Goal: Answer question/provide support: Share knowledge or assist other users

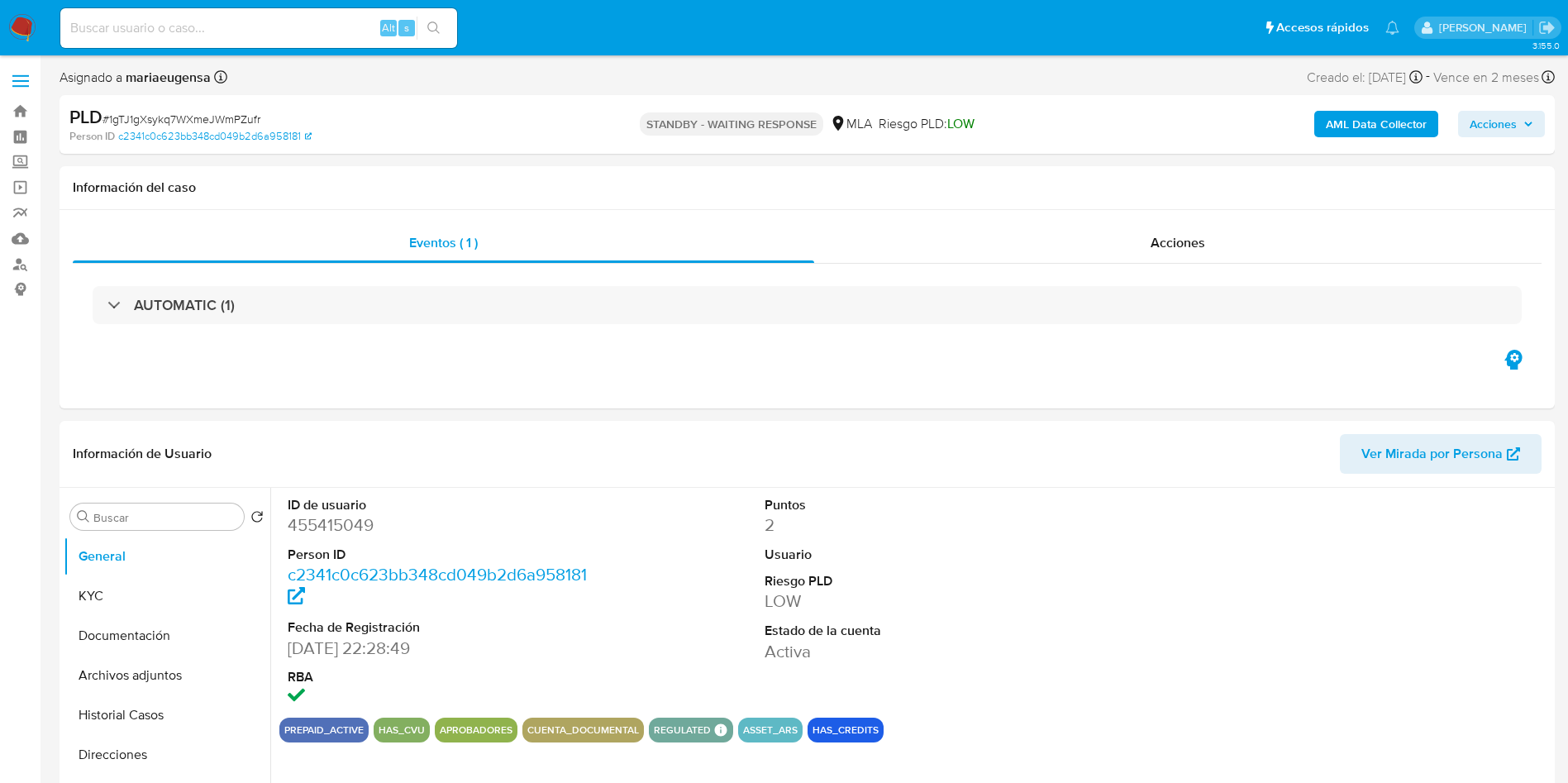
select select "10"
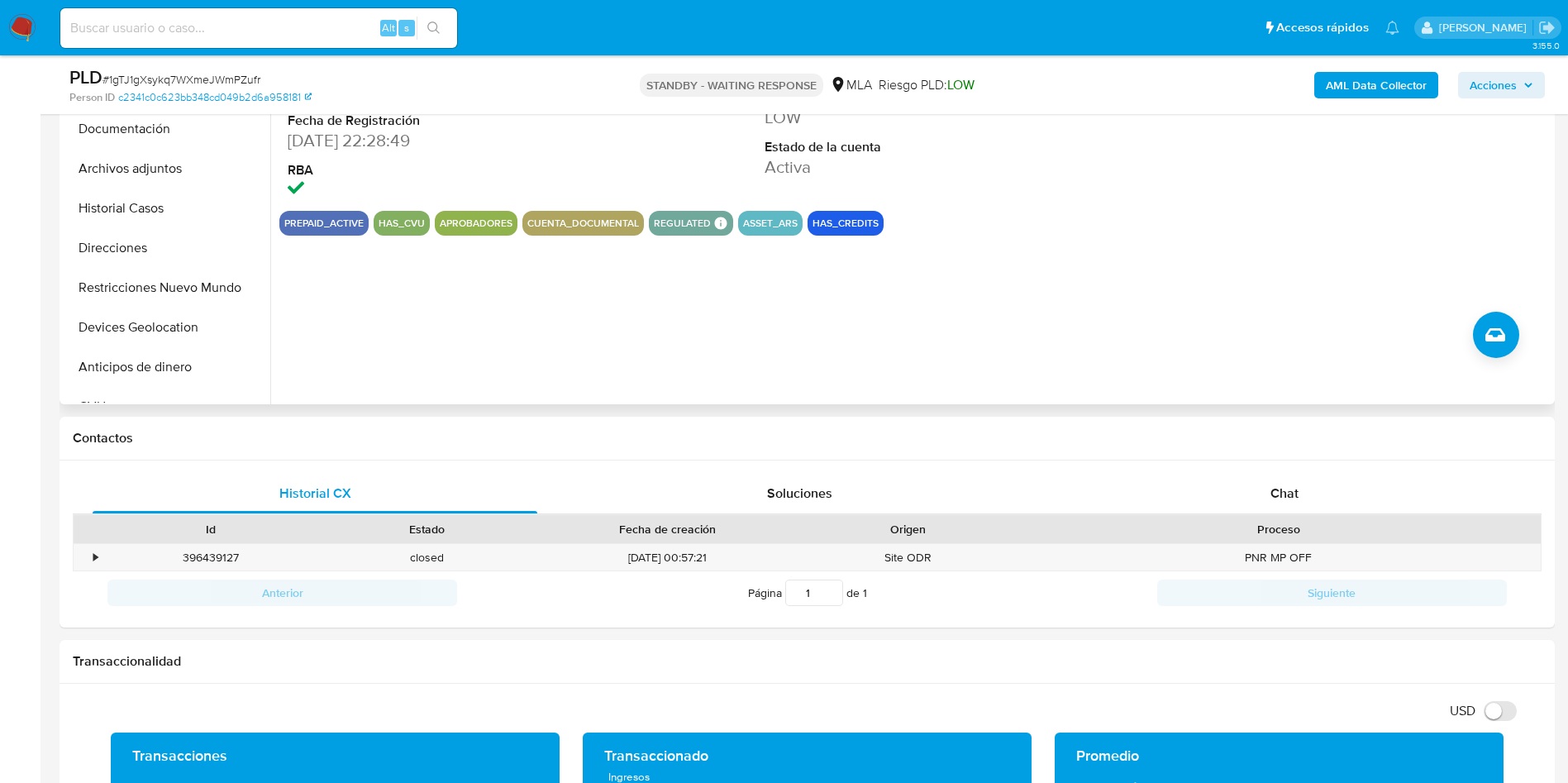
scroll to position [454, 0]
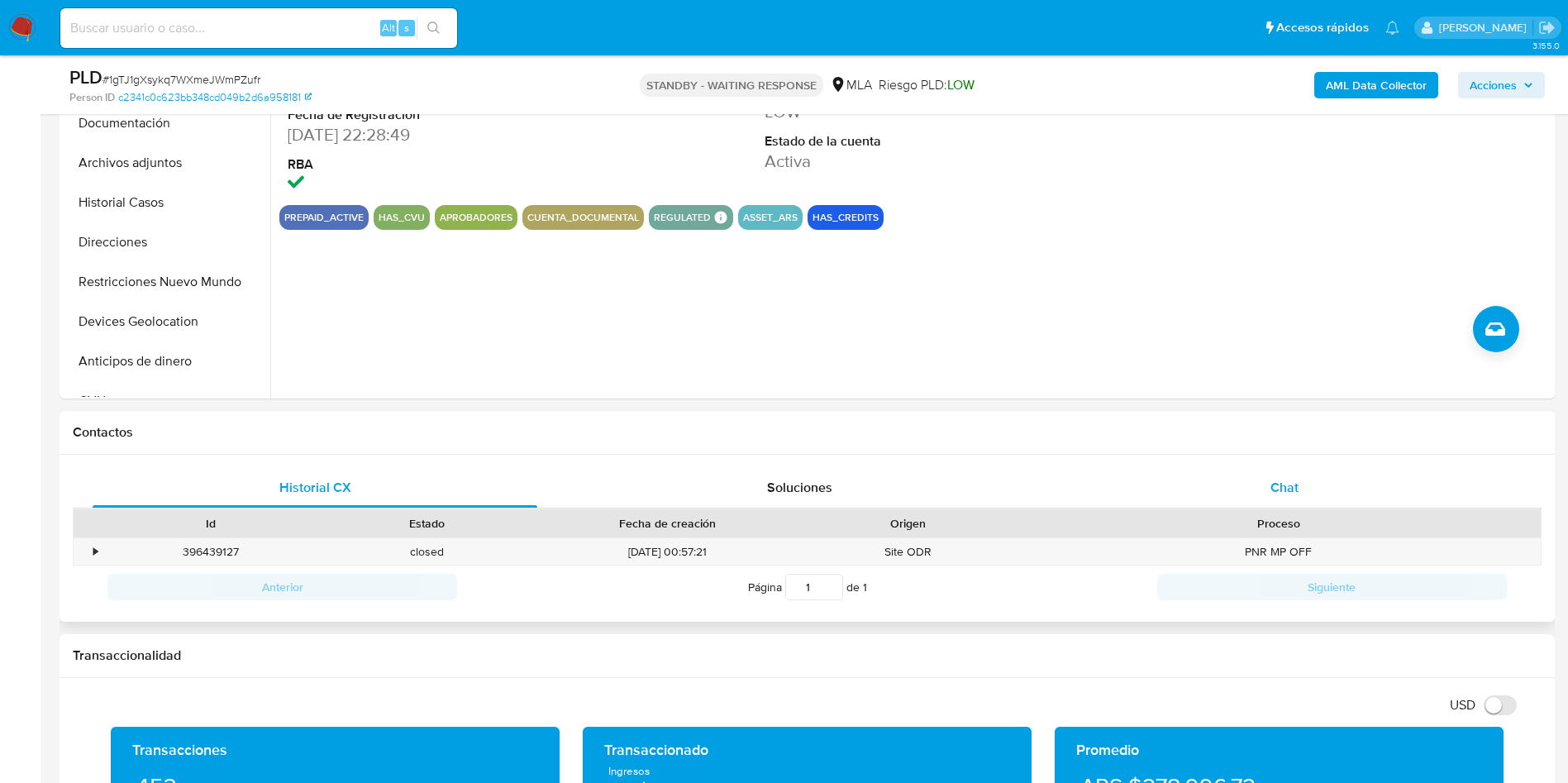
click at [1299, 468] on div "Historial CX Soluciones Chat Id Estado Fecha de creación Origen Proceso • 39643…" at bounding box center [807, 539] width 1495 height 168
click at [1302, 458] on div "Historial CX Soluciones Chat Id Estado Fecha de creación Origen Proceso • 39643…" at bounding box center [807, 539] width 1495 height 168
click at [1292, 471] on div "Chat" at bounding box center [1284, 488] width 445 height 40
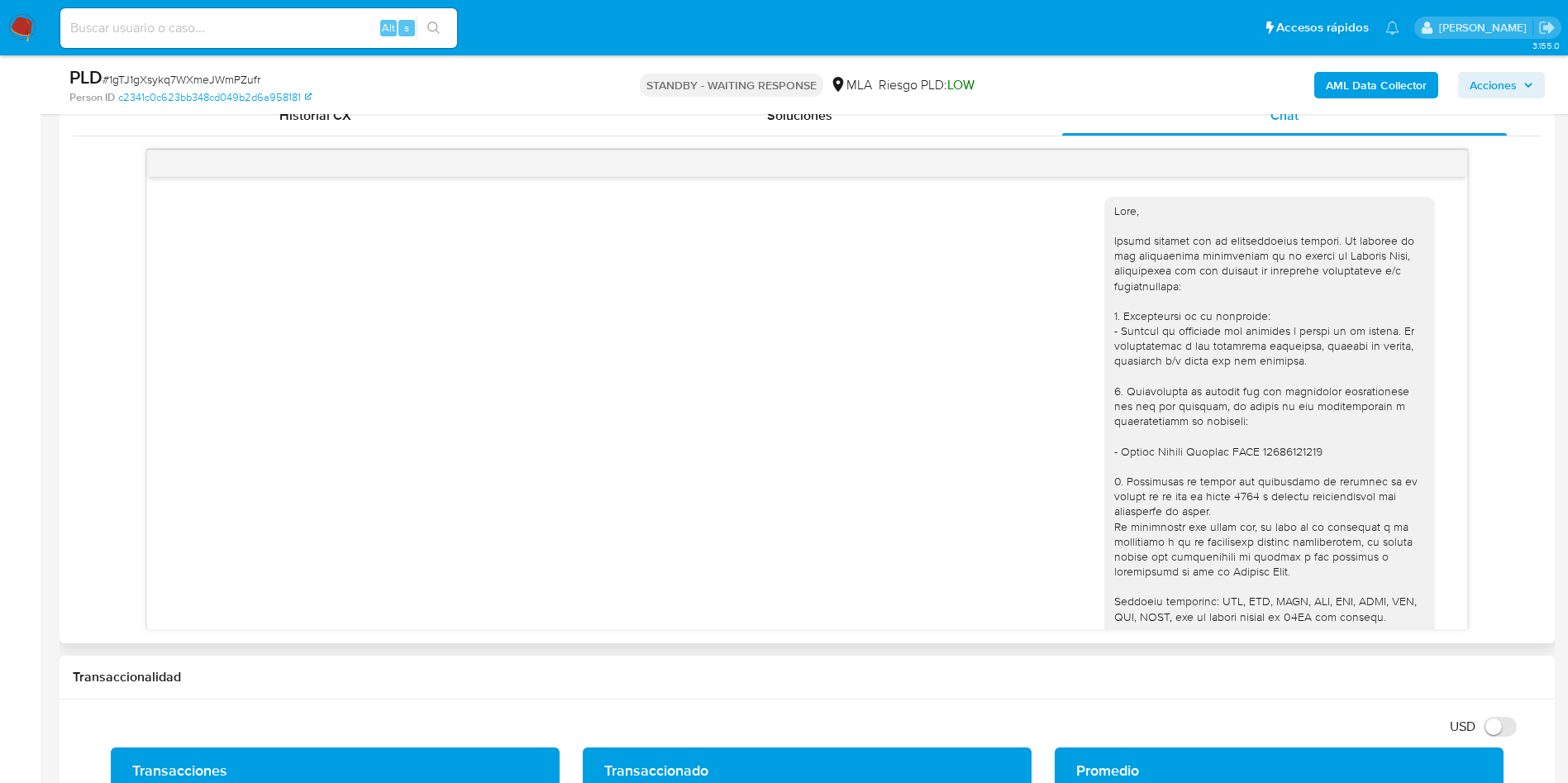
scroll to position [1380, 0]
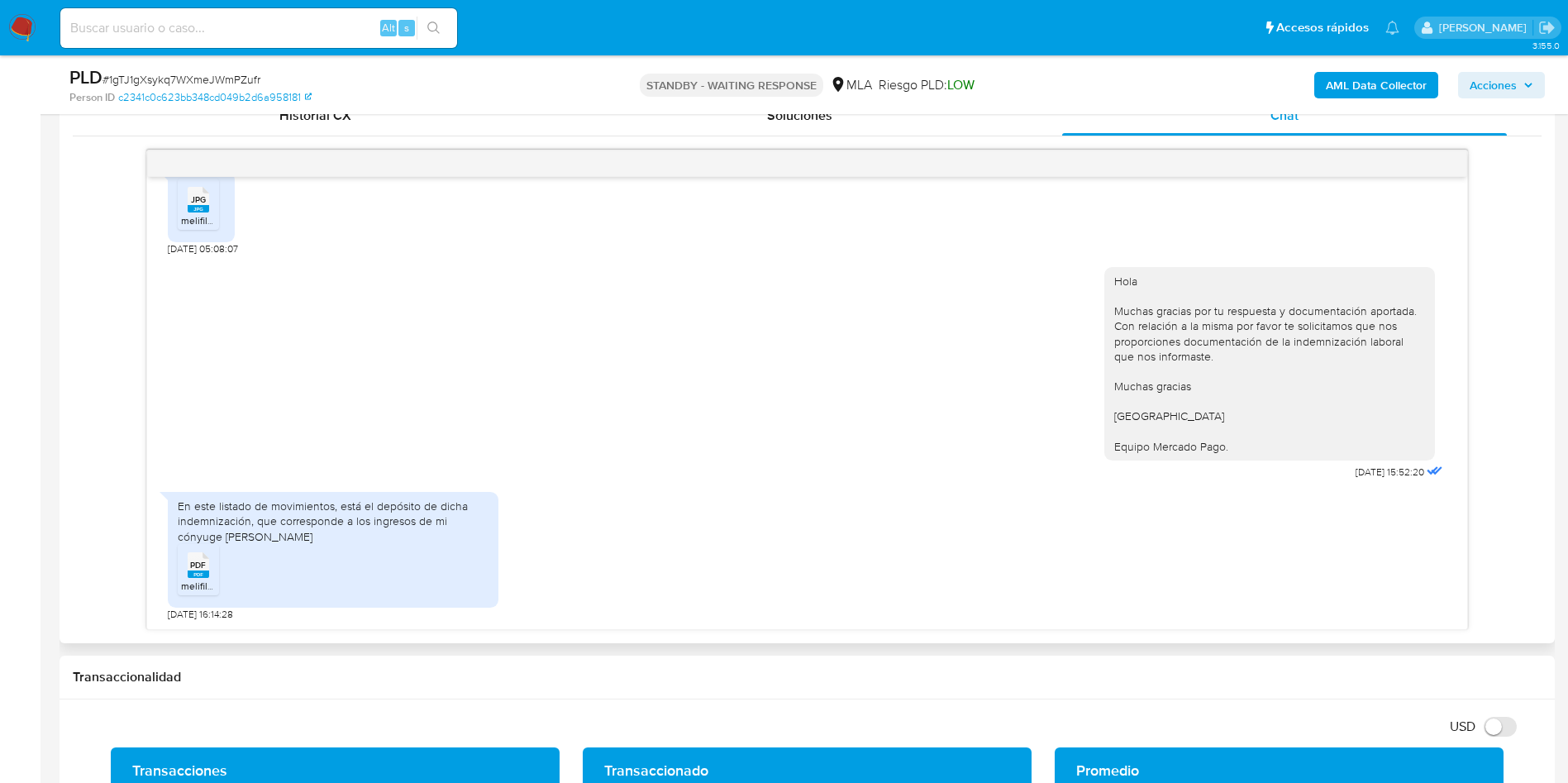
click at [688, 529] on div "En este listado de movimientos, está el depósito de dicha indemnización, que co…" at bounding box center [808, 553] width 1279 height 138
click at [196, 563] on span "PDF" at bounding box center [197, 565] width 16 height 11
click at [181, 77] on span "# 1gTJ1gXsykq7WXmeJWmPZufr" at bounding box center [181, 80] width 158 height 17
copy span "1gTJ1gXsykq7WXmeJWmPZufr"
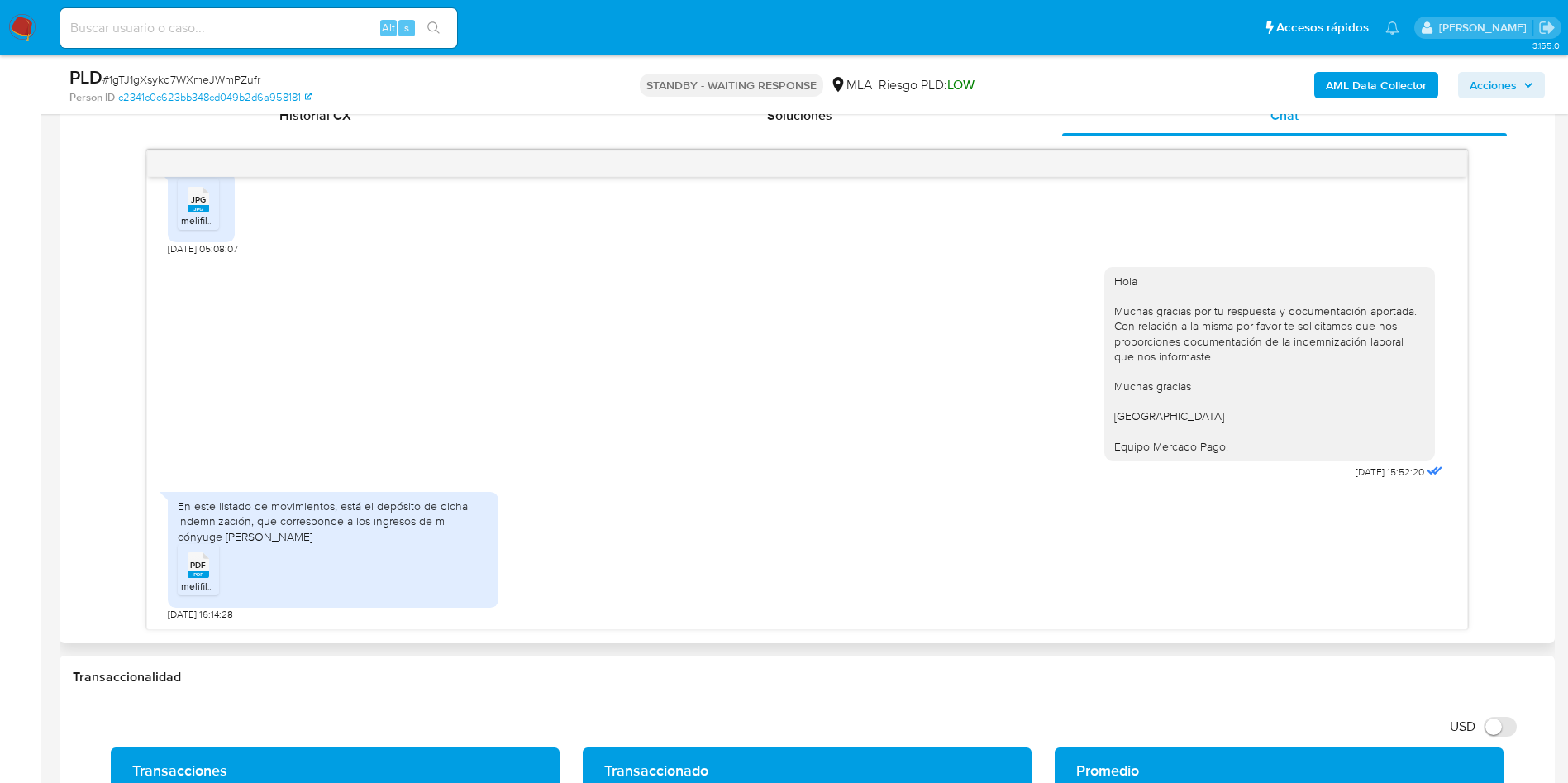
click at [200, 568] on span "PDF" at bounding box center [197, 565] width 16 height 11
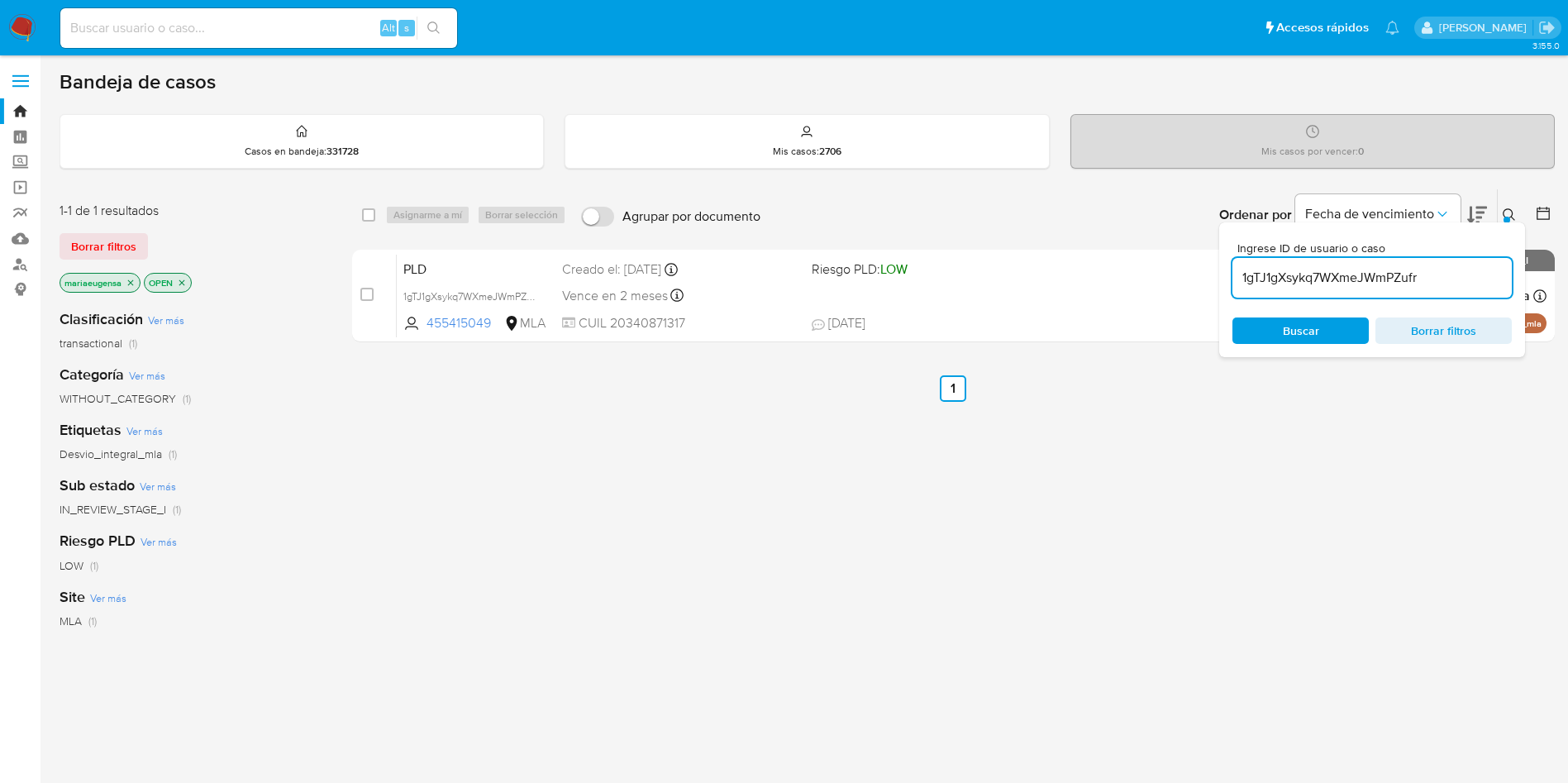
click at [1425, 273] on input "1gTJ1gXsykq7WXmeJWmPZufr" at bounding box center [1372, 278] width 279 height 22
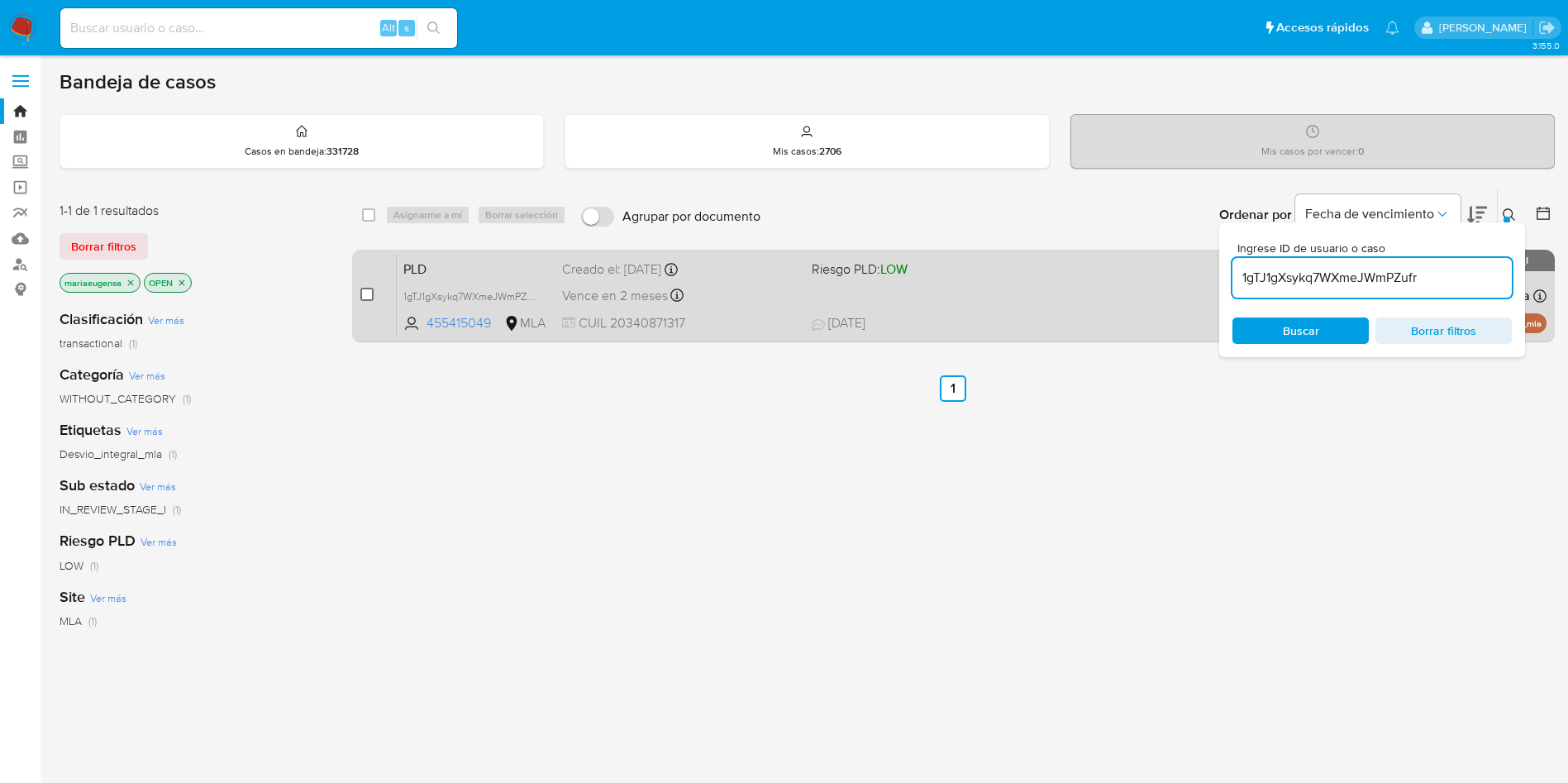
click at [369, 294] on input "checkbox" at bounding box center [367, 294] width 13 height 13
checkbox input "true"
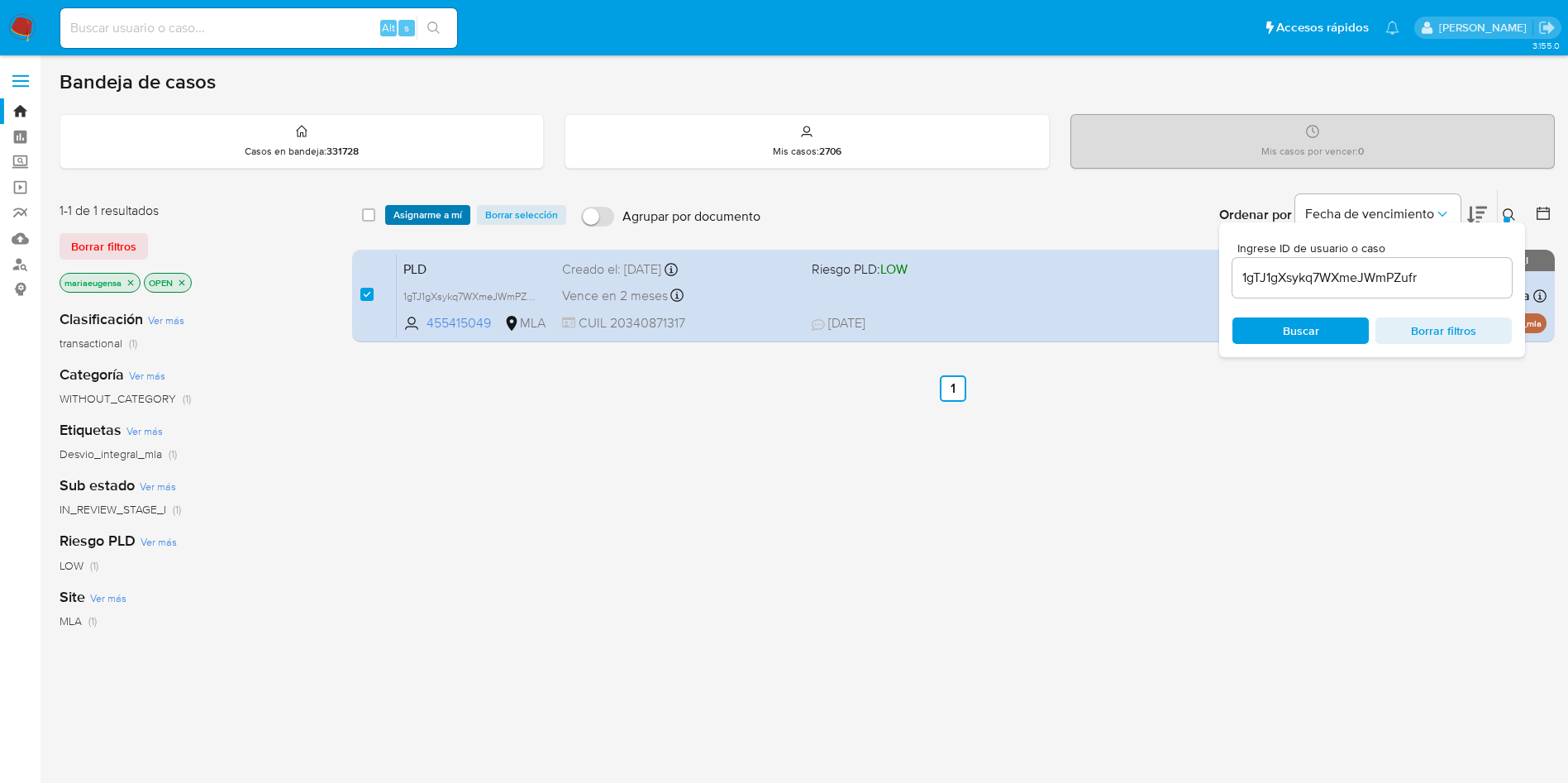
click at [435, 207] on span "Asignarme a mí" at bounding box center [427, 215] width 69 height 17
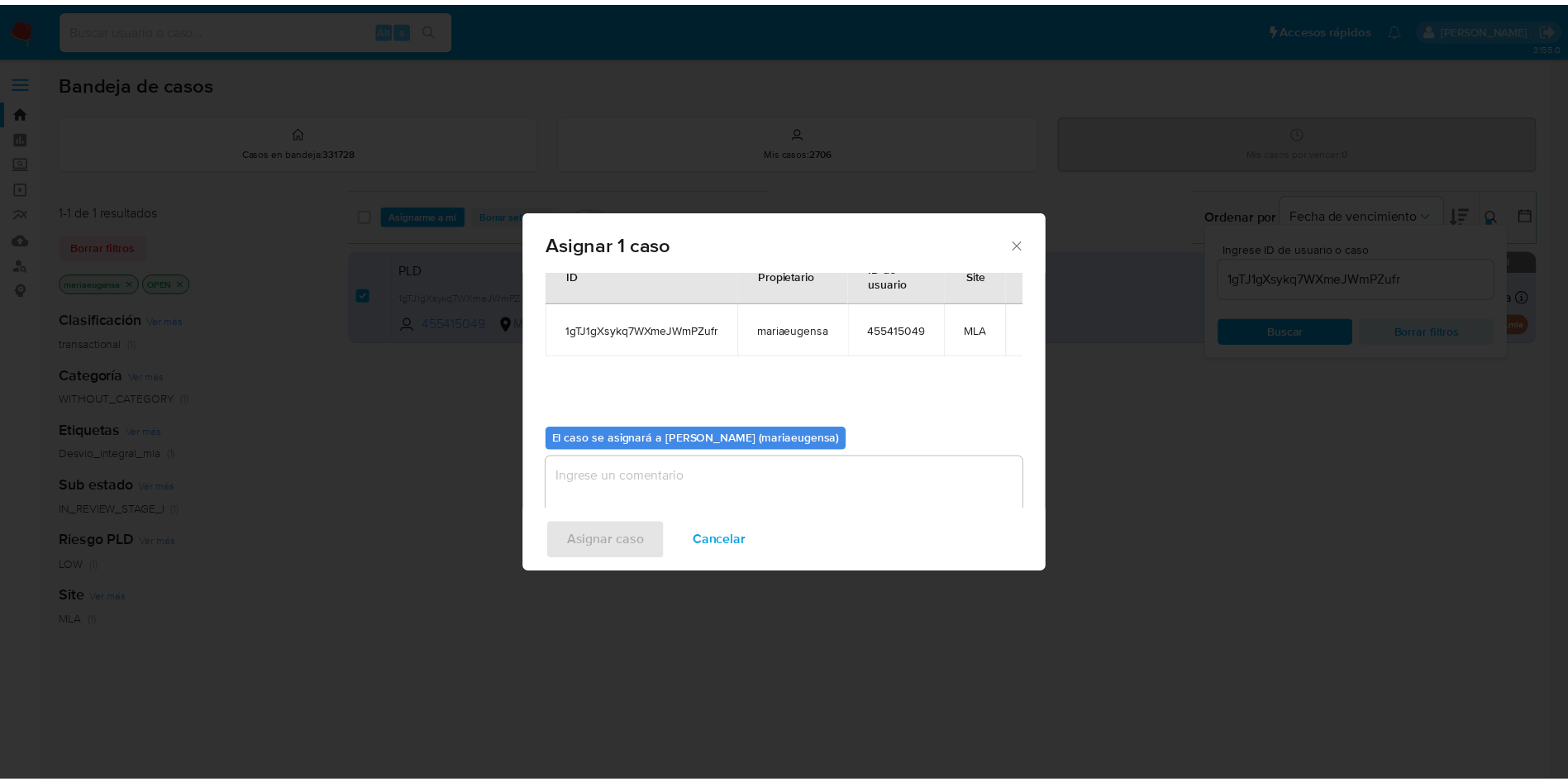
scroll to position [86, 0]
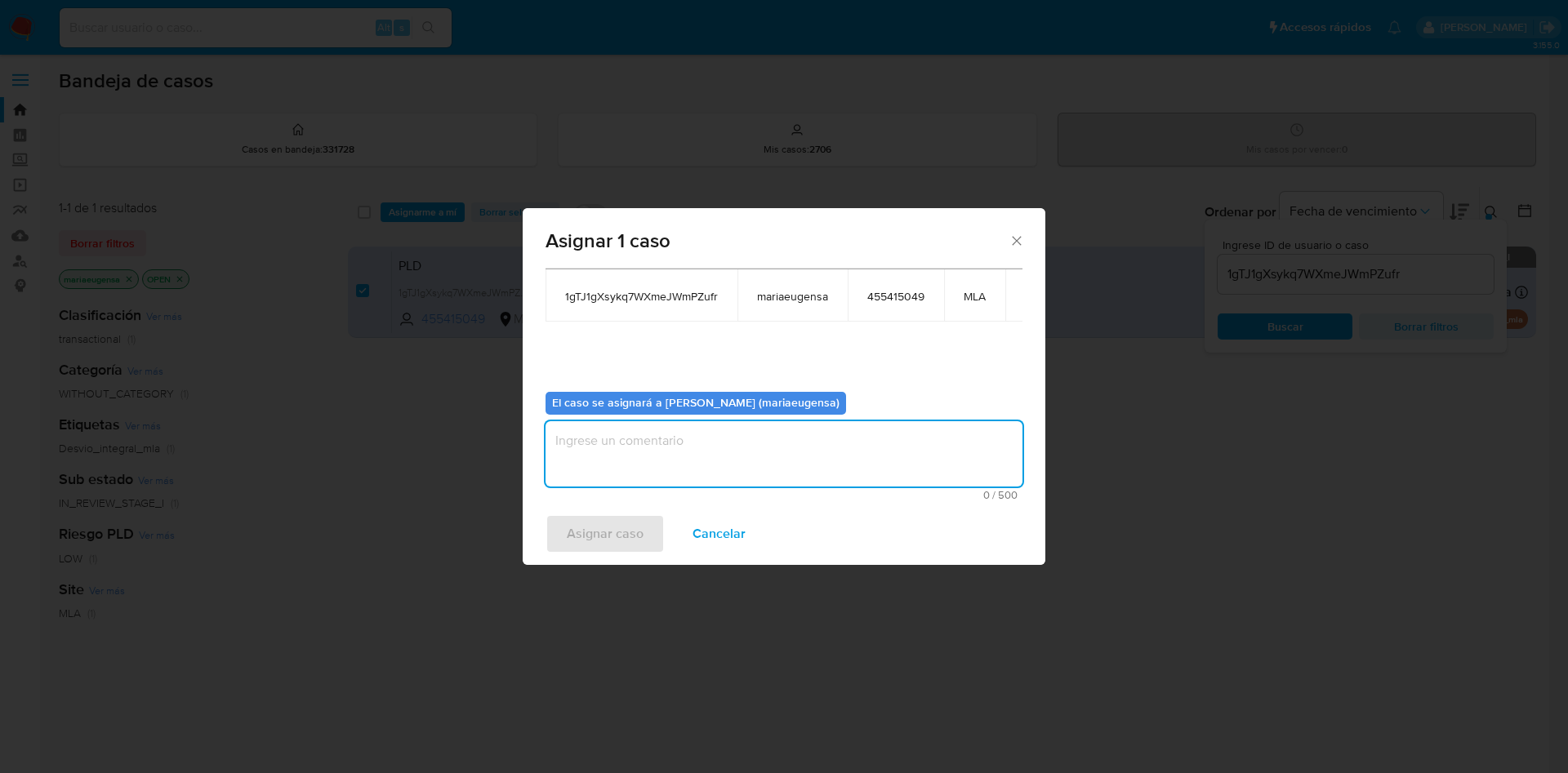
click at [579, 450] on textarea "assign-modal" at bounding box center [784, 454] width 477 height 65
click at [572, 535] on span "Asignar caso" at bounding box center [605, 534] width 77 height 36
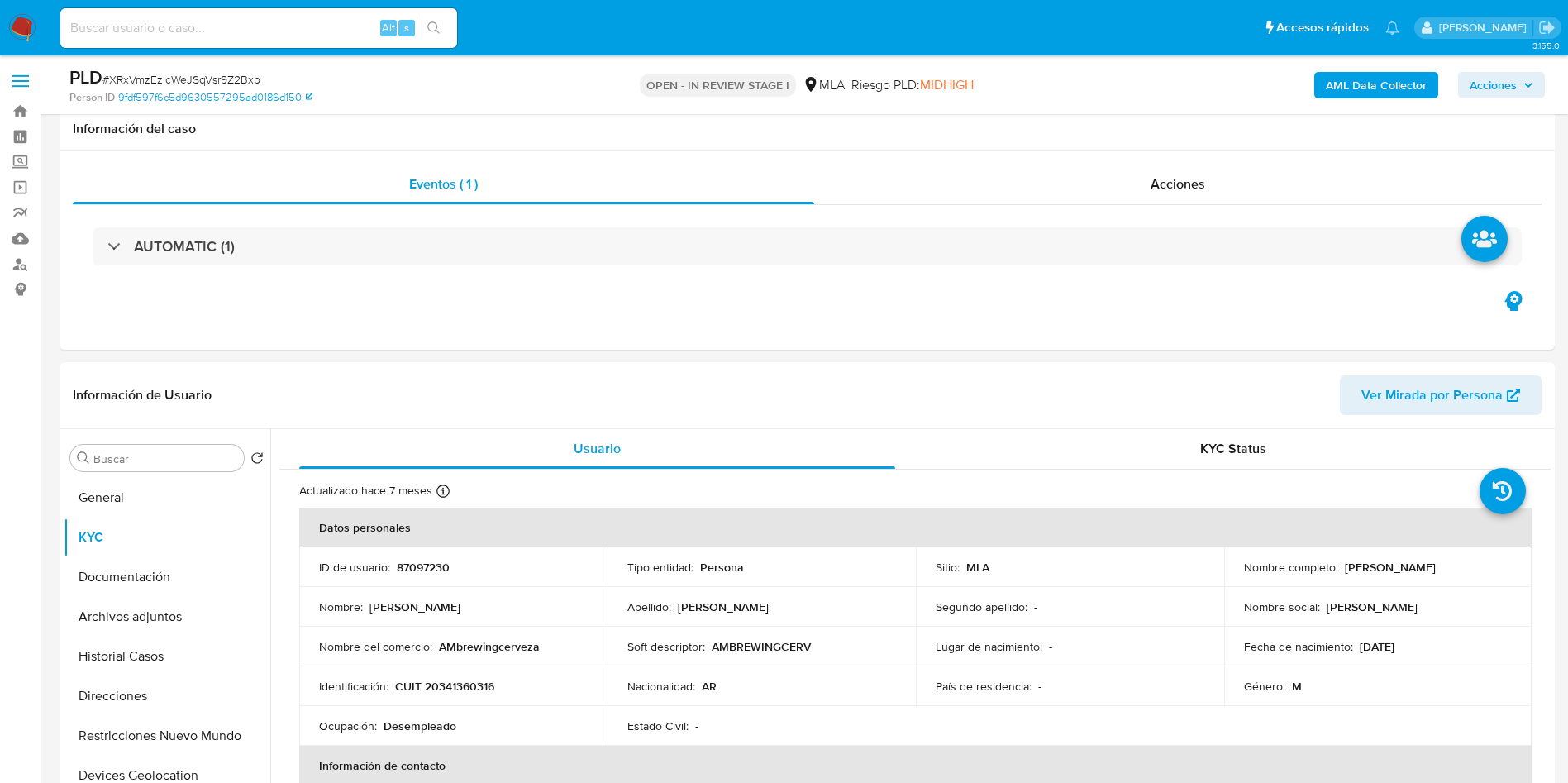
select select "10"
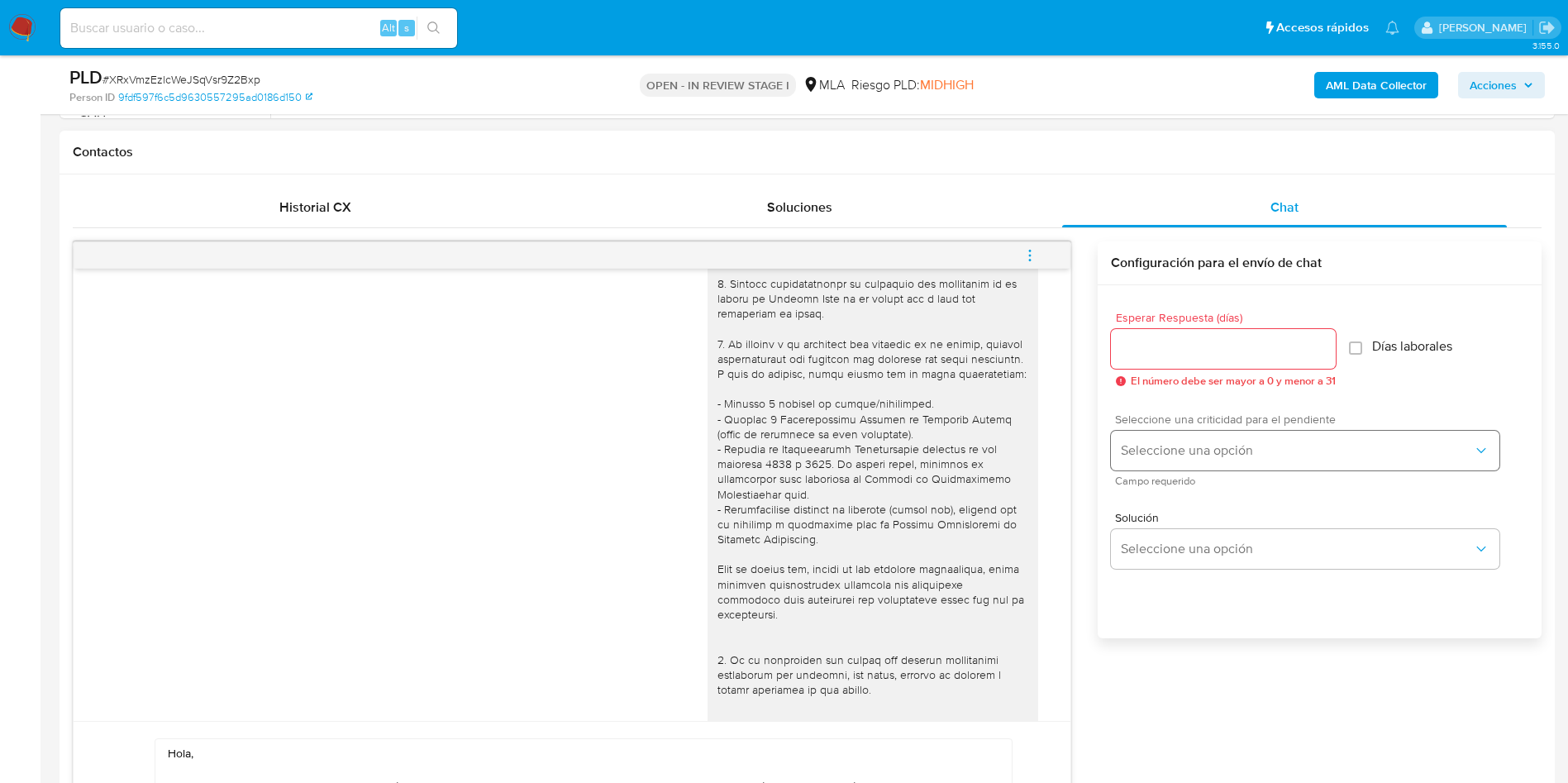
scroll to position [826, 0]
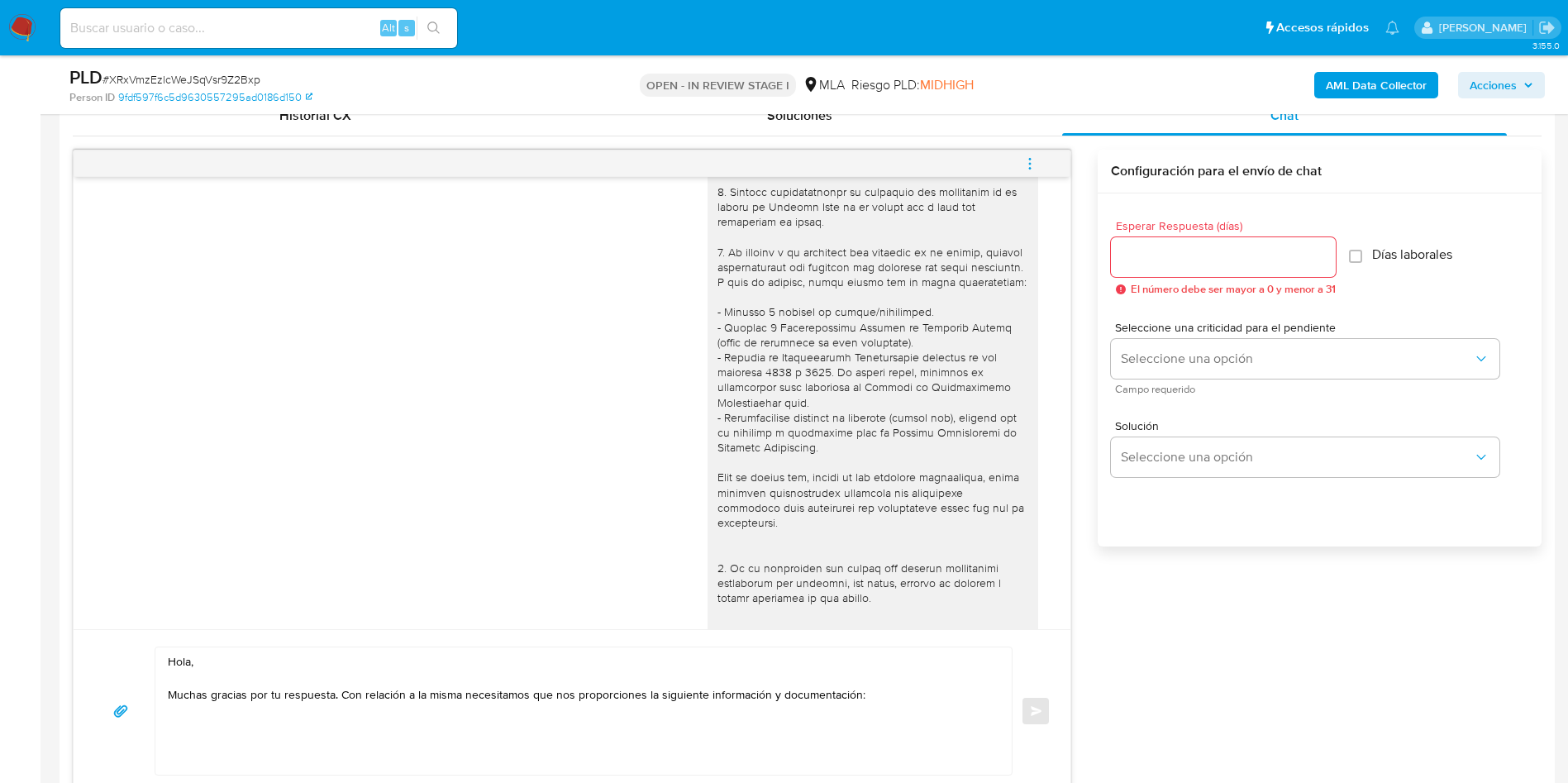
click at [1141, 257] on input "Esperar Respuesta (días)" at bounding box center [1223, 257] width 224 height 22
click at [903, 698] on textarea "Hola, Muchas gracias por tu respuesta. Con relación a la misma necesitamos que …" at bounding box center [580, 711] width 823 height 128
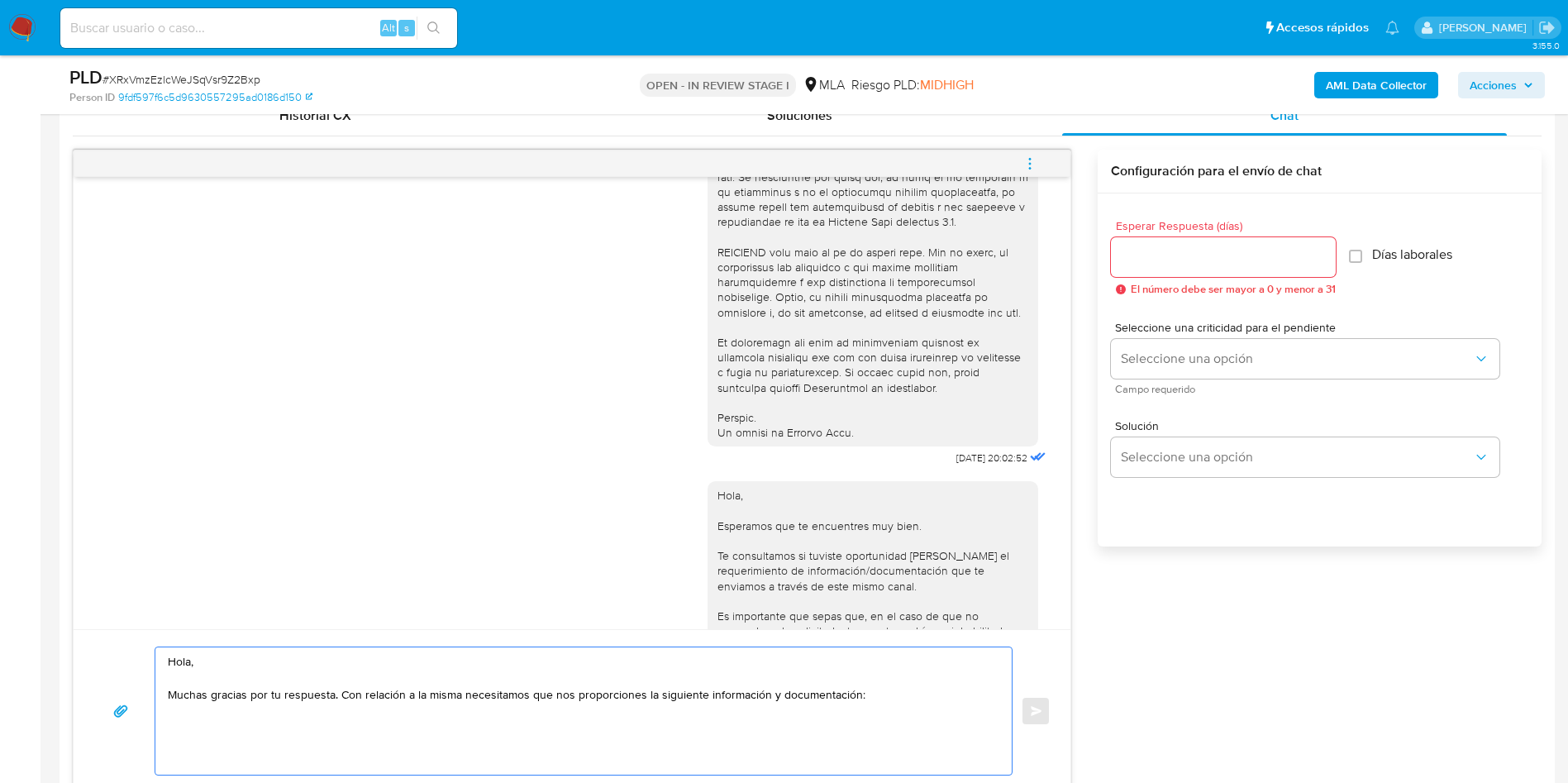
scroll to position [898, 0]
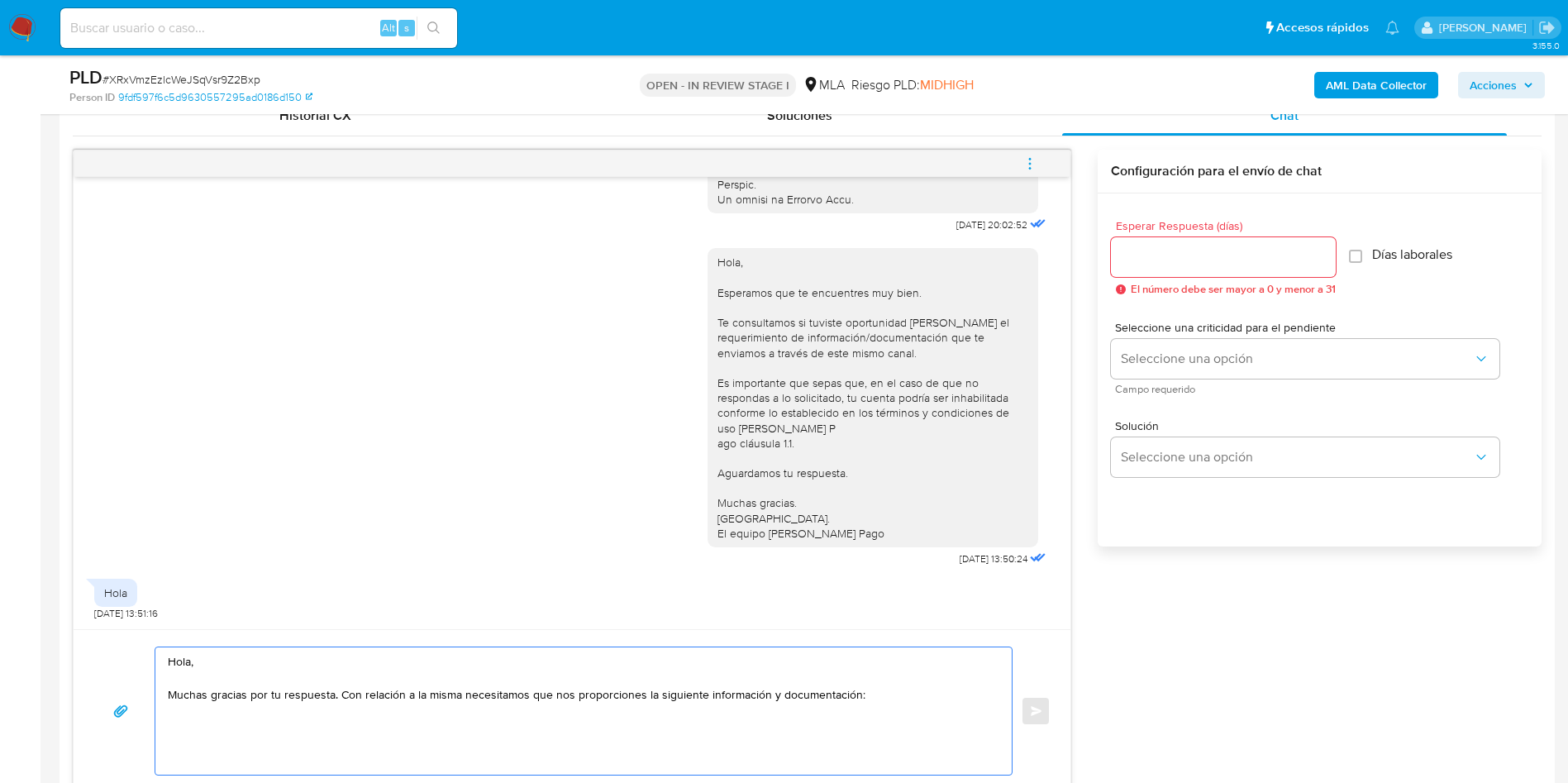
click at [232, 81] on span "# XRxVmzEzlcWeJSqVsr9Z2Bxp" at bounding box center [181, 80] width 158 height 17
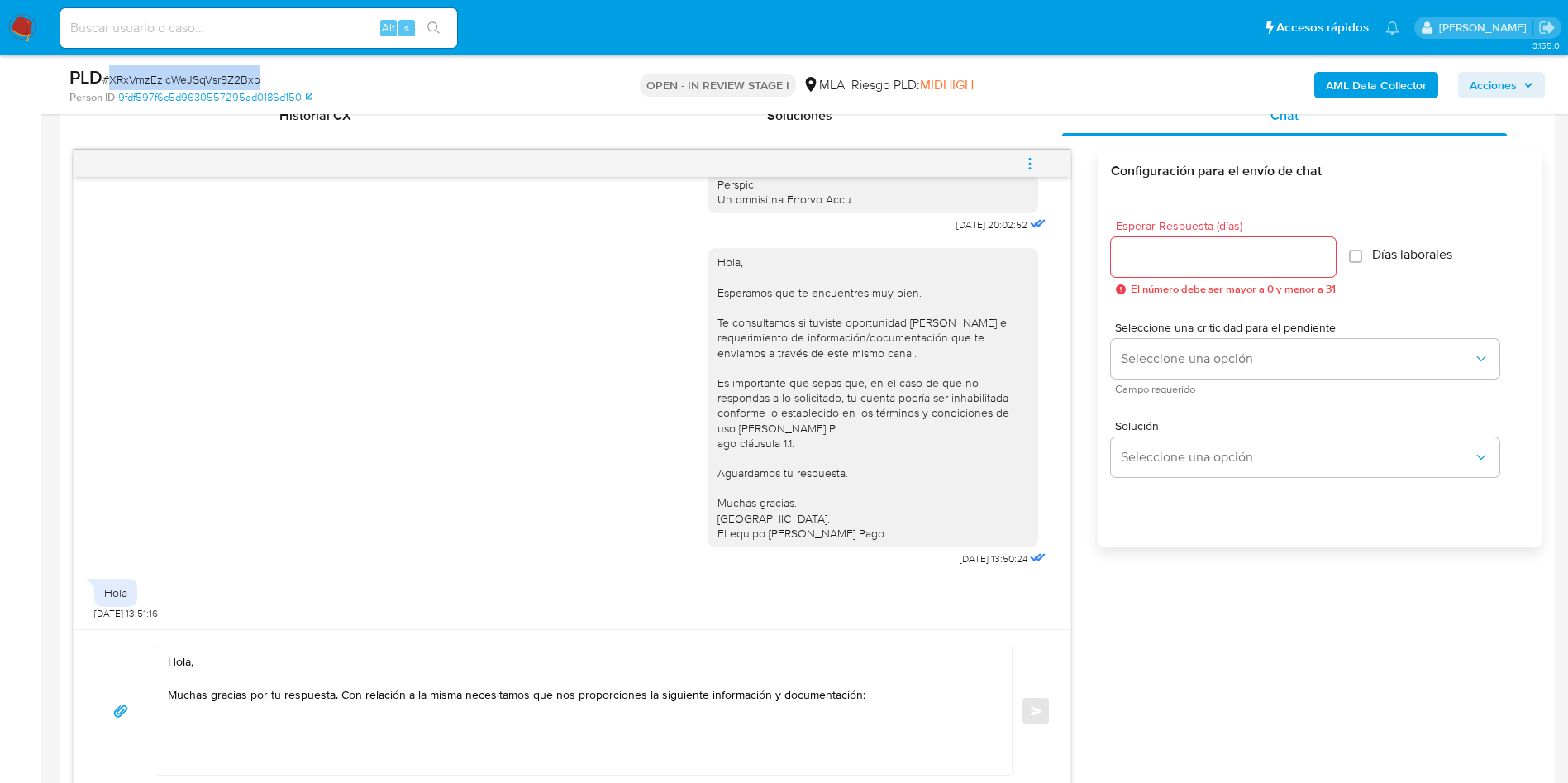
click at [232, 81] on span "# XRxVmzEzlcWeJSqVsr9Z2Bxp" at bounding box center [181, 80] width 158 height 17
copy span "XRxVmzEzlcWeJSqVsr9Z2Bxp"
click at [582, 440] on div "Hola, Esperamos que te encuentres muy bien. Te consultamos si tuviste oportunid…" at bounding box center [572, 403] width 955 height 334
drag, startPoint x: 0, startPoint y: 373, endPoint x: 7, endPoint y: 360, distance: 14.8
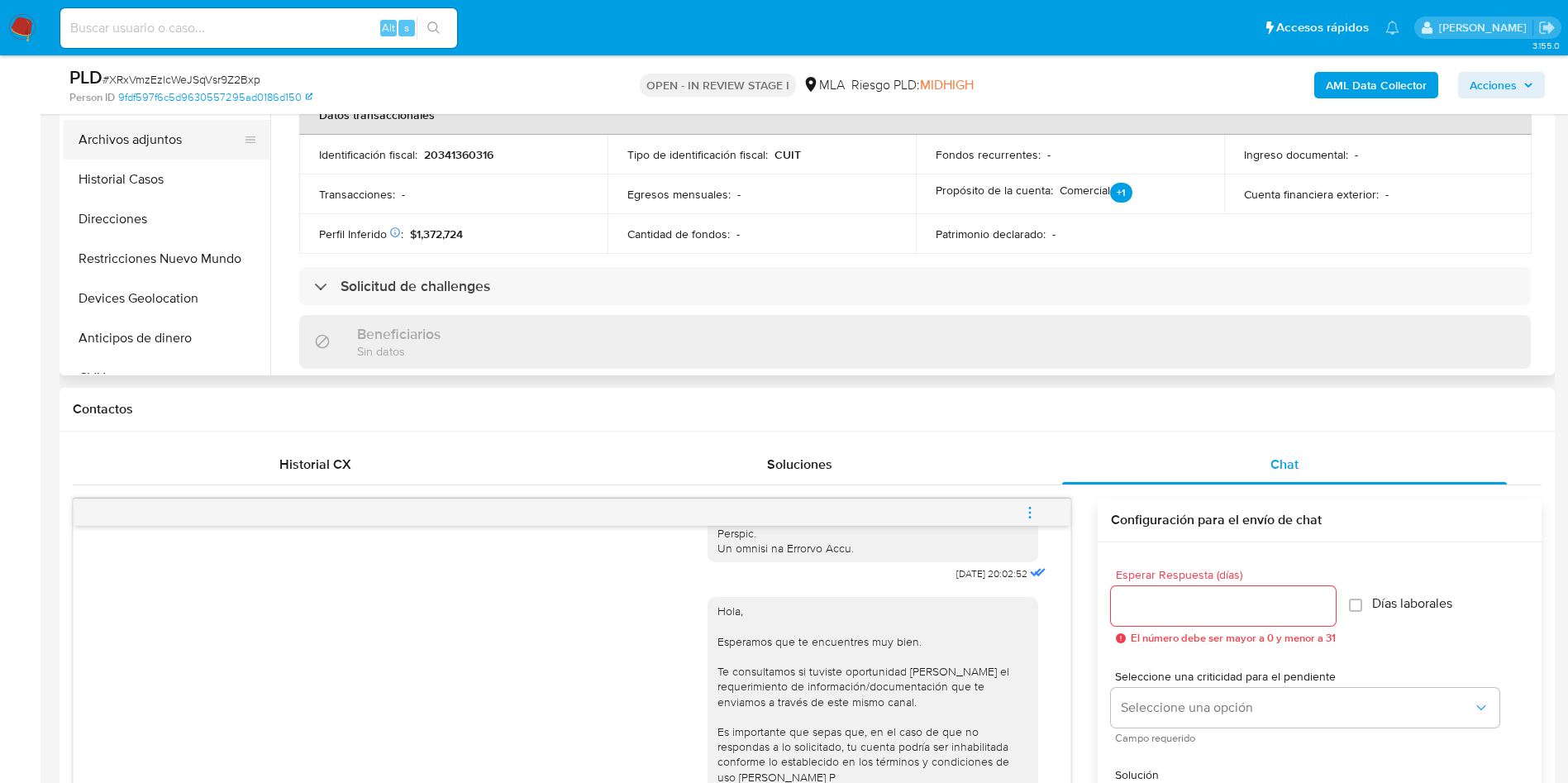
scroll to position [205, 0]
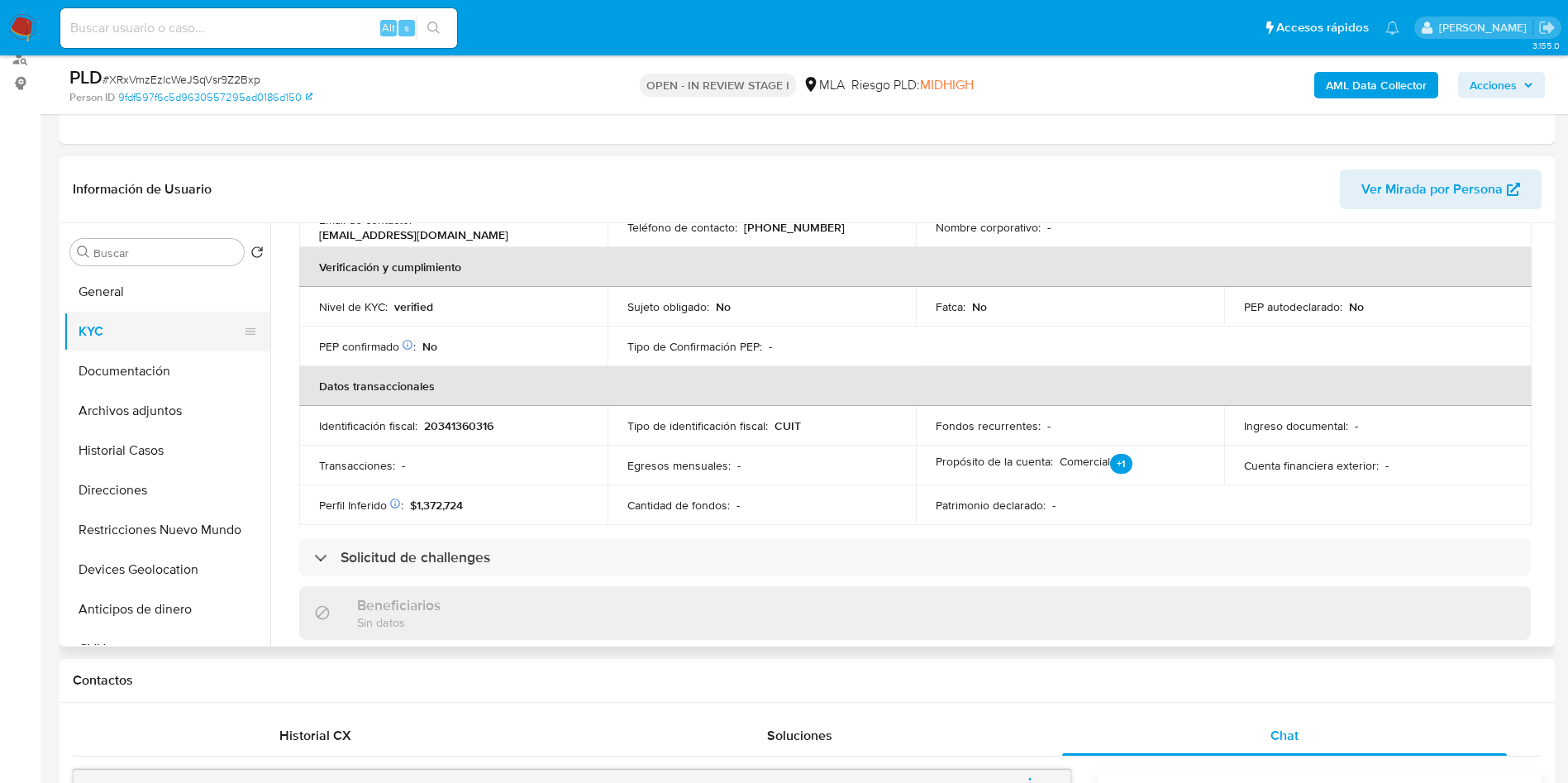
click at [137, 332] on button "KYC" at bounding box center [160, 331] width 193 height 40
drag, startPoint x: 454, startPoint y: 553, endPoint x: 468, endPoint y: 455, distance: 99.0
click at [458, 539] on div "Solicitud de challenges" at bounding box center [914, 558] width 1232 height 38
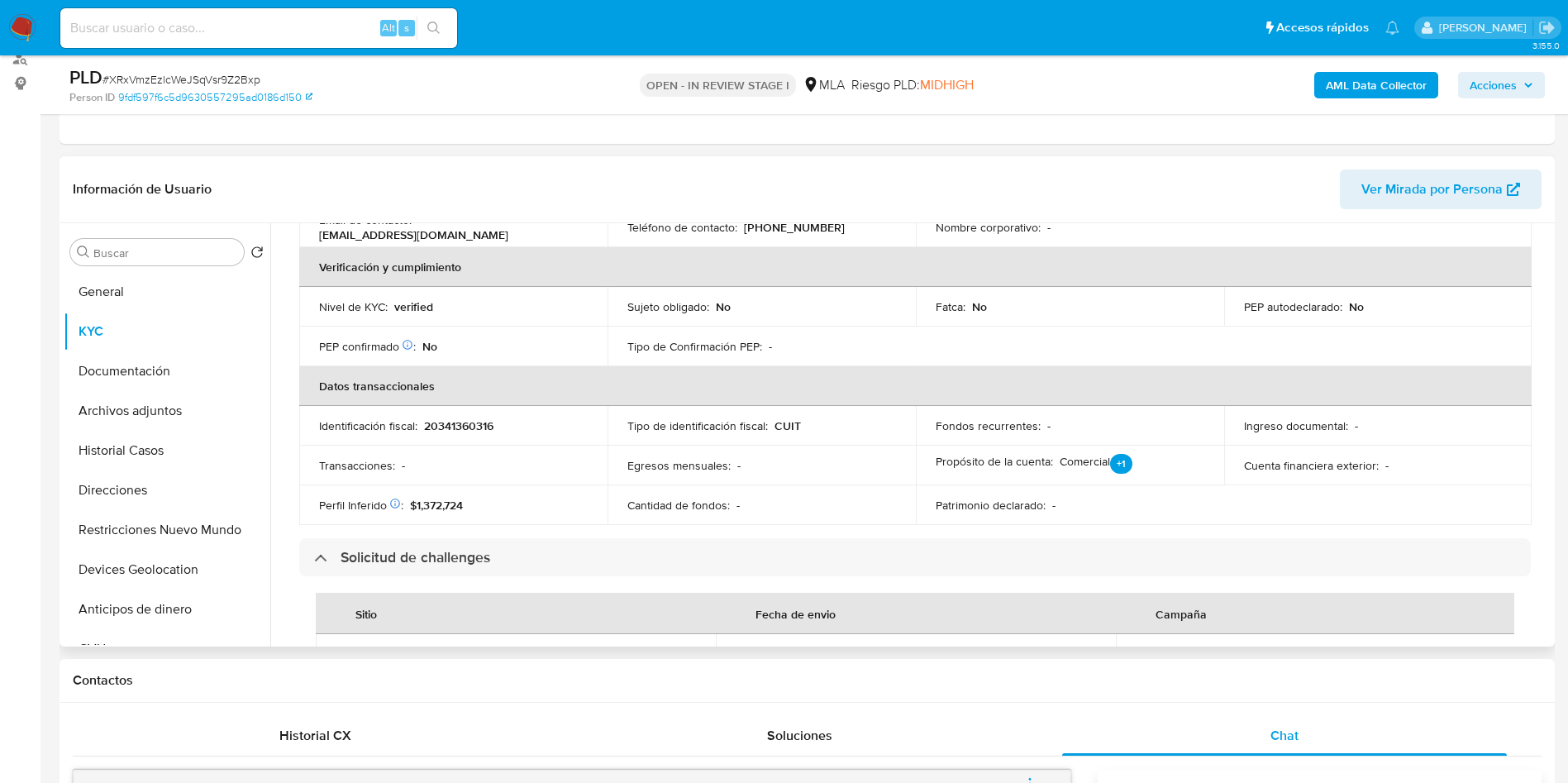
click at [463, 426] on p "20341360316" at bounding box center [459, 426] width 70 height 15
copy p "20341360316"
click at [181, 257] on input "Buscar" at bounding box center [166, 253] width 144 height 15
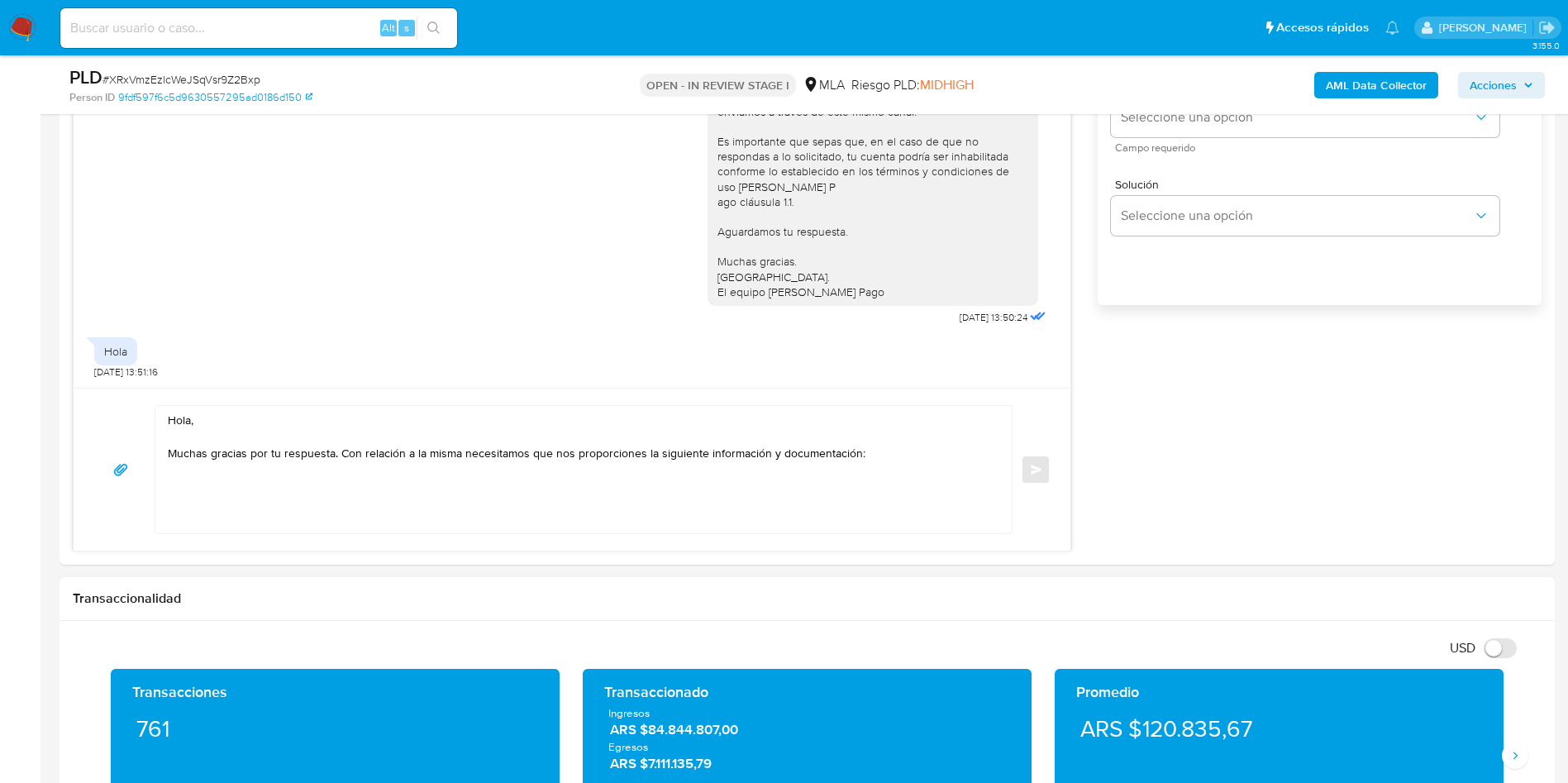
scroll to position [1074, 0]
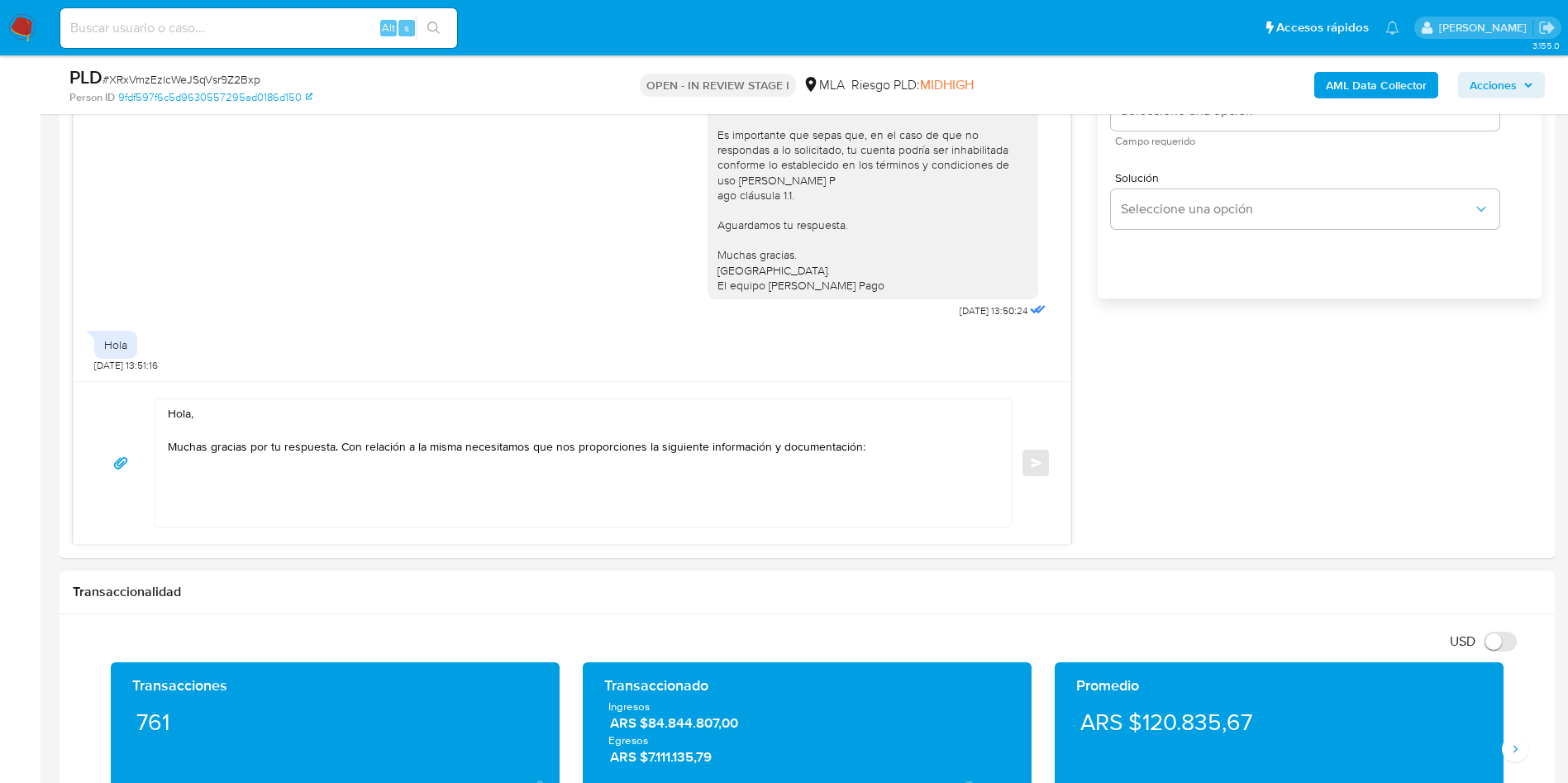
type input "arc"
click at [277, 479] on textarea "Hola, Muchas gracias por tu respuesta. Con relación a la misma necesitamos que …" at bounding box center [580, 463] width 823 height 128
click at [896, 456] on textarea "Hola, Muchas gracias por tu respuesta. Con relación a la misma necesitamos que …" at bounding box center [580, 463] width 823 height 128
paste textarea "1. Descripción de la actividad: - Detalla la actividad que realizas a través de…"
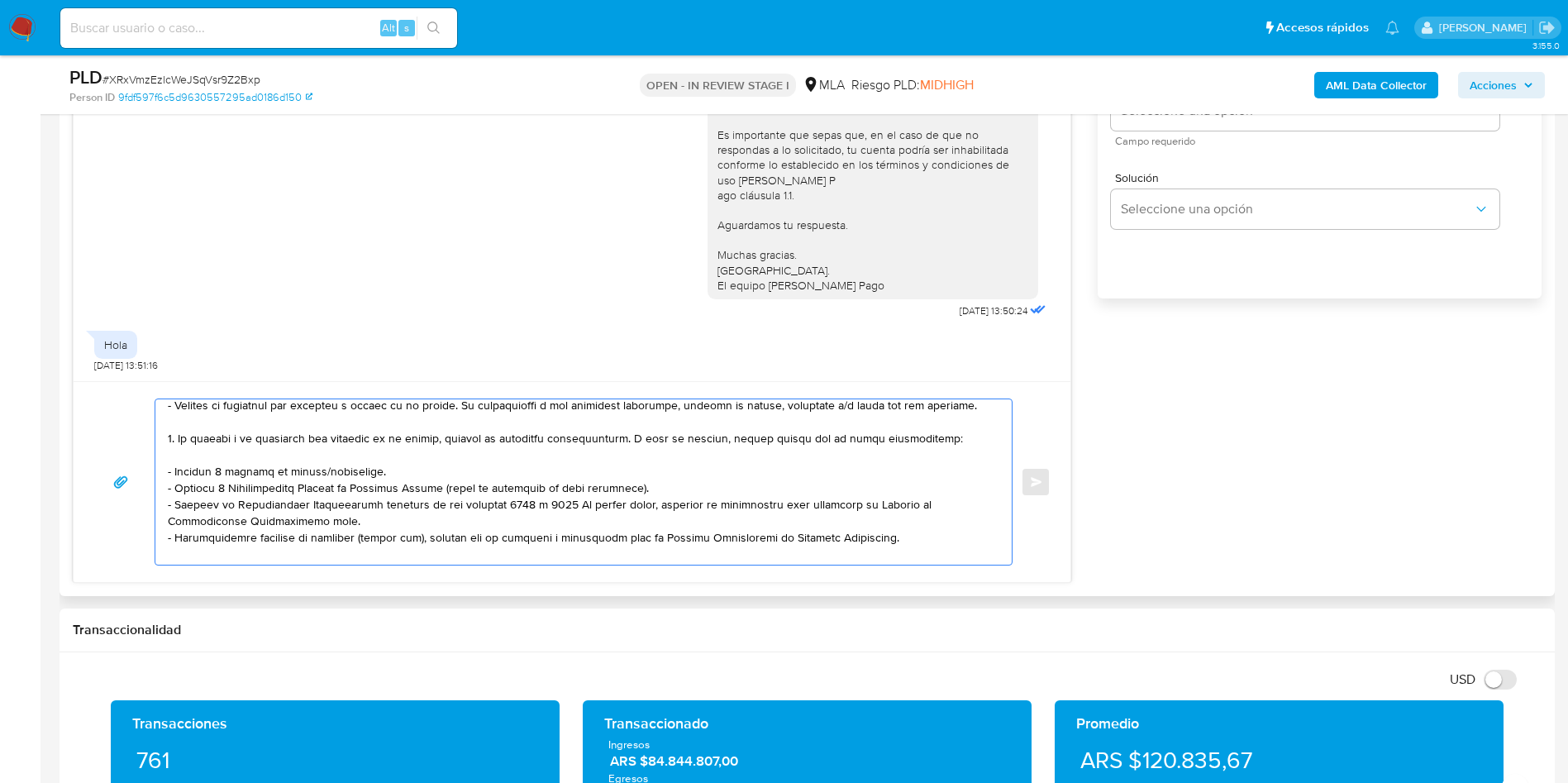
scroll to position [124, 0]
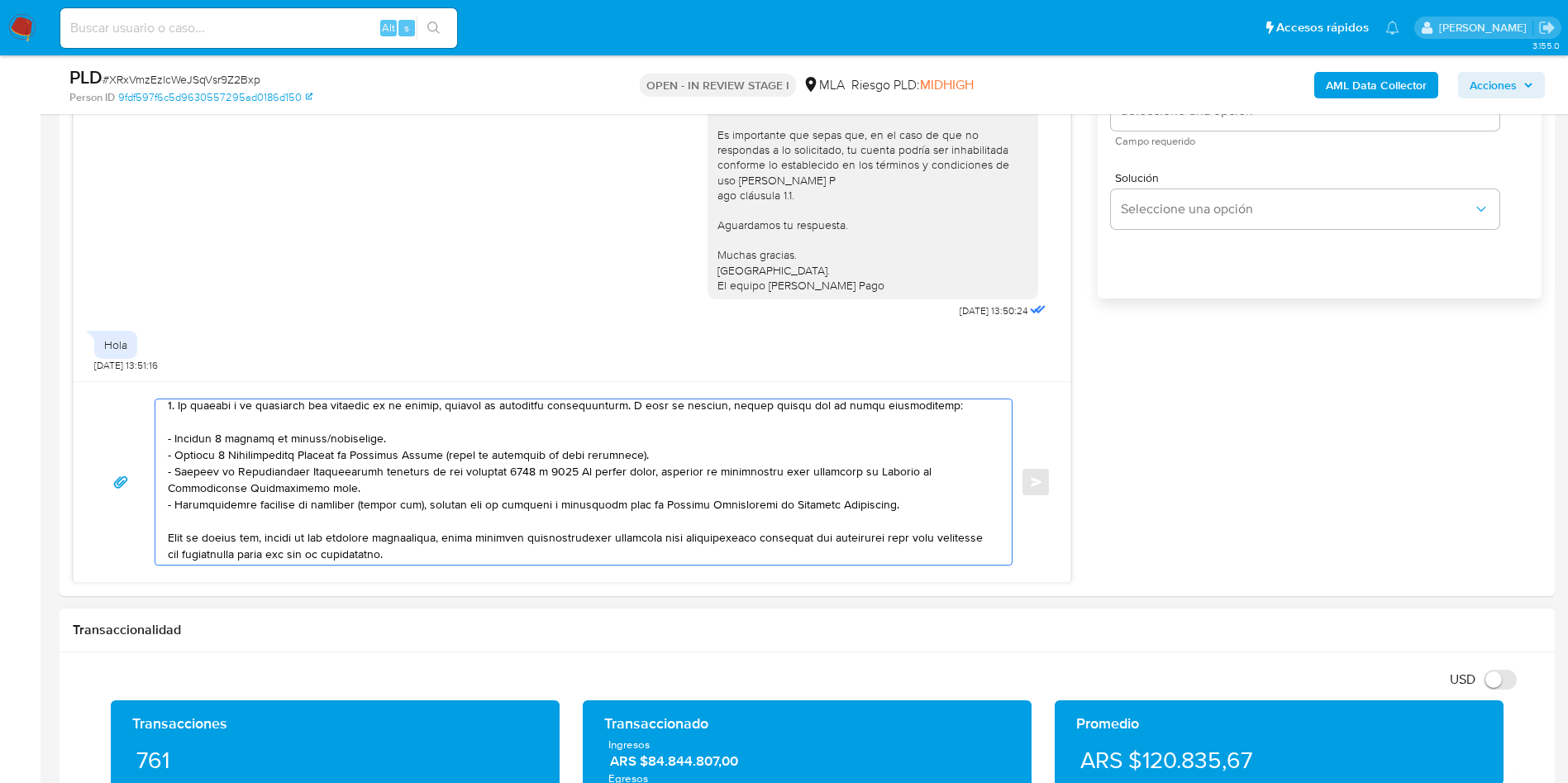
type textarea "Hola, Muchas gracias por tu respuesta. Con relación a la misma necesitamos que …"
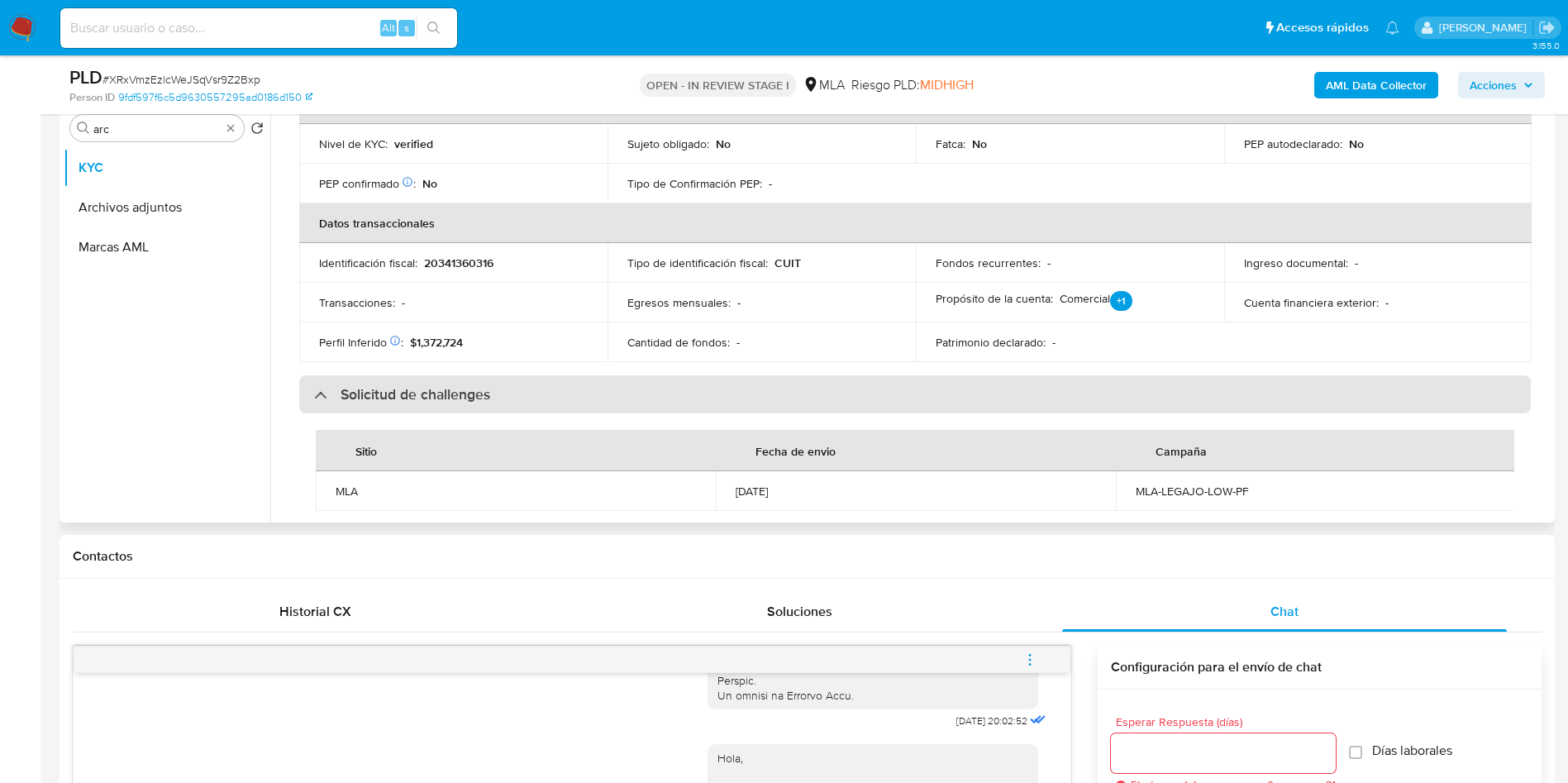
scroll to position [372, 0]
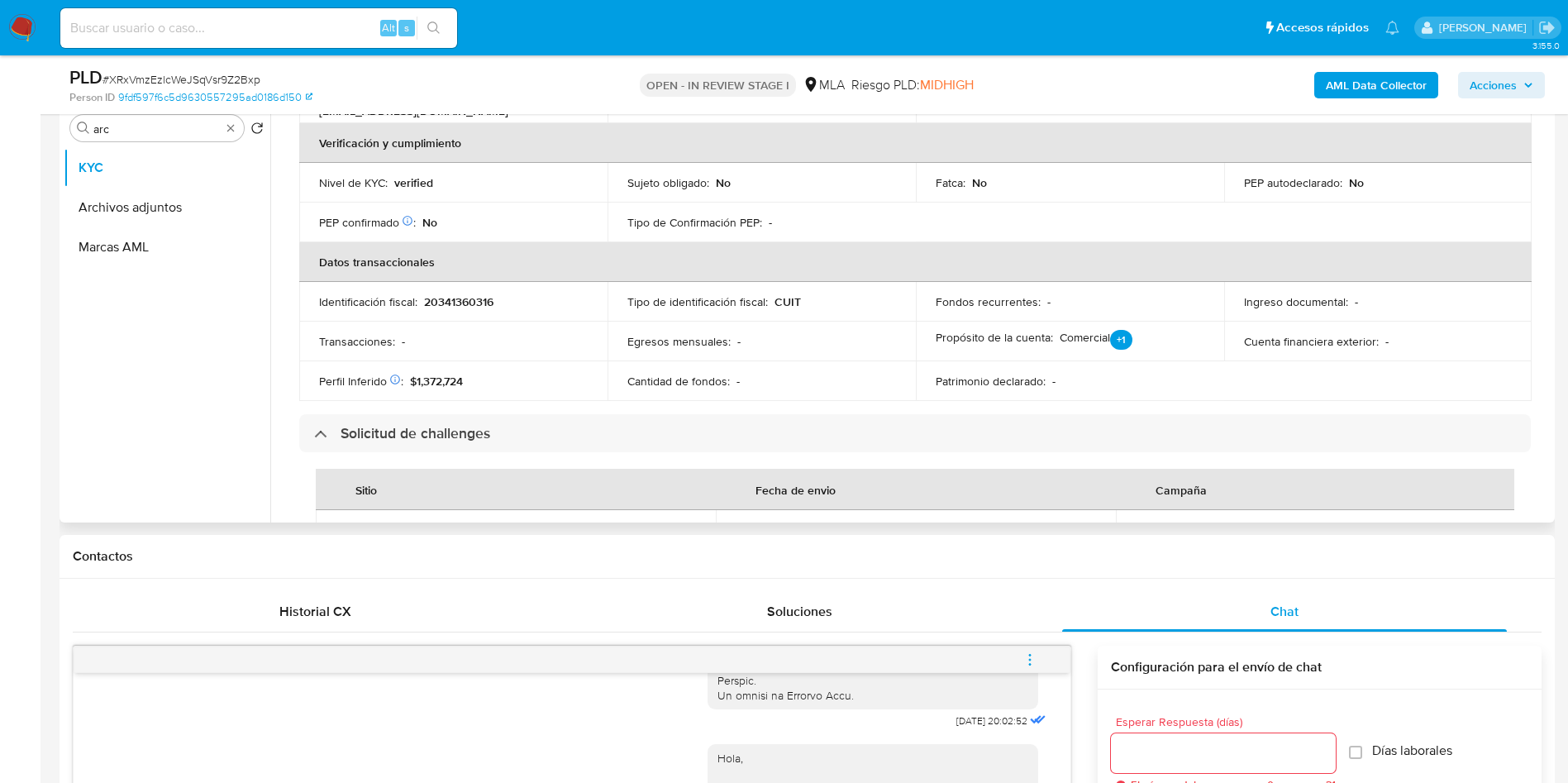
click at [463, 300] on p "20341360316" at bounding box center [459, 302] width 70 height 15
click at [463, 299] on p "20341360316" at bounding box center [459, 302] width 70 height 15
copy p "20341360316"
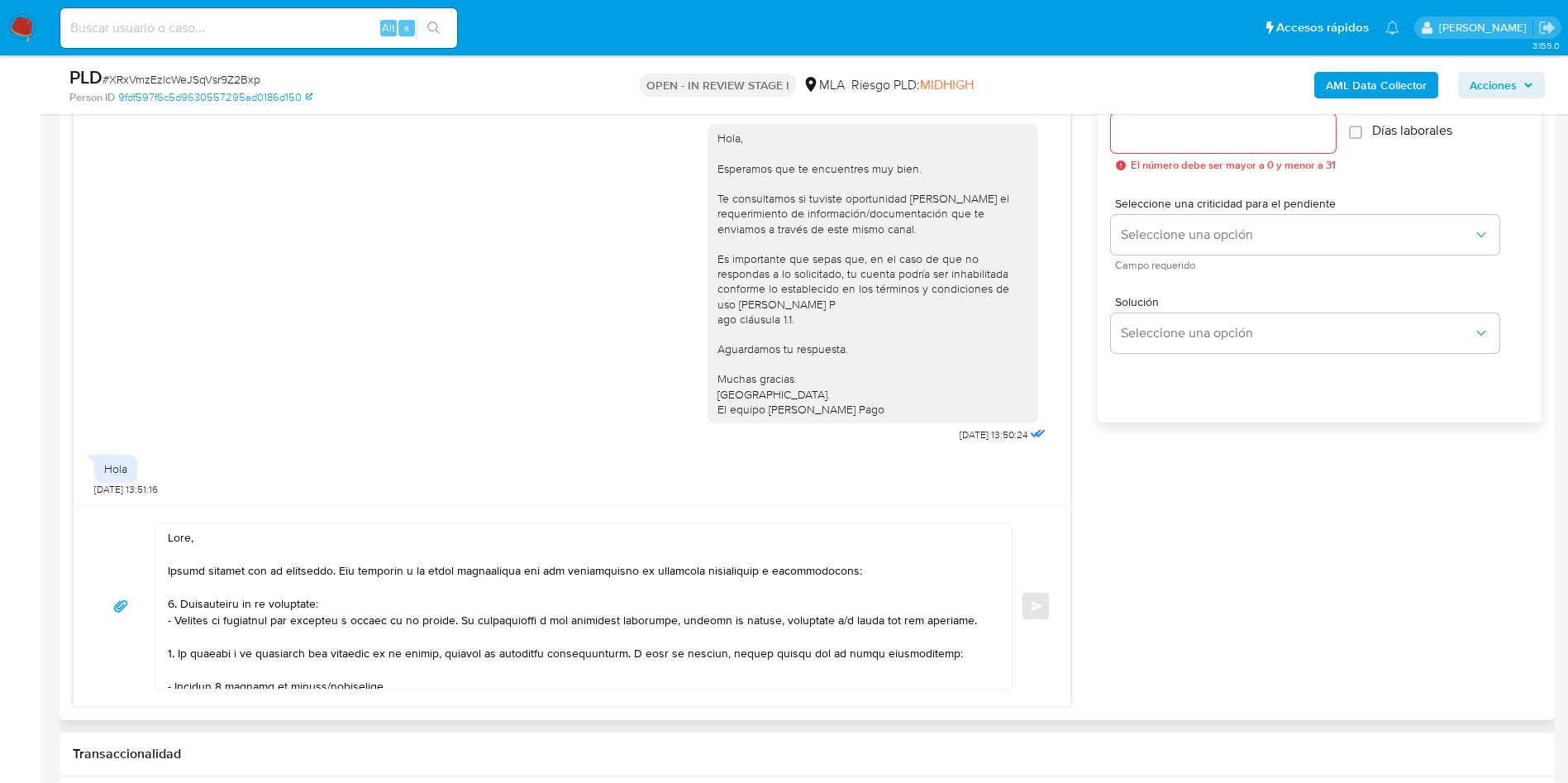
scroll to position [526, 0]
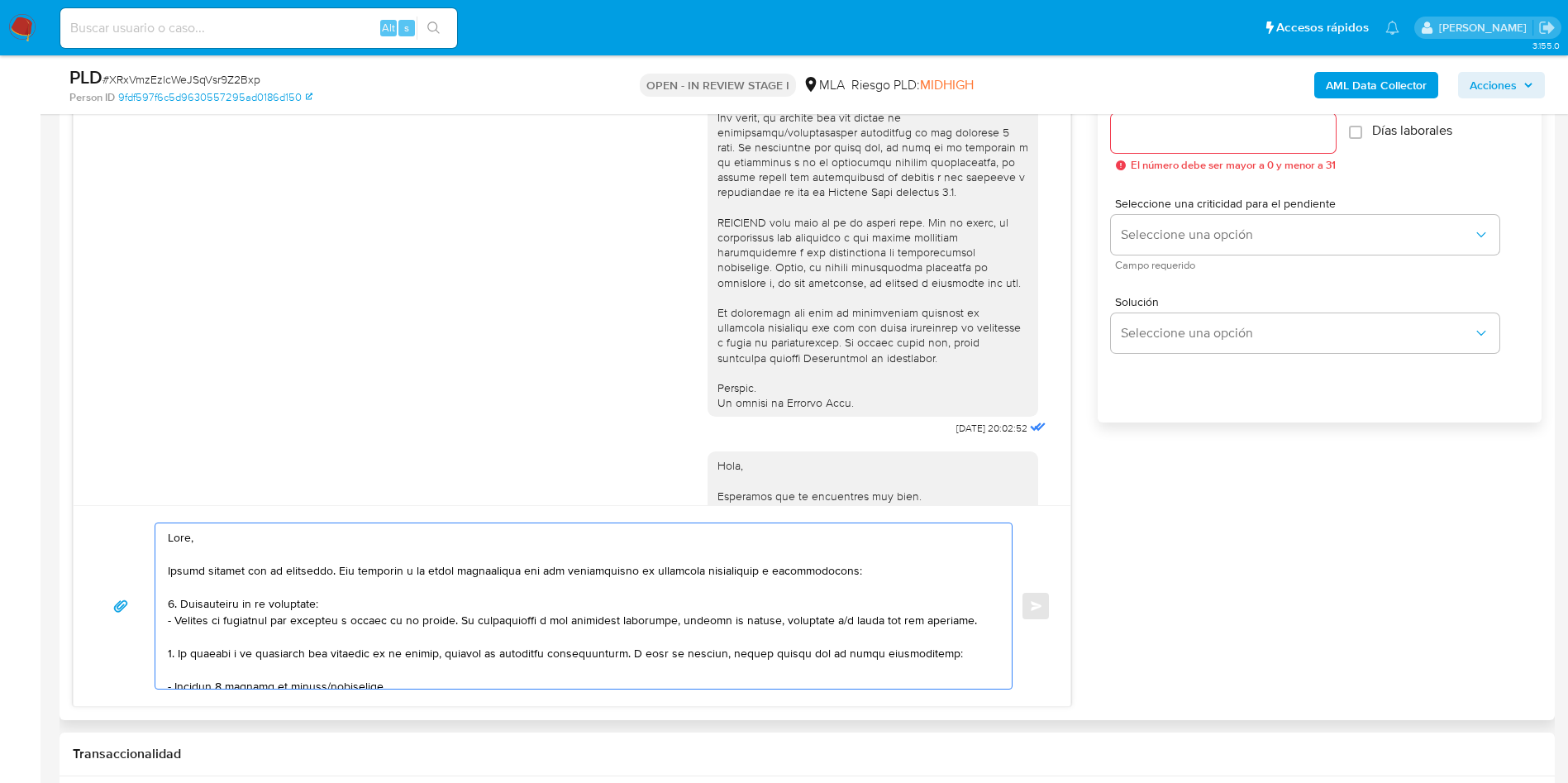
click at [535, 578] on textarea at bounding box center [580, 607] width 823 height 166
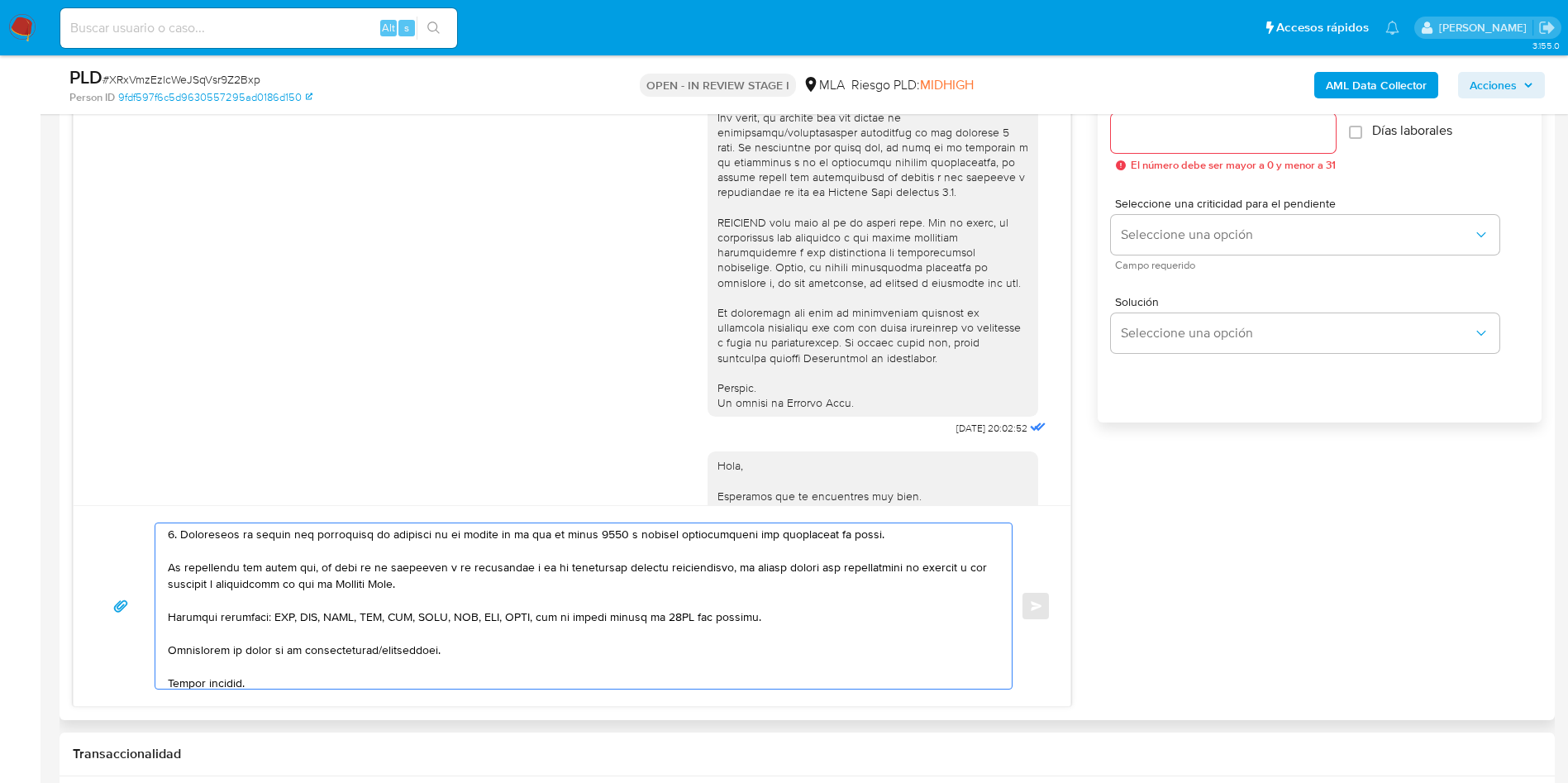
scroll to position [508, 0]
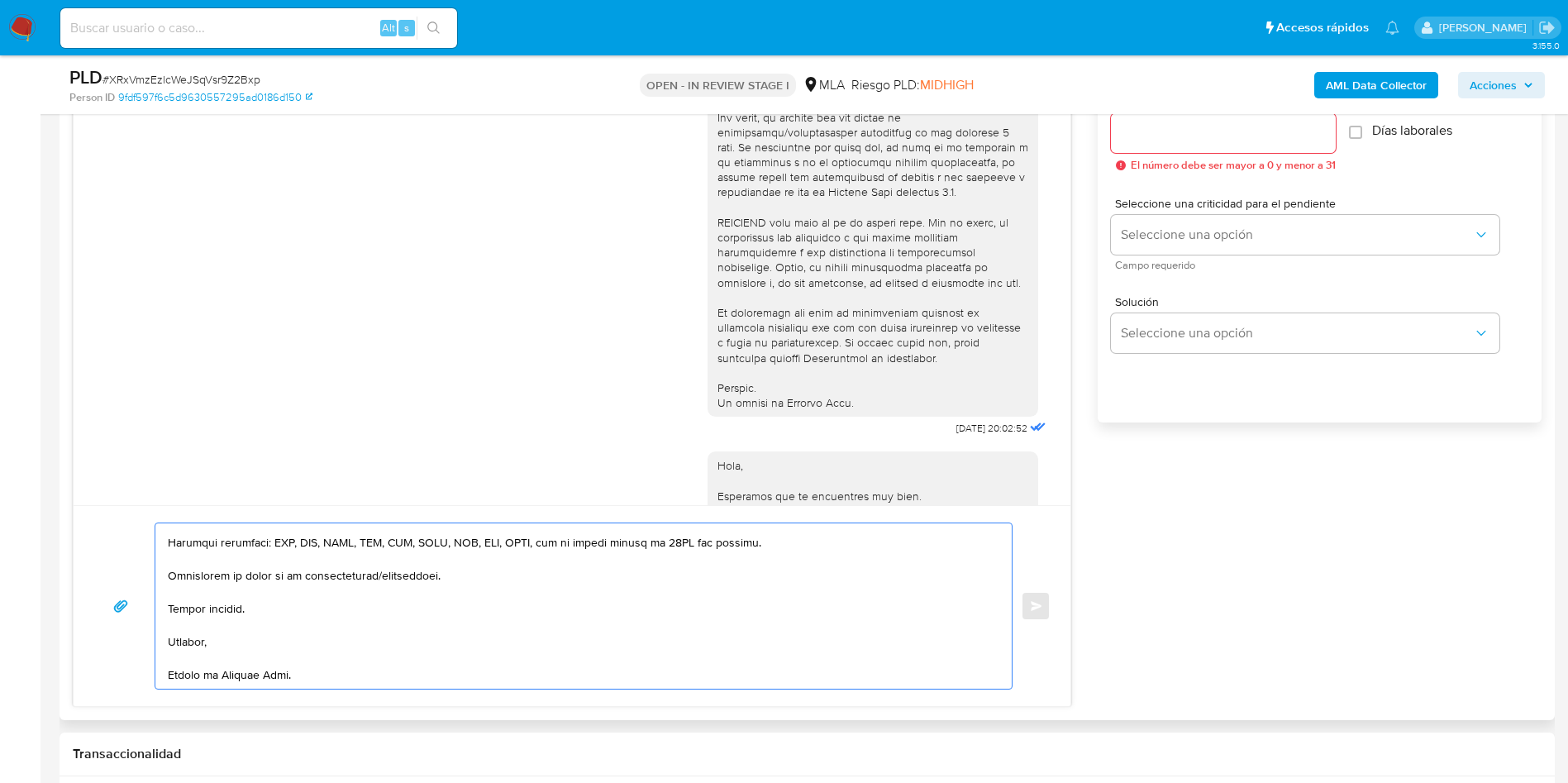
click at [434, 651] on textarea at bounding box center [580, 607] width 823 height 166
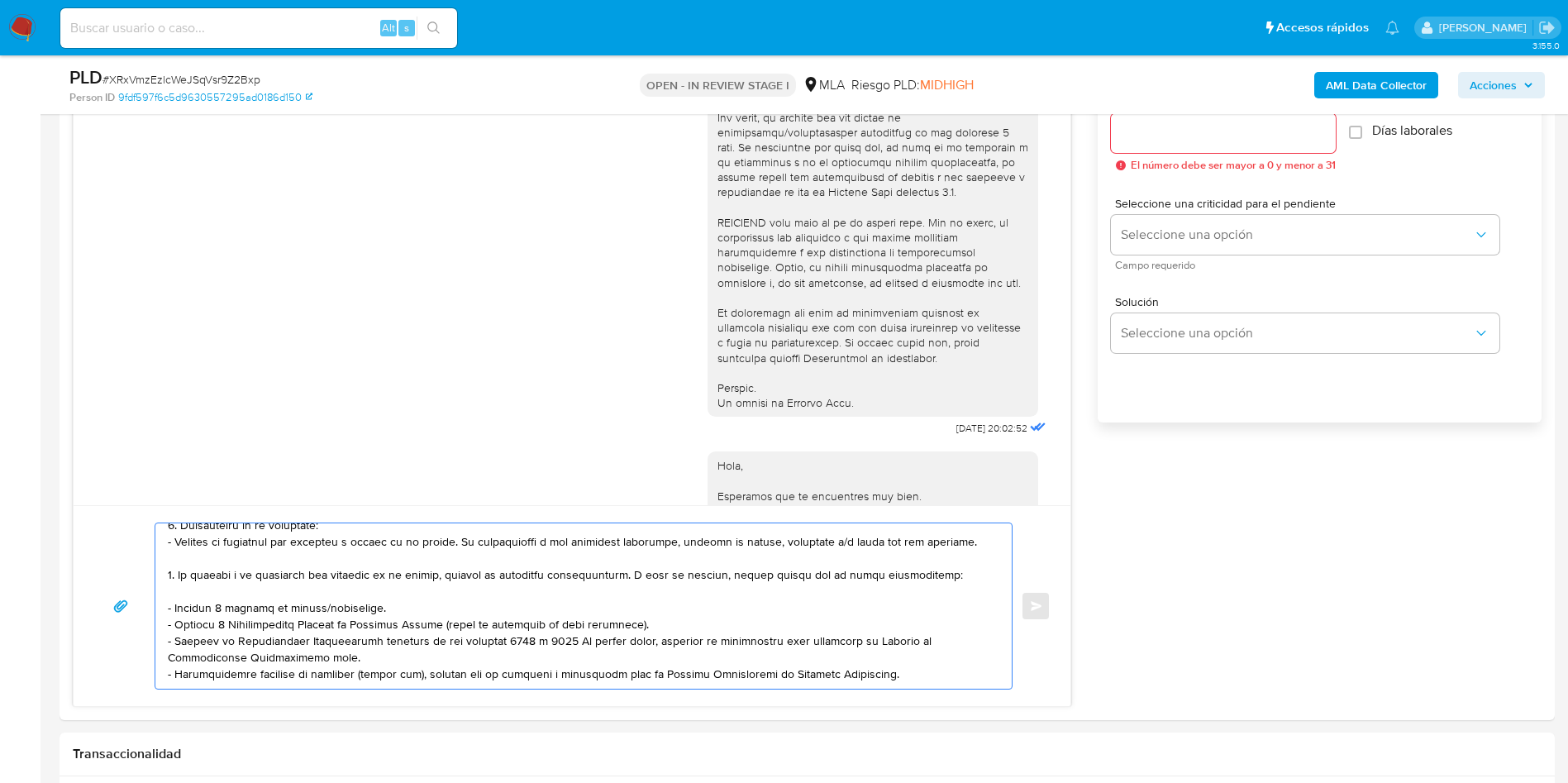
scroll to position [0, 0]
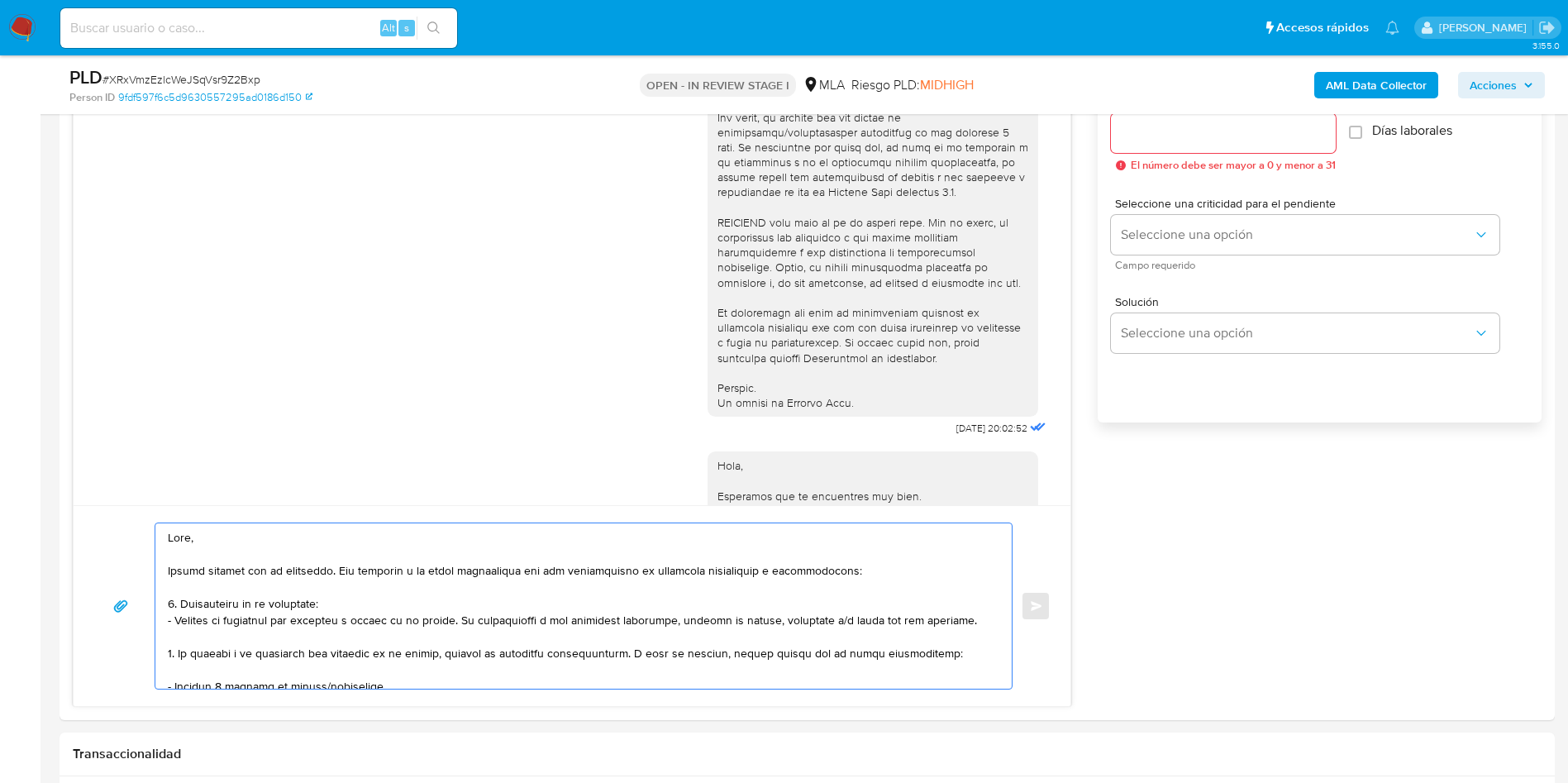
drag, startPoint x: 253, startPoint y: 656, endPoint x: 26, endPoint y: 441, distance: 312.7
click at [1143, 134] on input "Esperar Respuesta (días)" at bounding box center [1223, 133] width 224 height 22
type input "1"
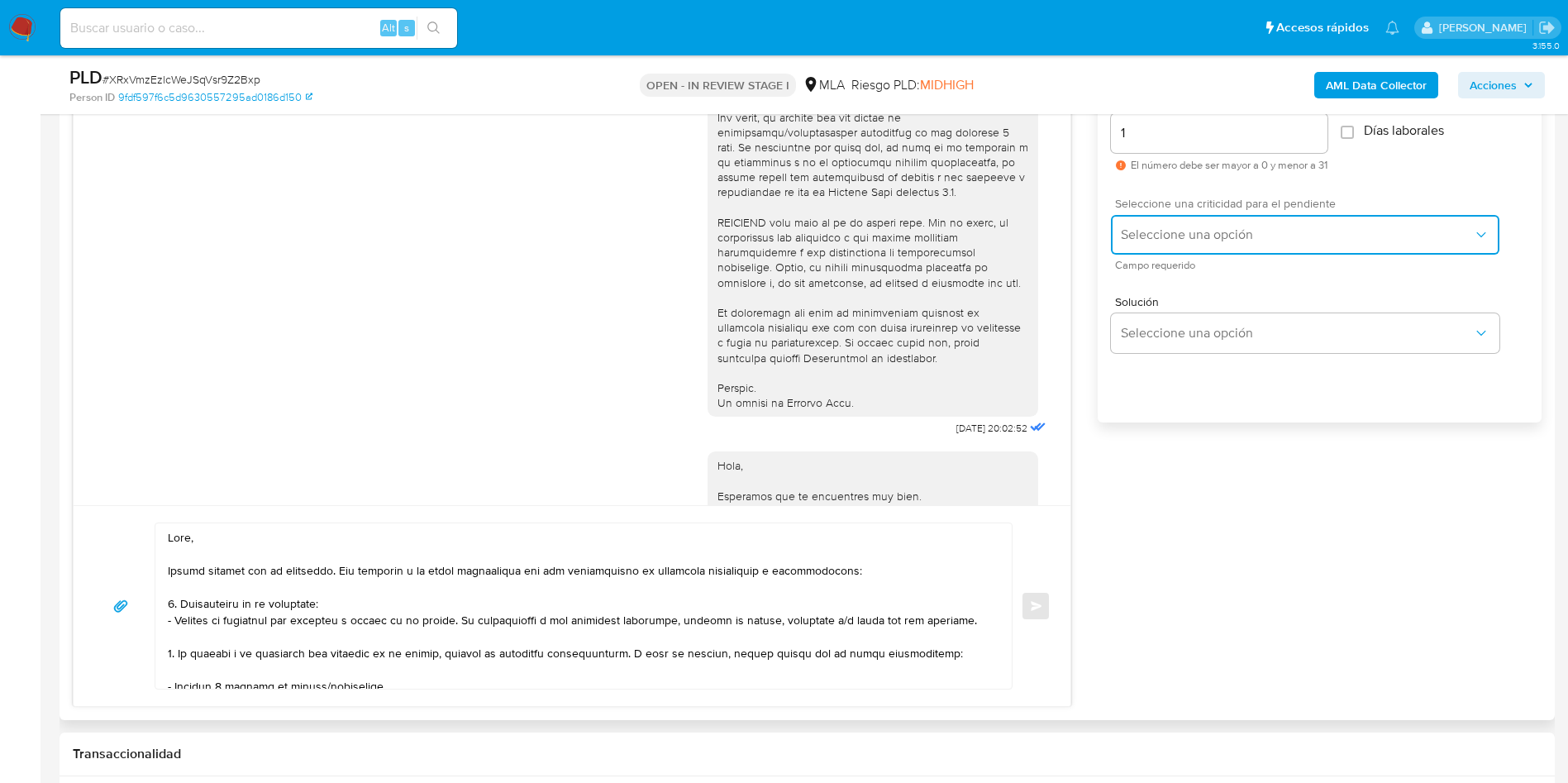
click at [1149, 221] on button "Seleccione una opción" at bounding box center [1305, 234] width 388 height 40
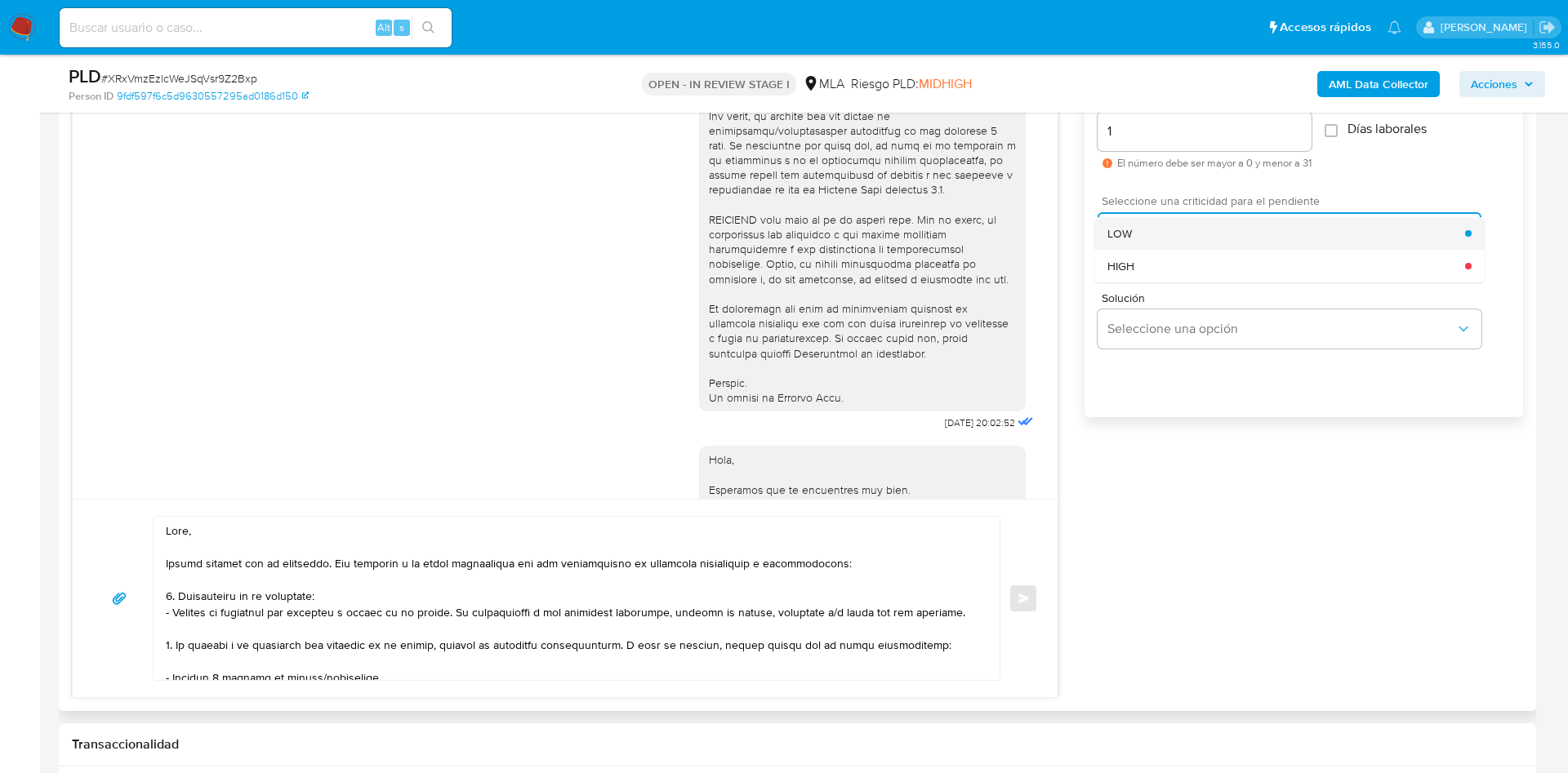
click at [1155, 231] on div "LOW" at bounding box center [1286, 233] width 358 height 33
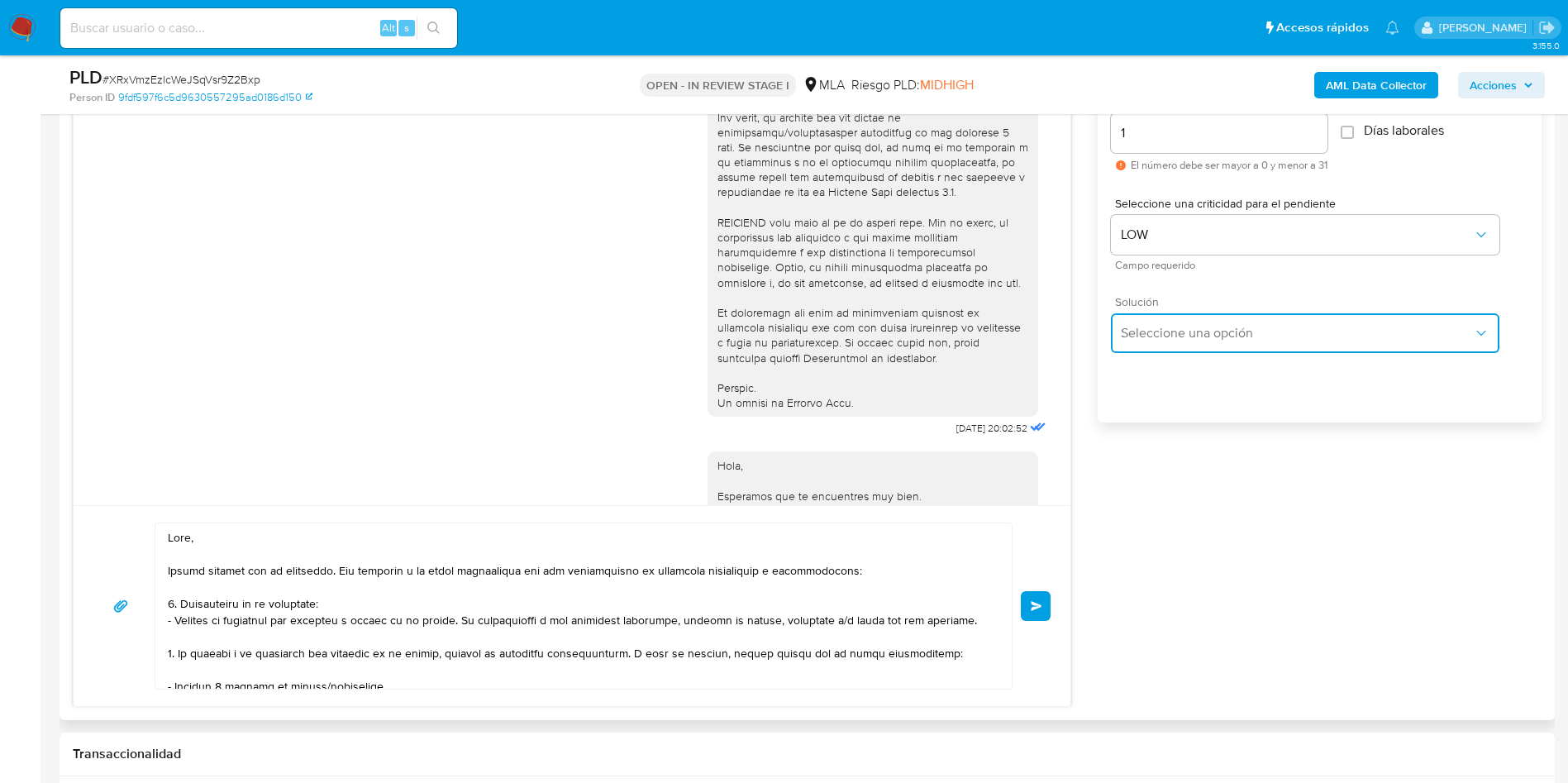
drag, startPoint x: 1154, startPoint y: 331, endPoint x: 1154, endPoint y: 347, distance: 16.0
click at [1154, 331] on span "Seleccione una opción" at bounding box center [1296, 333] width 352 height 17
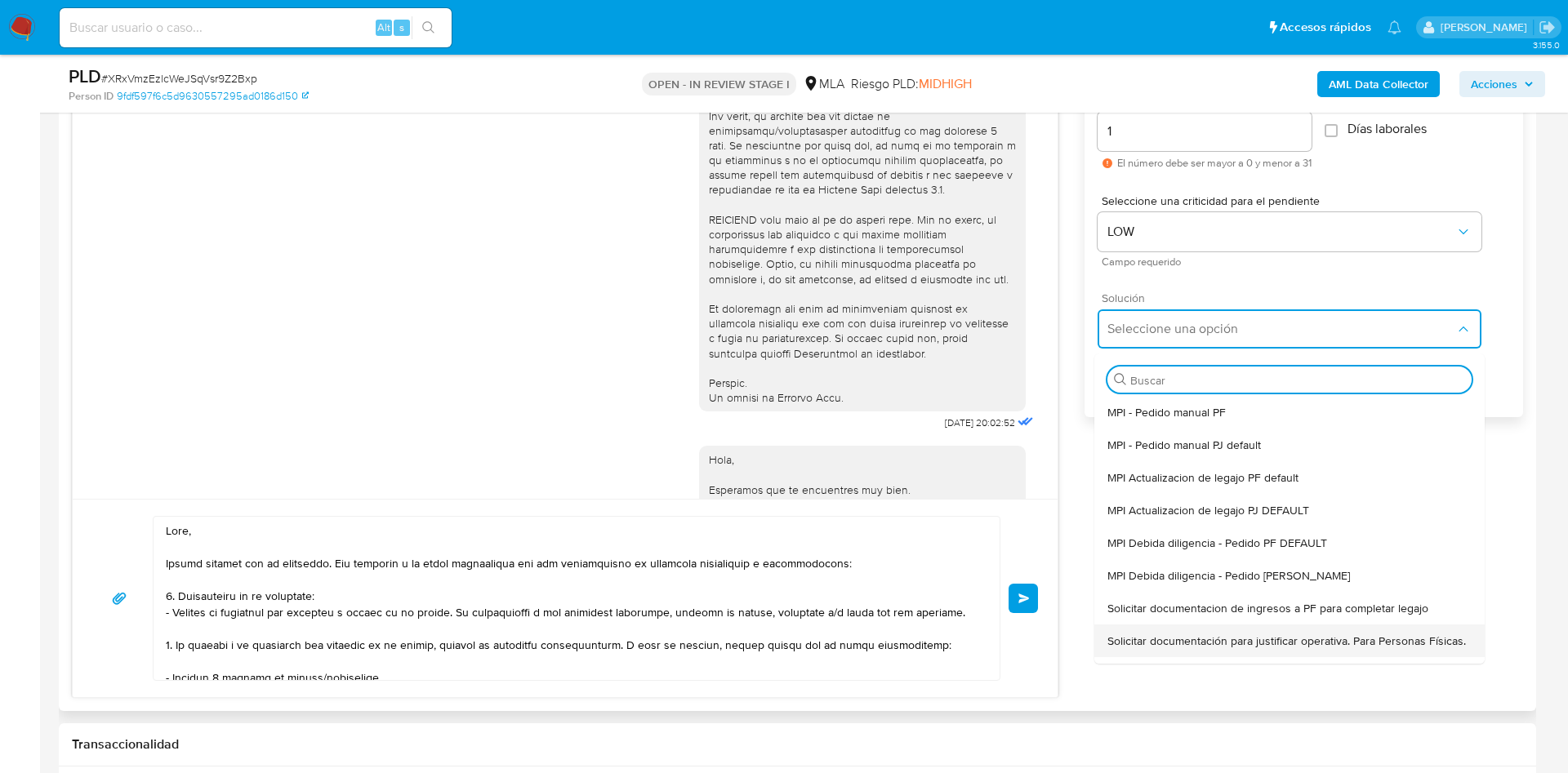
click at [1156, 635] on span "Solicitar documentación para justificar operativa. Para Personas Físicas." at bounding box center [1286, 640] width 358 height 15
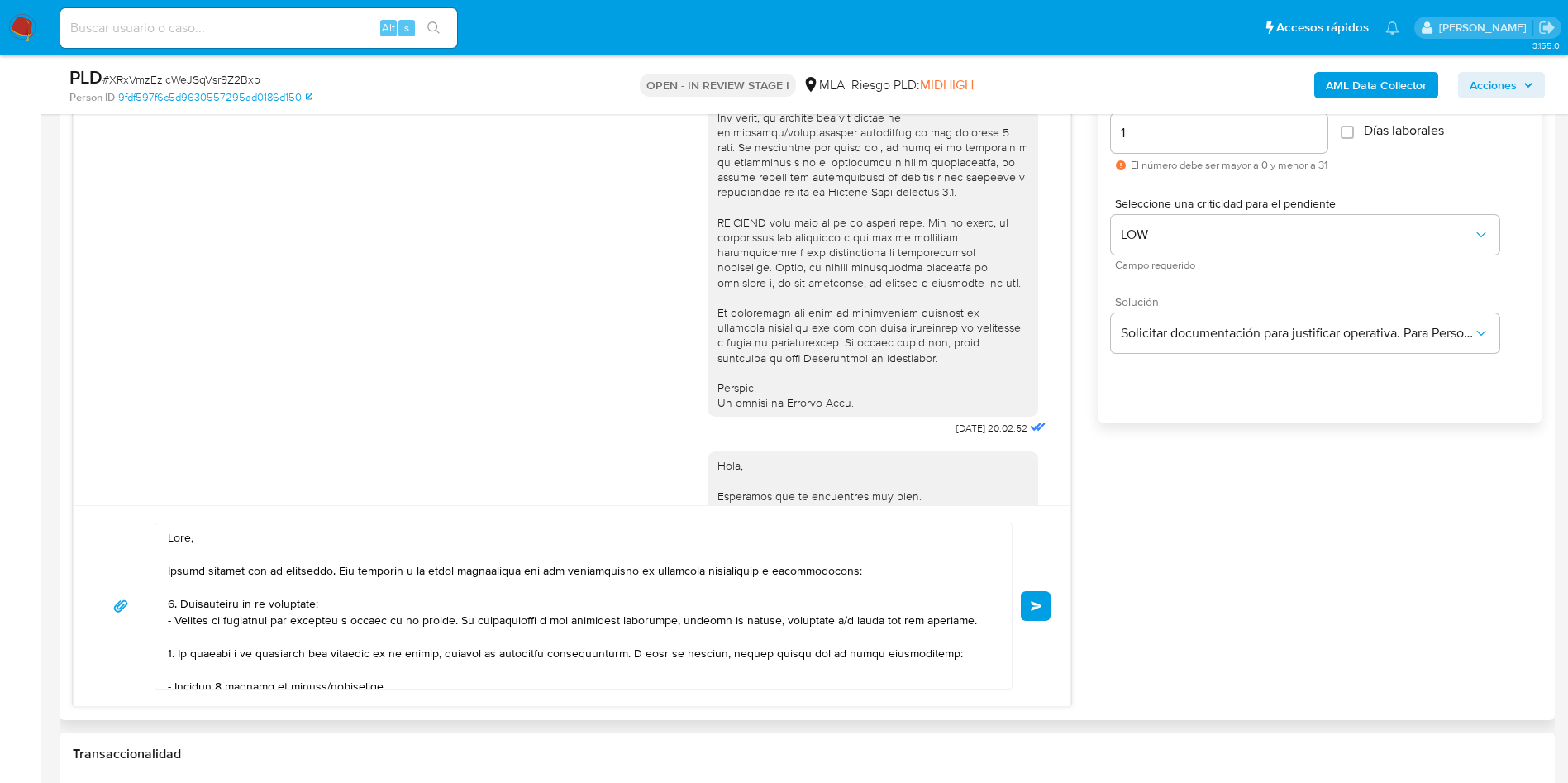
click at [596, 639] on textarea at bounding box center [580, 607] width 823 height 166
type textarea "Hola,En función de las operaciones registradas en tu cuenta de Mercado Pago, ne…"
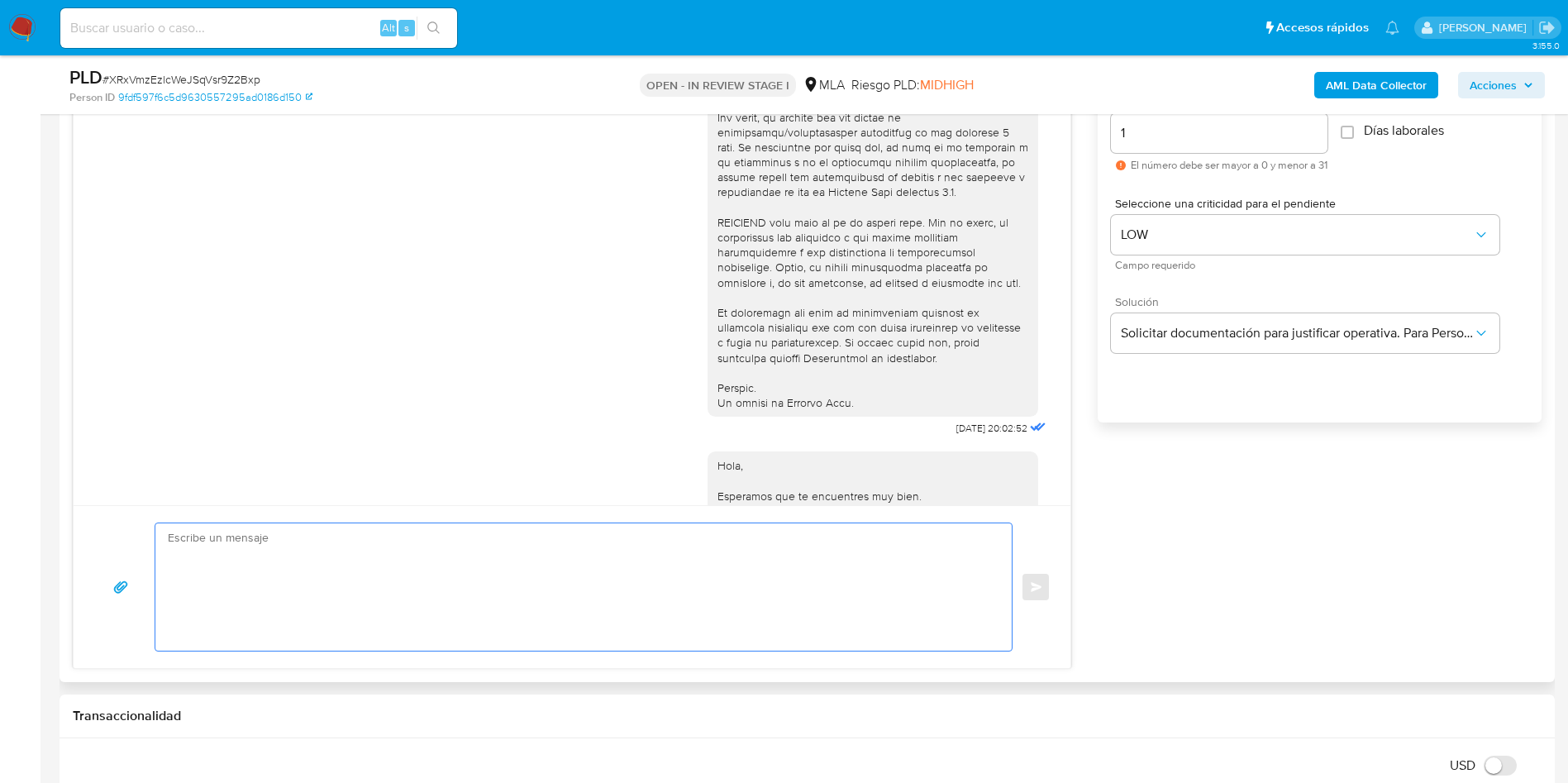
paste textarea "Hola, Muchas gracias por tu respuesta. Con relación a la misma necesitamos que …"
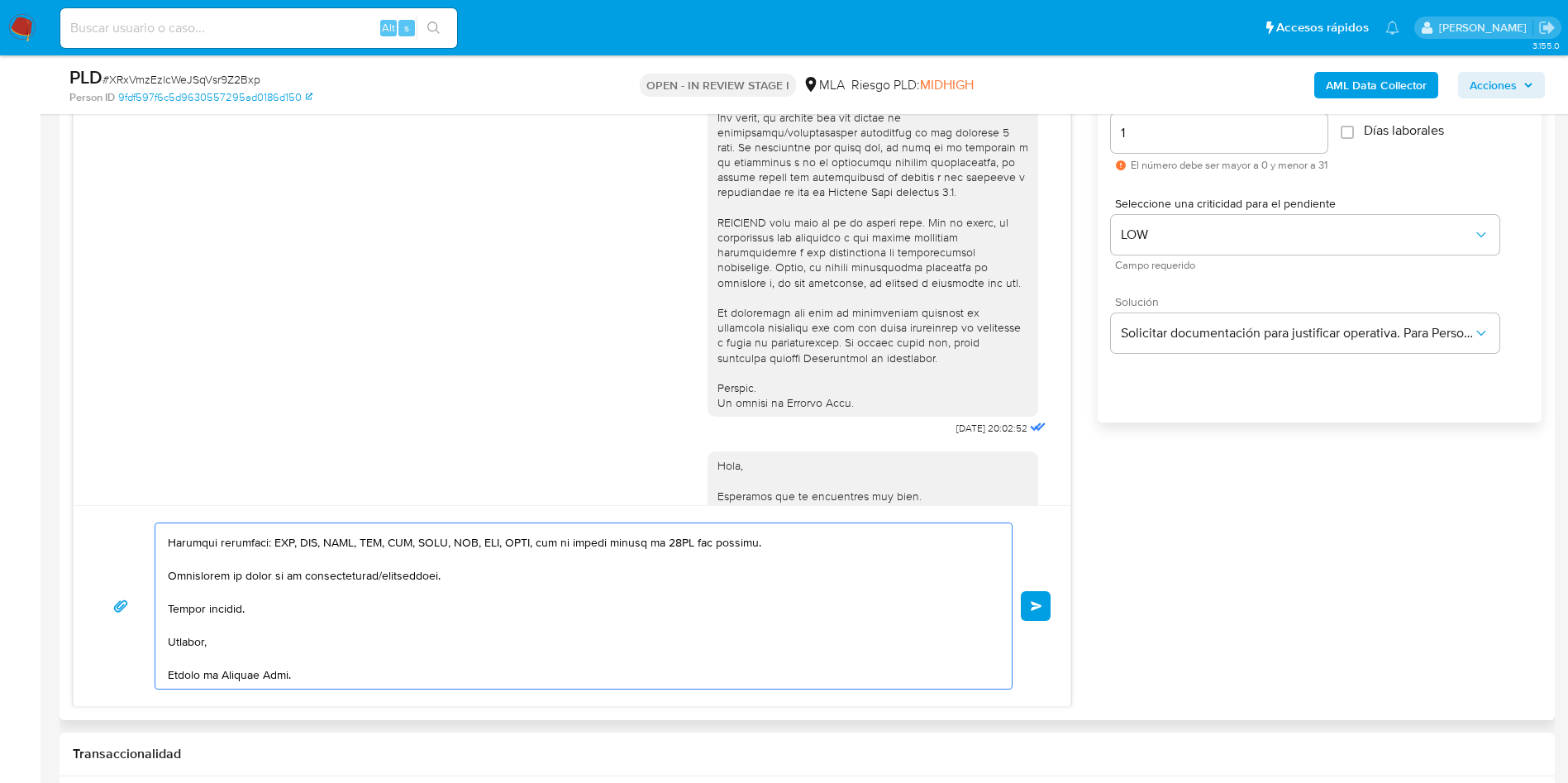
click at [596, 638] on textarea at bounding box center [580, 607] width 823 height 166
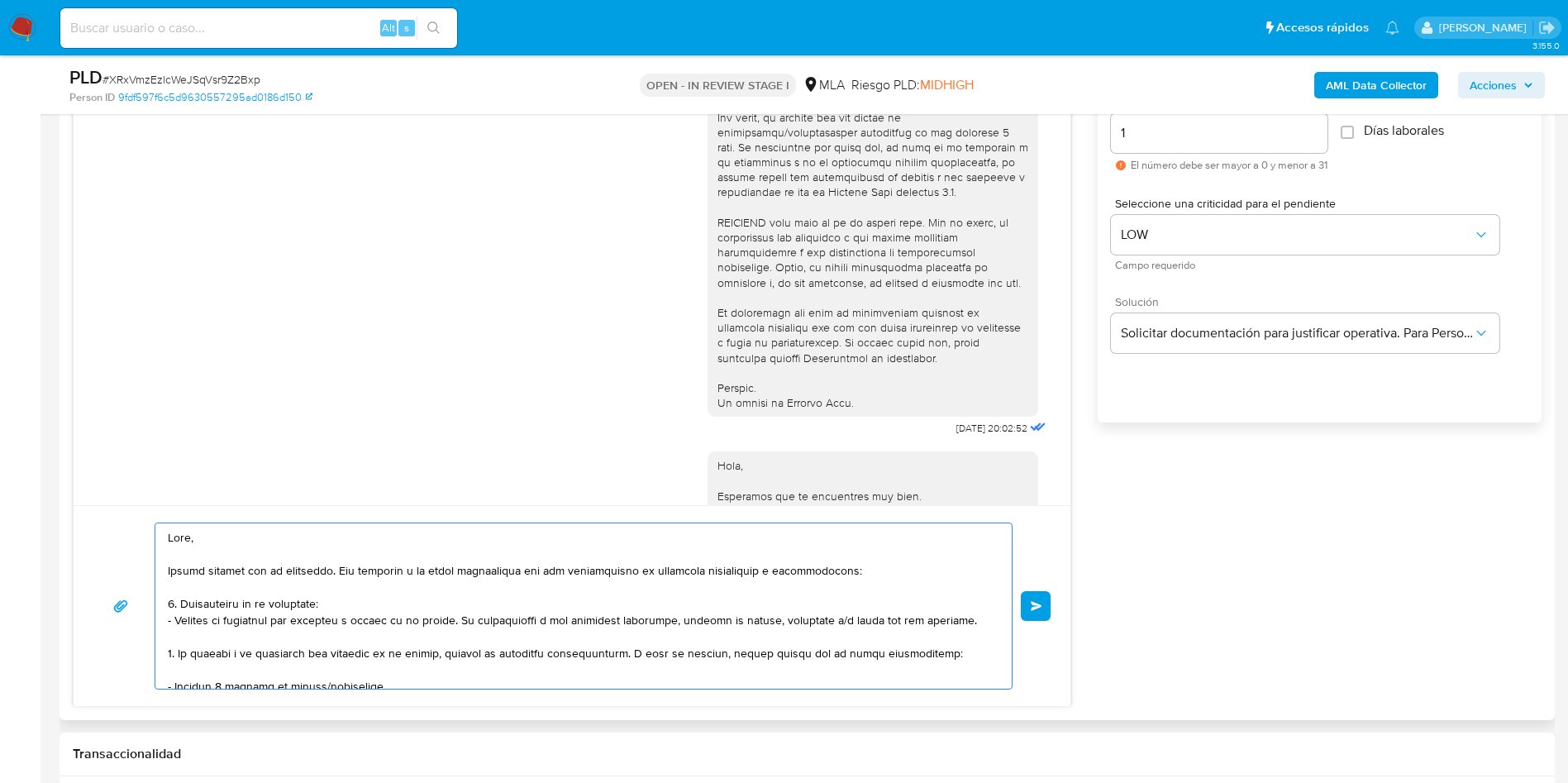
type textarea "Hola, Muchas gracias por tu respuesta. Con relación a la misma necesitamos que …"
click at [1027, 621] on div "Enviar" at bounding box center [572, 607] width 957 height 167
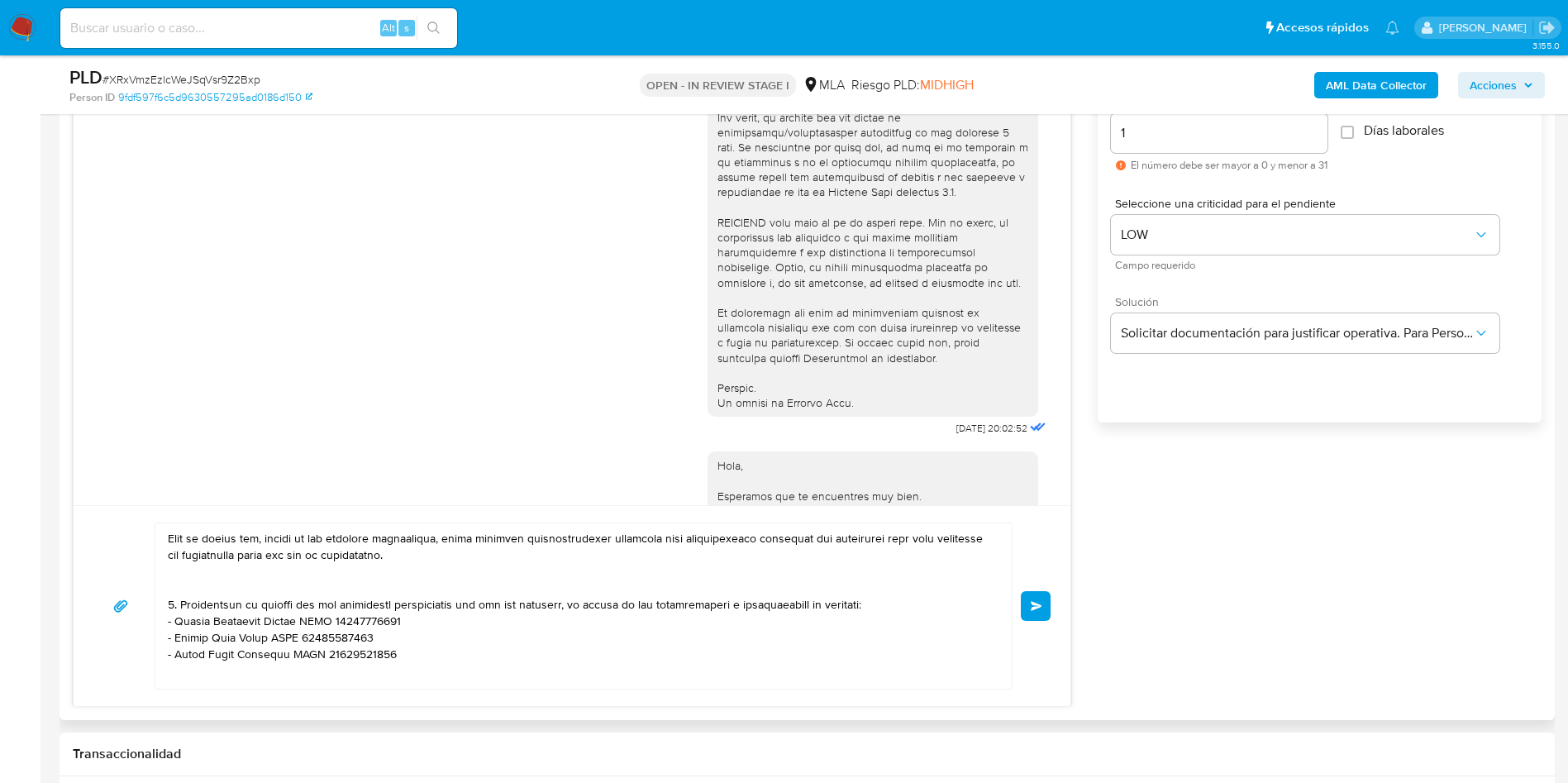
scroll to position [248, 0]
click at [1033, 612] on button "Enviar" at bounding box center [1035, 606] width 30 height 30
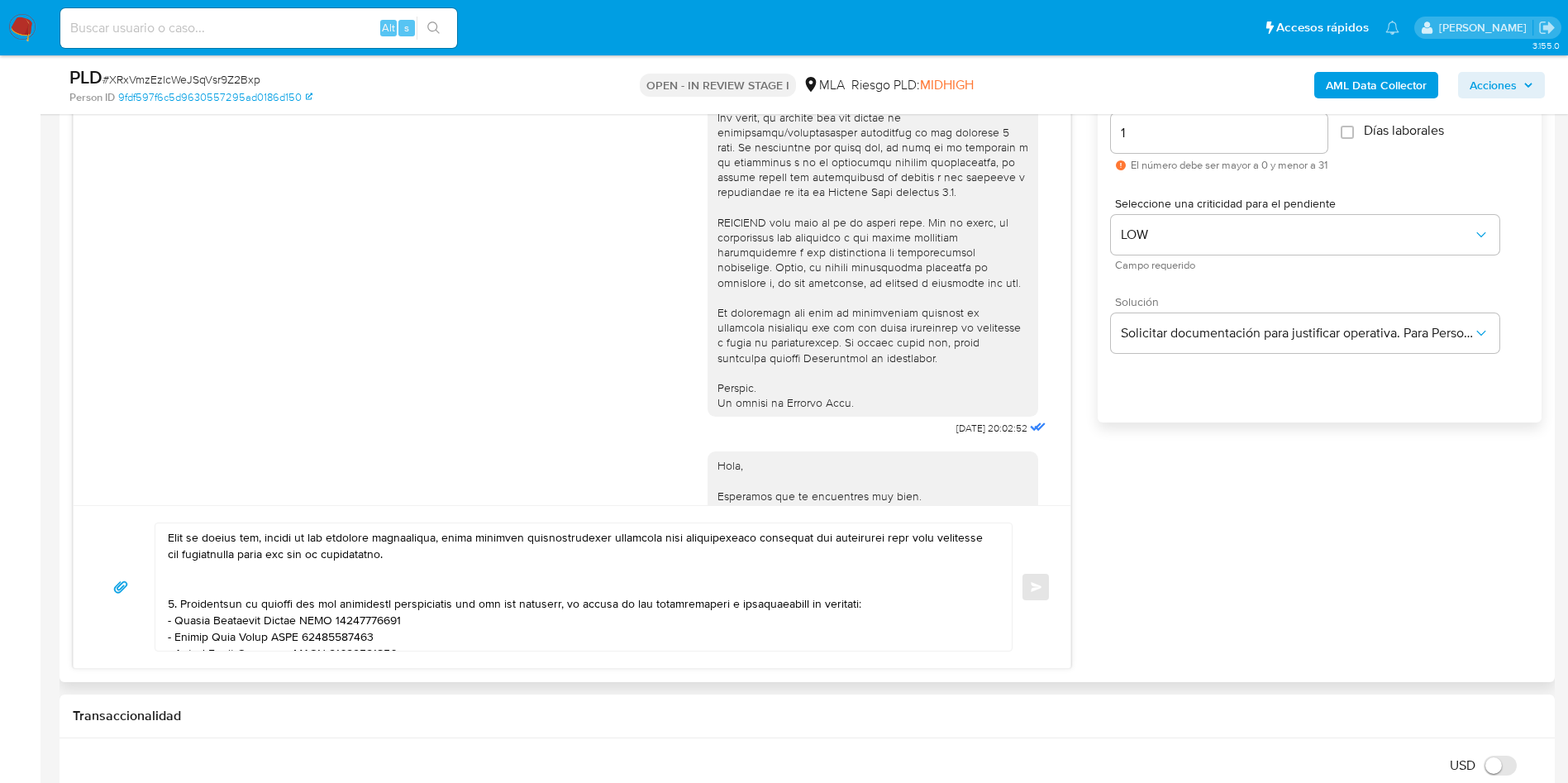
scroll to position [0, 0]
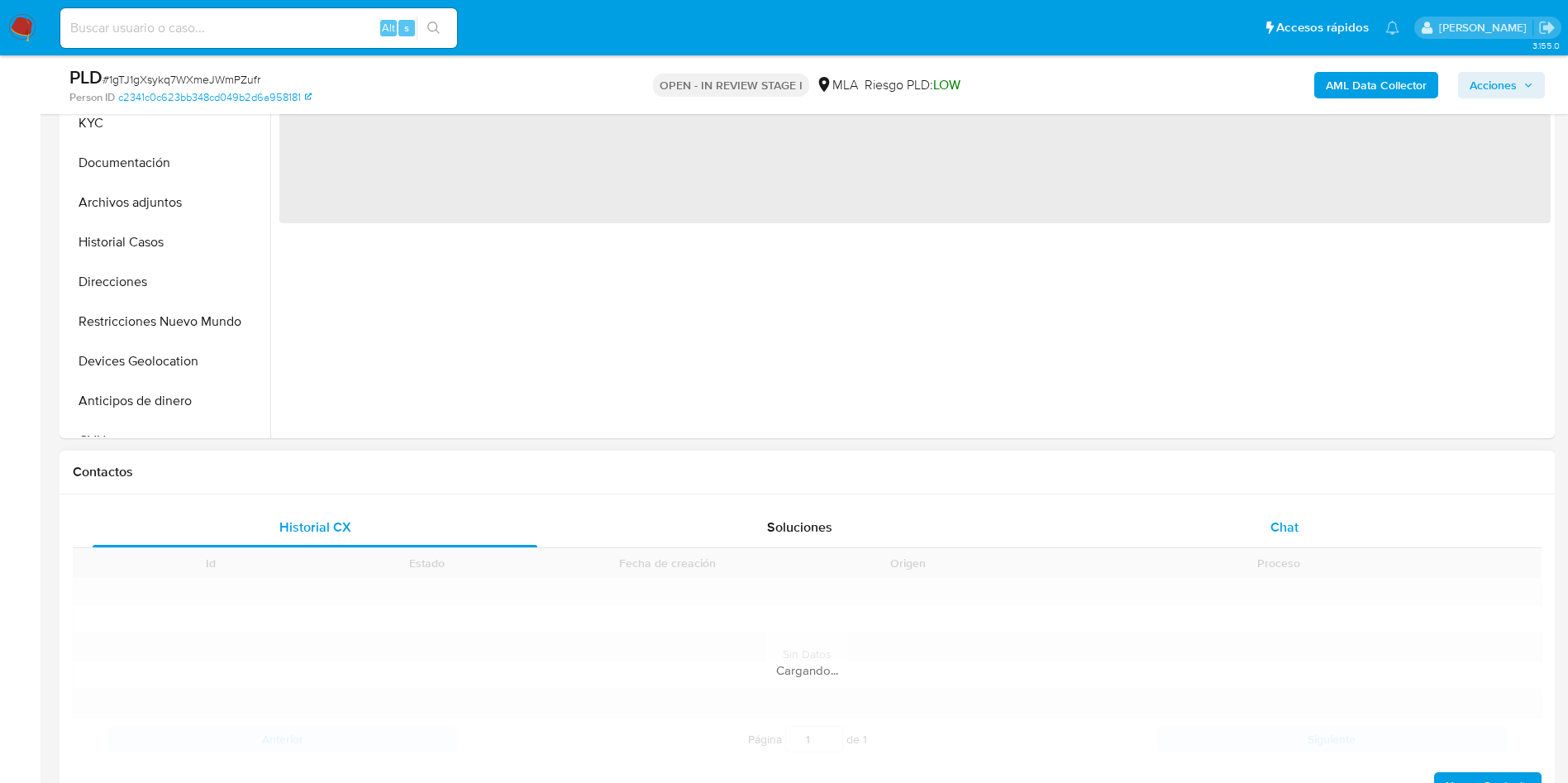
scroll to position [496, 0]
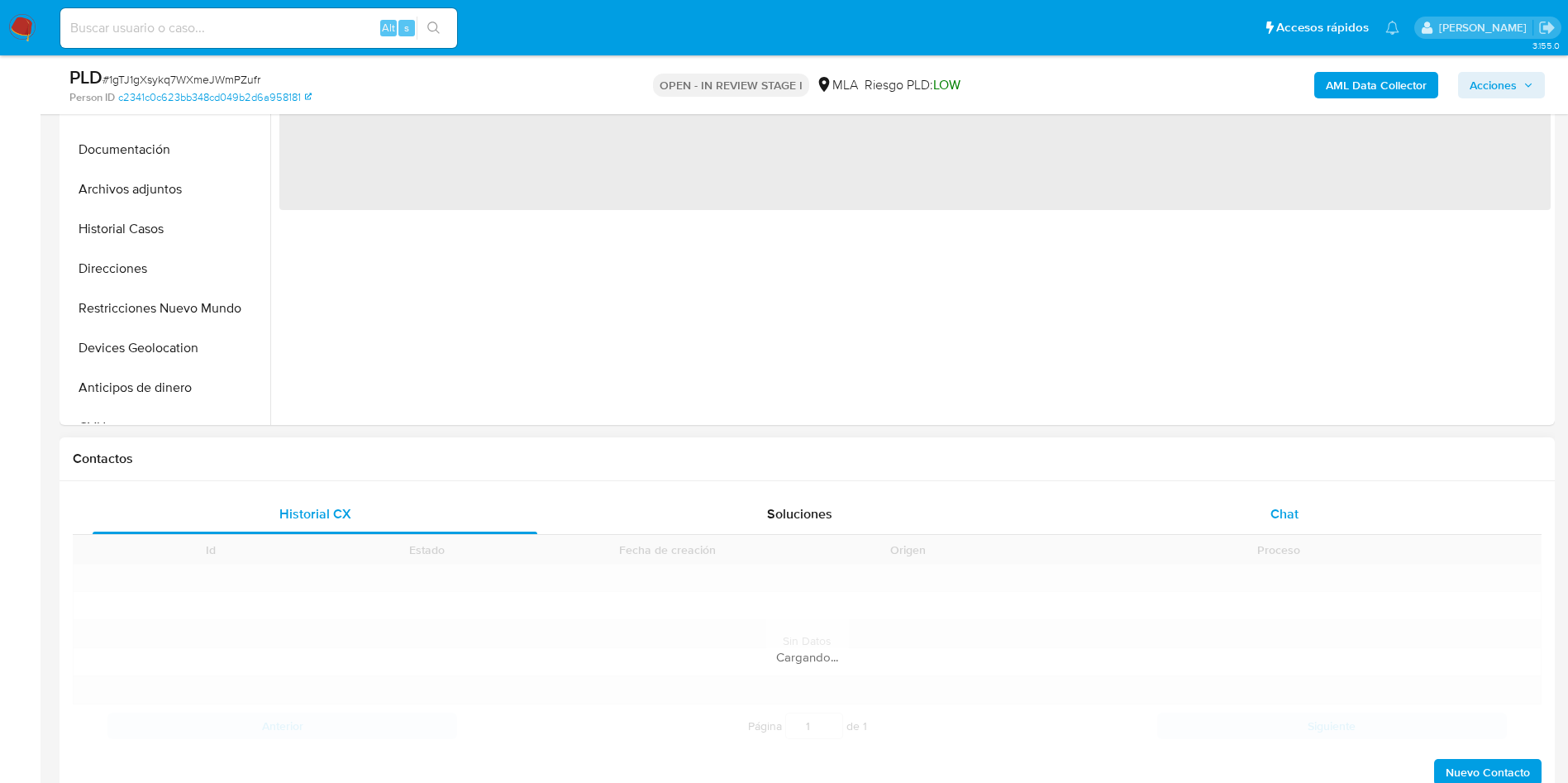
click at [1315, 510] on div "Chat" at bounding box center [1284, 515] width 445 height 40
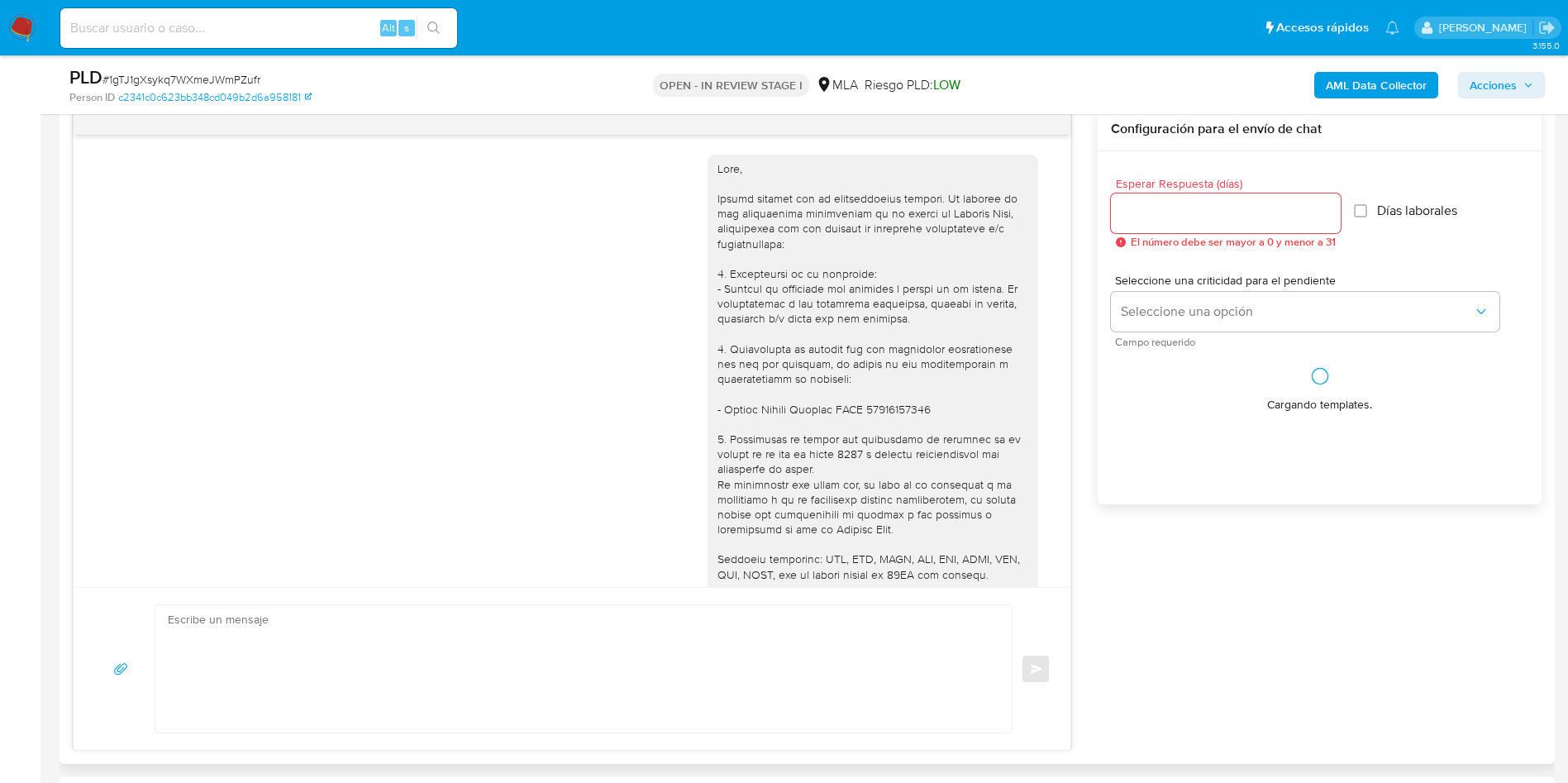
scroll to position [1380, 0]
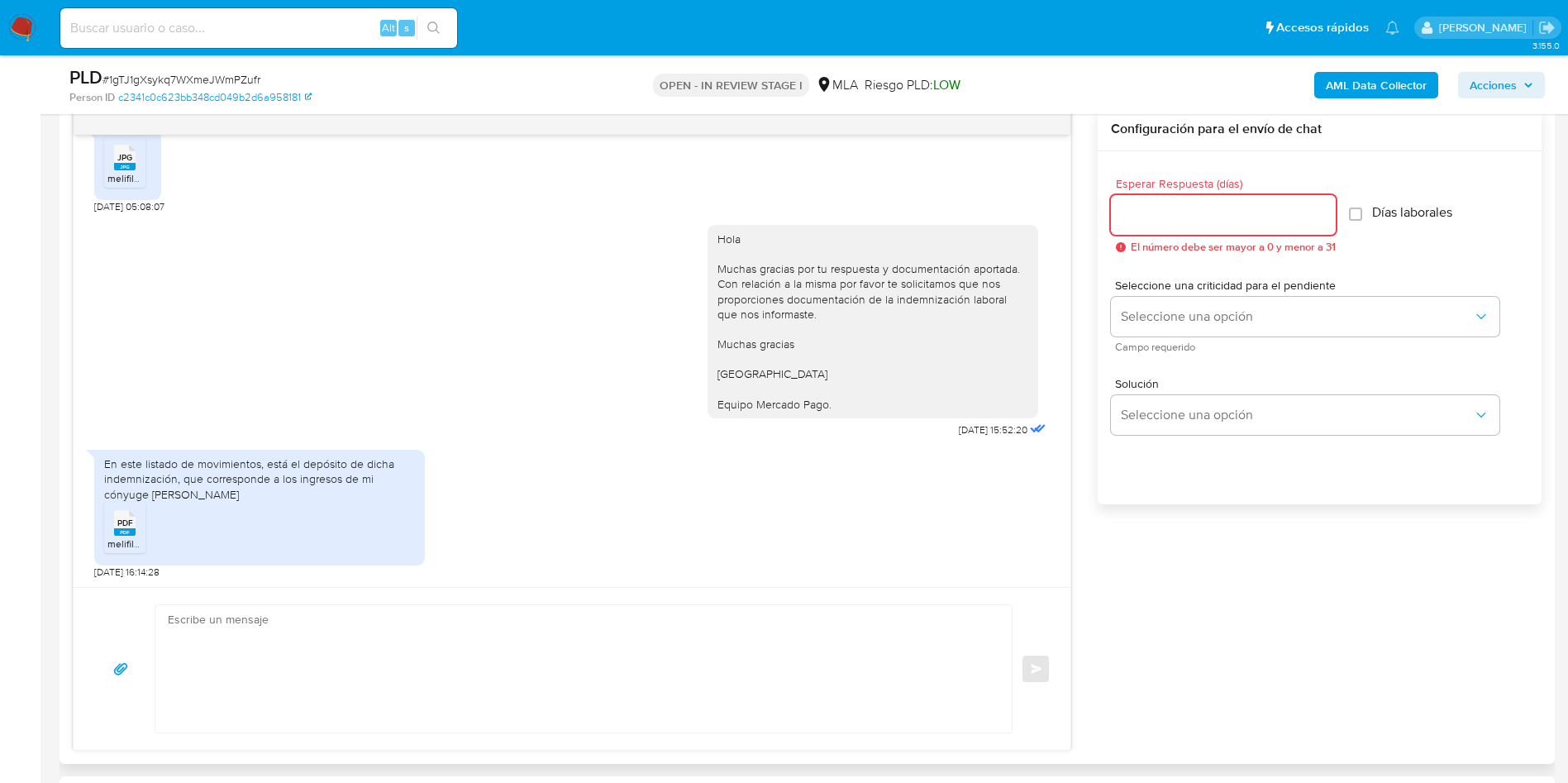
click at [1128, 216] on input "Esperar Respuesta (días)" at bounding box center [1223, 215] width 224 height 22
type input "1"
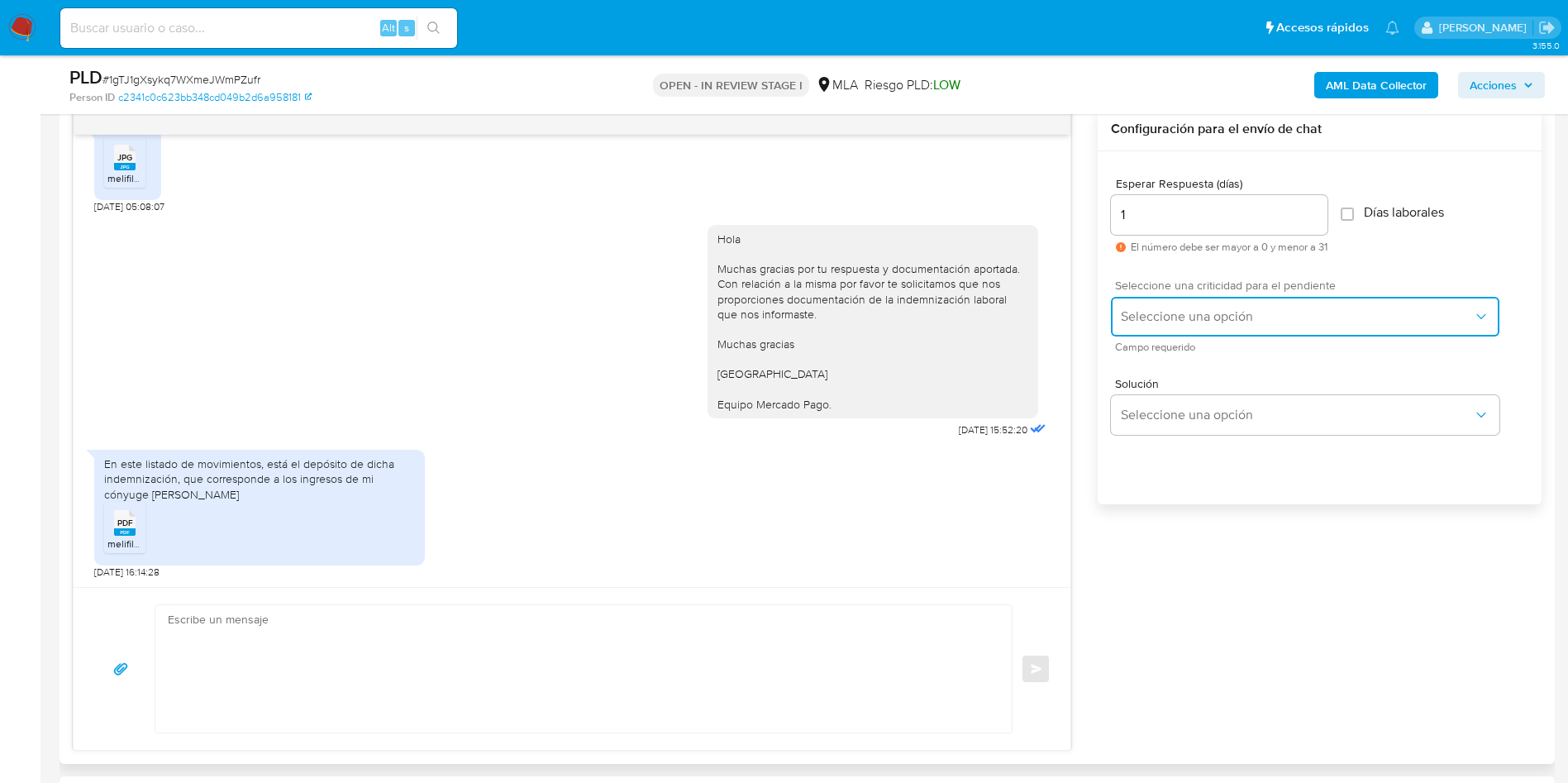
click at [1151, 312] on span "Seleccione una opción" at bounding box center [1296, 317] width 352 height 17
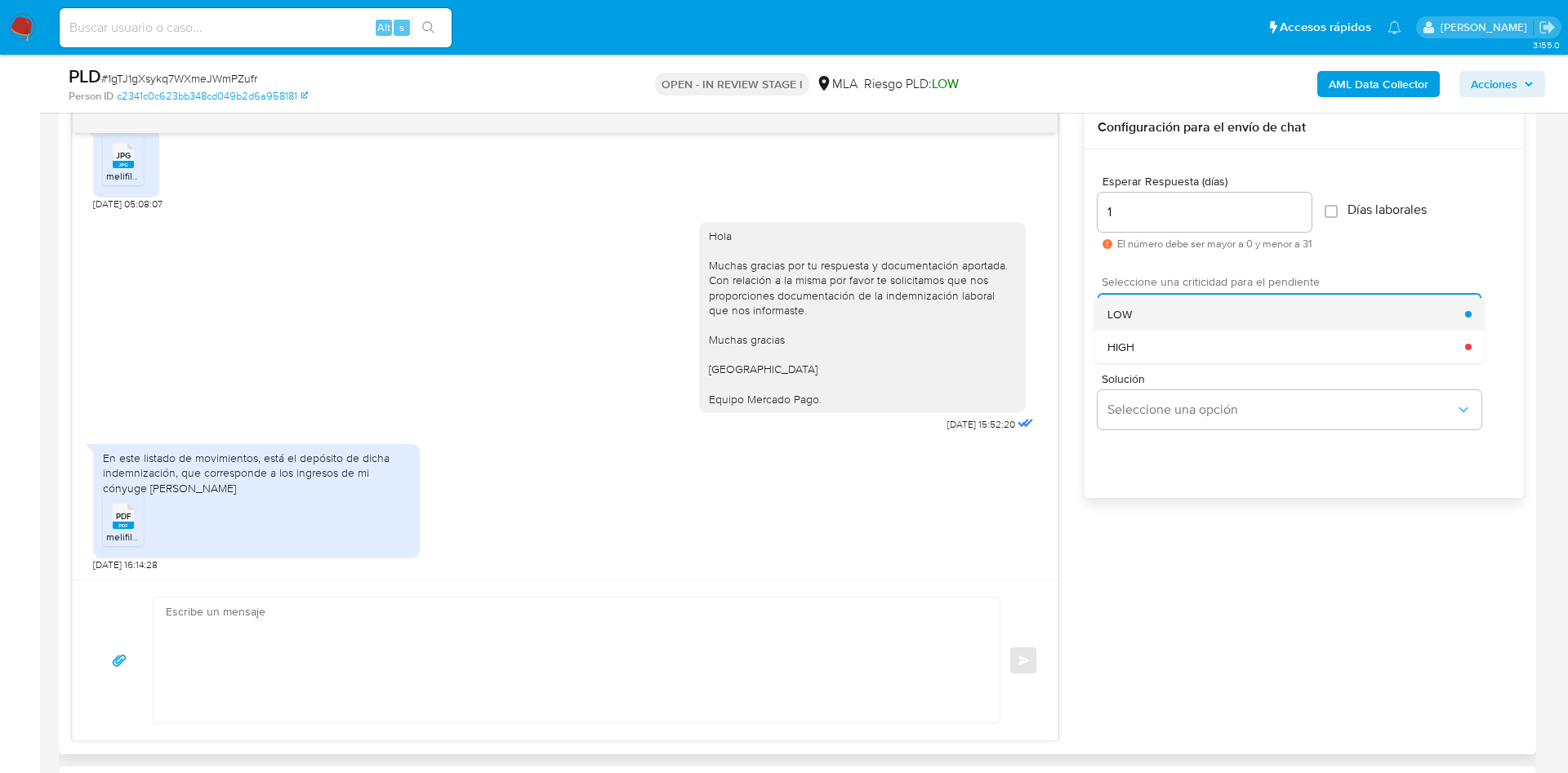
click at [1135, 315] on div "LOW" at bounding box center [1286, 314] width 358 height 33
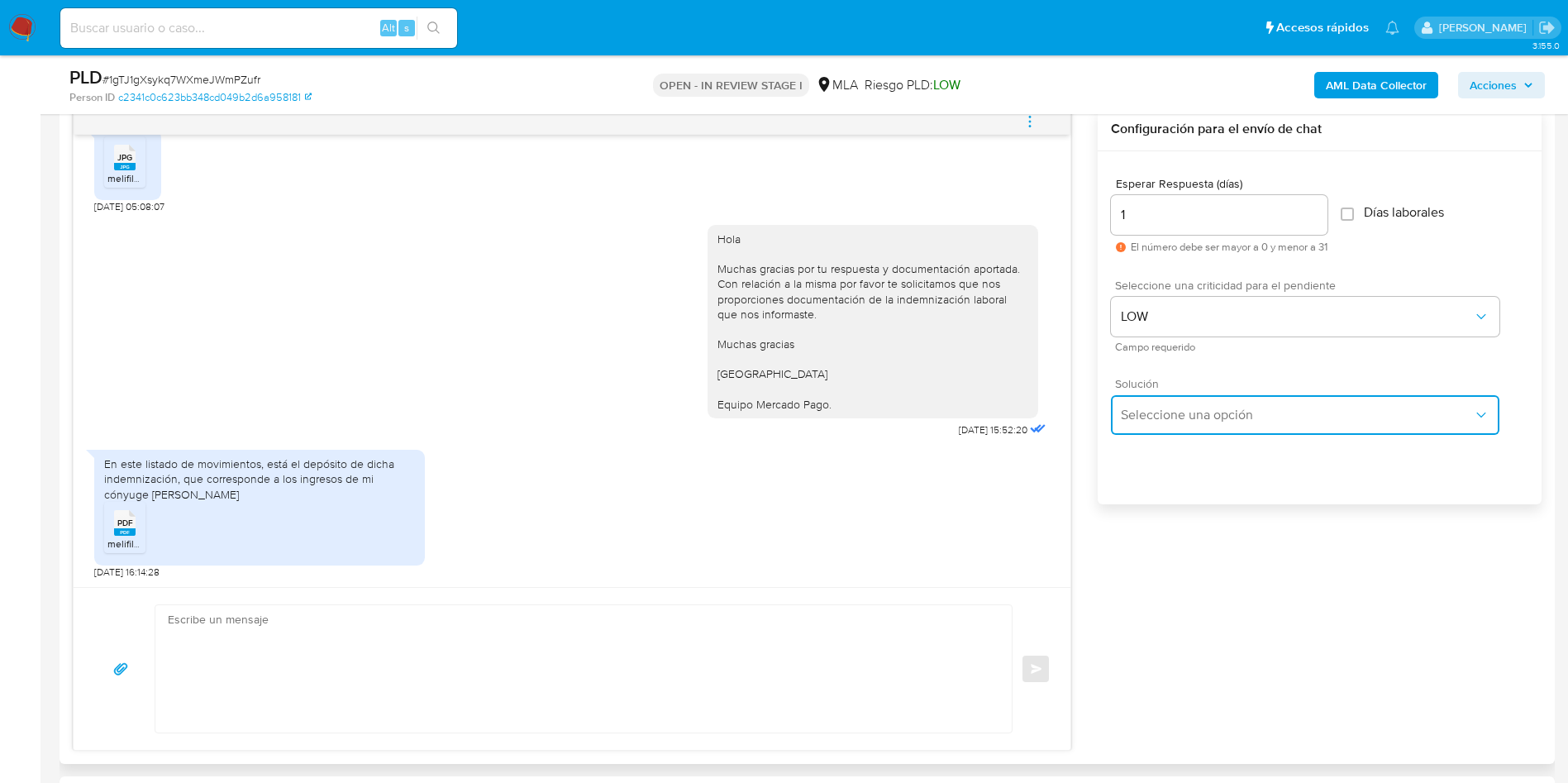
click at [1155, 404] on button "Seleccione una opción" at bounding box center [1305, 415] width 388 height 40
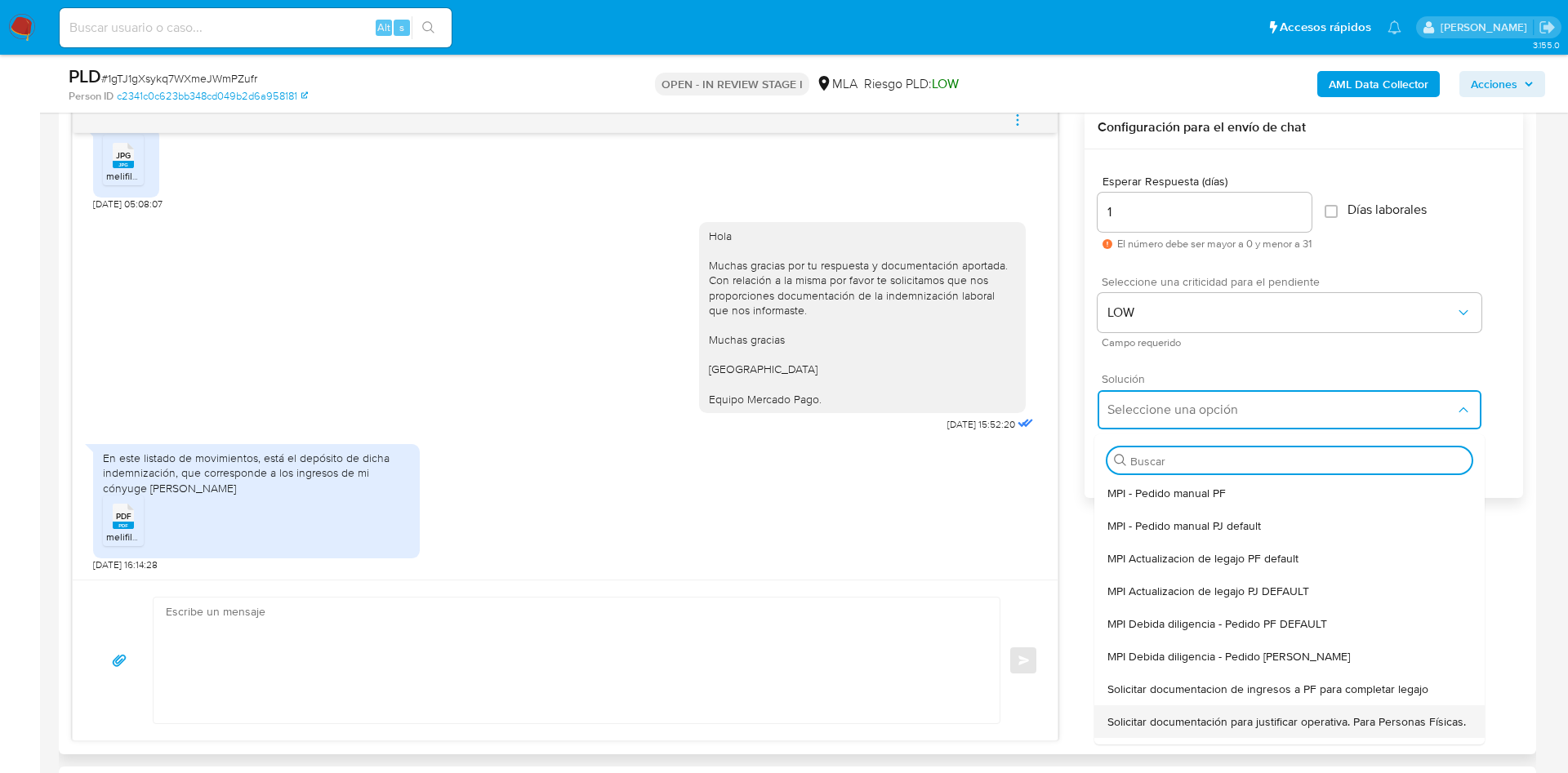
select select "10"
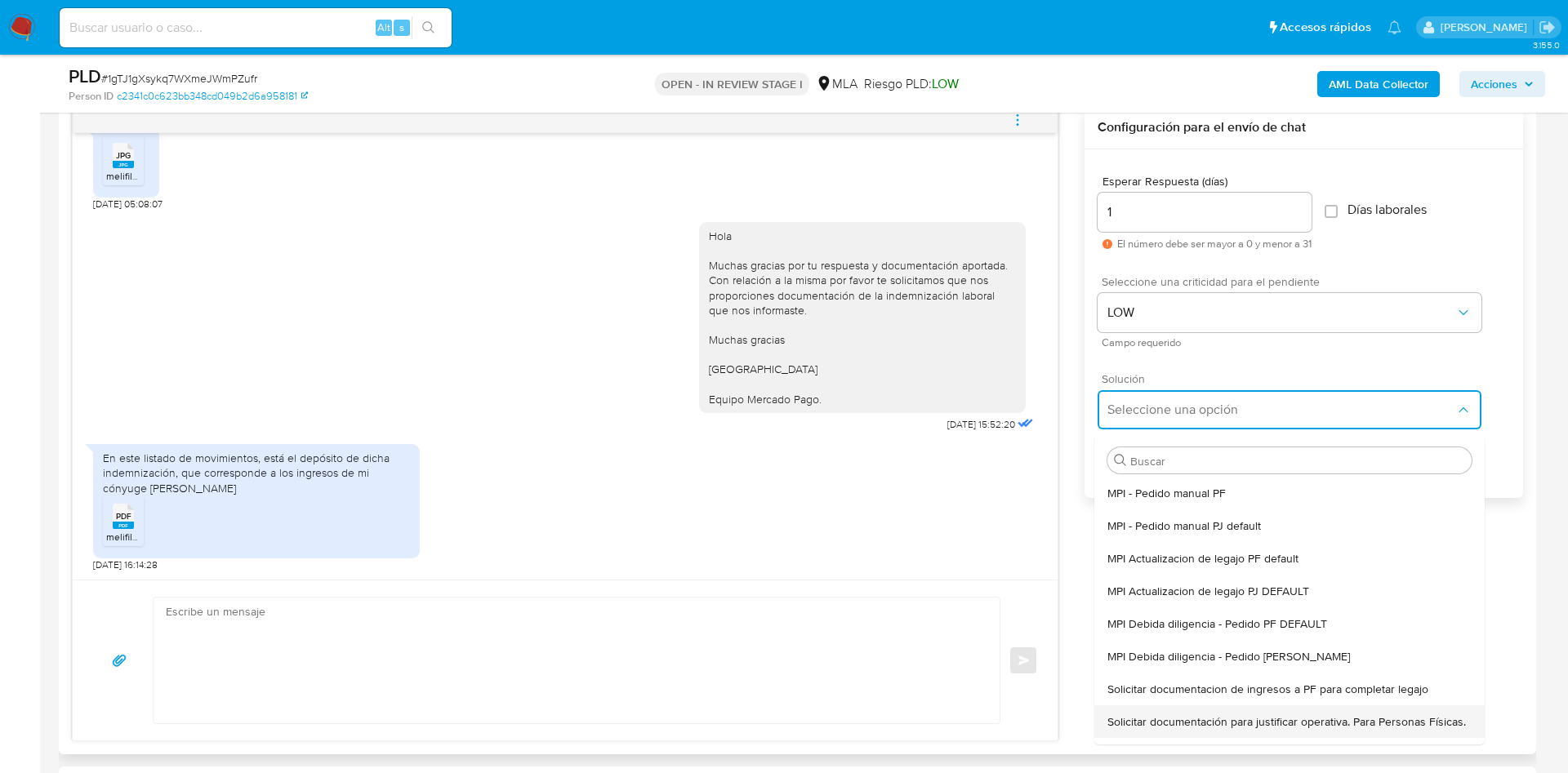
click at [1115, 729] on span "Solicitar documentación para justificar operativa. Para Personas Físicas." at bounding box center [1286, 721] width 358 height 15
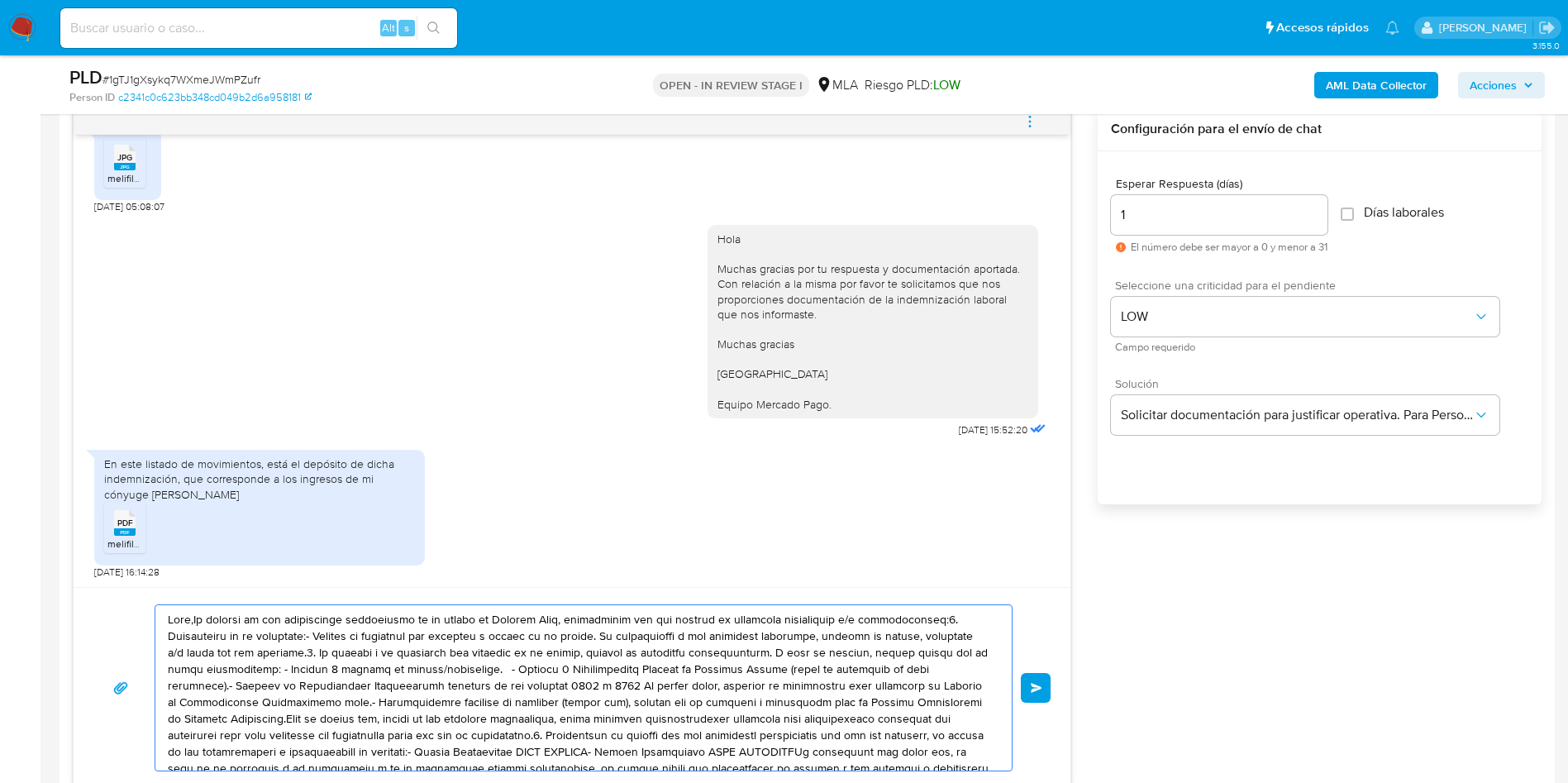
click at [436, 662] on textarea at bounding box center [580, 688] width 823 height 166
click at [436, 661] on textarea at bounding box center [580, 688] width 823 height 166
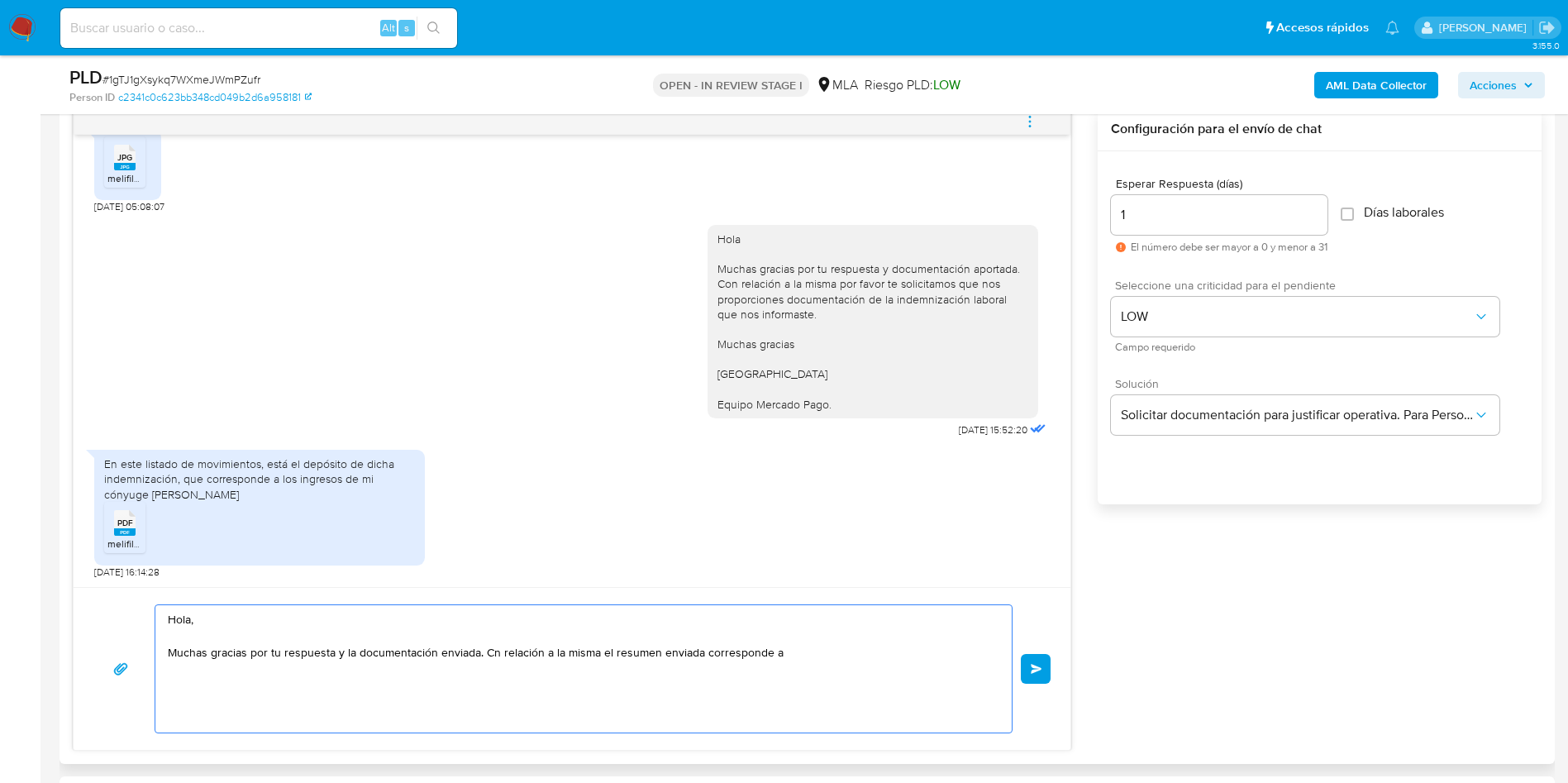
paste textarea "CASTILLO, ABRILABIGAIL"
click at [868, 648] on textarea "Hola, Muchas gracias por tu respuesta y la documentación enviada. Cn relación a…" at bounding box center [580, 669] width 823 height 128
click at [913, 655] on textarea "Hola, Muchas gracias por tu respuesta y la documentación enviada. Cn relación a…" at bounding box center [580, 669] width 823 height 128
click at [787, 654] on textarea "Hola, Muchas gracias por tu respuesta y la documentación enviada. Cn relación a…" at bounding box center [580, 669] width 823 height 128
click at [787, 652] on textarea "Hola, Muchas gracias por tu respuesta y la documentación enviada. Cn relación a…" at bounding box center [580, 669] width 823 height 128
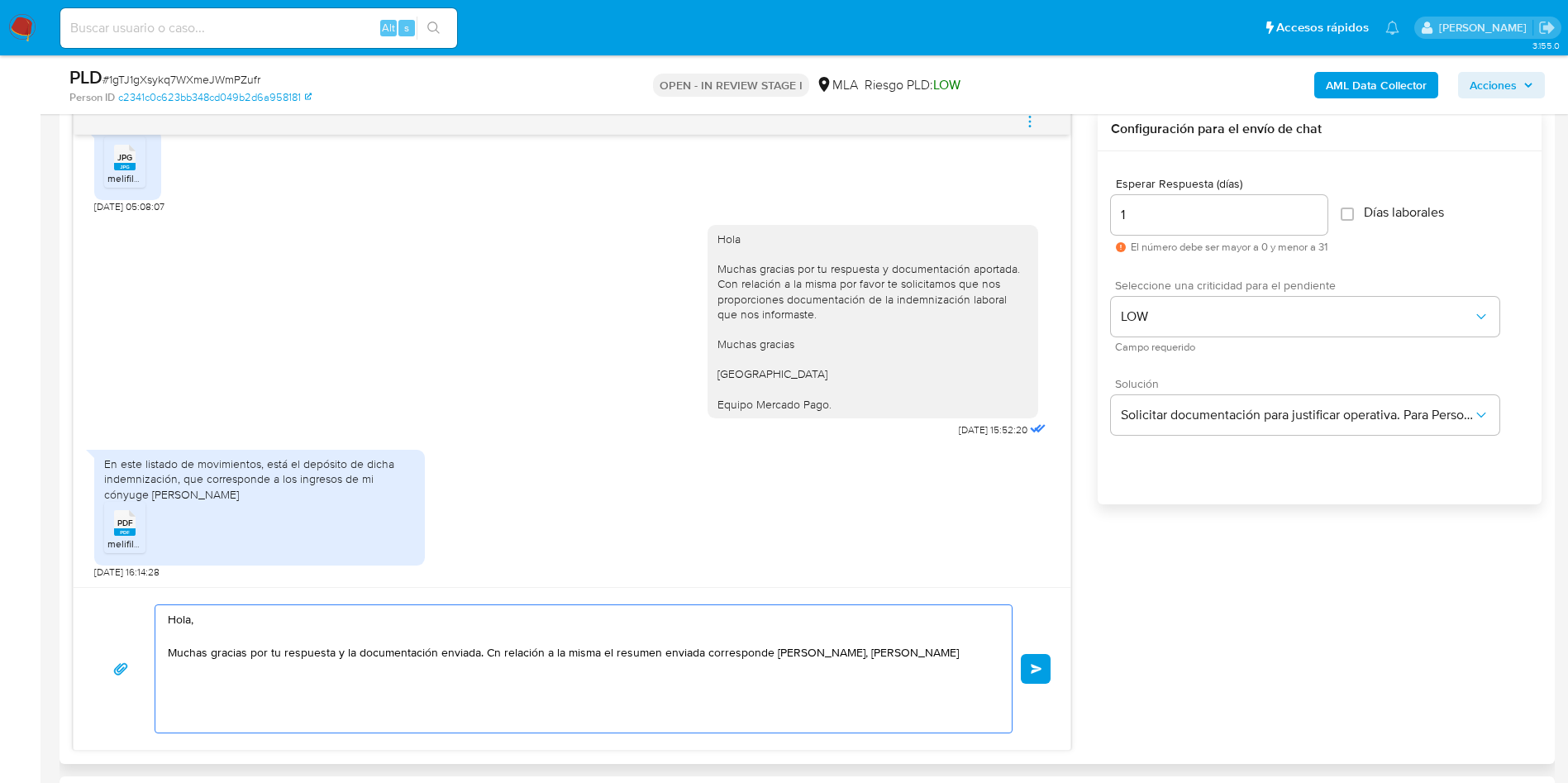
click at [787, 652] on textarea "Hola, Muchas gracias por tu respuesta y la documentación enviada. Cn relación a…" at bounding box center [580, 669] width 823 height 128
click at [861, 653] on textarea "Hola, Muchas gracias por tu respuesta y la documentación enviada. Cn relación a…" at bounding box center [580, 669] width 823 height 128
paste textarea "Castrillo"
click at [400, 675] on textarea "Hola, Muchas gracias por tu respuesta y la documentación enviada. Cn relación a…" at bounding box center [580, 669] width 823 height 128
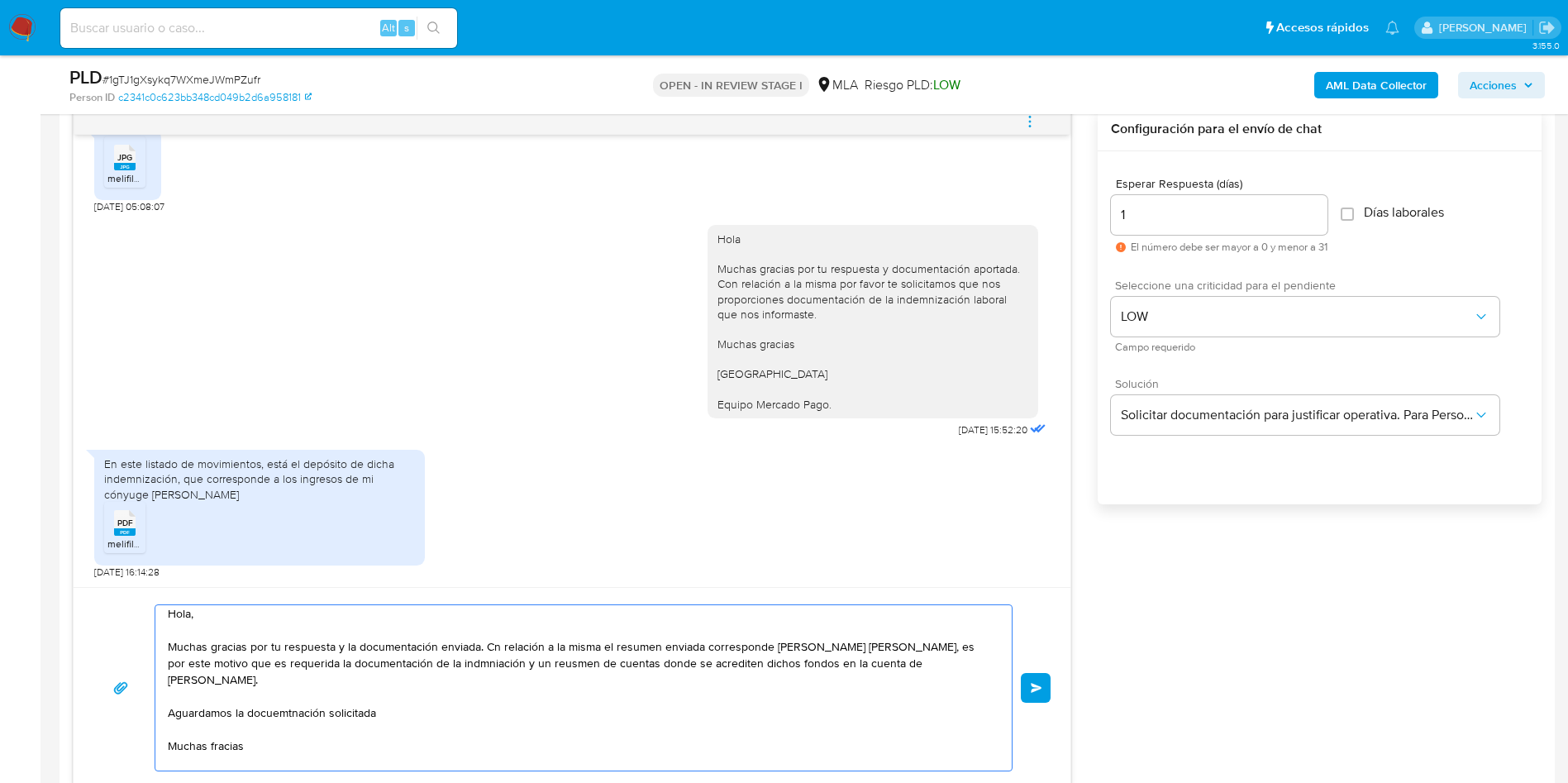
scroll to position [39, 0]
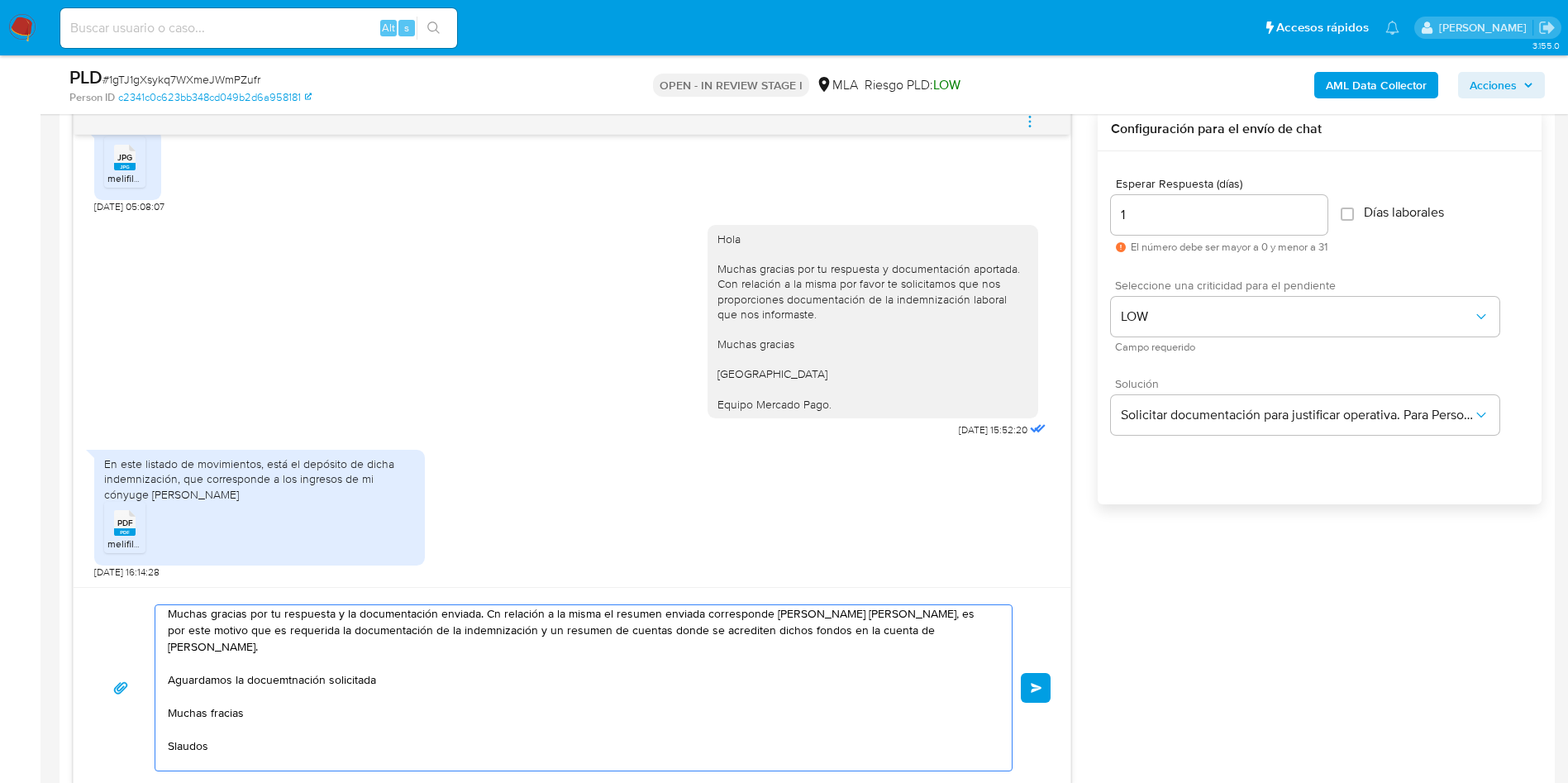
click at [621, 630] on textarea "Hola, Muchas gracias por tu respuesta y la documentación enviada. Cn relación a…" at bounding box center [580, 688] width 823 height 166
click at [242, 701] on textarea "Hola, Muchas gracias por tu respuesta y la documentación enviada. Cn relación a…" at bounding box center [580, 688] width 823 height 166
click at [233, 703] on textarea "Hola, Muchas gracias por tu respuesta y la documentación enviada. Cn relación a…" at bounding box center [580, 688] width 823 height 166
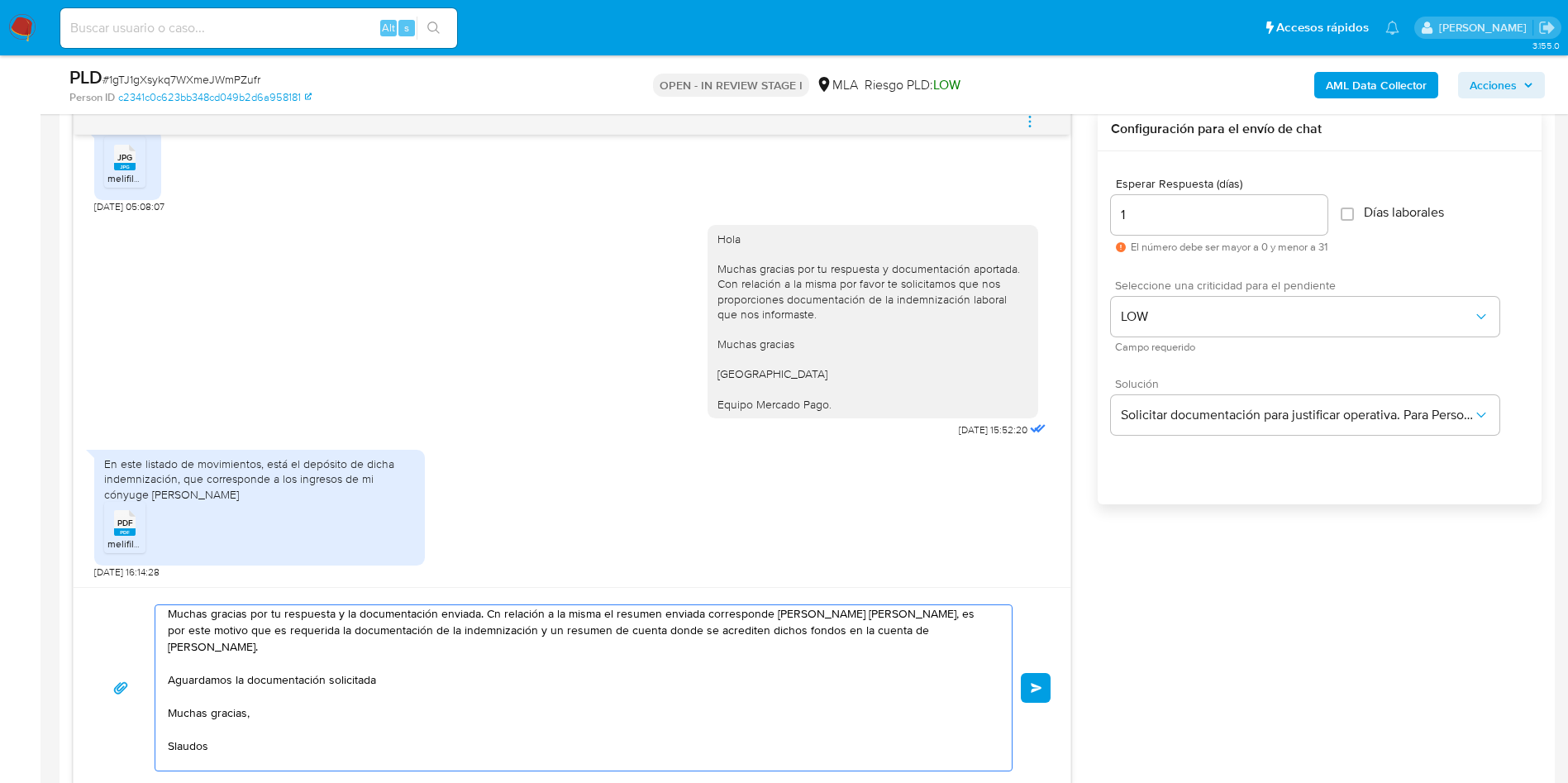
click at [183, 727] on textarea "Hola, Muchas gracias por tu respuesta y la documentación enviada. Cn relación a…" at bounding box center [580, 688] width 823 height 166
click at [288, 691] on textarea "Hola, Muchas gracias por tu respuesta y la documentación enviada. Cn relación a…" at bounding box center [580, 688] width 823 height 166
click at [215, 766] on textarea "Hola, Muchas gracias por tu respuesta y la documentación enviada. Cn relación a…" at bounding box center [580, 688] width 823 height 166
click at [272, 691] on textarea "Hola, Muchas gracias por tu respuesta y la documentación enviada. Cn relación a…" at bounding box center [580, 688] width 823 height 166
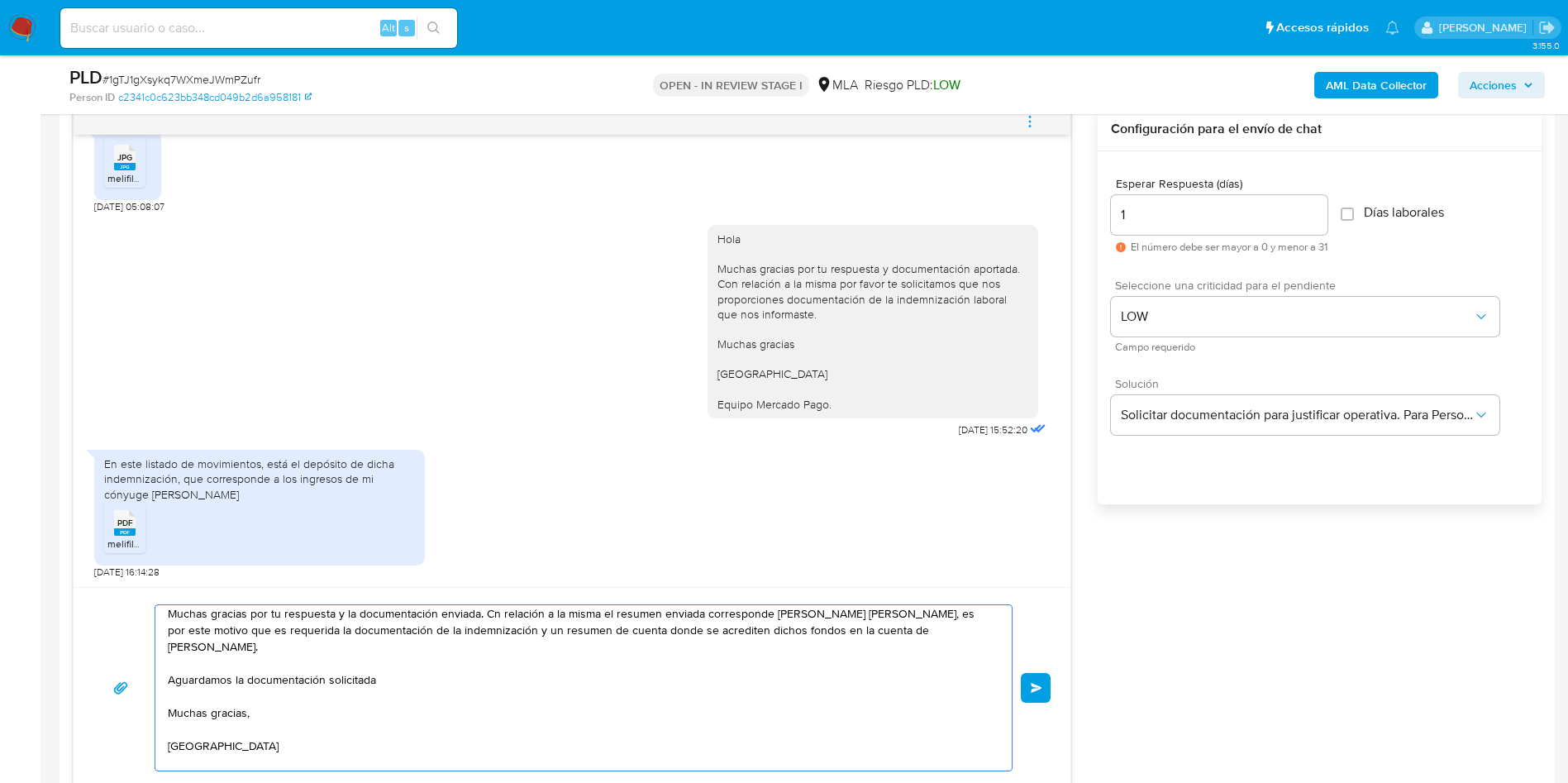
scroll to position [0, 0]
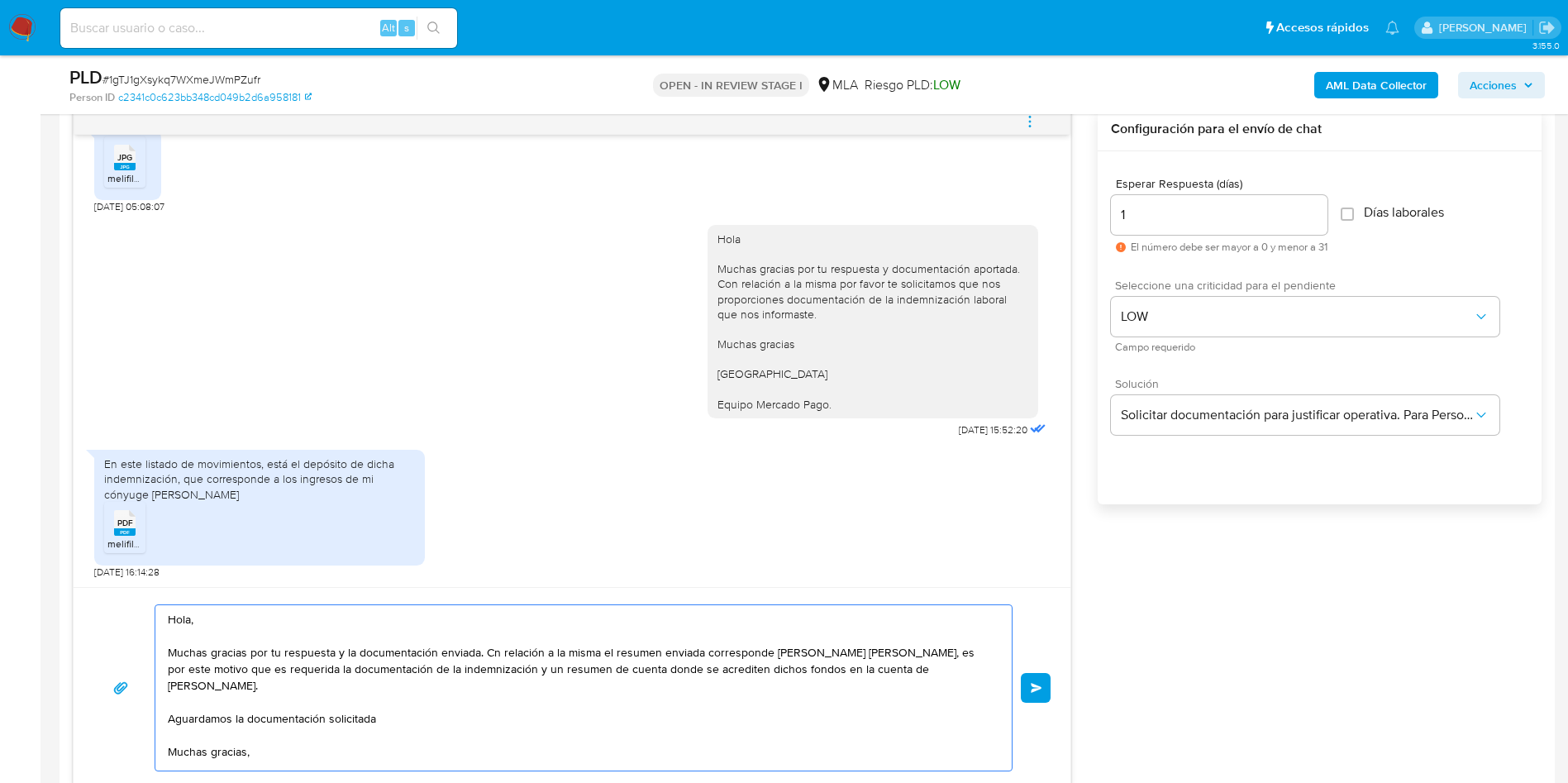
click at [490, 656] on textarea "Hola, Muchas gracias por tu respuesta y la documentación enviada. Cn relación a…" at bounding box center [580, 688] width 823 height 166
click at [705, 654] on textarea "Hola, Muchas gracias por tu respuesta y la documentación enviada. Con relación …" at bounding box center [580, 688] width 823 height 166
click at [369, 682] on textarea "Hola, Muchas gracias por tu respuesta y la documentación enviada. Con relación …" at bounding box center [580, 688] width 823 height 166
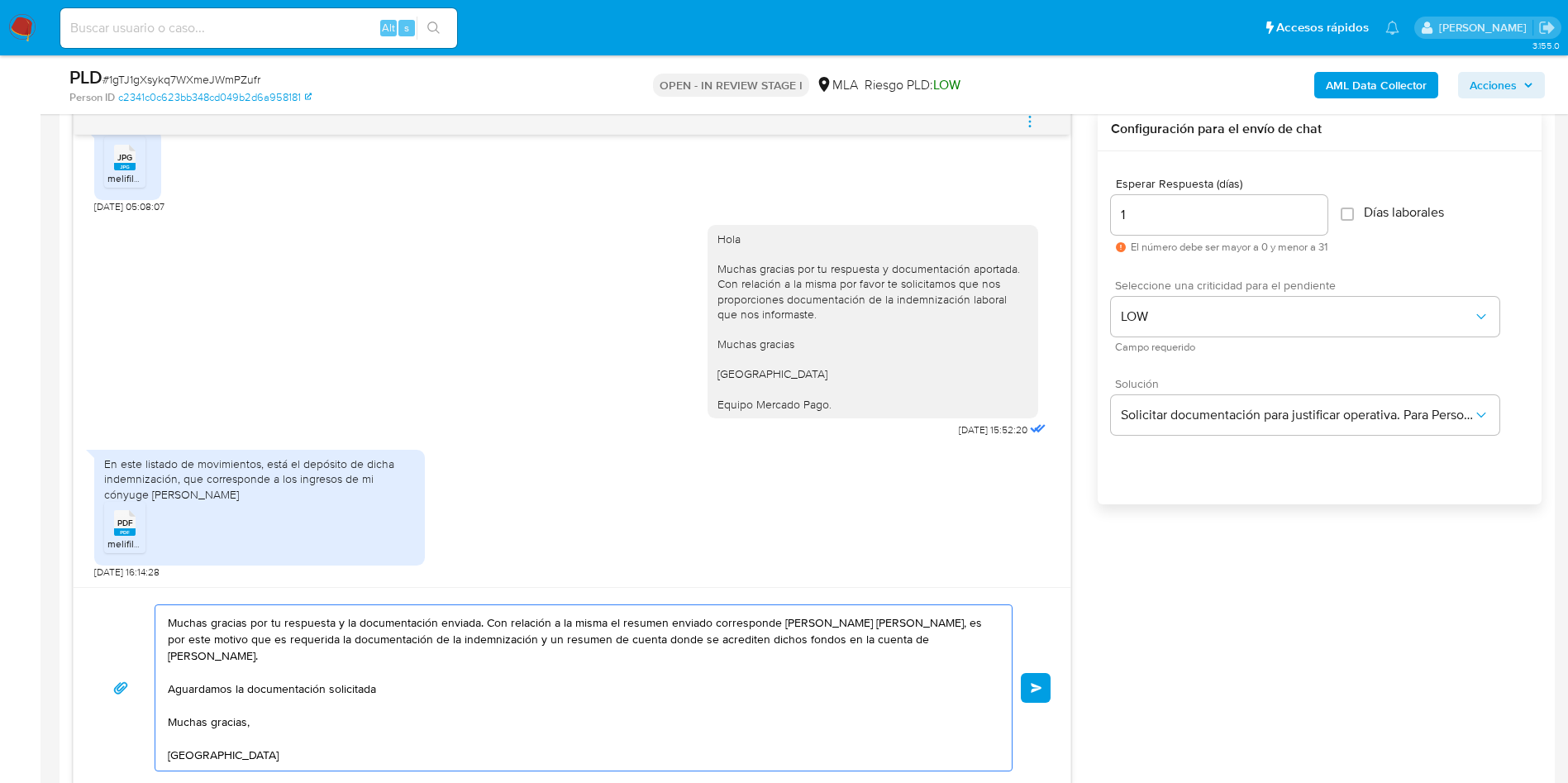
scroll to position [45, 0]
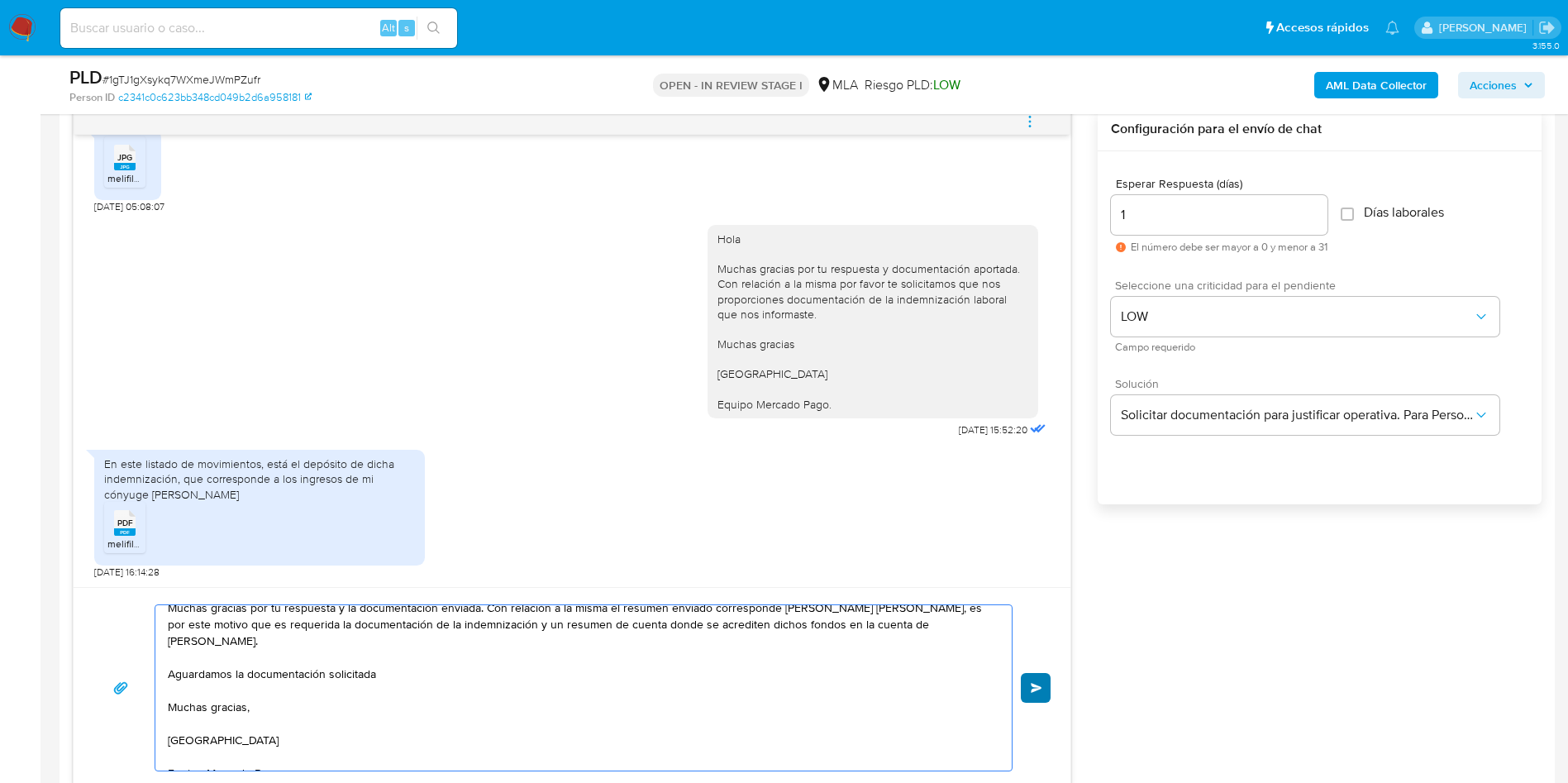
type textarea "Hola, Muchas gracias por tu respuesta y la documentación enviada. Con relación …"
click at [1043, 682] on button "Enviar" at bounding box center [1035, 688] width 30 height 30
click at [1024, 691] on button "Enviar" at bounding box center [1035, 688] width 30 height 30
click at [1037, 687] on span "Enviar" at bounding box center [1036, 688] width 12 height 10
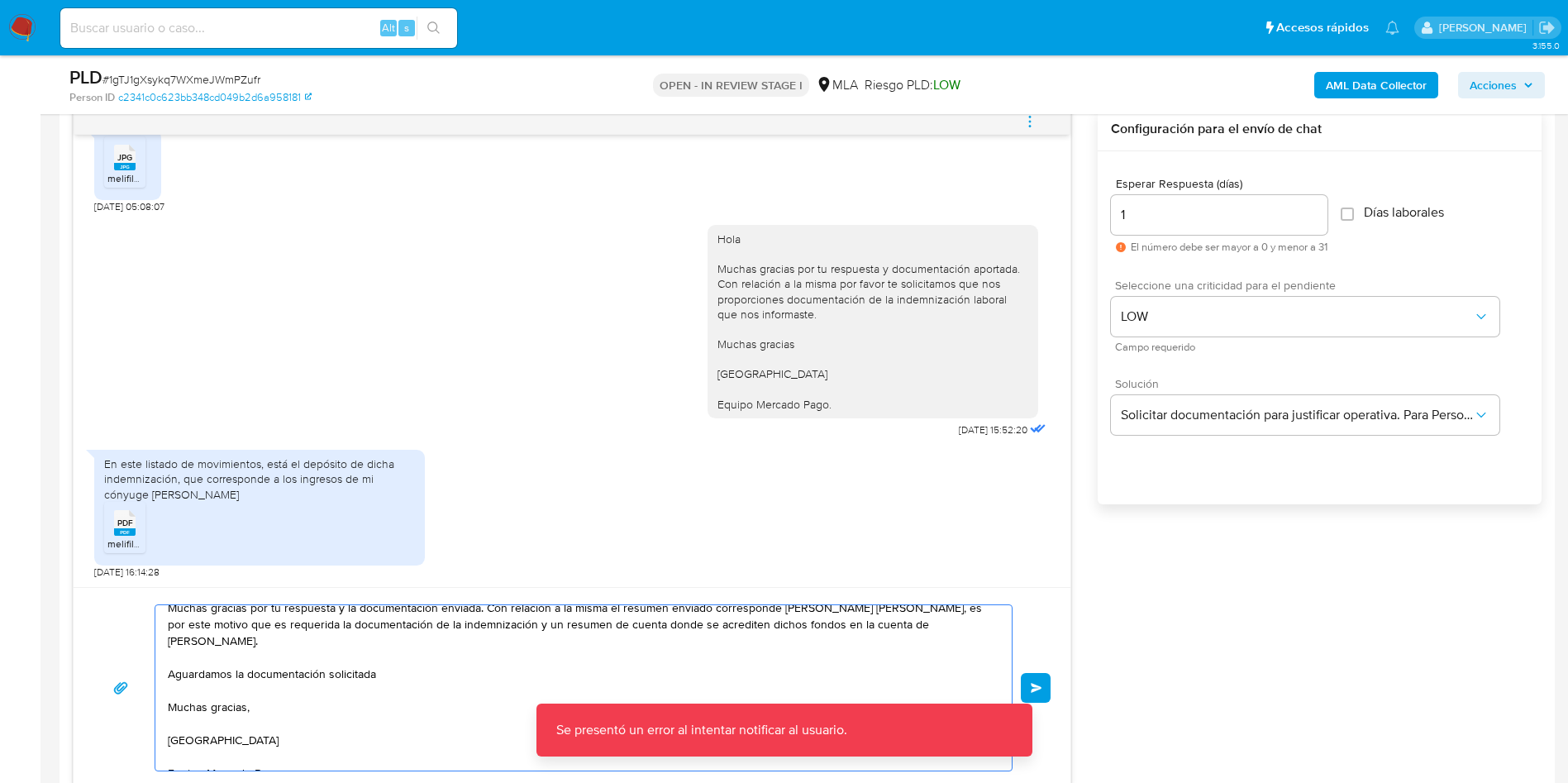
scroll to position [0, 0]
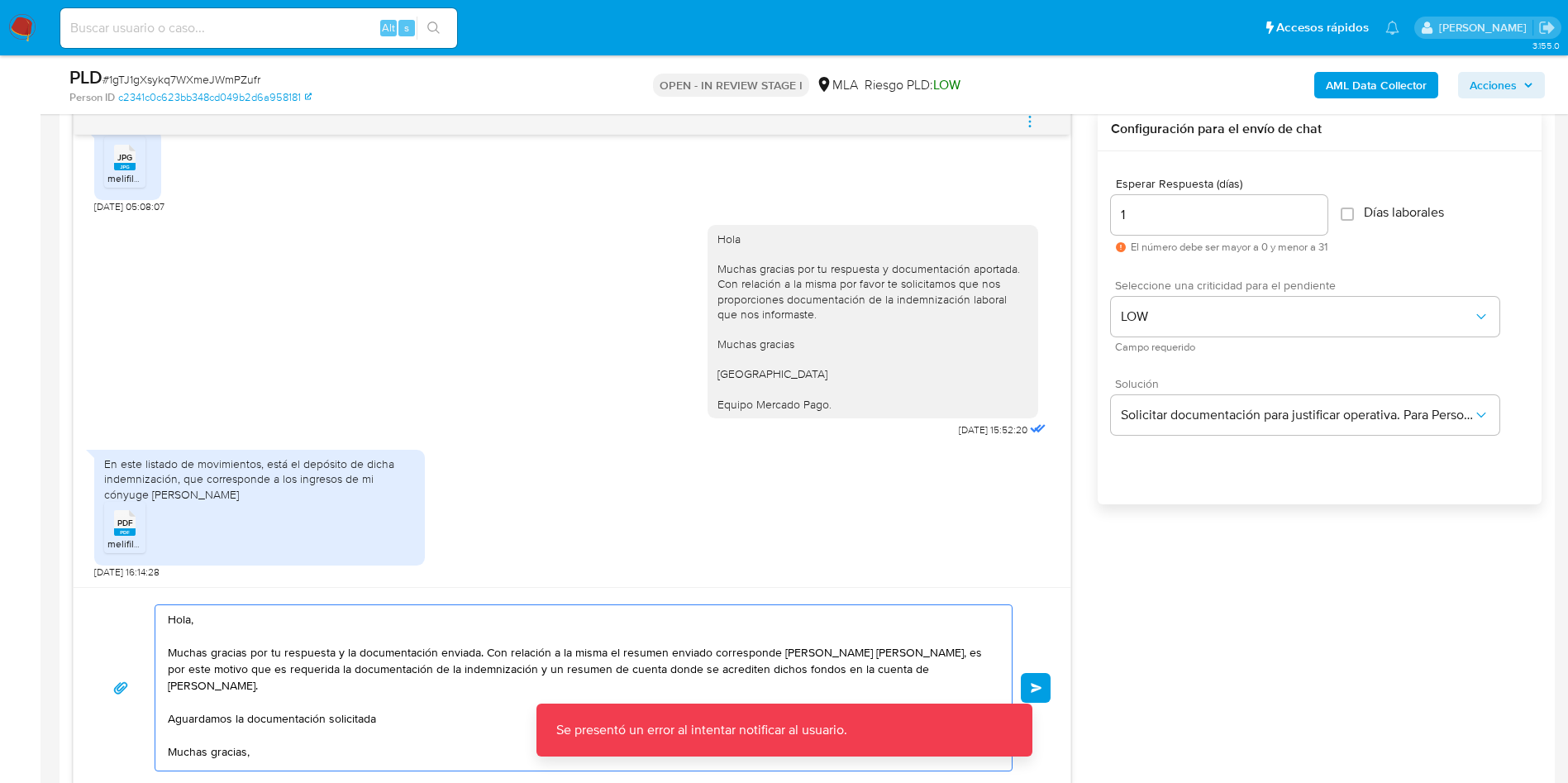
drag, startPoint x: 326, startPoint y: 751, endPoint x: 151, endPoint y: 589, distance: 238.5
click at [151, 589] on div "Hola, Muchas gracias por tu respuesta y la documentación enviada. Con relación …" at bounding box center [572, 687] width 996 height 201
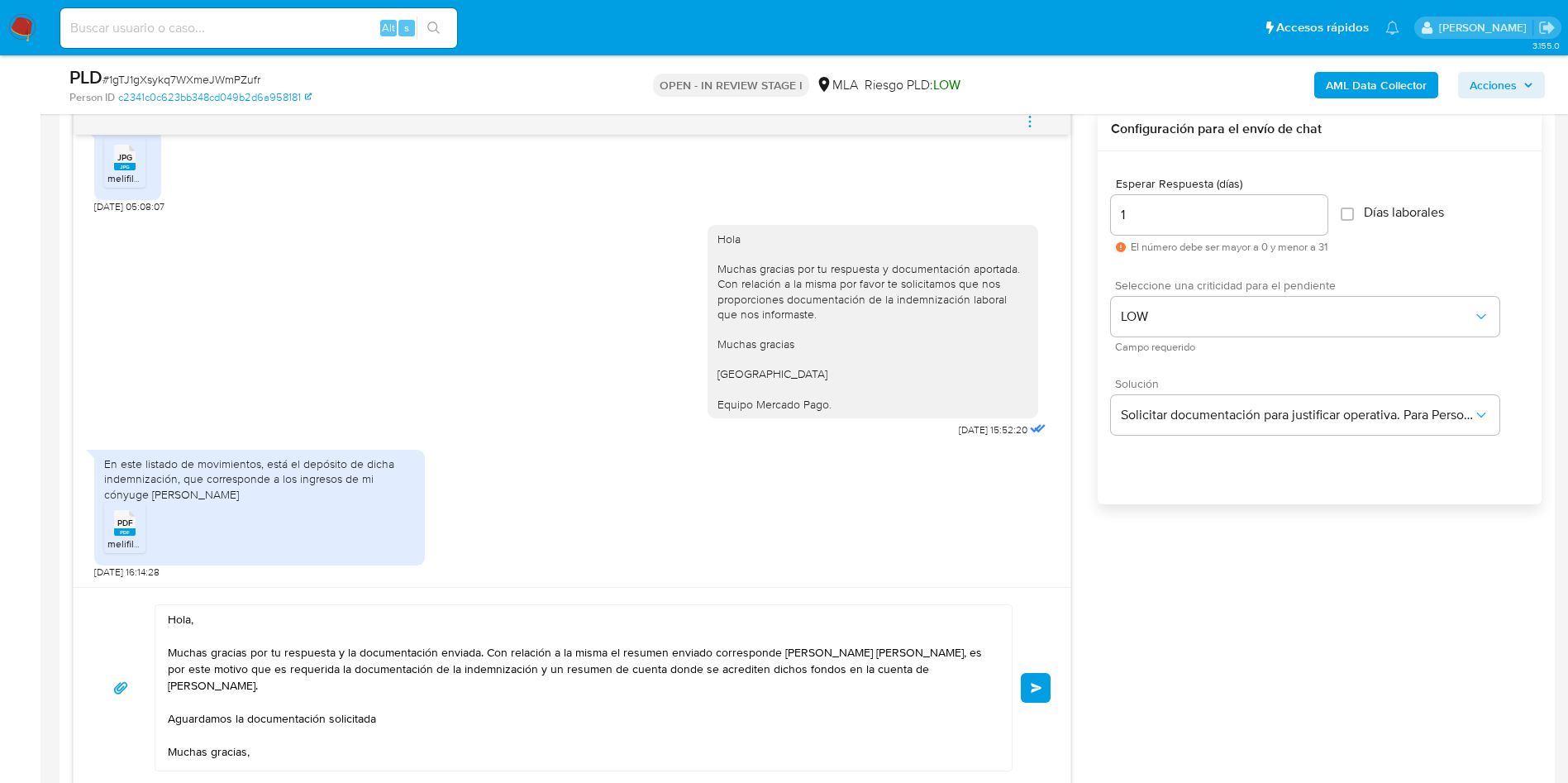
click at [576, 693] on textarea "Hola, Muchas gracias por tu respuesta y la documentación enviada. Con relación …" at bounding box center [580, 688] width 823 height 166
click at [1038, 690] on span "Enviar" at bounding box center [1036, 688] width 12 height 10
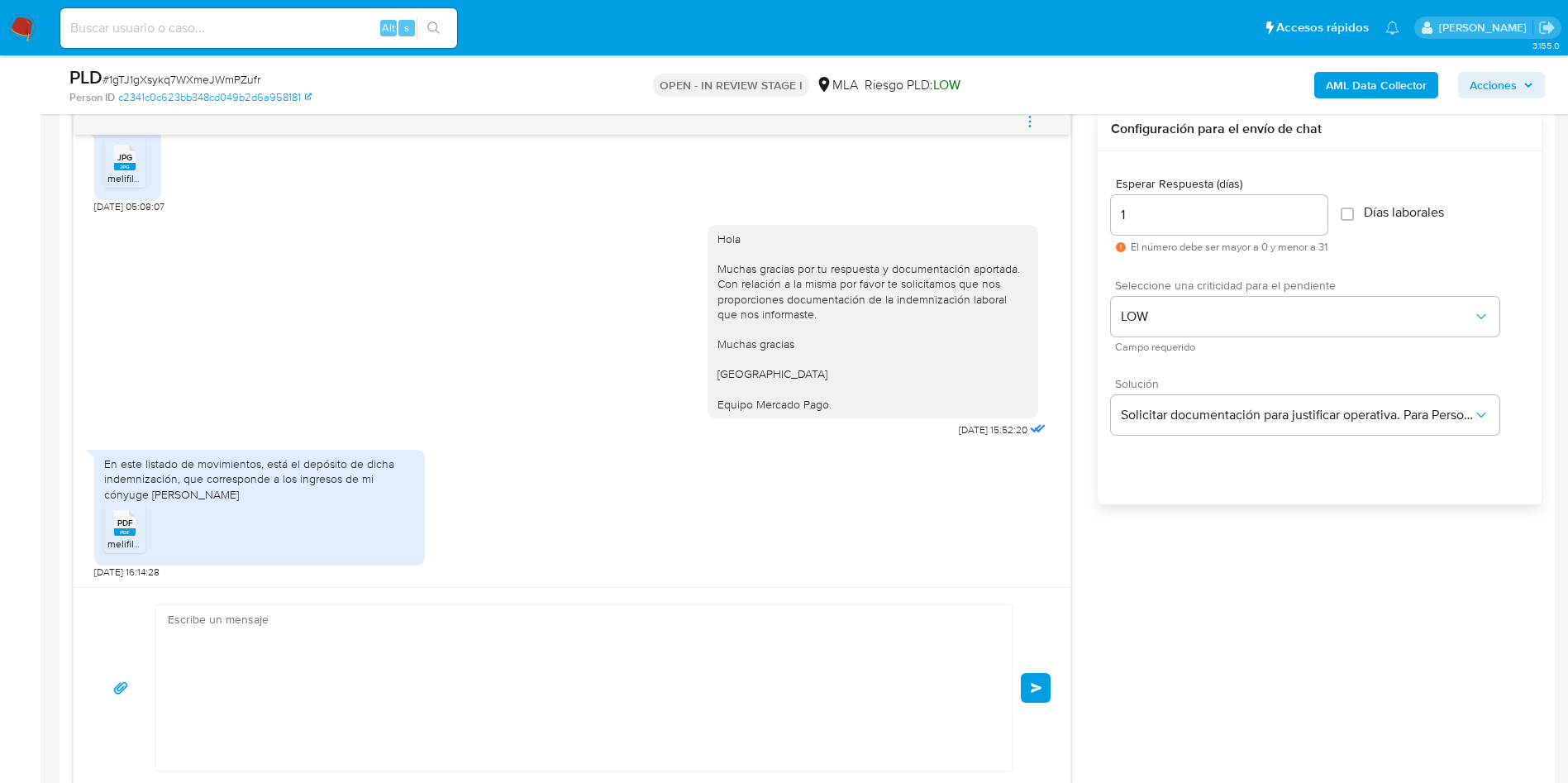
scroll to position [1669, 0]
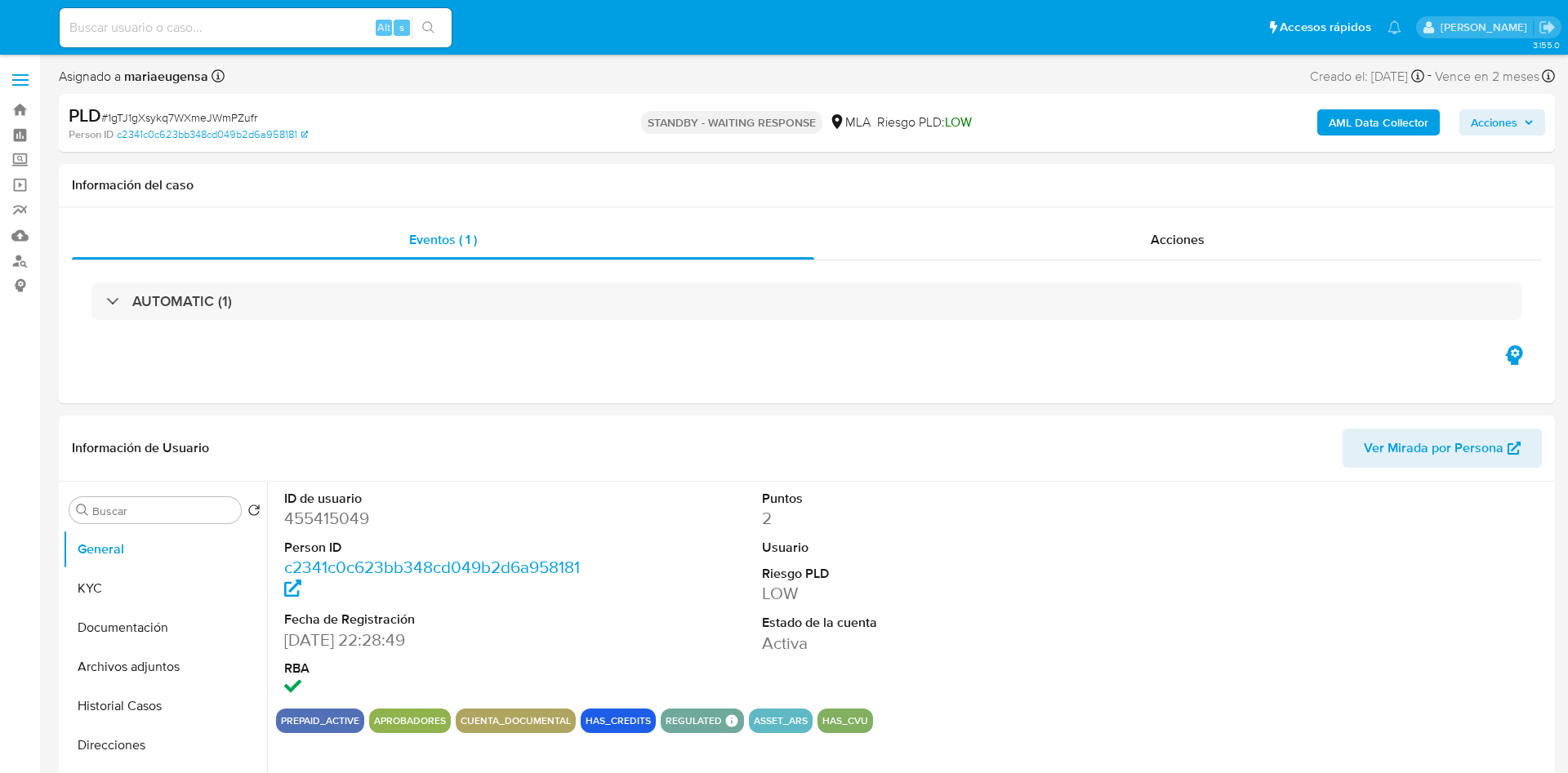
select select "10"
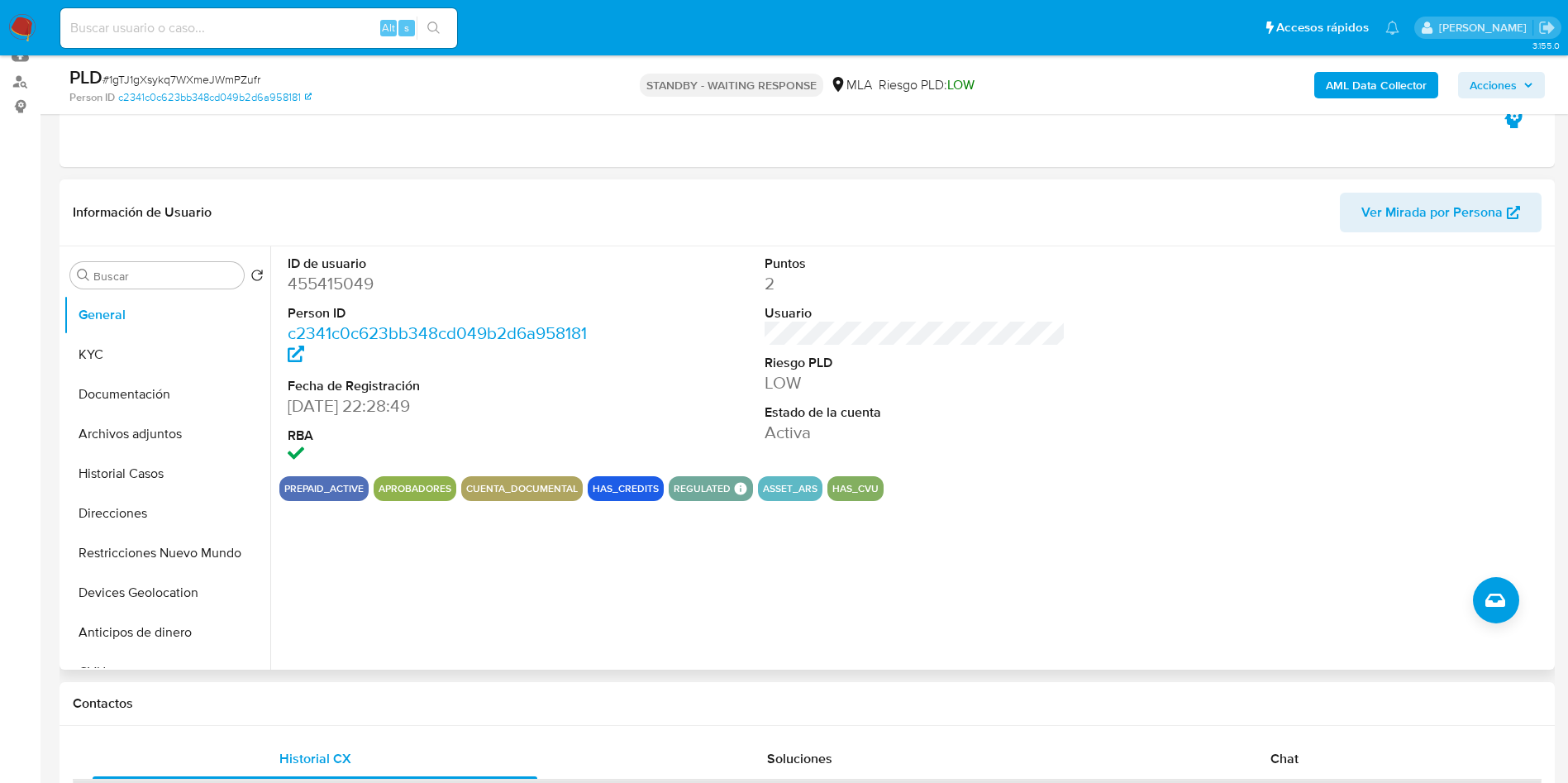
scroll to position [372, 0]
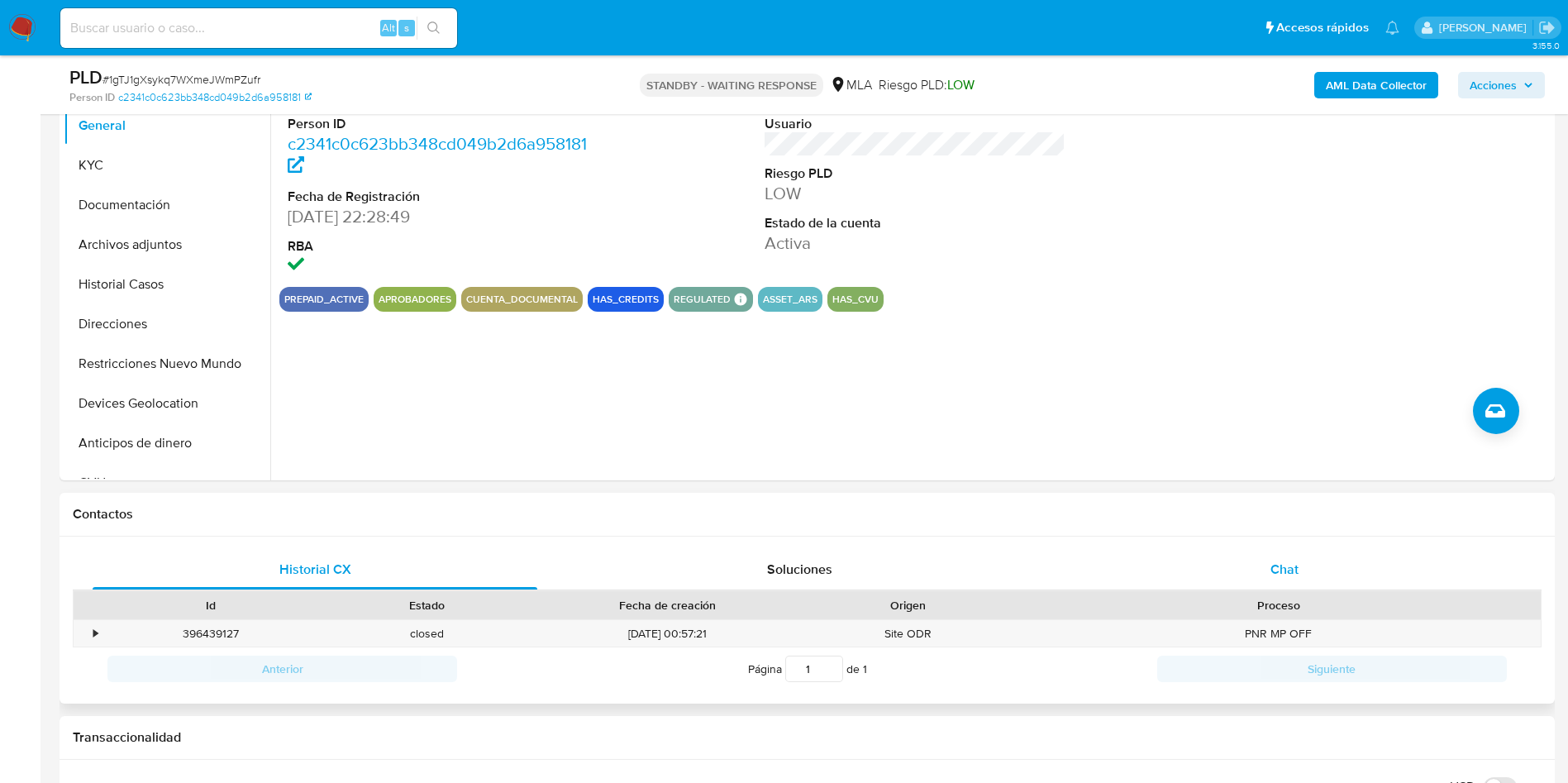
click at [1329, 575] on div "Chat" at bounding box center [1284, 570] width 445 height 40
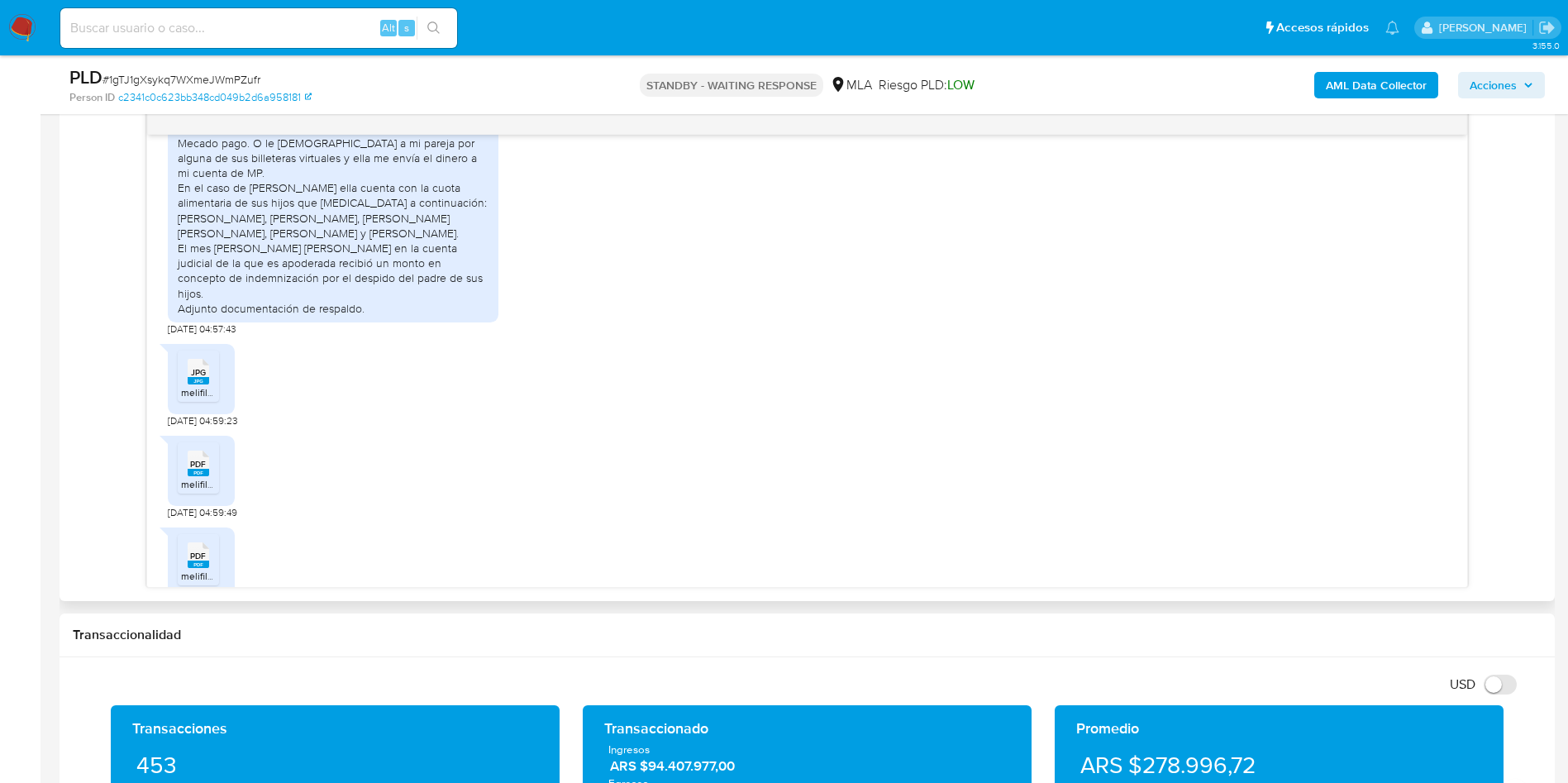
scroll to position [87, 0]
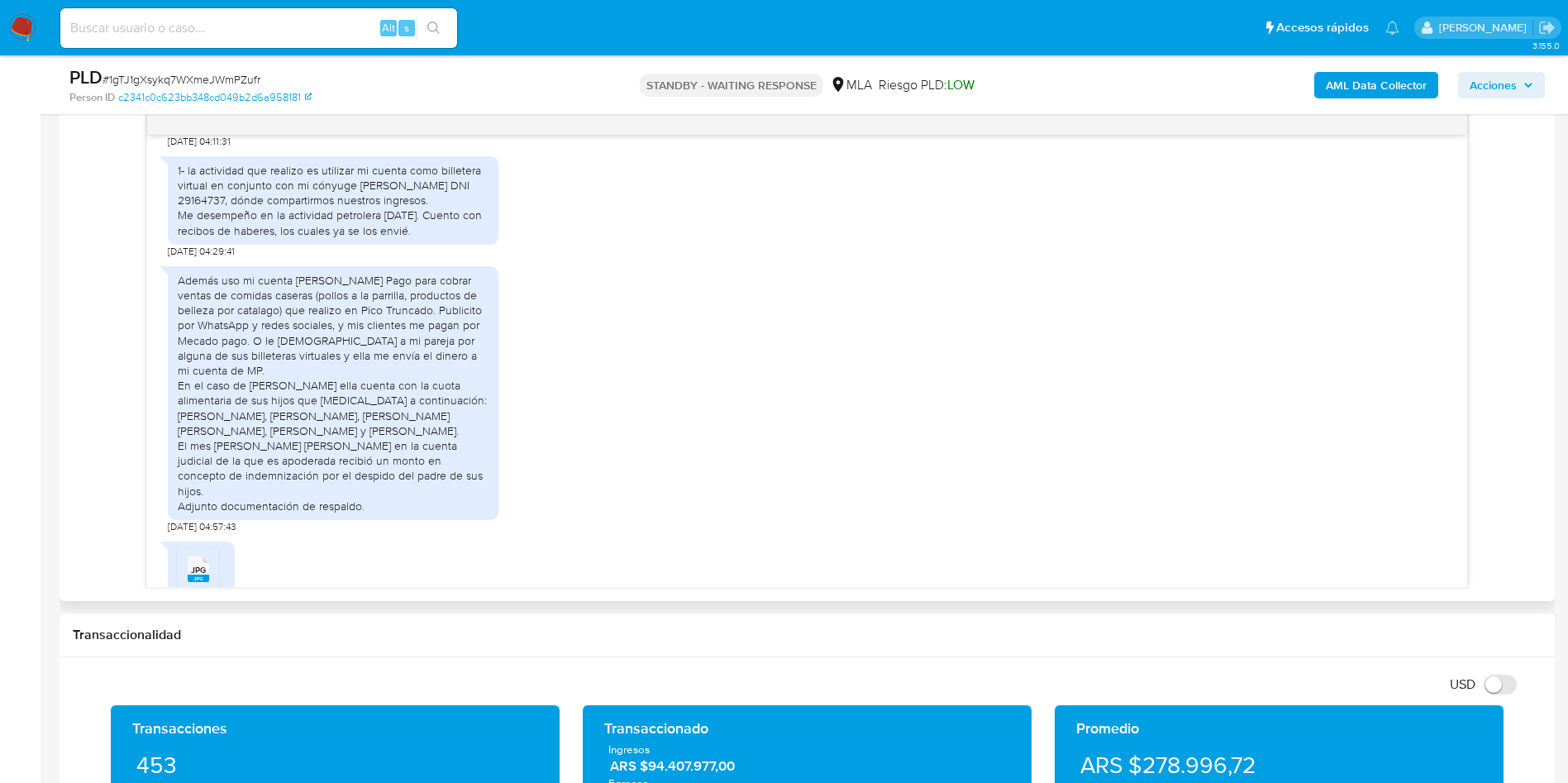
copy div "Además uso mi cuenta [PERSON_NAME] Pago para cobrar ventas de comidas caseras (…"
drag, startPoint x: 180, startPoint y: 279, endPoint x: 389, endPoint y: 489, distance: 296.3
click at [389, 489] on div "Además uso mi cuenta [PERSON_NAME] Pago para cobrar ventas de comidas caseras (…" at bounding box center [333, 393] width 311 height 240
click at [690, 410] on div "Además uso mi cuenta [PERSON_NAME] Pago para cobrar ventas de comidas caseras (…" at bounding box center [808, 395] width 1279 height 275
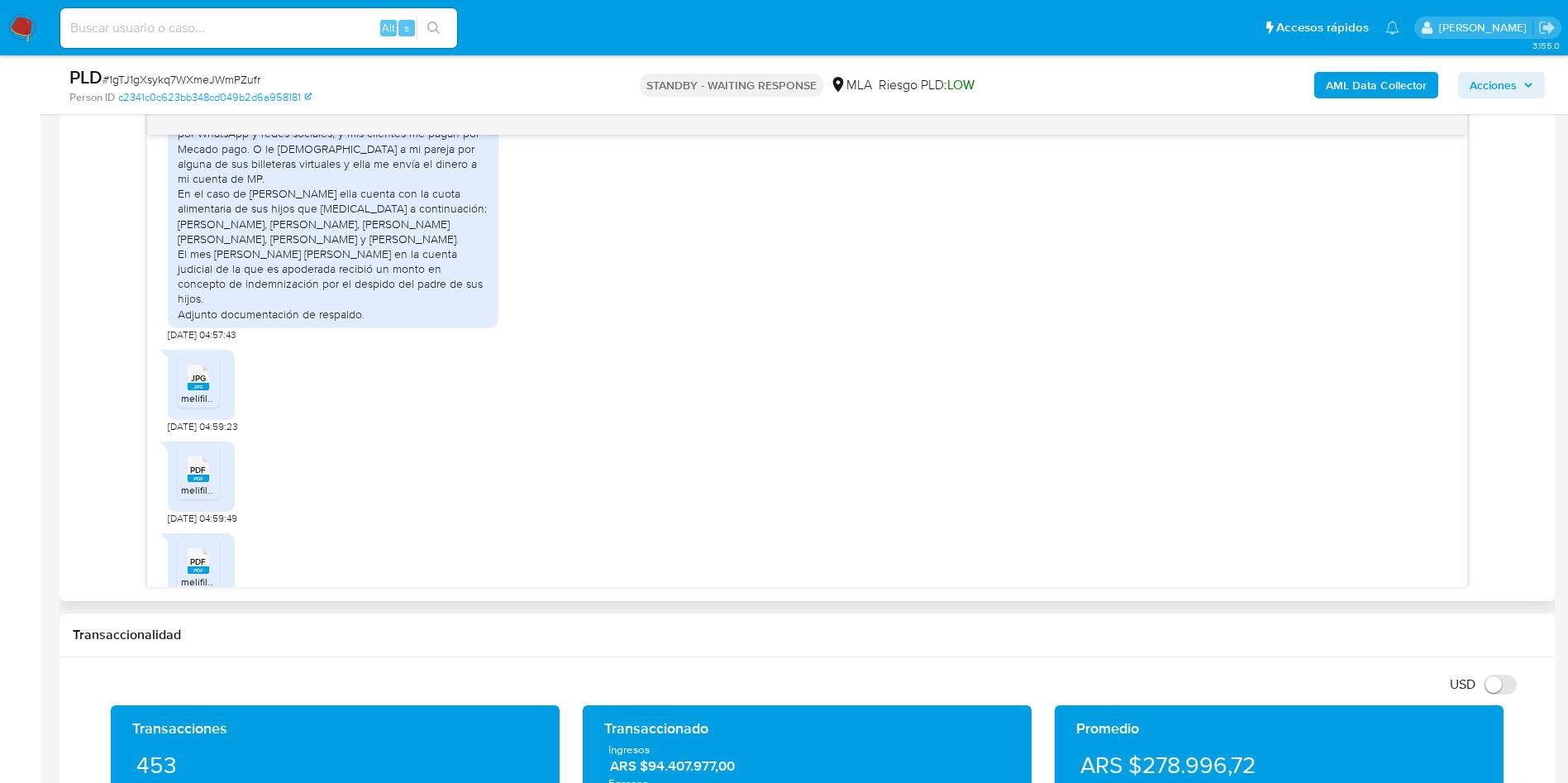
scroll to position [2324, 0]
click at [20, 386] on aside "Bandeja Tablero Screening Búsqueda en Listas Watchlist Herramientas Operaciones…" at bounding box center [20, 711] width 41 height 3159
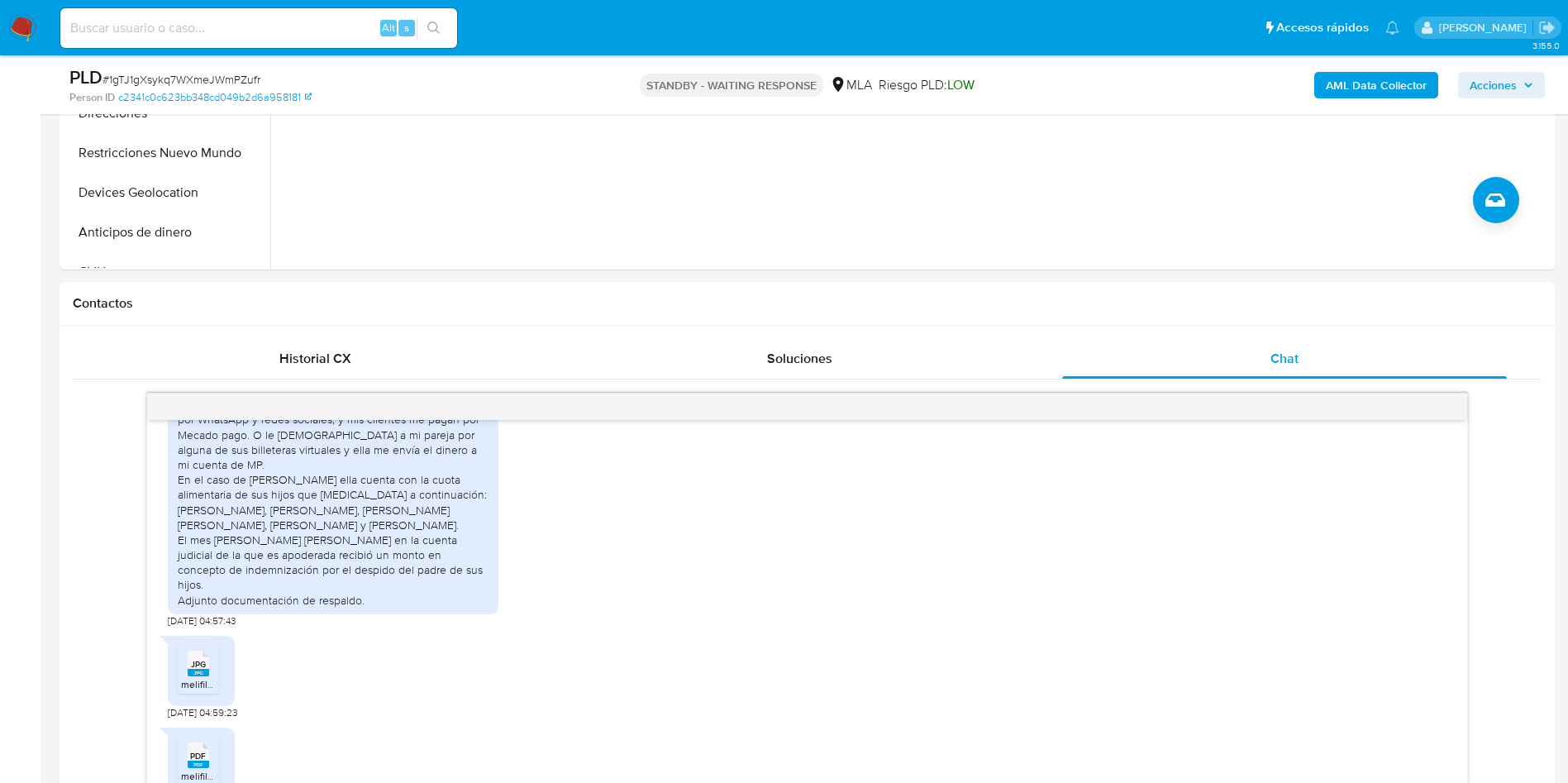
scroll to position [248, 0]
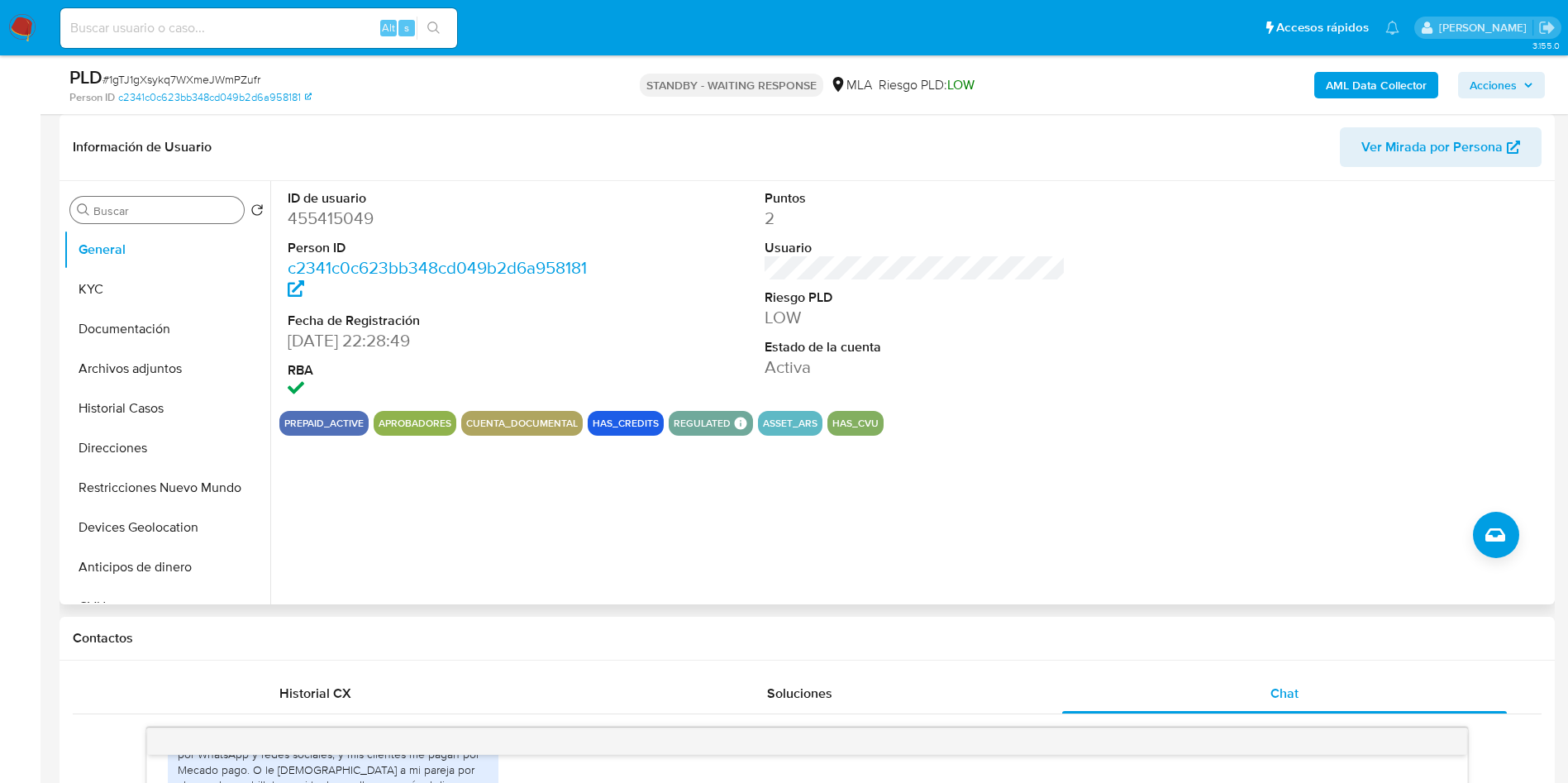
click at [102, 212] on input "Buscar" at bounding box center [166, 210] width 144 height 15
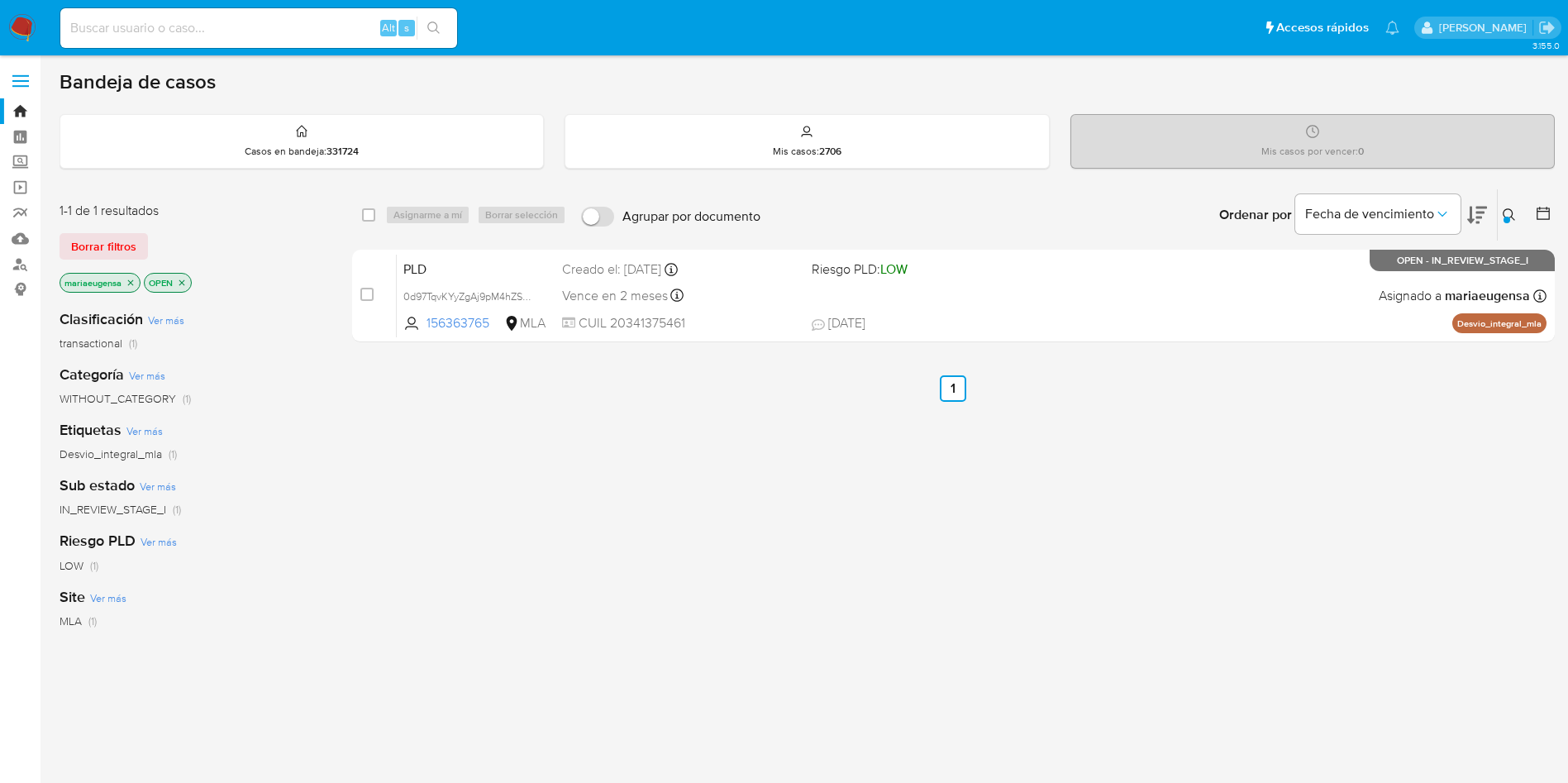
click at [1504, 215] on button at bounding box center [1511, 215] width 27 height 20
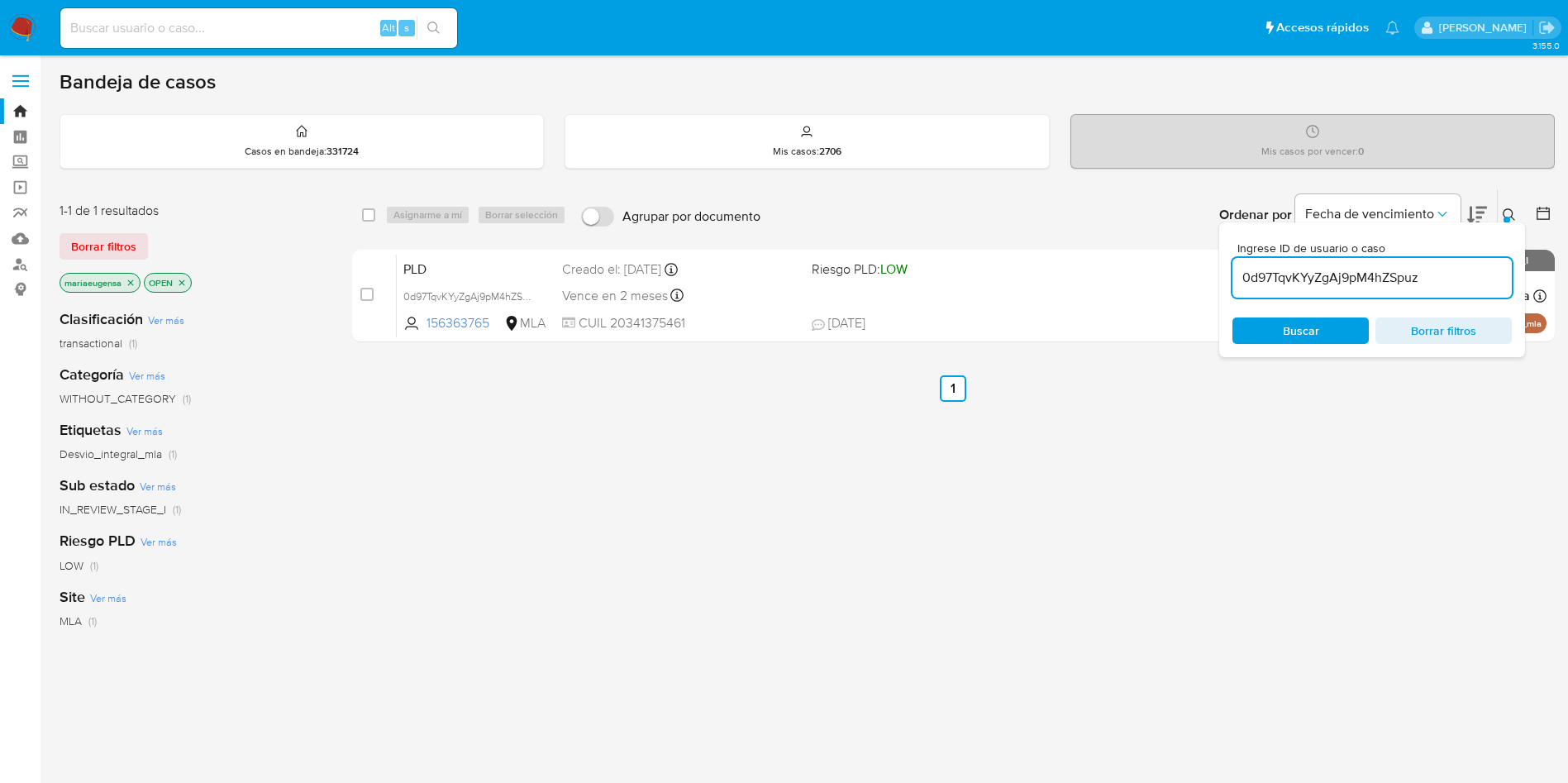
click at [1451, 273] on input "0d97TqvKYyZgAj9pM4hZSpuz" at bounding box center [1372, 278] width 279 height 22
drag, startPoint x: 1451, startPoint y: 273, endPoint x: 1462, endPoint y: 267, distance: 12.5
click at [1451, 272] on input "0d97TqvKYyZgAj9pM4hZSpuz" at bounding box center [1372, 278] width 279 height 22
type input "2fIcYiX66scWRRcmWTlW2m5n"
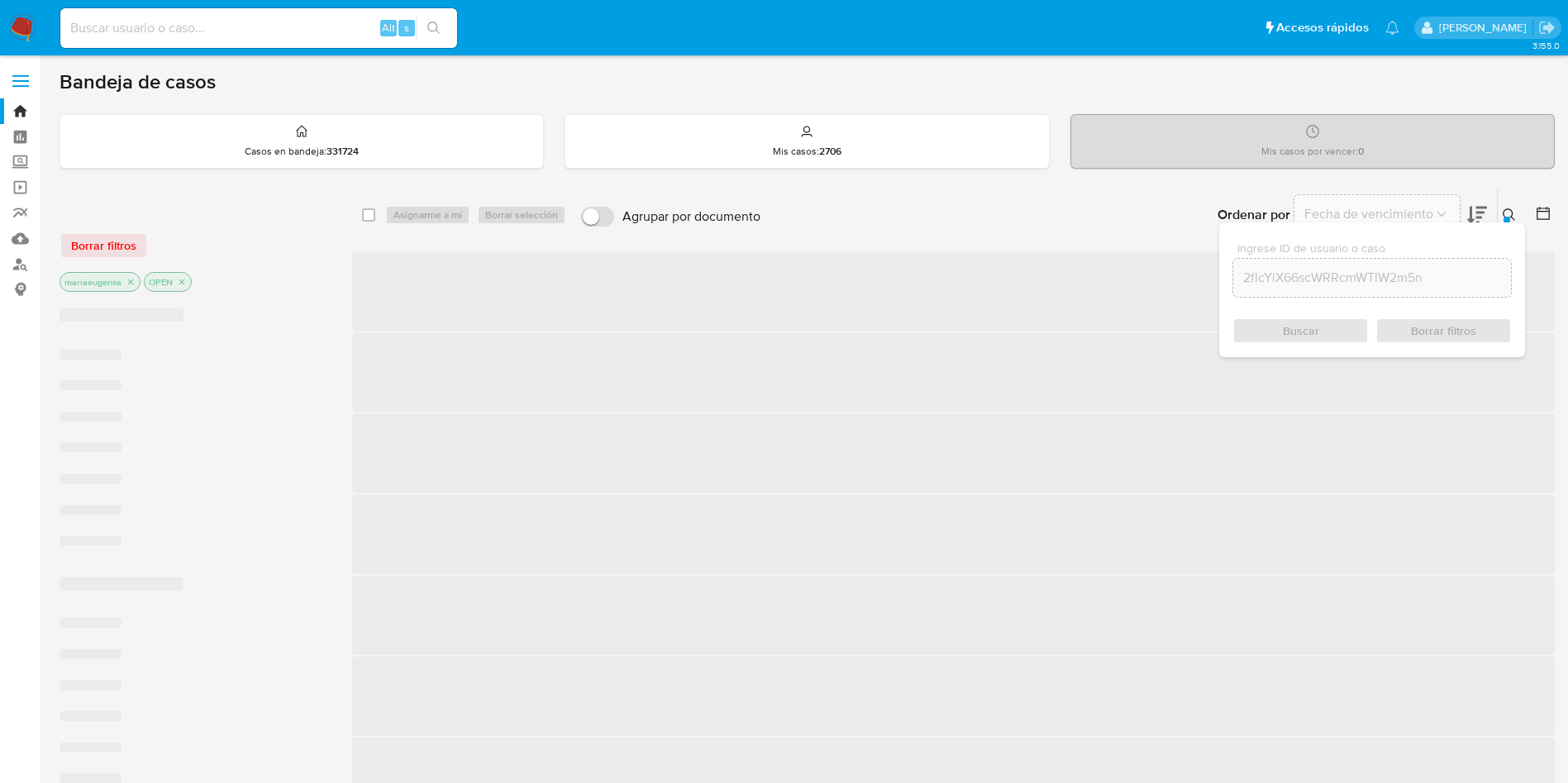
click at [1511, 211] on icon at bounding box center [1509, 215] width 13 height 13
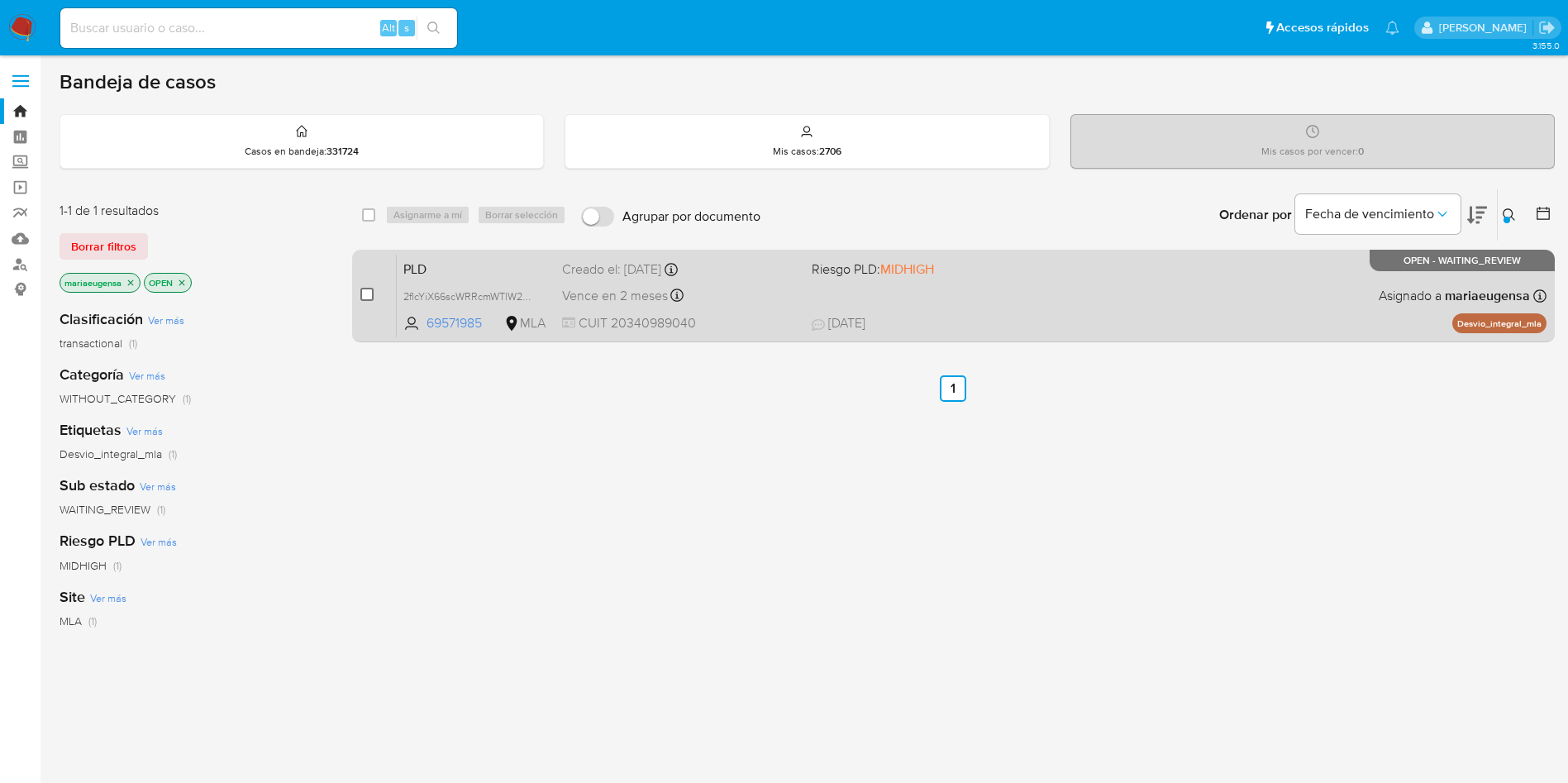
click at [370, 294] on input "checkbox" at bounding box center [367, 294] width 13 height 13
checkbox input "true"
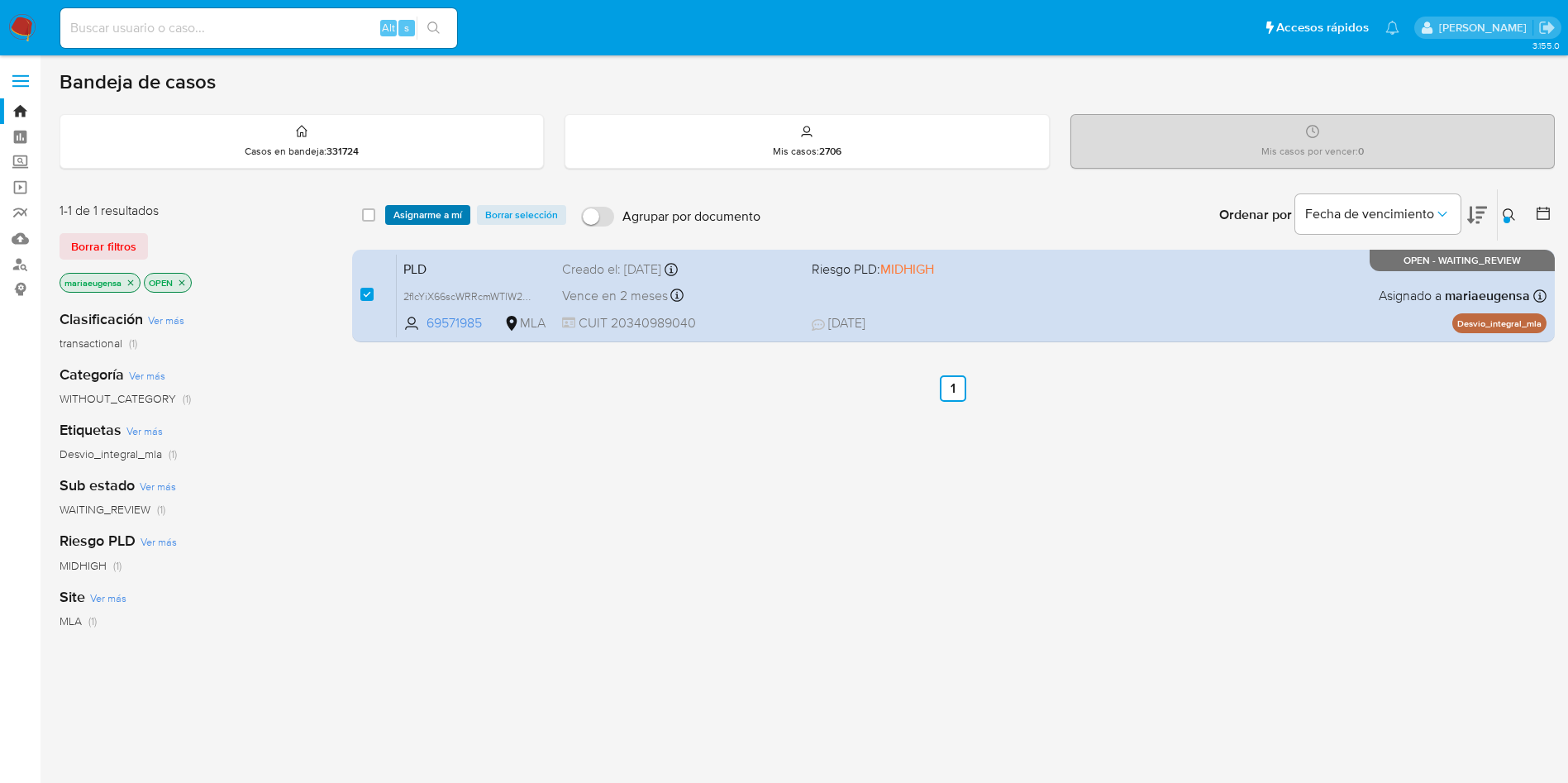
click at [407, 212] on span "Asignarme a mí" at bounding box center [427, 215] width 69 height 17
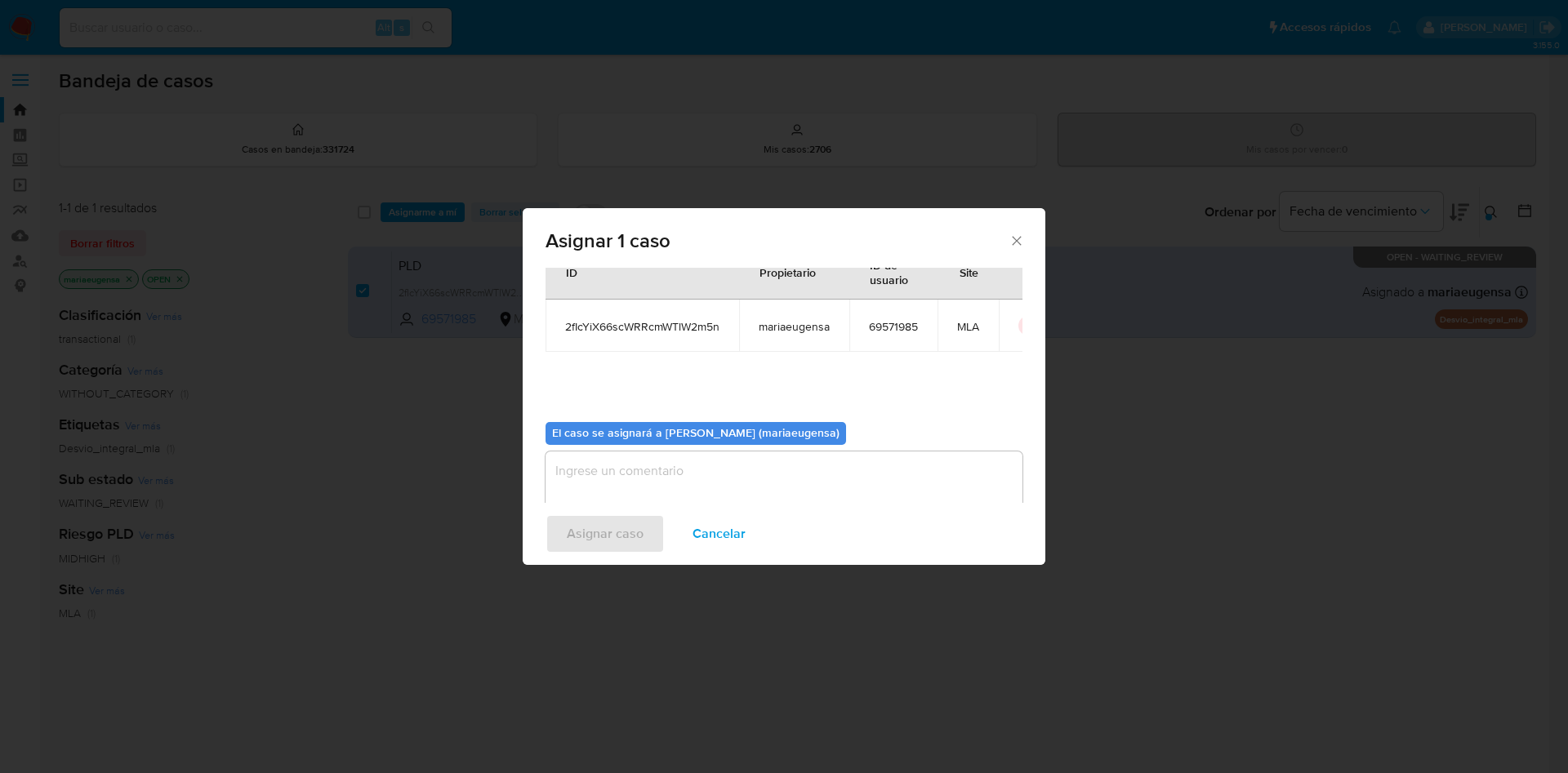
scroll to position [85, 0]
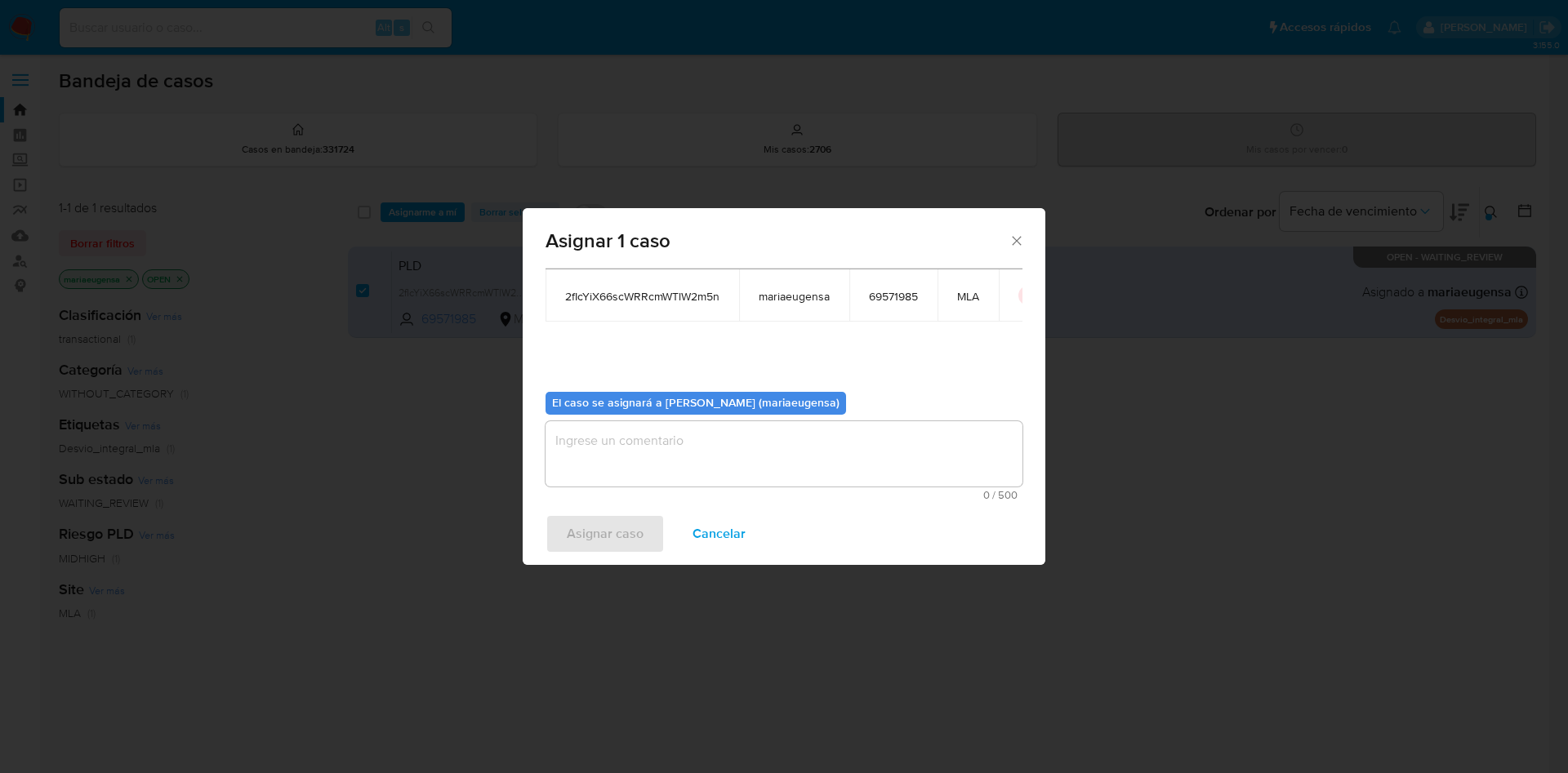
click at [606, 463] on textarea "assign-modal" at bounding box center [784, 454] width 477 height 65
click at [611, 528] on span "Asignar caso" at bounding box center [605, 534] width 77 height 36
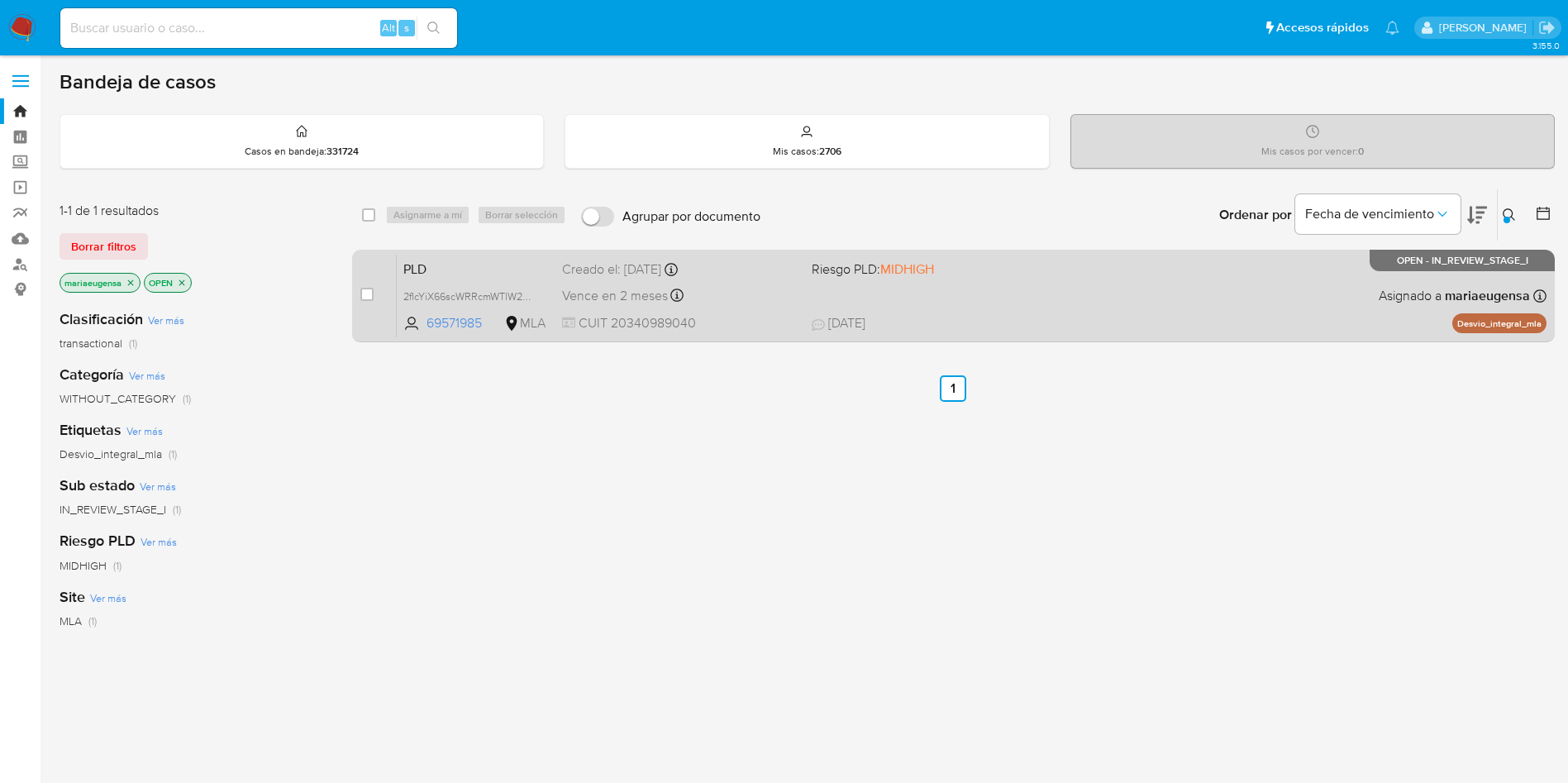
click at [451, 272] on span "PLD" at bounding box center [476, 268] width 146 height 22
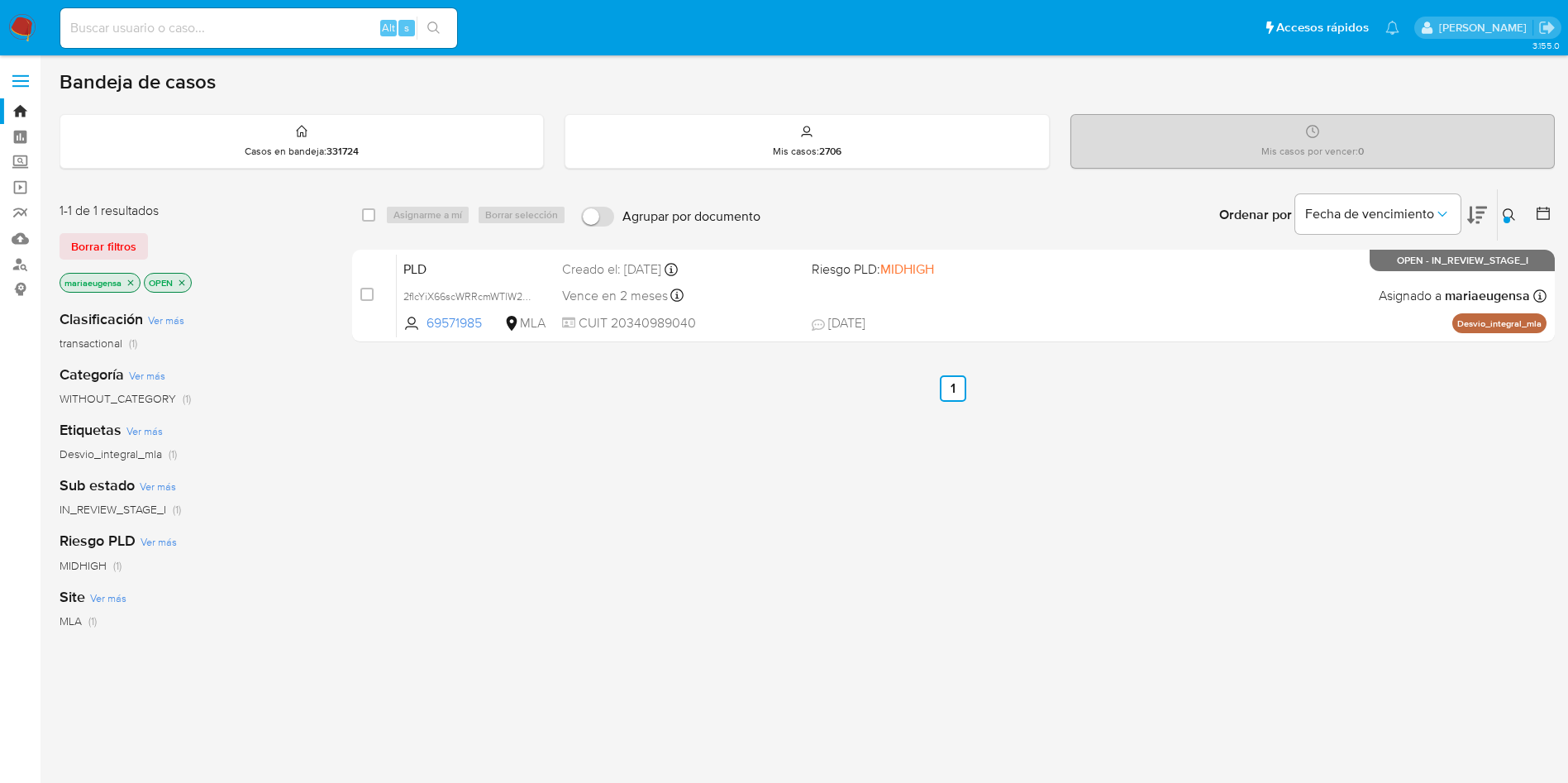
click at [1508, 211] on icon at bounding box center [1509, 215] width 13 height 13
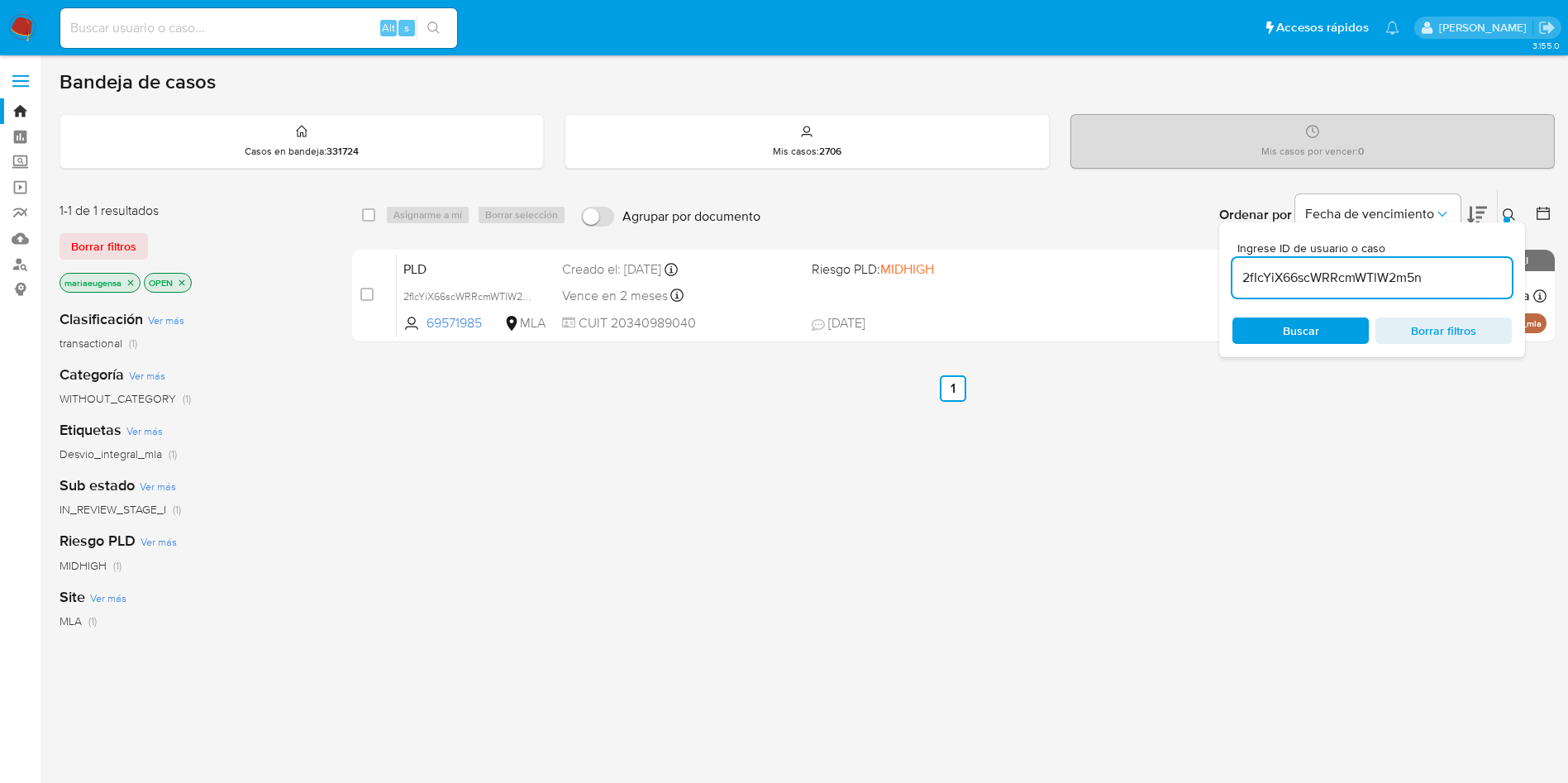
click at [1459, 271] on input "2fIcYiX66scWRRcmWTlW2m5n" at bounding box center [1372, 278] width 279 height 22
click at [1459, 270] on input "2fIcYiX66scWRRcmWTlW2m5n" at bounding box center [1372, 278] width 279 height 22
type input "bjfaSnnQzZ23BrKQbdccqK4s"
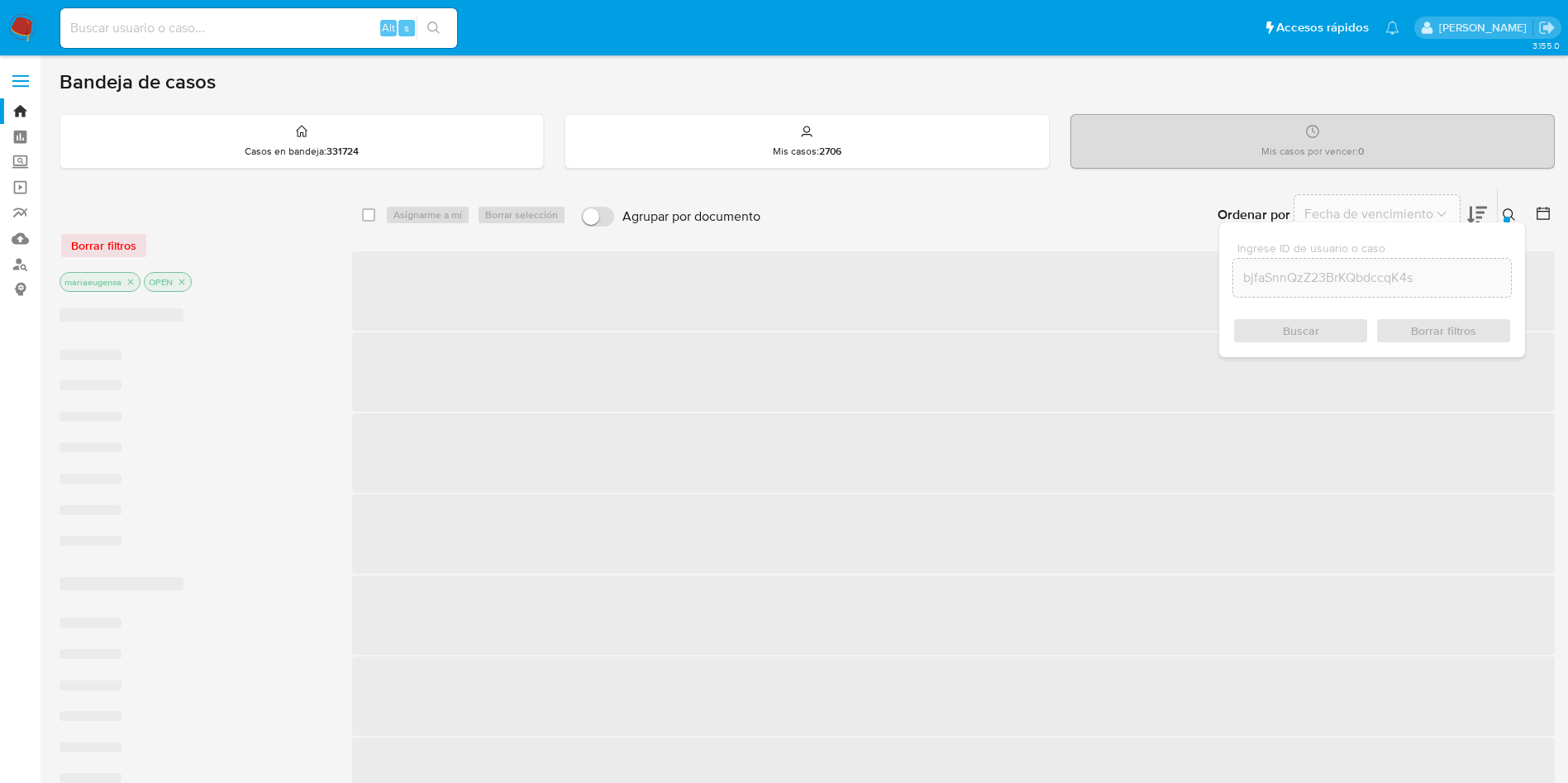
drag, startPoint x: 1508, startPoint y: 207, endPoint x: 1489, endPoint y: 196, distance: 22.0
click at [1508, 206] on button at bounding box center [1511, 215] width 27 height 20
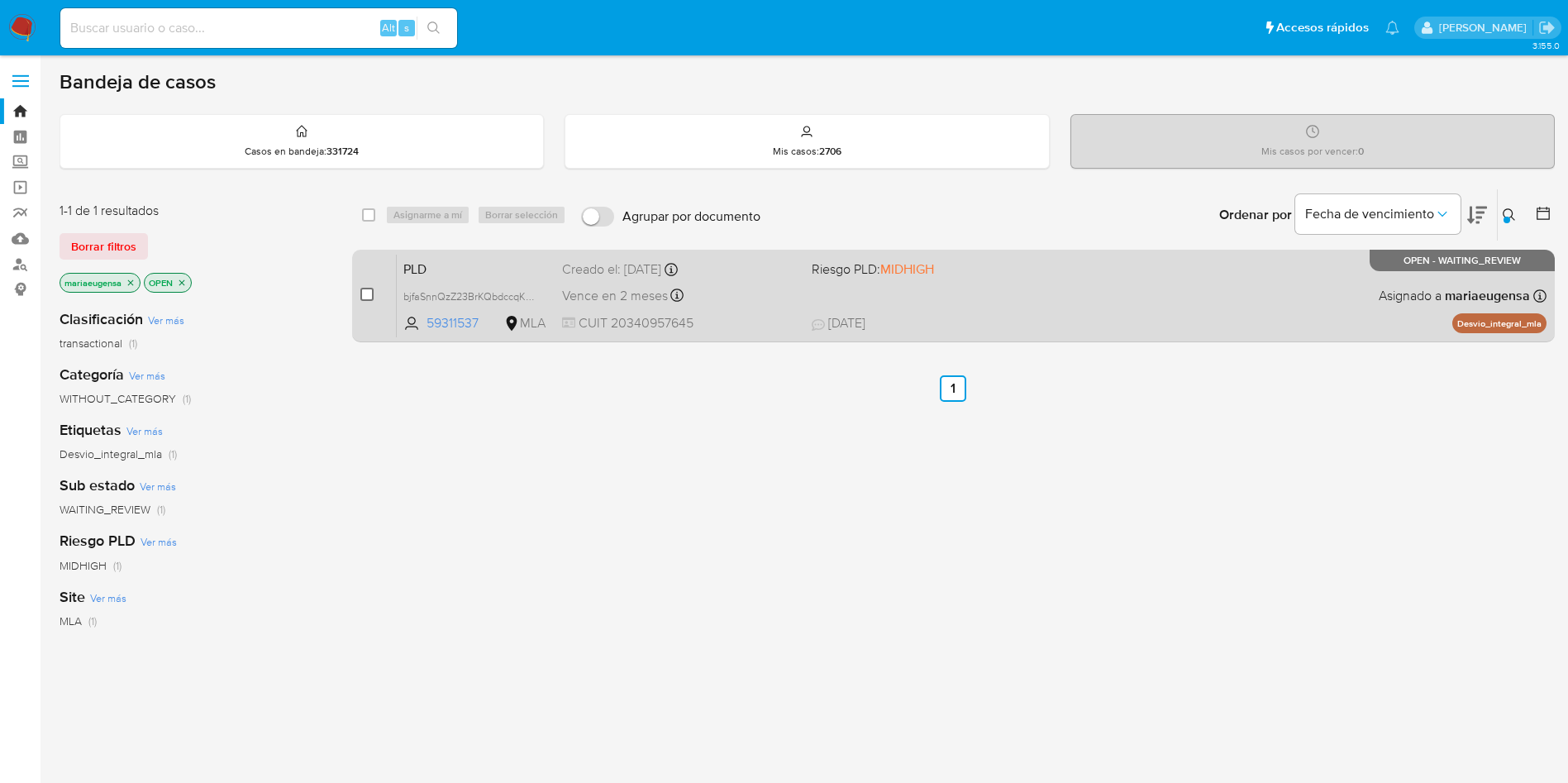
drag, startPoint x: 375, startPoint y: 290, endPoint x: 361, endPoint y: 300, distance: 17.2
click at [372, 293] on div "case-item-checkbox No es posible asignar el caso" at bounding box center [379, 295] width 36 height 84
drag, startPoint x: 361, startPoint y: 300, endPoint x: 373, endPoint y: 281, distance: 22.5
click at [364, 298] on input "checkbox" at bounding box center [367, 294] width 13 height 13
checkbox input "true"
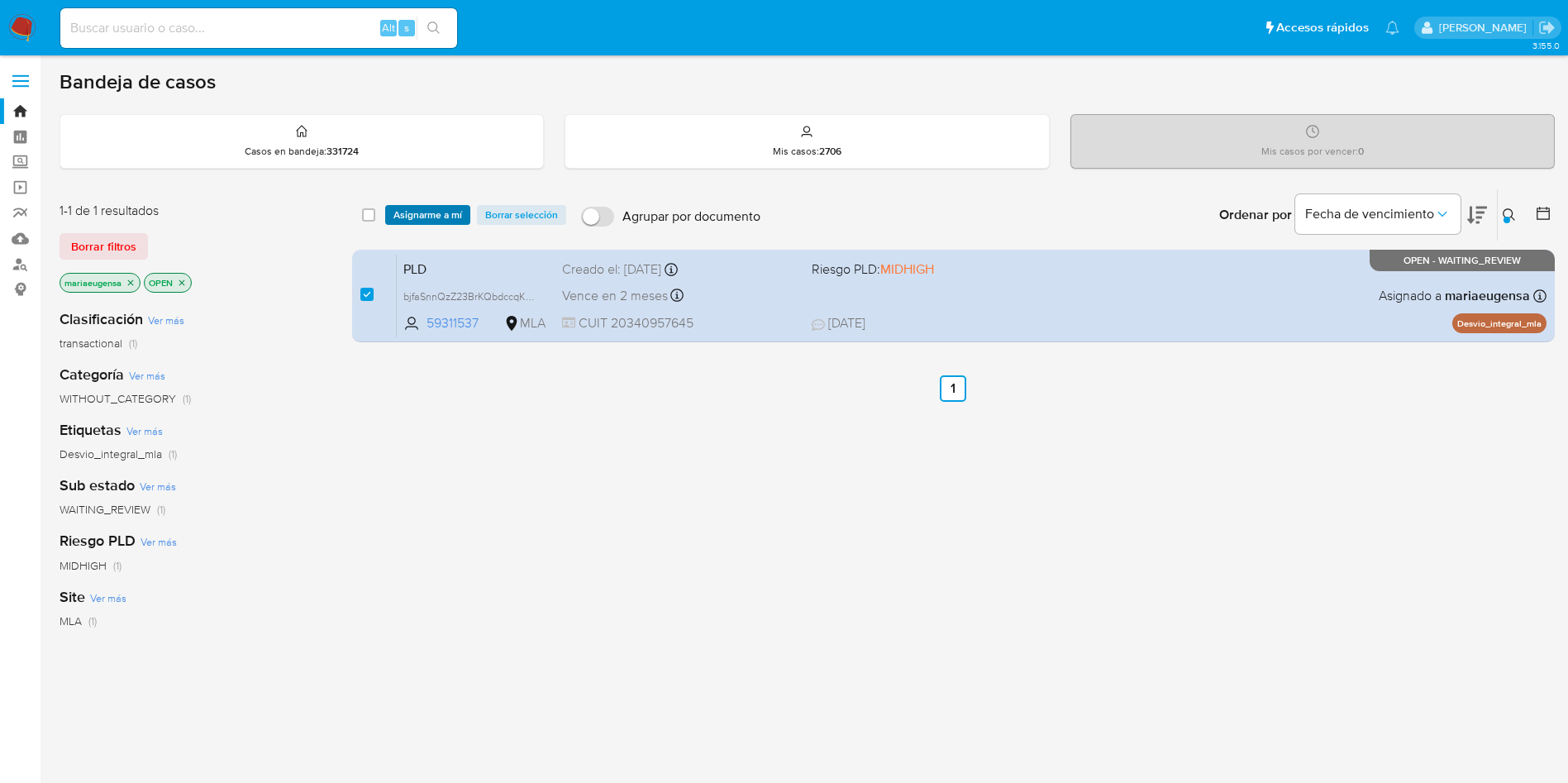
click at [437, 210] on span "Asignarme a mí" at bounding box center [427, 215] width 69 height 17
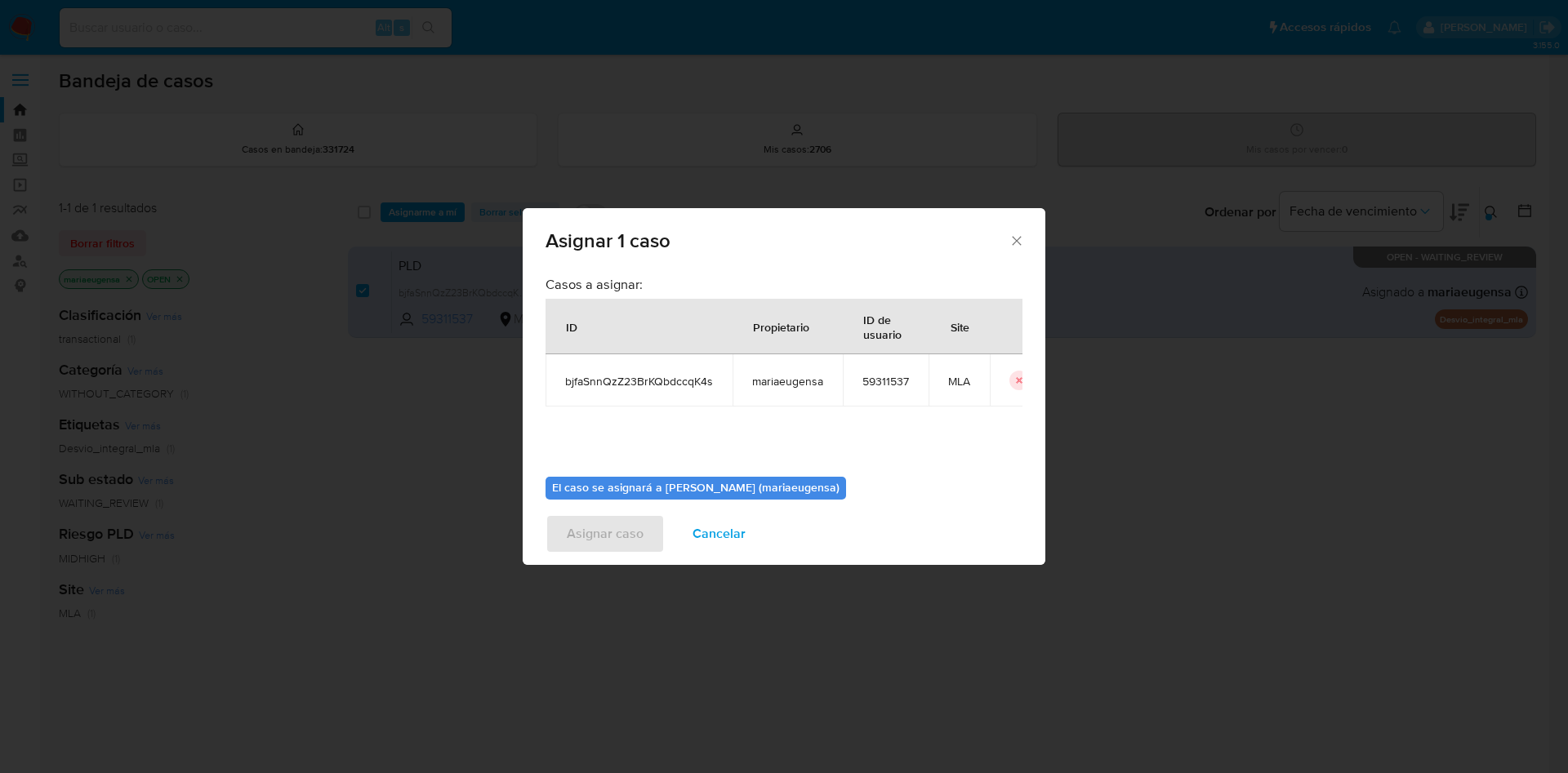
scroll to position [85, 0]
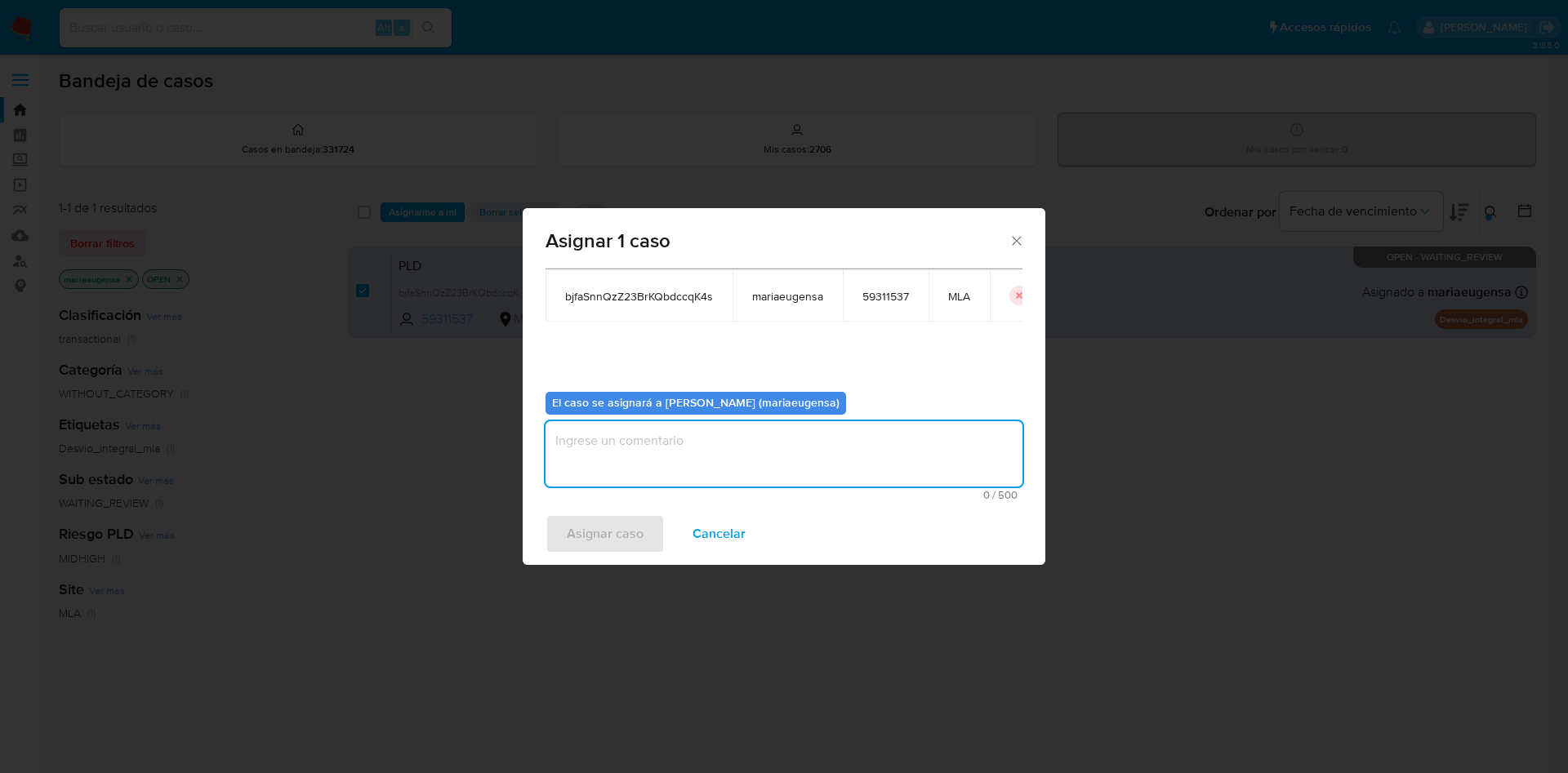
click at [656, 461] on textarea "assign-modal" at bounding box center [784, 454] width 477 height 65
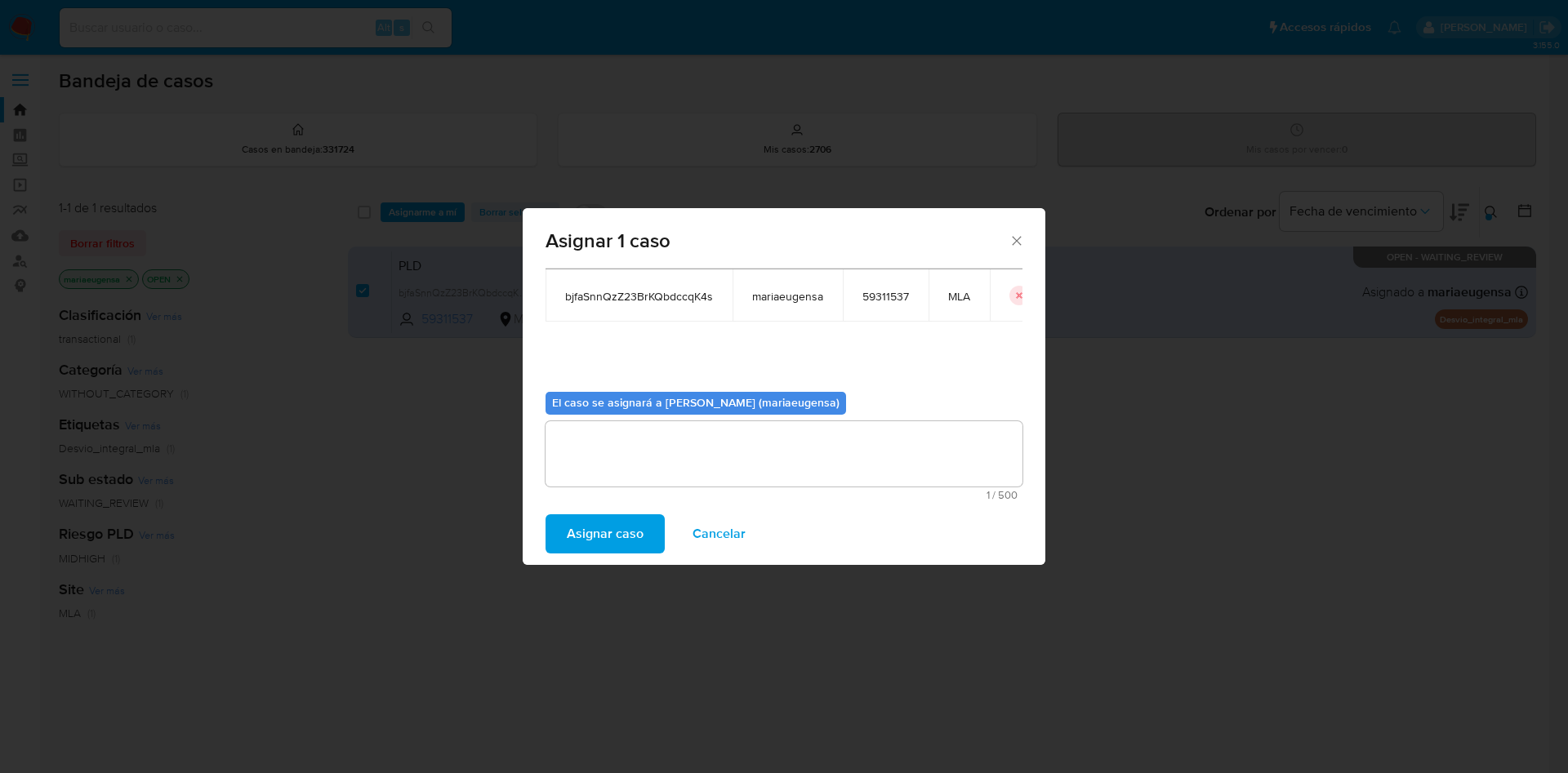
click at [589, 537] on span "Asignar caso" at bounding box center [605, 534] width 77 height 36
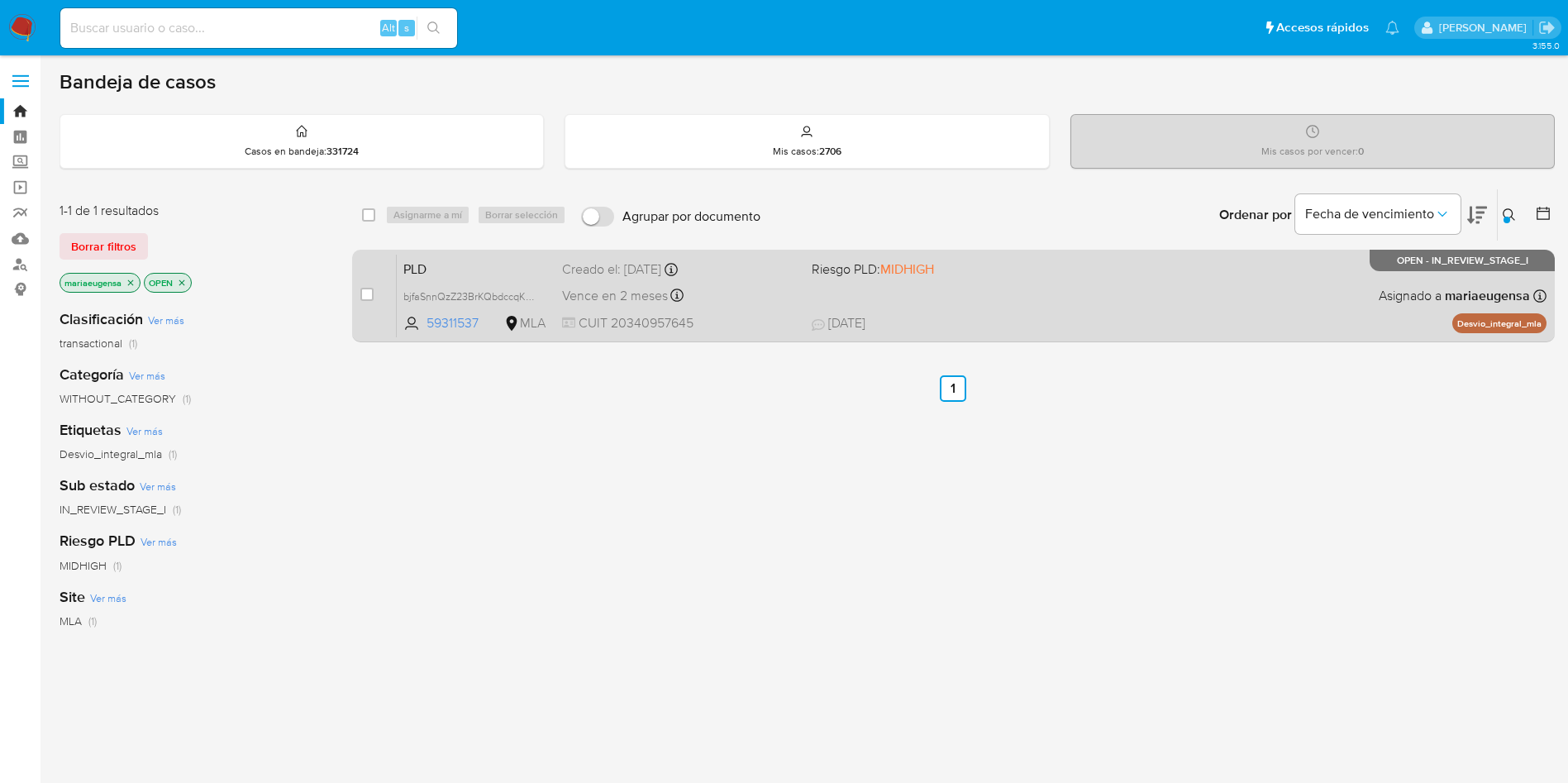
click at [461, 260] on span "PLD" at bounding box center [476, 268] width 146 height 22
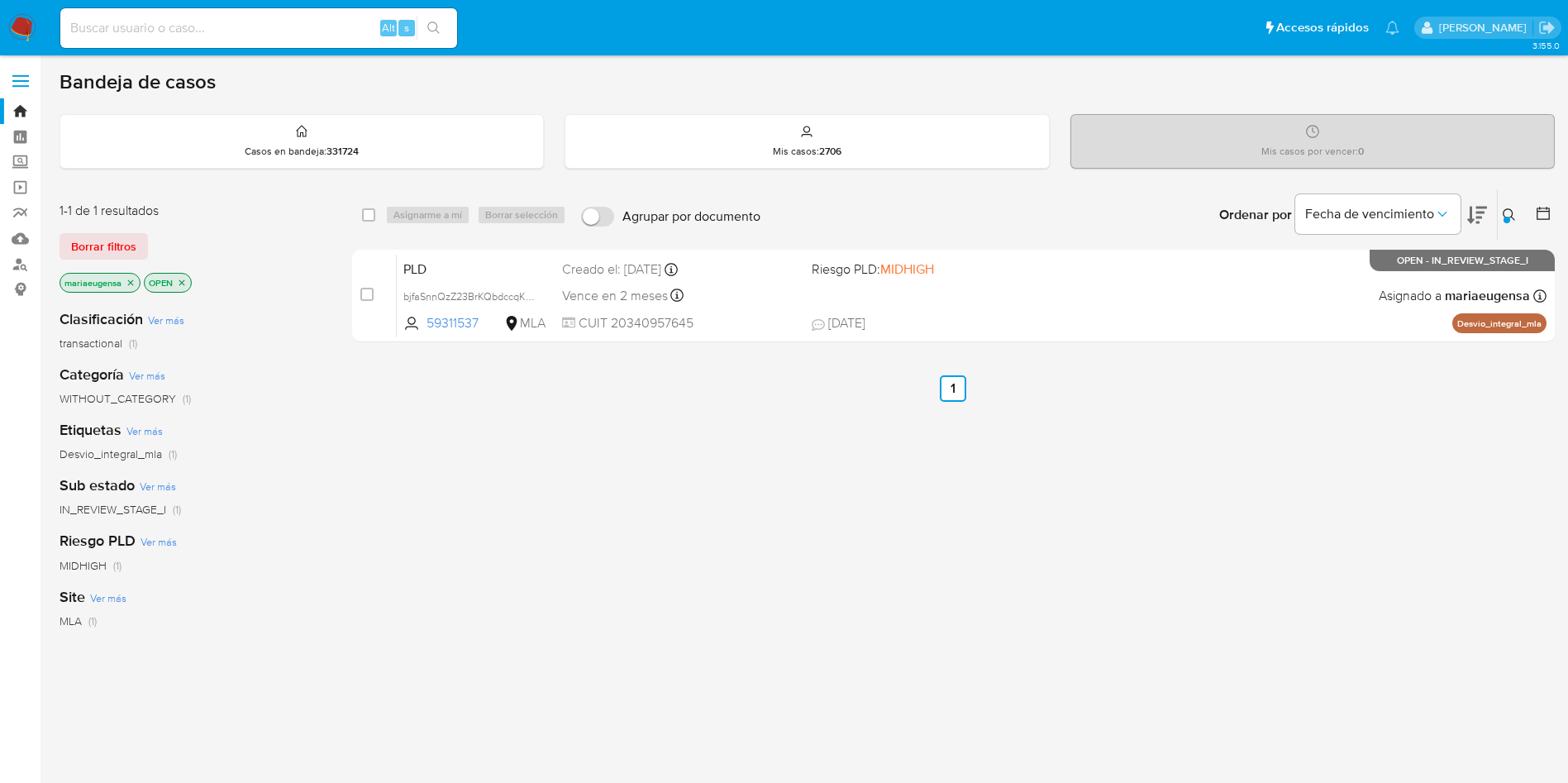
click at [1508, 220] on div at bounding box center [1507, 220] width 7 height 7
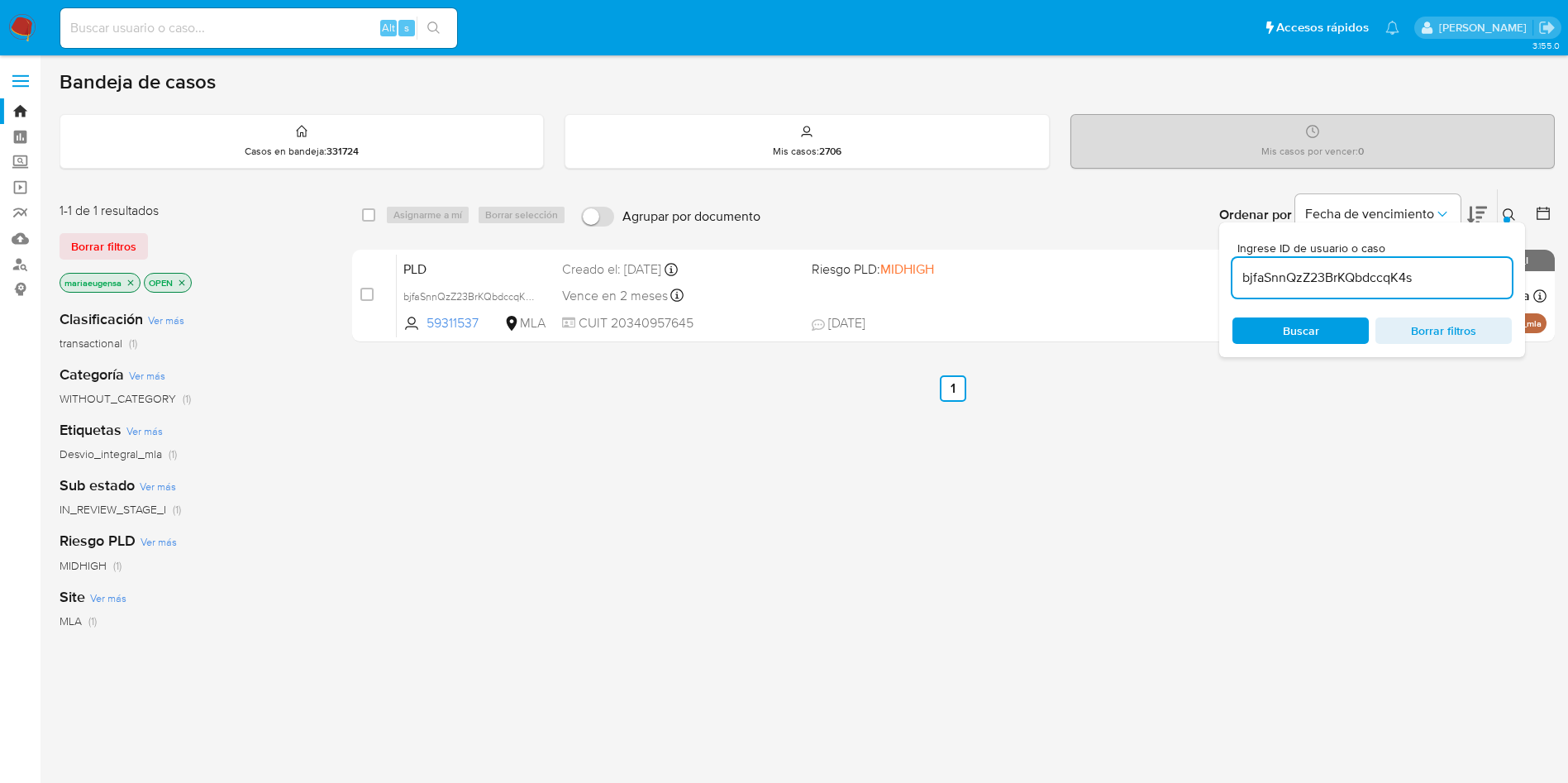
click at [1416, 285] on input "bjfaSnnQzZ23BrKQbdccqK4s" at bounding box center [1372, 278] width 279 height 22
type input "L17ejyzCQSiCgoOTmSFfBeh0"
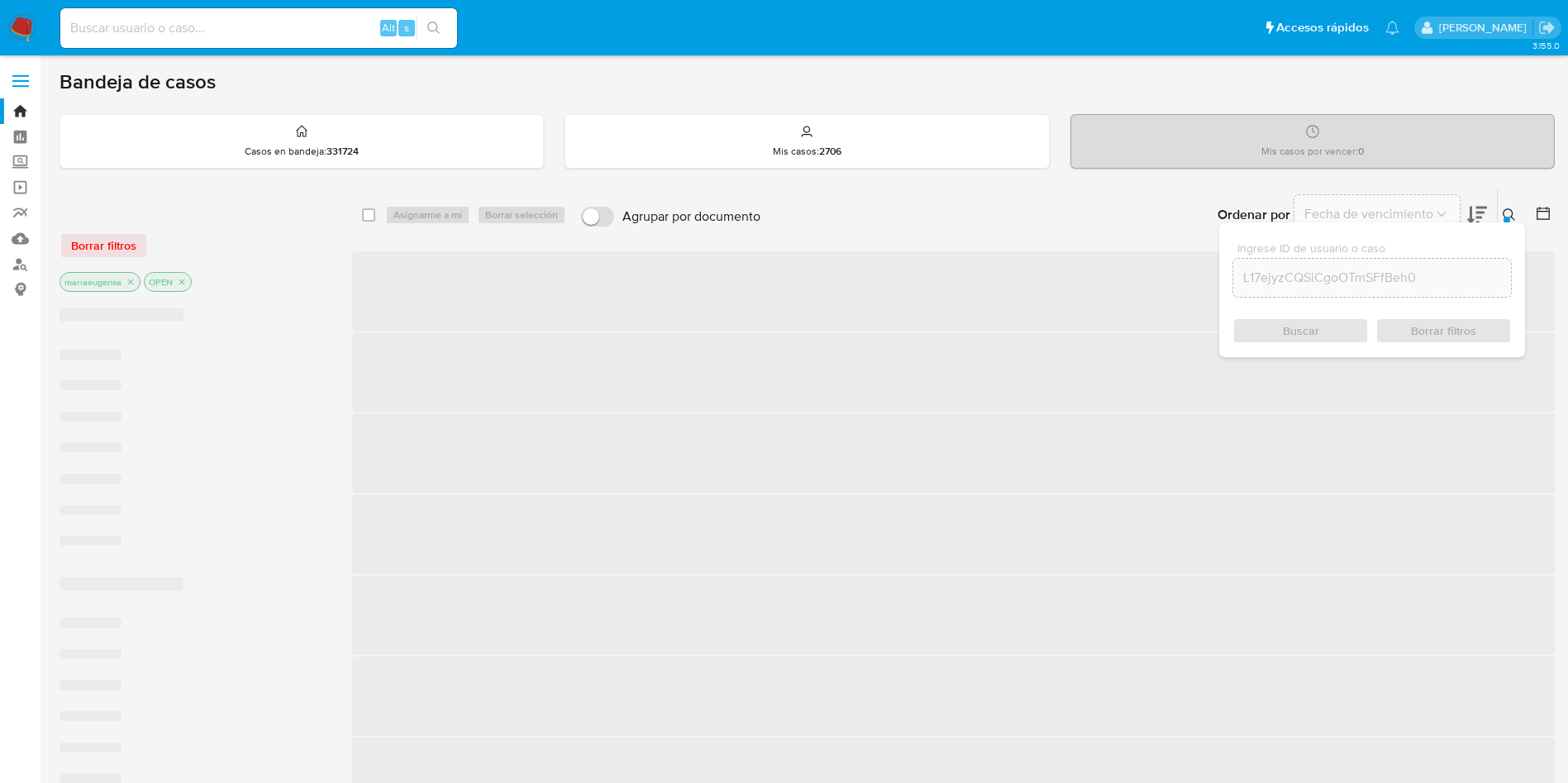
click at [1513, 211] on icon at bounding box center [1509, 215] width 13 height 13
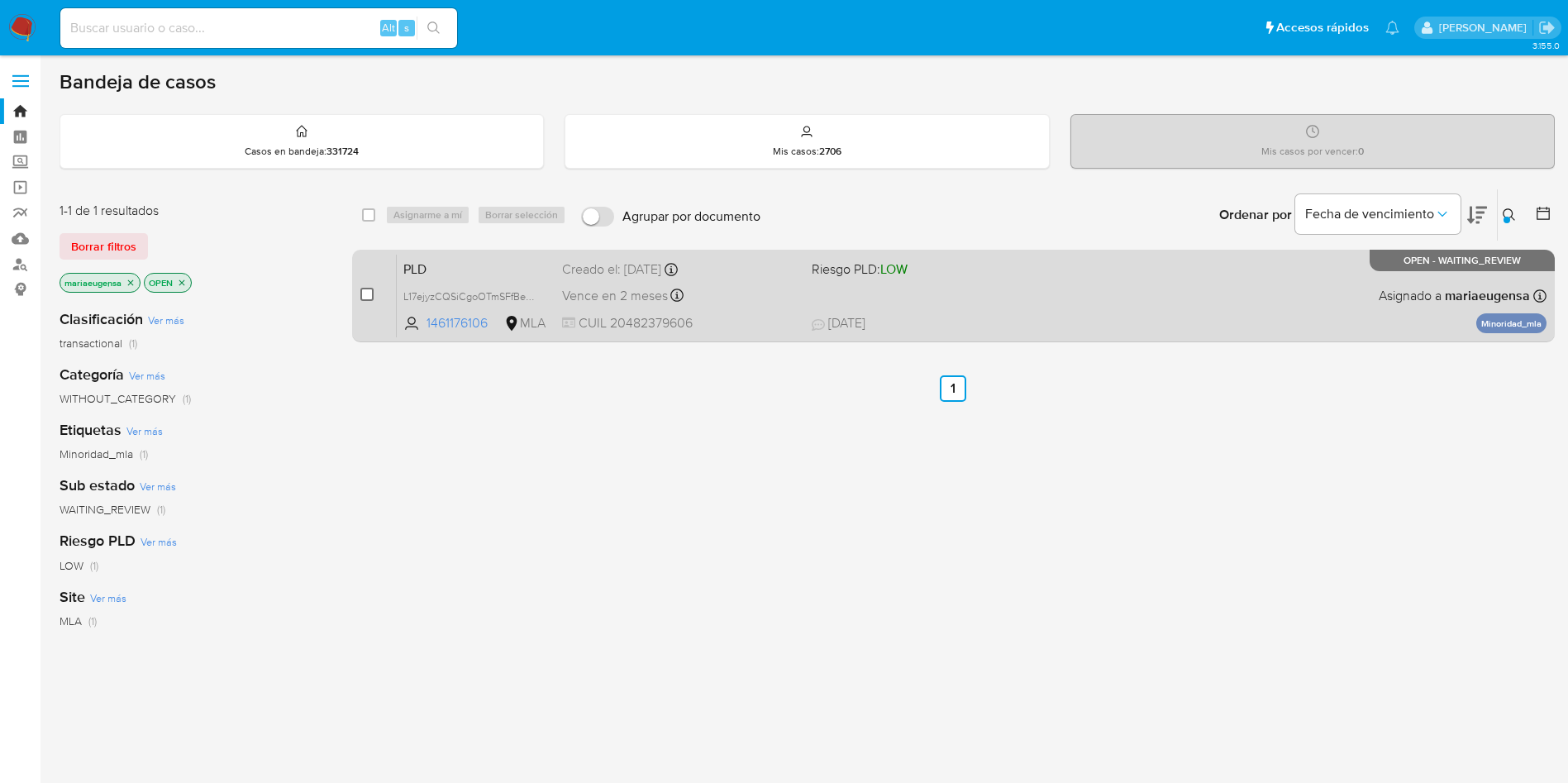
click at [363, 296] on input "checkbox" at bounding box center [367, 294] width 13 height 13
checkbox input "true"
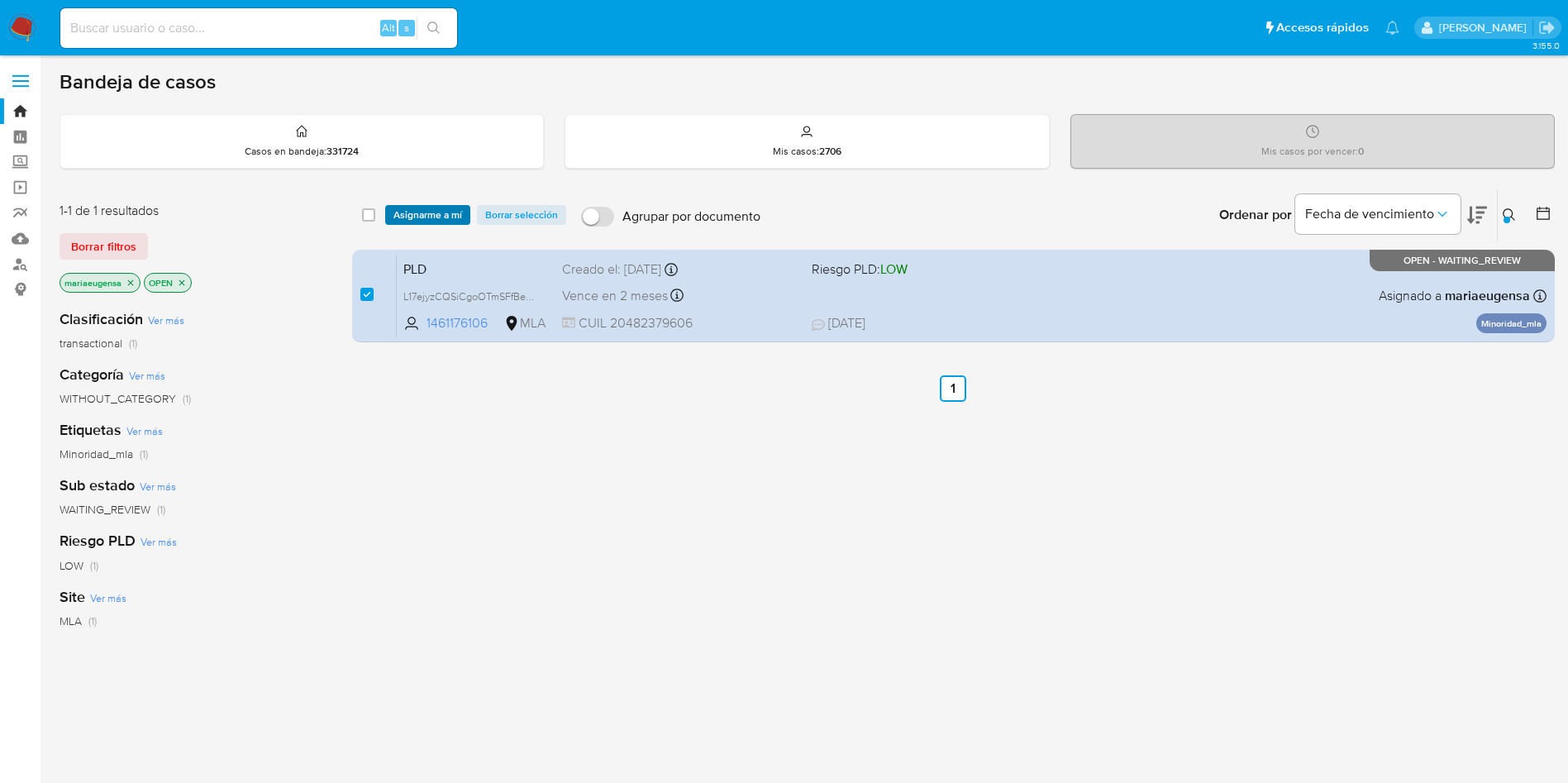
click at [452, 215] on span "Asignarme a mí" at bounding box center [427, 215] width 69 height 17
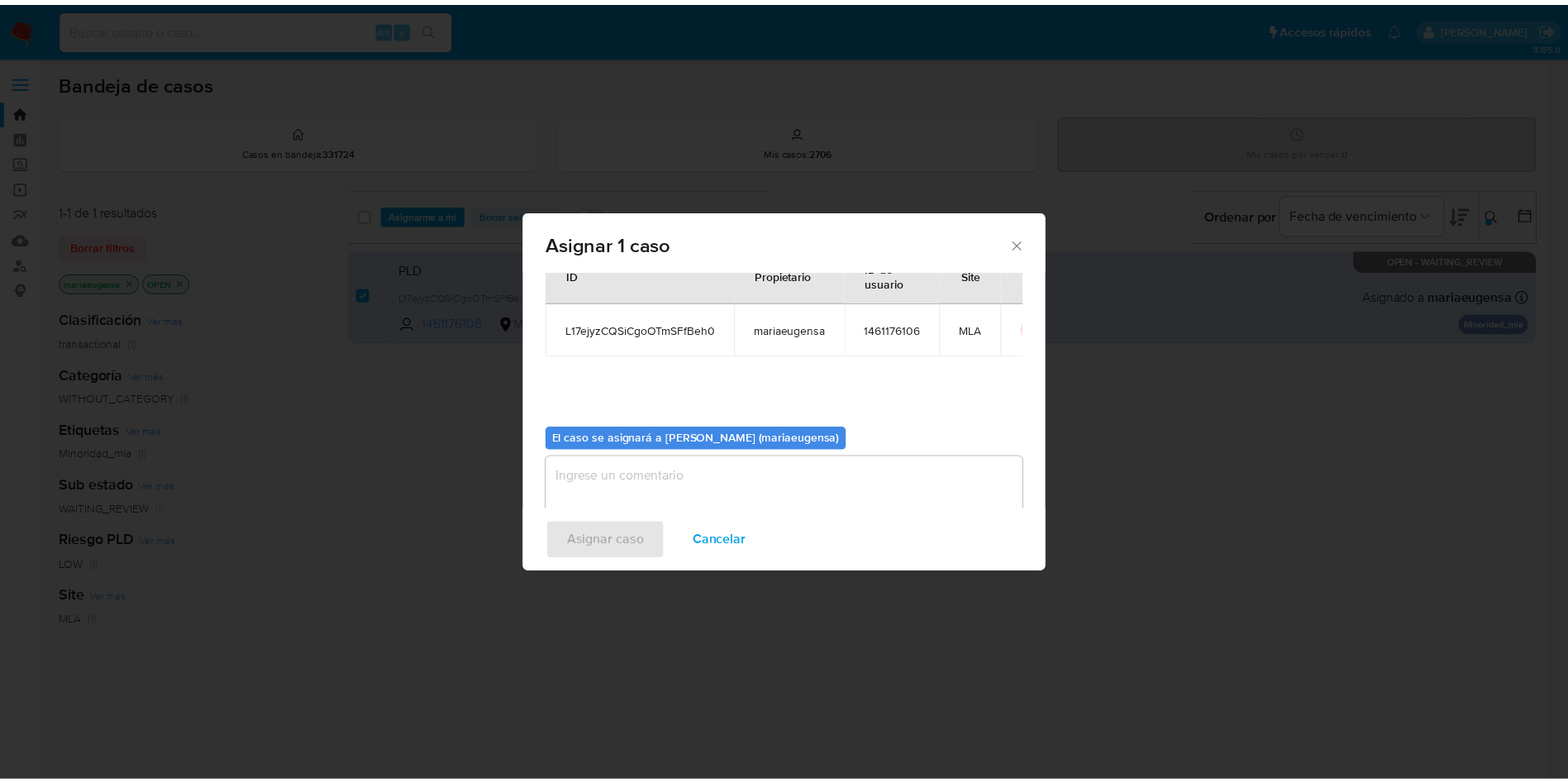
scroll to position [86, 0]
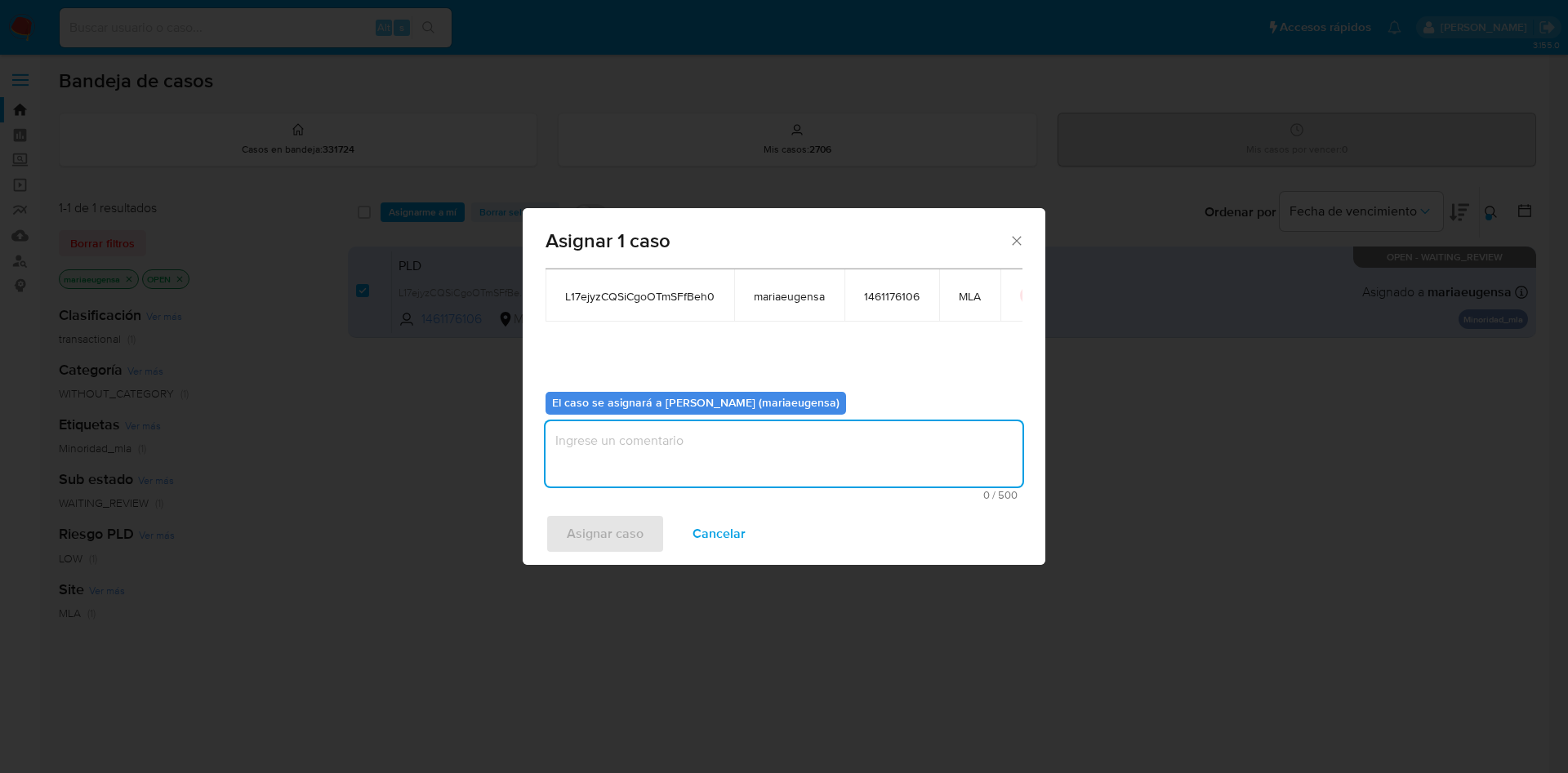
click at [629, 430] on textarea "assign-modal" at bounding box center [784, 454] width 477 height 65
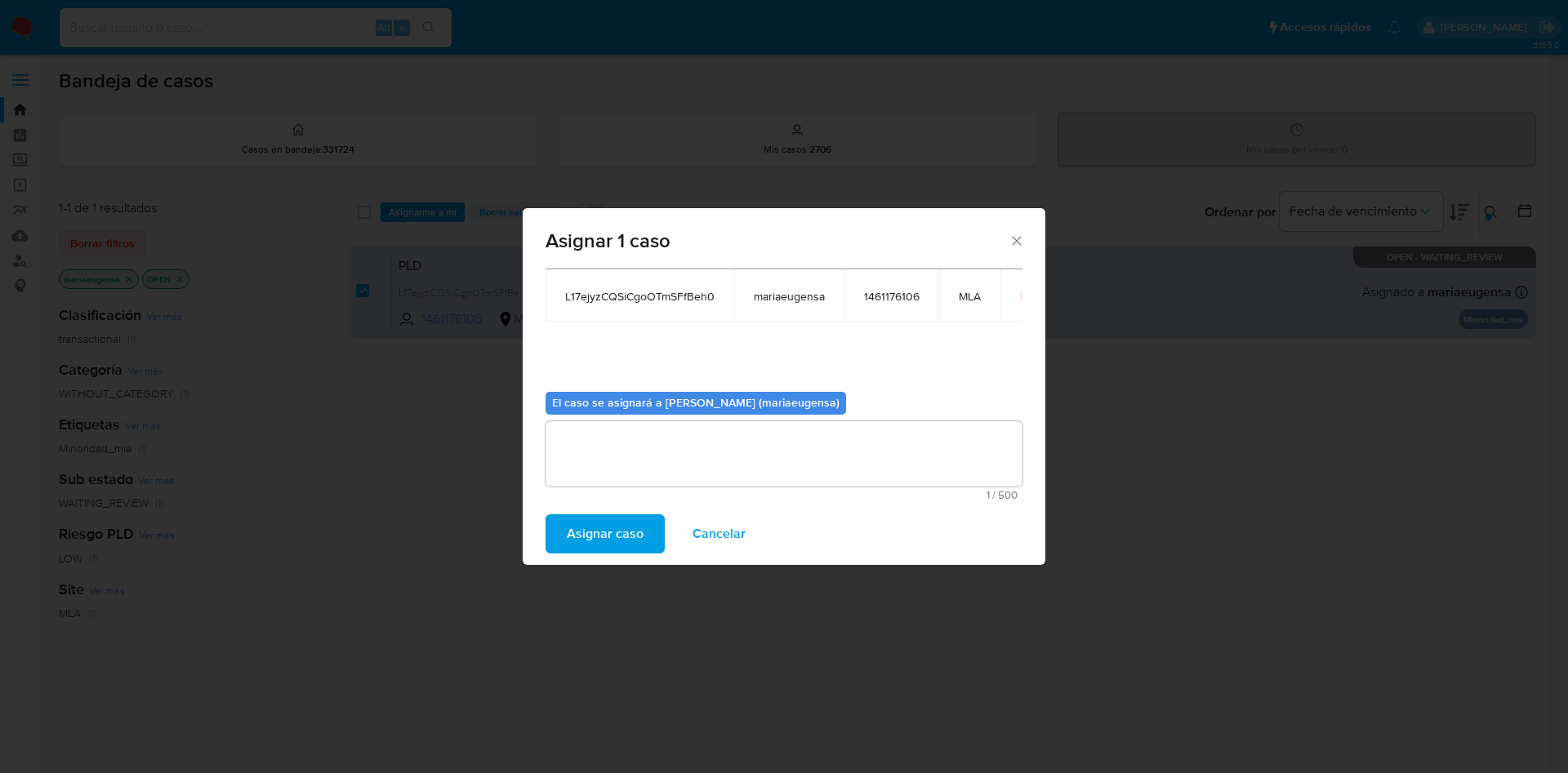
click at [615, 540] on span "Asignar caso" at bounding box center [605, 534] width 77 height 36
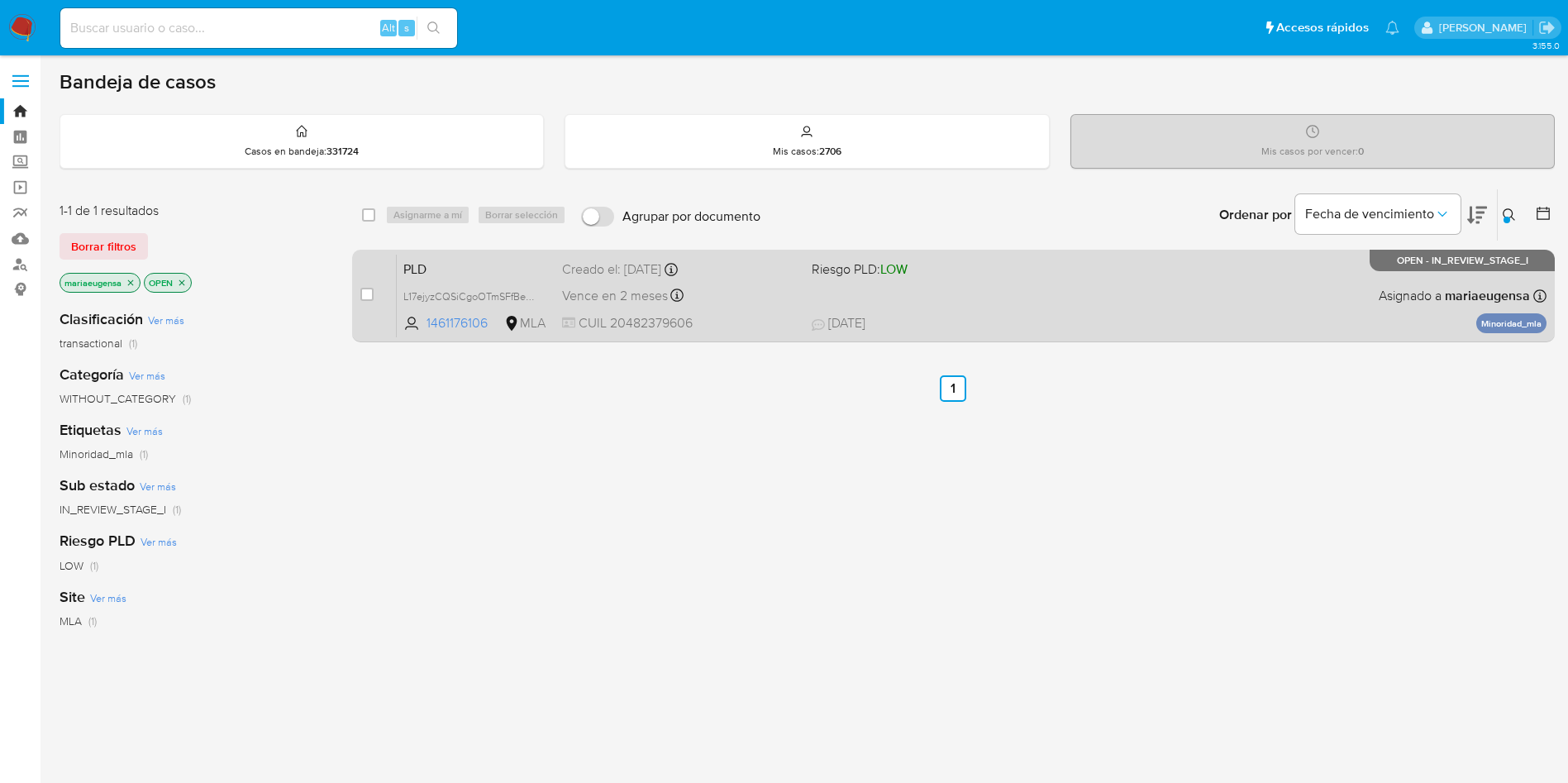
click at [461, 268] on span "PLD" at bounding box center [476, 268] width 146 height 22
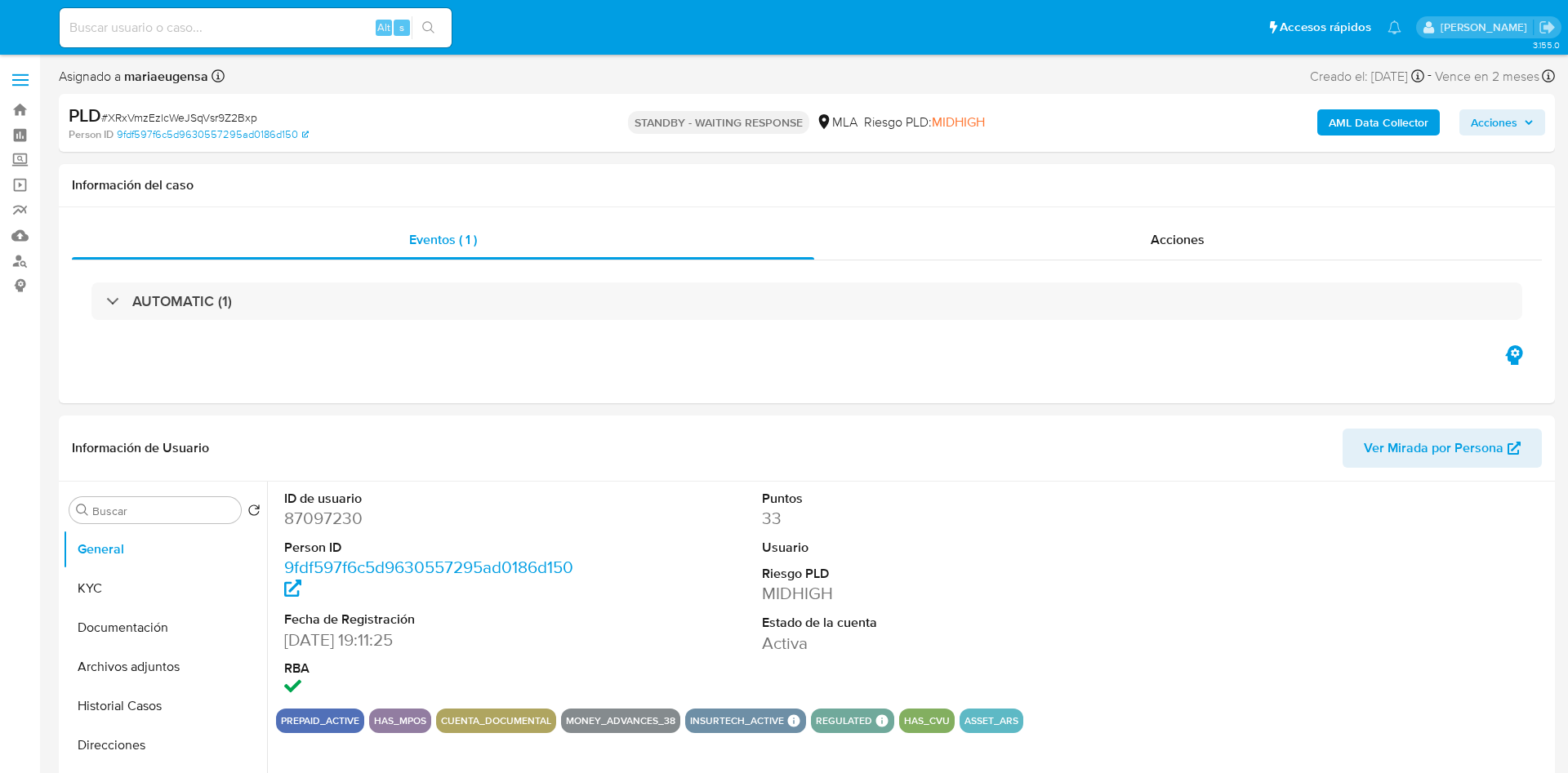
select select "10"
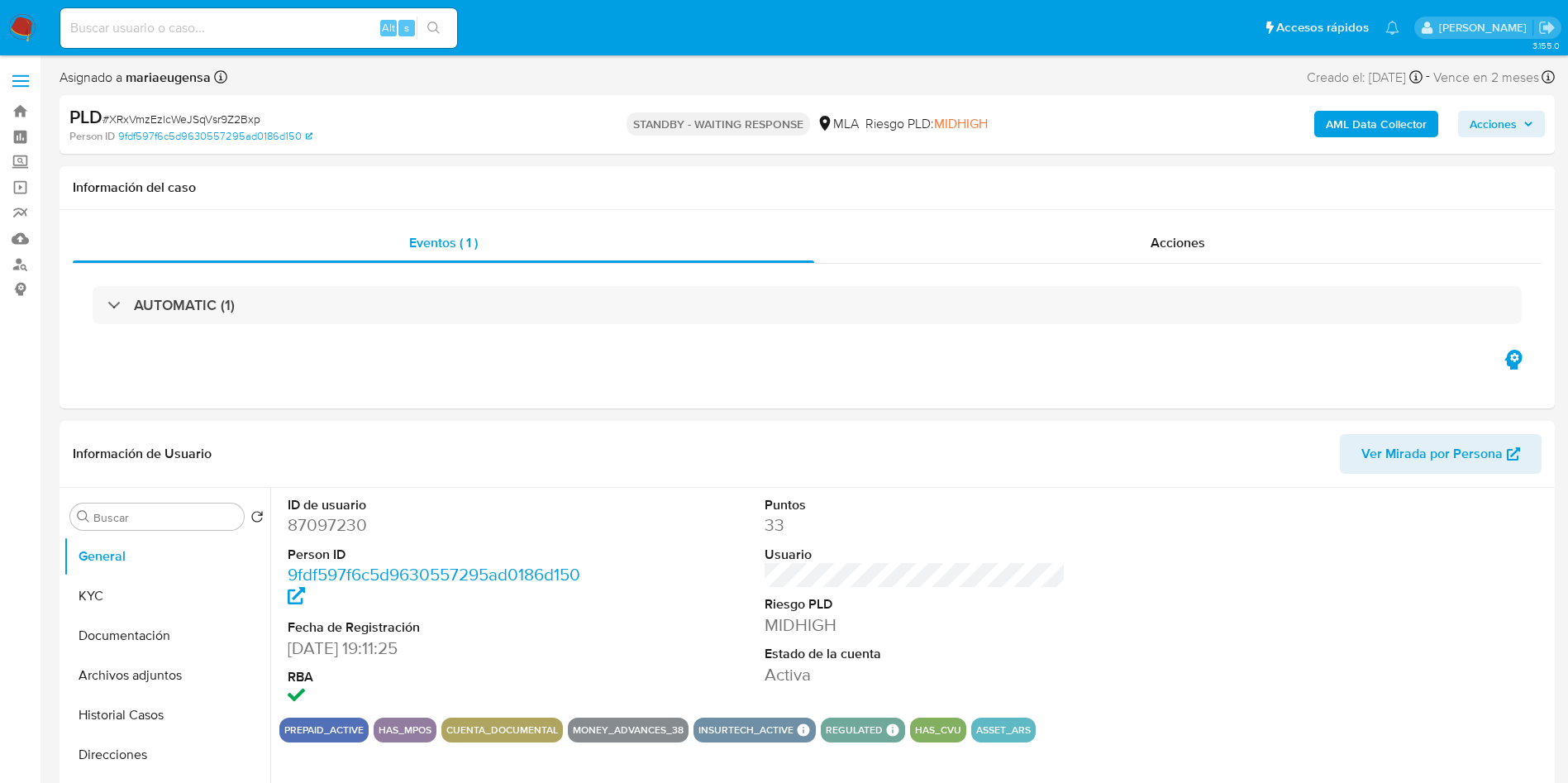
click at [162, 34] on input at bounding box center [258, 28] width 397 height 22
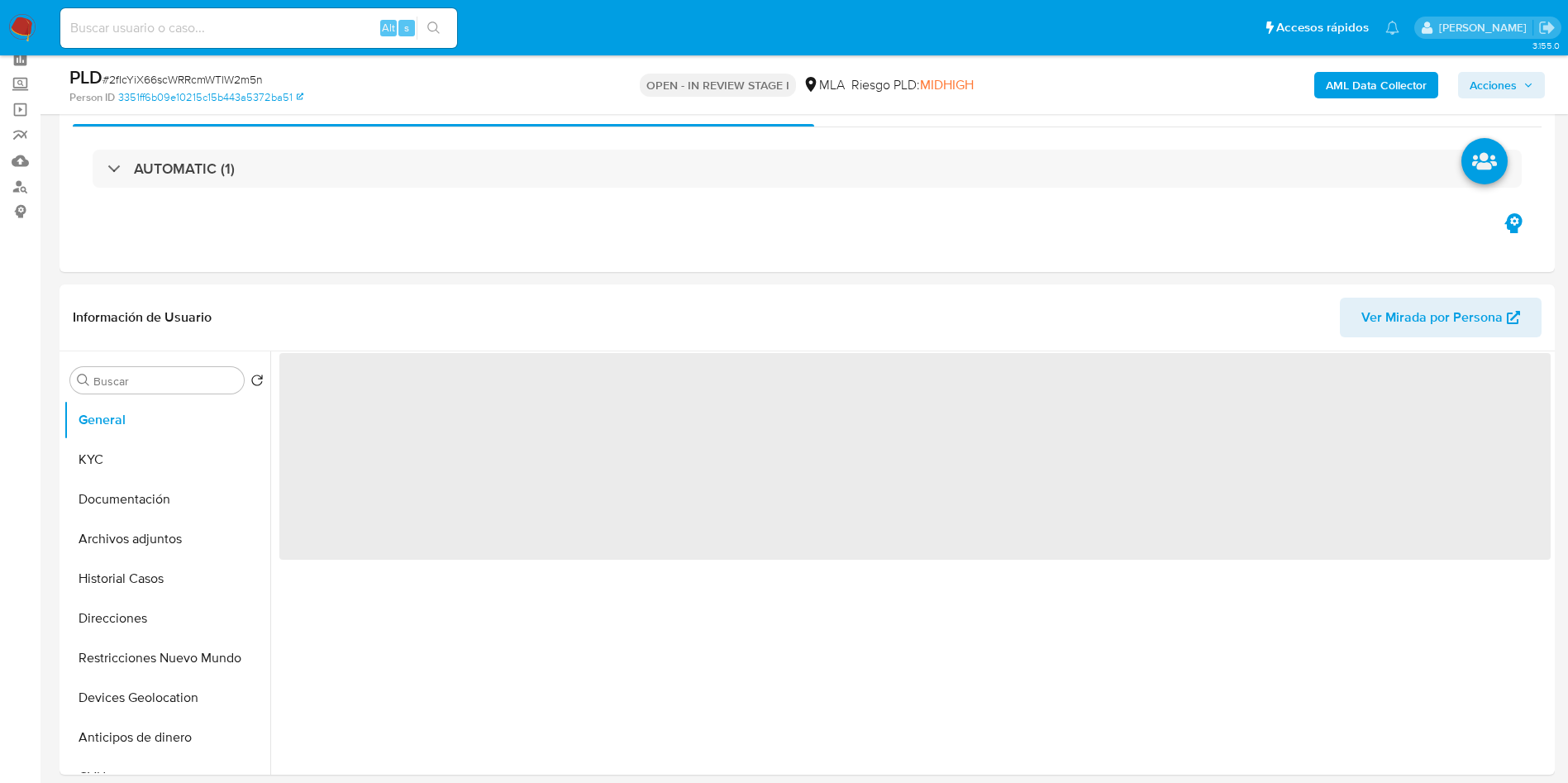
scroll to position [135, 0]
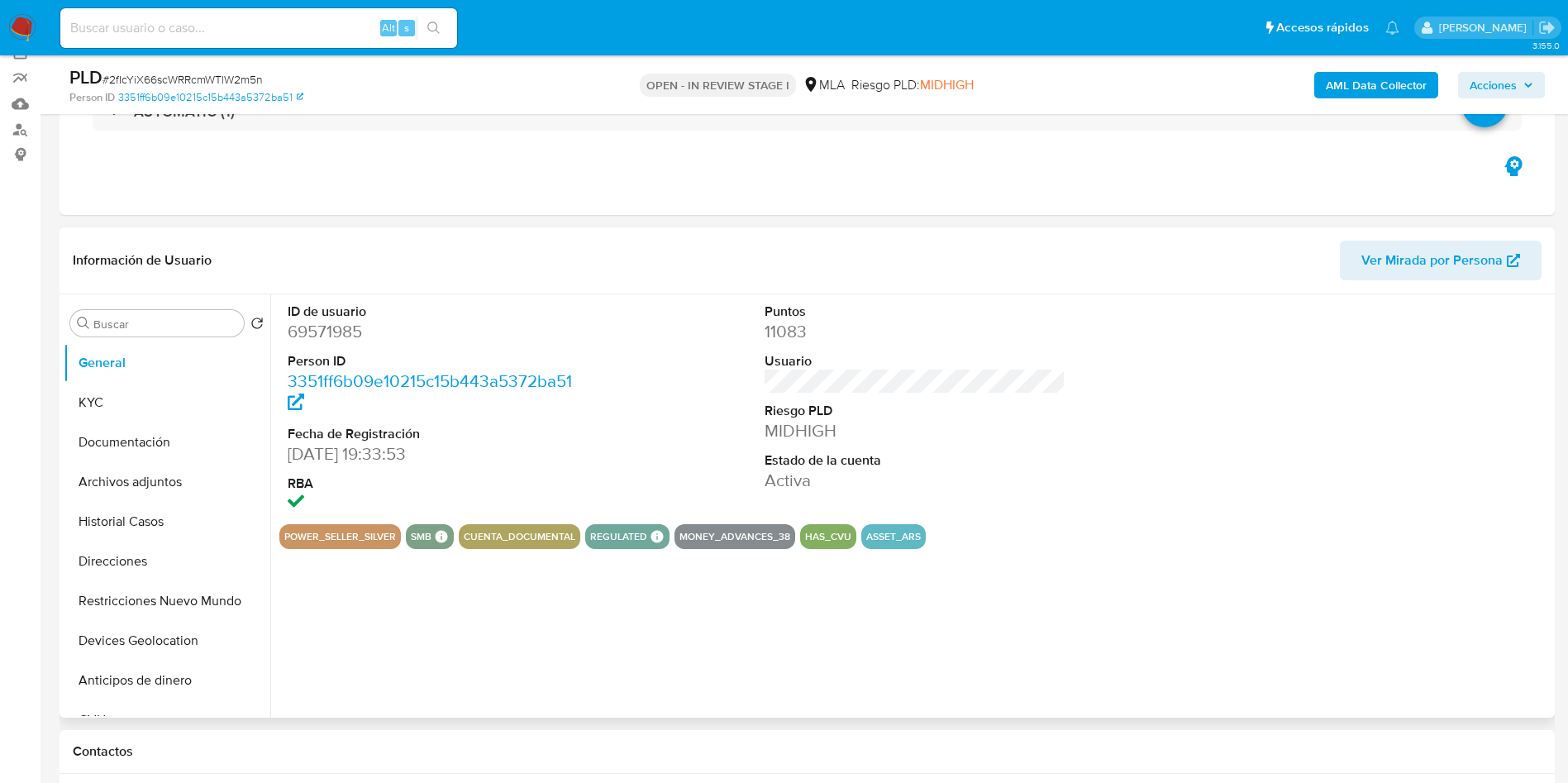
click at [311, 328] on dd "69571985" at bounding box center [438, 331] width 302 height 23
copy dd "69571985"
select select "10"
click at [199, 81] on span "# 2fIcYiX66scWRRcmWTlW2m5n" at bounding box center [183, 80] width 161 height 17
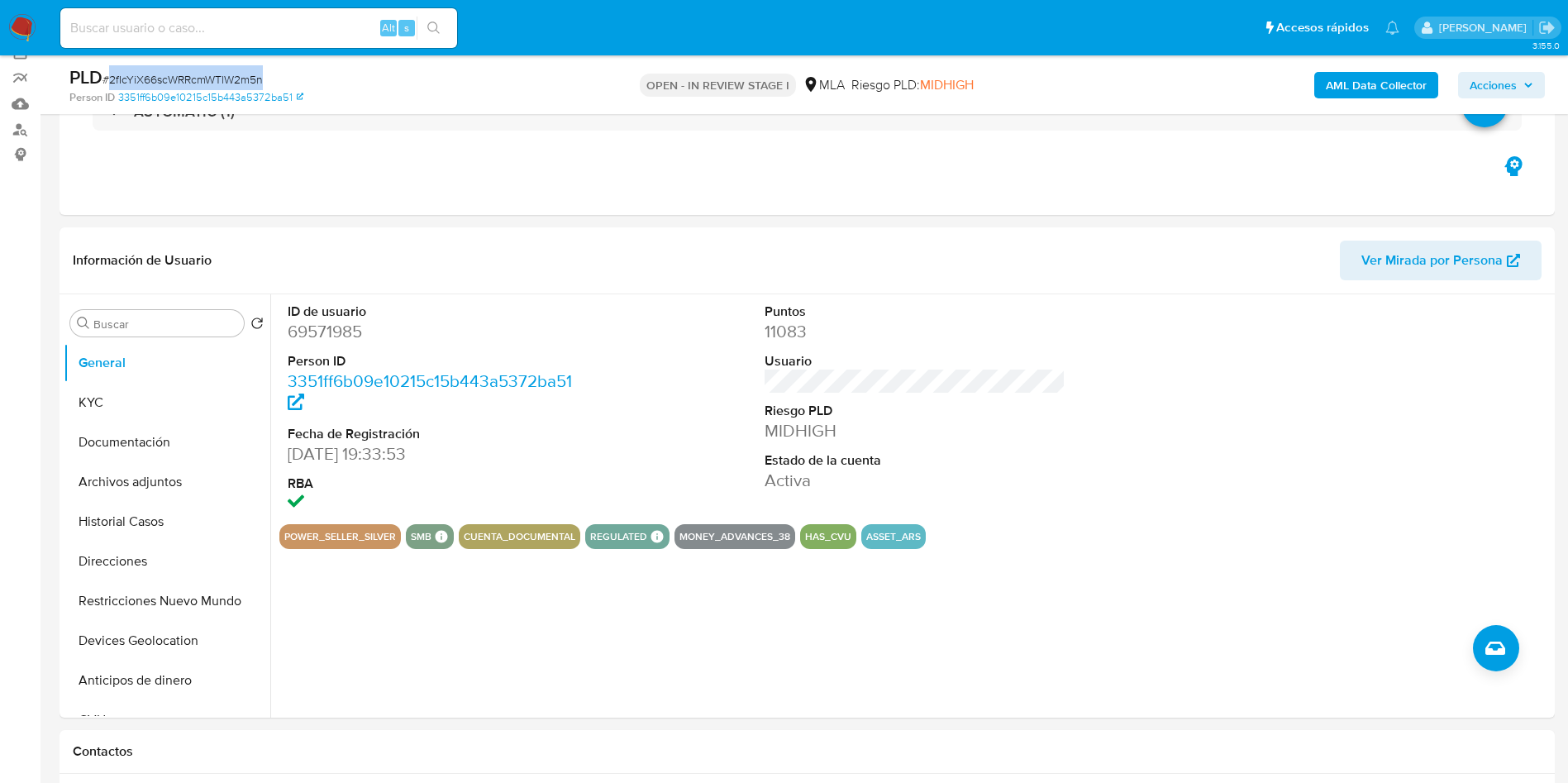
click at [199, 80] on span "# 2fIcYiX66scWRRcmWTlW2m5n" at bounding box center [183, 80] width 161 height 17
copy span "2fIcYiX66scWRRcmWTlW2m5n"
click at [183, 347] on button "General" at bounding box center [160, 363] width 193 height 40
click at [308, 317] on dl "ID de usuario 69571985 Person ID 3351ff6b09e10215c15b443a5372ba51 Fecha de Regi…" at bounding box center [438, 408] width 302 height 213
click at [308, 317] on dt "ID de usuario" at bounding box center [438, 312] width 302 height 18
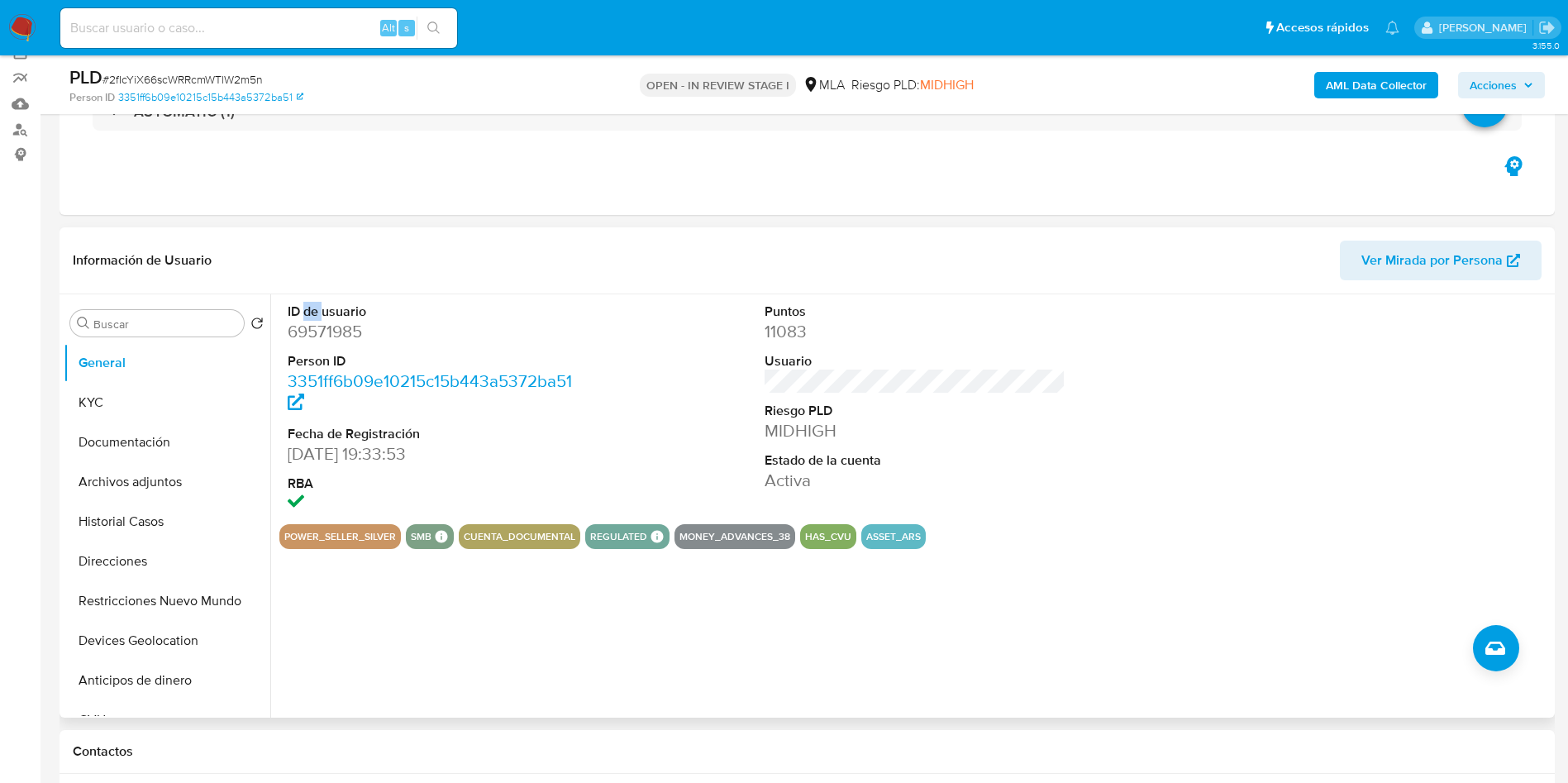
copy dt "de"
click at [336, 335] on dd "69571985" at bounding box center [438, 331] width 302 height 23
copy dd "69571985"
click at [190, 394] on button "KYC" at bounding box center [160, 403] width 193 height 40
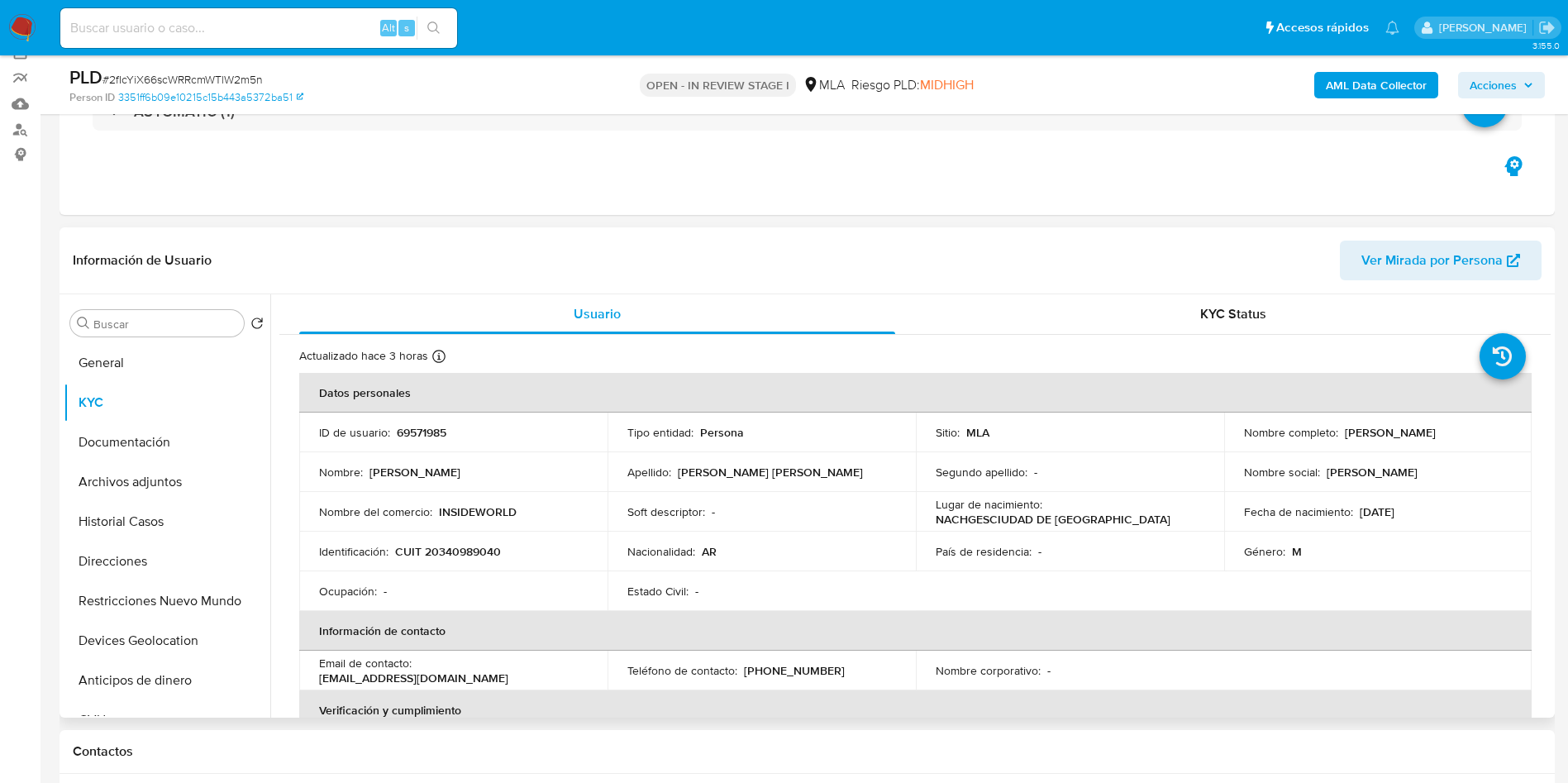
click at [482, 510] on p "INSIDEWORLD" at bounding box center [478, 512] width 78 height 15
copy p "INSIDEWORLD"
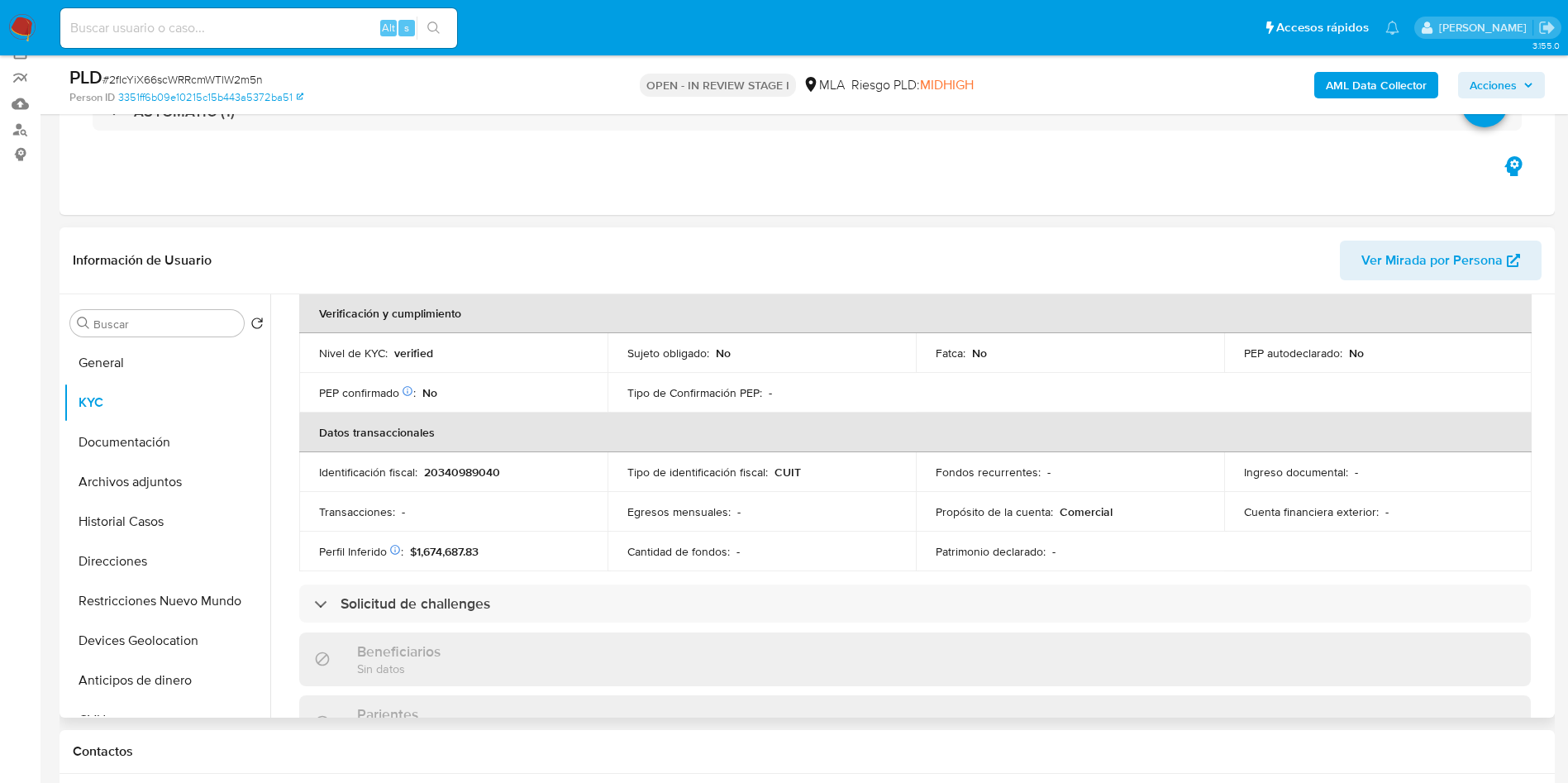
scroll to position [2, 0]
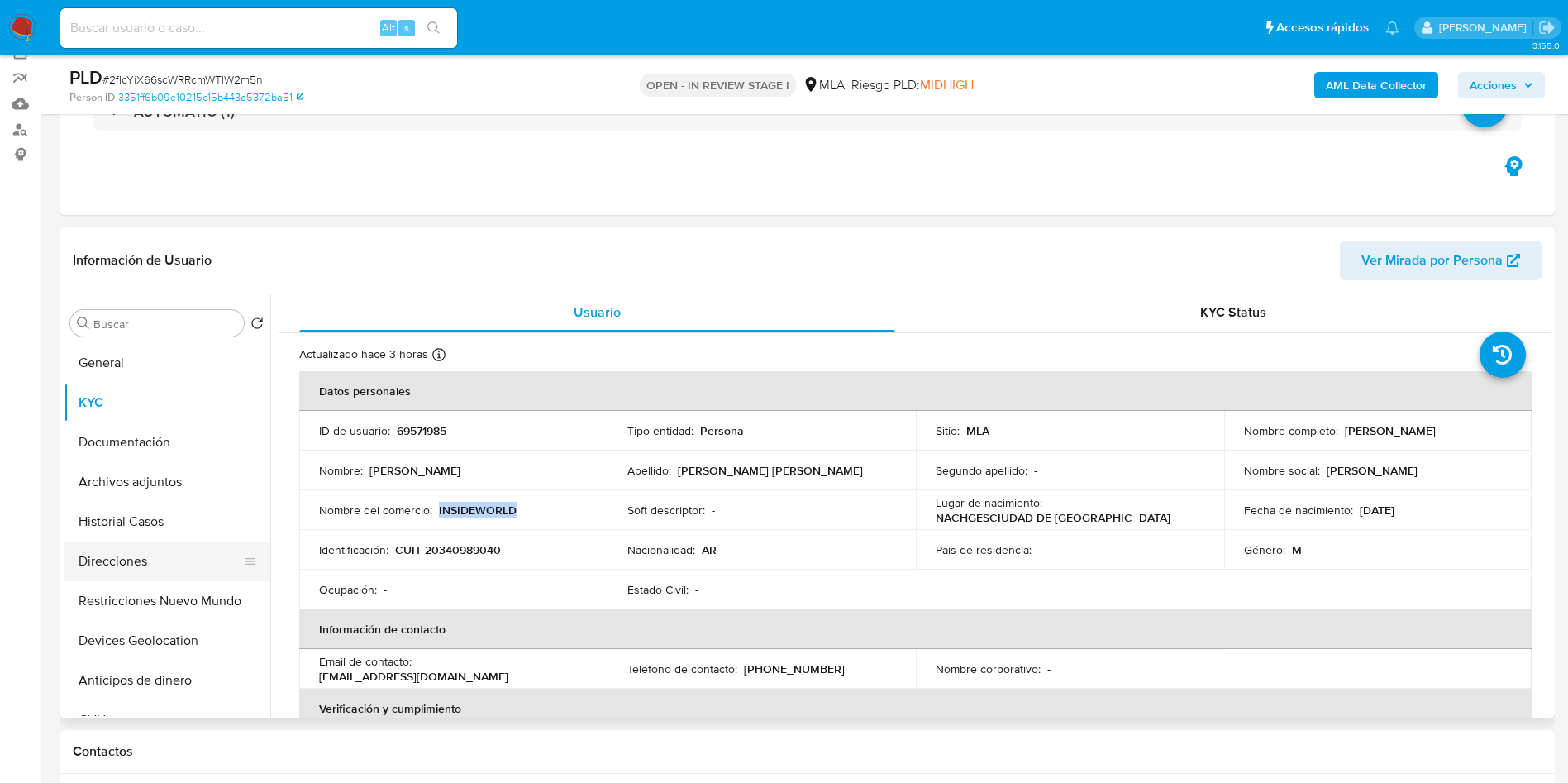
click at [128, 560] on button "Direcciones" at bounding box center [160, 562] width 193 height 40
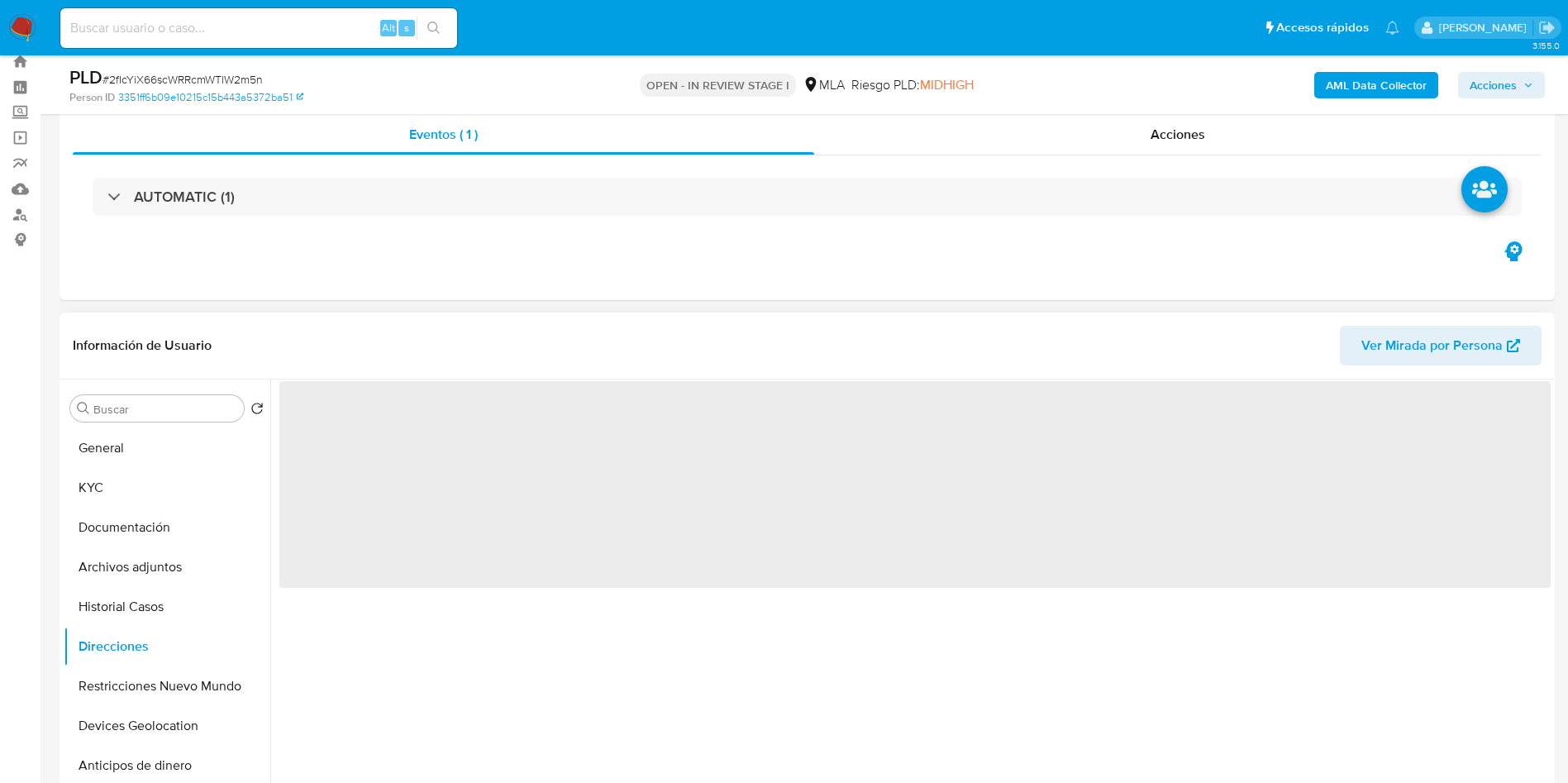
scroll to position [11, 0]
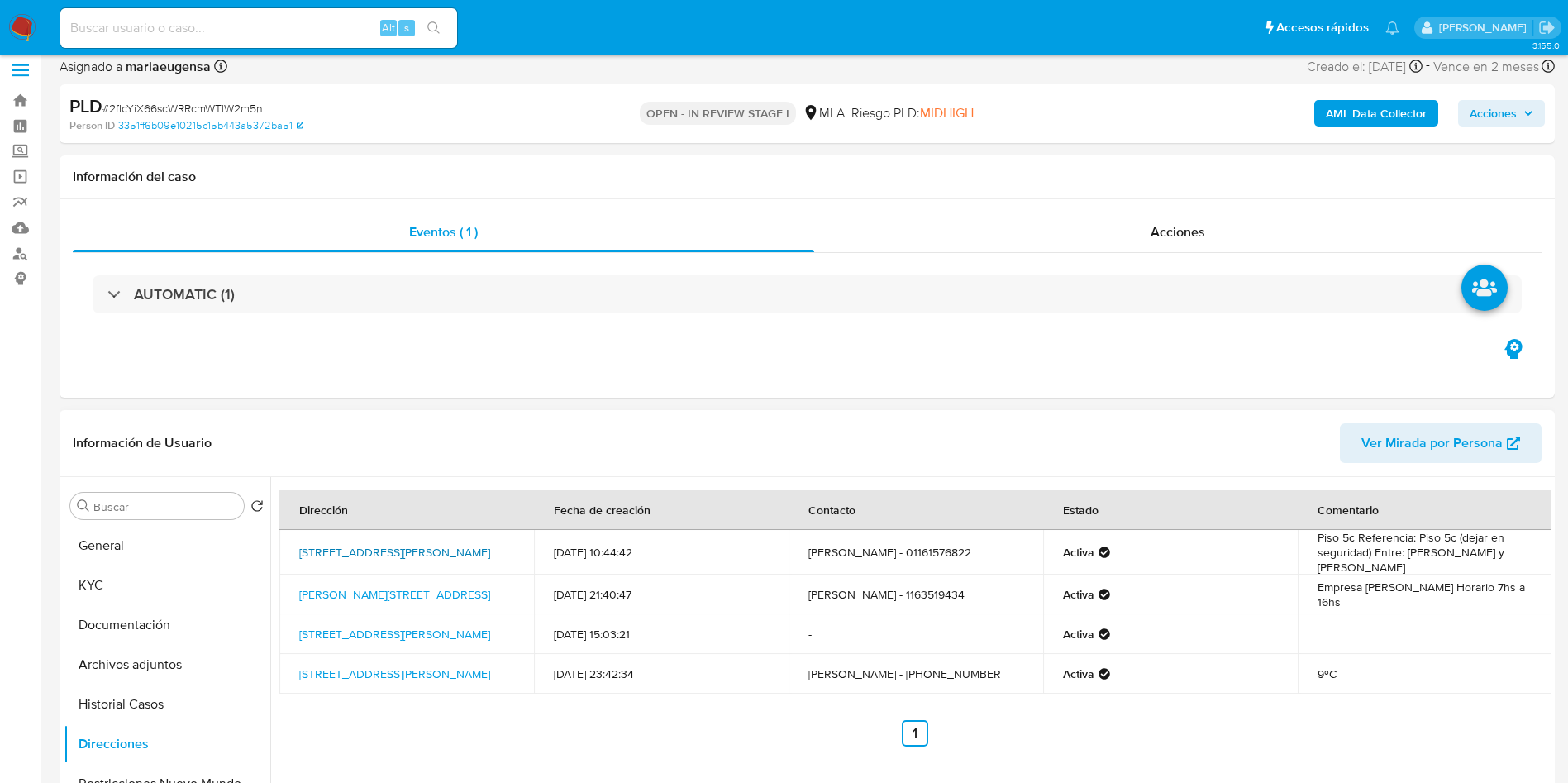
click at [360, 550] on link "Calle Belgrano 251, Ramos Mejía, Buenos Aires, 1704, Argentina 251" at bounding box center [394, 553] width 191 height 17
click at [149, 579] on button "KYC" at bounding box center [160, 585] width 193 height 40
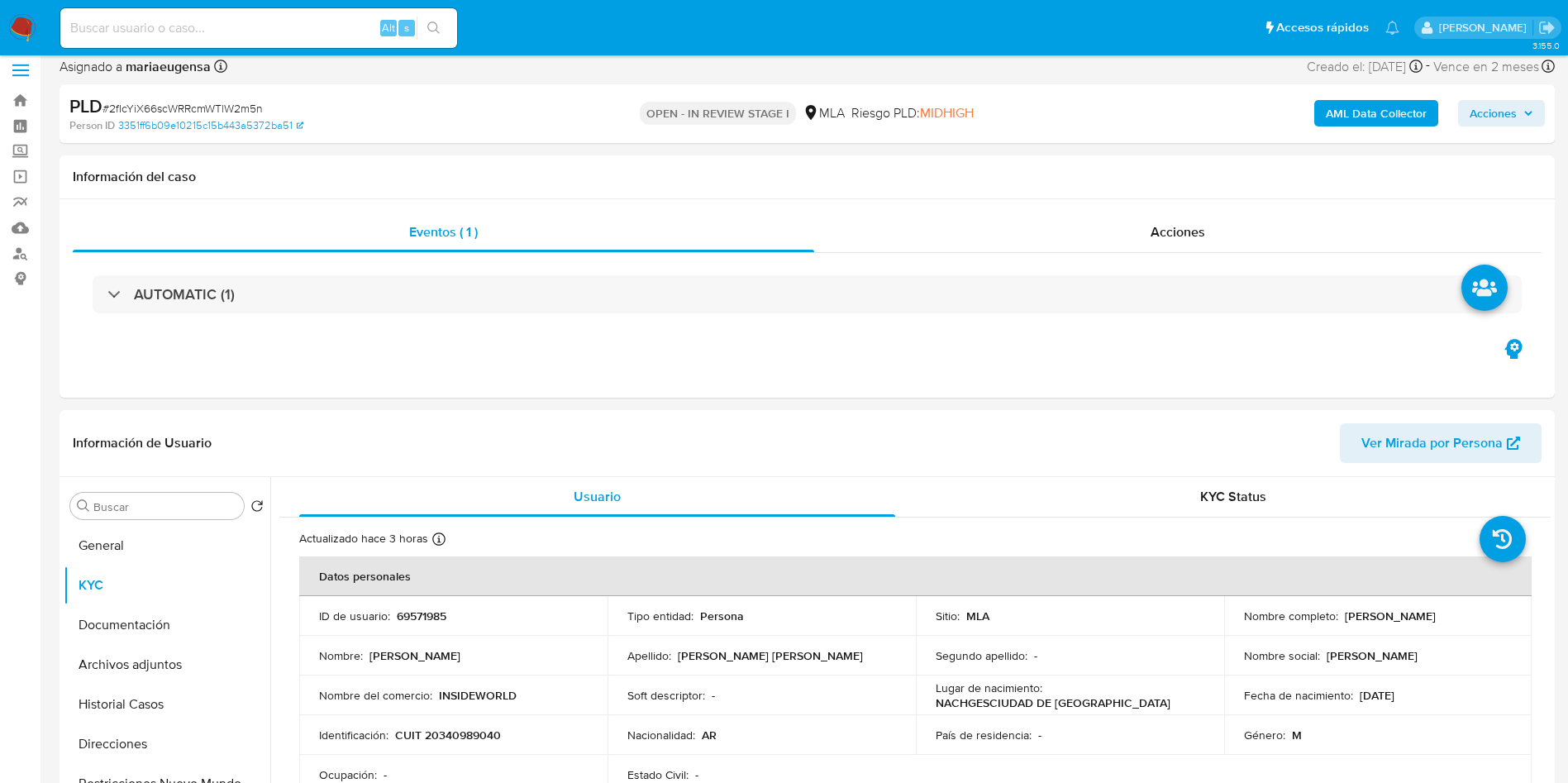
click at [214, 90] on div "PLD # 2fIcYiX66scWRRcmWTlW2m5n Person ID 3351ff6b09e10215c15b443a5372ba51 OPEN …" at bounding box center [807, 114] width 1495 height 59
click at [207, 106] on span "# 2fIcYiX66scWRRcmWTlW2m5n" at bounding box center [183, 109] width 161 height 17
copy span "2fIcYiX66scWRRcmWTlW2m5n"
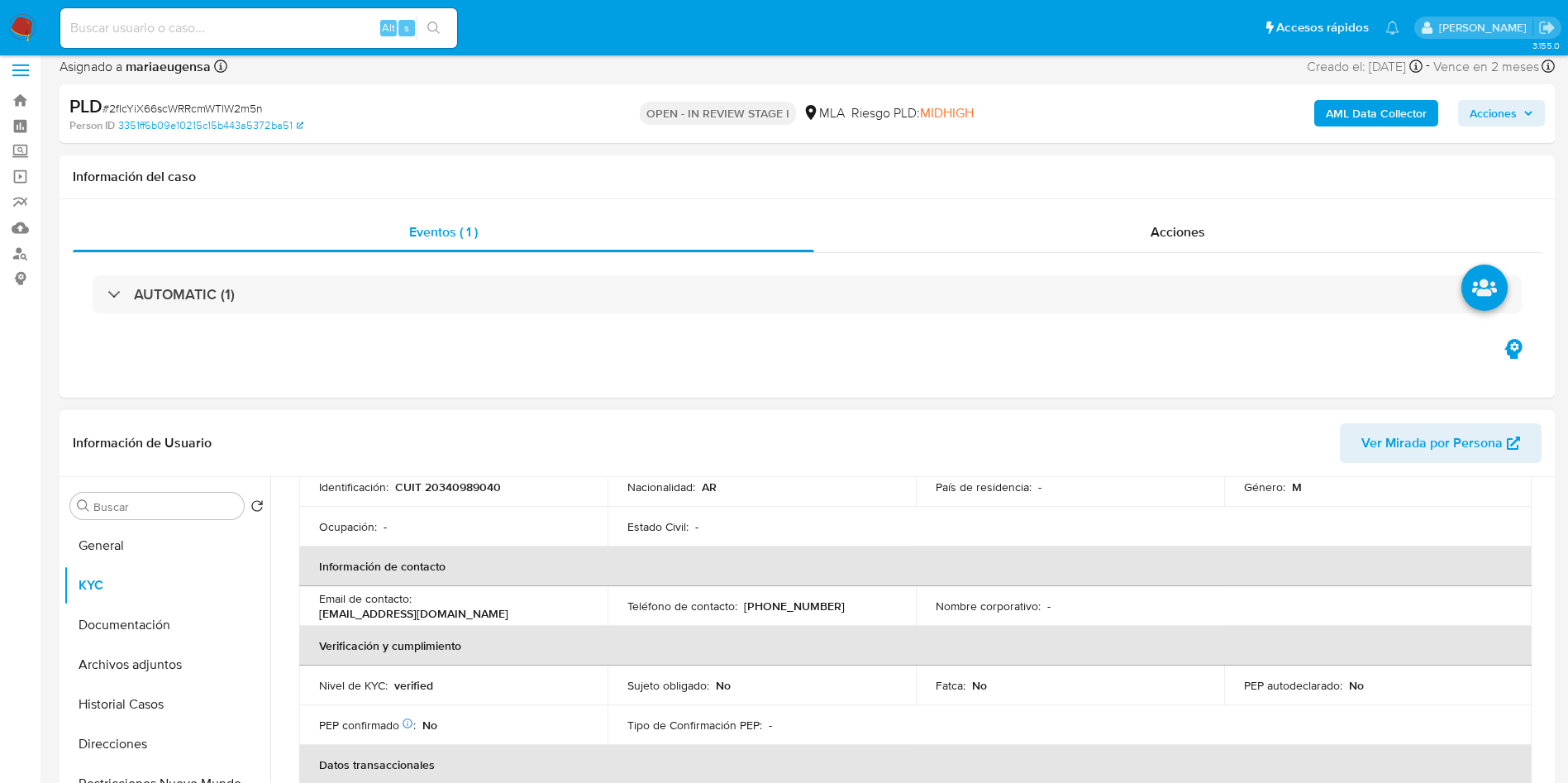
click at [504, 606] on p "busilon.ventas@gmail.com" at bounding box center [413, 613] width 189 height 15
click at [504, 606] on p "busilon.ventas@gmail.com" at bounding box center [413, 613] width 189 height 15
click at [430, 609] on p "busilon.ventas@gmail.com" at bounding box center [413, 613] width 189 height 15
click at [420, 606] on p "busilon.ventas@gmail.com" at bounding box center [413, 613] width 189 height 15
drag, startPoint x: 411, startPoint y: 607, endPoint x: 567, endPoint y: 610, distance: 156.0
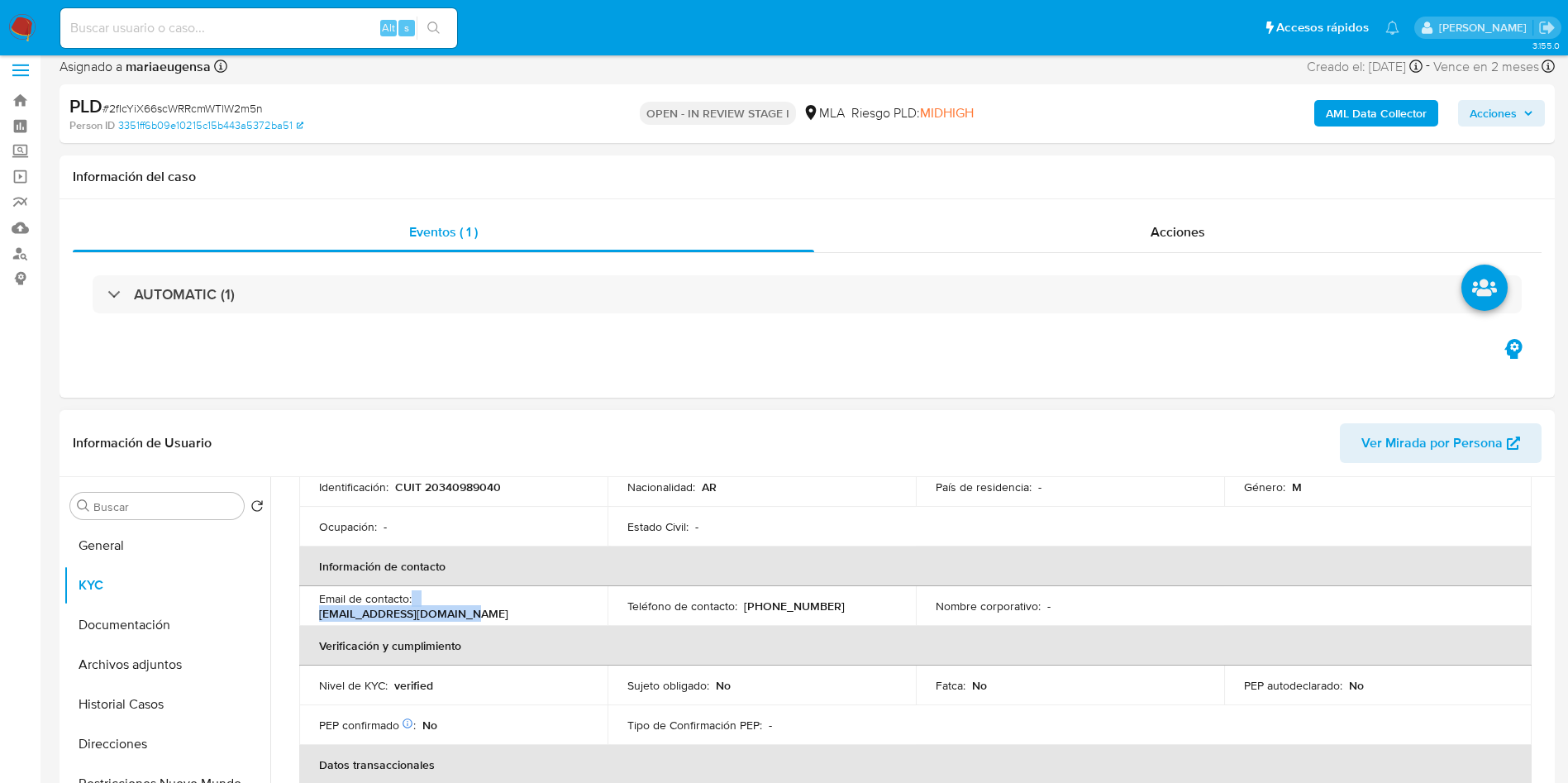
click at [567, 610] on div "Email de contacto : busilon.ventas@gmail.com" at bounding box center [453, 606] width 268 height 30
copy div "busilon.ventas@gmail.com"
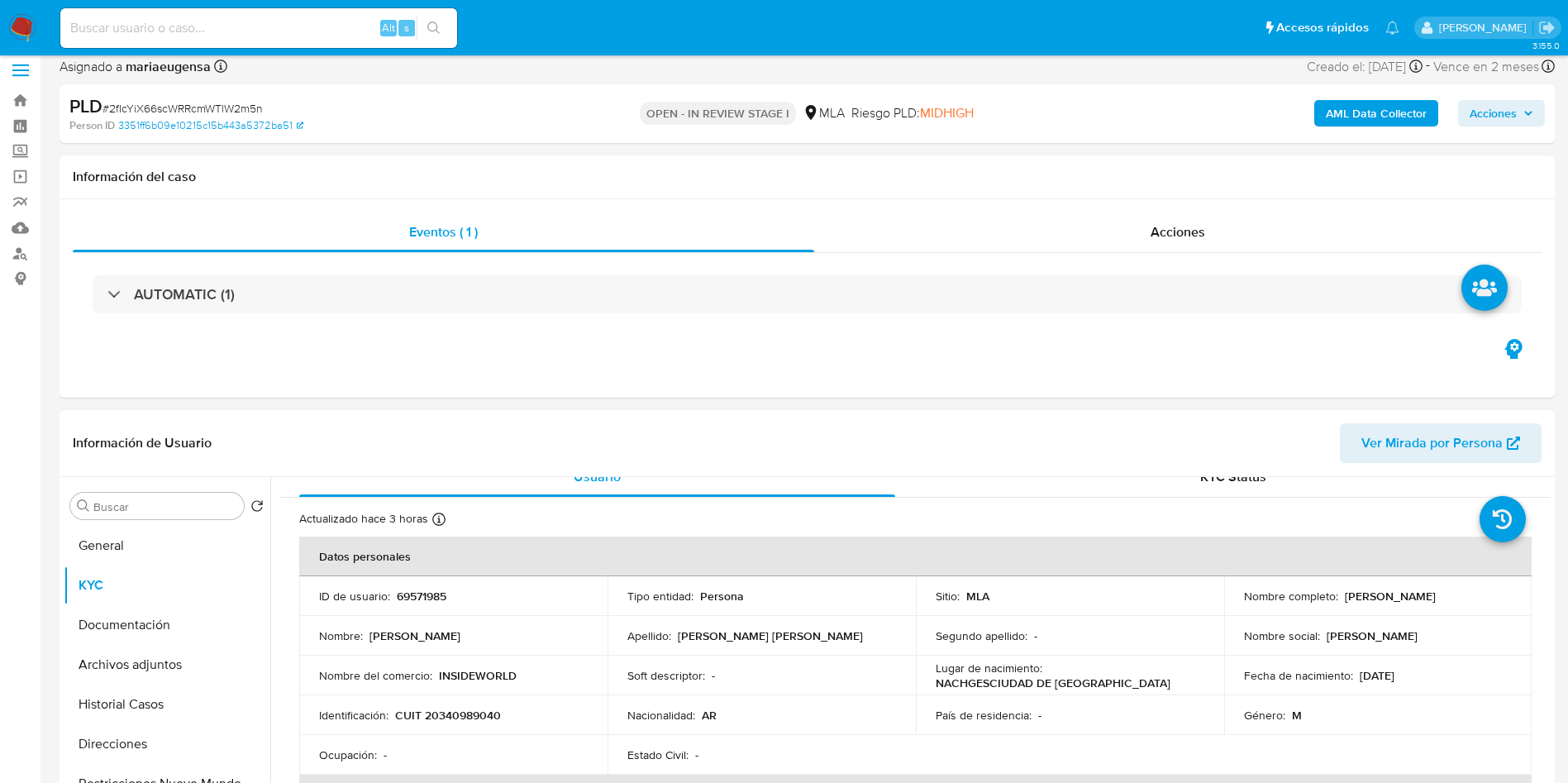
scroll to position [0, 0]
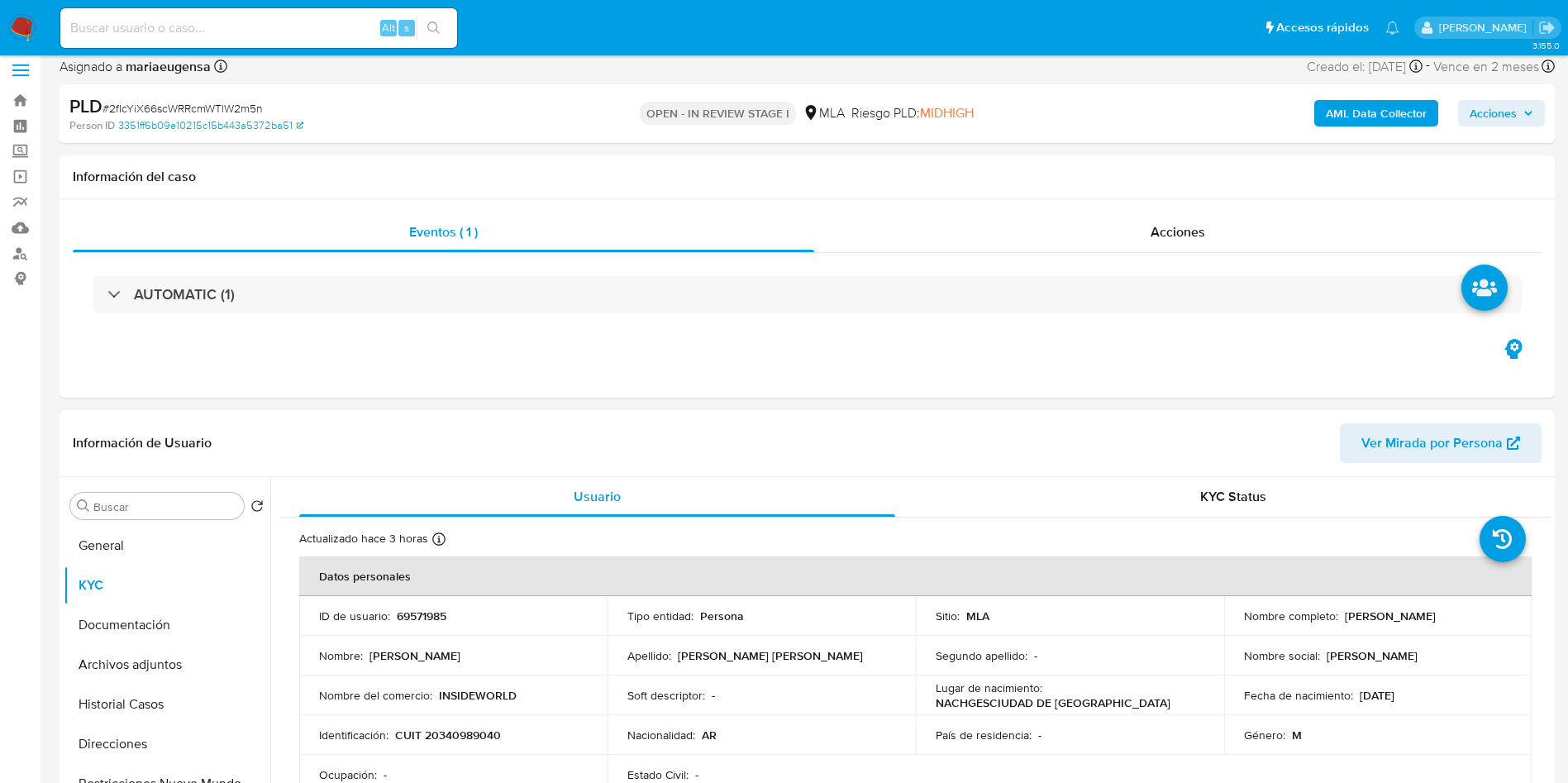
click at [479, 743] on td "Identificación : CUIT 20340989040" at bounding box center [453, 735] width 308 height 40
click at [480, 725] on td "Identificación : CUIT 20340989040" at bounding box center [453, 735] width 308 height 40
click at [479, 737] on p "CUIT 20340989040" at bounding box center [448, 735] width 106 height 15
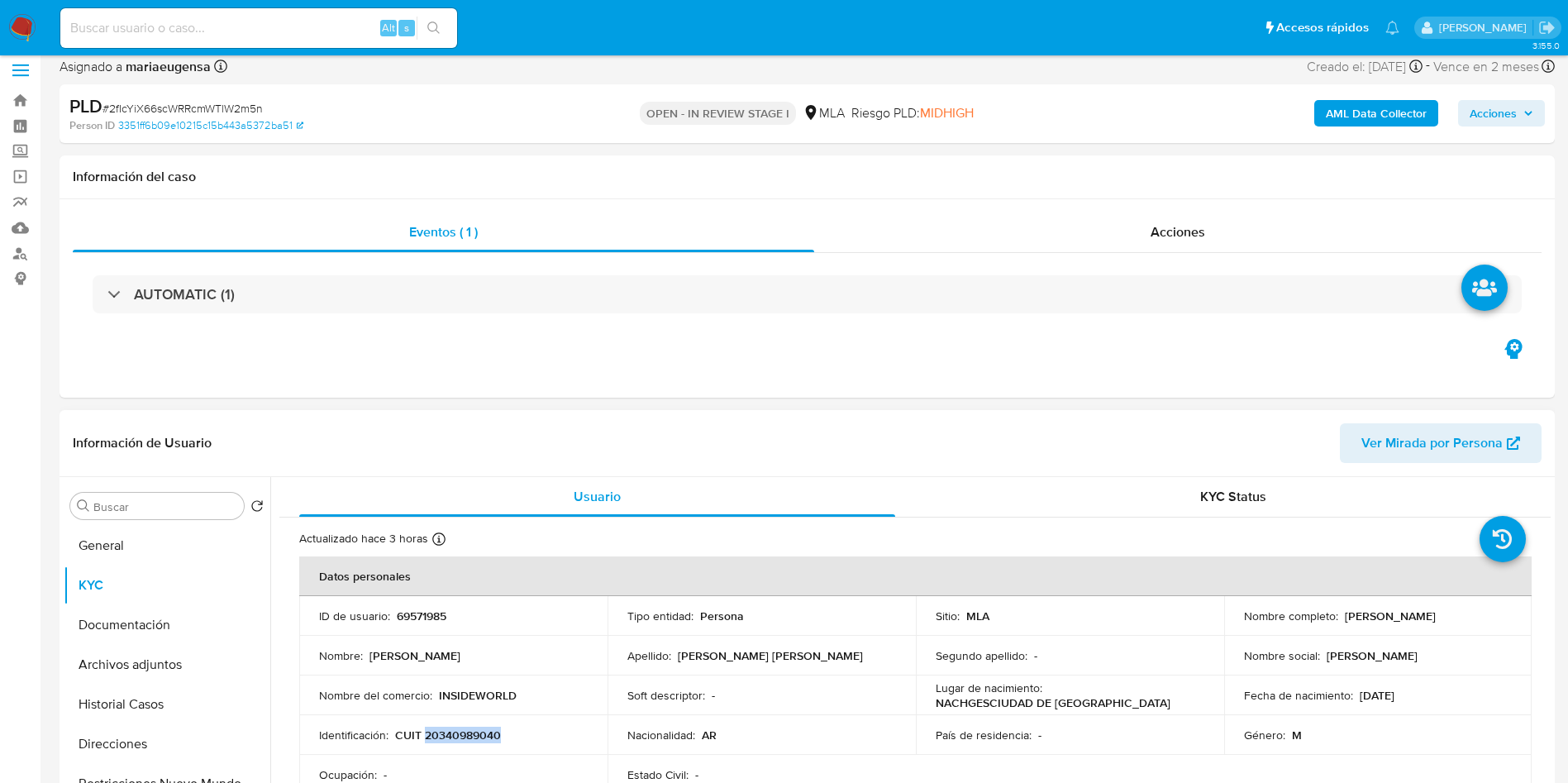
copy p "20340989040"
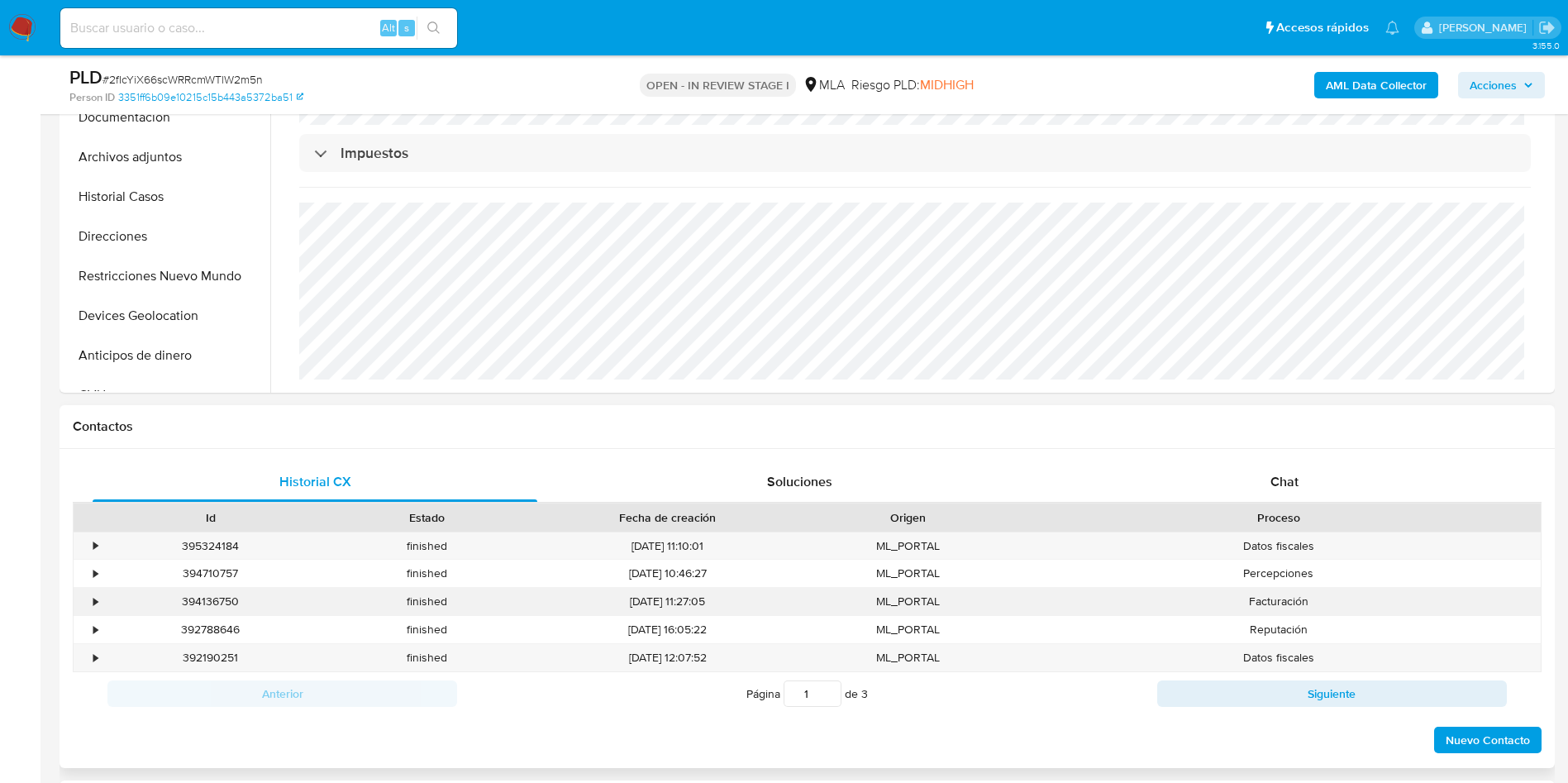
scroll to position [467, 0]
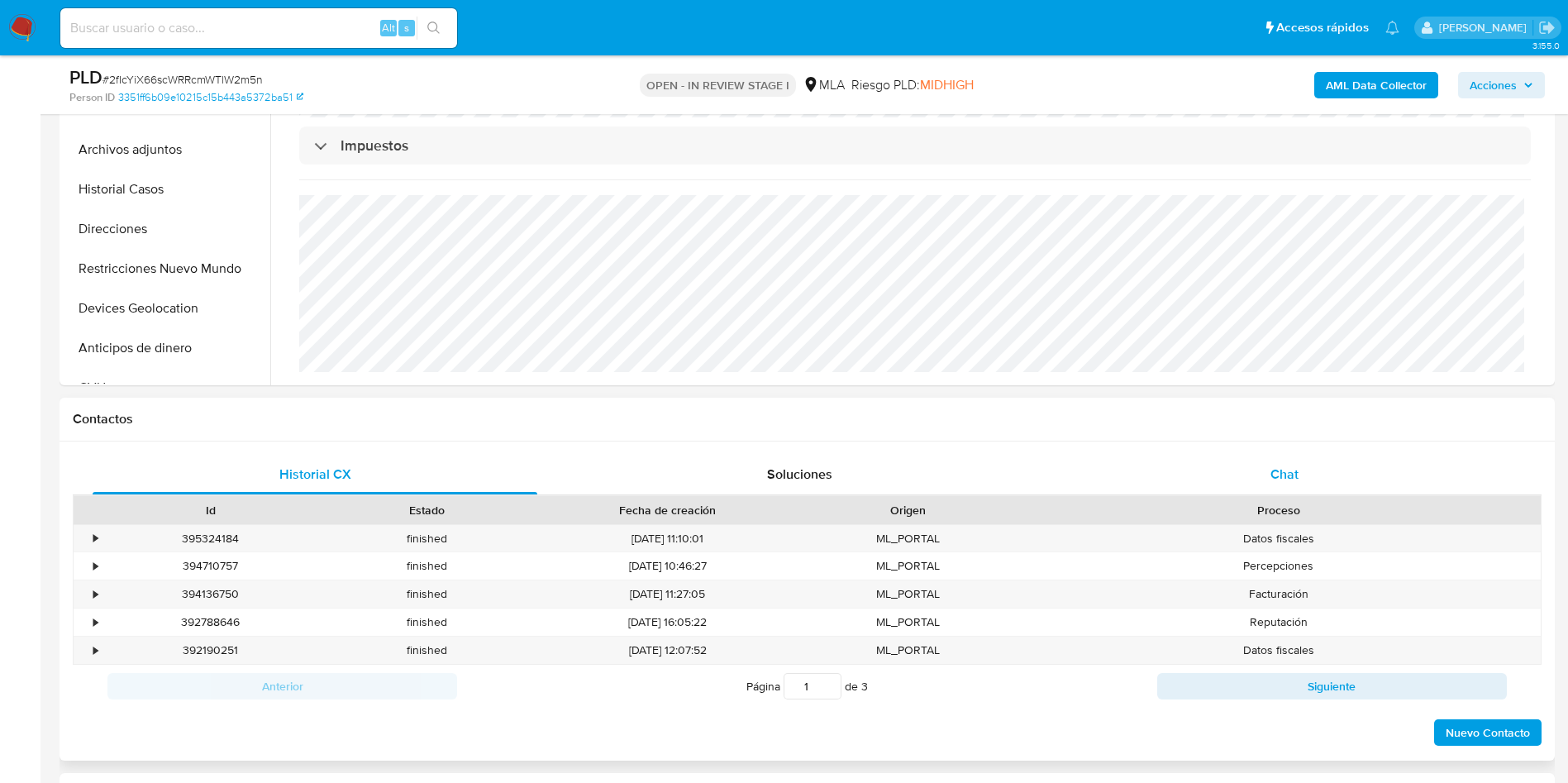
click at [1275, 471] on span "Chat" at bounding box center [1285, 474] width 28 height 19
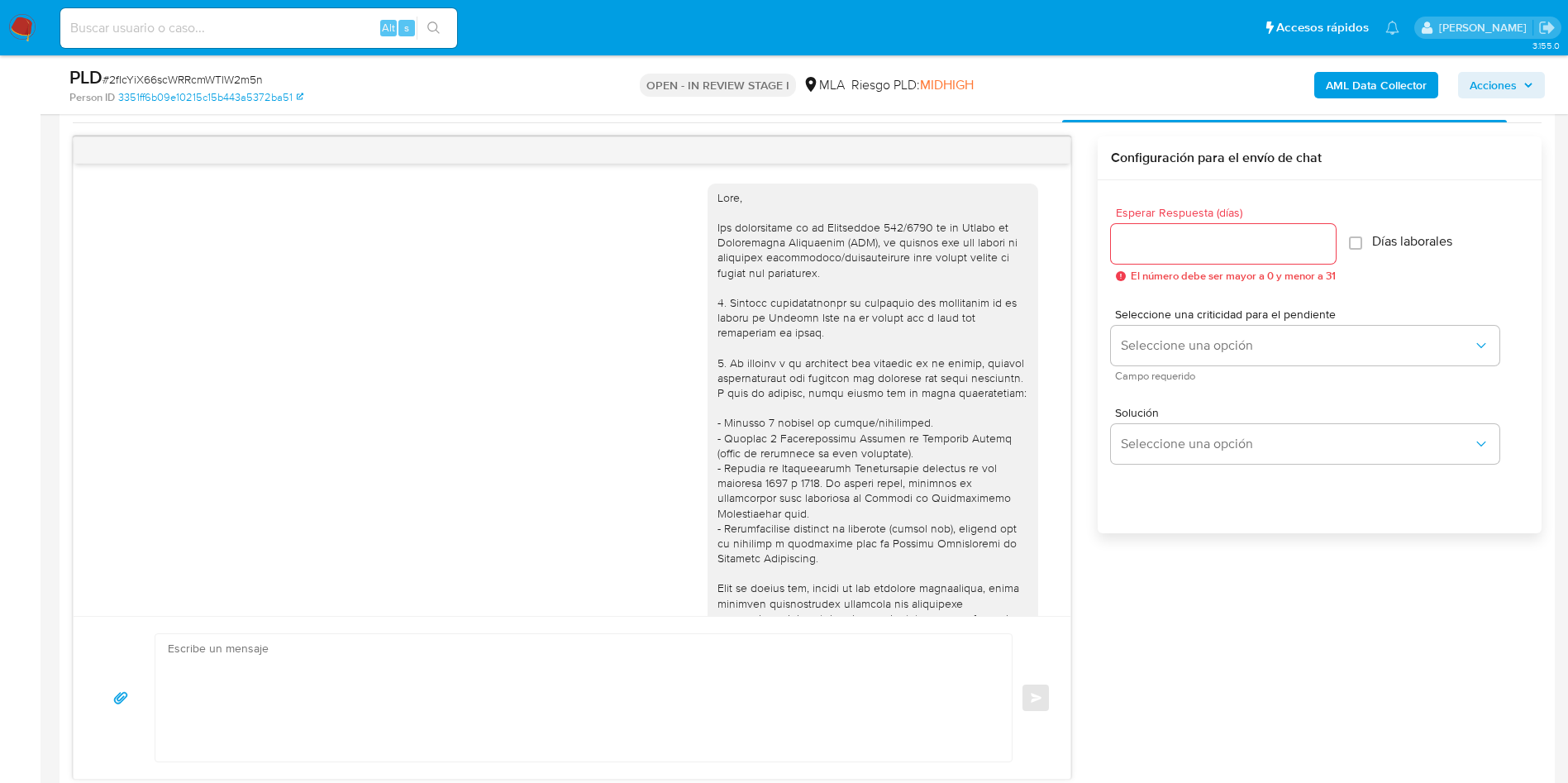
scroll to position [955, 0]
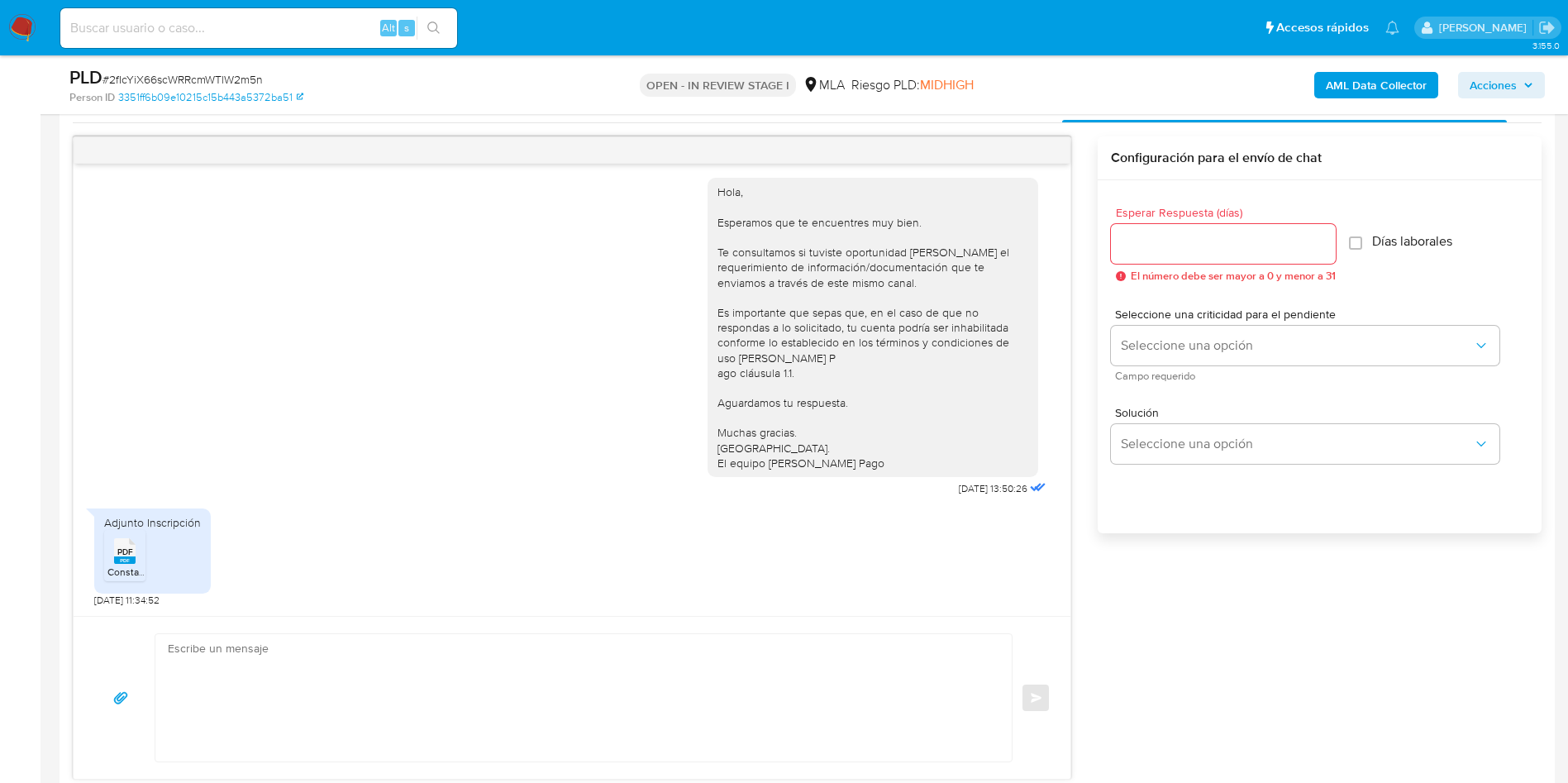
click at [131, 547] on span "PDF" at bounding box center [125, 552] width 16 height 11
click at [1033, 159] on span "menu-action" at bounding box center [1030, 151] width 15 height 40
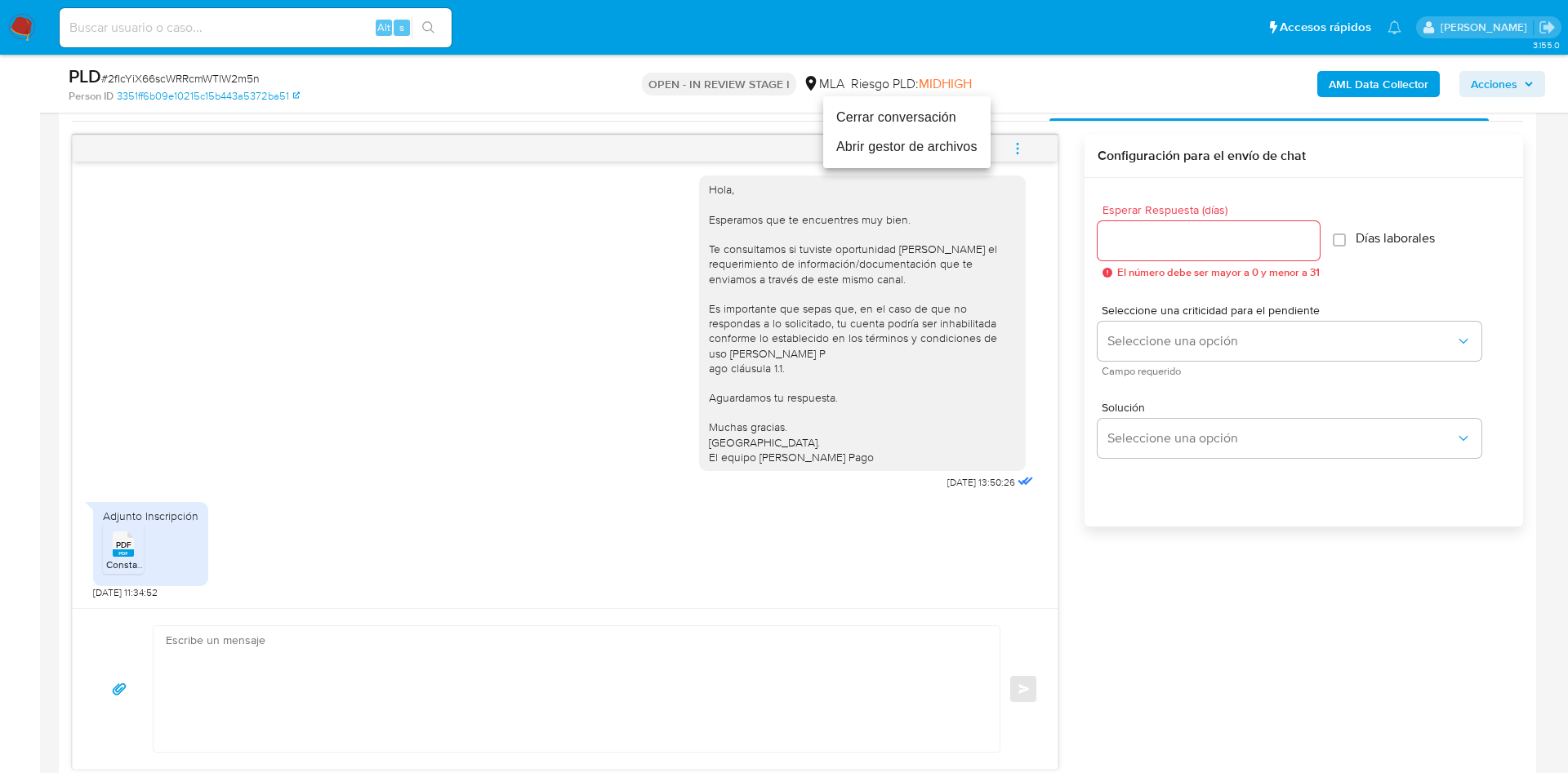
click at [952, 124] on li "Cerrar conversación" at bounding box center [907, 118] width 168 height 29
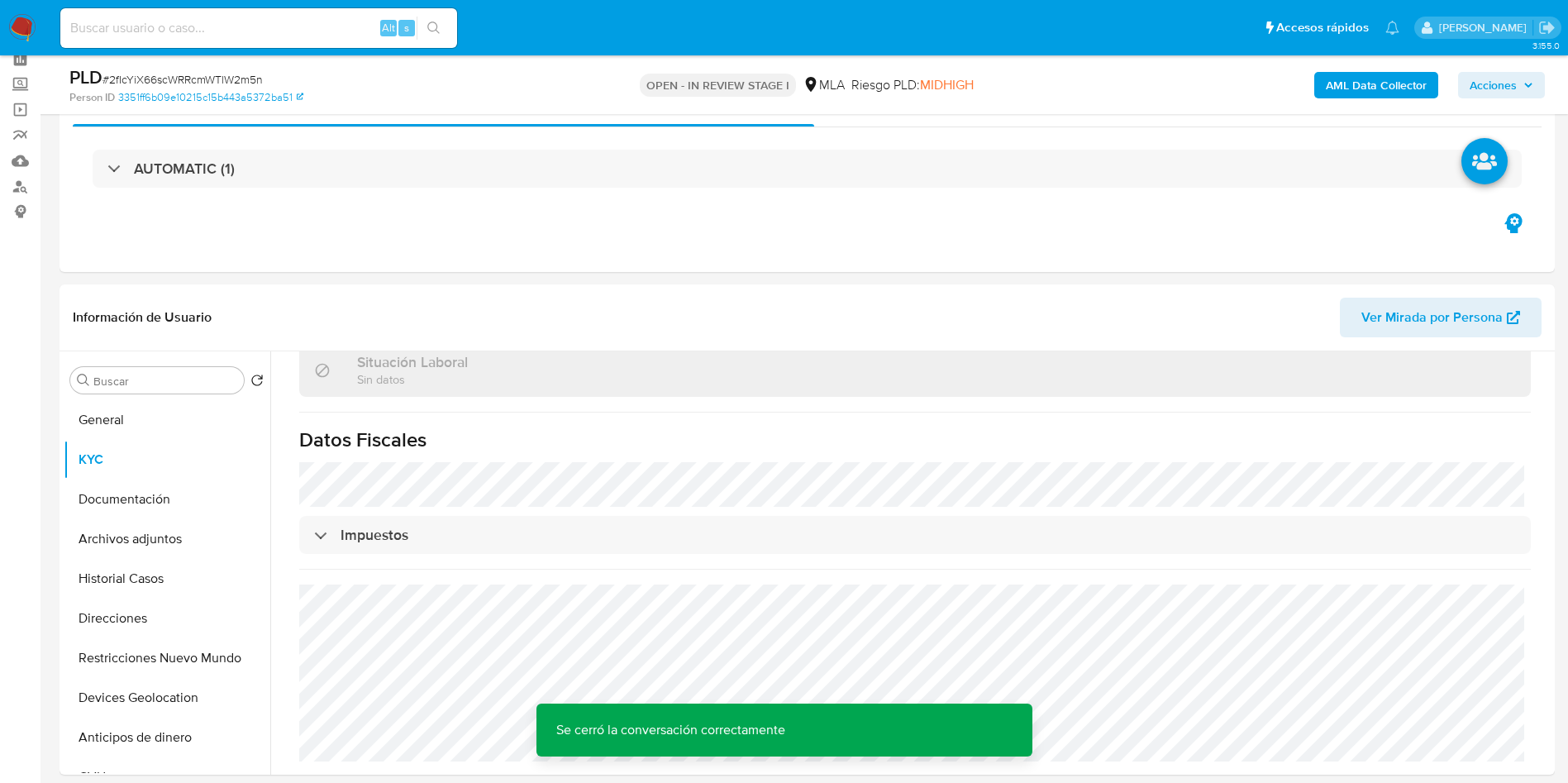
scroll to position [0, 0]
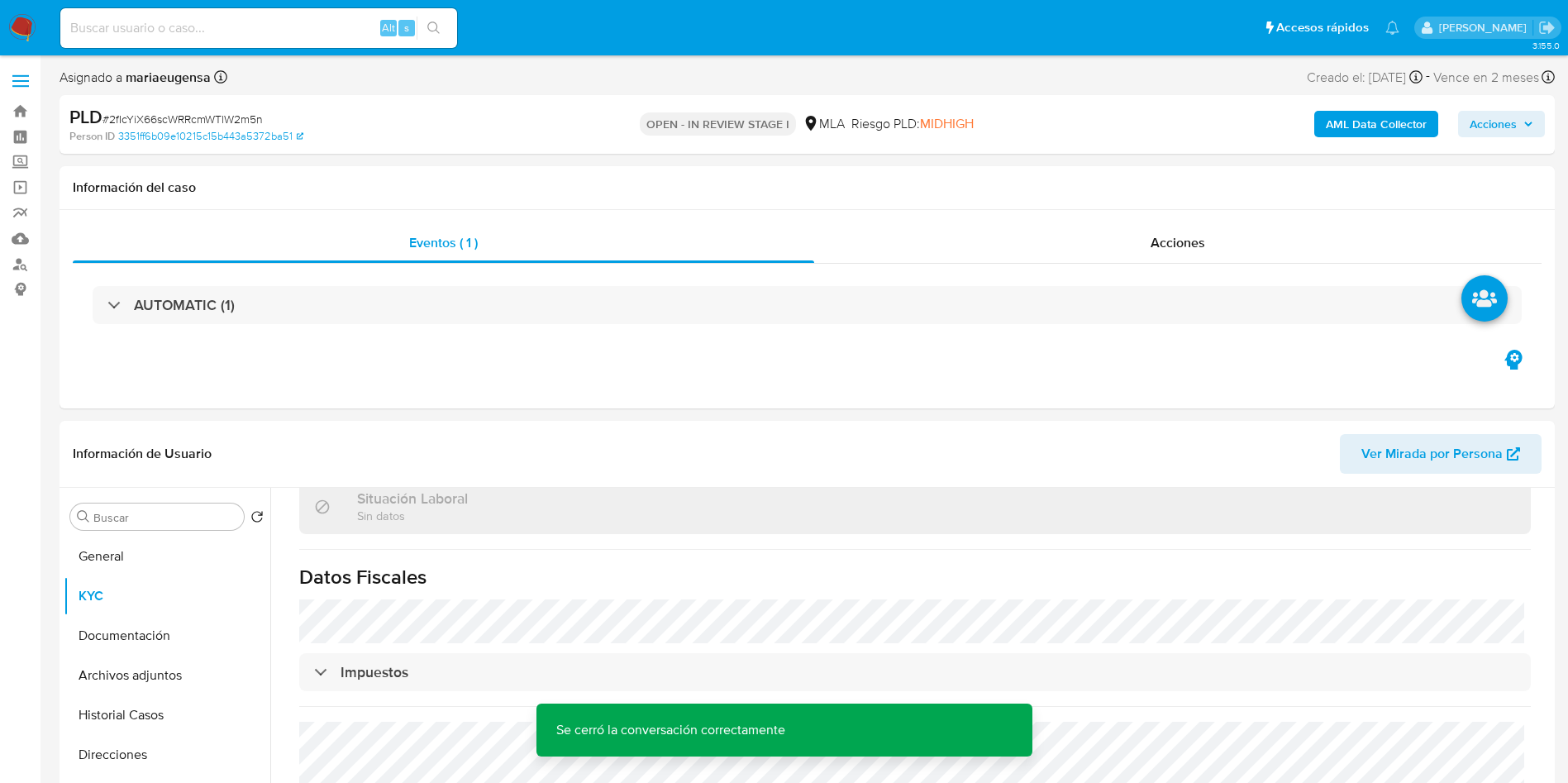
click at [1500, 125] on span "Acciones" at bounding box center [1493, 124] width 47 height 27
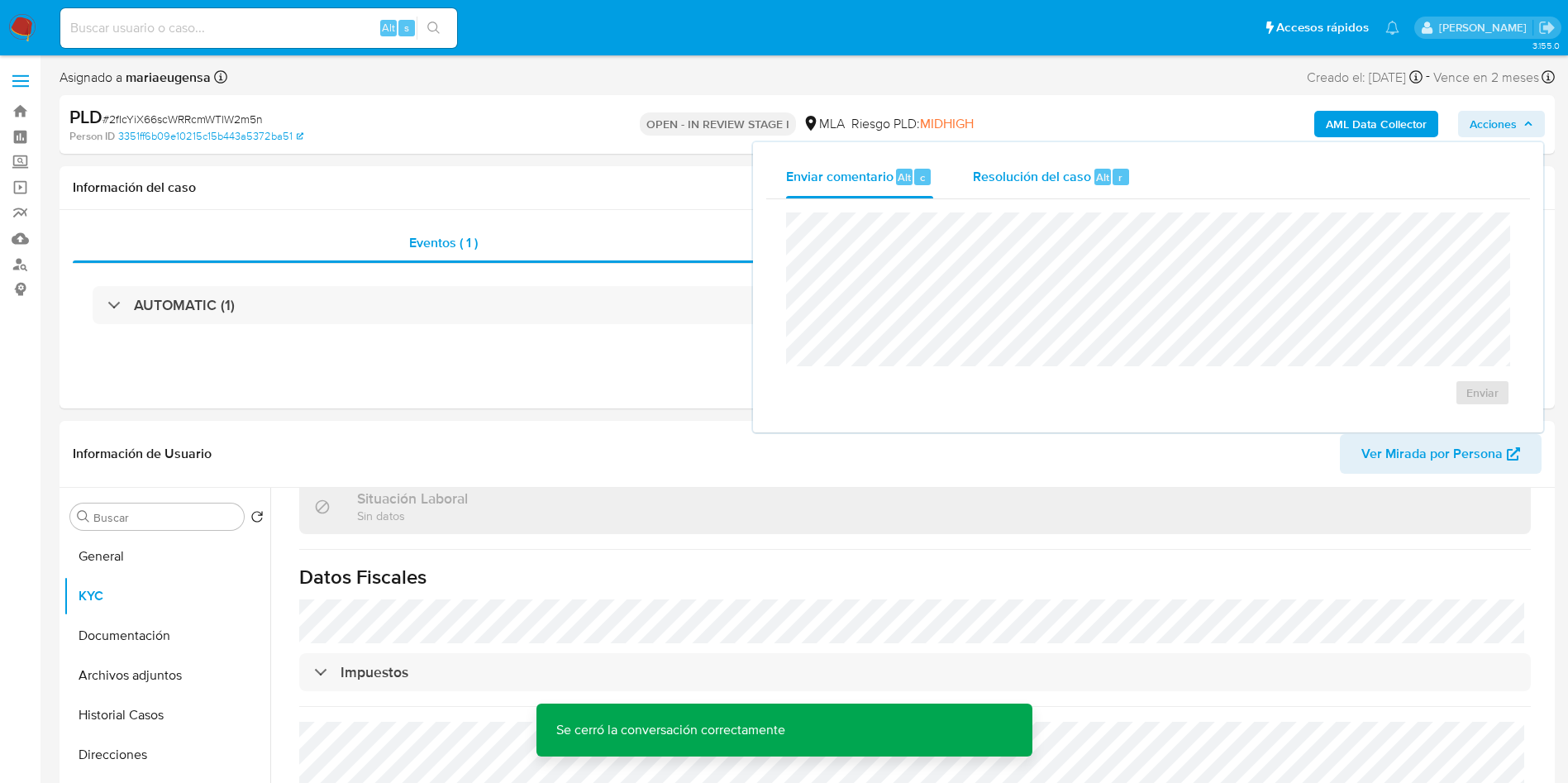
click at [1094, 156] on div "Resolución del caso Alt r" at bounding box center [1051, 177] width 158 height 43
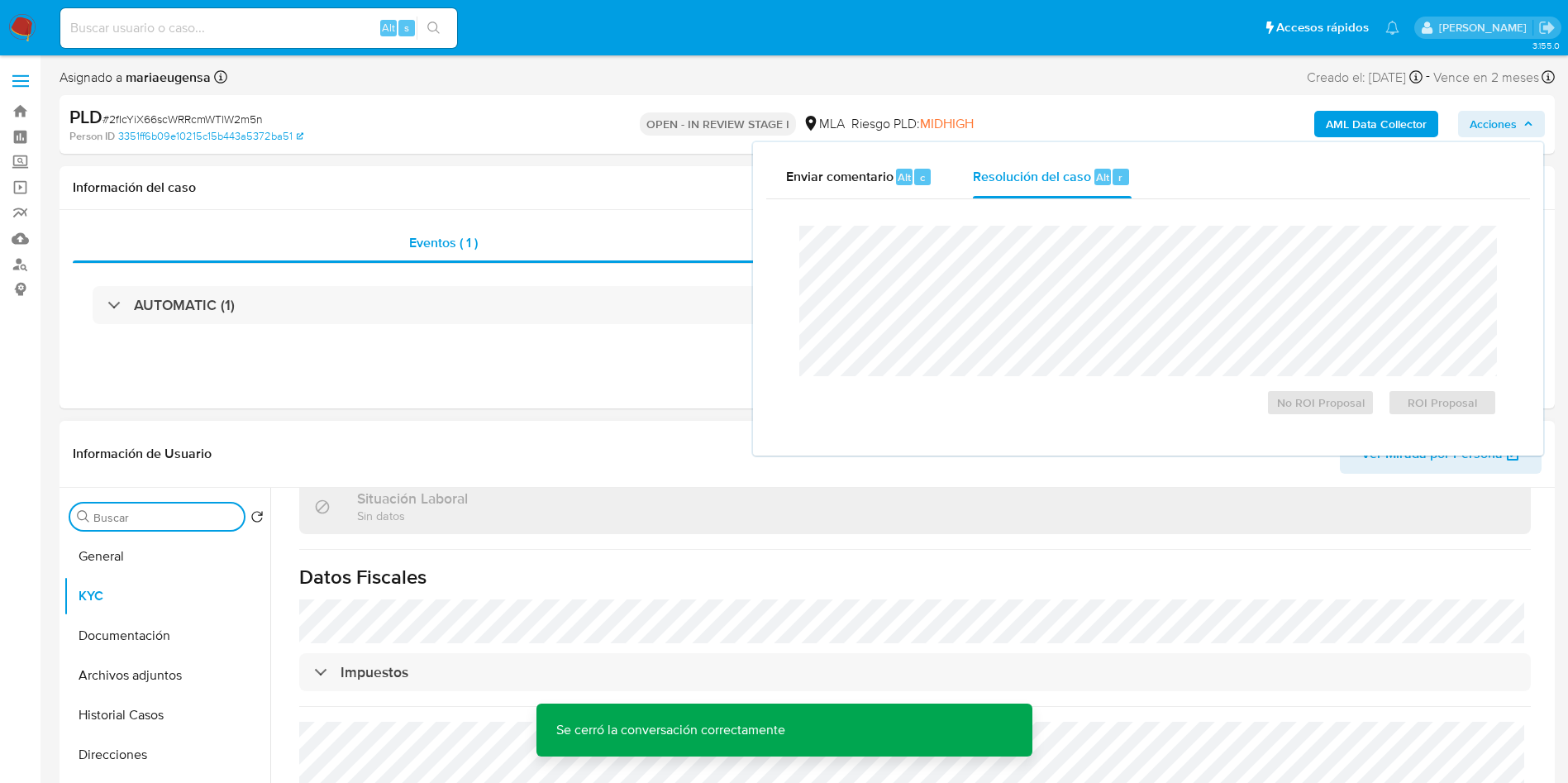
click at [141, 520] on input "Buscar" at bounding box center [166, 518] width 144 height 15
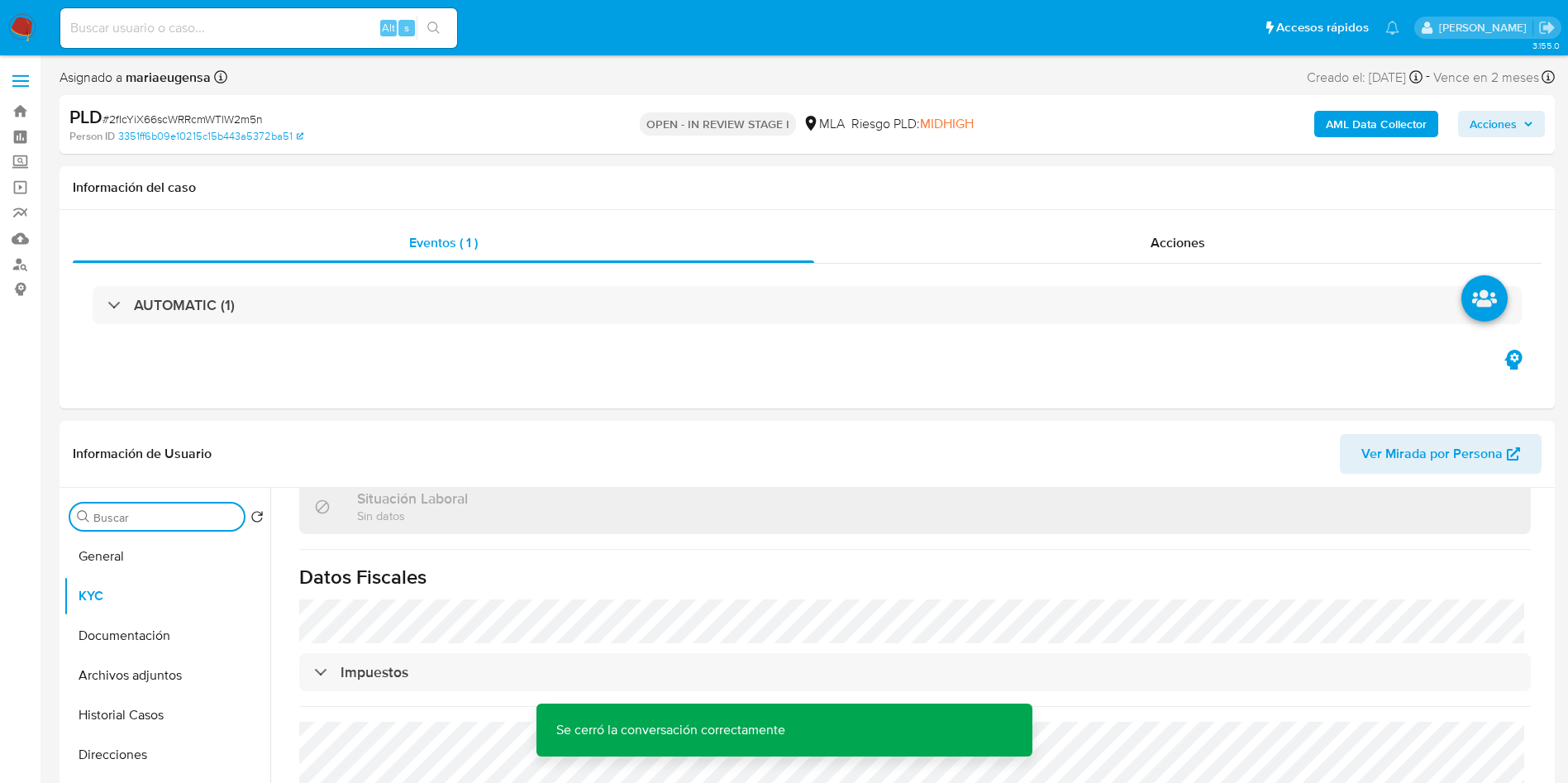
click at [1365, 129] on b "AML Data Collector" at bounding box center [1376, 124] width 101 height 27
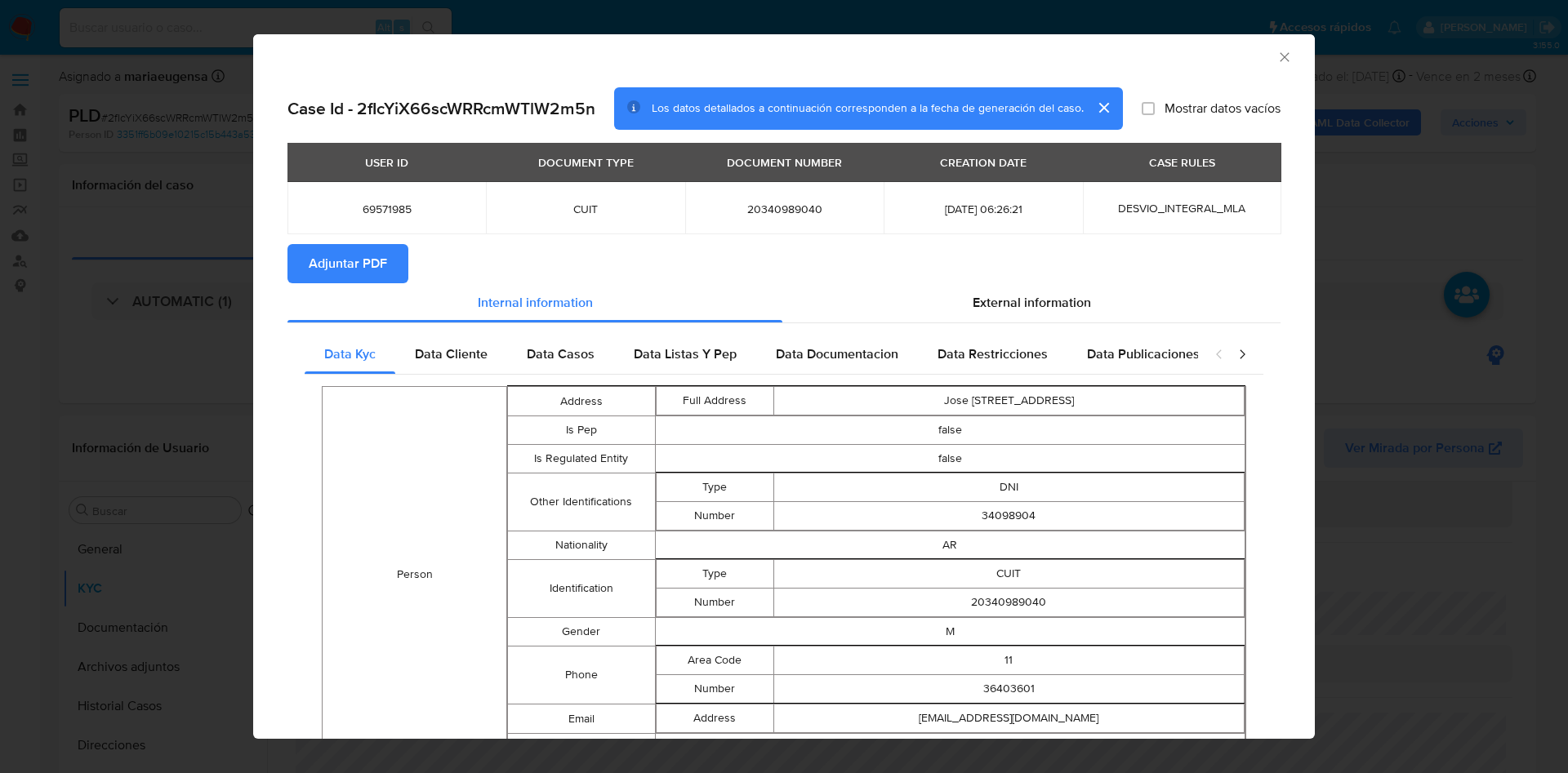
click at [303, 262] on button "Adjuntar PDF" at bounding box center [348, 263] width 121 height 39
click at [1277, 56] on icon "Cerrar ventana" at bounding box center [1285, 57] width 16 height 16
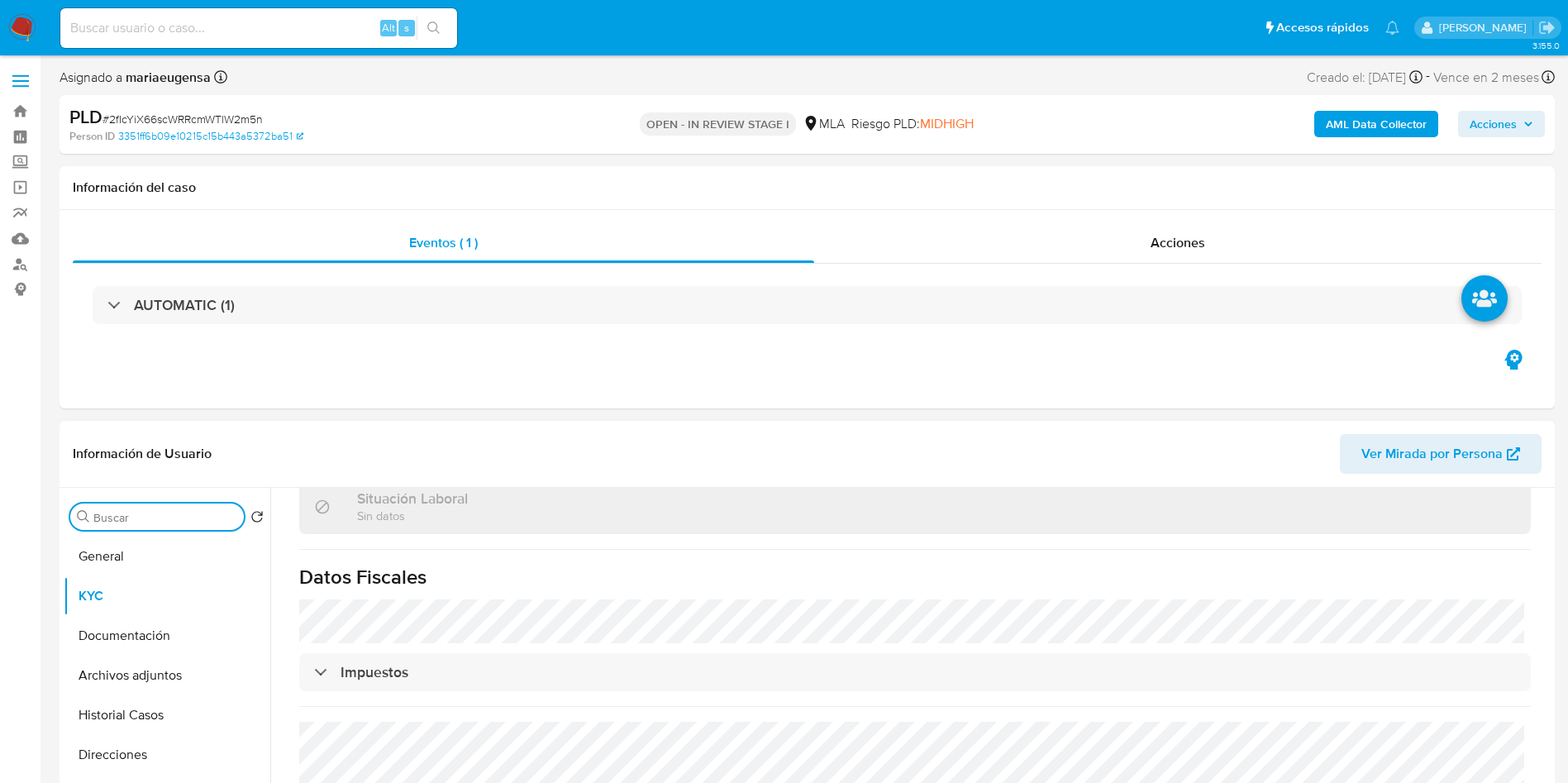
click at [164, 511] on input "Buscar" at bounding box center [166, 518] width 144 height 15
type input "arc"
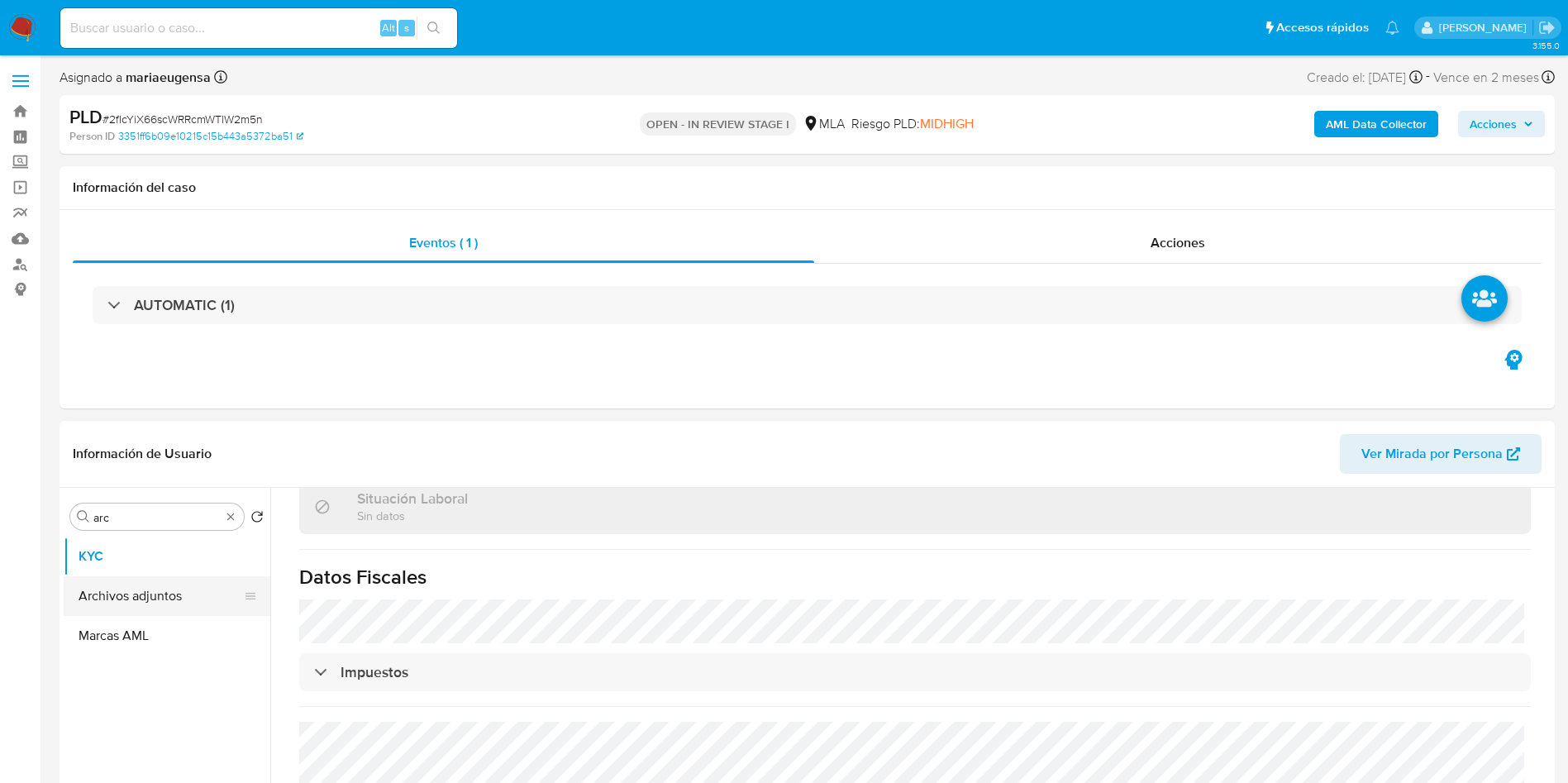
click at [141, 604] on button "Archivos adjuntos" at bounding box center [160, 596] width 193 height 40
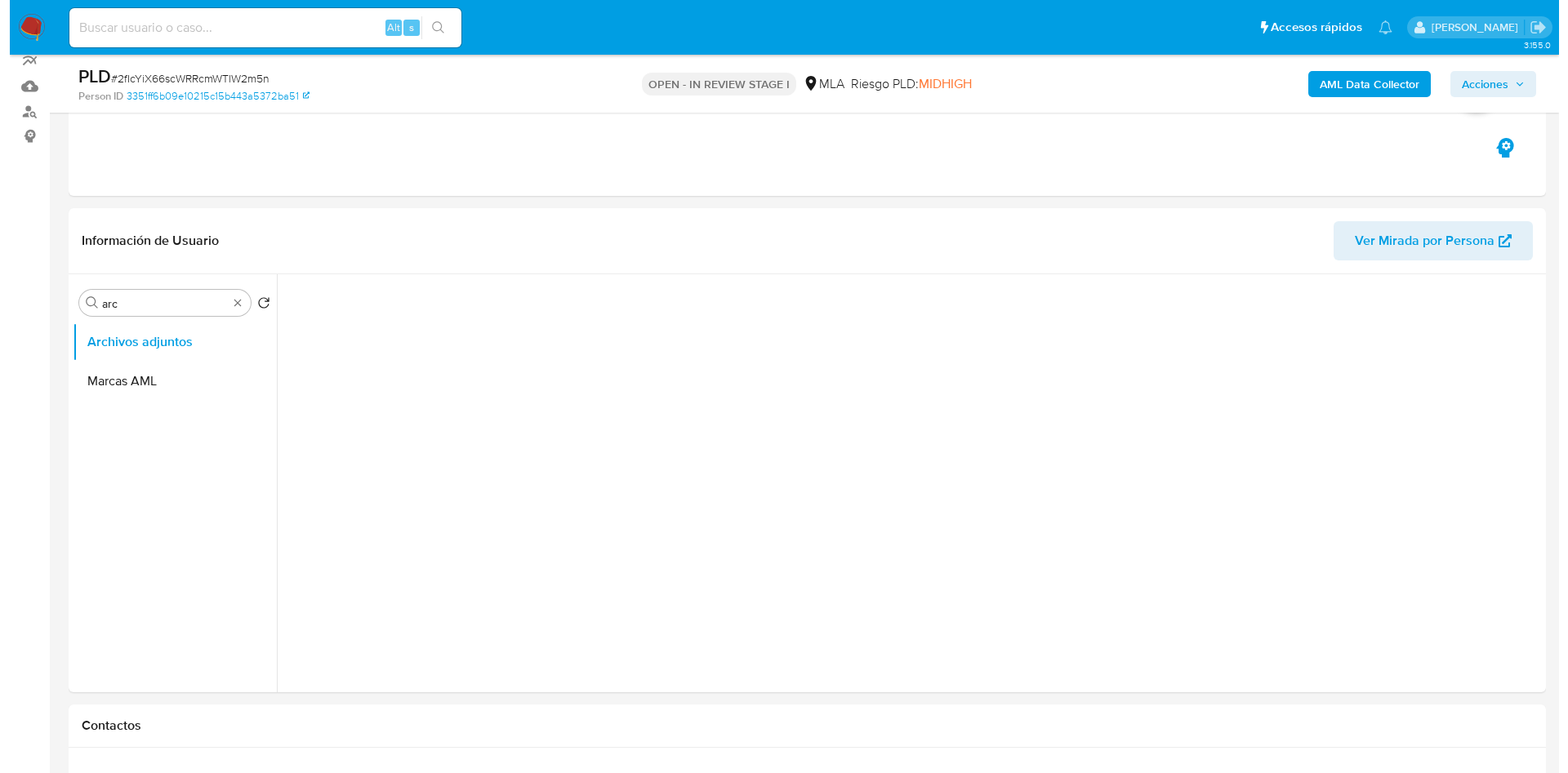
scroll to position [236, 0]
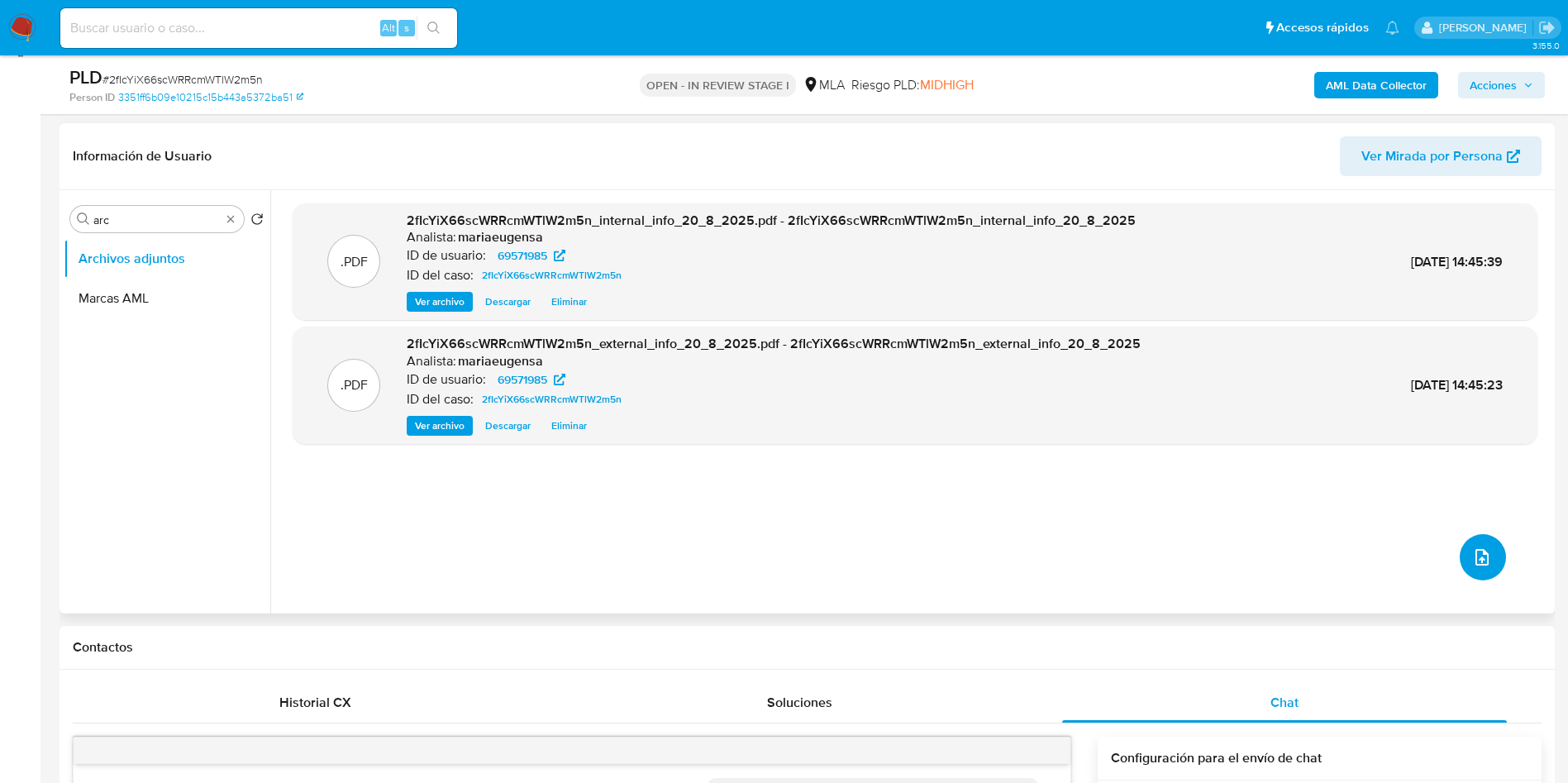
click at [1482, 556] on icon "upload-file" at bounding box center [1482, 558] width 13 height 17
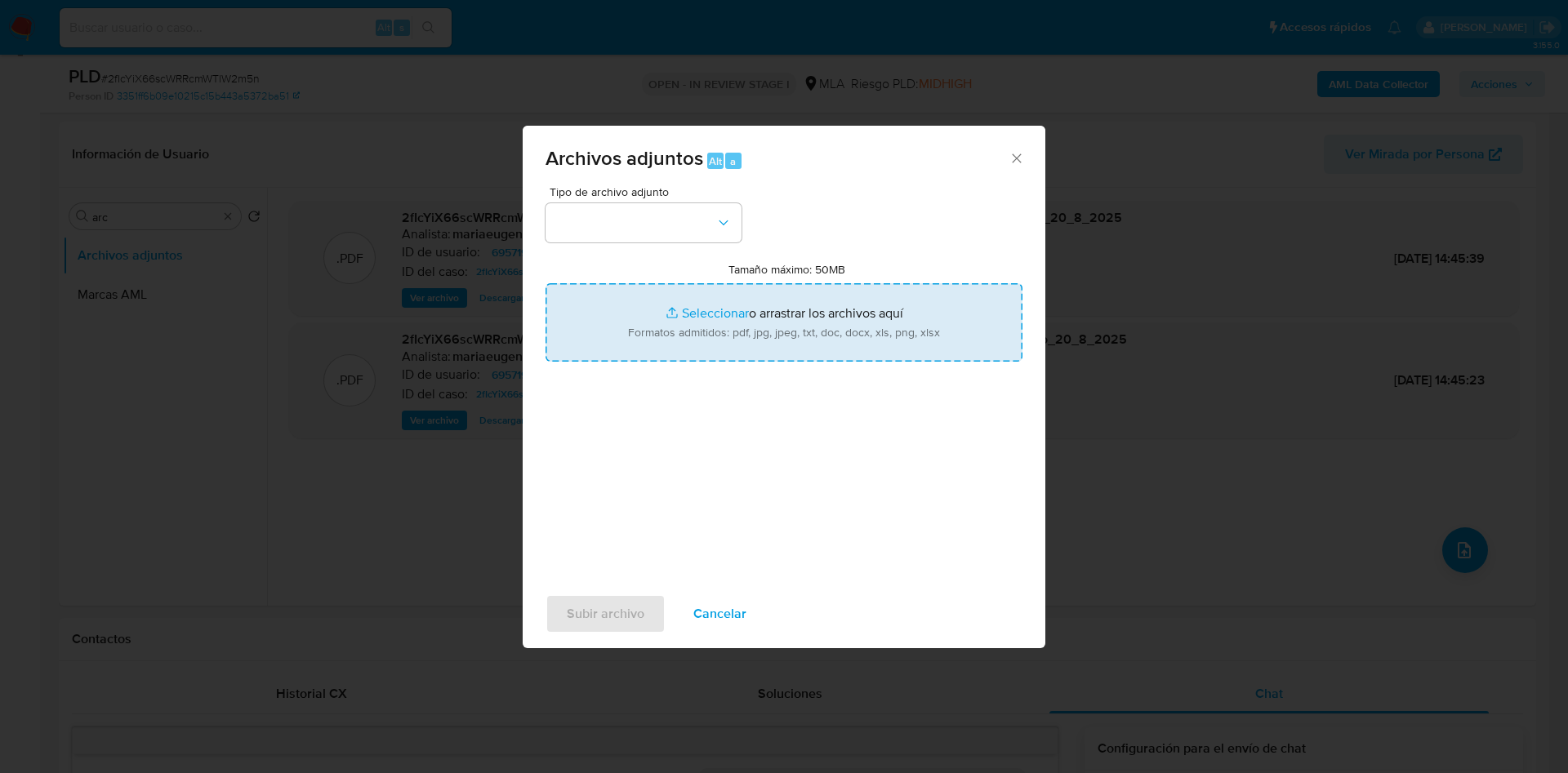
click at [664, 315] on input "Tamaño máximo: 50MB Seleccionar archivos" at bounding box center [784, 322] width 477 height 79
type input "C:\fakepath\Caselog 2fIcYiX66scWRRcmWTlW2m5n_2025_07_18_00_52_06.docx"
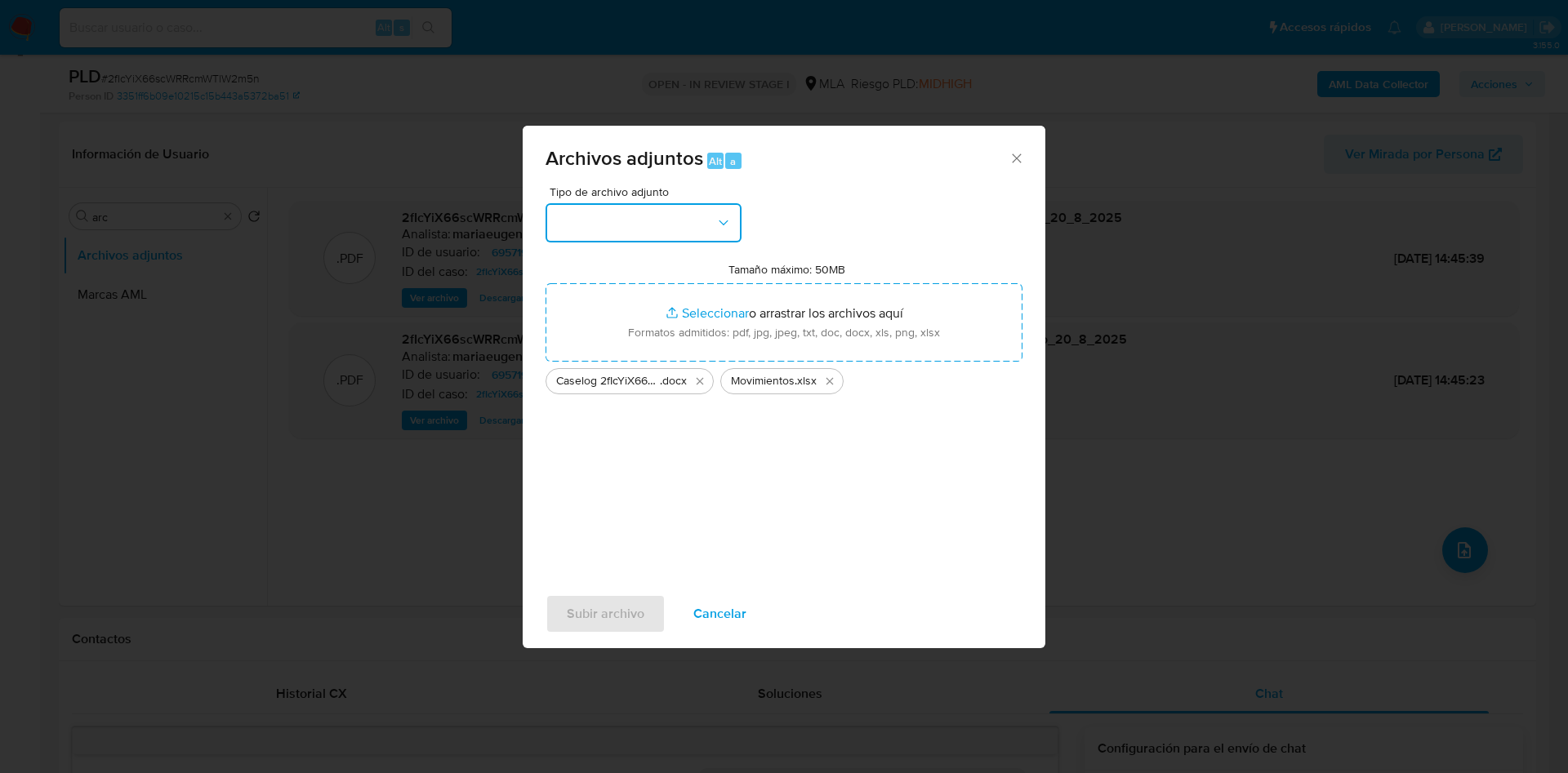
click at [624, 222] on button "button" at bounding box center [643, 222] width 196 height 39
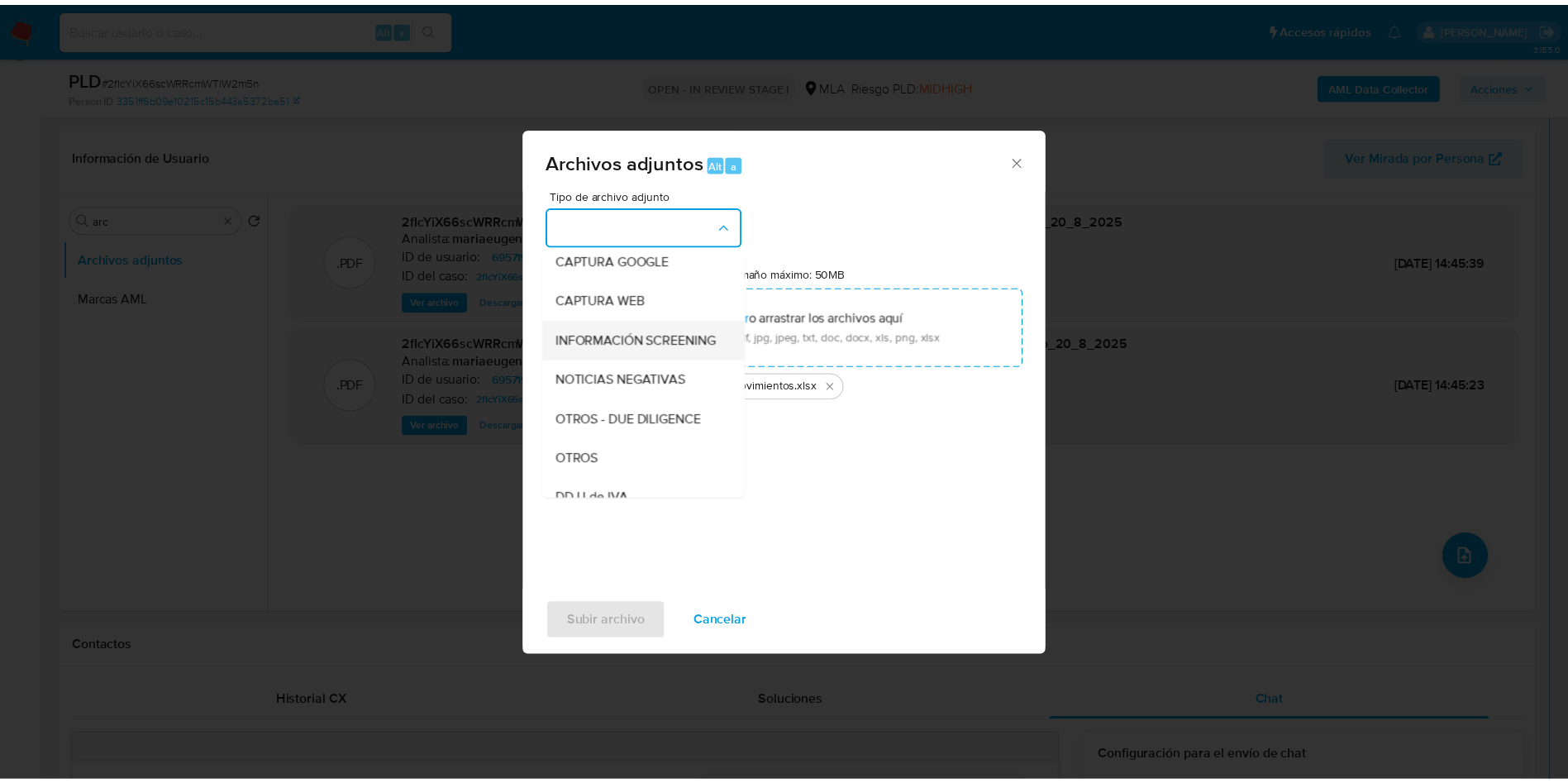
scroll to position [124, 0]
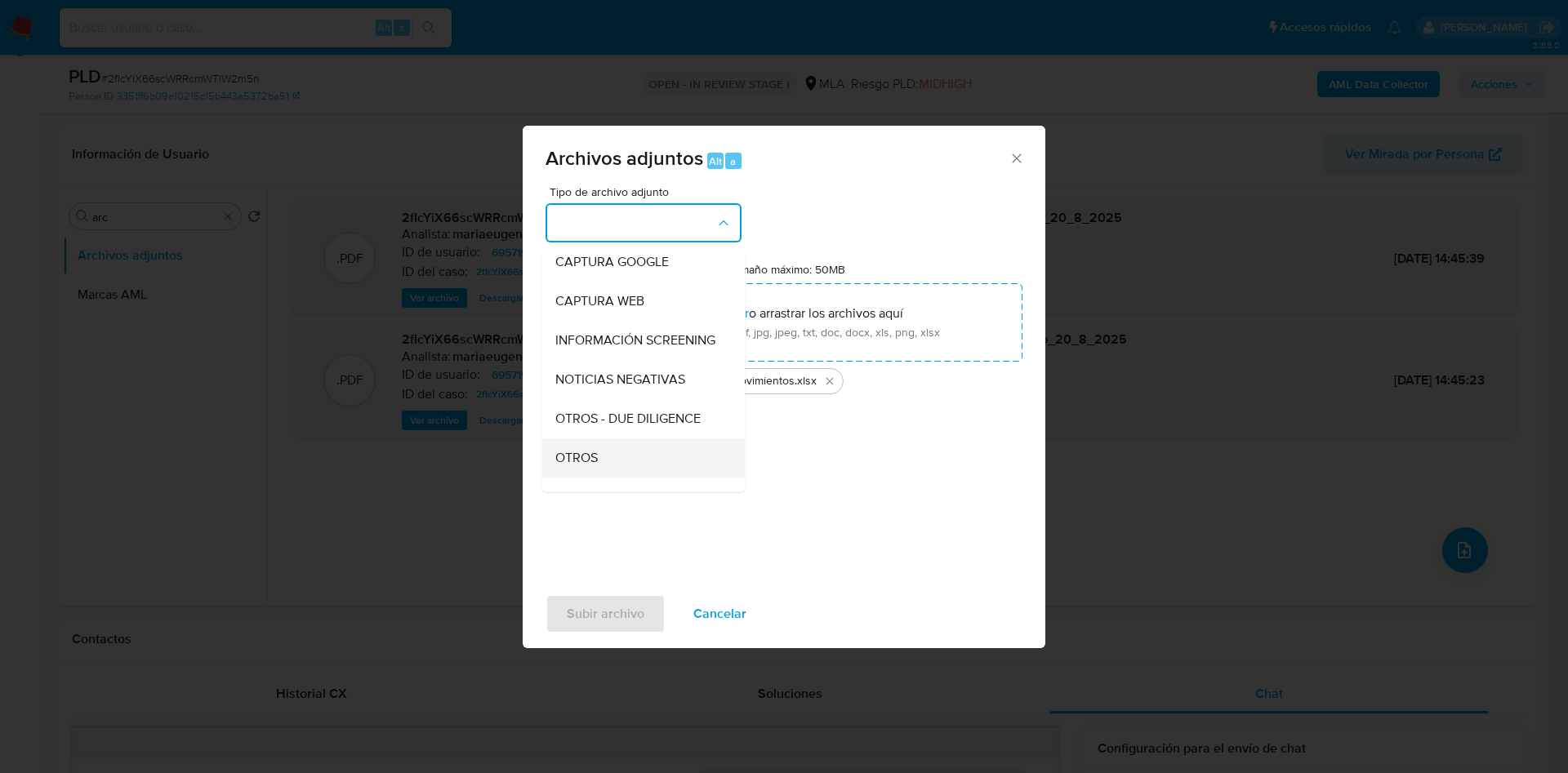
click at [576, 466] on span "OTROS" at bounding box center [576, 458] width 43 height 16
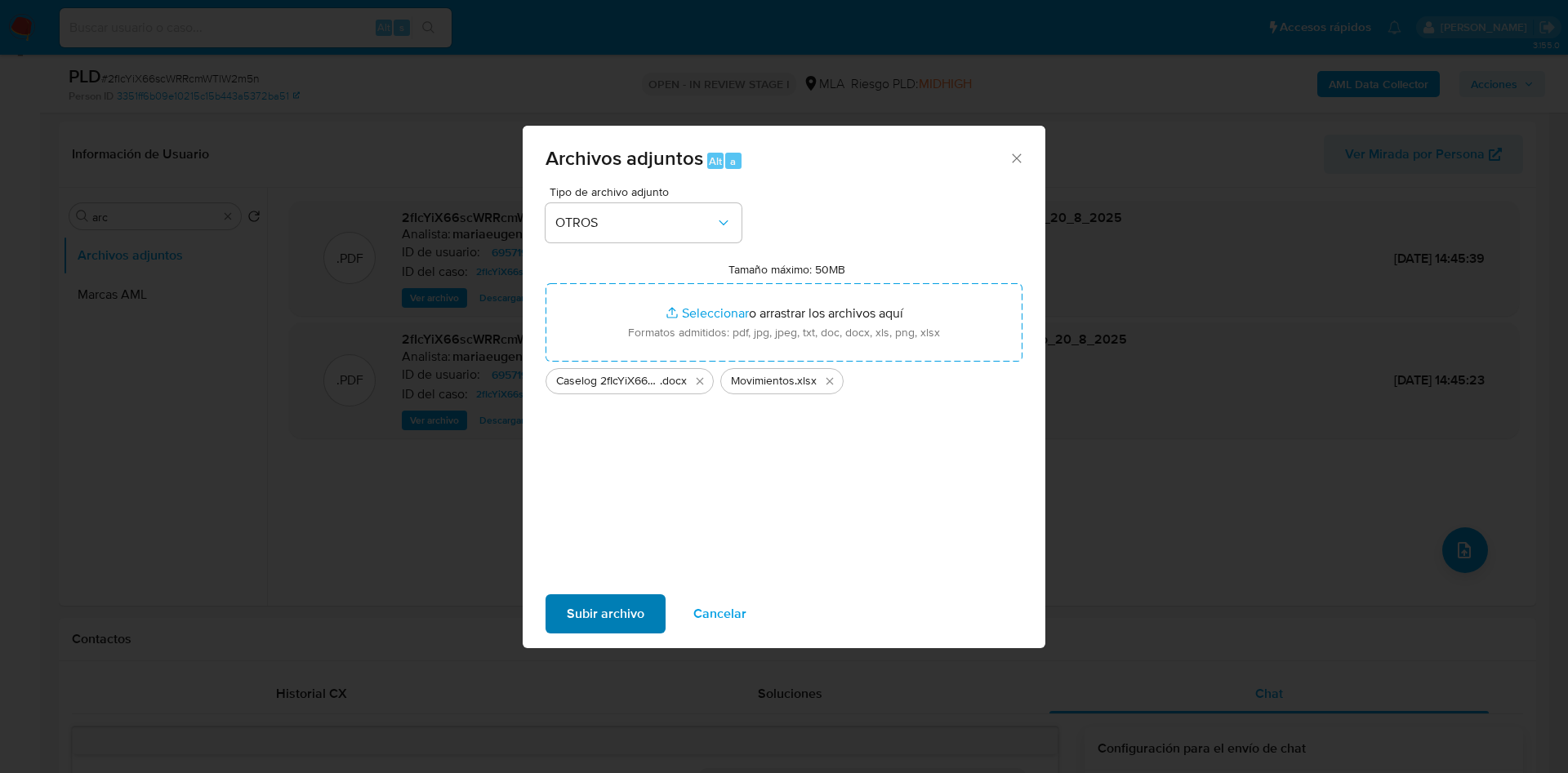
click at [592, 633] on div "Subir archivo Cancelar" at bounding box center [784, 613] width 523 height 62
click at [572, 602] on span "Subir archivo" at bounding box center [605, 613] width 78 height 36
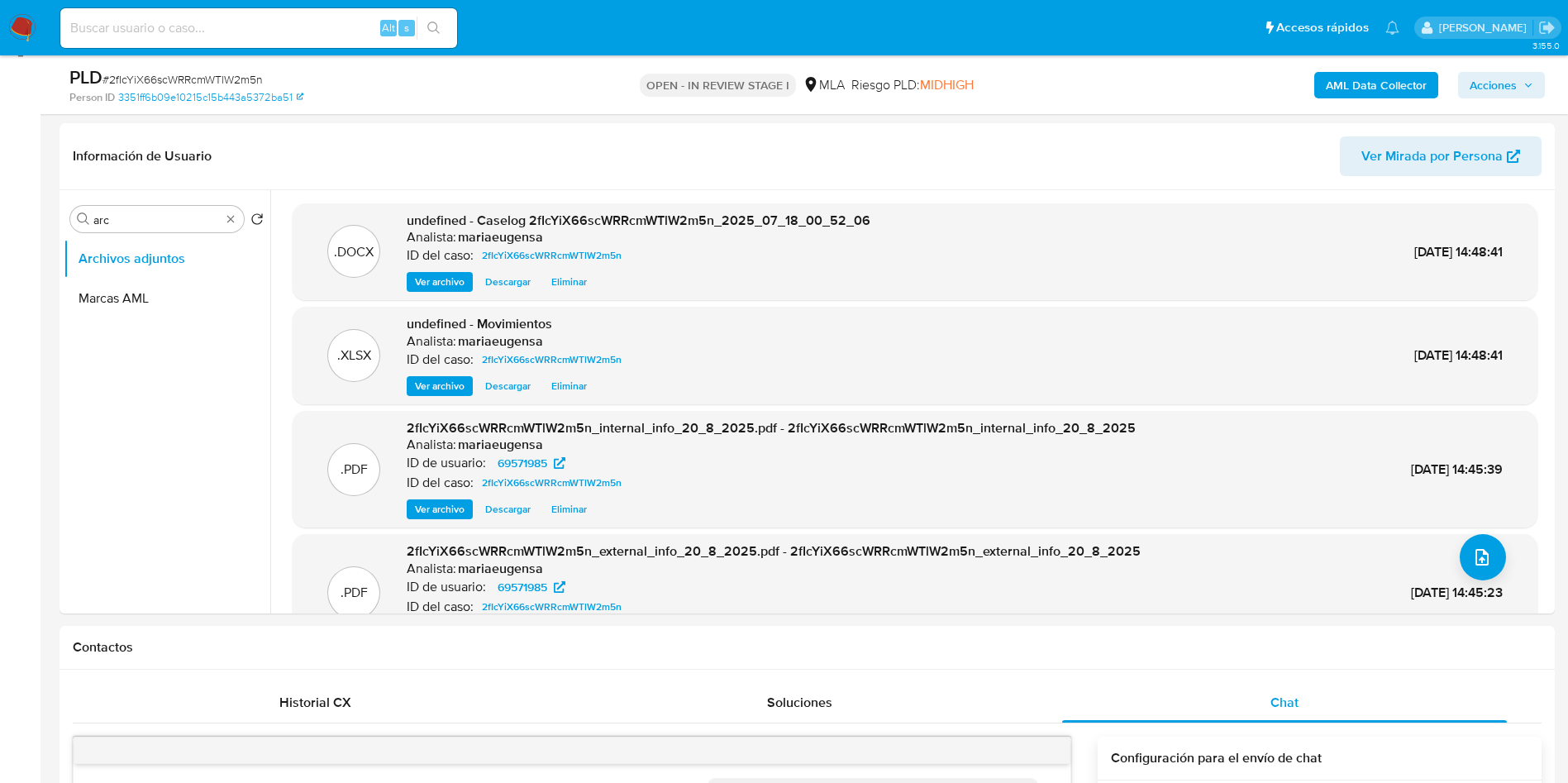
click at [1510, 82] on span "Acciones" at bounding box center [1493, 85] width 47 height 27
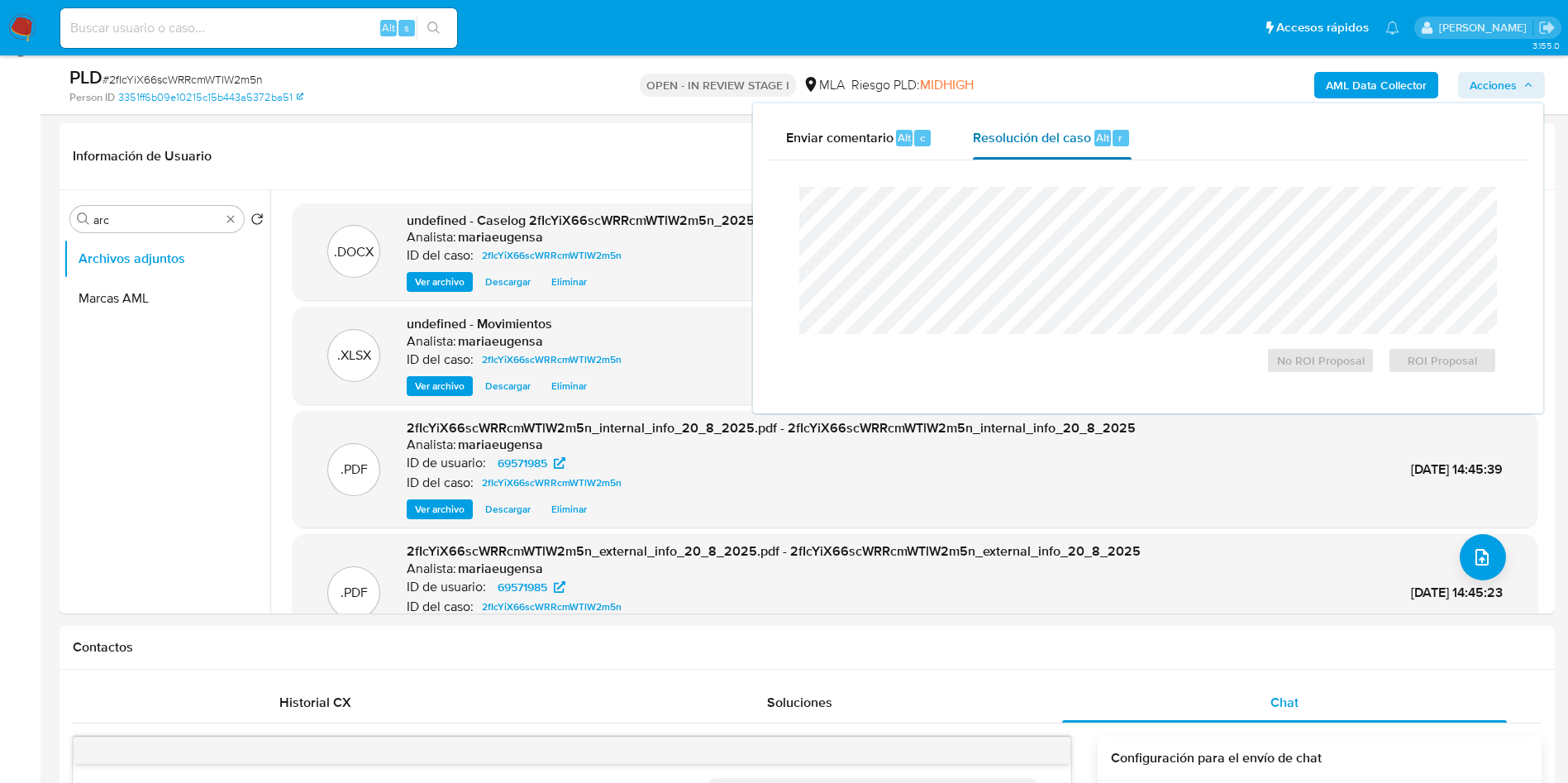
click at [1063, 151] on div "Resolución del caso Alt r" at bounding box center [1051, 138] width 158 height 43
click at [1325, 363] on span "No ROI Proposal" at bounding box center [1321, 360] width 86 height 23
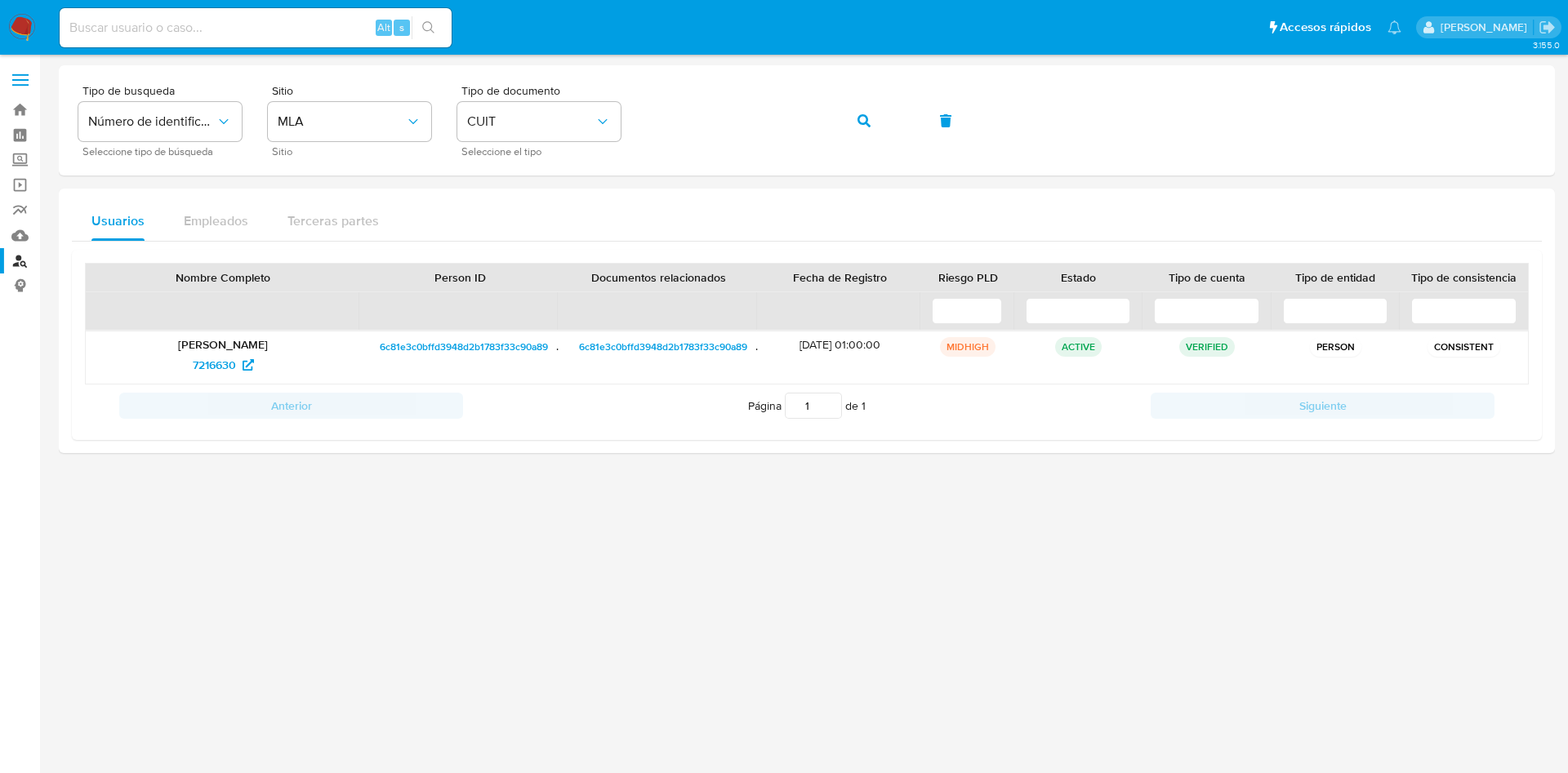
drag, startPoint x: 863, startPoint y: 124, endPoint x: 555, endPoint y: 13, distance: 327.4
click at [840, 117] on button "button" at bounding box center [864, 121] width 56 height 39
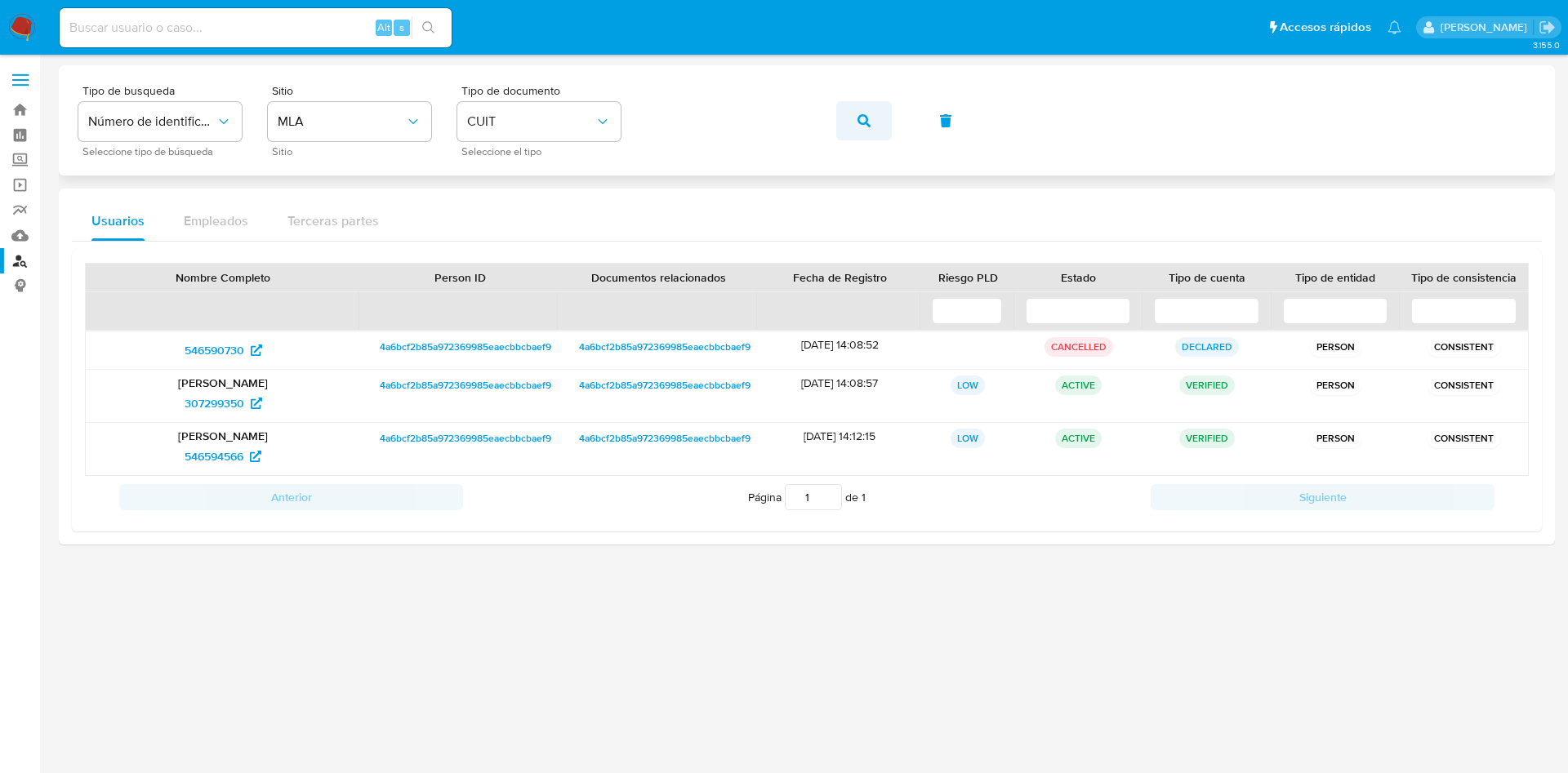
click at [845, 111] on button "button" at bounding box center [864, 121] width 56 height 39
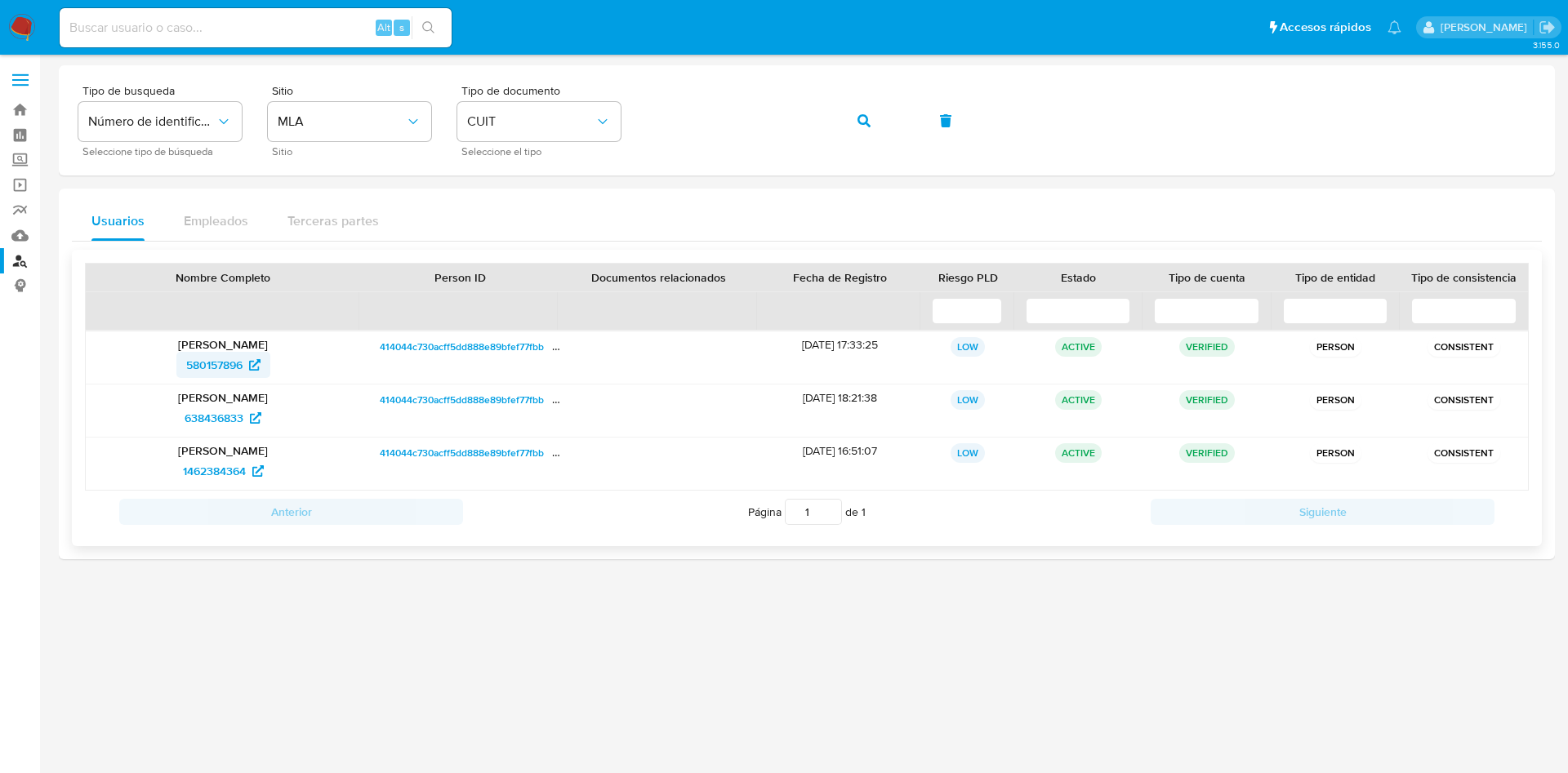
click at [192, 359] on span "580157896" at bounding box center [214, 365] width 56 height 26
click at [211, 417] on span "638436833" at bounding box center [214, 418] width 59 height 26
click at [201, 472] on span "1462384364" at bounding box center [214, 471] width 63 height 26
click at [210, 371] on span "580157896" at bounding box center [214, 365] width 56 height 26
click at [236, 411] on span "638436833" at bounding box center [214, 418] width 59 height 26
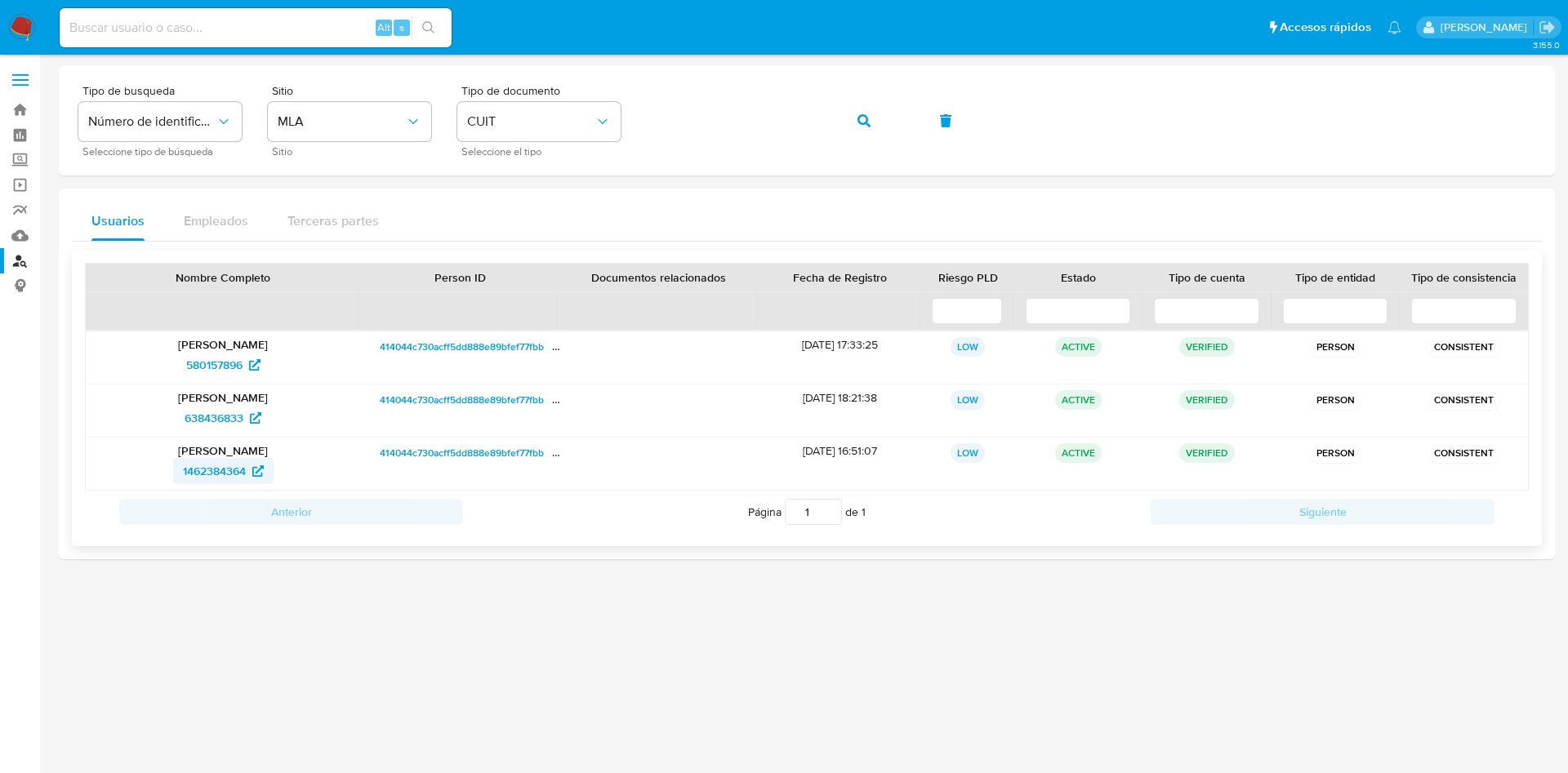
click at [223, 465] on span "1462384364" at bounding box center [214, 471] width 63 height 26
click at [867, 115] on icon "button" at bounding box center [864, 121] width 13 height 13
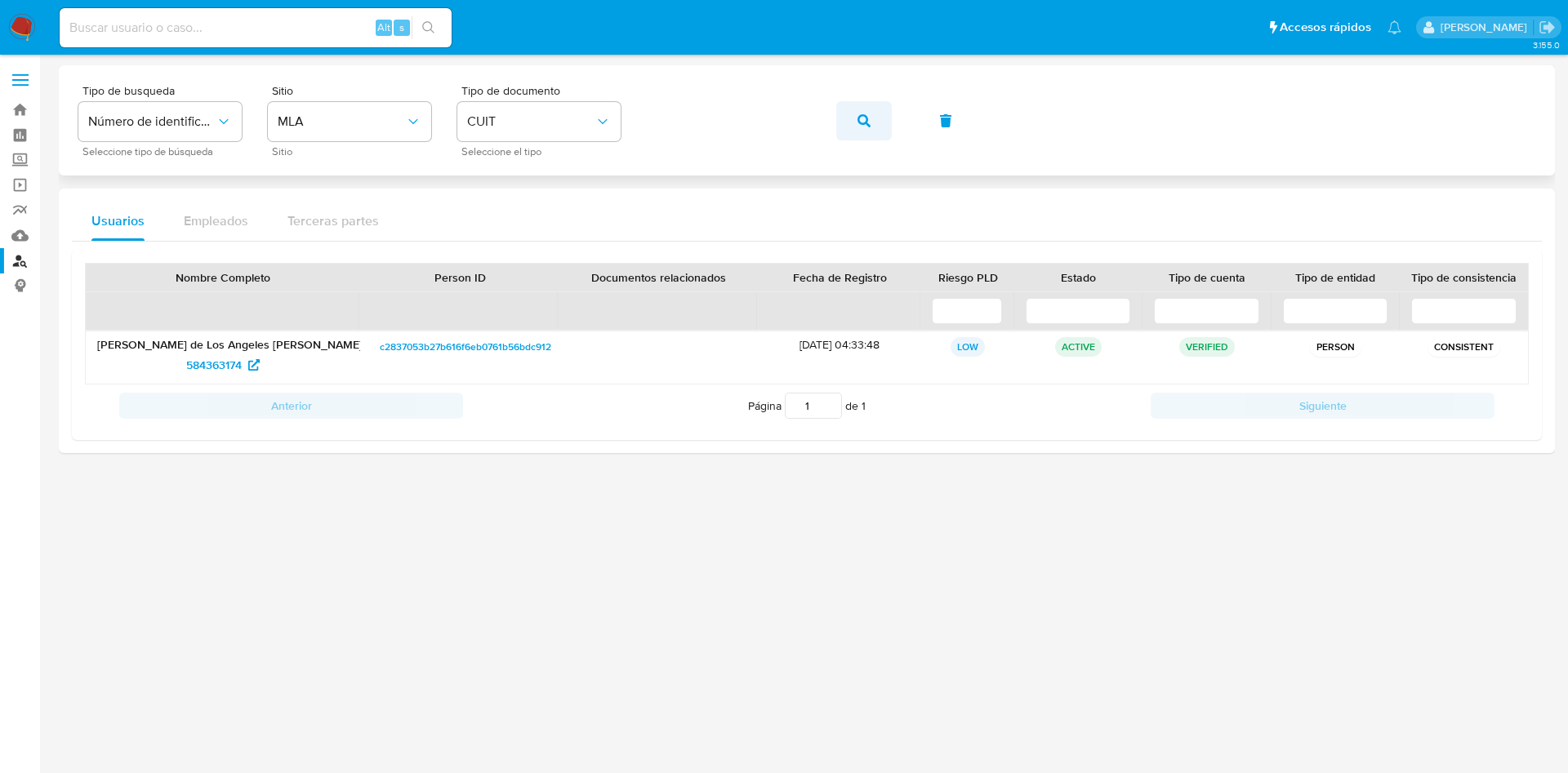
click at [868, 109] on span "button" at bounding box center [864, 121] width 13 height 36
click at [210, 363] on span "584363174" at bounding box center [214, 365] width 56 height 26
click at [858, 112] on span "button" at bounding box center [864, 121] width 13 height 36
click at [197, 375] on span "712969815" at bounding box center [214, 365] width 53 height 26
click at [858, 122] on icon "button" at bounding box center [864, 121] width 13 height 13
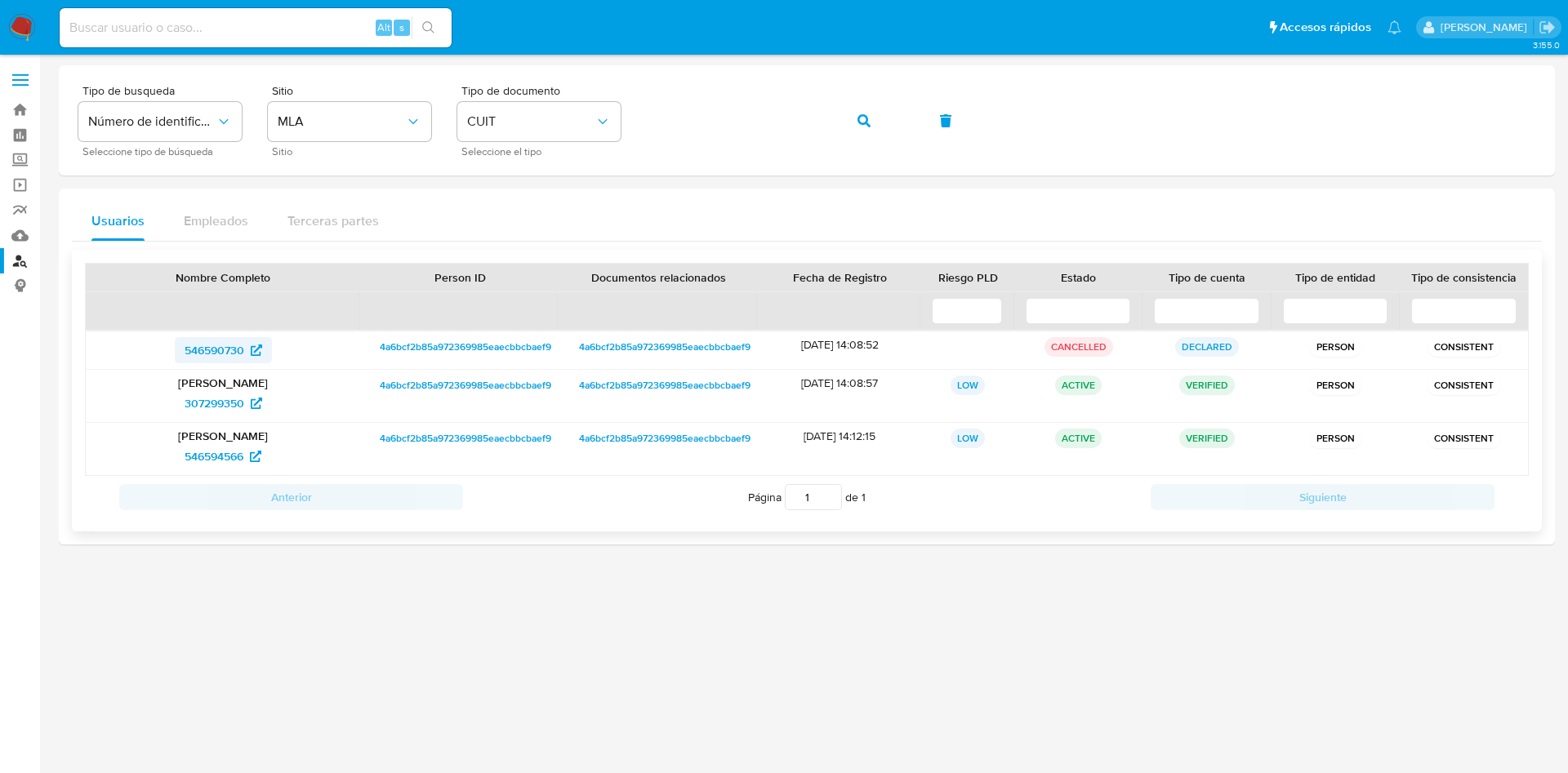
click at [210, 354] on span "546590730" at bounding box center [214, 350] width 60 height 26
click at [209, 415] on span "307299350" at bounding box center [214, 403] width 60 height 26
click at [207, 452] on span "546594566" at bounding box center [214, 456] width 59 height 26
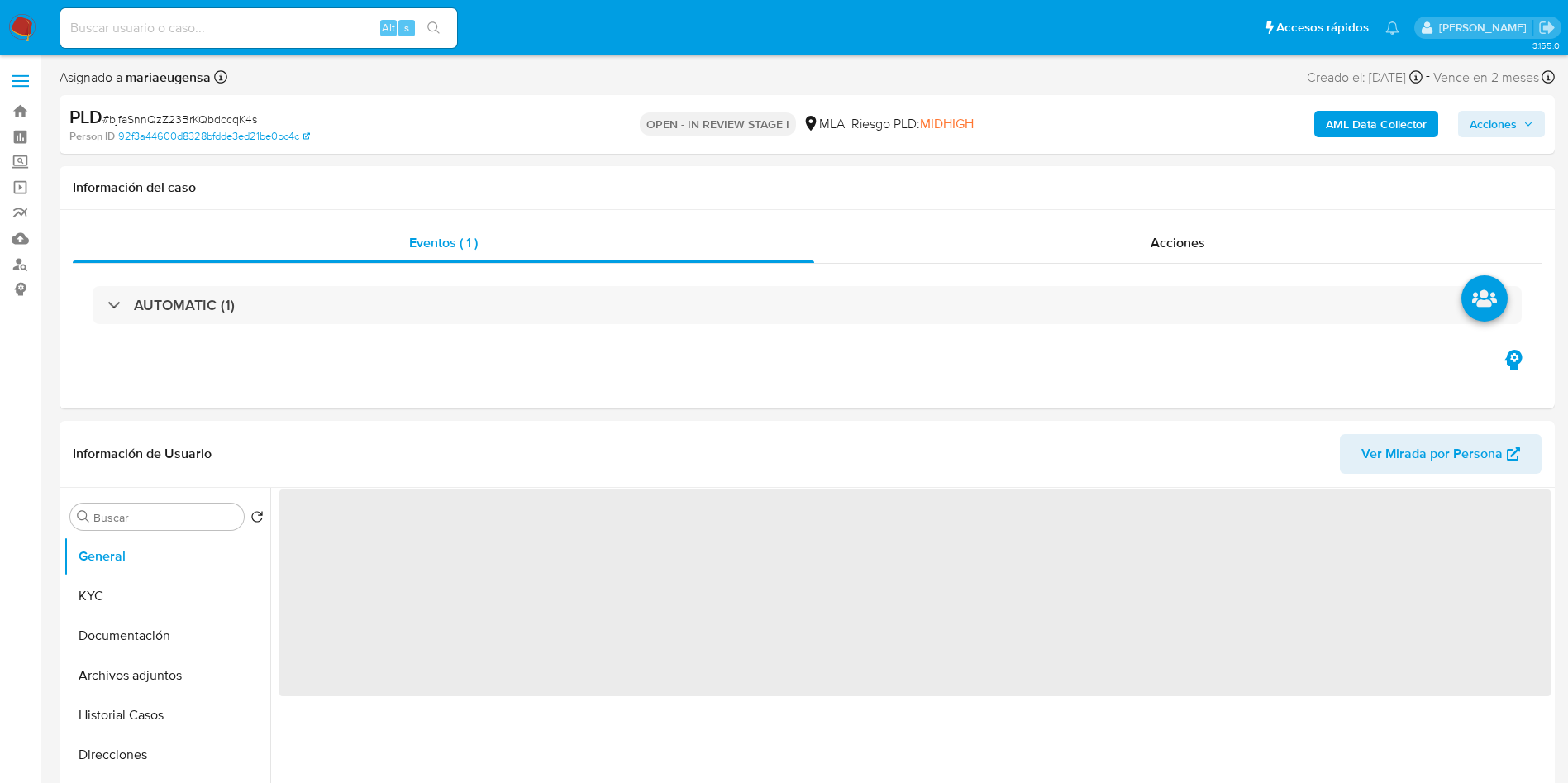
select select "10"
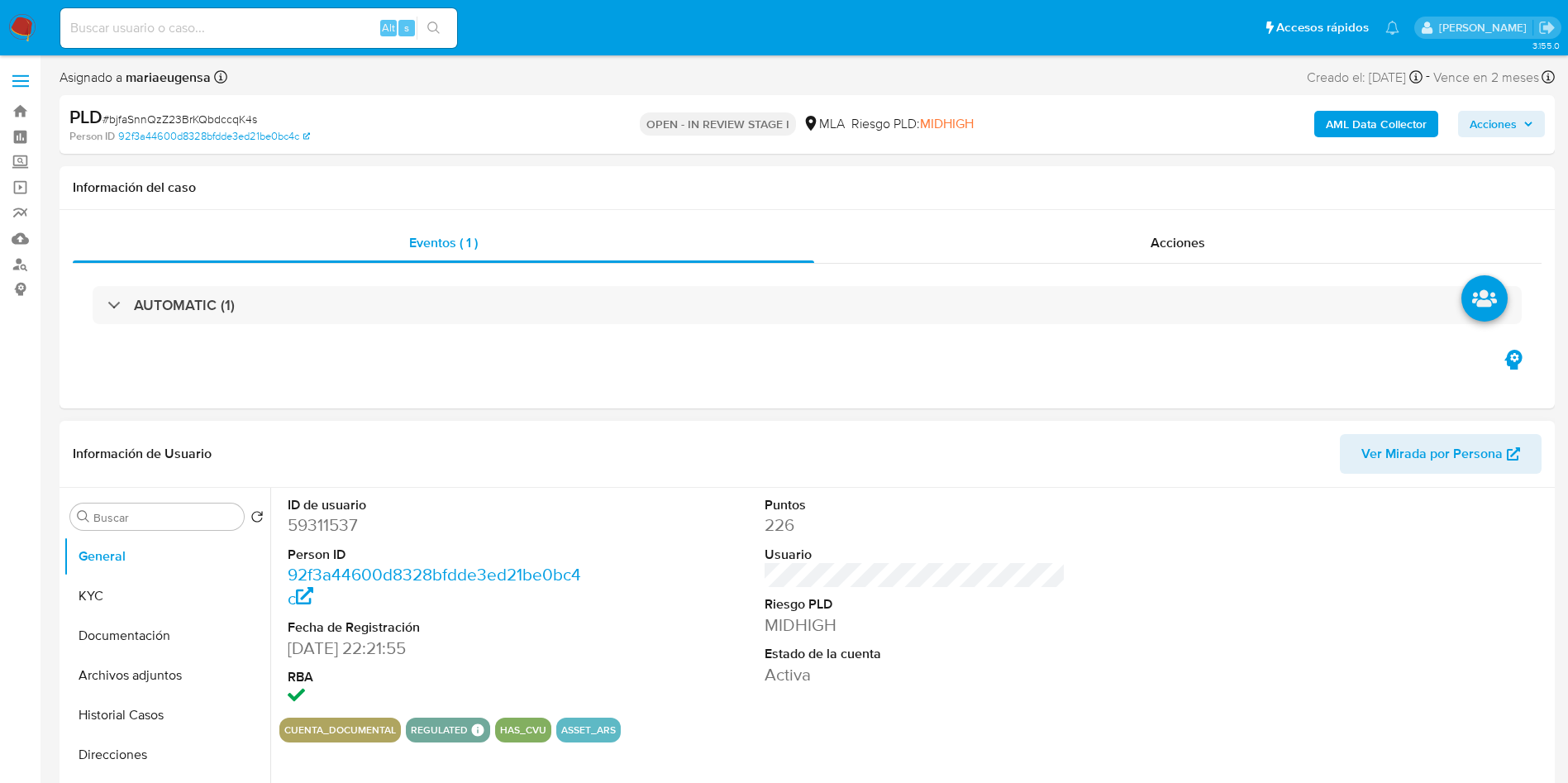
click at [318, 533] on dd "59311537" at bounding box center [438, 525] width 302 height 23
copy dd "59311537"
click at [129, 597] on button "KYC" at bounding box center [160, 596] width 193 height 40
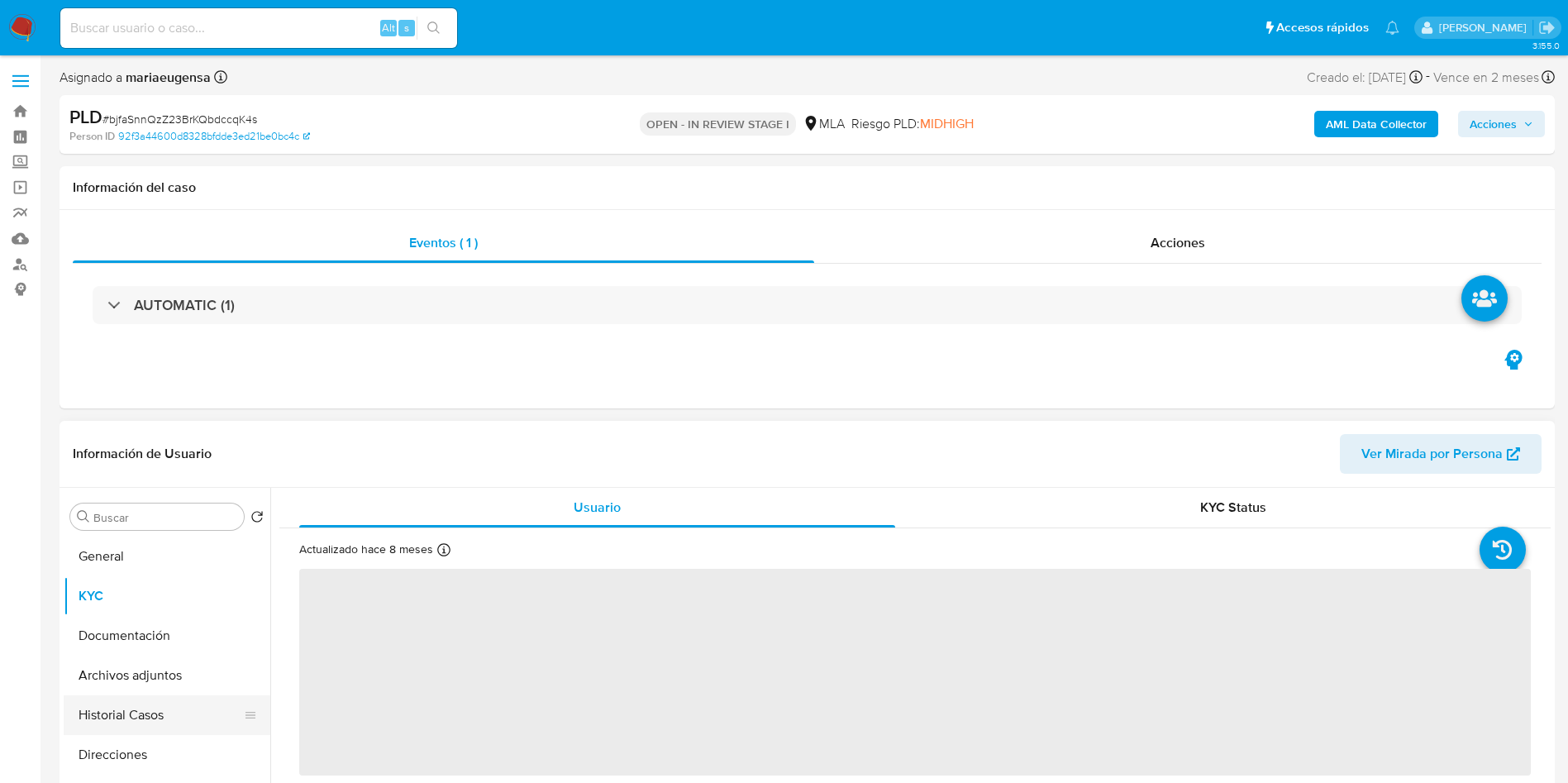
click at [153, 717] on button "Historial Casos" at bounding box center [160, 715] width 193 height 40
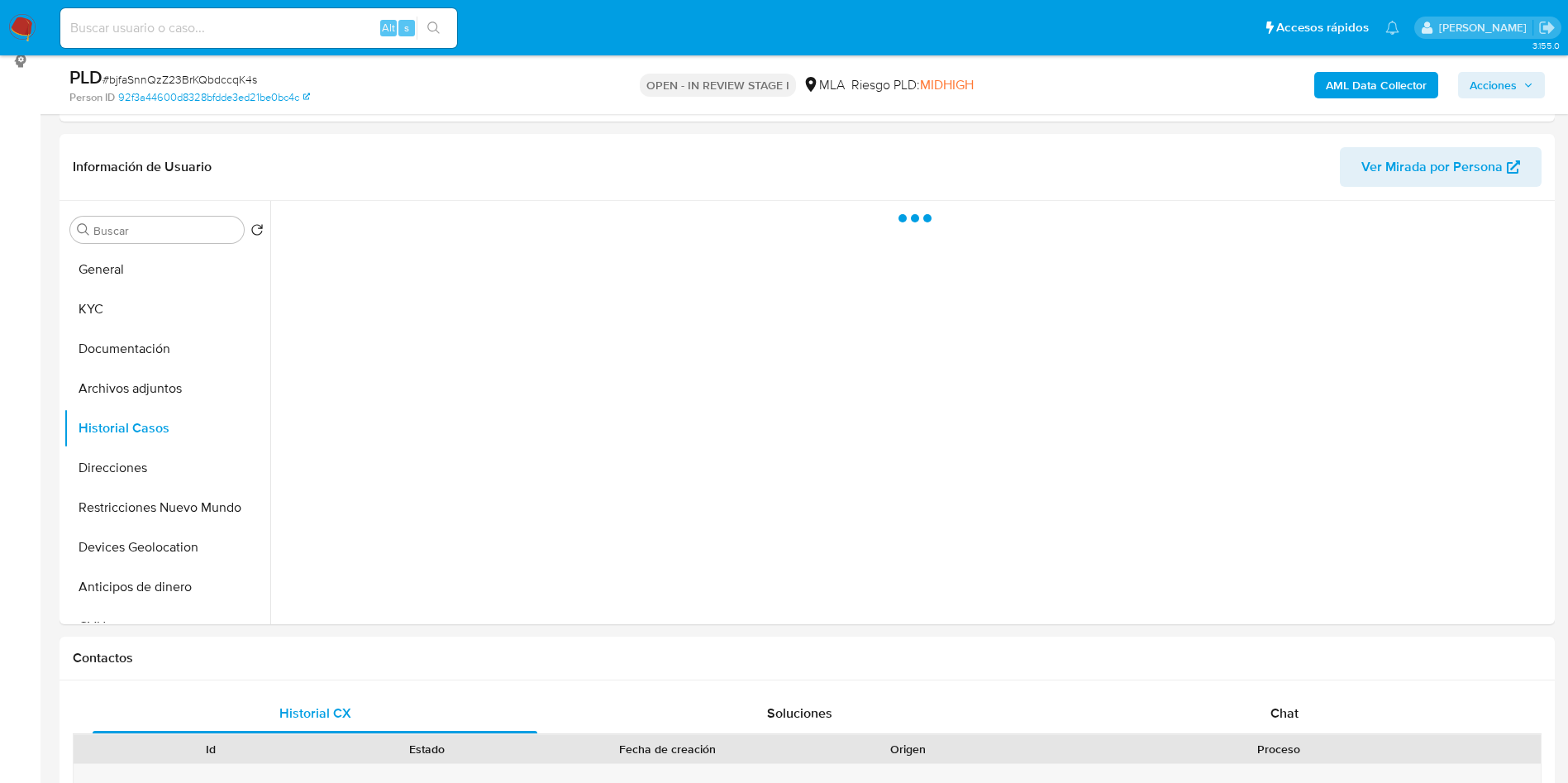
scroll to position [231, 0]
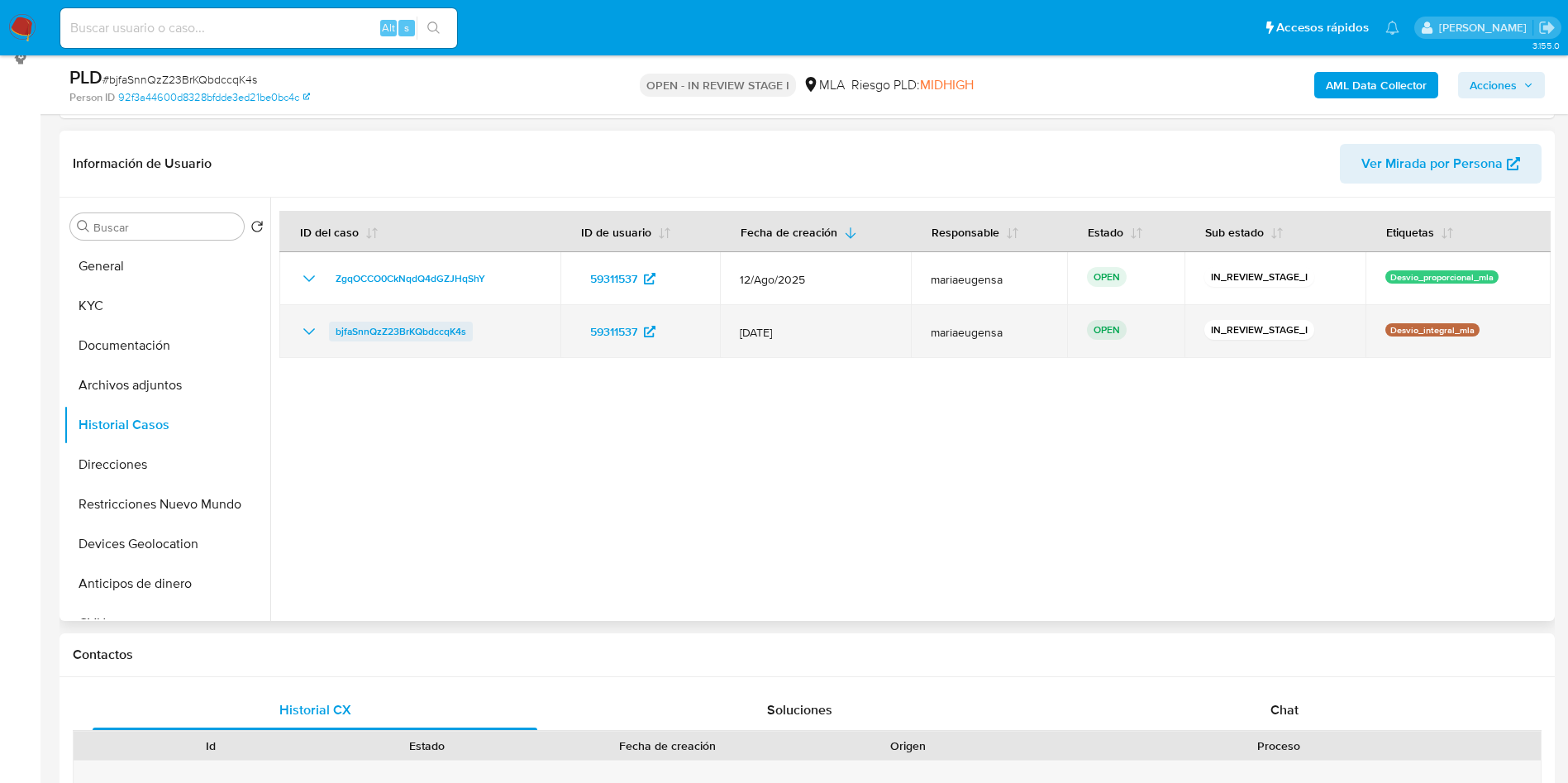
click at [409, 331] on span "bjfaSnnQzZ23BrKQbdccqK4s" at bounding box center [401, 331] width 131 height 20
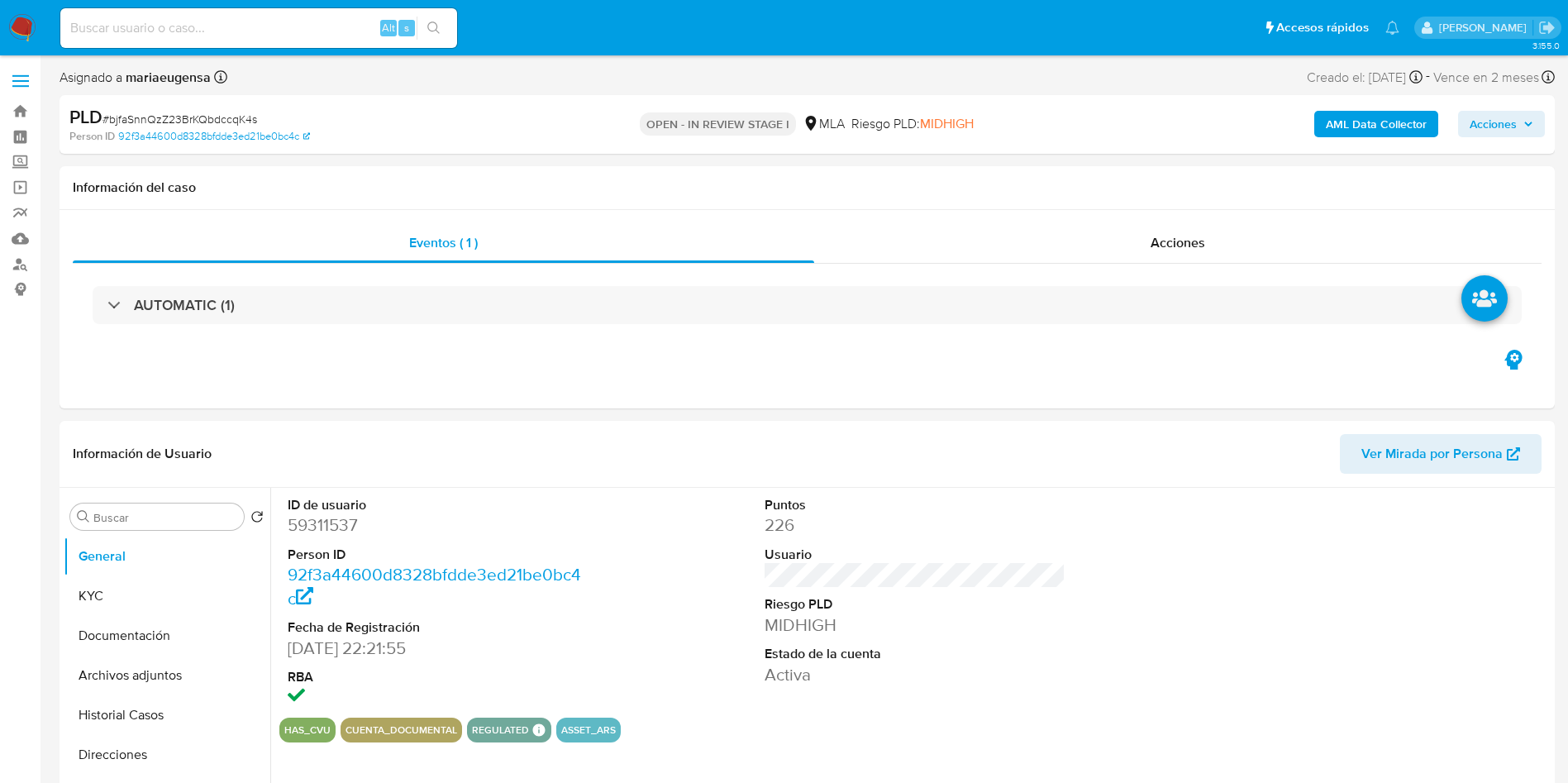
select select "10"
click at [543, 549] on dt "Person ID" at bounding box center [438, 555] width 302 height 18
click at [313, 533] on dd "59311537" at bounding box center [438, 525] width 302 height 23
copy dd "59311537"
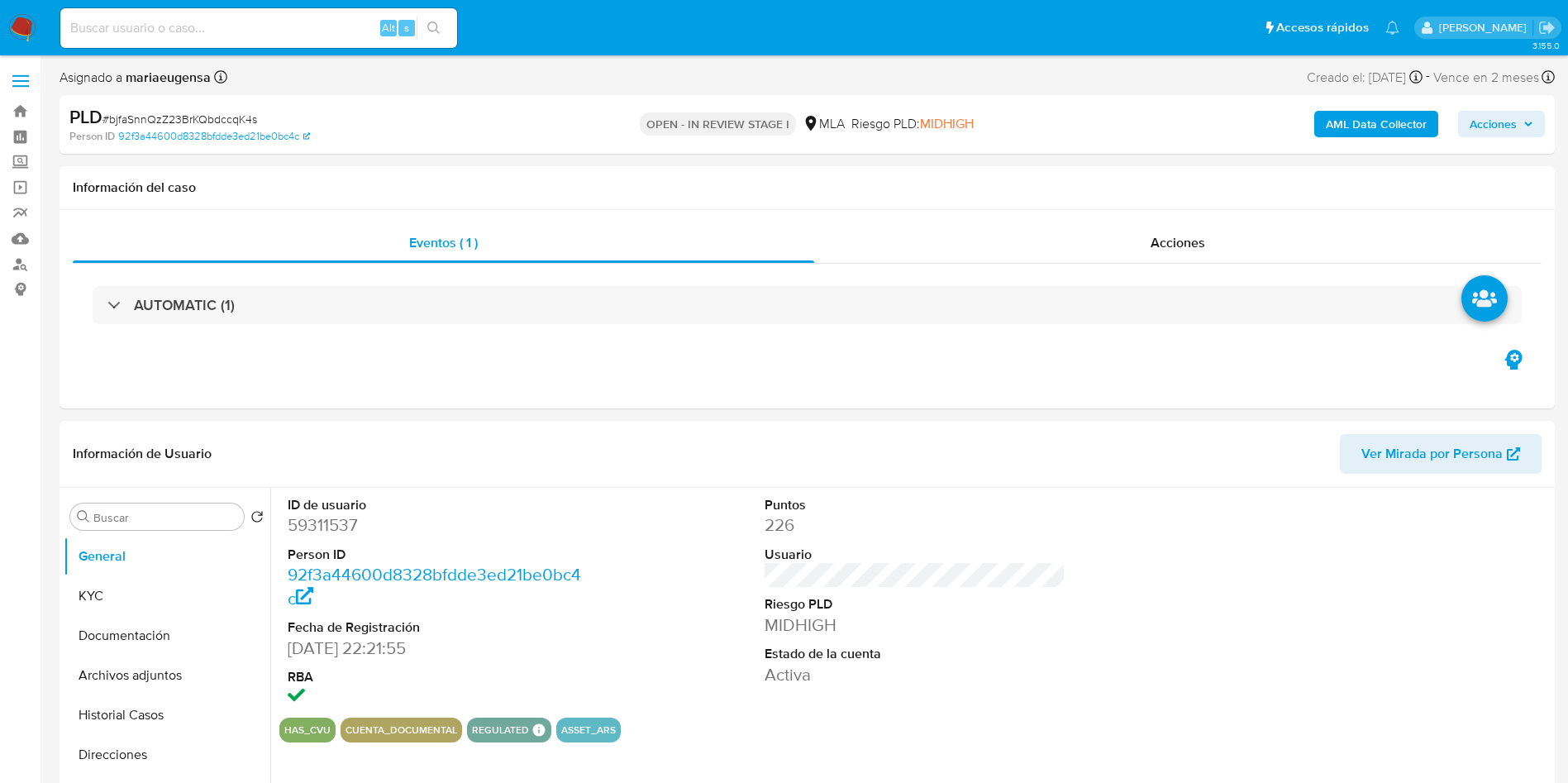
click at [239, 123] on span "# bjfaSnnQzZ23BrKQbdccqK4s" at bounding box center [180, 119] width 155 height 17
copy span "bjfaSnnQzZ23BrKQbdccqK4s"
click at [300, 520] on dd "59311537" at bounding box center [438, 525] width 302 height 23
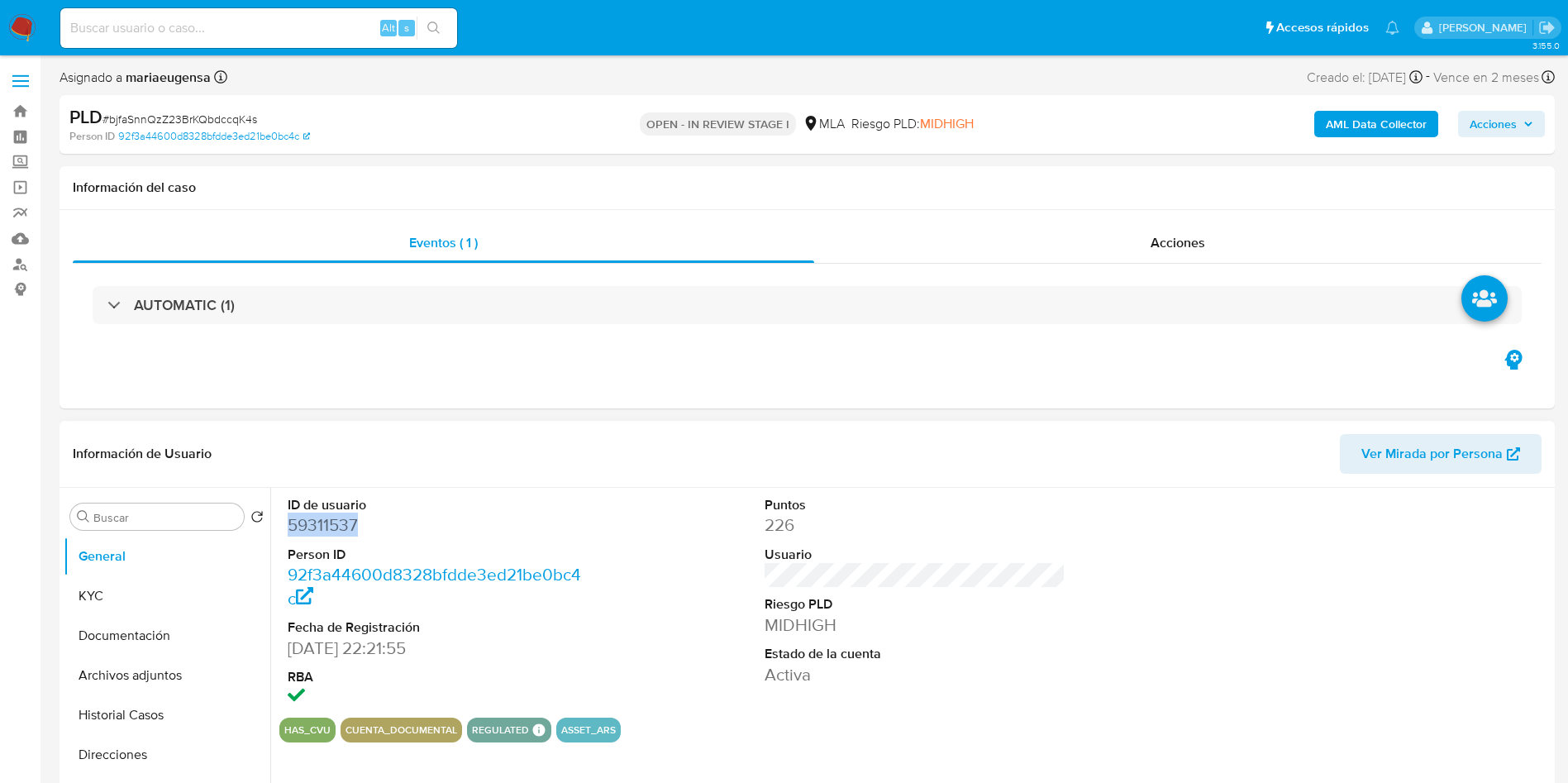
copy dd "59311537"
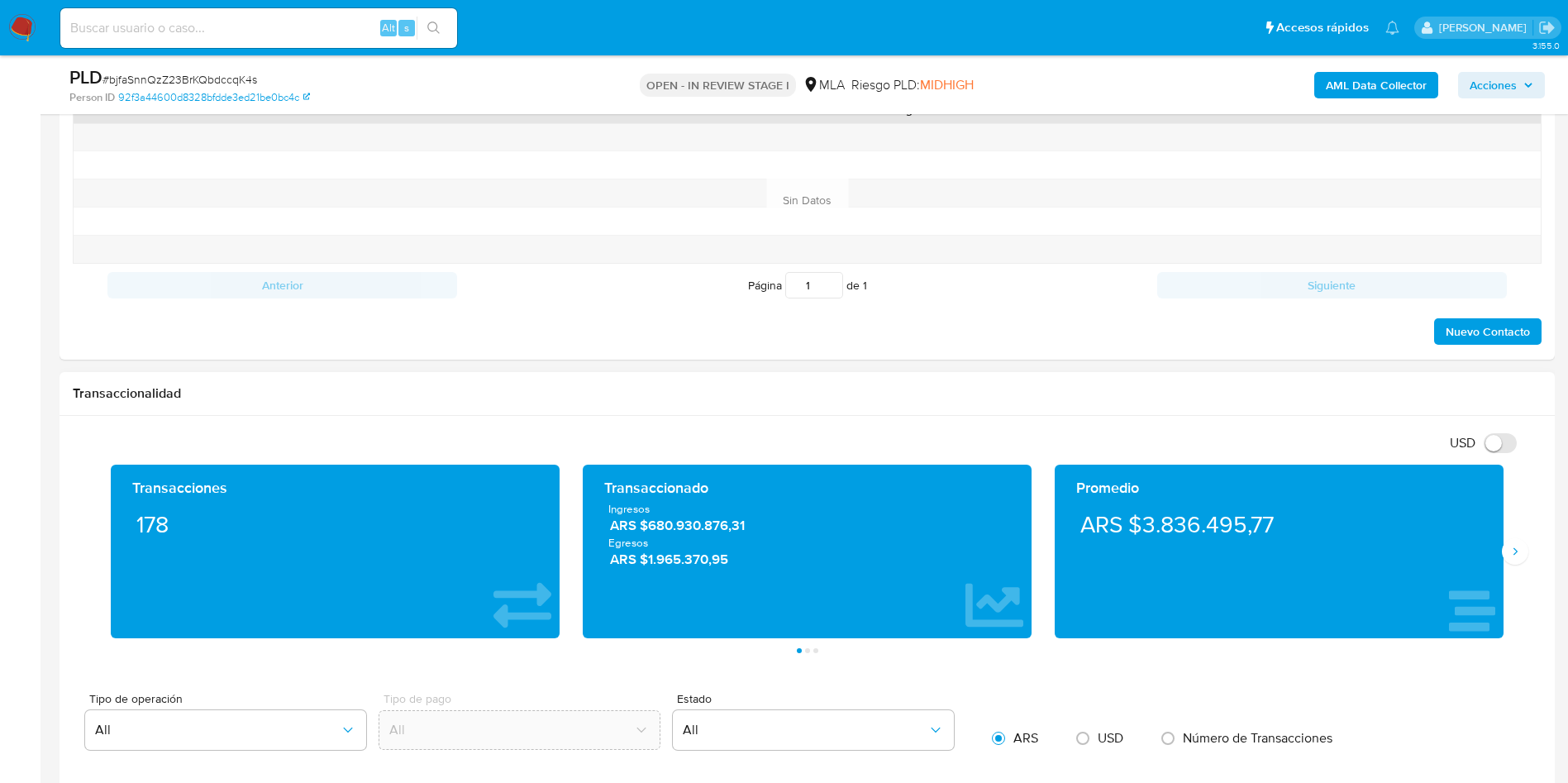
scroll to position [620, 0]
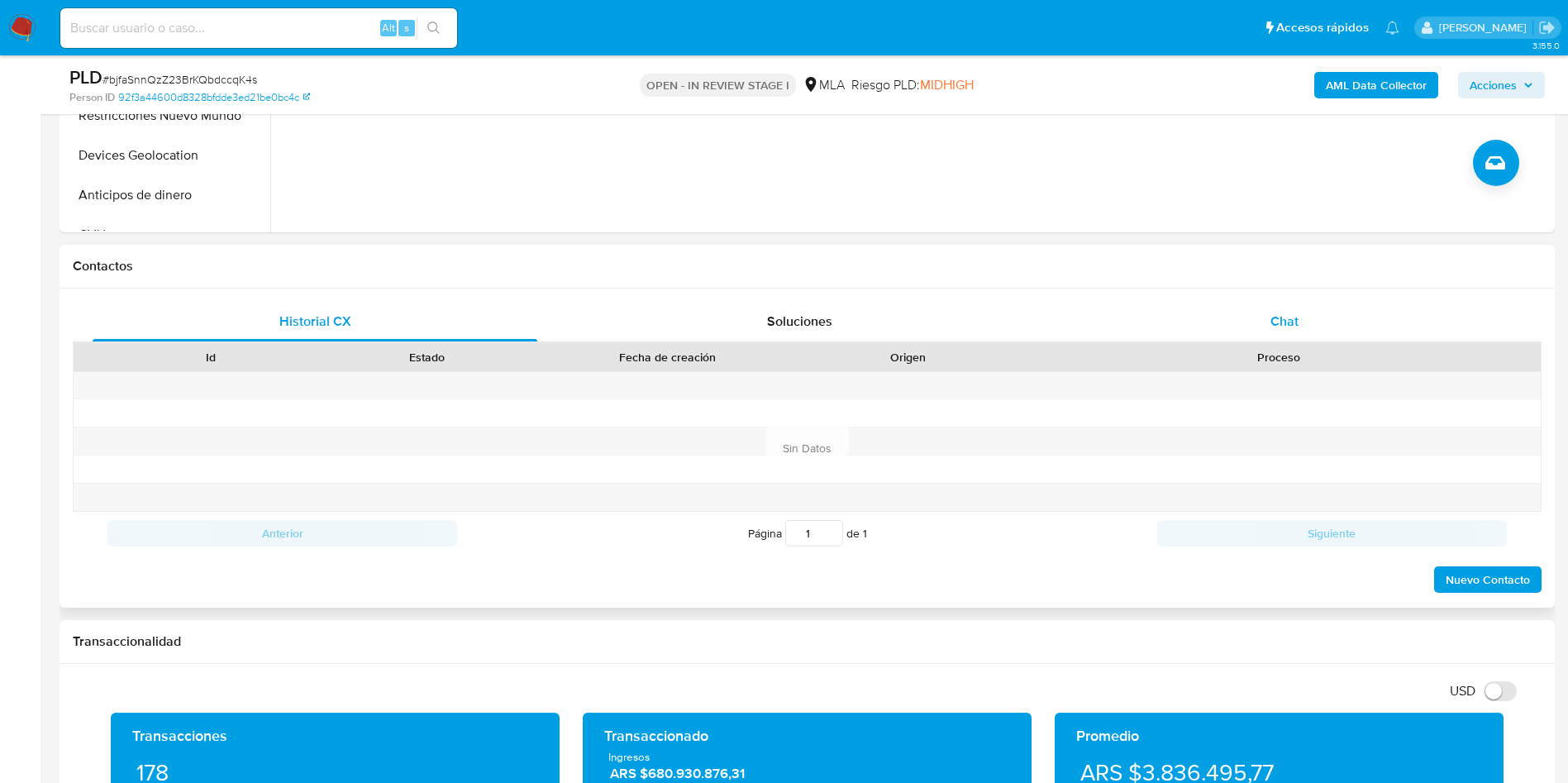
click at [1228, 317] on div "Chat" at bounding box center [1284, 321] width 445 height 40
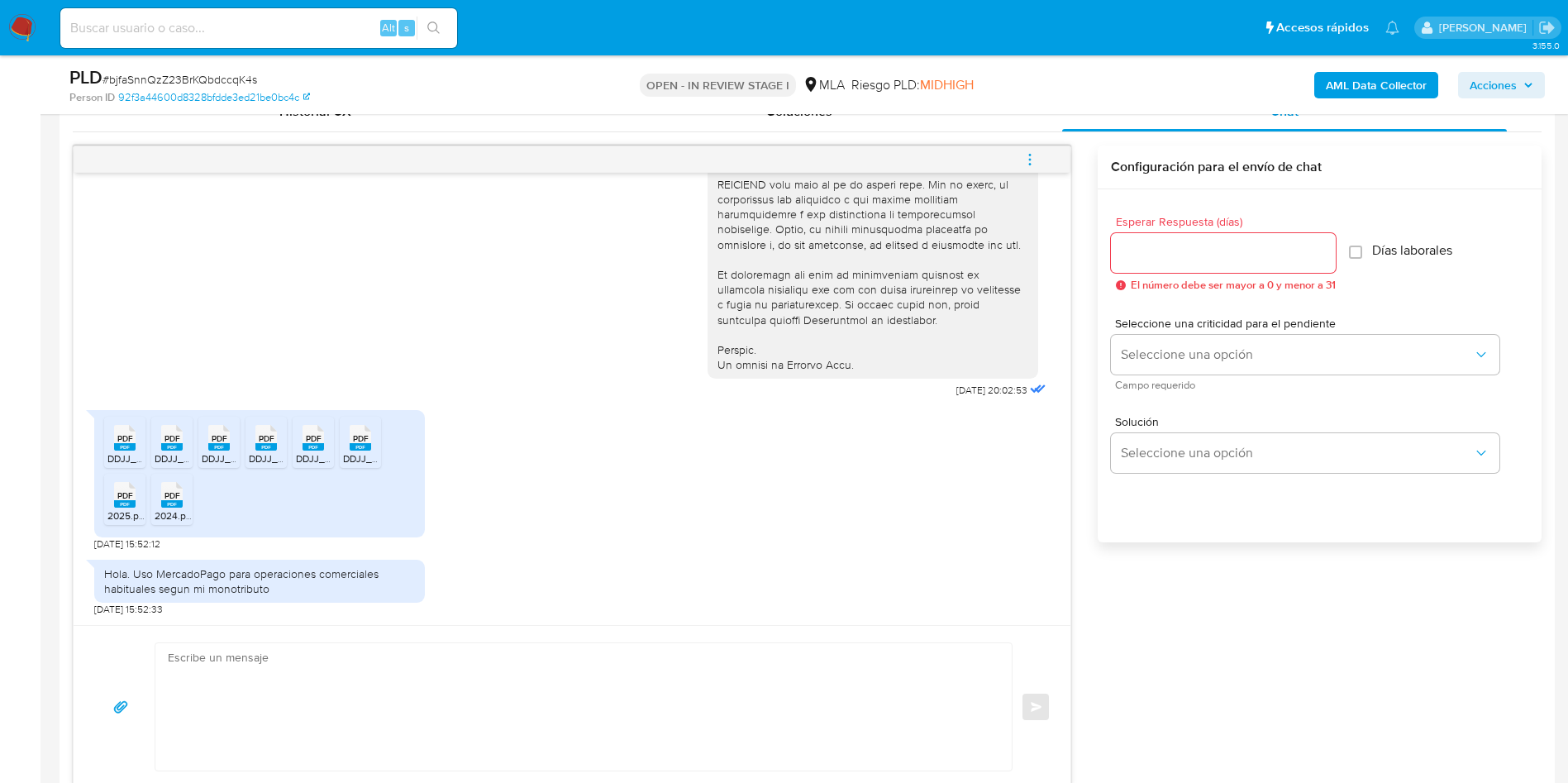
scroll to position [868, 0]
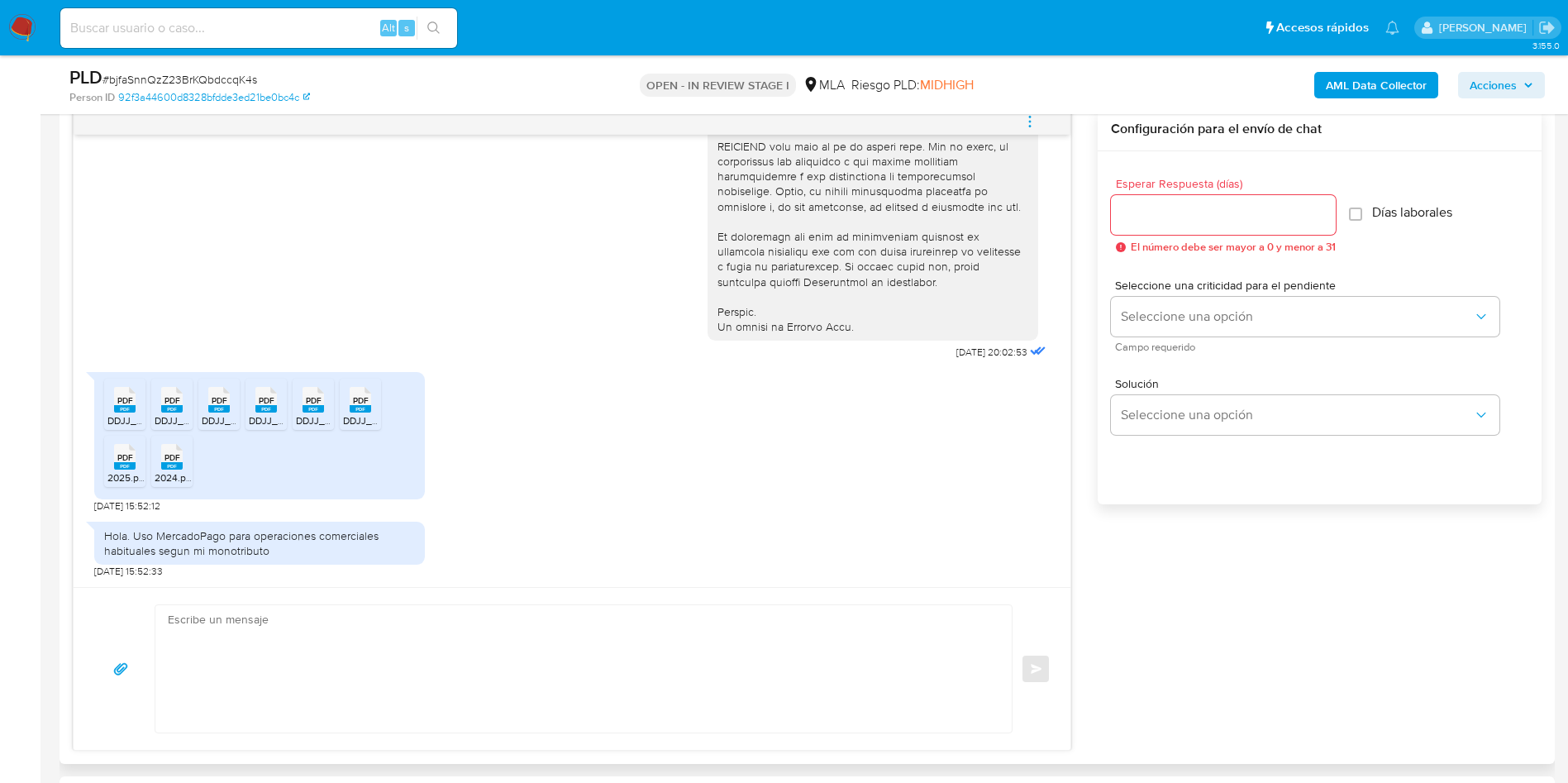
click at [129, 399] on span "PDF" at bounding box center [125, 400] width 16 height 11
click at [135, 413] on icon at bounding box center [125, 399] width 22 height 26
click at [166, 414] on icon "PDF" at bounding box center [172, 399] width 22 height 29
click at [175, 473] on span "2024.pdf" at bounding box center [175, 477] width 40 height 14
click at [217, 420] on span "DDJJ_Mensual_386588022.pdf" at bounding box center [272, 420] width 142 height 14
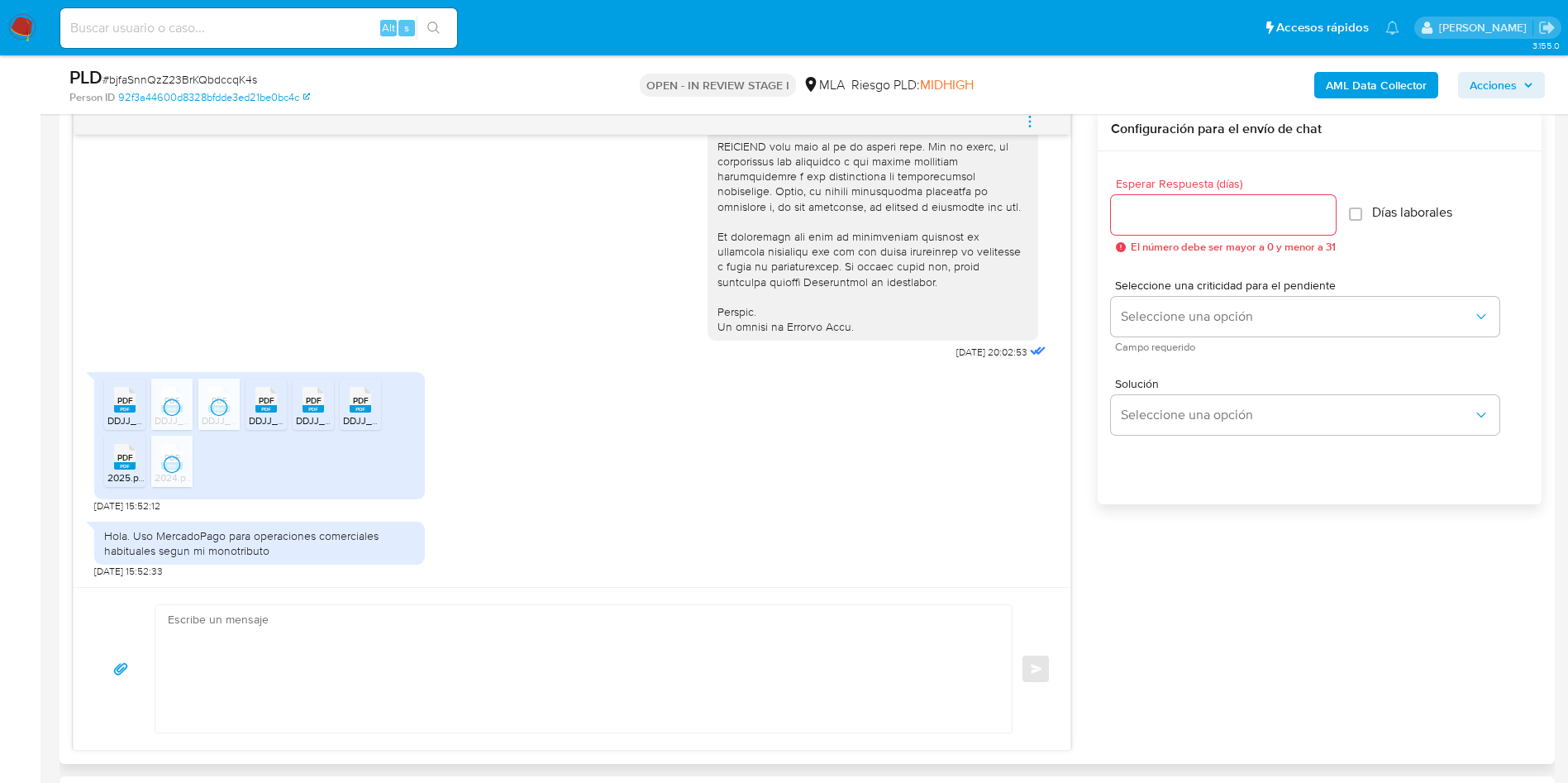
drag, startPoint x: 259, startPoint y: 406, endPoint x: 340, endPoint y: 408, distance: 81.0
click at [259, 406] on span "PDF" at bounding box center [266, 400] width 16 height 11
click at [328, 408] on div "PDF PDF" at bounding box center [313, 398] width 35 height 32
click at [356, 409] on rect at bounding box center [360, 408] width 22 height 7
click at [1034, 112] on div "PLD # bjfaSnnQzZ23BrKQbdccqK4s Person ID 92f3a44600d8328bfdde3ed21be0bc4c OPEN …" at bounding box center [807, 85] width 1495 height 59
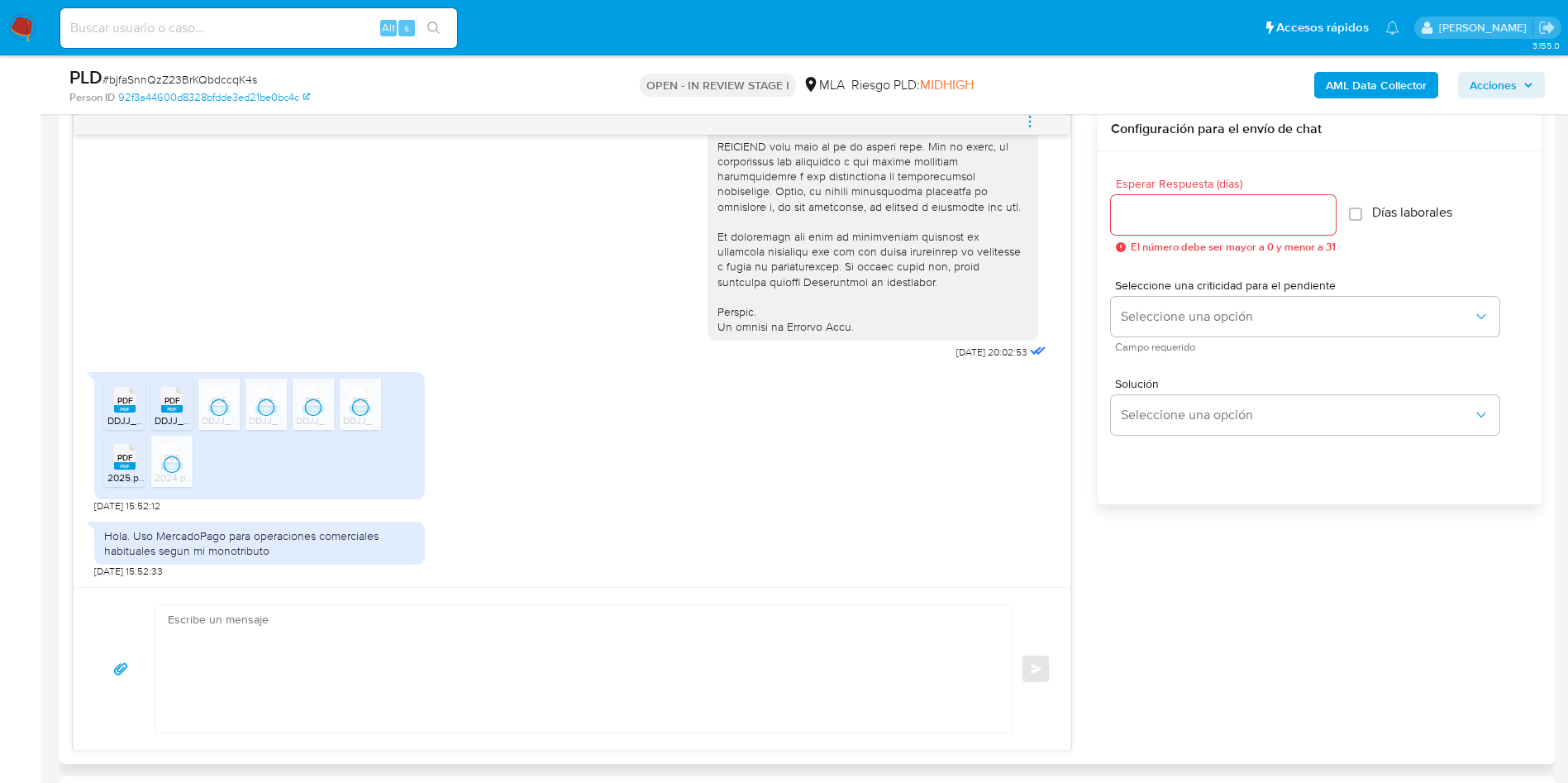
click at [1024, 123] on icon "menu-action" at bounding box center [1030, 122] width 15 height 15
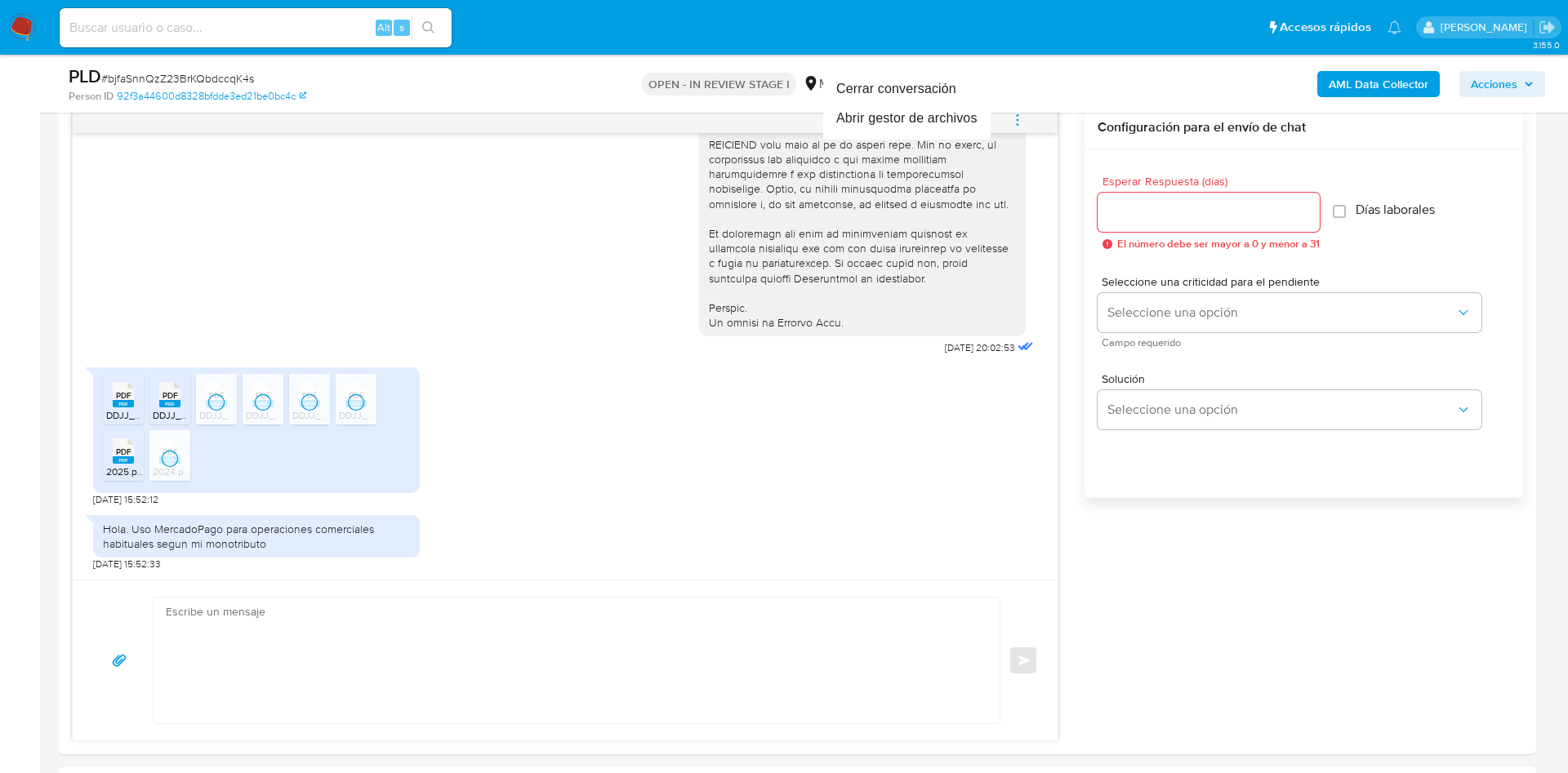
click at [574, 233] on div at bounding box center [784, 386] width 1568 height 773
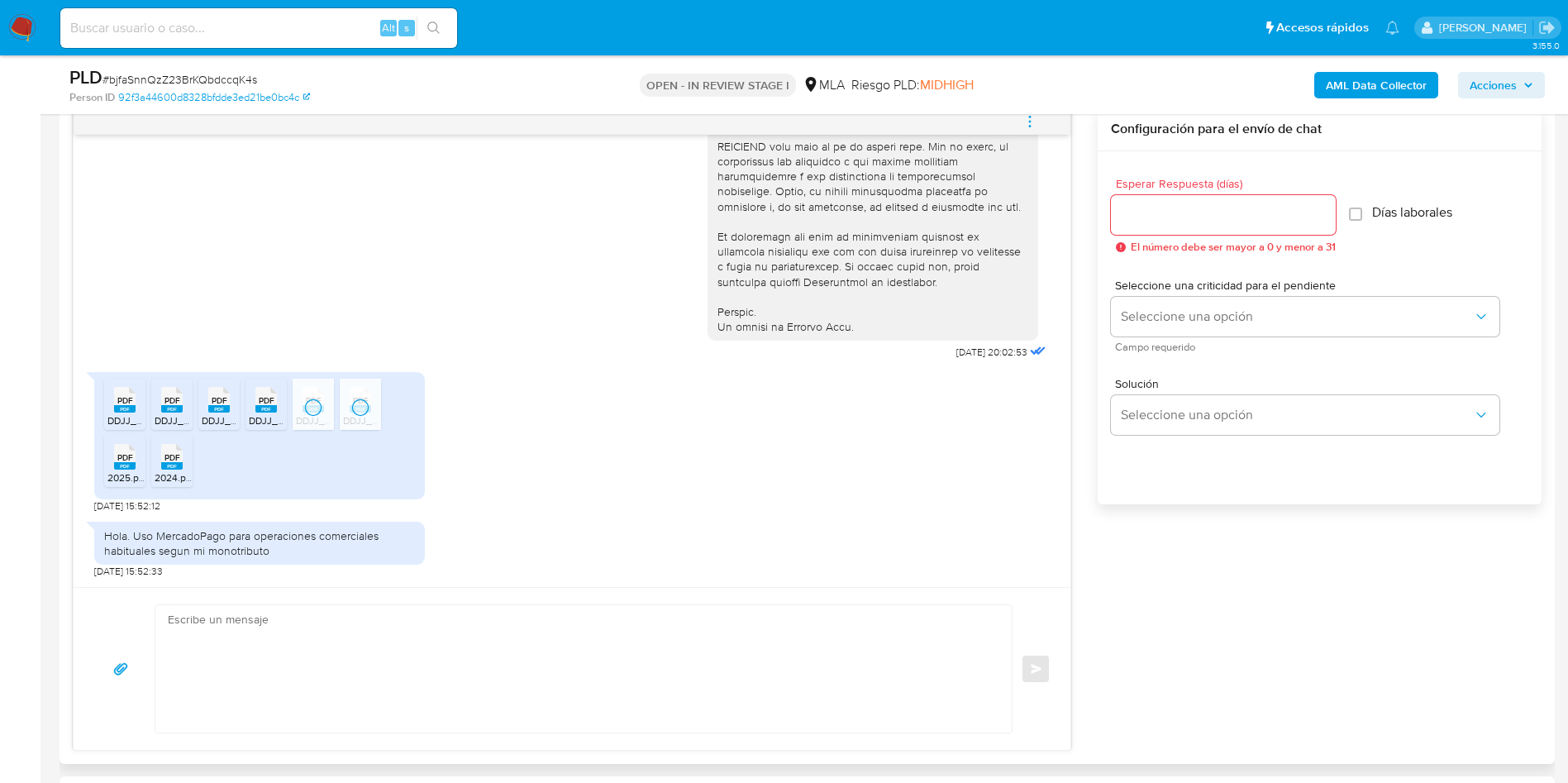
click at [1030, 119] on icon "menu-action" at bounding box center [1030, 122] width 15 height 15
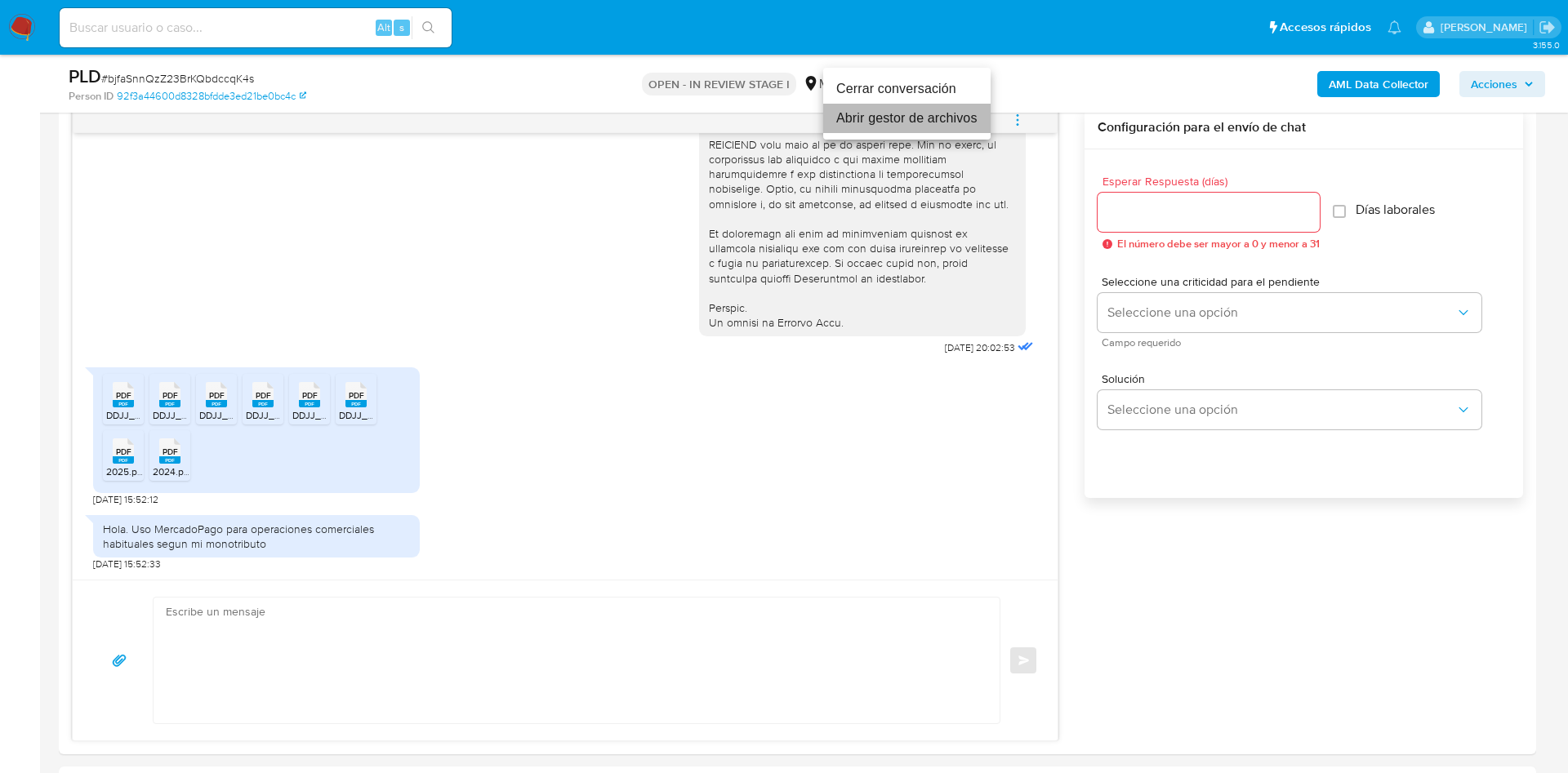
click at [922, 115] on li "Abrir gestor de archivos" at bounding box center [907, 119] width 168 height 29
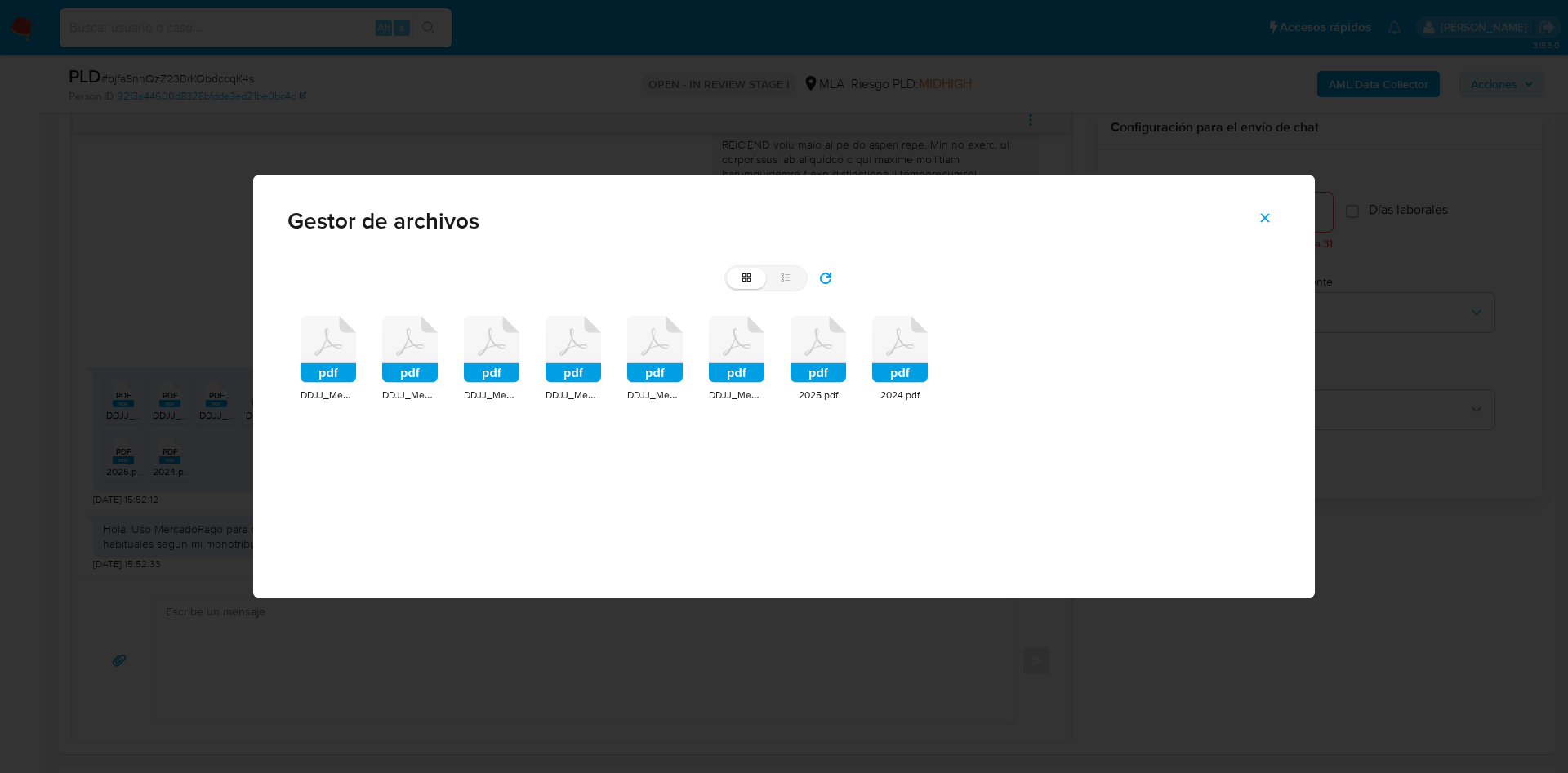
click at [314, 357] on icon at bounding box center [328, 349] width 56 height 67
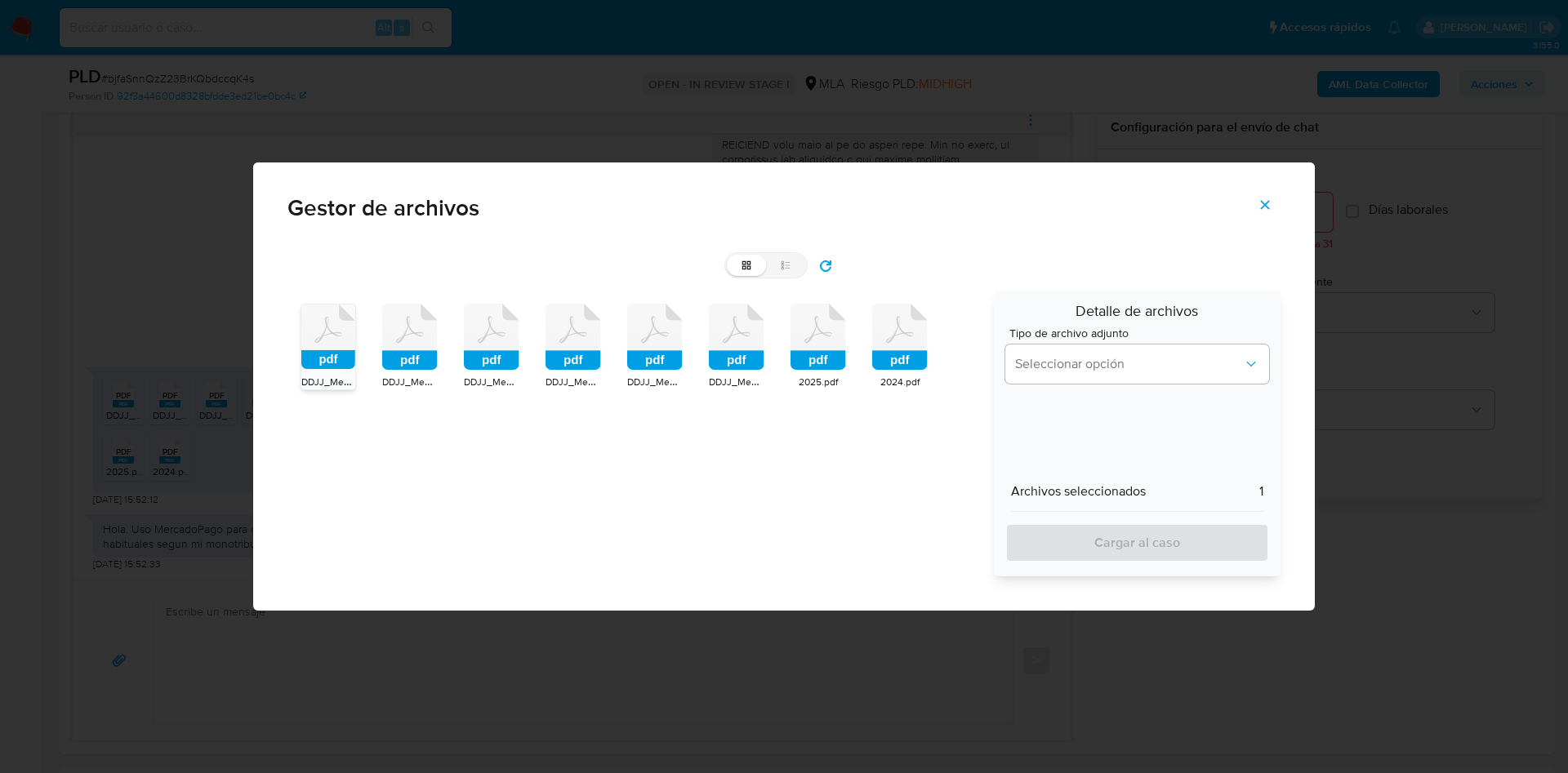
click at [355, 337] on icon at bounding box center [328, 336] width 54 height 65
click at [355, 340] on icon at bounding box center [328, 336] width 54 height 65
click at [355, 348] on icon at bounding box center [328, 336] width 54 height 65
click at [355, 346] on icon at bounding box center [328, 336] width 54 height 65
click at [717, 352] on rect at bounding box center [737, 361] width 56 height 20
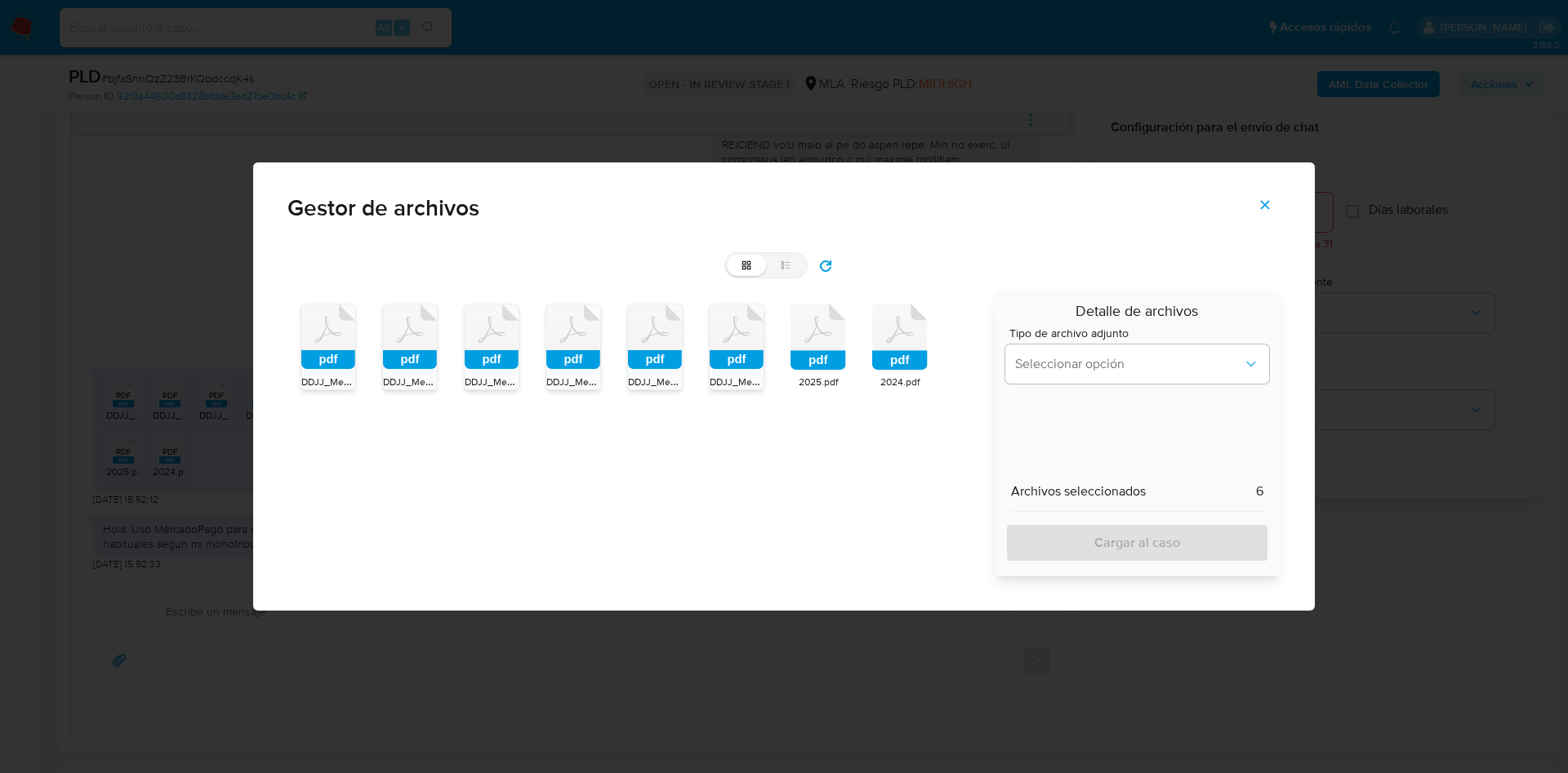
click at [355, 347] on icon at bounding box center [328, 336] width 54 height 65
click at [355, 346] on icon at bounding box center [328, 336] width 54 height 65
click at [1031, 353] on button "Seleccionar opción" at bounding box center [1137, 364] width 264 height 39
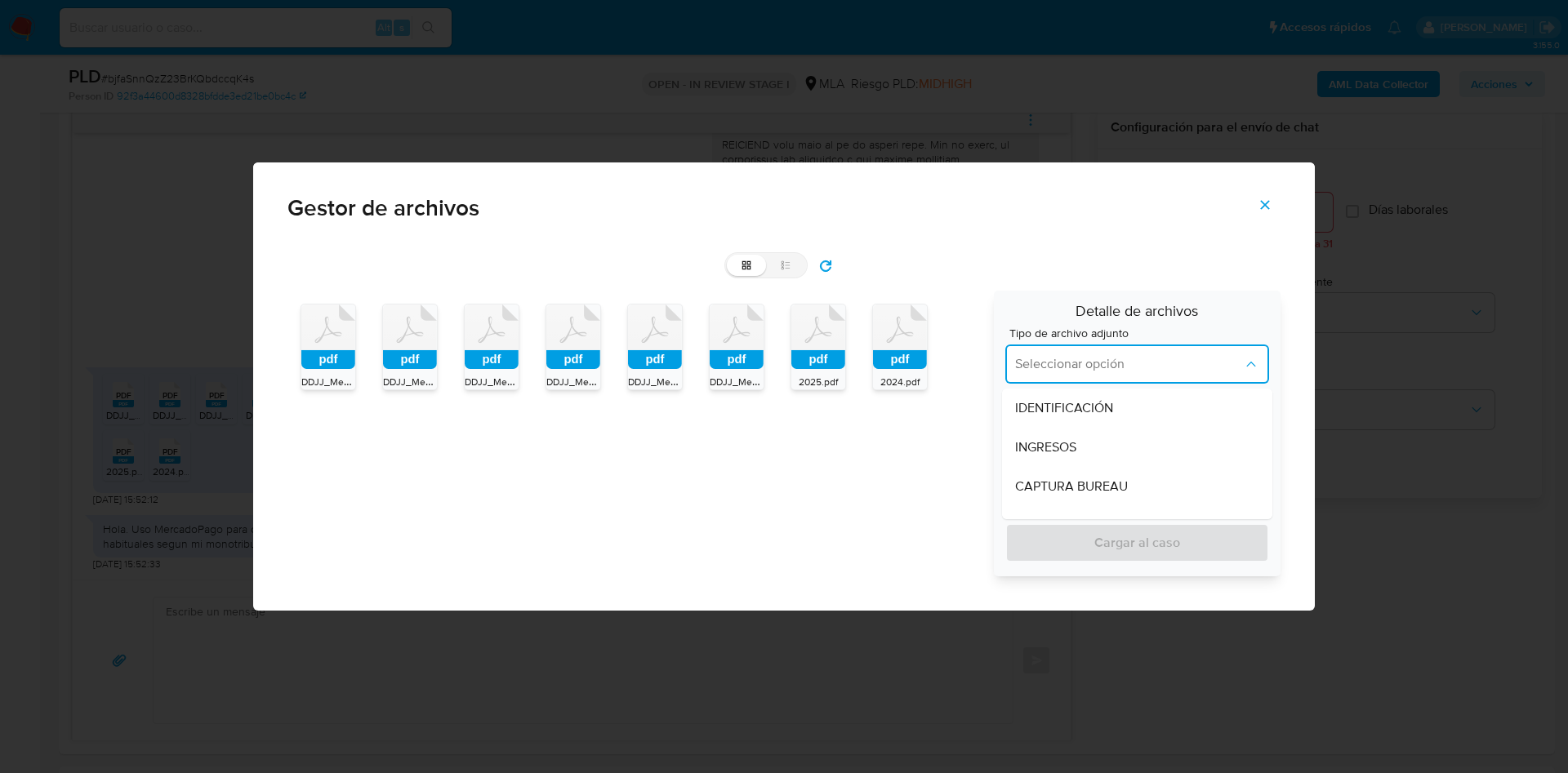
drag, startPoint x: 1038, startPoint y: 447, endPoint x: 1057, endPoint y: 473, distance: 32.2
click at [1039, 447] on span "INGRESOS" at bounding box center [1045, 447] width 61 height 16
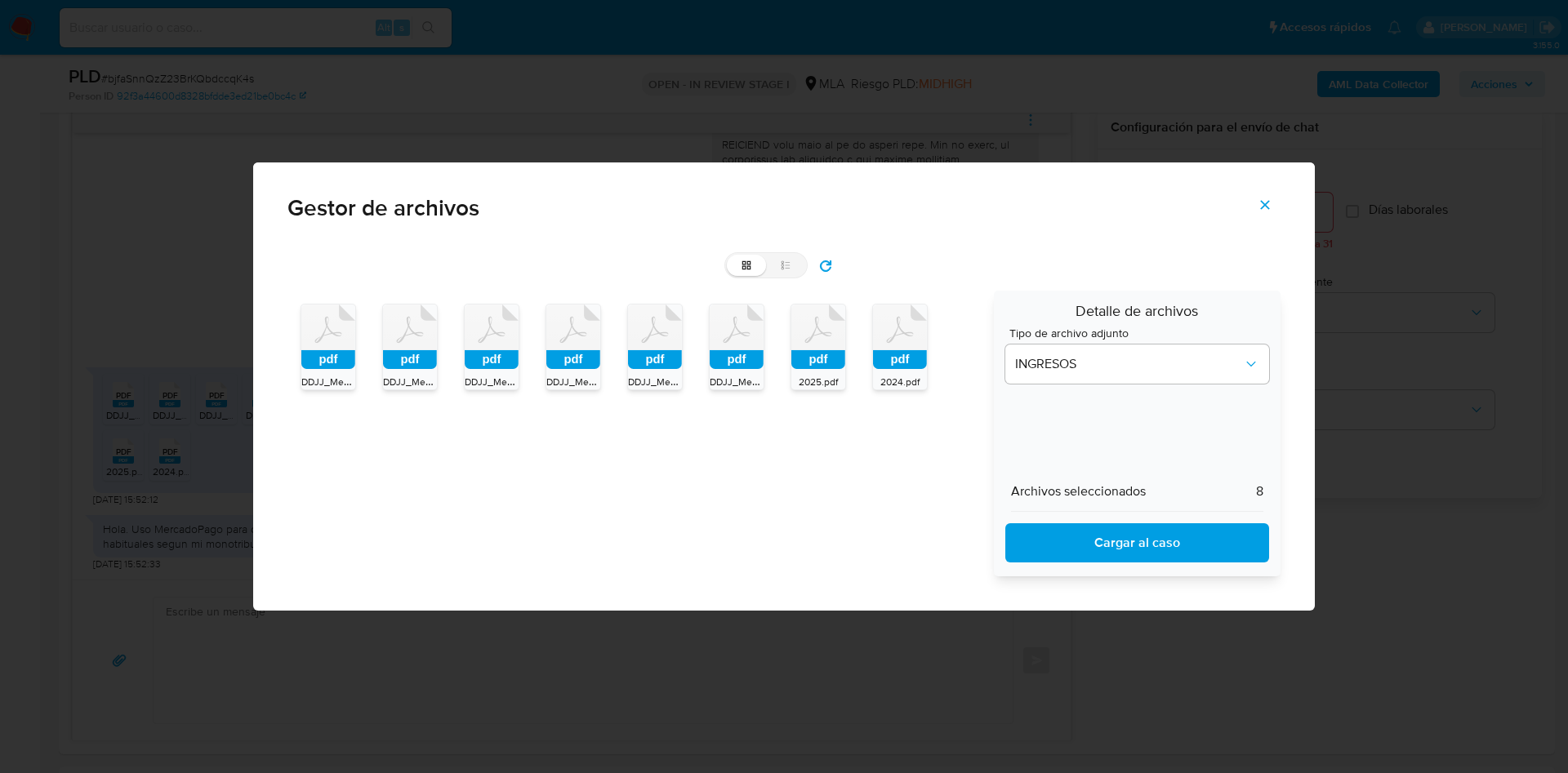
click at [1075, 537] on span "Cargar al caso" at bounding box center [1137, 543] width 221 height 36
click at [1259, 203] on icon "Cerrar" at bounding box center [1265, 204] width 15 height 15
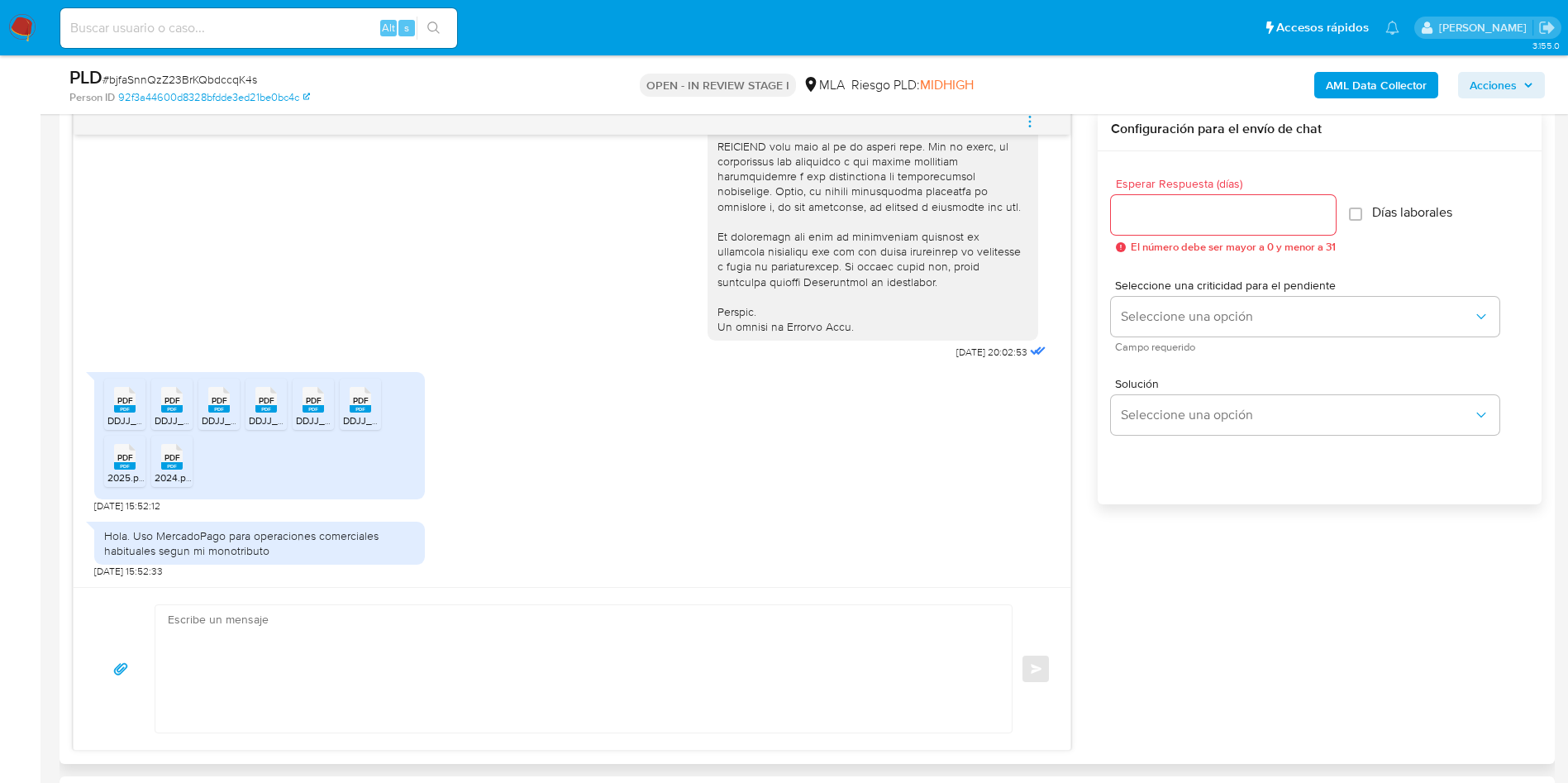
click at [648, 447] on div "PDF PDF DDJJ_Mensual_391658935.pdf PDF PDF DDJJ_Mensual_394367442.pdf PDF PDF D…" at bounding box center [572, 438] width 955 height 149
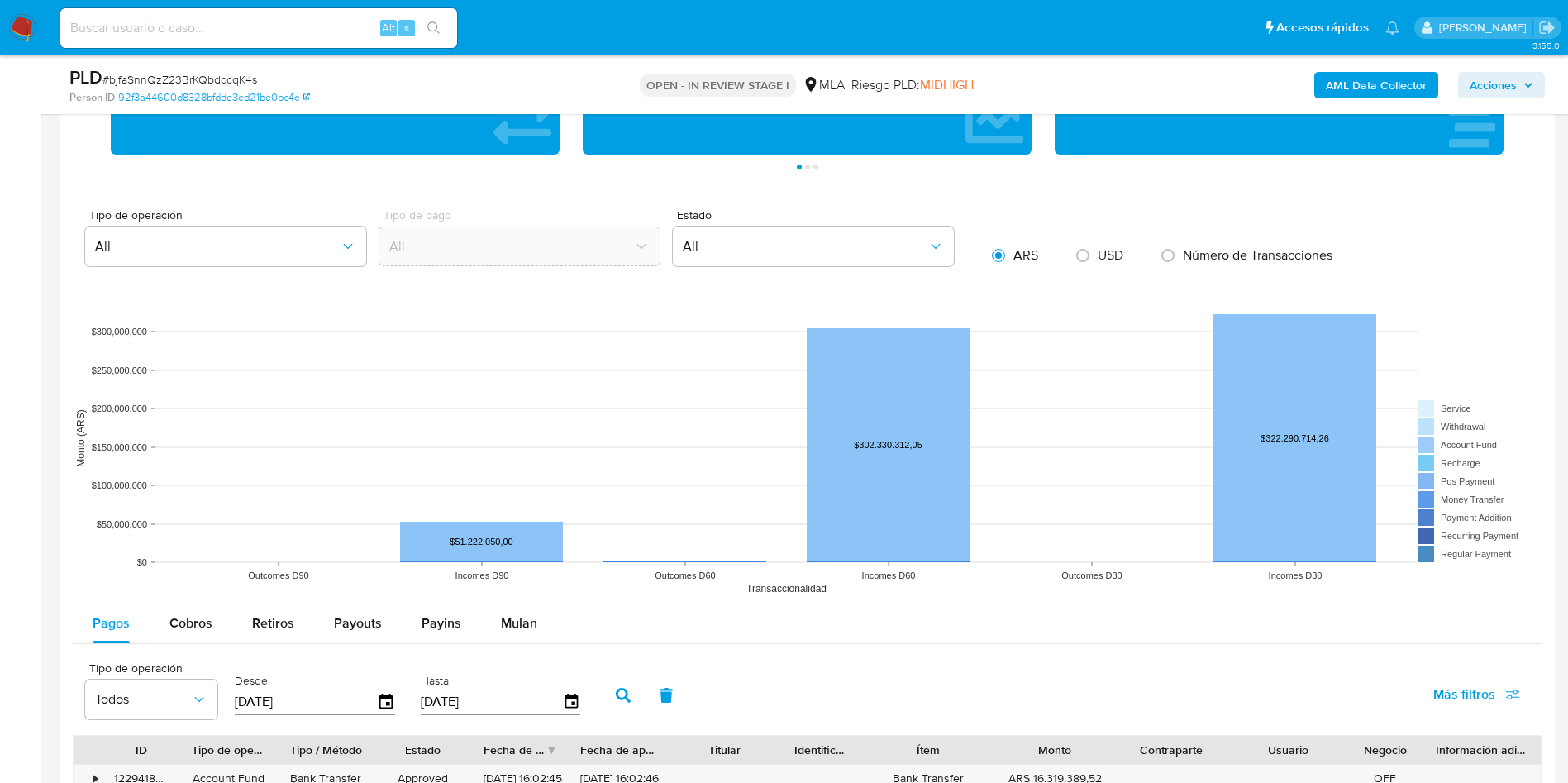
scroll to position [2040, 0]
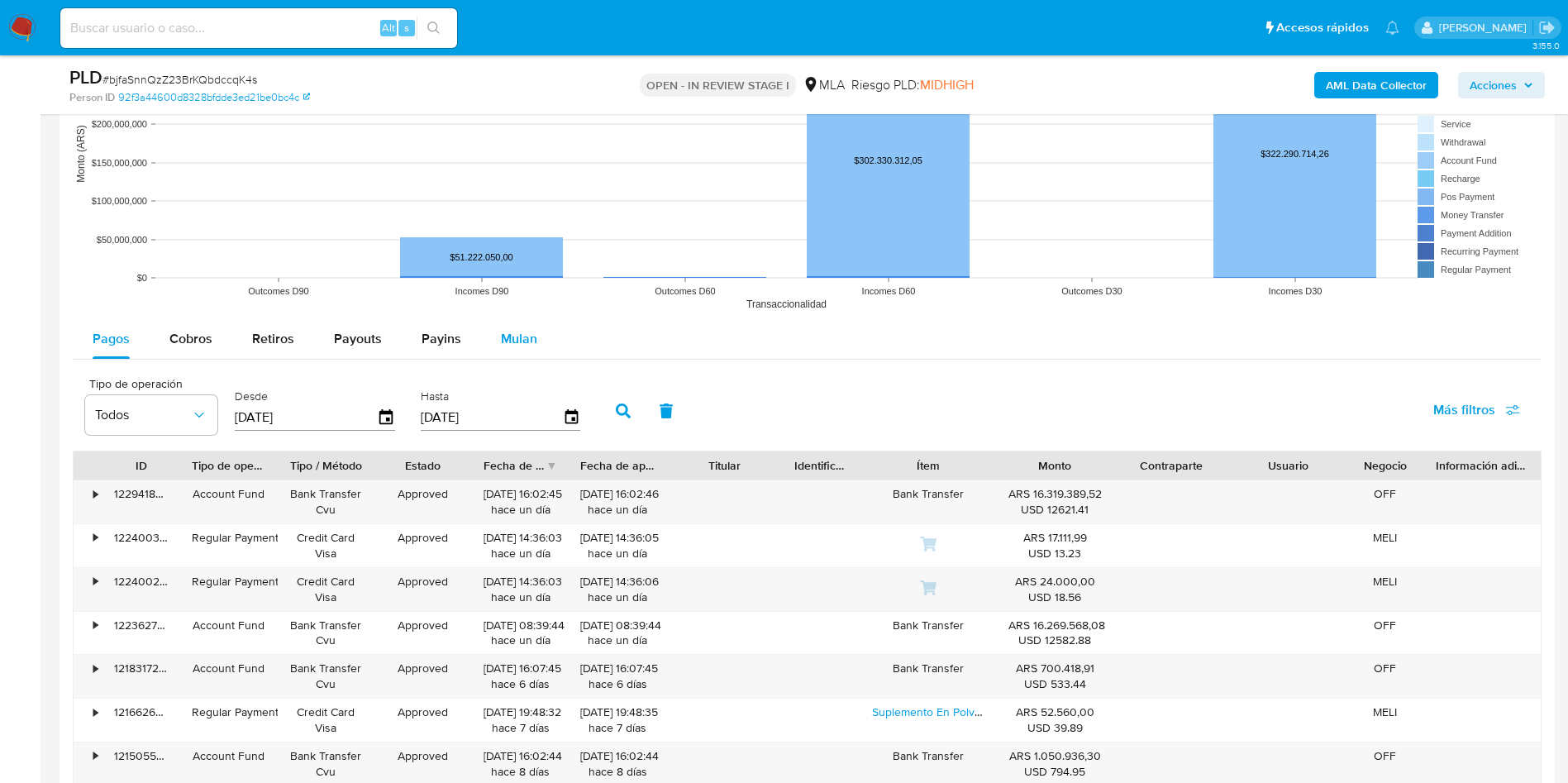
click at [519, 340] on span "Mulan" at bounding box center [519, 338] width 36 height 19
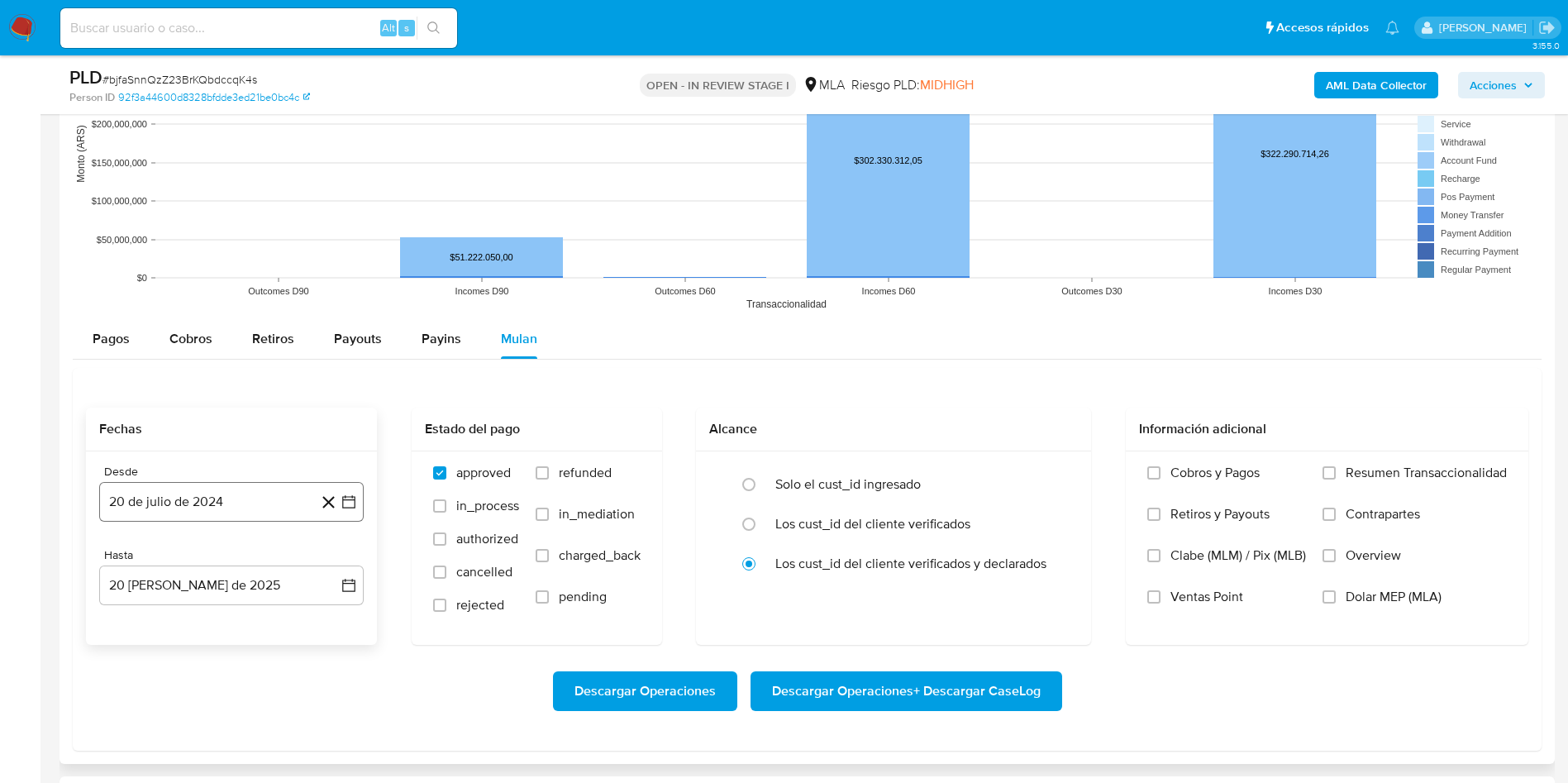
click at [241, 494] on button "20 de julio de 2024" at bounding box center [231, 502] width 264 height 40
click at [252, 246] on span "julio 2024" at bounding box center [223, 250] width 62 height 17
click at [333, 234] on icon "Año siguiente" at bounding box center [330, 231] width 20 height 20
click at [292, 292] on span "mar" at bounding box center [301, 292] width 20 height 13
drag, startPoint x: 294, startPoint y: 274, endPoint x: 220, endPoint y: 381, distance: 130.1
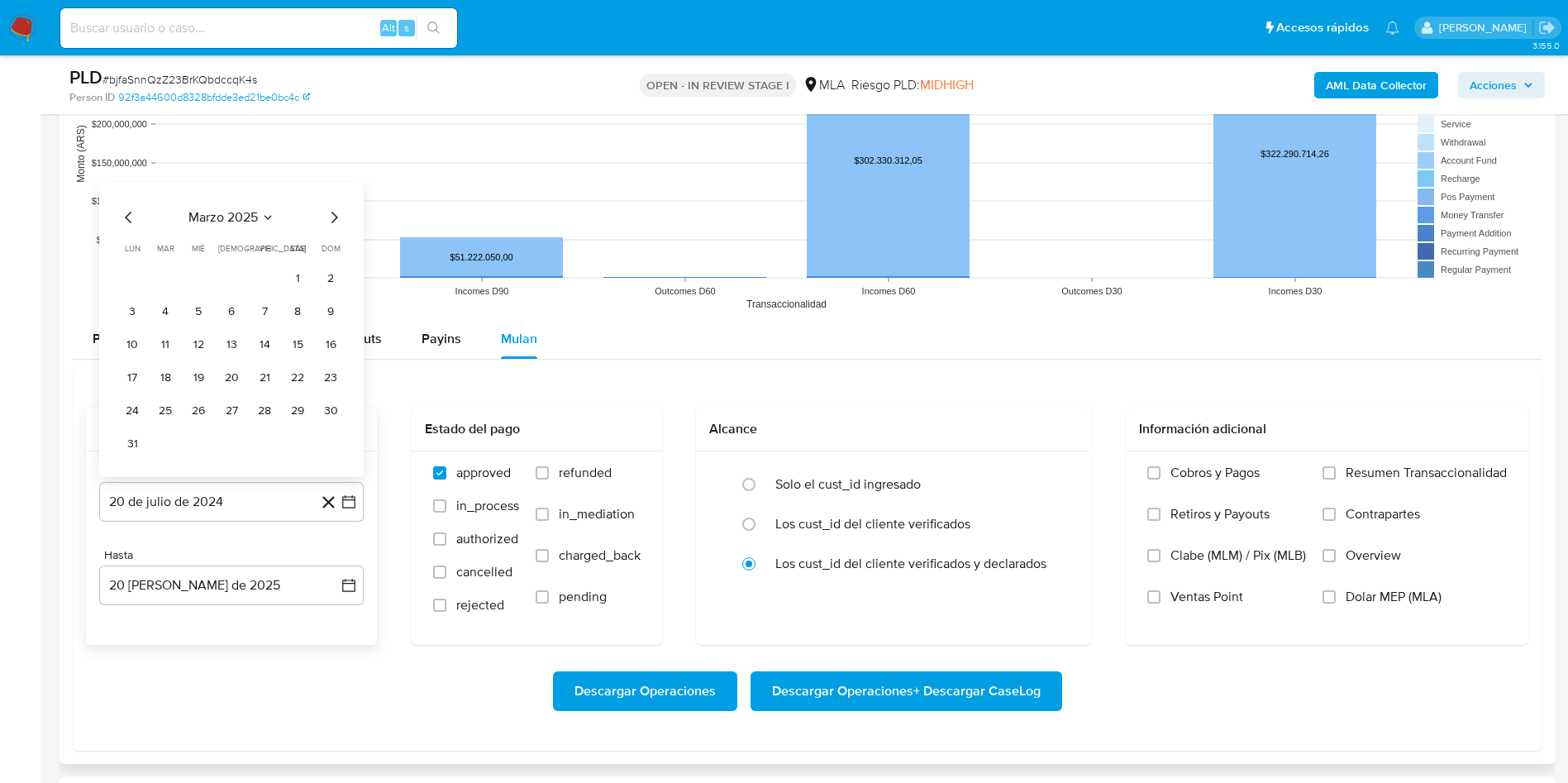
click at [292, 273] on button "1" at bounding box center [297, 278] width 27 height 27
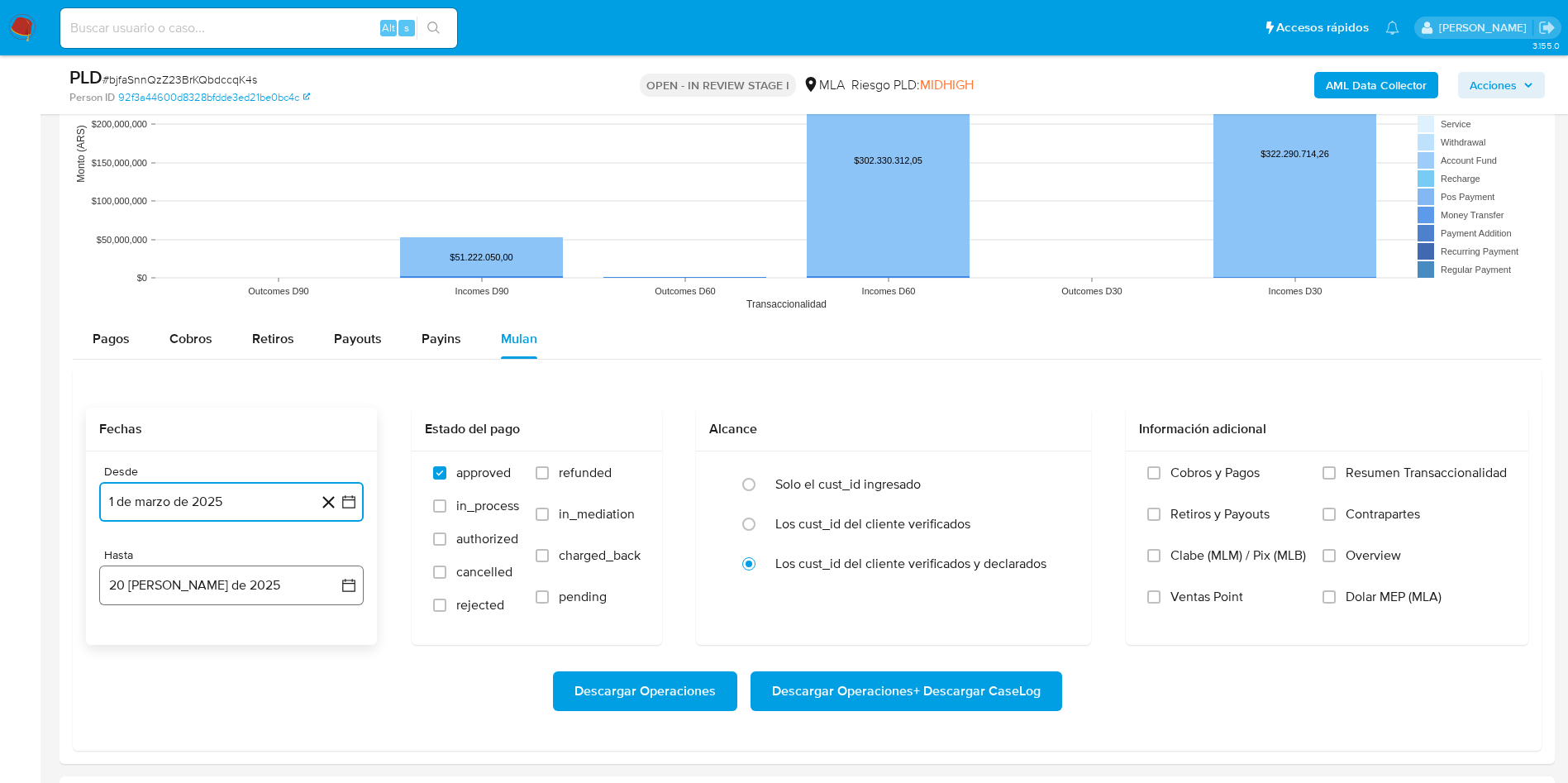
click at [184, 580] on button "20 de agosto de 2025" at bounding box center [231, 585] width 264 height 40
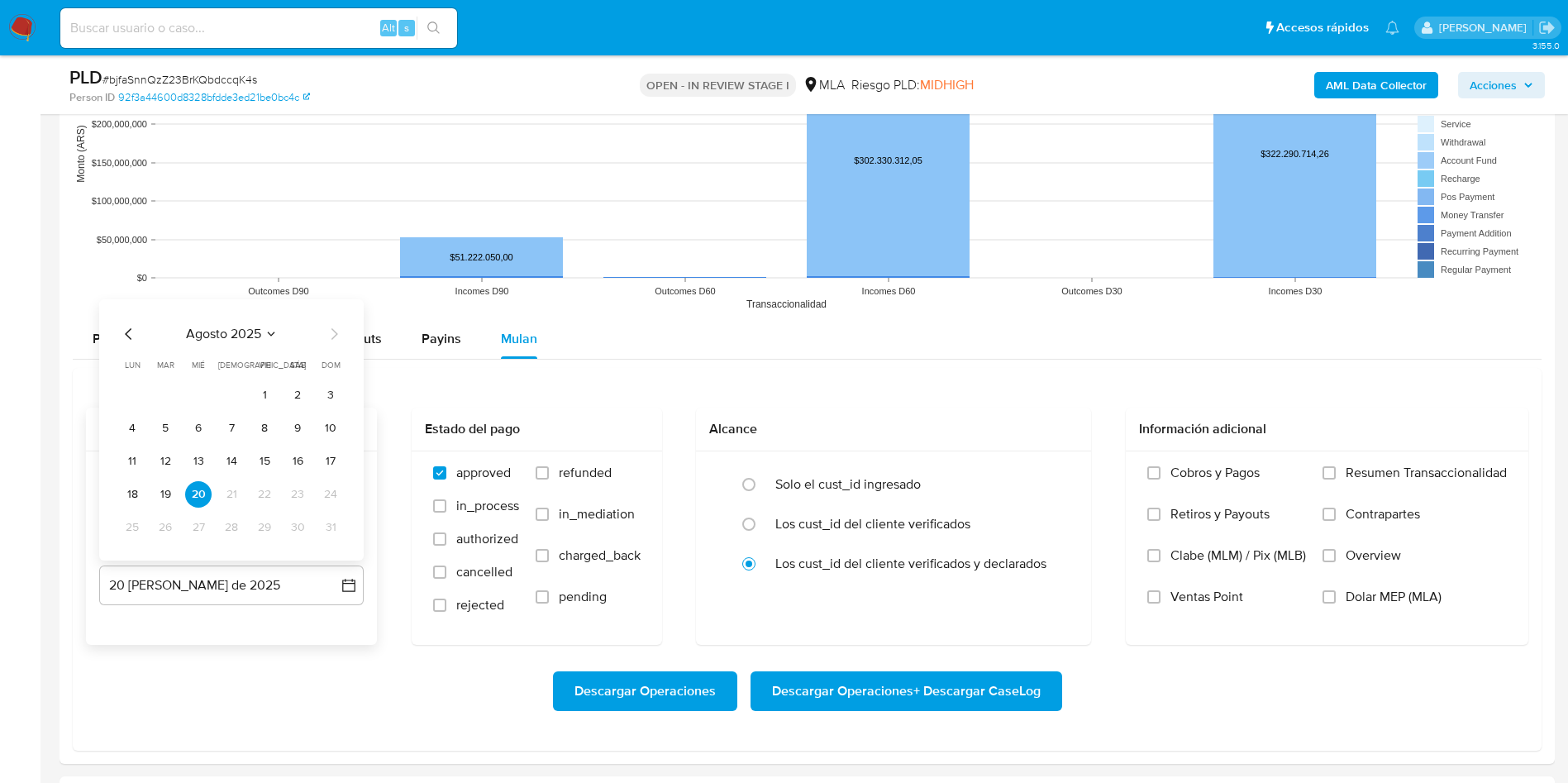
click at [128, 338] on icon "Mes anterior" at bounding box center [129, 334] width 20 height 20
drag, startPoint x: 242, startPoint y: 527, endPoint x: 566, endPoint y: 489, distance: 326.2
click at [241, 528] on button "31" at bounding box center [231, 528] width 27 height 27
click at [612, 481] on label "refunded" at bounding box center [588, 486] width 105 height 41
click at [549, 480] on input "refunded" at bounding box center [543, 473] width 13 height 13
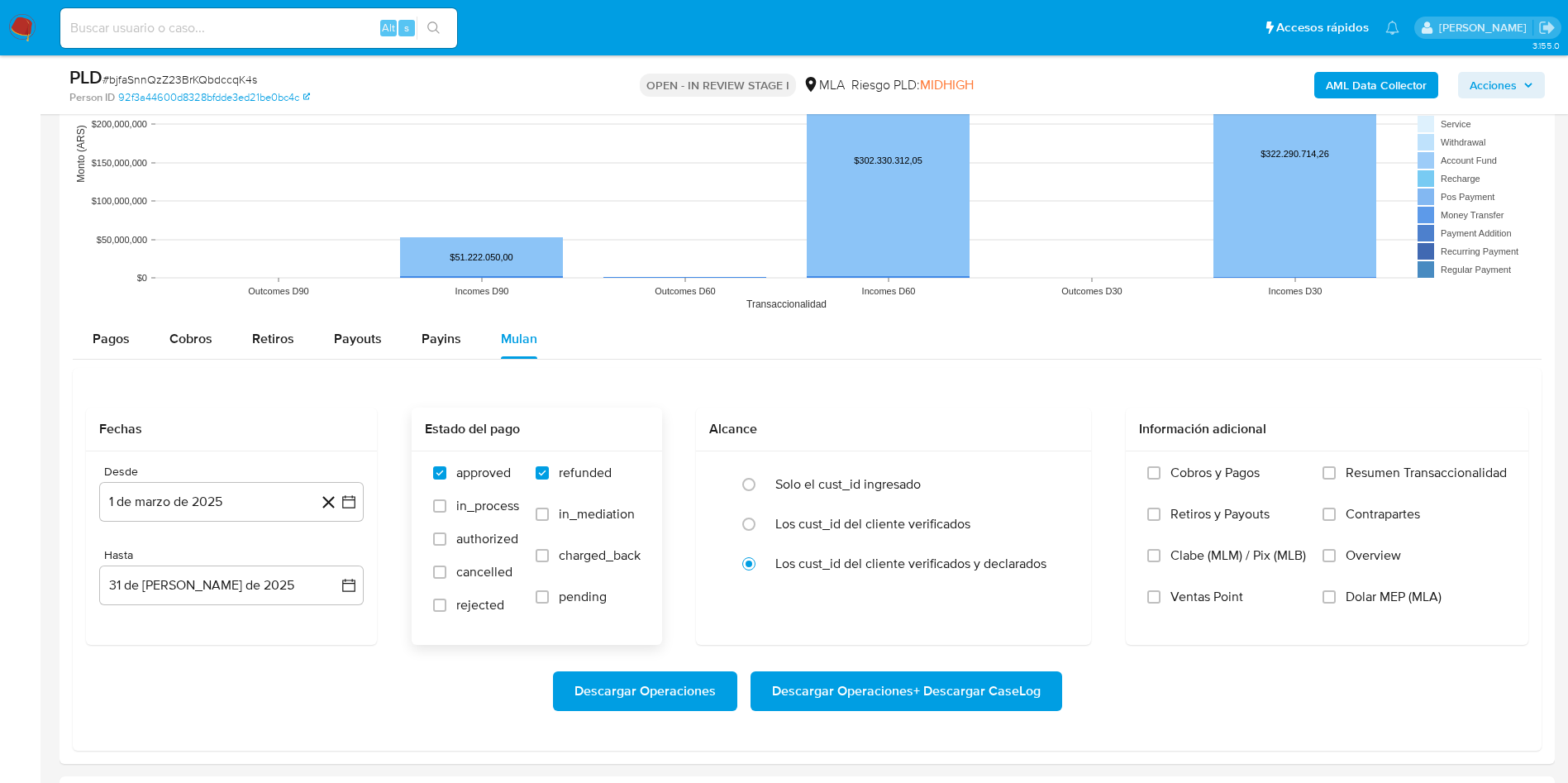
checkbox input "true"
click at [1392, 601] on span "Dolar MEP (MLA)" at bounding box center [1393, 597] width 96 height 17
click at [1335, 601] on input "Dolar MEP (MLA)" at bounding box center [1329, 597] width 13 height 13
click at [926, 680] on span "Descargar Operaciones + Descargar CaseLog" at bounding box center [906, 691] width 268 height 36
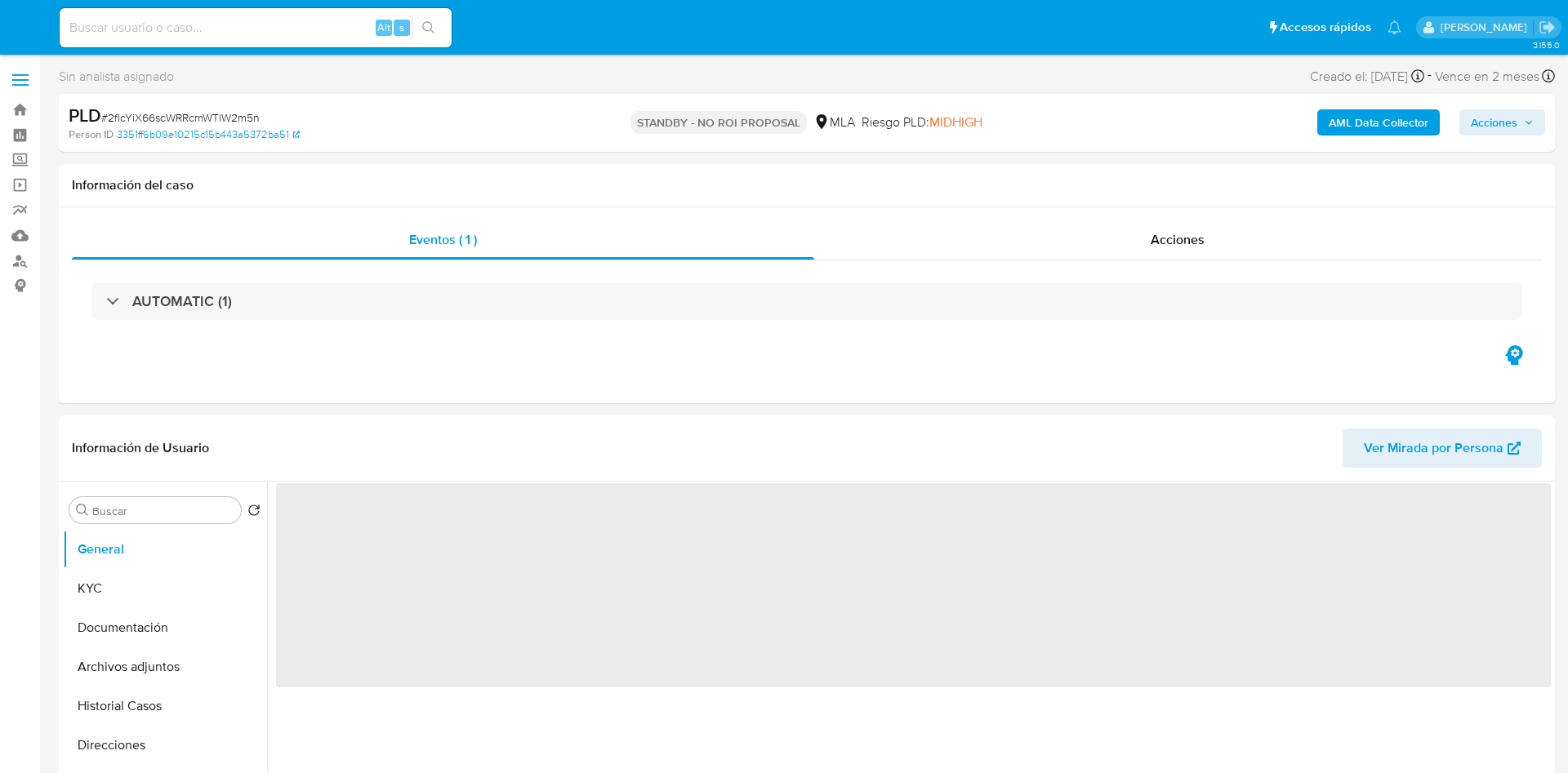
select select "10"
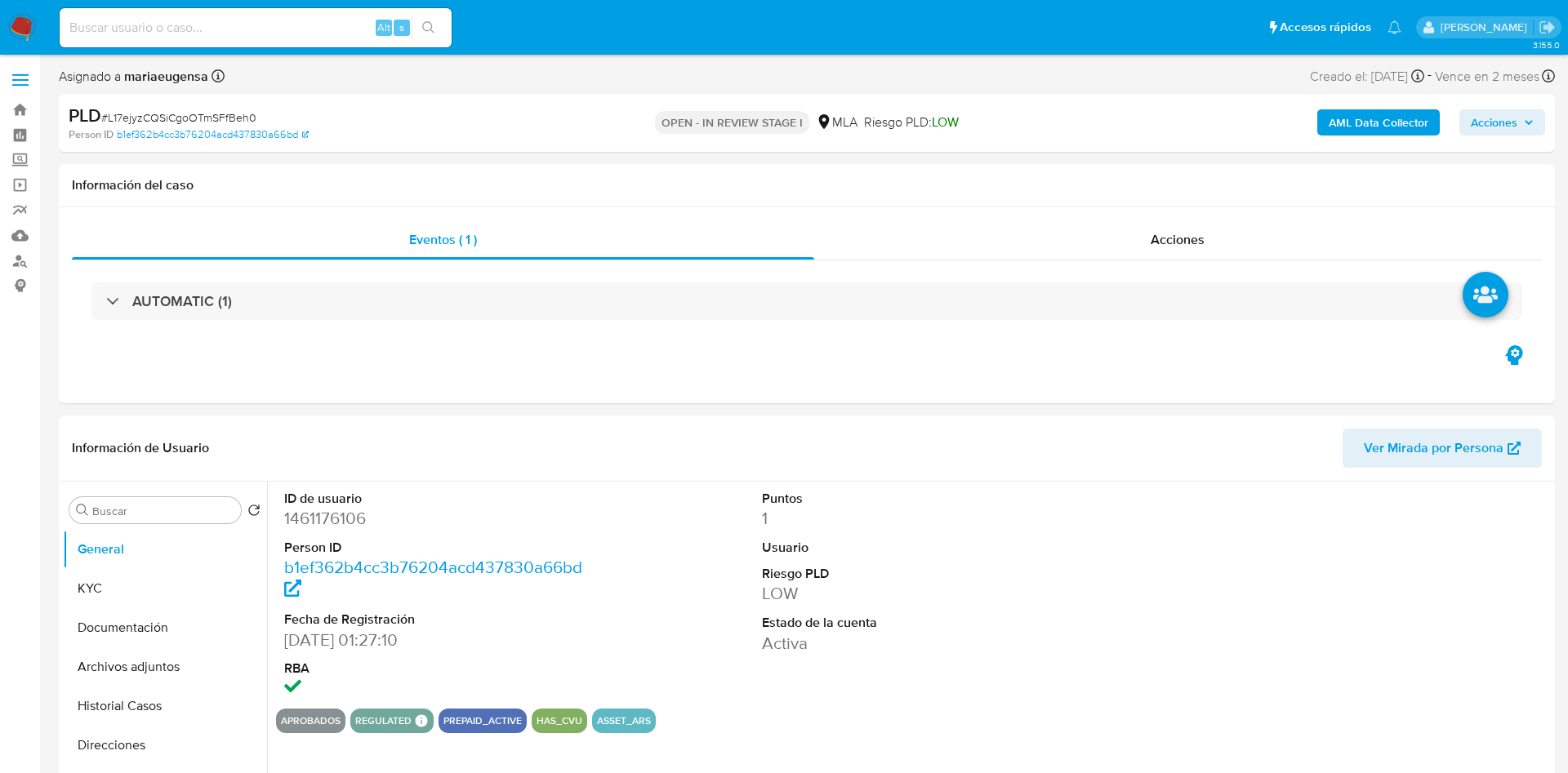
select select "10"
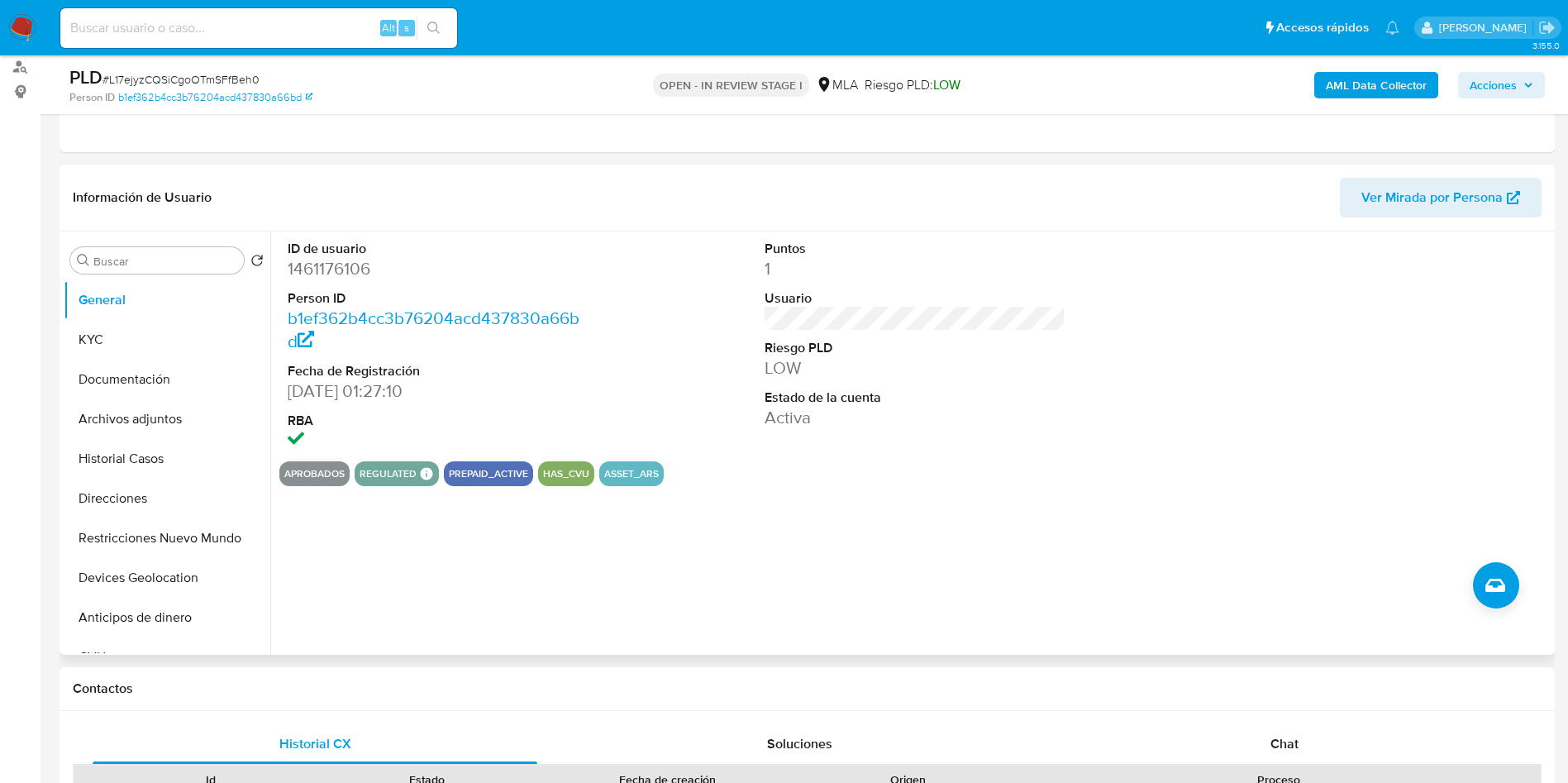
scroll to position [496, 0]
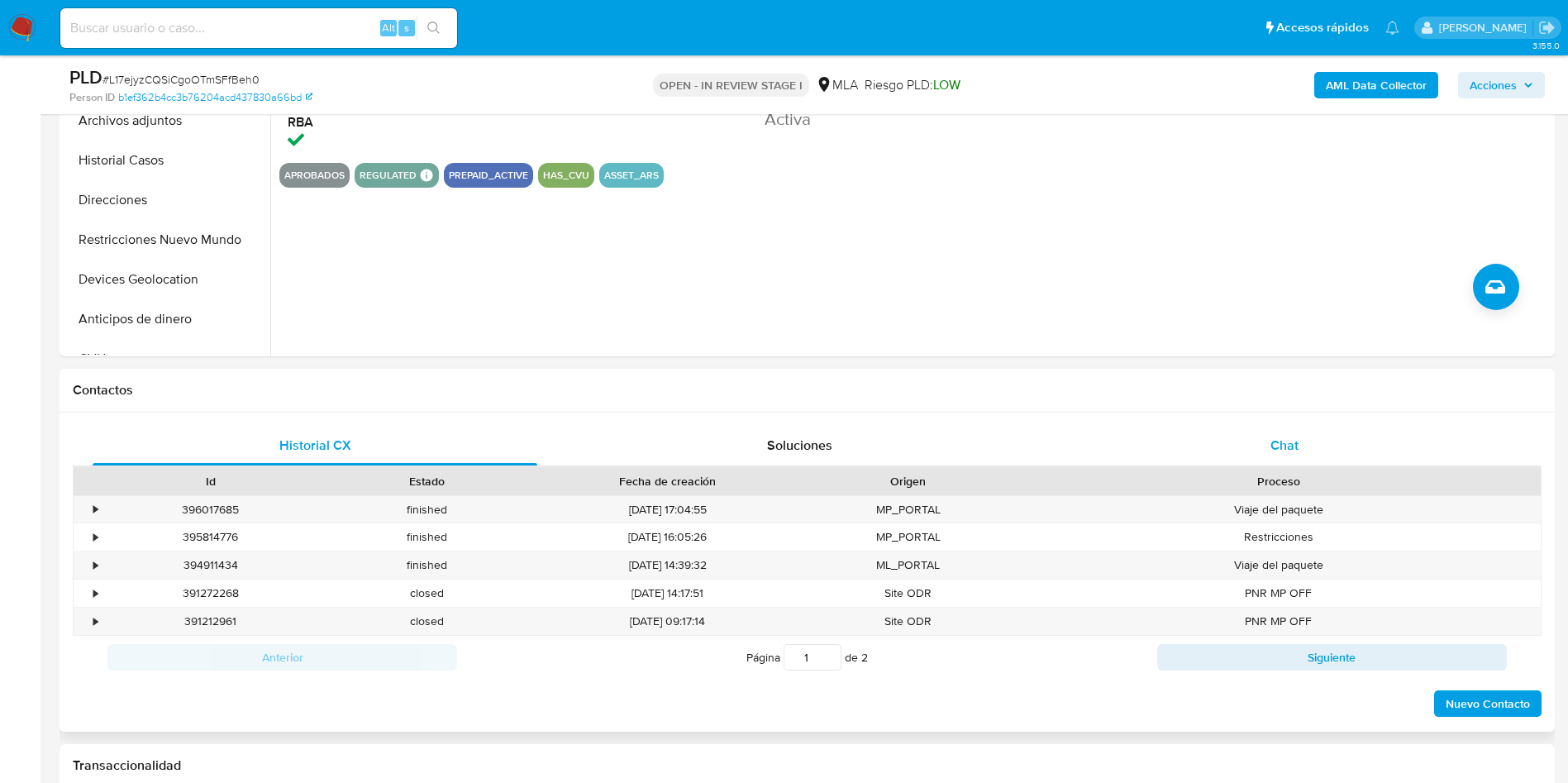
click at [1310, 428] on div "Chat" at bounding box center [1284, 446] width 445 height 40
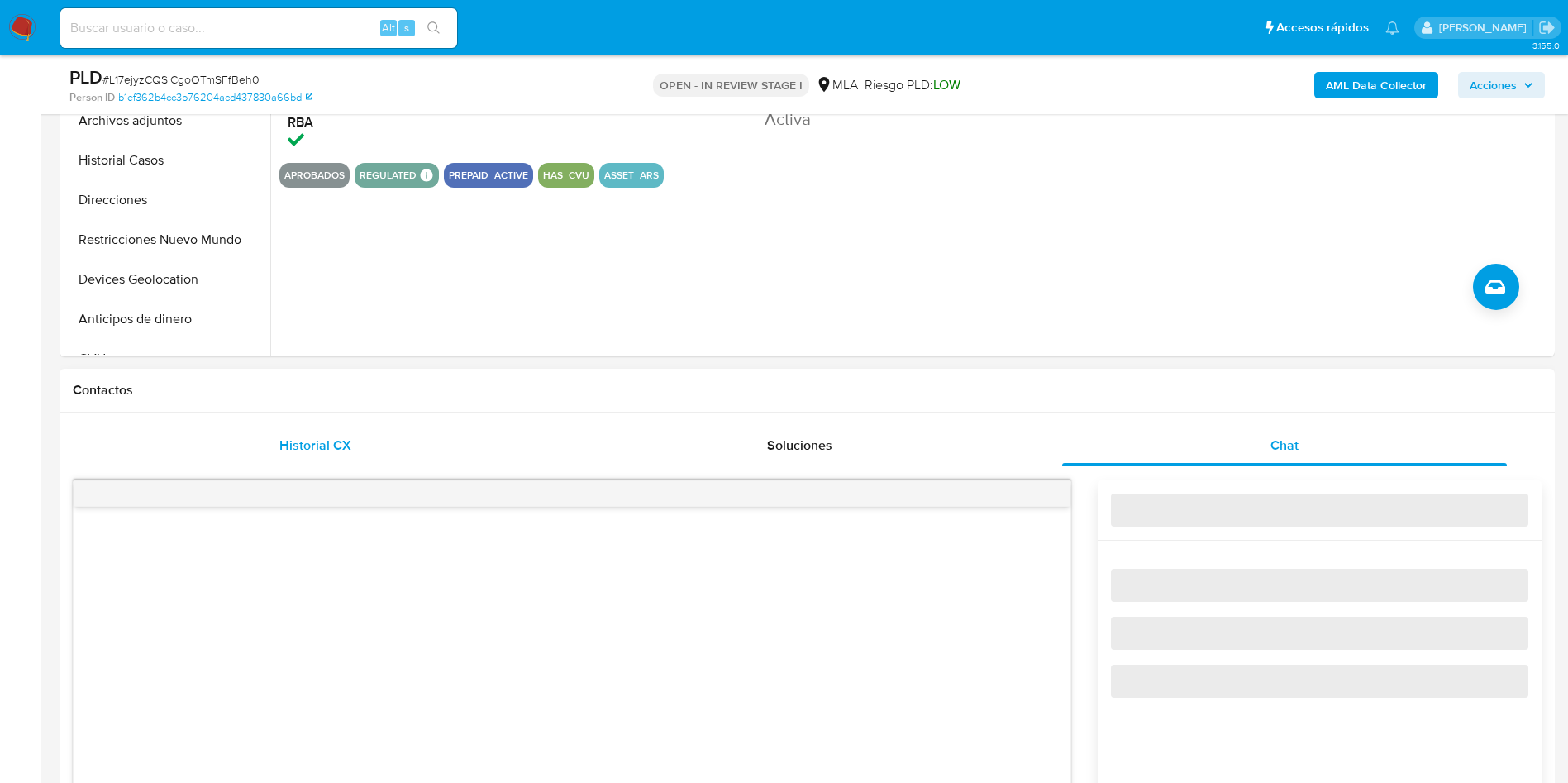
click at [346, 456] on div "Historial CX" at bounding box center [315, 446] width 445 height 40
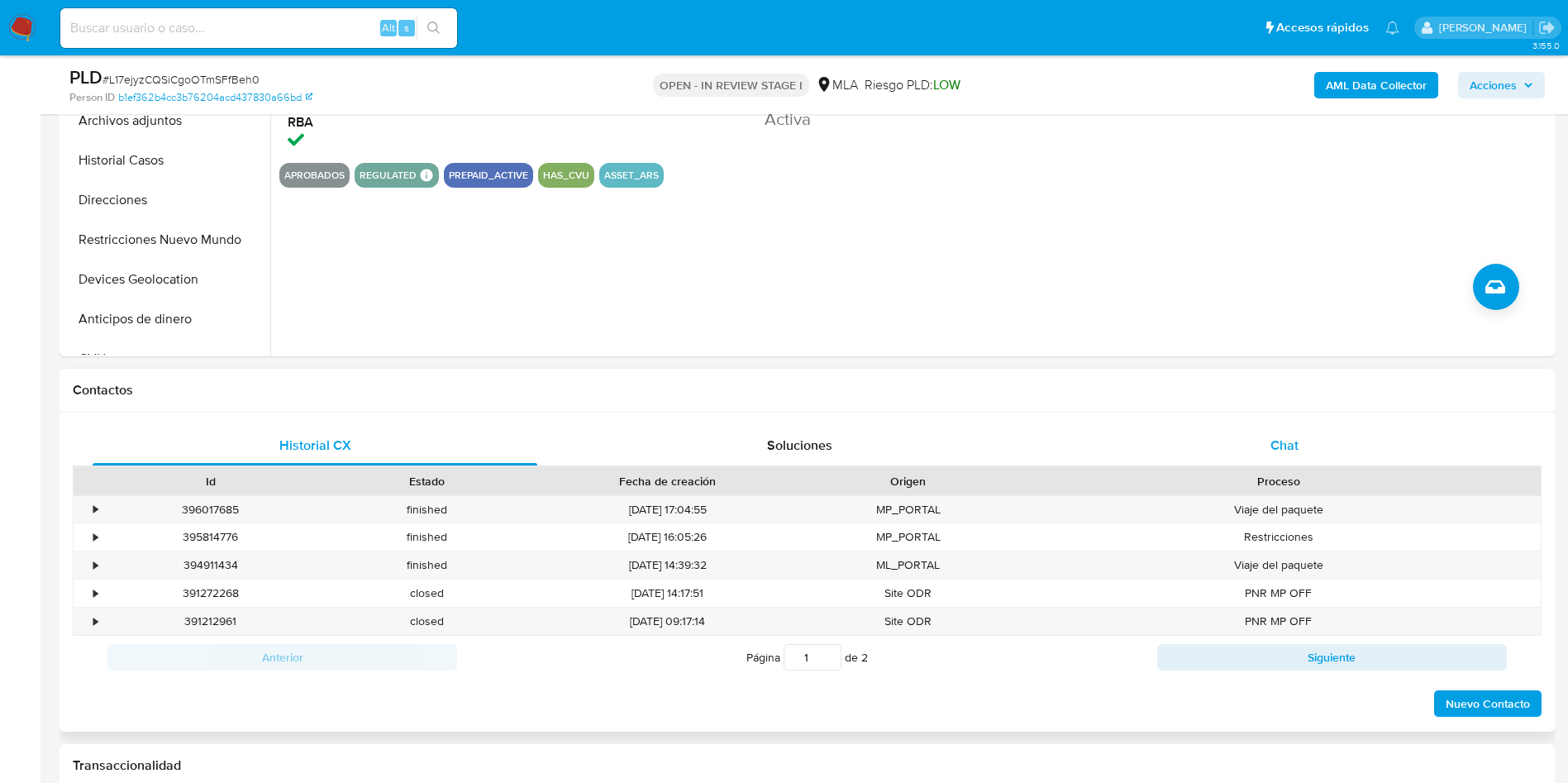
click at [1299, 436] on div "Chat" at bounding box center [1284, 446] width 445 height 40
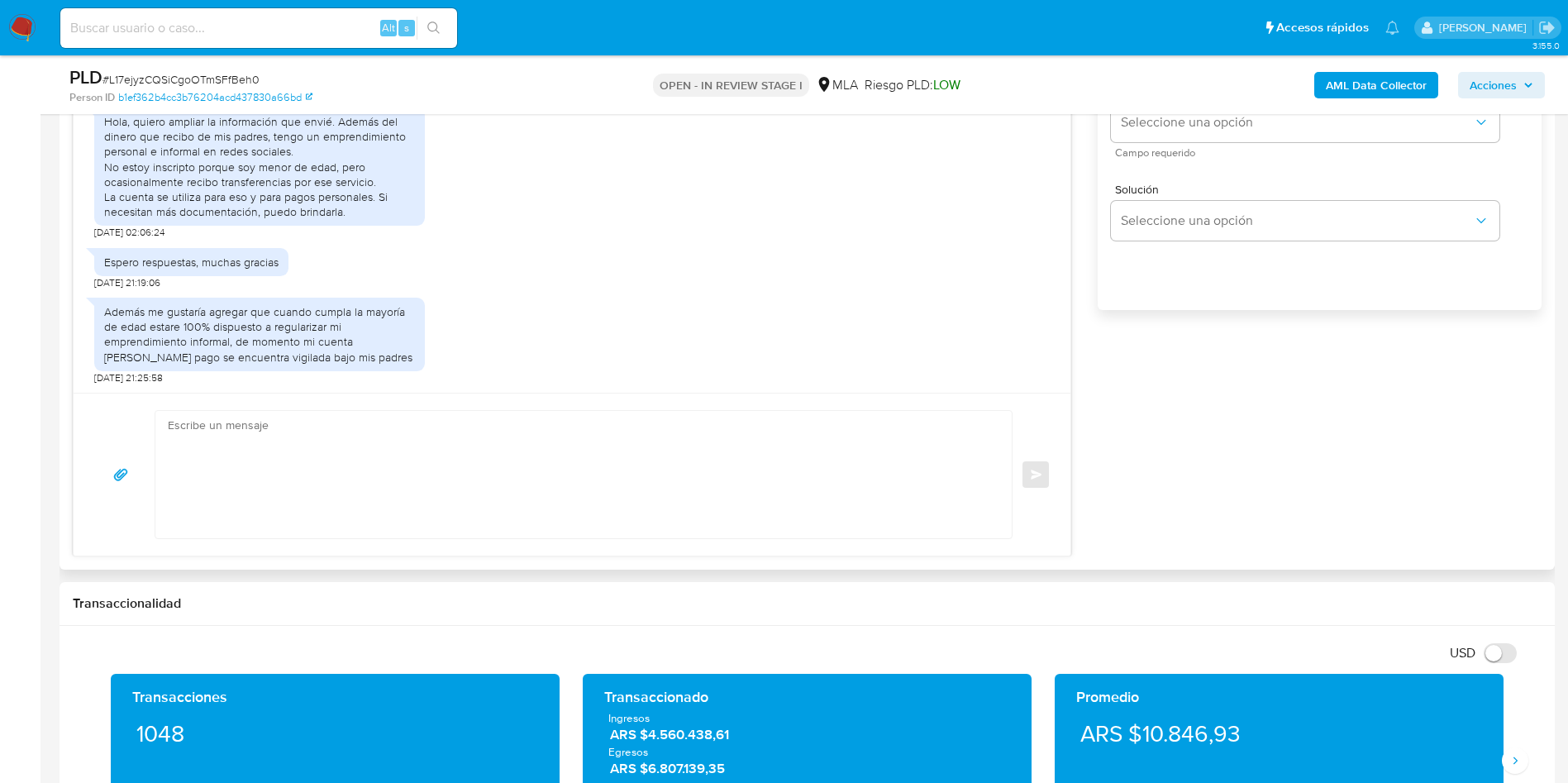
scroll to position [1116, 0]
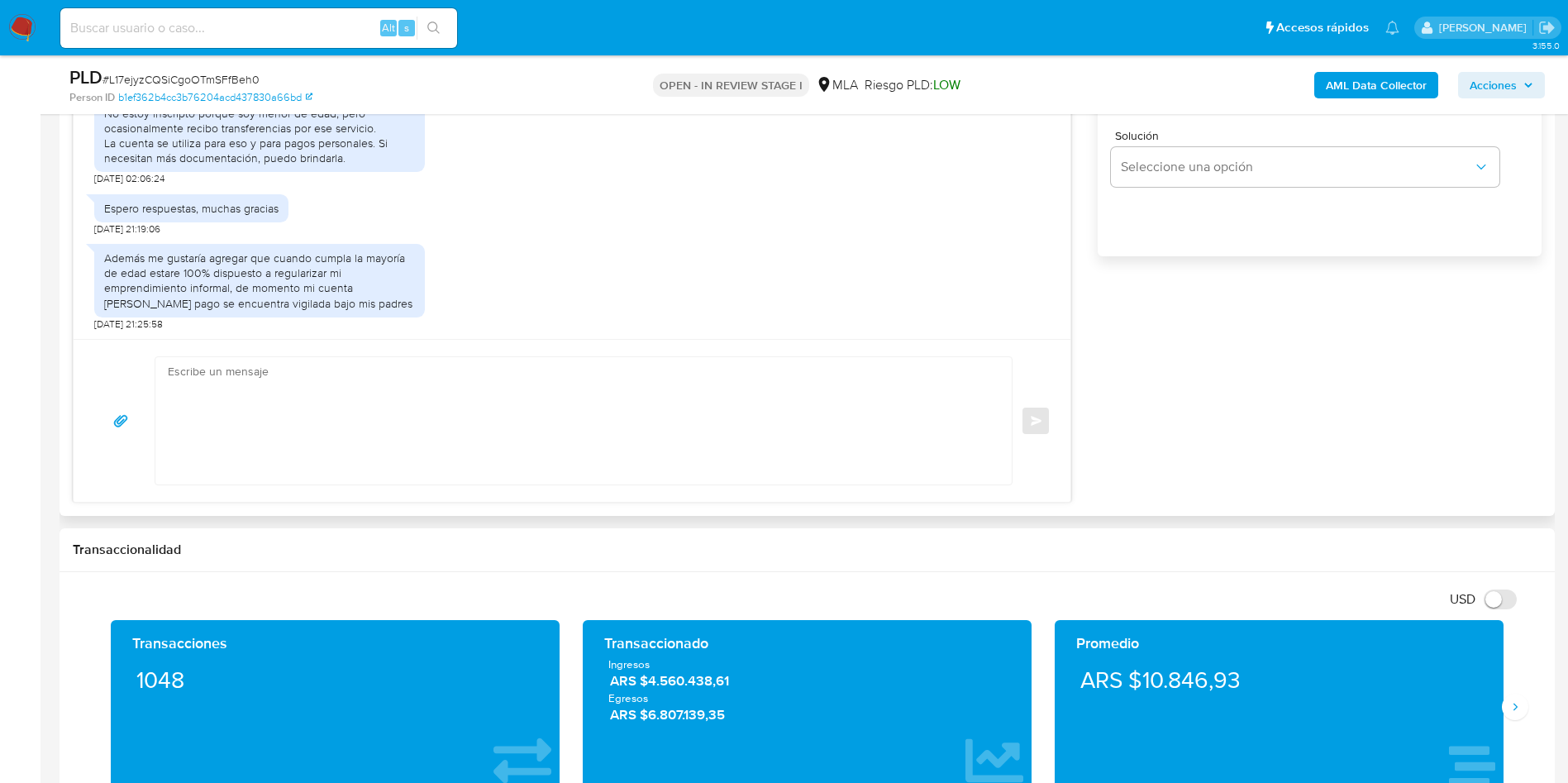
click at [485, 260] on div "Además me gustaría agregar que cuando cumpla la mayoría de edad estare 100% dis…" at bounding box center [572, 283] width 955 height 95
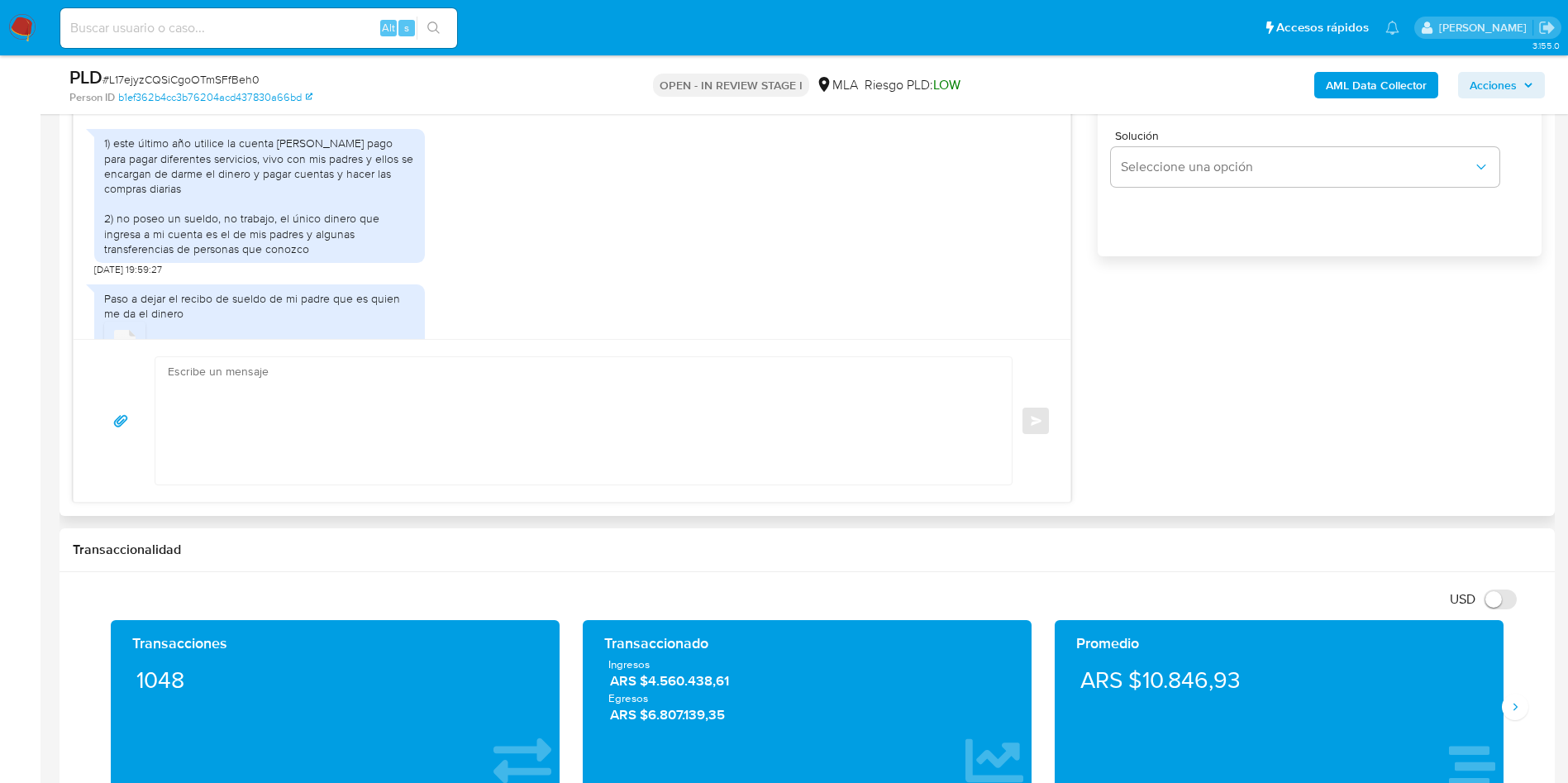
scroll to position [640, 0]
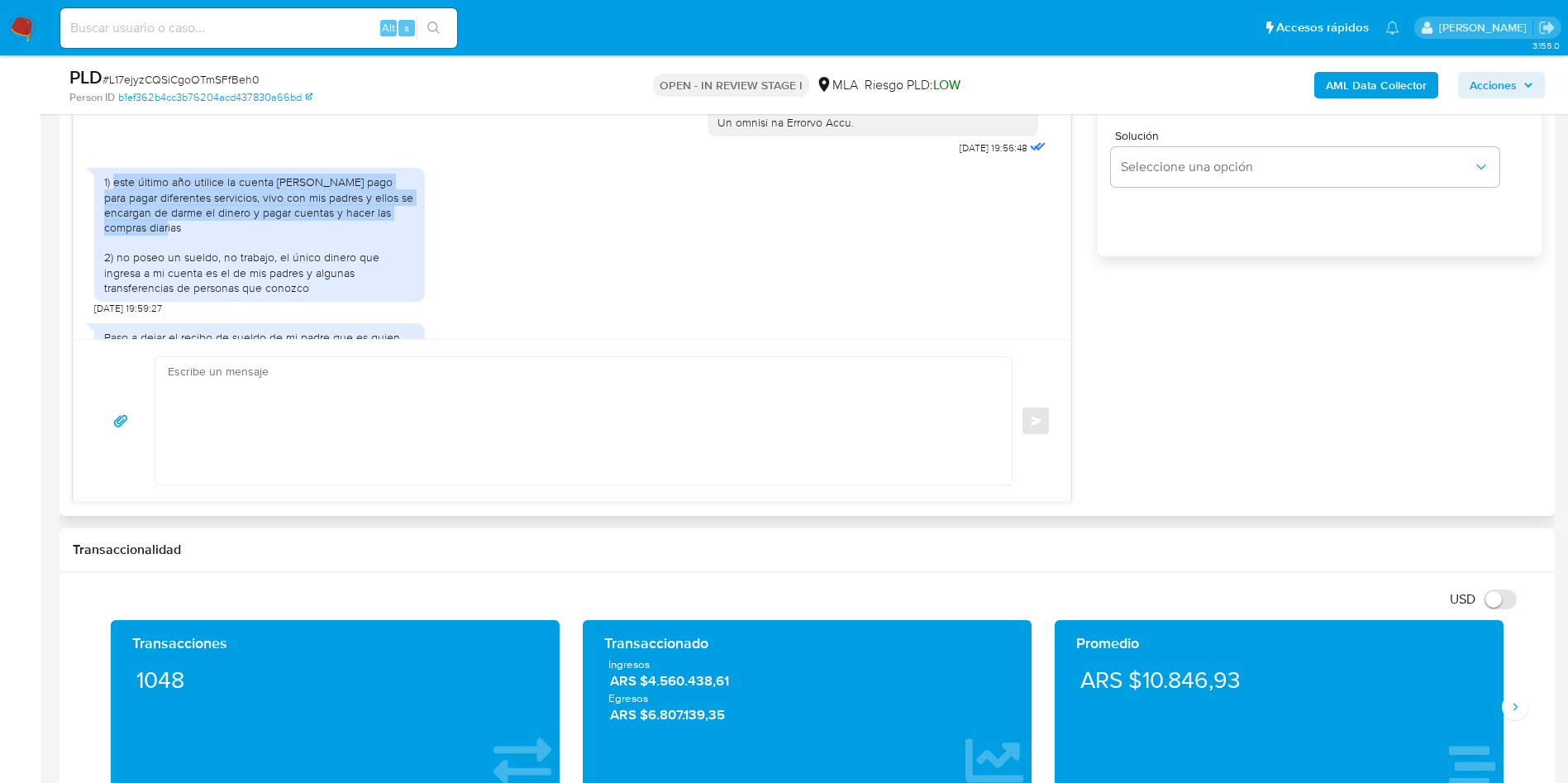
drag, startPoint x: 189, startPoint y: 257, endPoint x: 115, endPoint y: 215, distance: 85.1
click at [115, 215] on div "1) este último año utilice la cuenta de Mercado pago para pagar diferentes serv…" at bounding box center [259, 235] width 311 height 121
copy div "este último año utilice la cuenta de Mercado pago para pagar diferentes servici…"
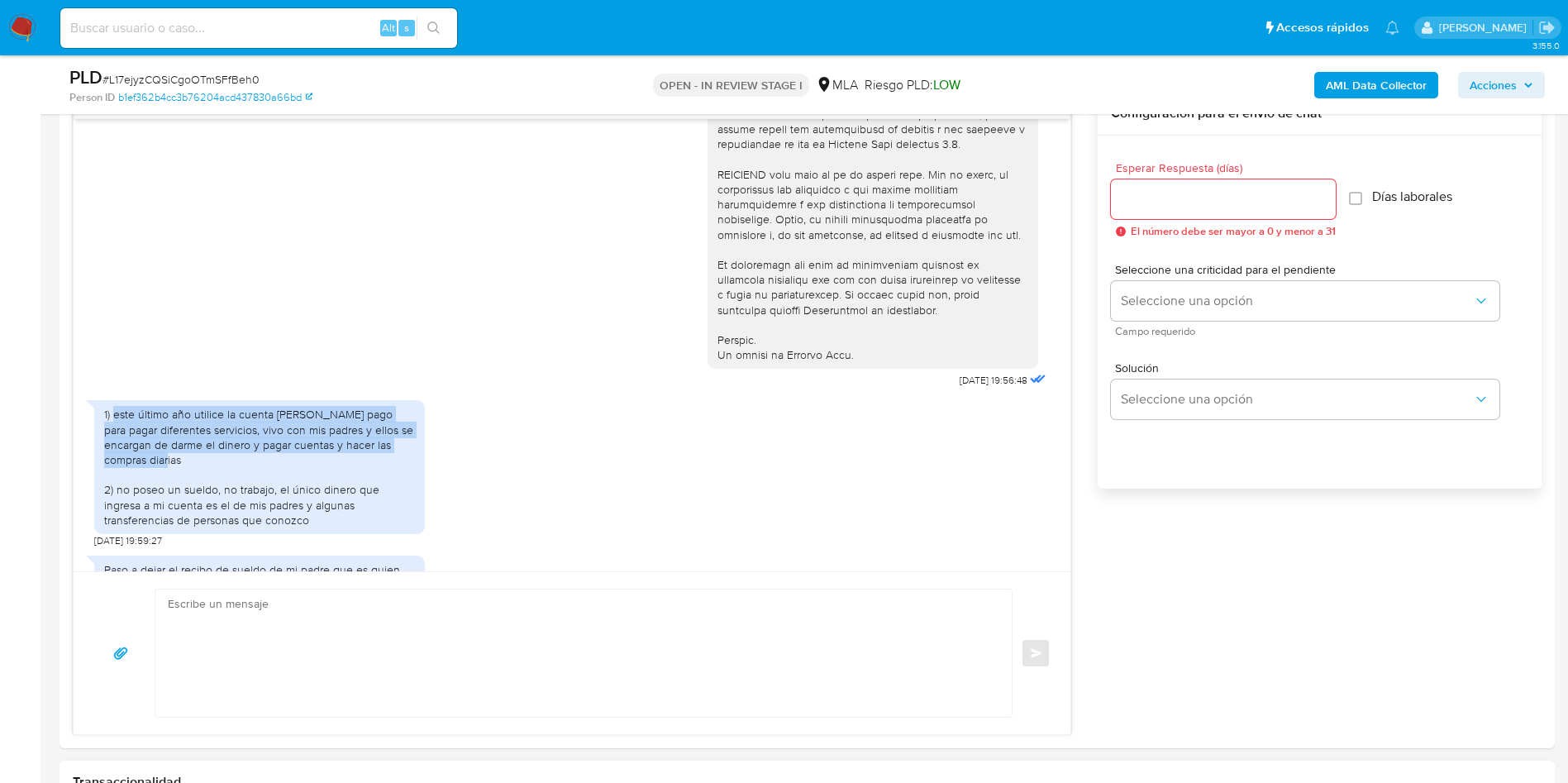
scroll to position [868, 0]
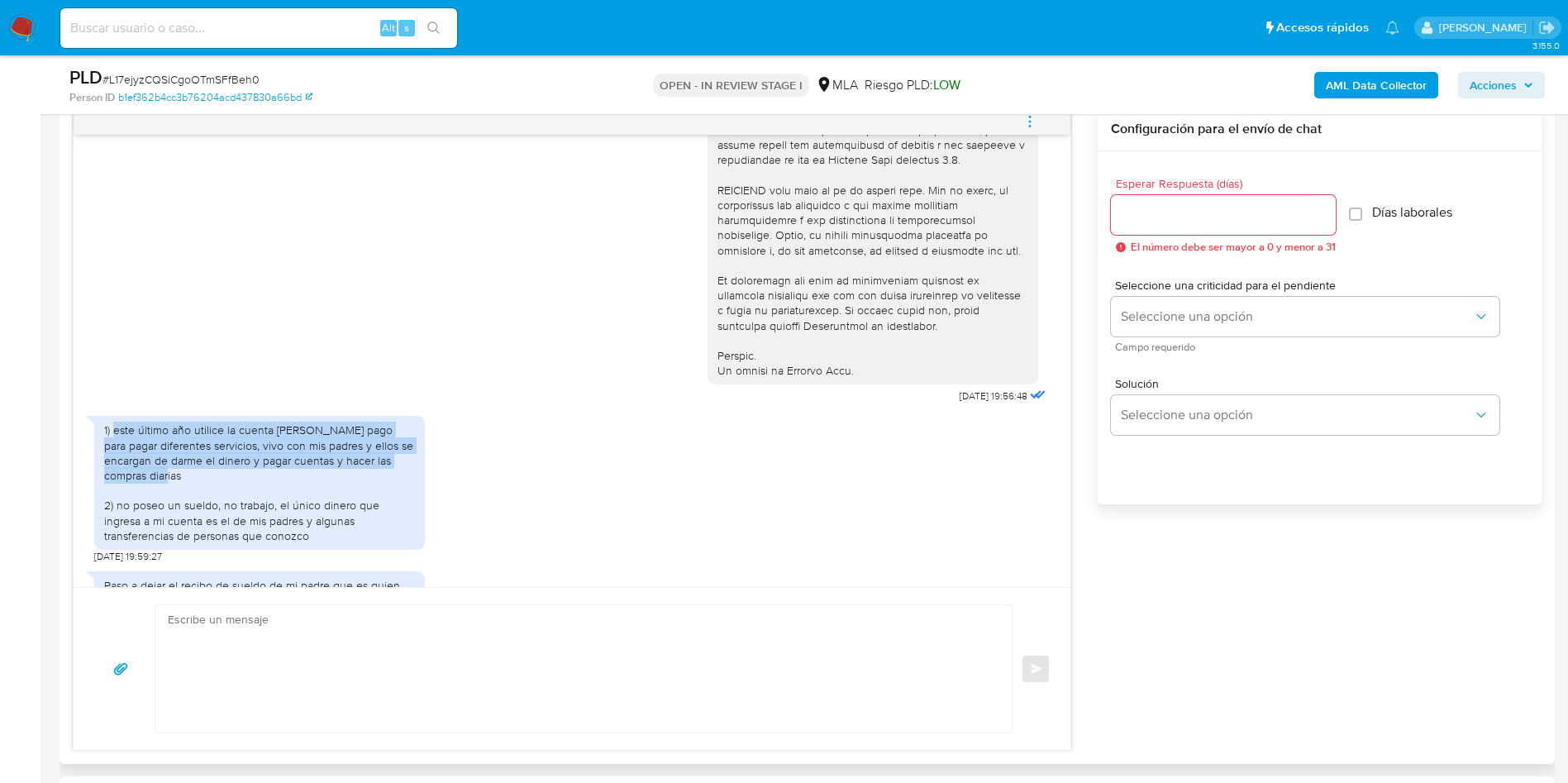
copy div "este último año utilice la cuenta de Mercado pago para pagar diferentes servici…"
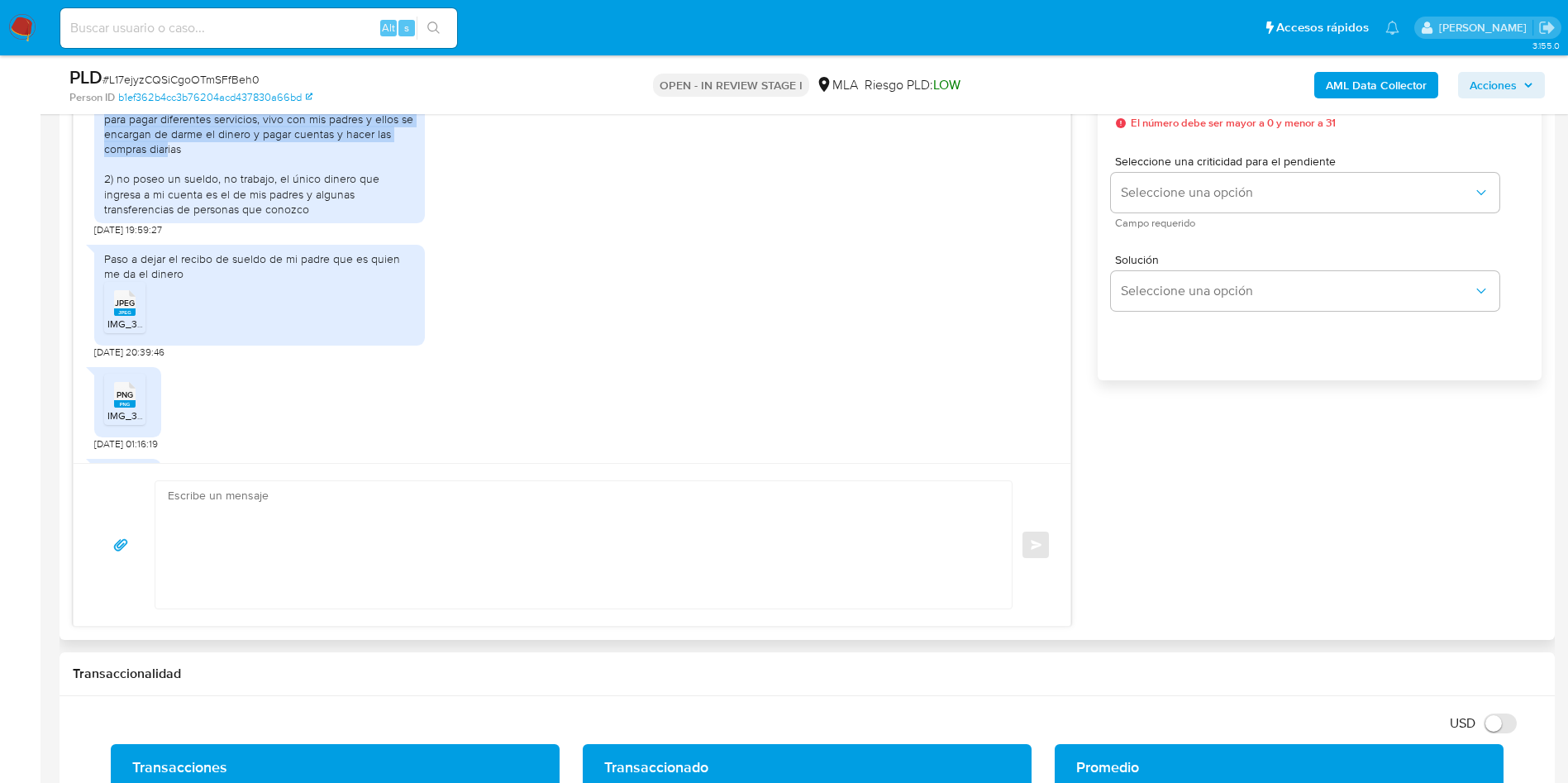
scroll to position [888, 0]
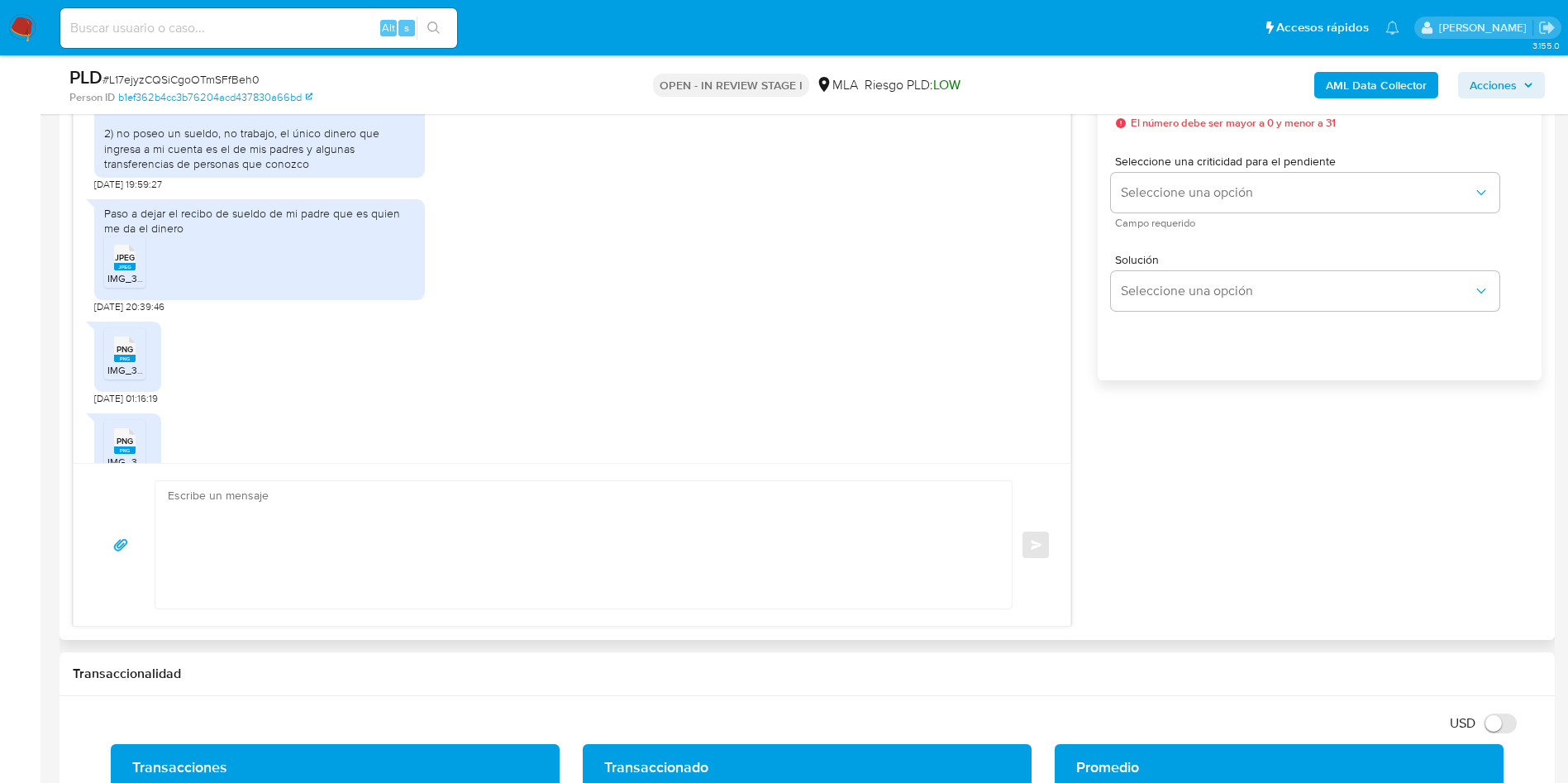
click at [137, 285] on span "IMG_3978.jpeg" at bounding box center [142, 278] width 69 height 14
click at [124, 355] on span "PNG" at bounding box center [125, 349] width 17 height 11
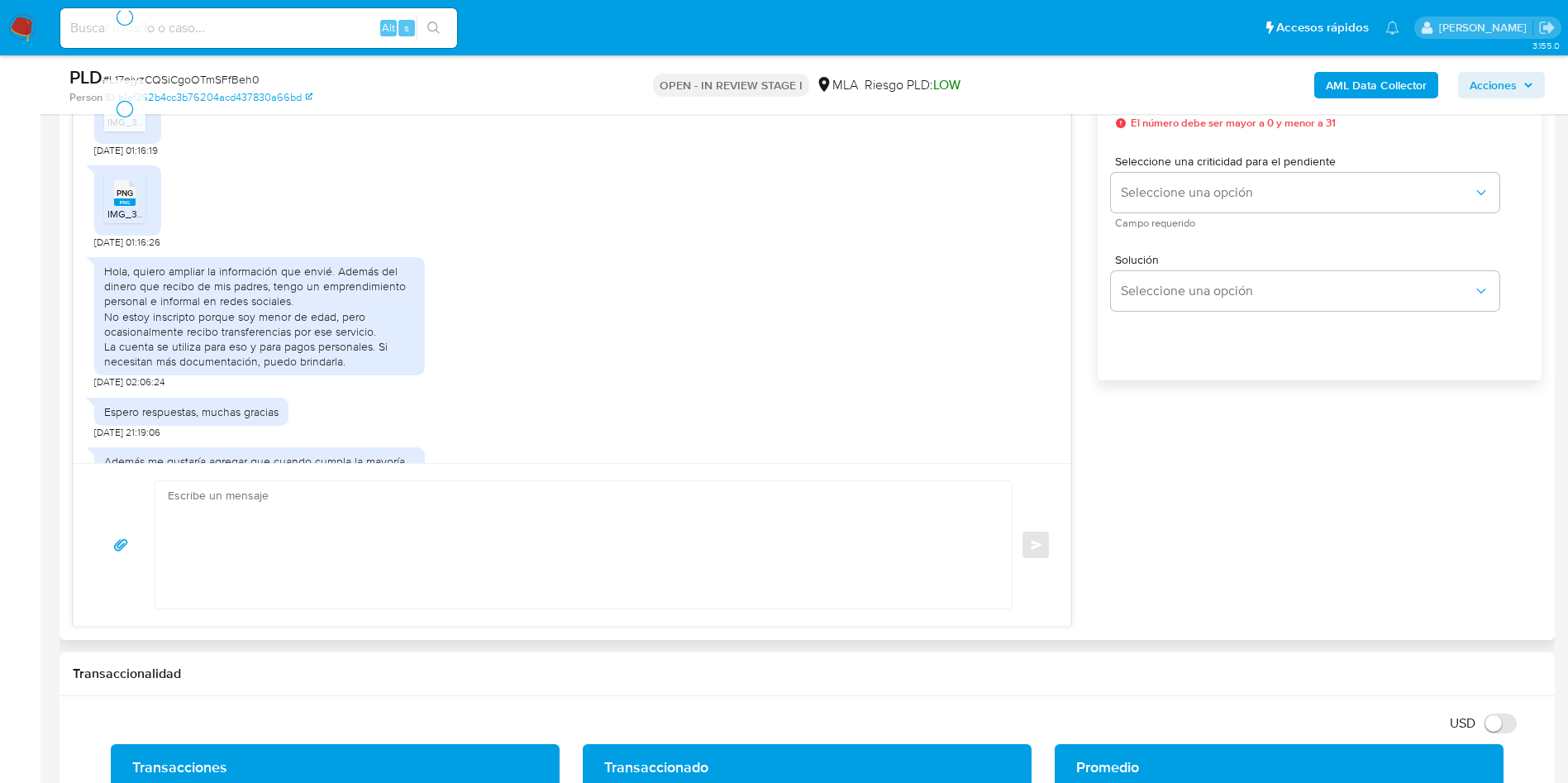
click at [118, 198] on span "PNG" at bounding box center [125, 192] width 17 height 11
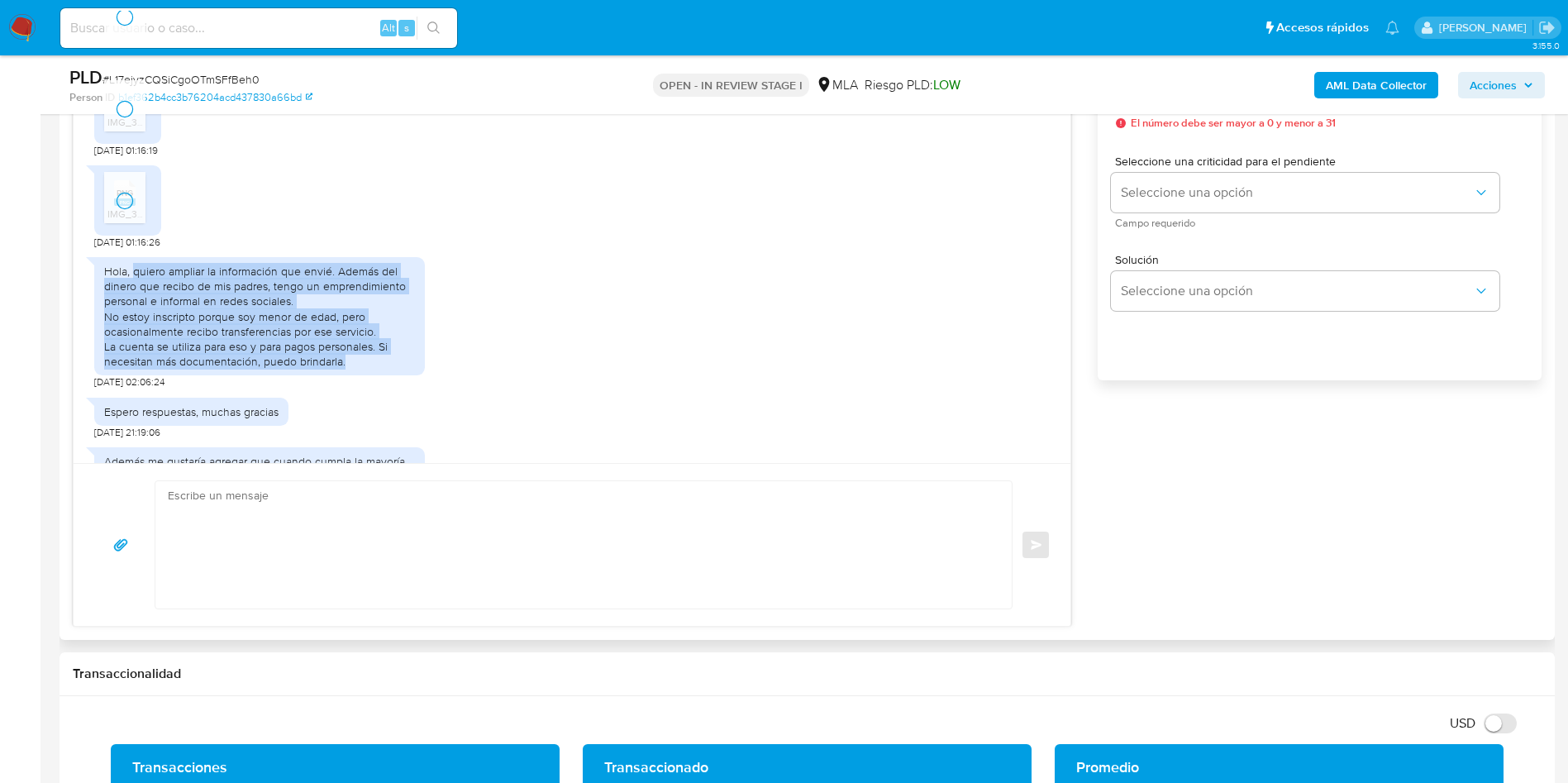
drag, startPoint x: 348, startPoint y: 411, endPoint x: 135, endPoint y: 319, distance: 232.0
click at [135, 319] on div "Hola, quiero ampliar la información que envié. Además del dinero que recibo de …" at bounding box center [259, 316] width 311 height 105
copy div "quiero ampliar la información que envié. Además del dinero que recibo de mis pa…"
click at [641, 389] on div "Hola, quiero ampliar la información que envié. Además del dinero que recibo de …" at bounding box center [572, 319] width 955 height 141
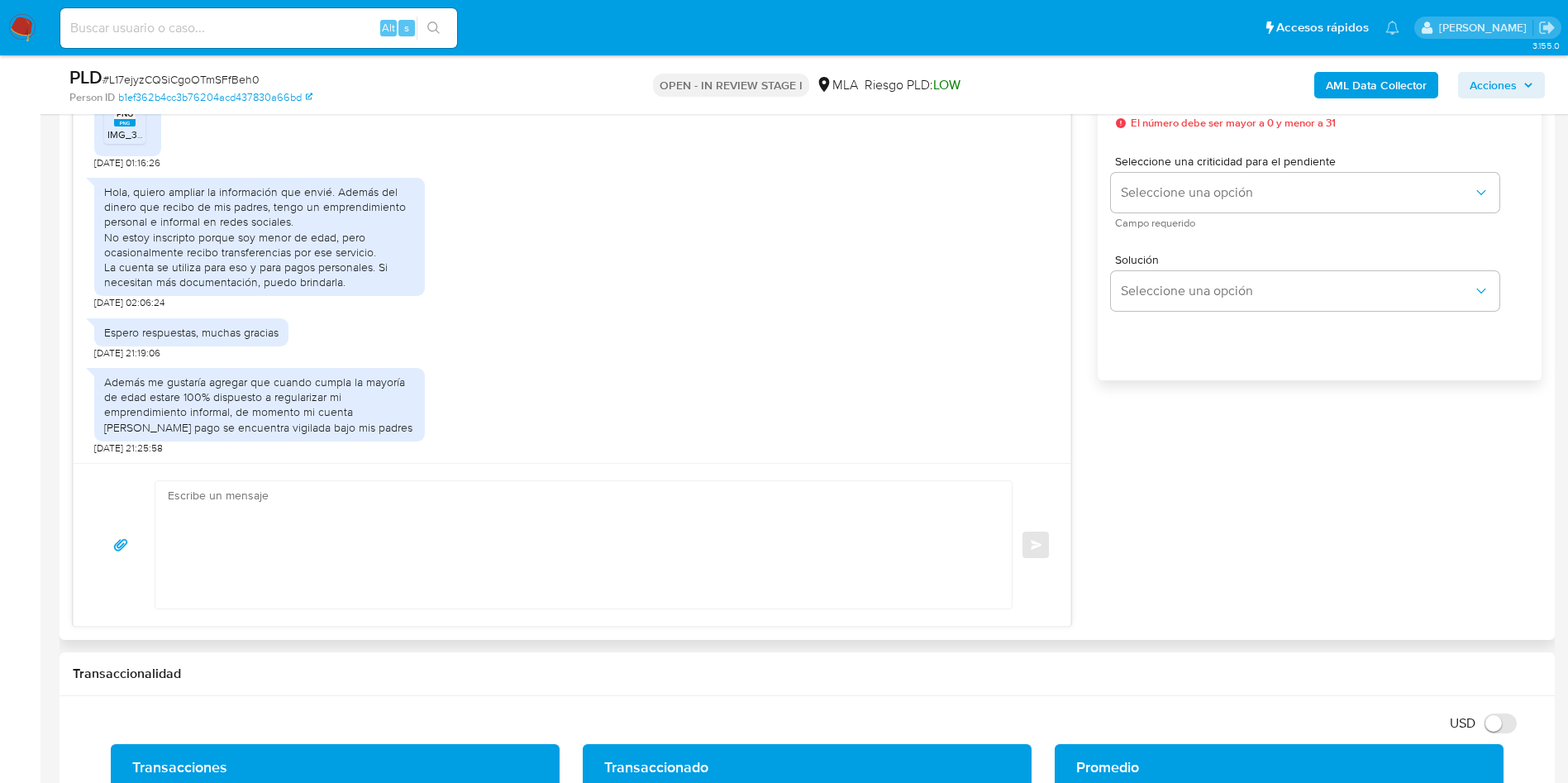
drag, startPoint x: 350, startPoint y: 396, endPoint x: 574, endPoint y: 331, distance: 233.2
click at [352, 394] on div "Además me gustaría agregar que cuando cumpla la mayoría de edad estare 100% dis…" at bounding box center [259, 404] width 311 height 60
click at [581, 326] on div "Espero respuestas, muchas gracias 18/07/2025 21:19:06" at bounding box center [572, 335] width 955 height 50
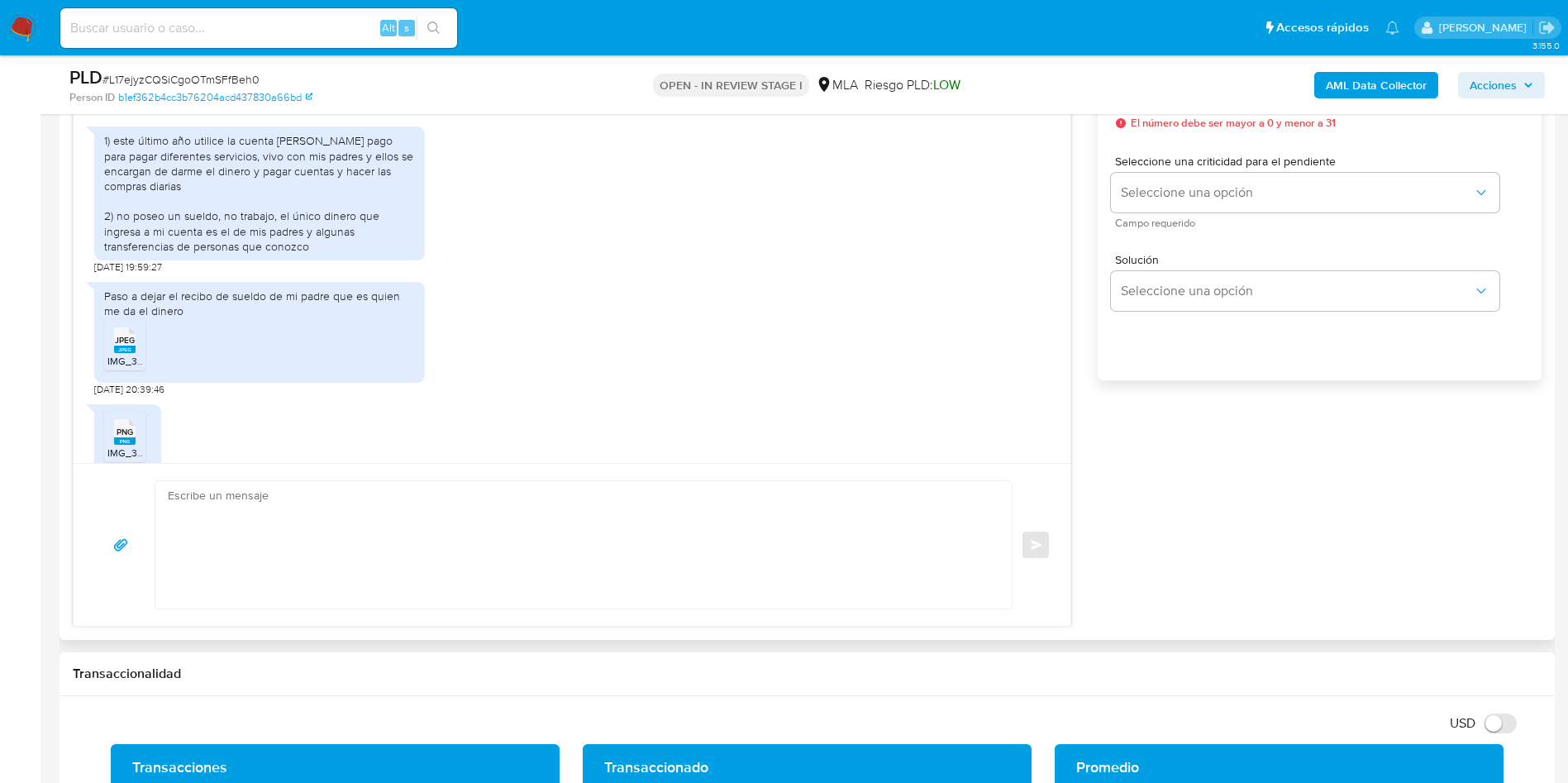
scroll to position [764, 0]
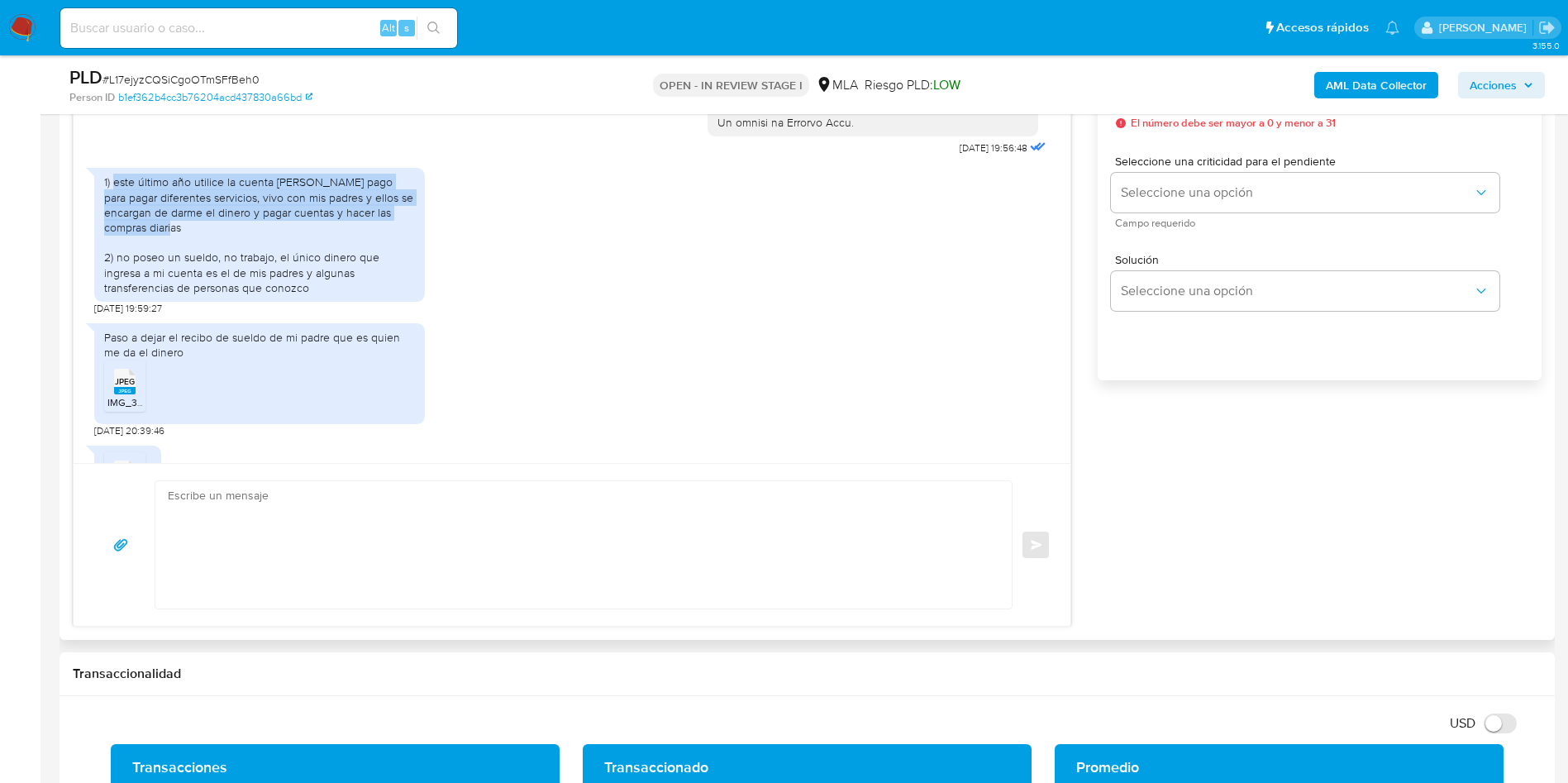
drag, startPoint x: 205, startPoint y: 269, endPoint x: 115, endPoint y: 212, distance: 106.5
click at [115, 212] on div "1) este último año utilice la cuenta de Mercado pago para pagar diferentes serv…" at bounding box center [259, 235] width 311 height 121
copy div "este último año utilice la cuenta de Mercado pago para pagar diferentes servici…"
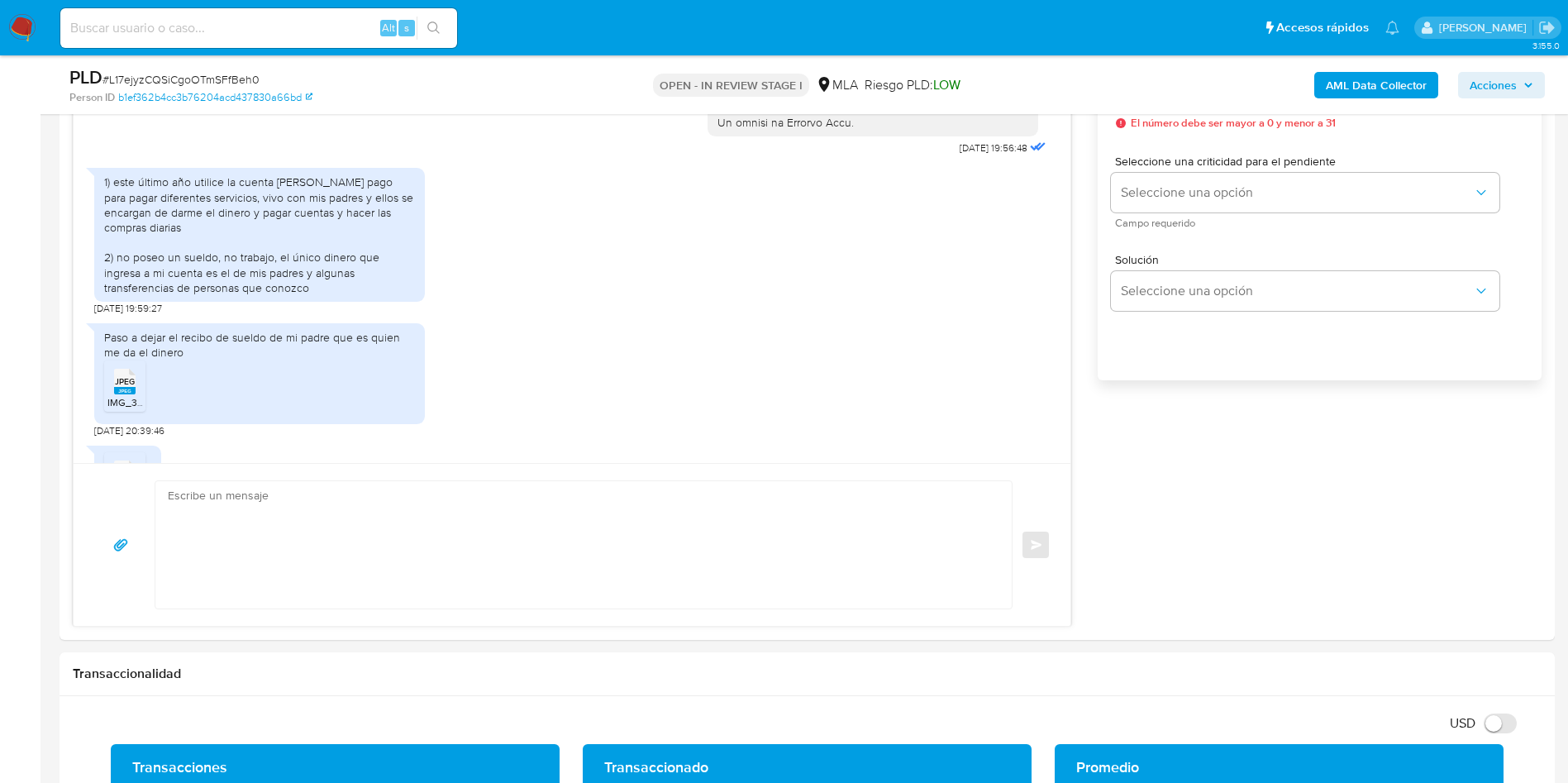
click at [142, 79] on span "# L17ejyzCQSiCgoOTmSFfBeh0" at bounding box center [181, 80] width 157 height 17
click at [142, 78] on span "# L17ejyzCQSiCgoOTmSFfBeh0" at bounding box center [181, 80] width 157 height 17
copy span "L17ejyzCQSiCgoOTmSFfBeh0"
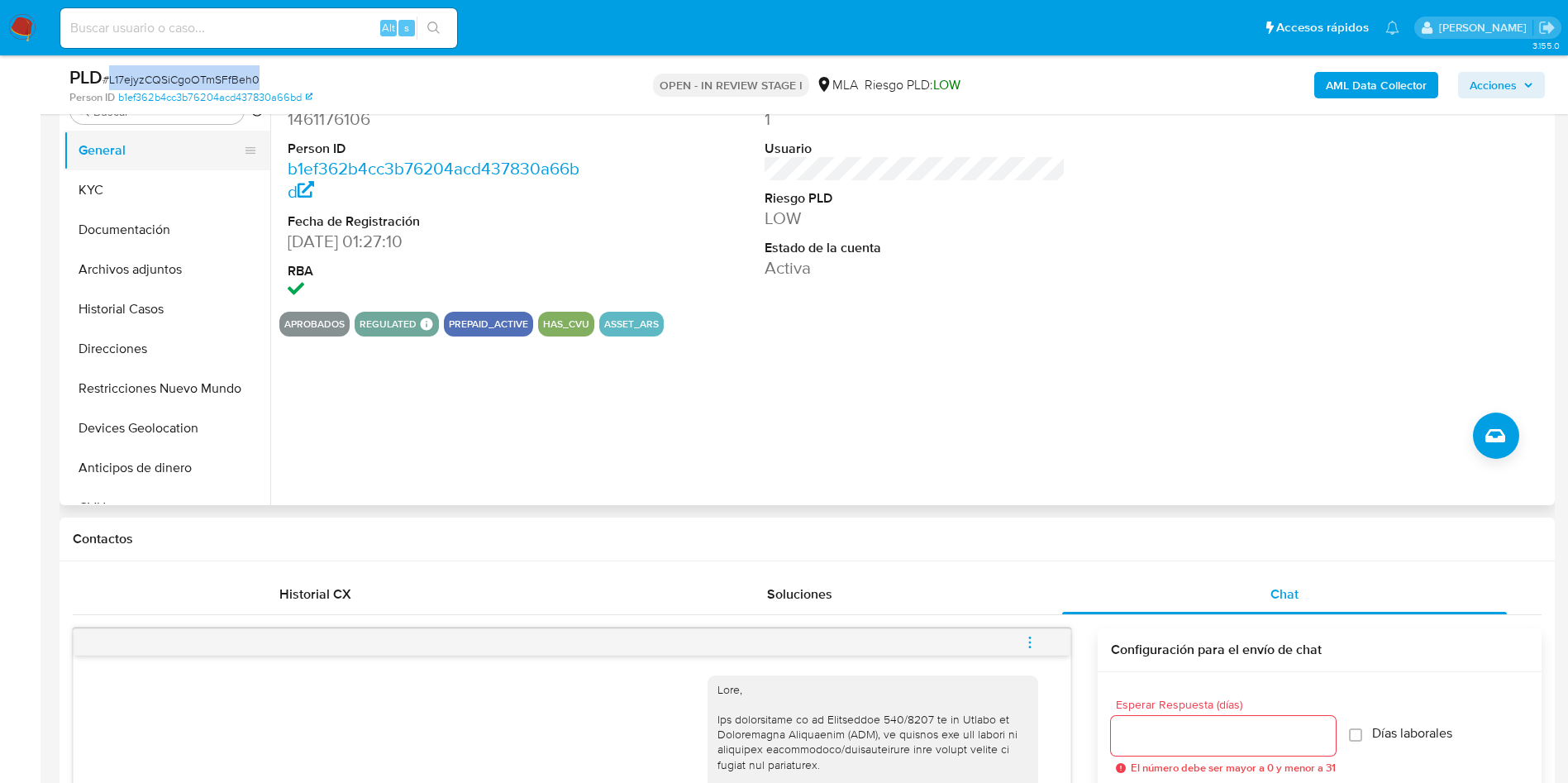
scroll to position [248, 0]
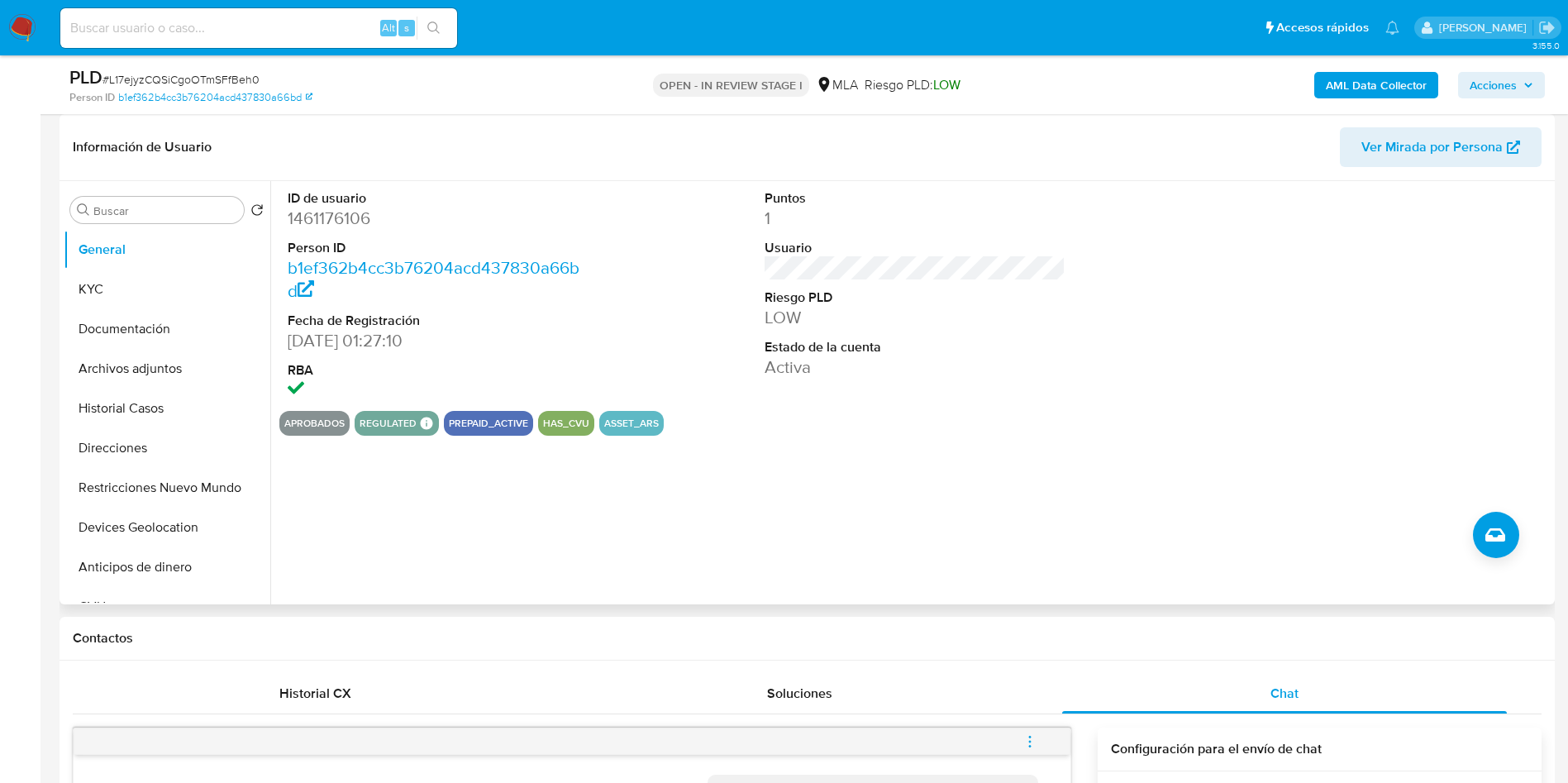
click at [333, 233] on dl "ID de usuario 1461176106 Person ID b1ef362b4cc3b76204acd437830a66bd Fecha de Re…" at bounding box center [438, 295] width 302 height 213
click at [333, 215] on dd "1461176106" at bounding box center [438, 218] width 302 height 23
click at [333, 214] on dd "1461176106" at bounding box center [438, 218] width 302 height 23
copy dd "1461176106"
drag, startPoint x: 139, startPoint y: 335, endPoint x: 245, endPoint y: 272, distance: 123.3
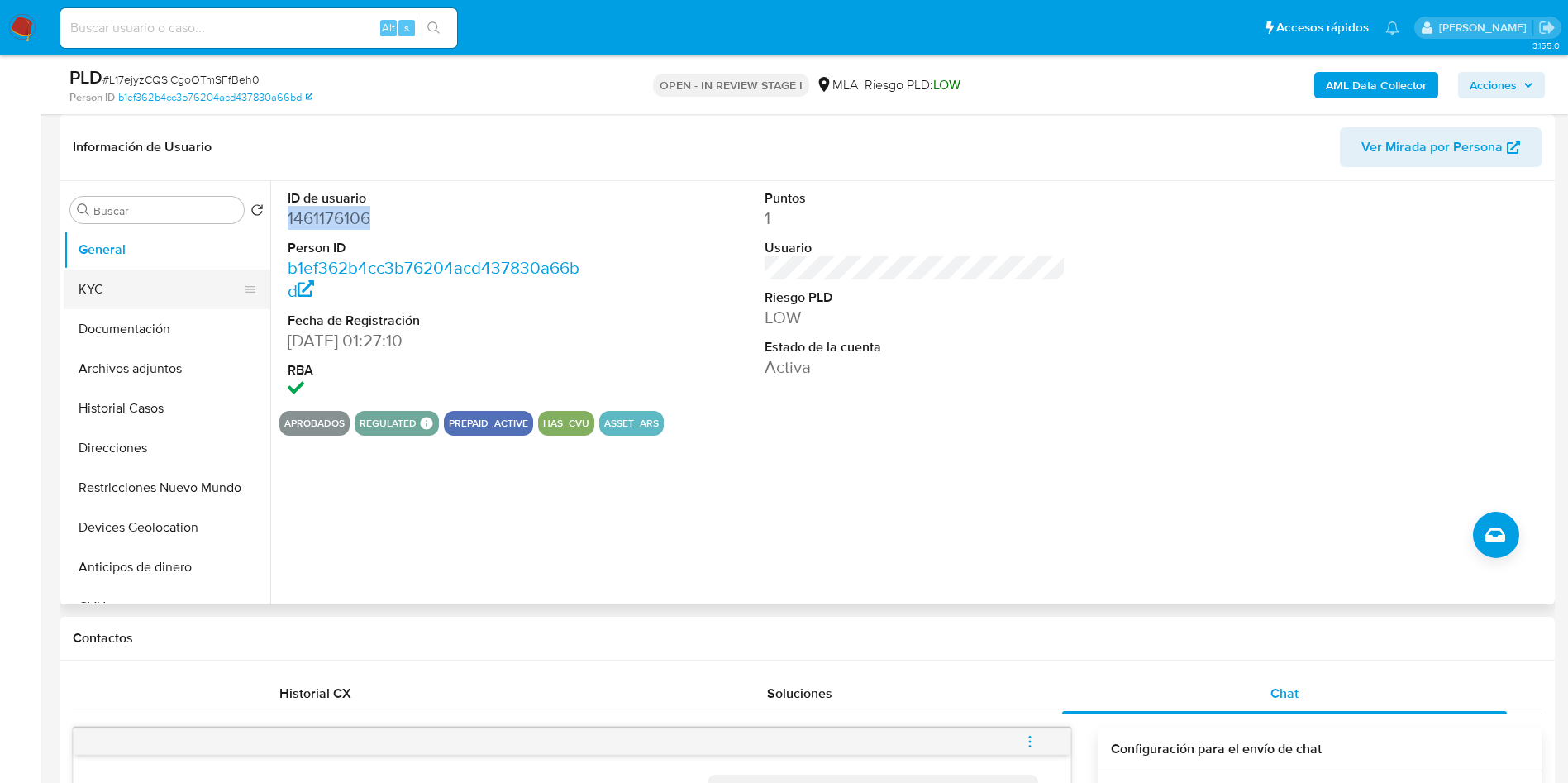
click at [139, 335] on button "Documentación" at bounding box center [166, 329] width 206 height 40
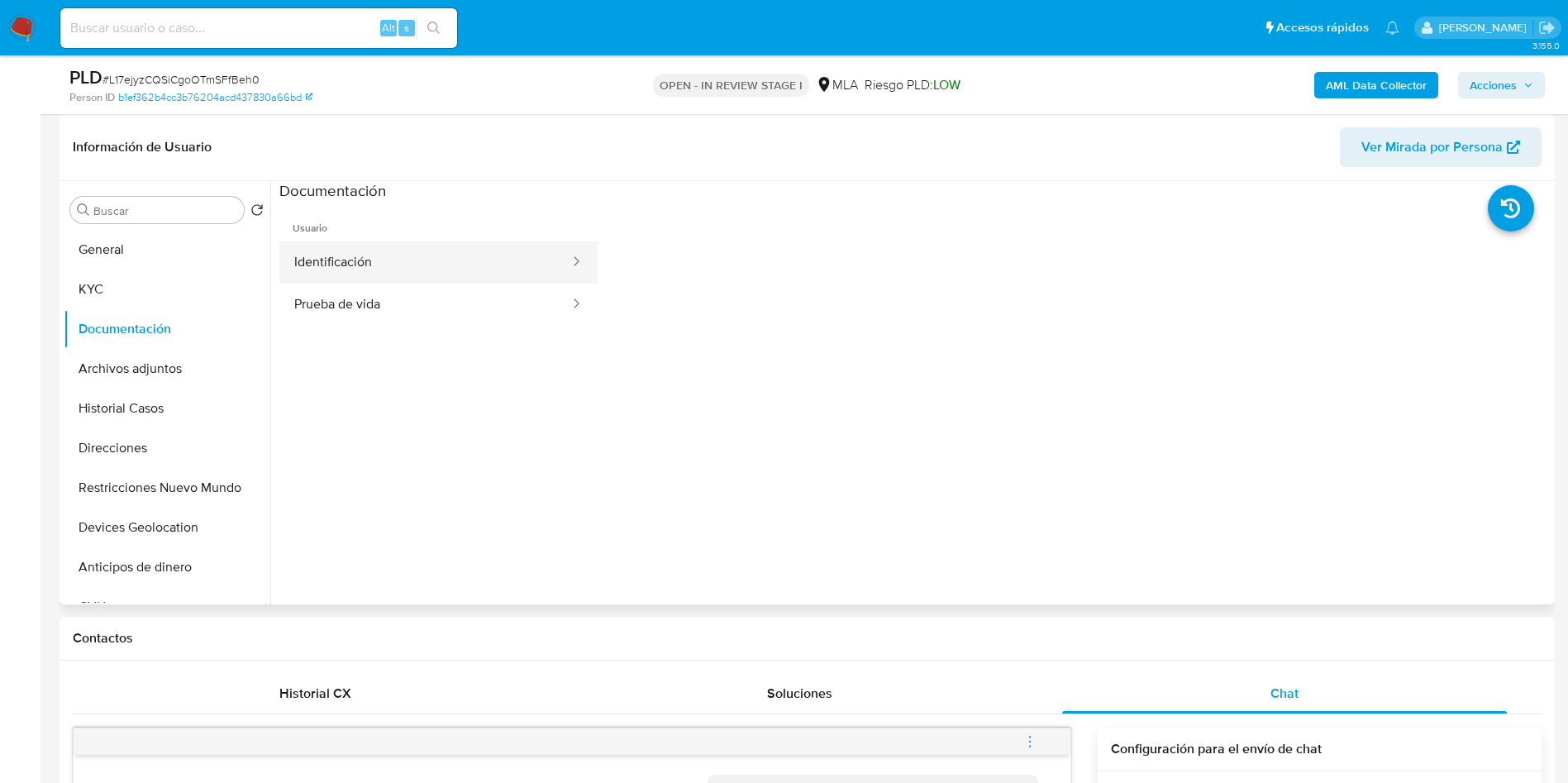
click at [373, 258] on button "Identificación" at bounding box center [425, 262] width 292 height 42
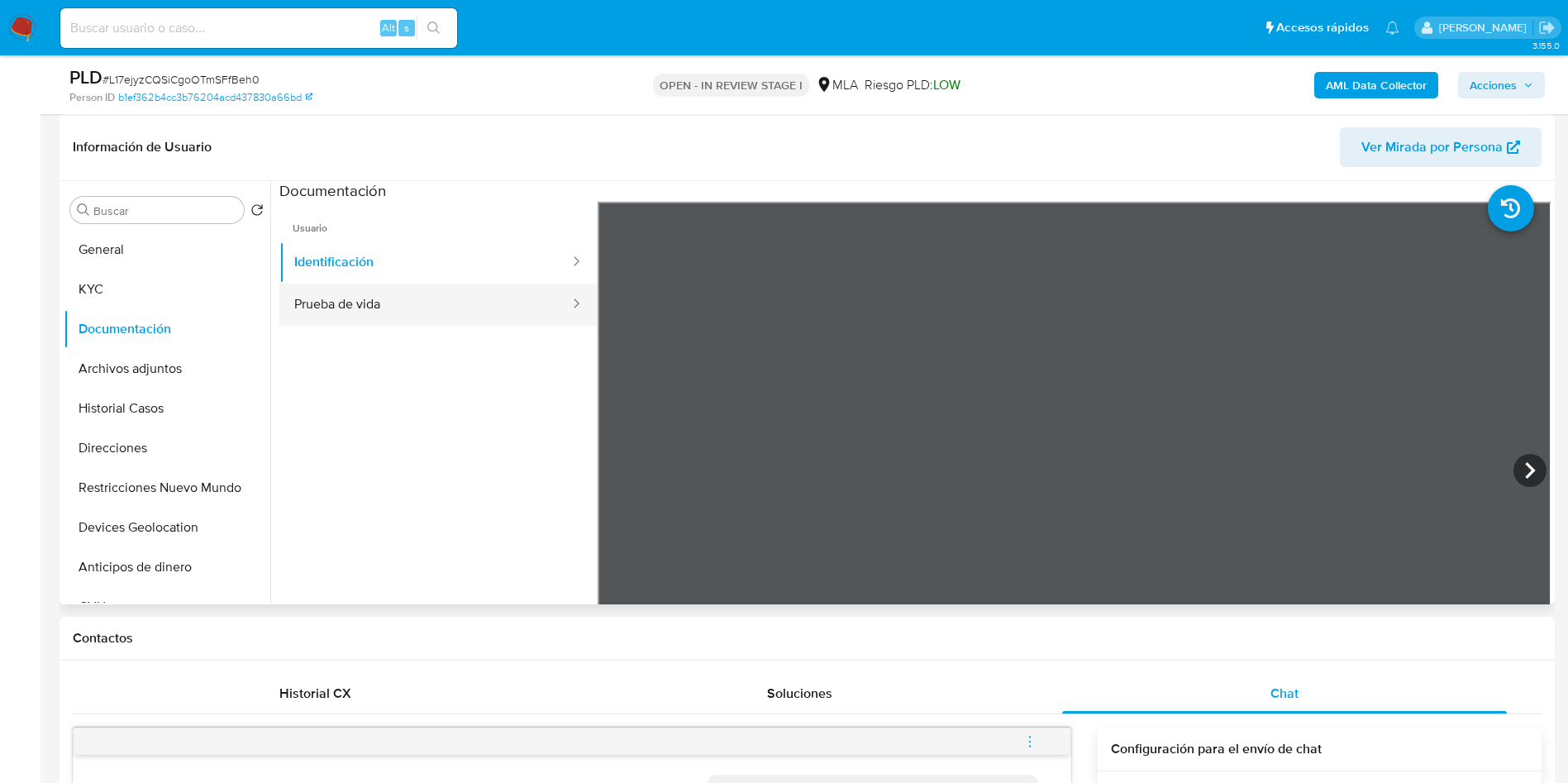
click at [330, 296] on button "Prueba de vida" at bounding box center [425, 304] width 292 height 42
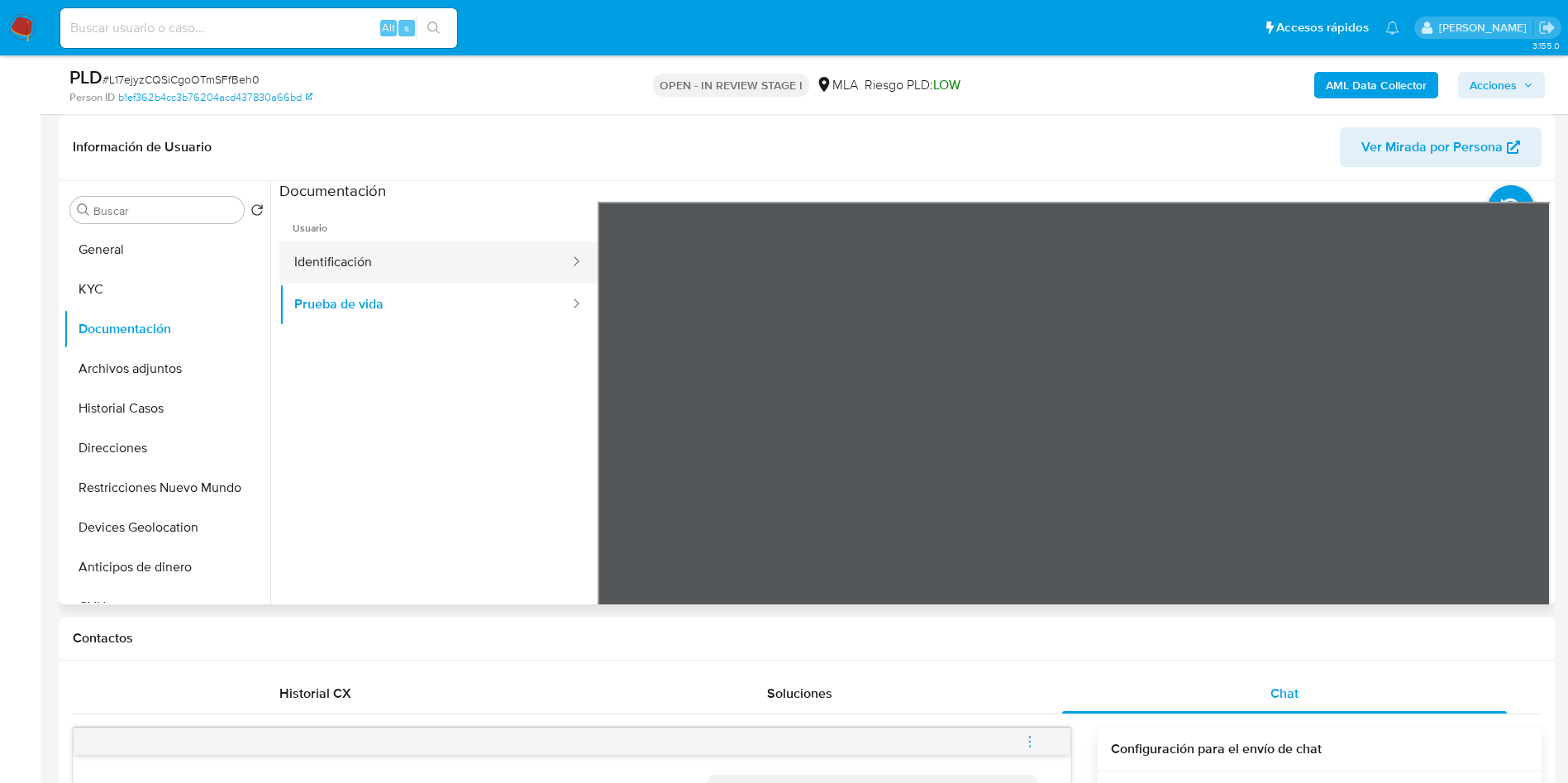
click at [399, 263] on button "Identificación" at bounding box center [425, 262] width 292 height 42
click at [1519, 462] on icon at bounding box center [1530, 471] width 33 height 33
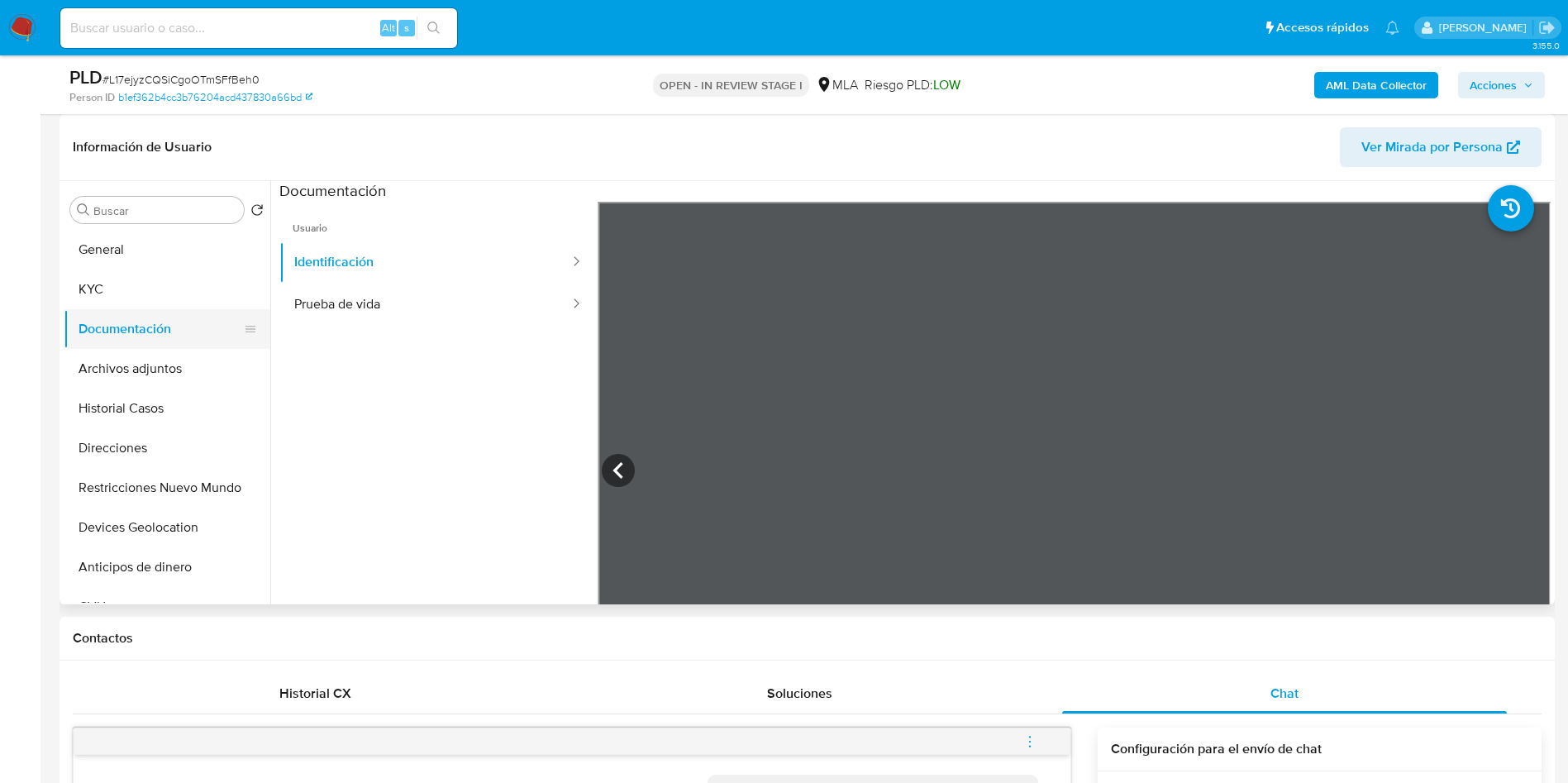
drag, startPoint x: 142, startPoint y: 289, endPoint x: 130, endPoint y: 332, distance: 44.6
click at [140, 292] on button "KYC" at bounding box center [166, 289] width 206 height 40
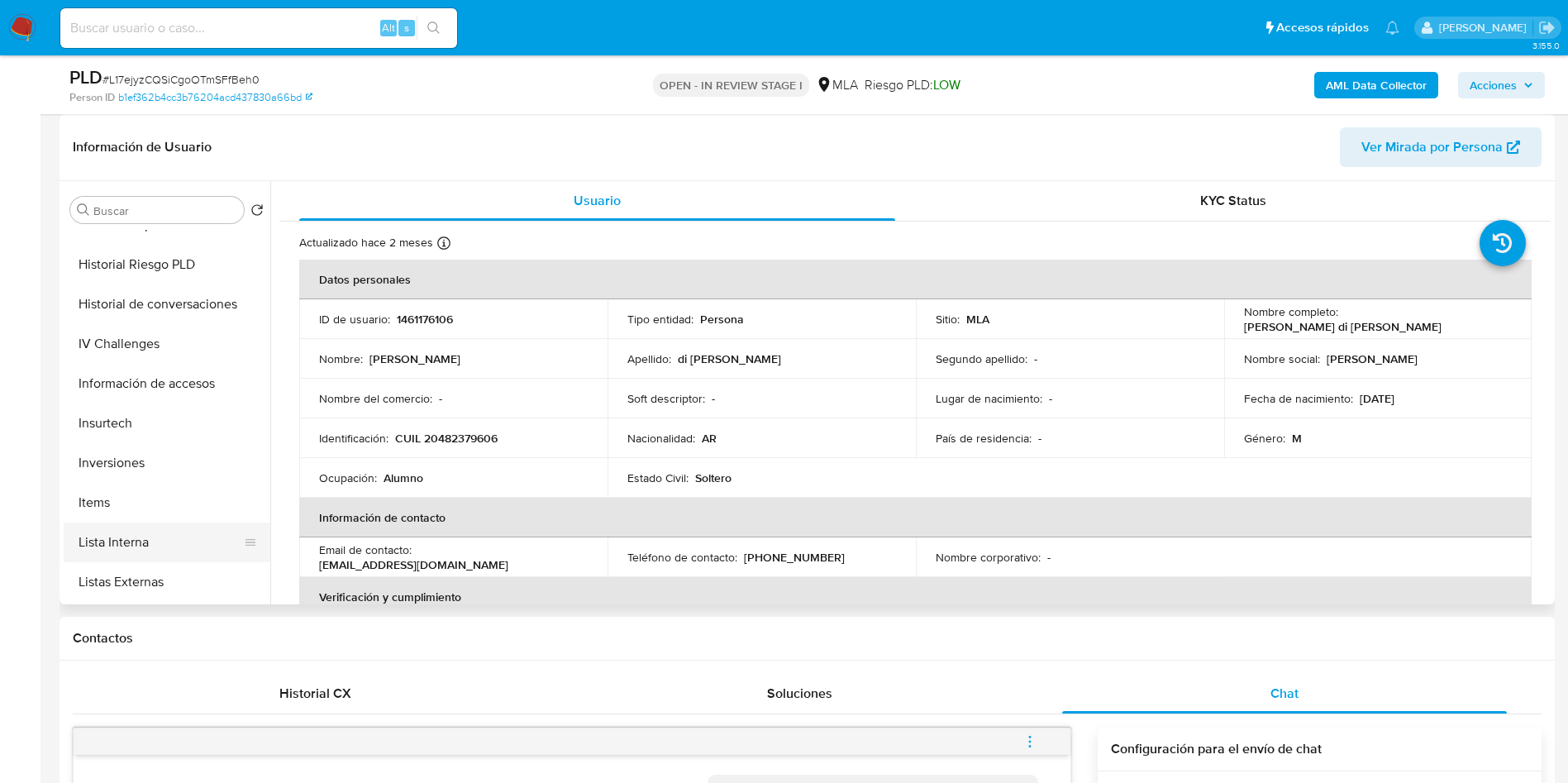
scroll to position [818, 0]
click at [137, 540] on button "Aprobadores" at bounding box center [160, 544] width 193 height 40
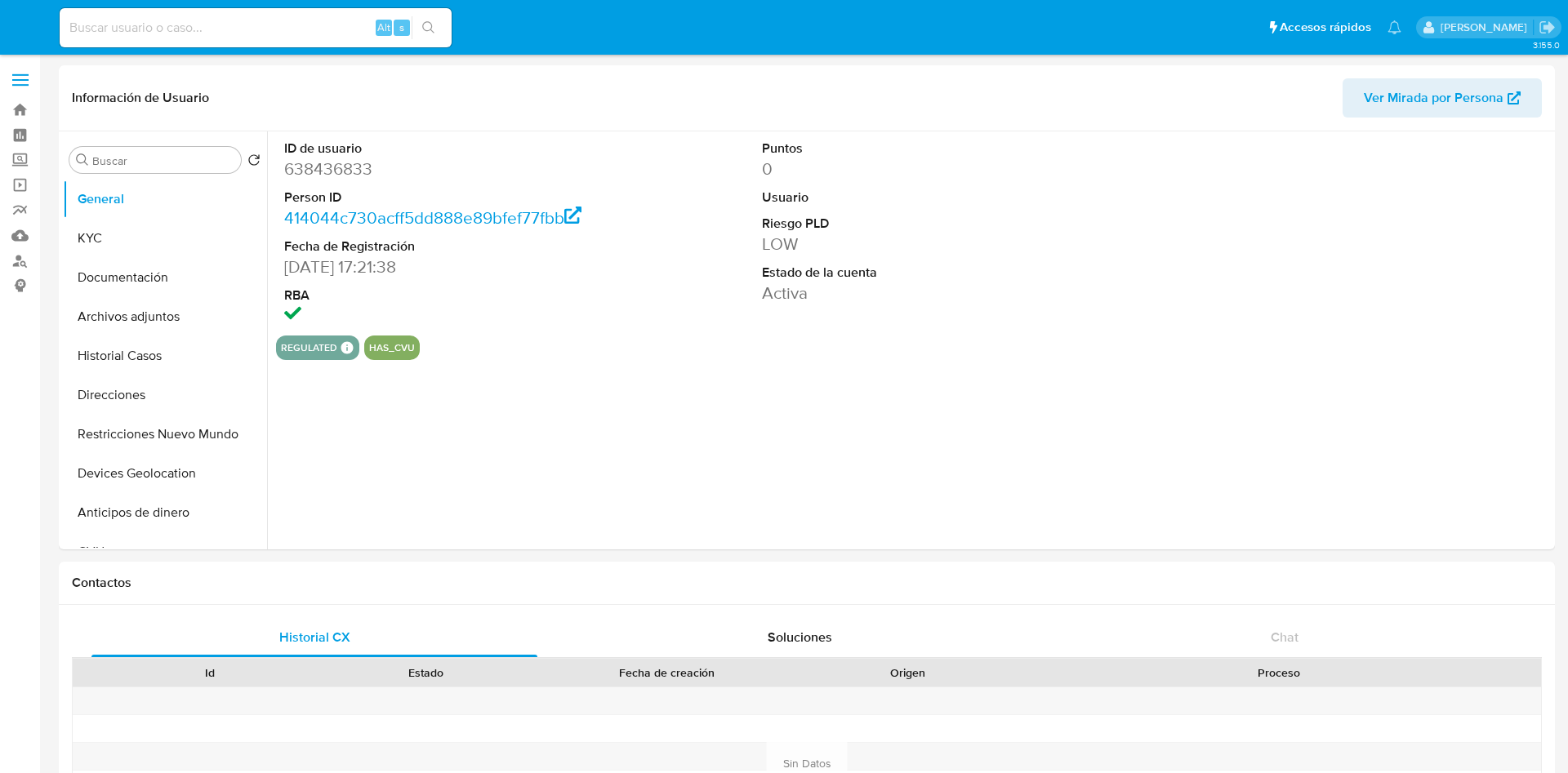
select select "10"
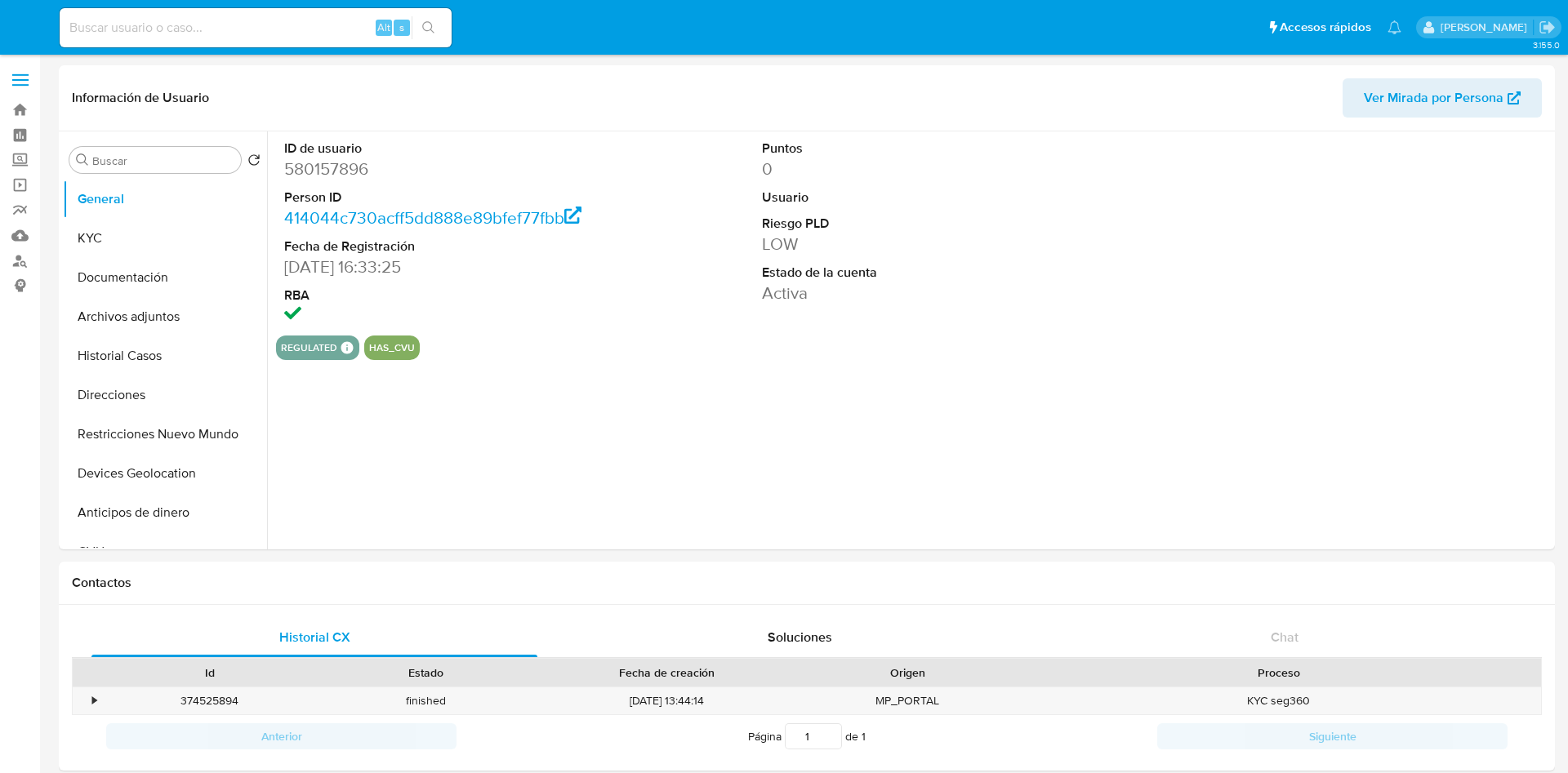
select select "10"
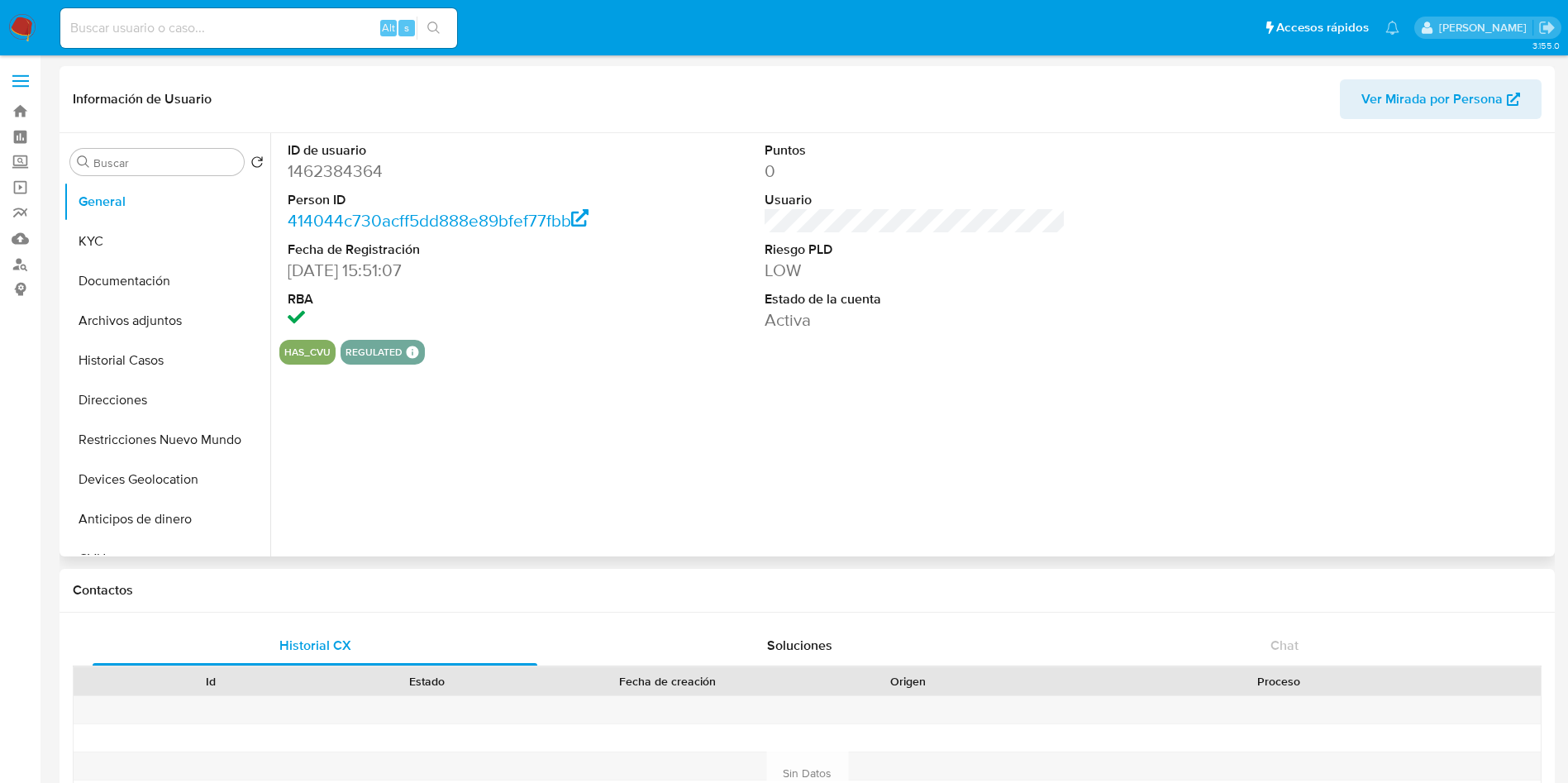
select select "10"
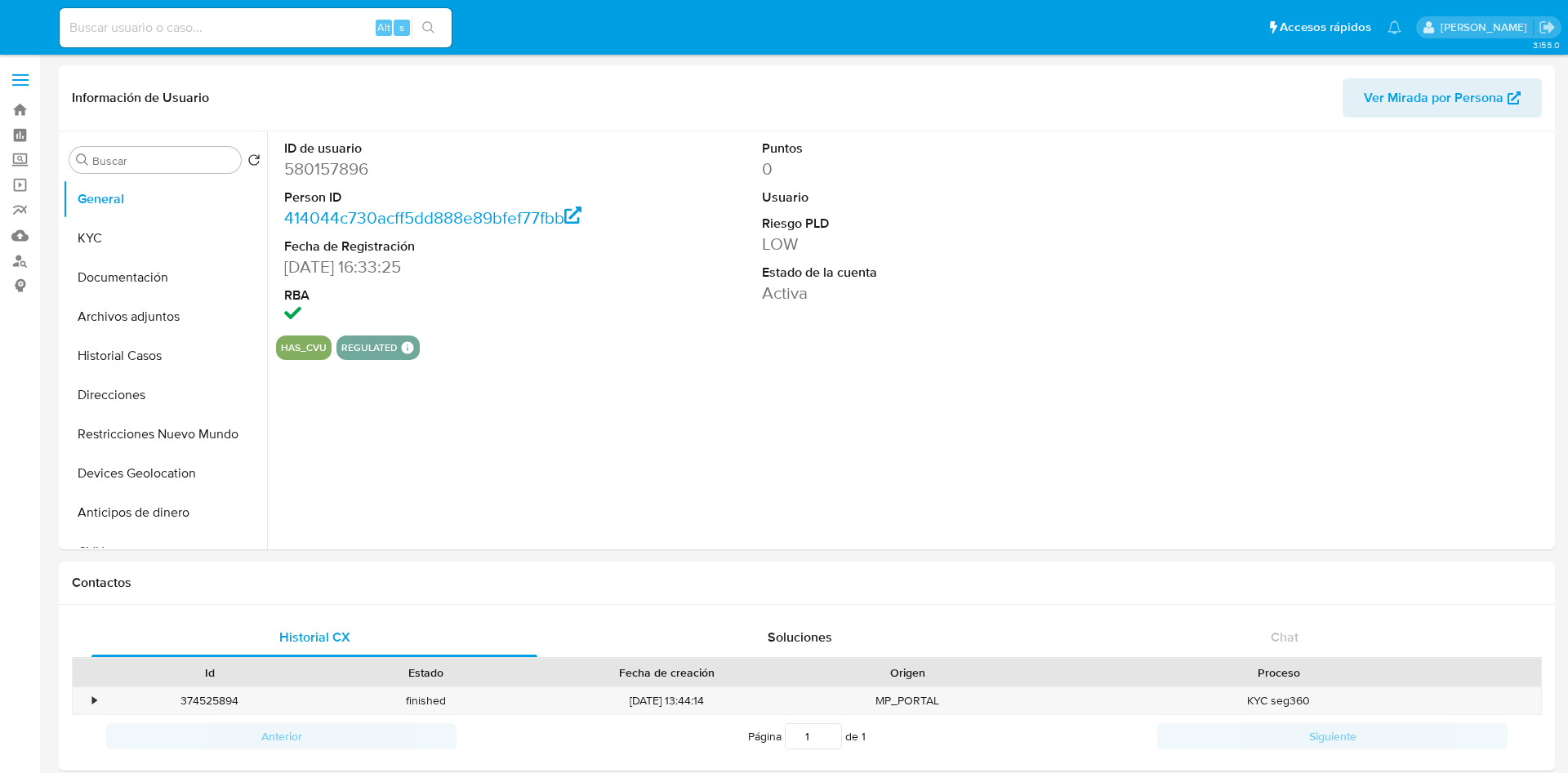
select select "10"
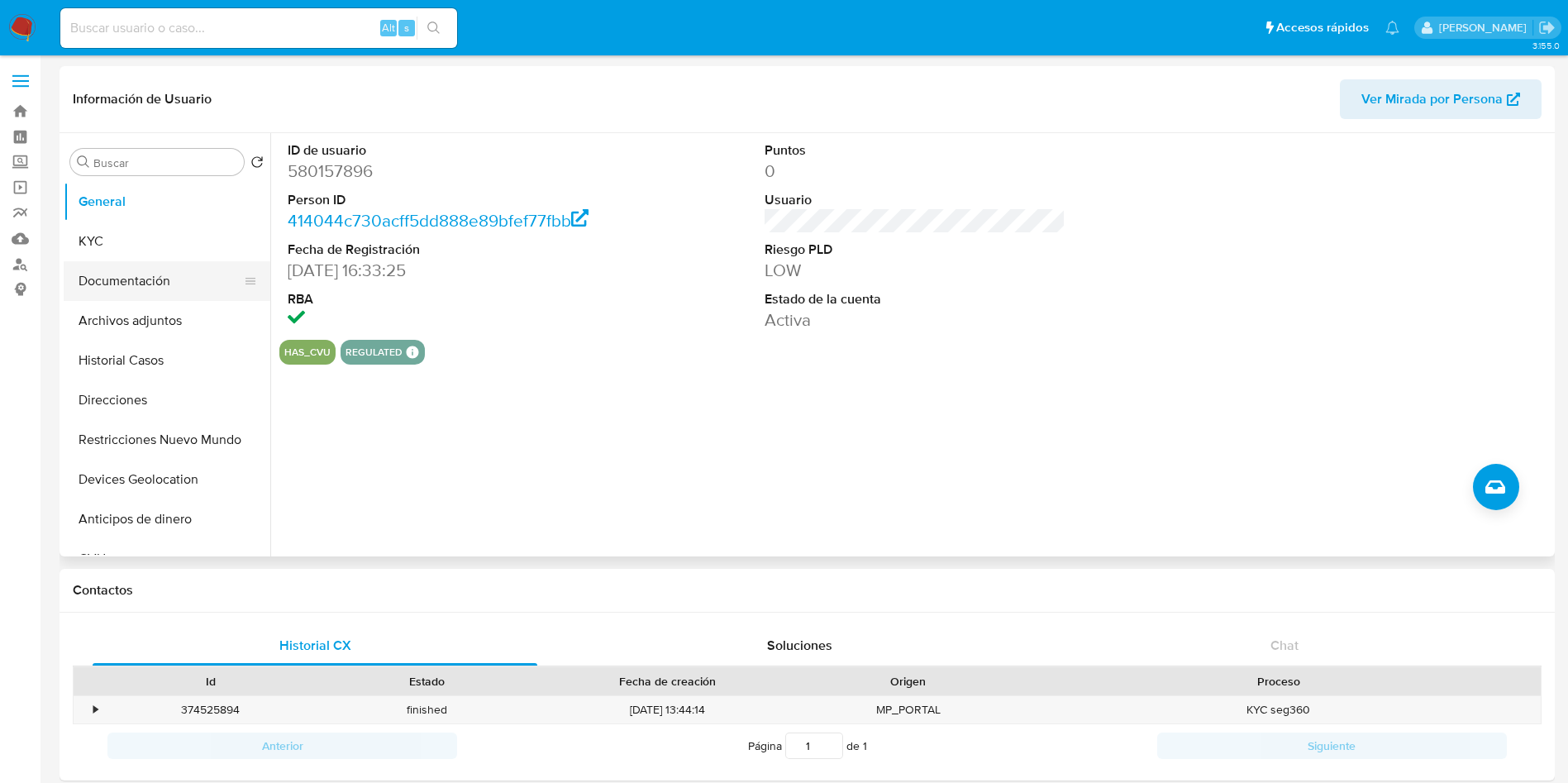
click at [147, 286] on button "Documentación" at bounding box center [160, 281] width 193 height 40
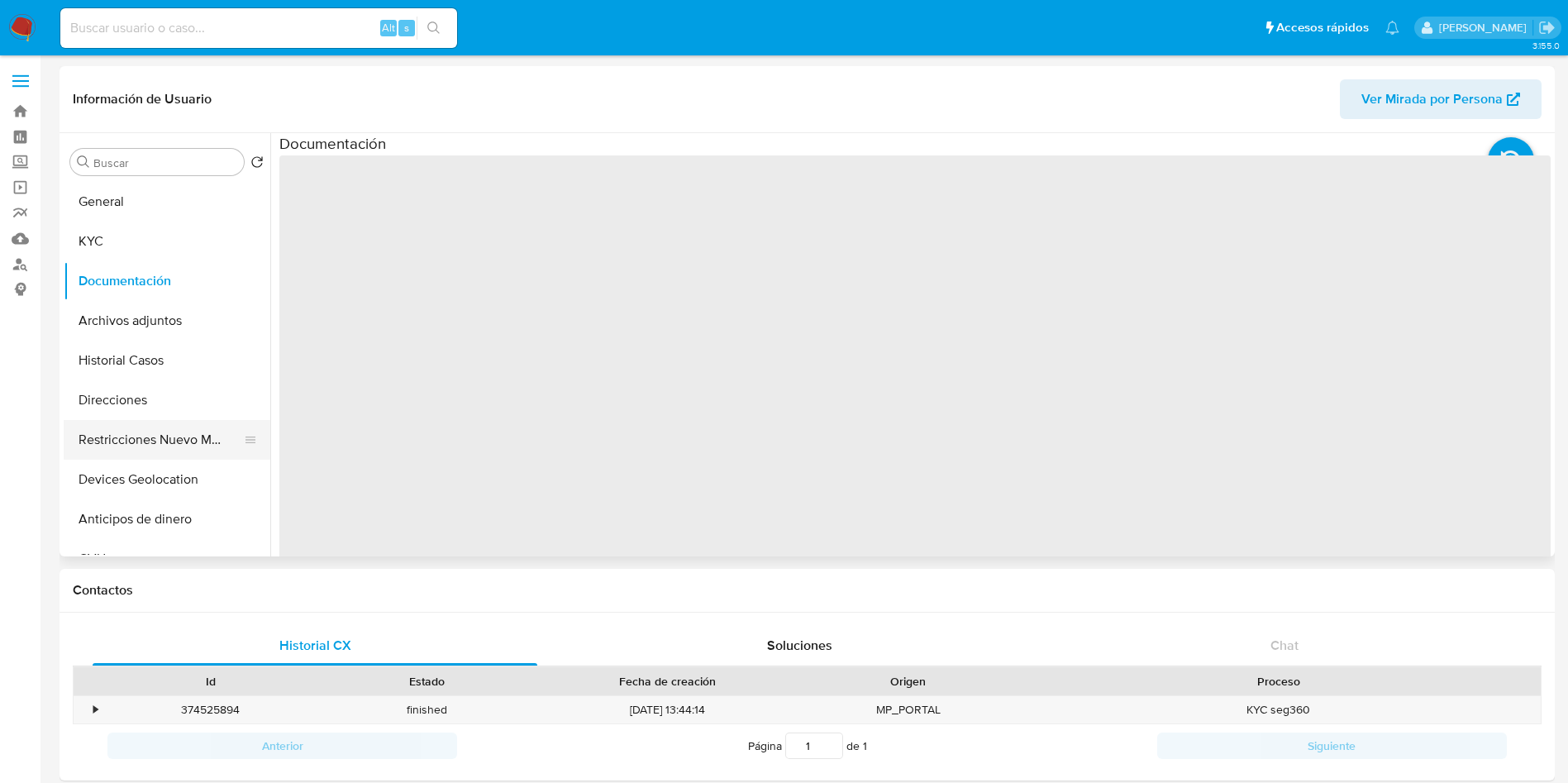
drag, startPoint x: 118, startPoint y: 388, endPoint x: 191, endPoint y: 438, distance: 88.5
click at [115, 389] on button "Direcciones" at bounding box center [166, 400] width 206 height 40
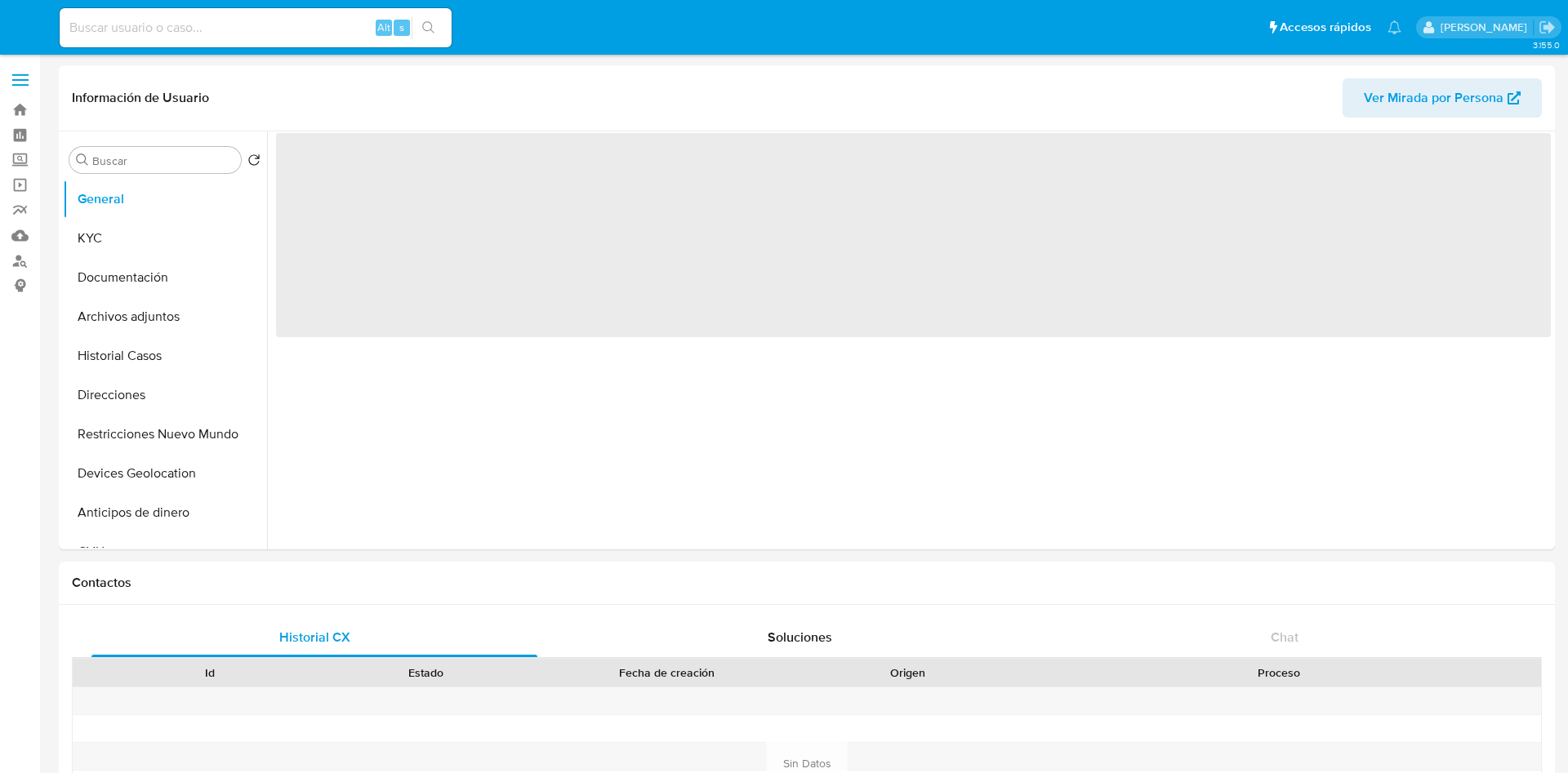
select select "10"
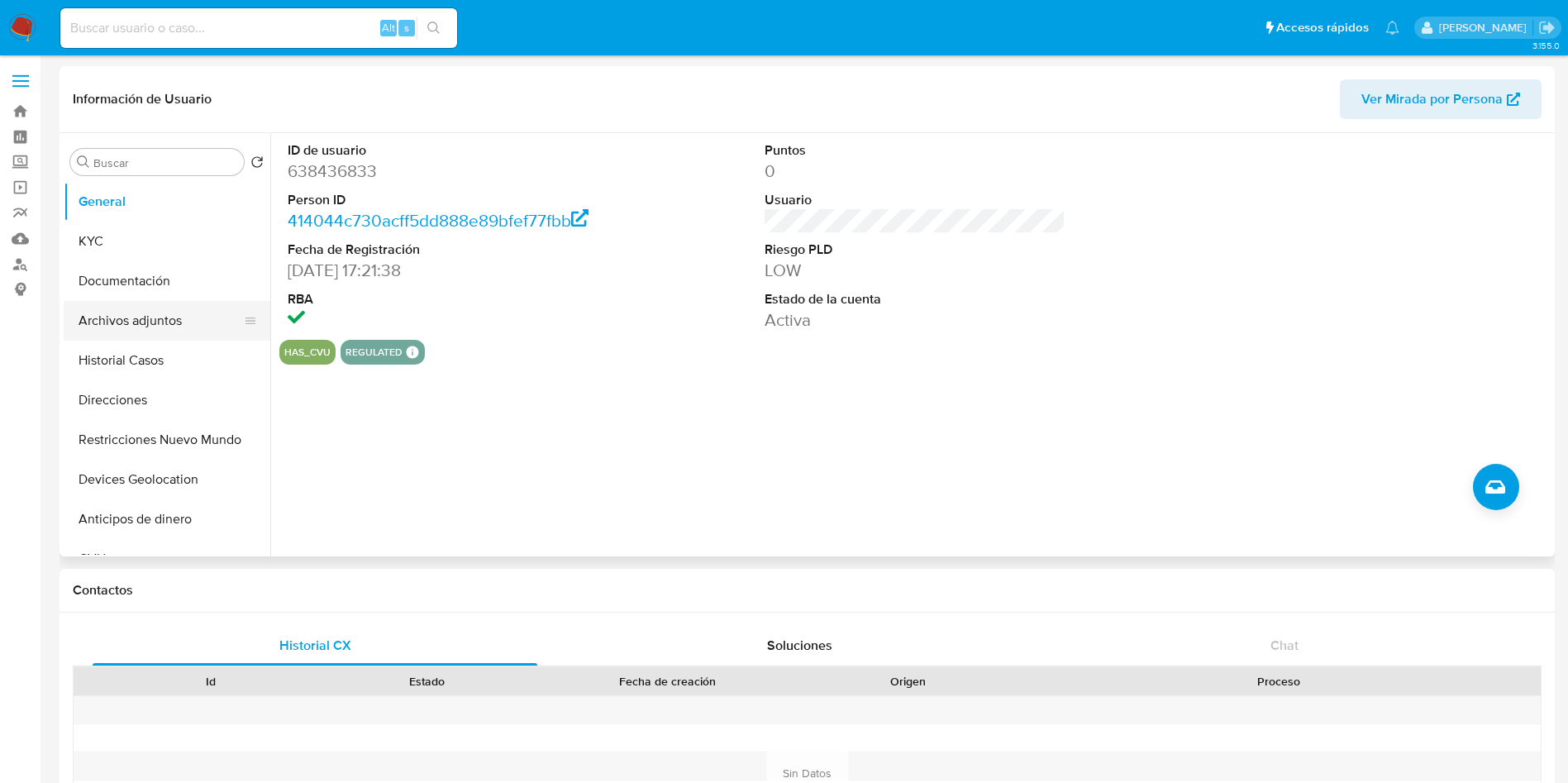
drag, startPoint x: 165, startPoint y: 252, endPoint x: 132, endPoint y: 324, distance: 79.2
click at [162, 253] on button "KYC" at bounding box center [166, 241] width 206 height 40
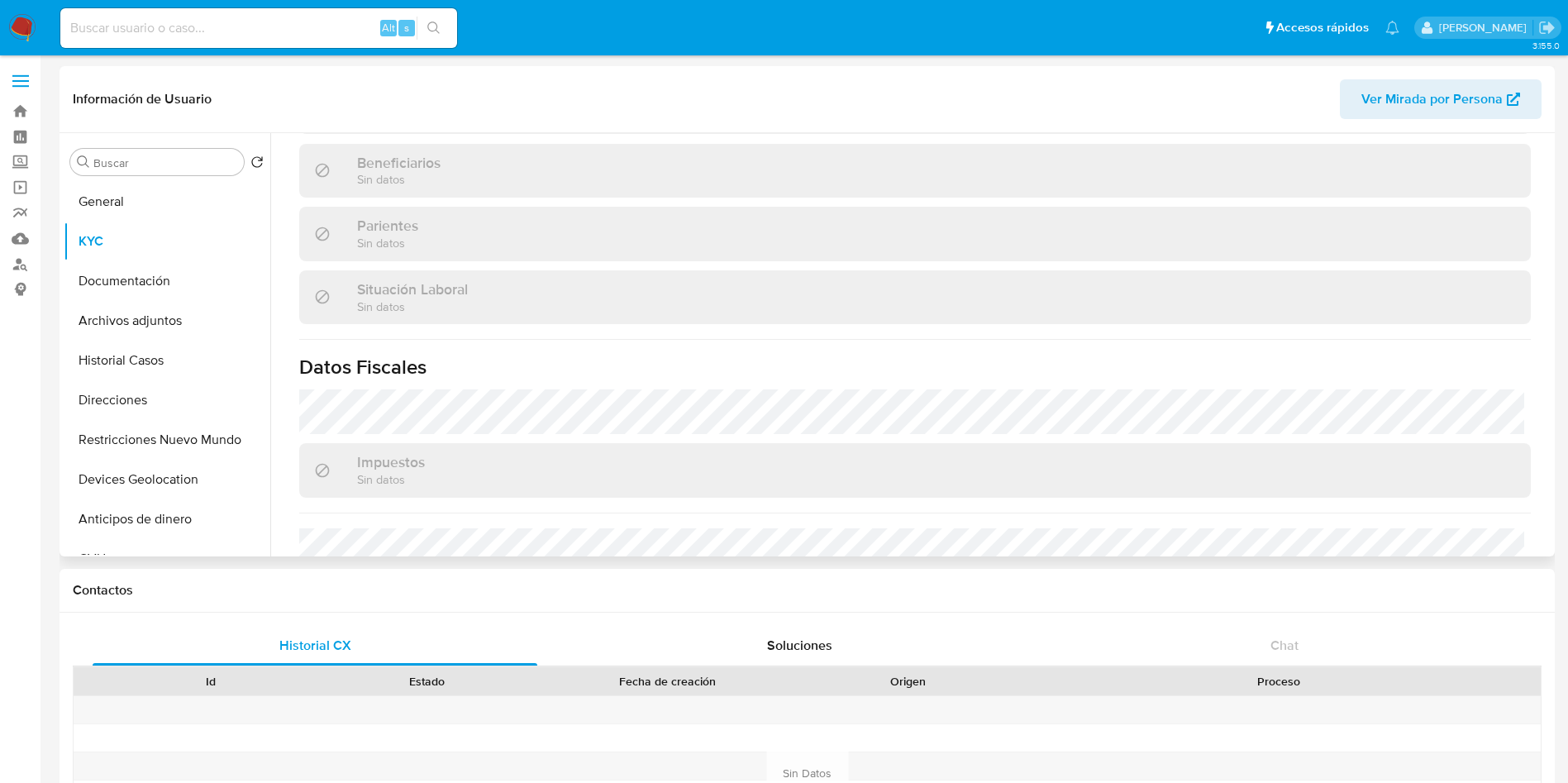
scroll to position [856, 0]
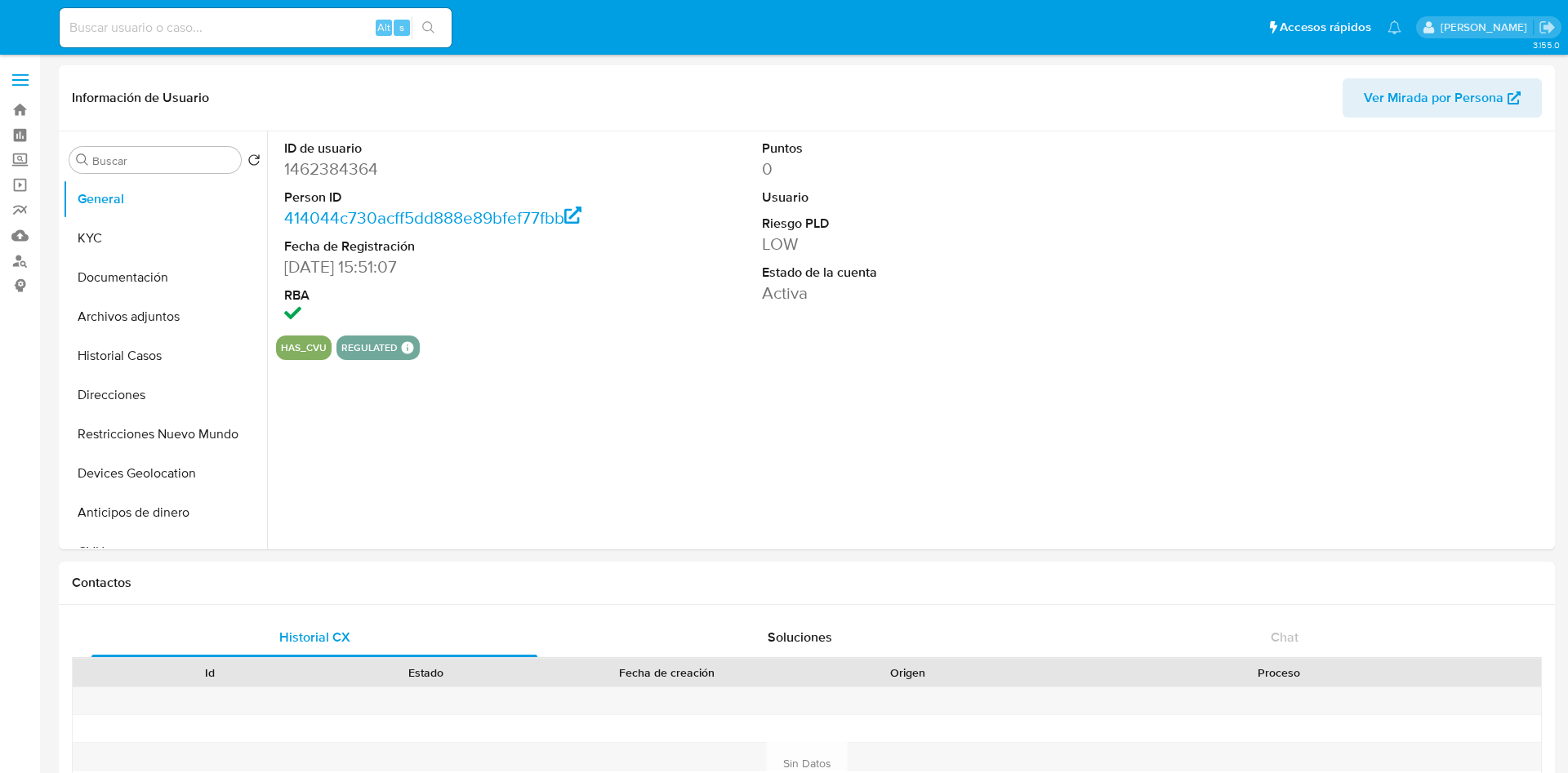
select select "10"
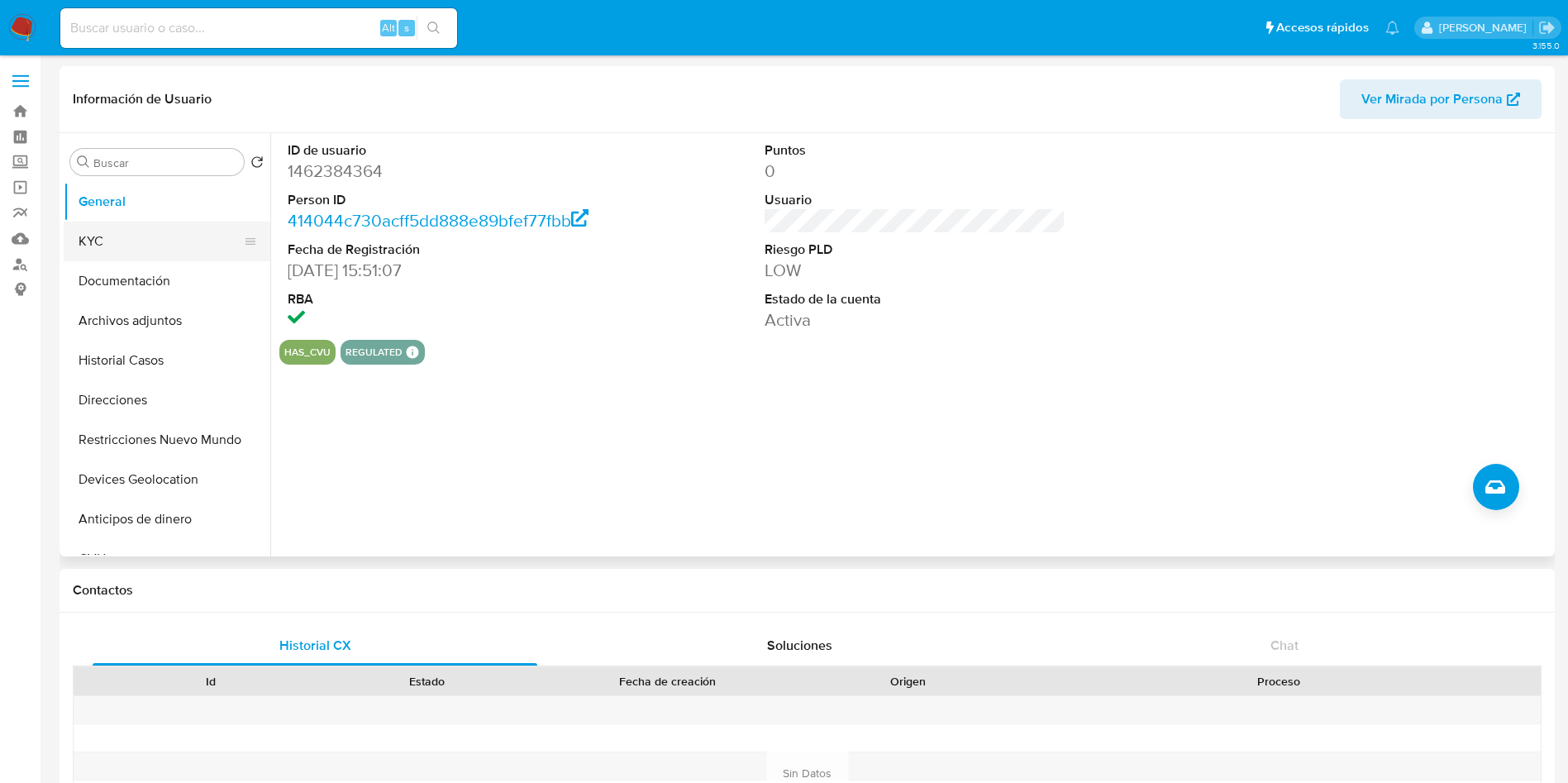
click at [189, 253] on button "KYC" at bounding box center [160, 241] width 193 height 40
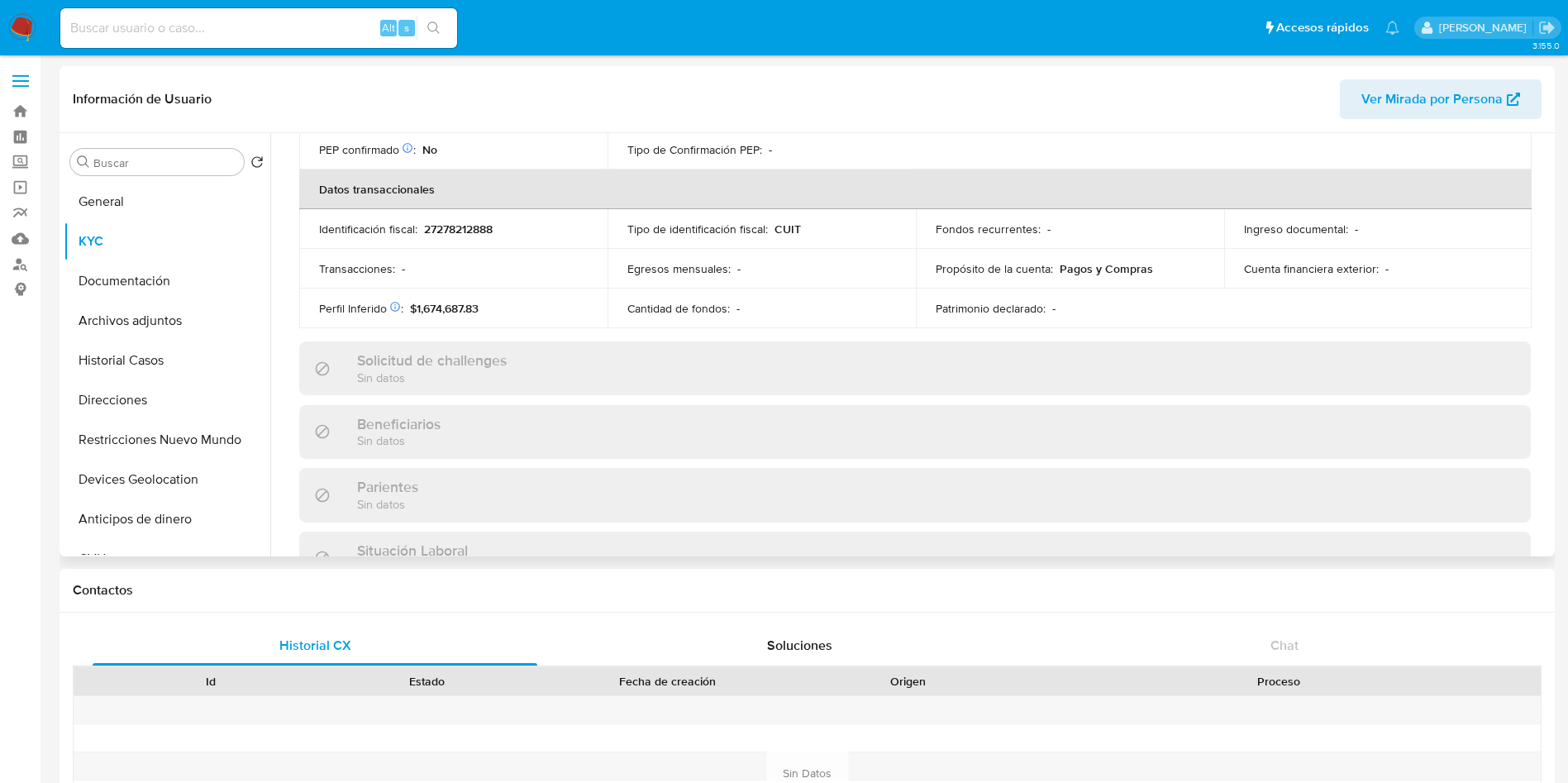
scroll to position [856, 0]
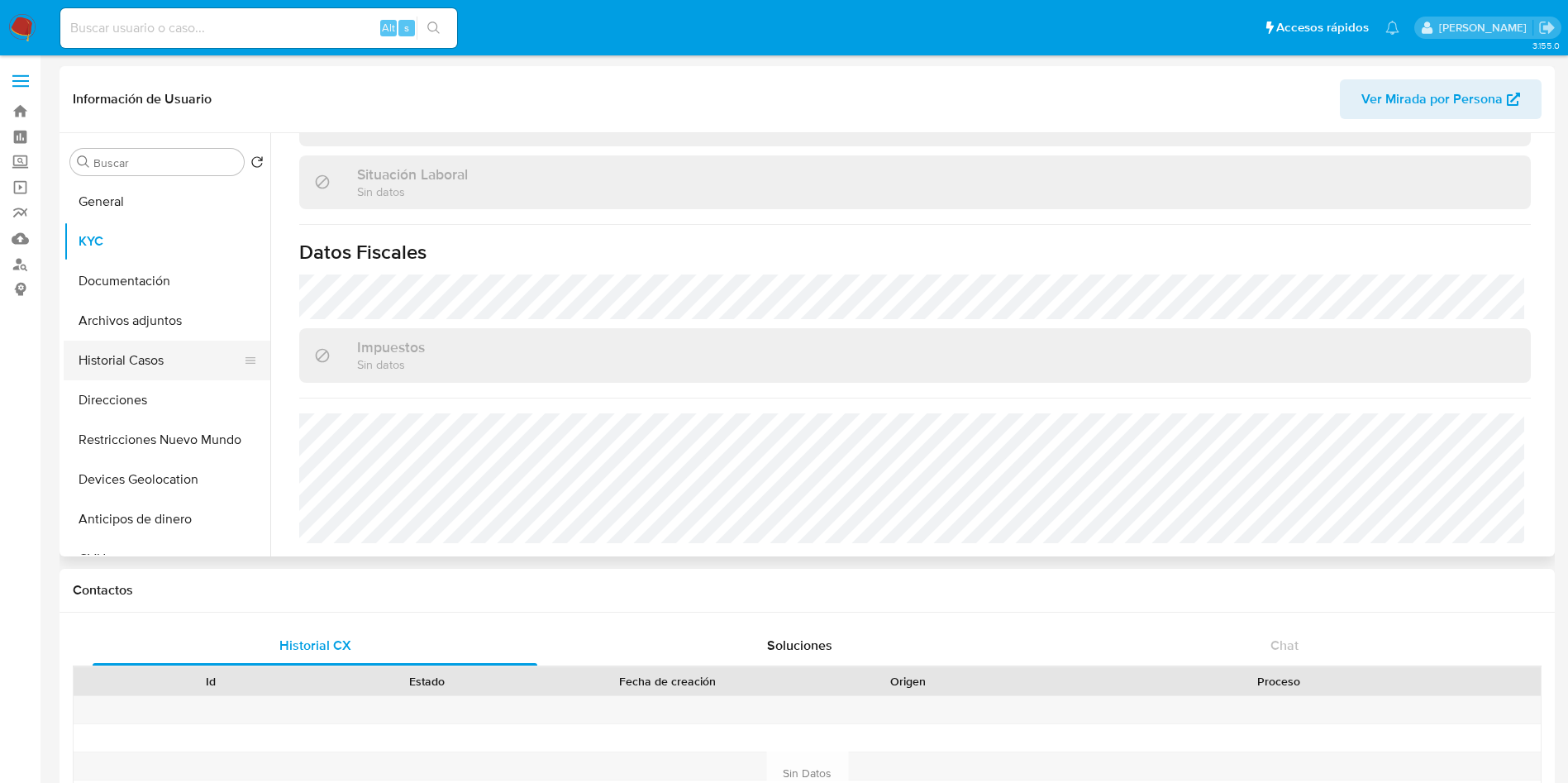
drag, startPoint x: 149, startPoint y: 386, endPoint x: 195, endPoint y: 358, distance: 53.9
click at [150, 387] on button "Direcciones" at bounding box center [166, 400] width 206 height 40
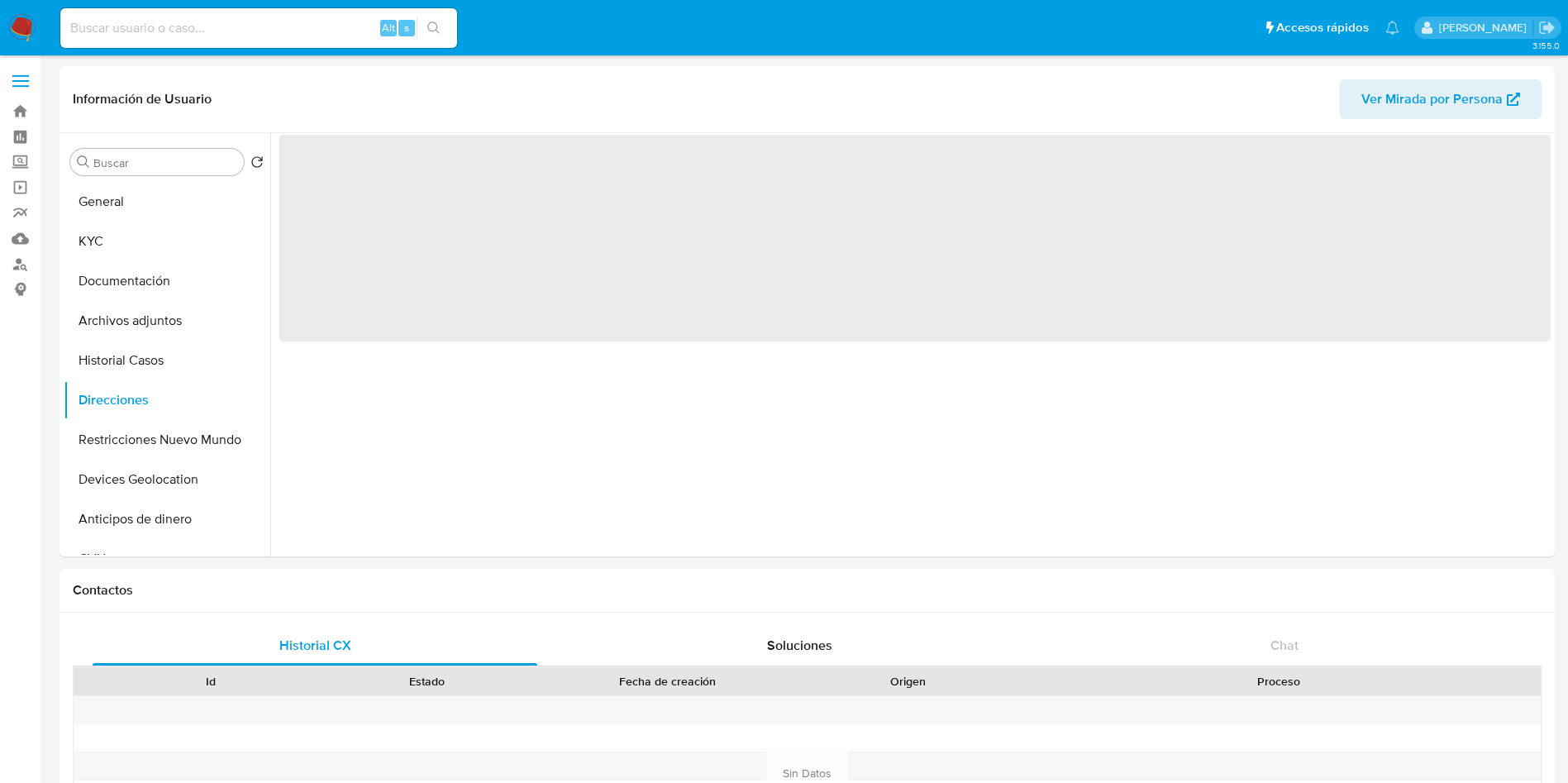
scroll to position [0, 0]
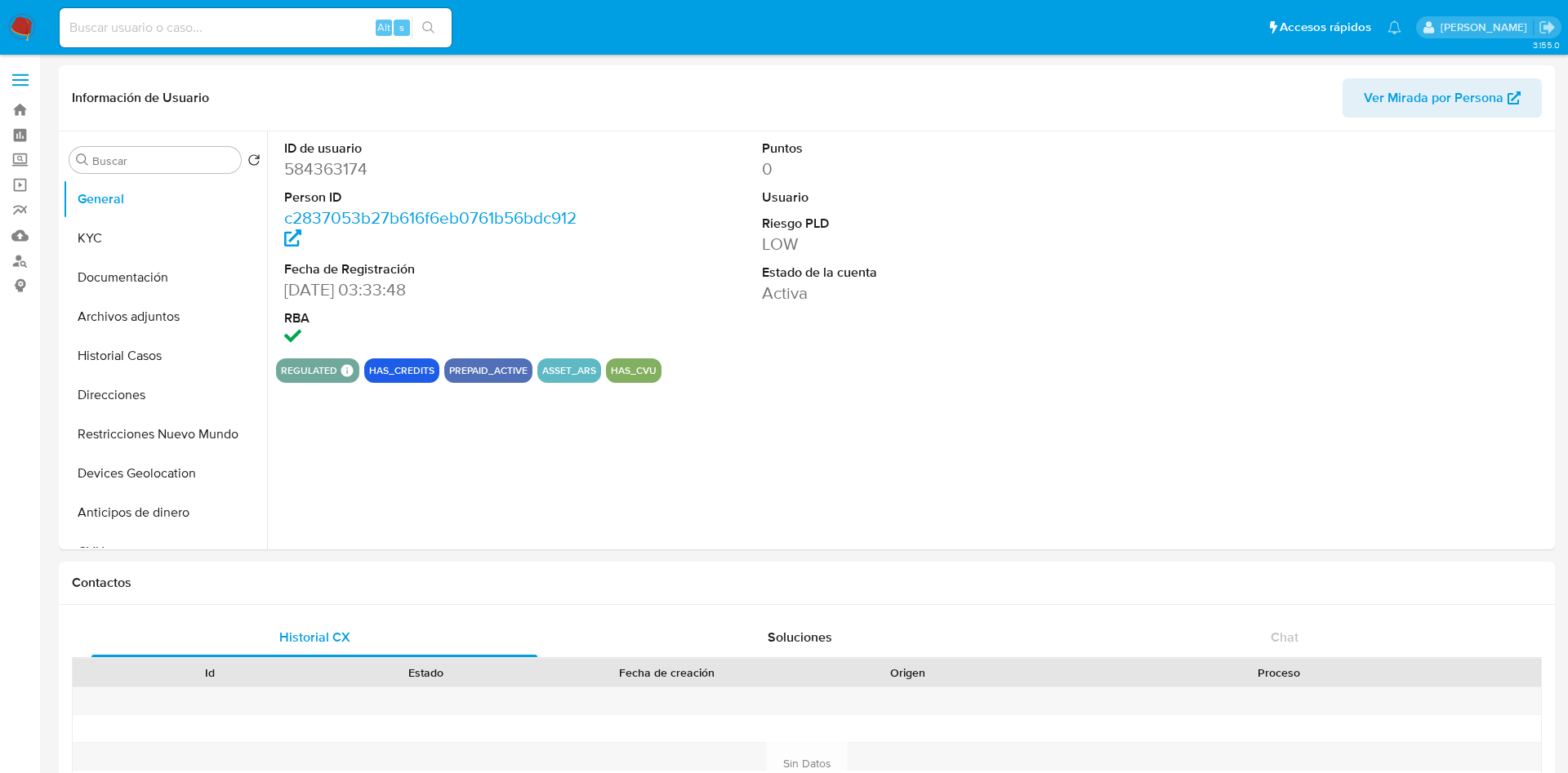
select select "10"
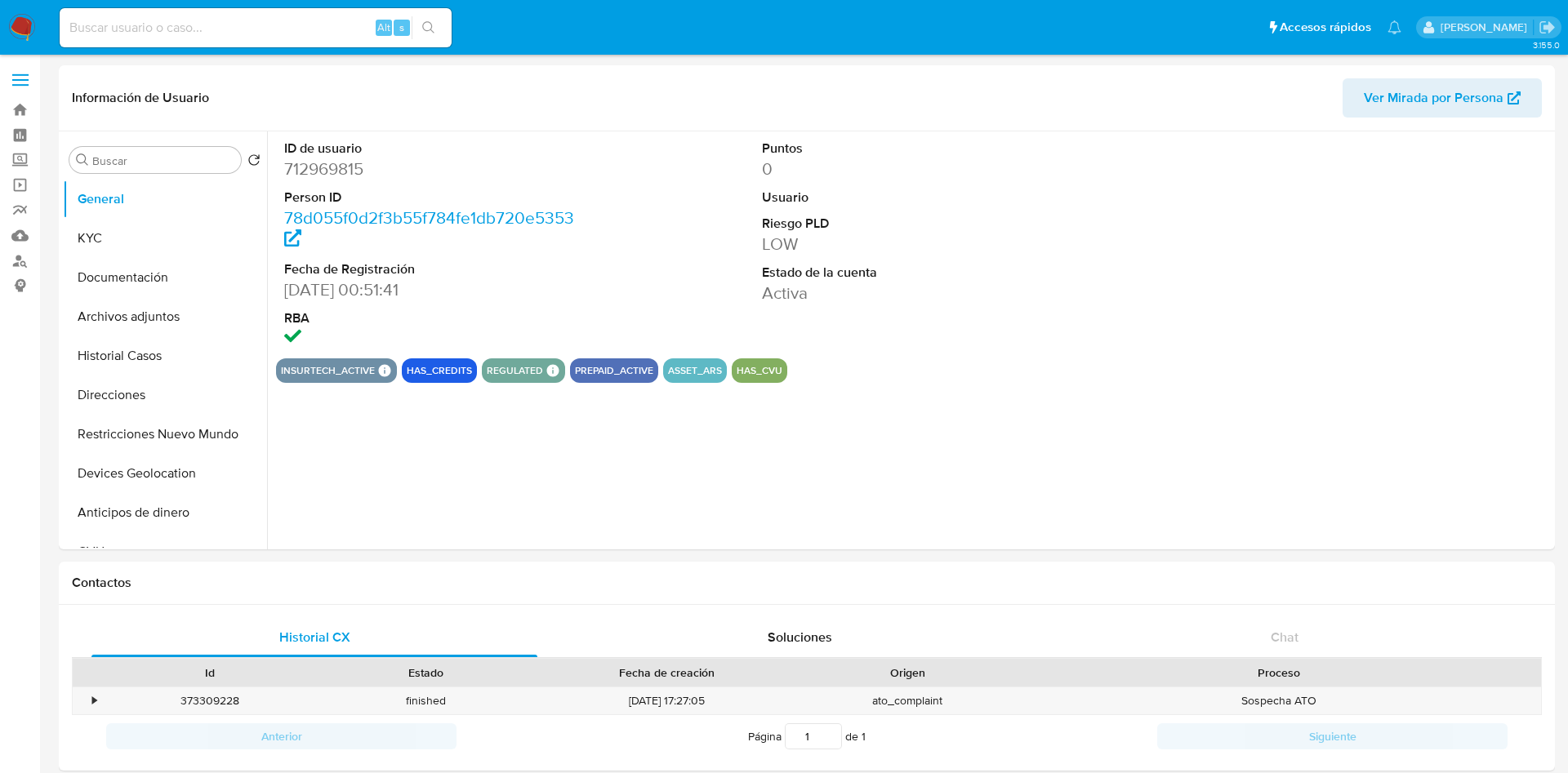
select select "10"
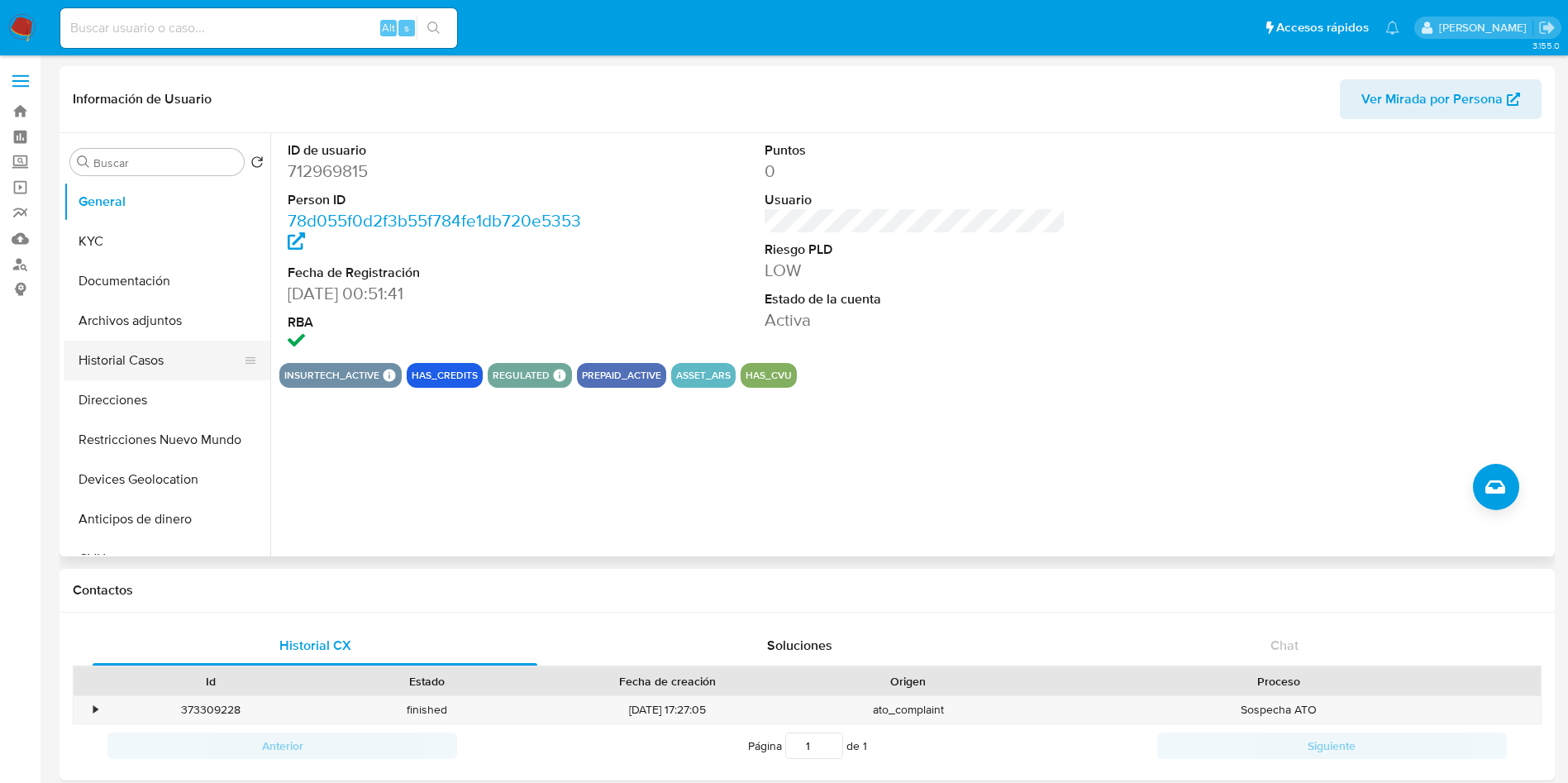
click at [137, 365] on button "Historial Casos" at bounding box center [160, 360] width 193 height 40
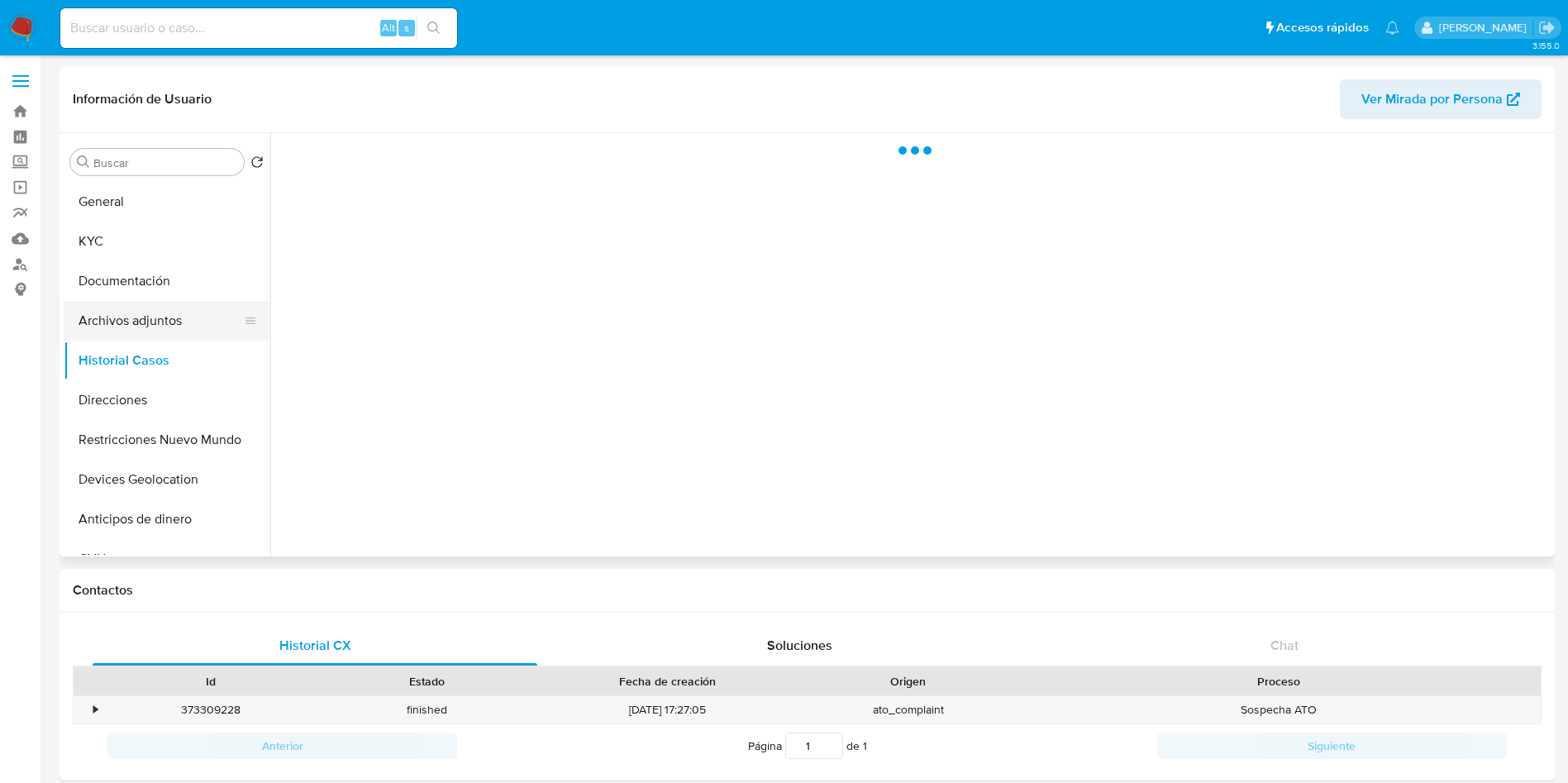
click at [139, 307] on button "Archivos adjuntos" at bounding box center [160, 321] width 193 height 40
click at [128, 389] on button "Direcciones" at bounding box center [160, 400] width 193 height 40
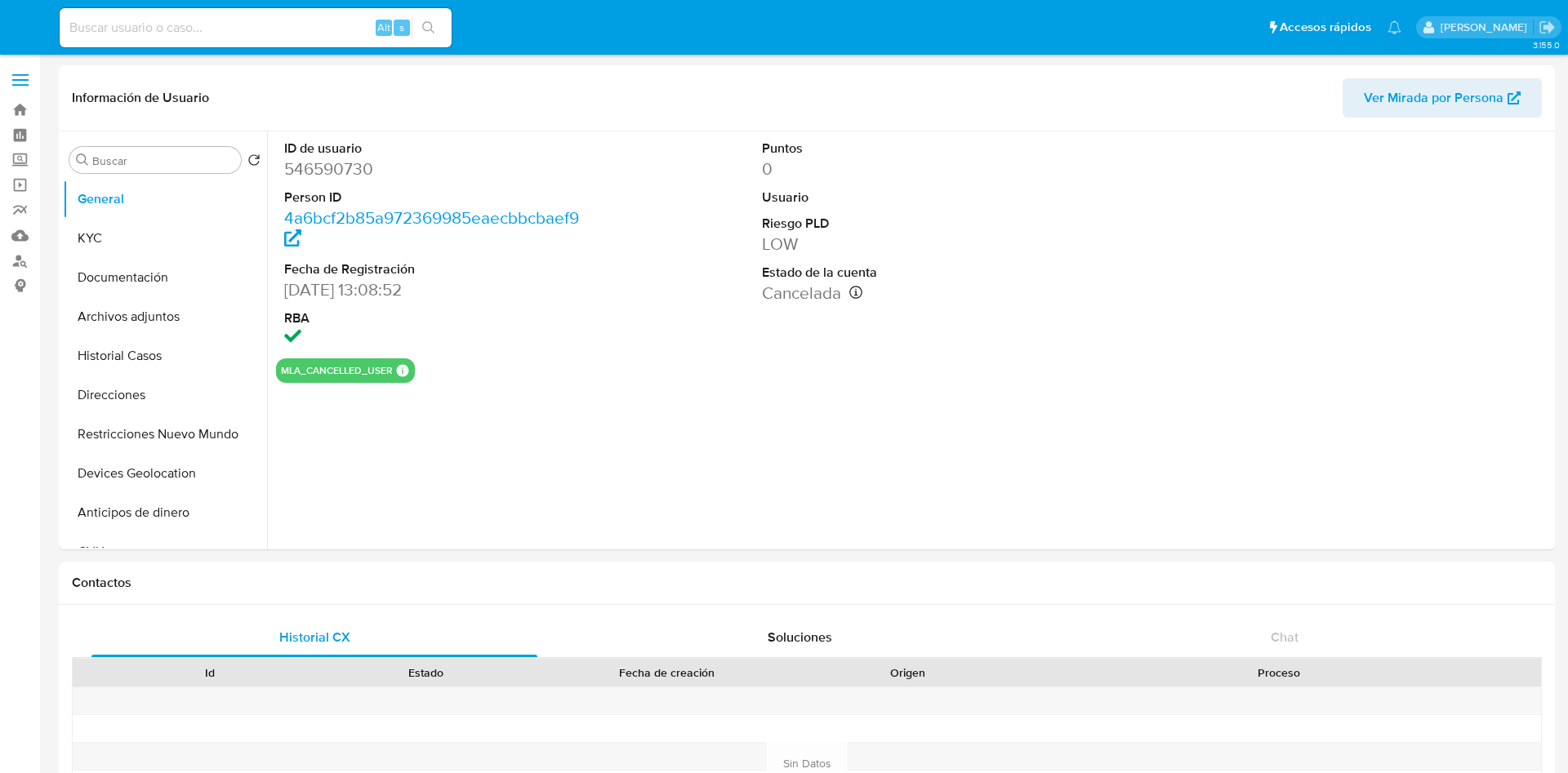
select select "10"
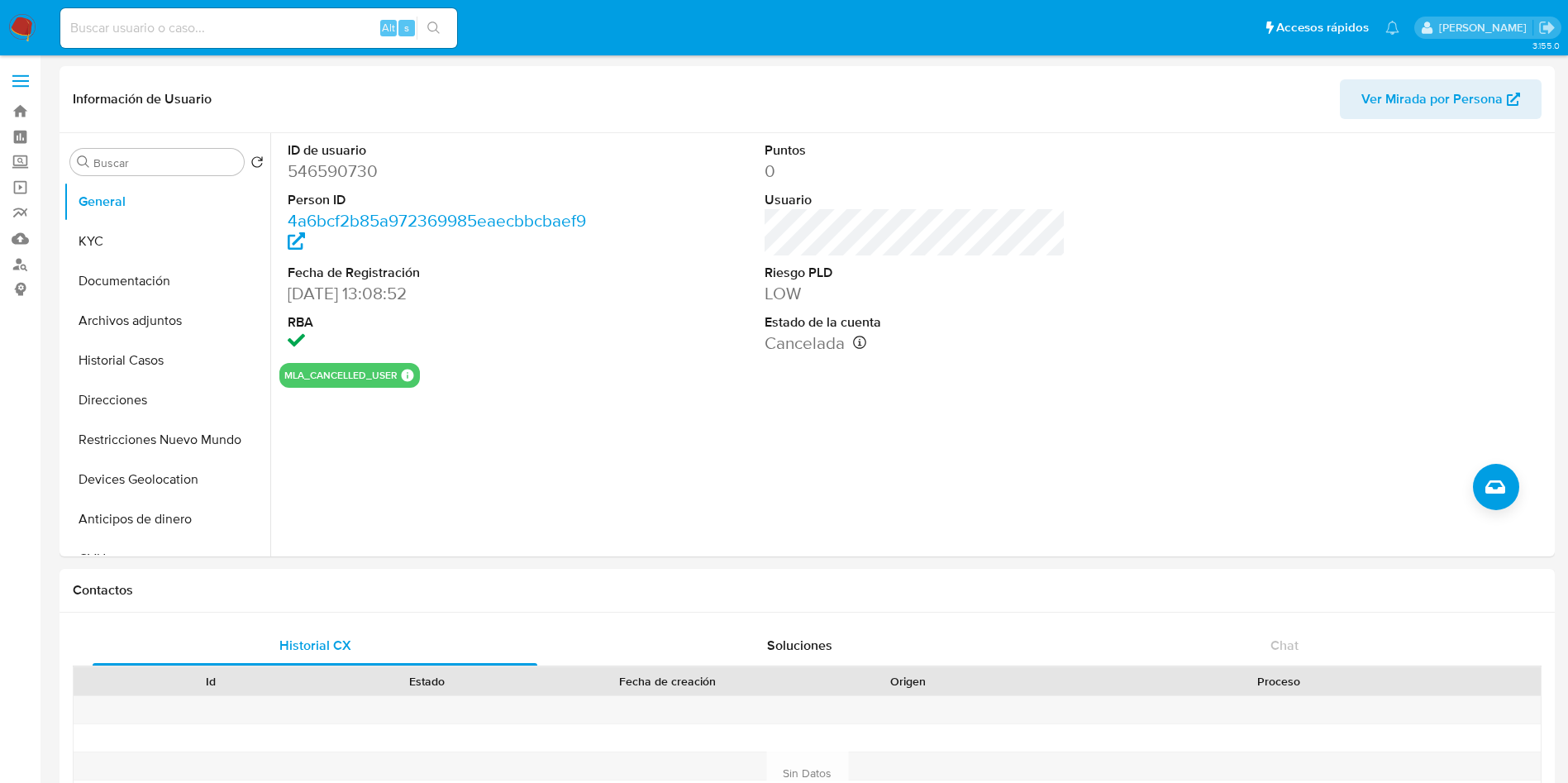
drag, startPoint x: 83, startPoint y: 259, endPoint x: 165, endPoint y: 2, distance: 269.8
click at [84, 256] on button "KYC" at bounding box center [166, 241] width 206 height 40
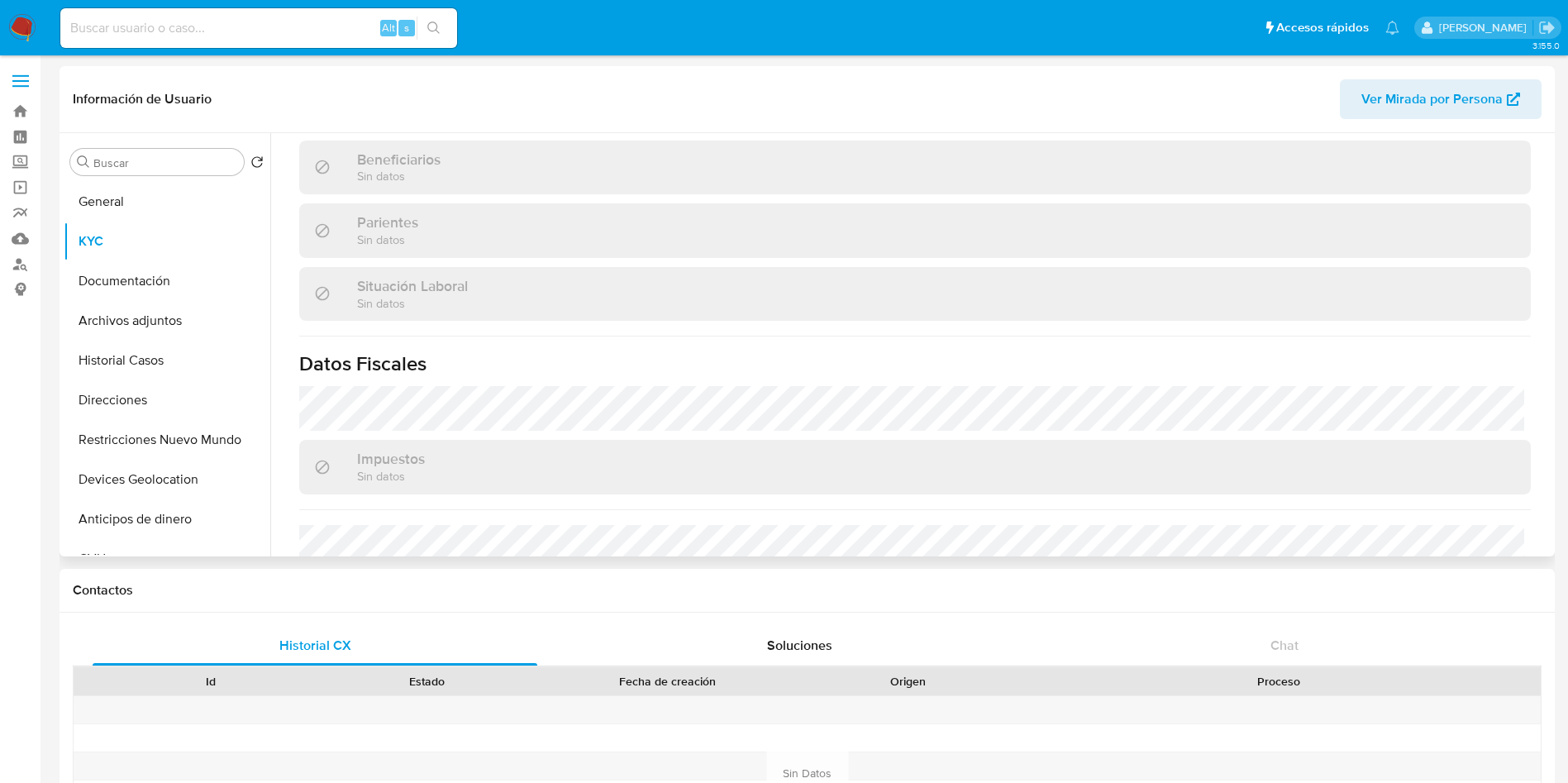
scroll to position [800, 0]
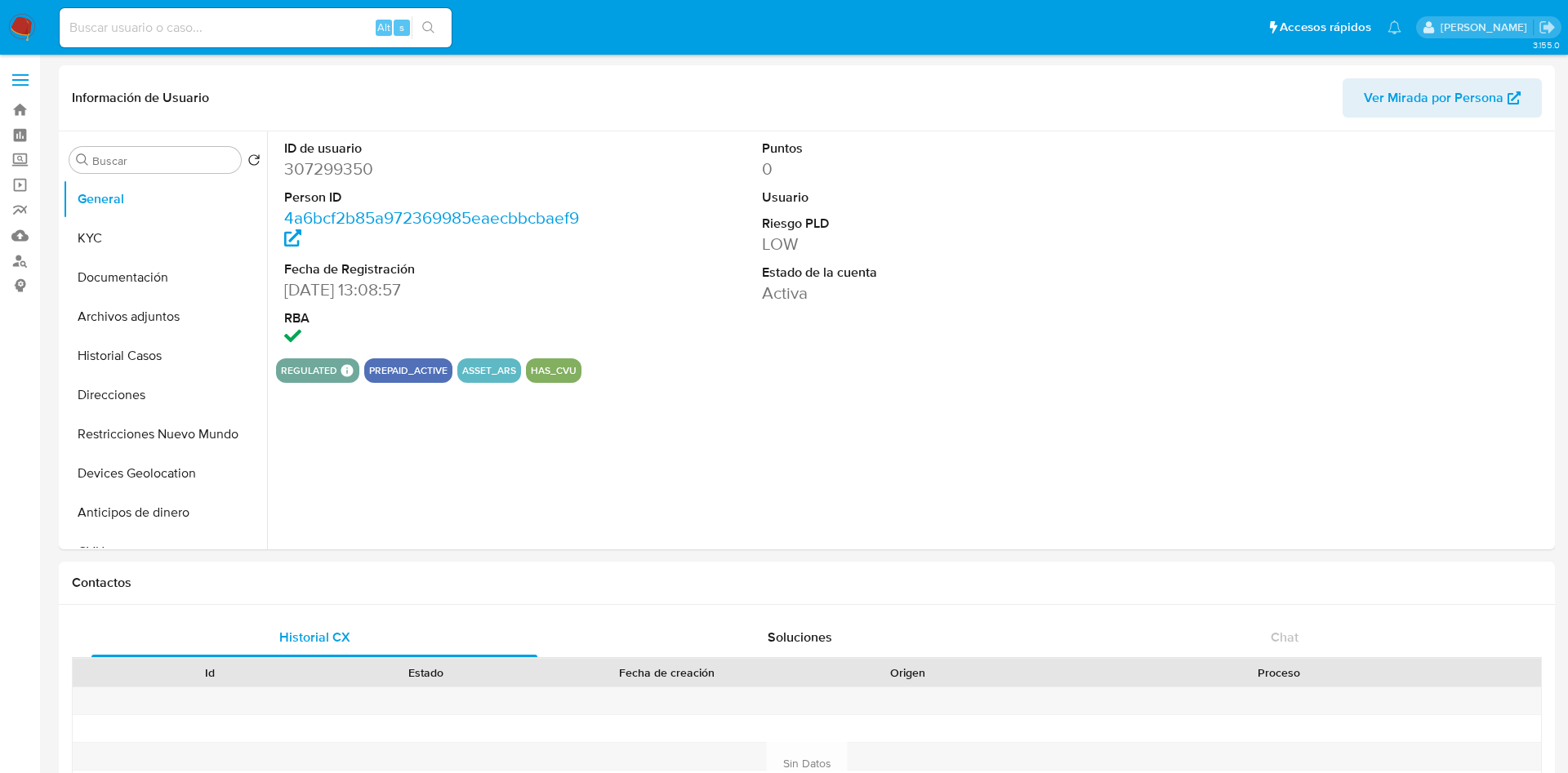
select select "10"
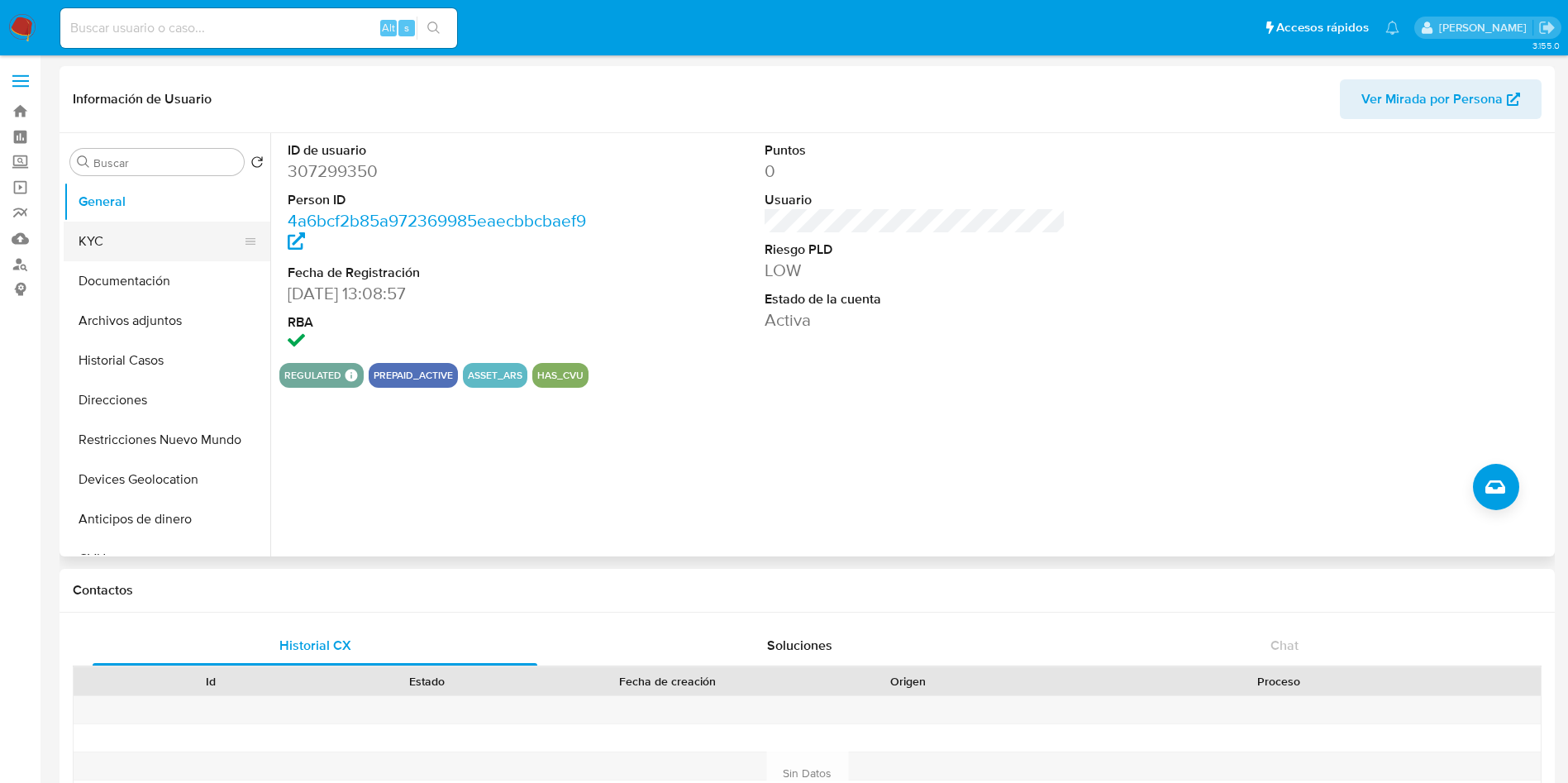
drag, startPoint x: 99, startPoint y: 262, endPoint x: 117, endPoint y: 234, distance: 33.3
click at [99, 259] on ul "General KYC Documentación Archivos adjuntos Historial Casos Direcciones Restric…" at bounding box center [166, 369] width 206 height 373
click at [157, 226] on button "KYC" at bounding box center [160, 241] width 193 height 40
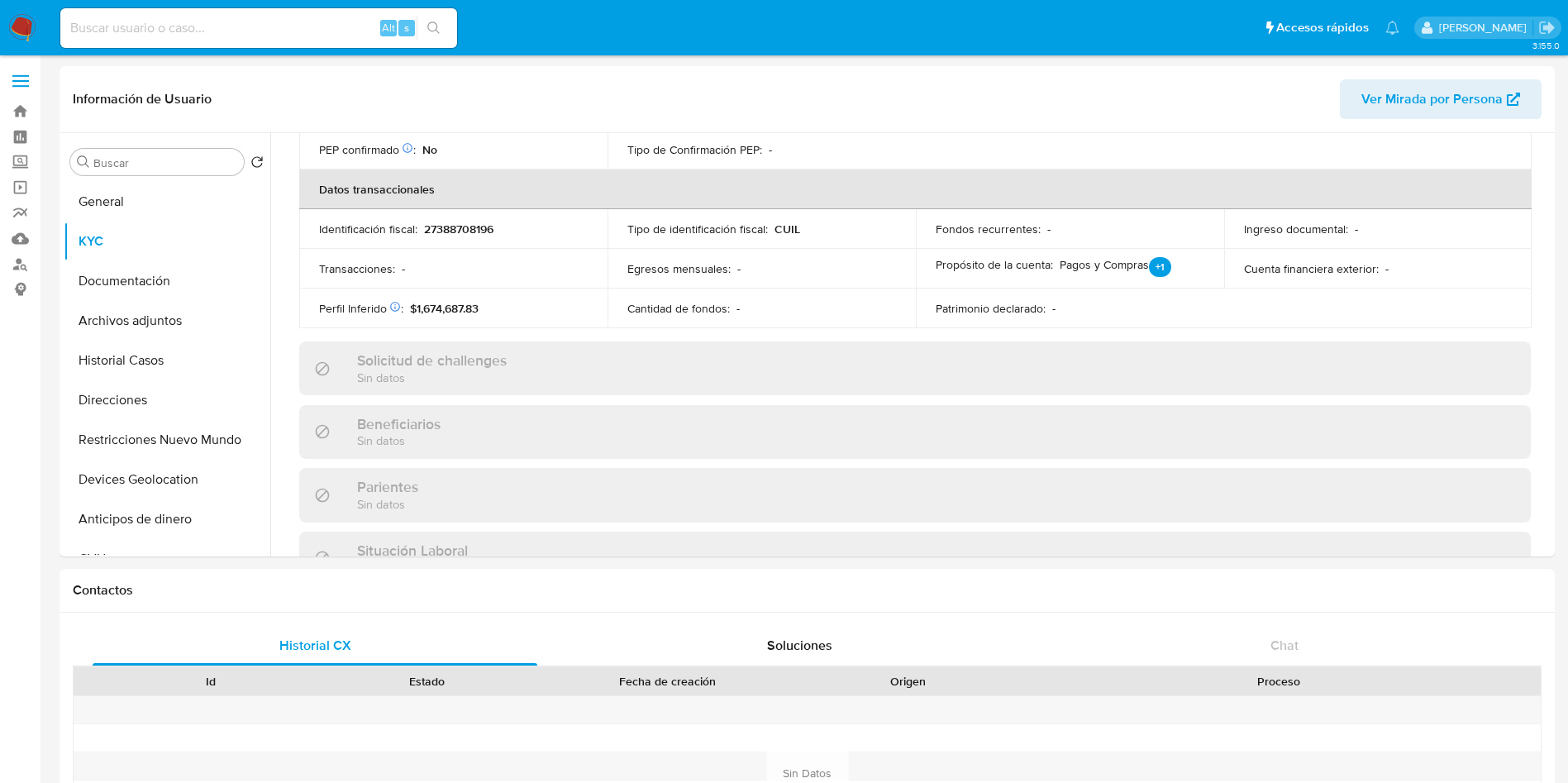
scroll to position [856, 0]
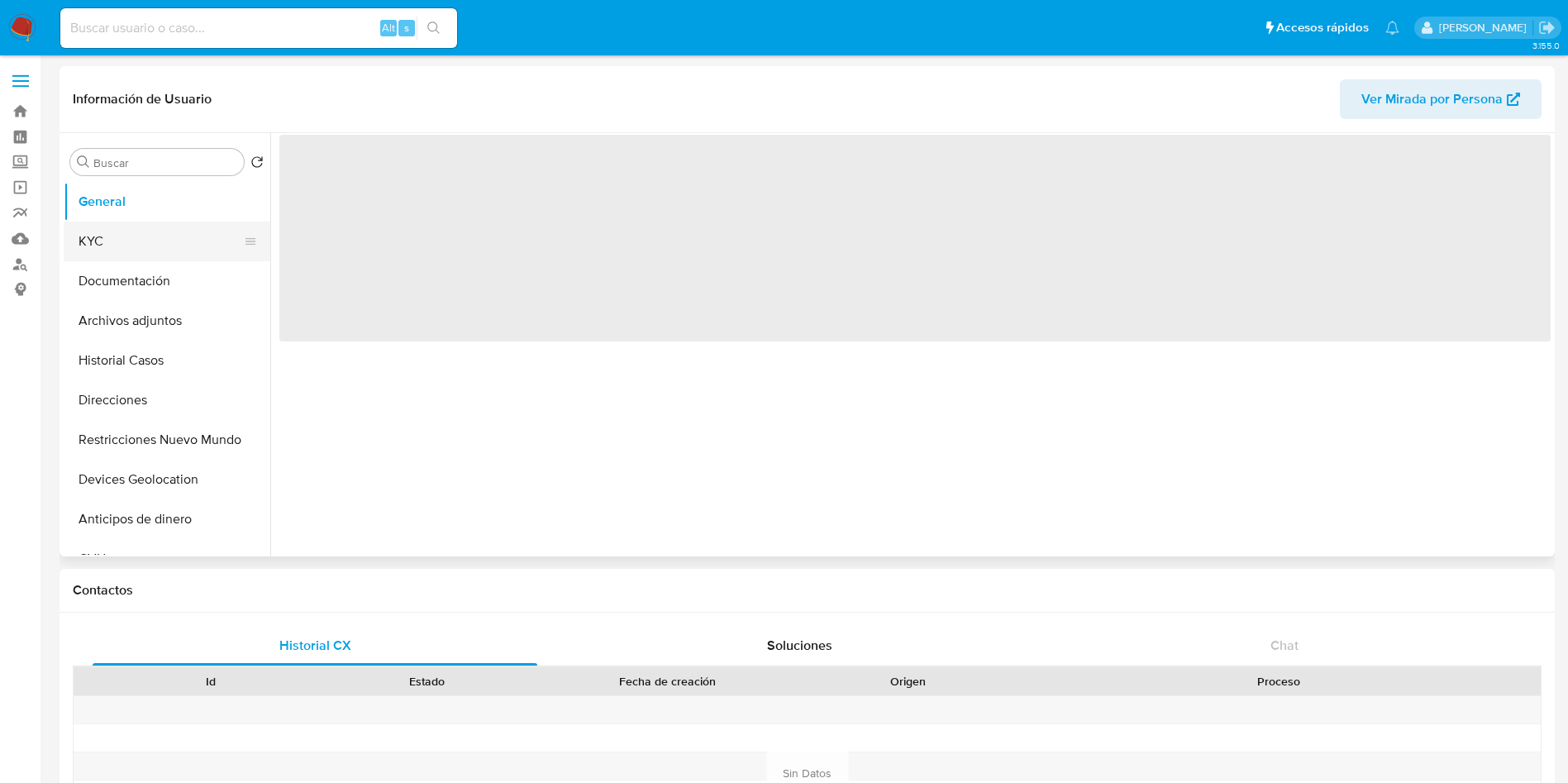
select select "10"
click at [133, 242] on button "KYC" at bounding box center [160, 241] width 193 height 40
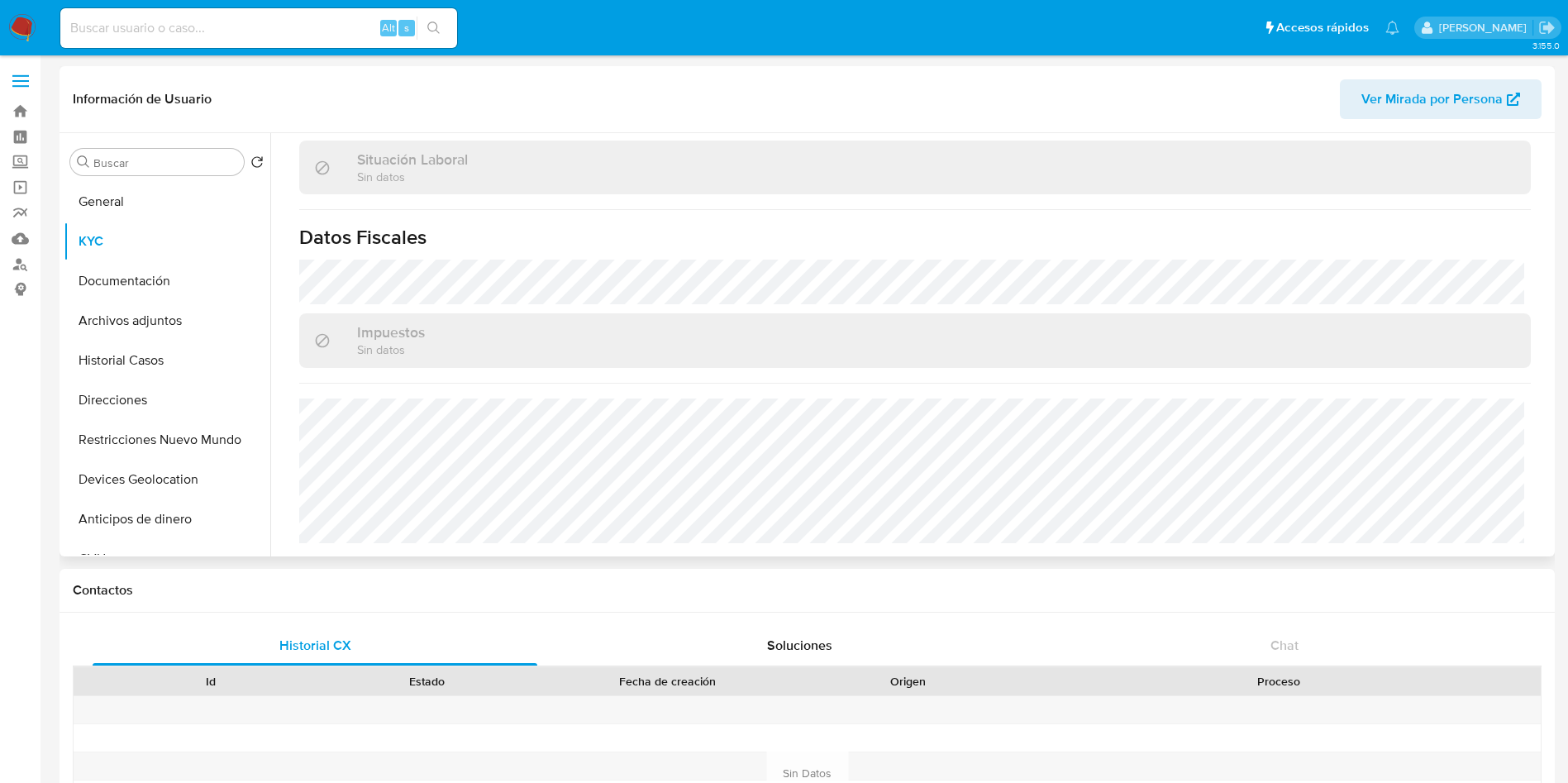
scroll to position [856, 0]
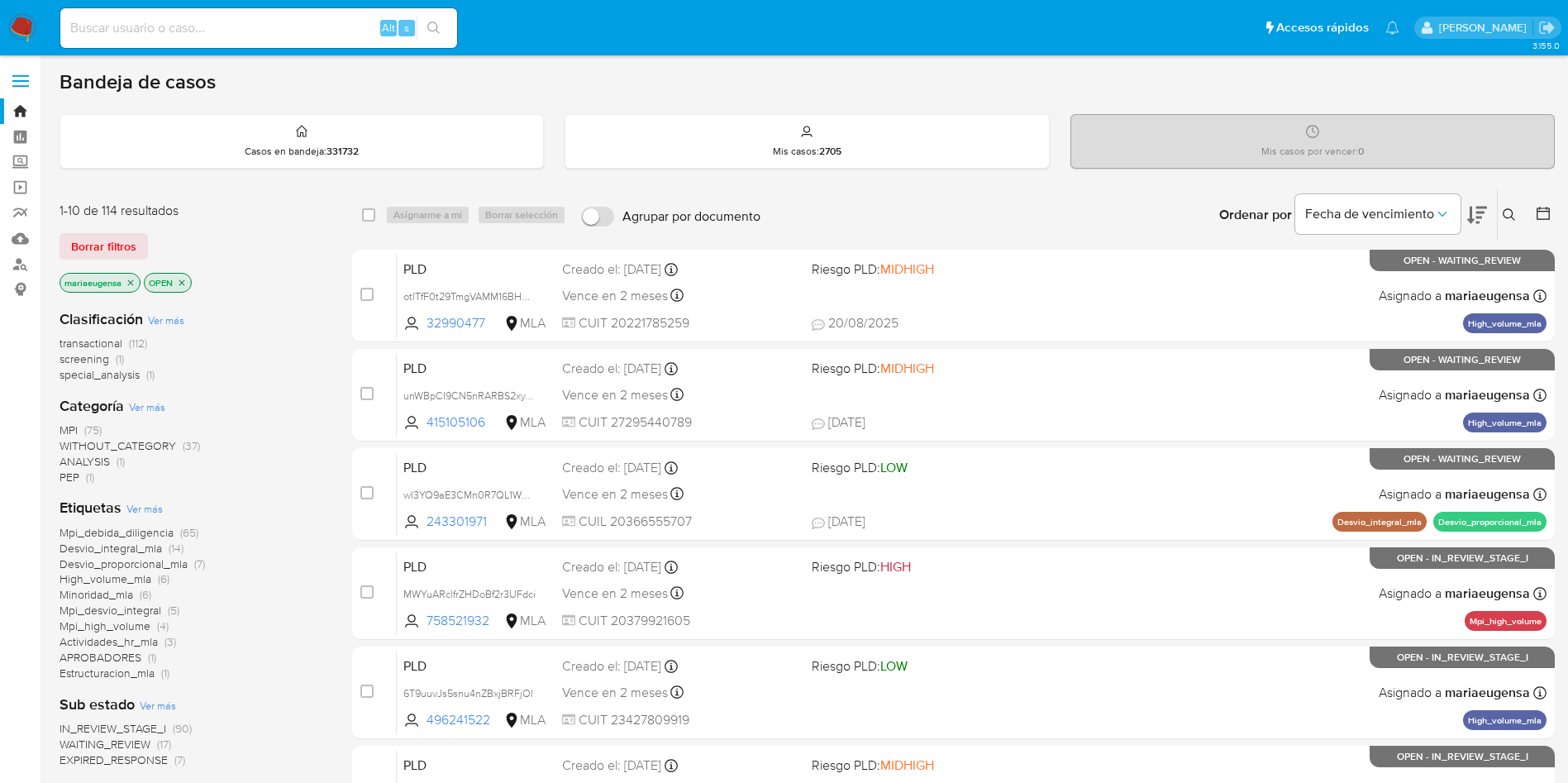
click at [1508, 214] on icon at bounding box center [1509, 215] width 13 height 13
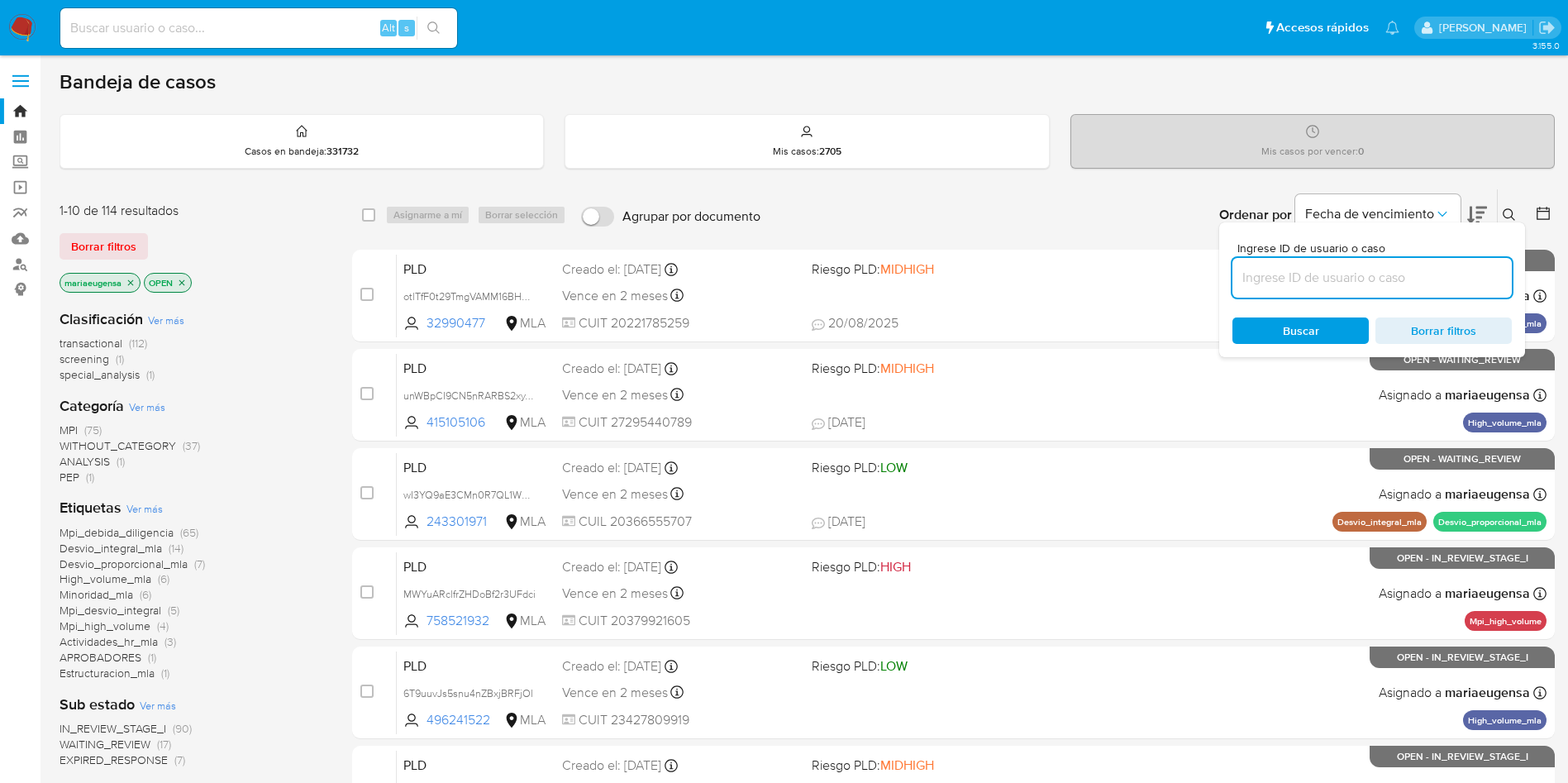
click at [1475, 273] on input at bounding box center [1372, 278] width 279 height 22
type input "0d97TqvKYyZgAj9pM4hZSpuz"
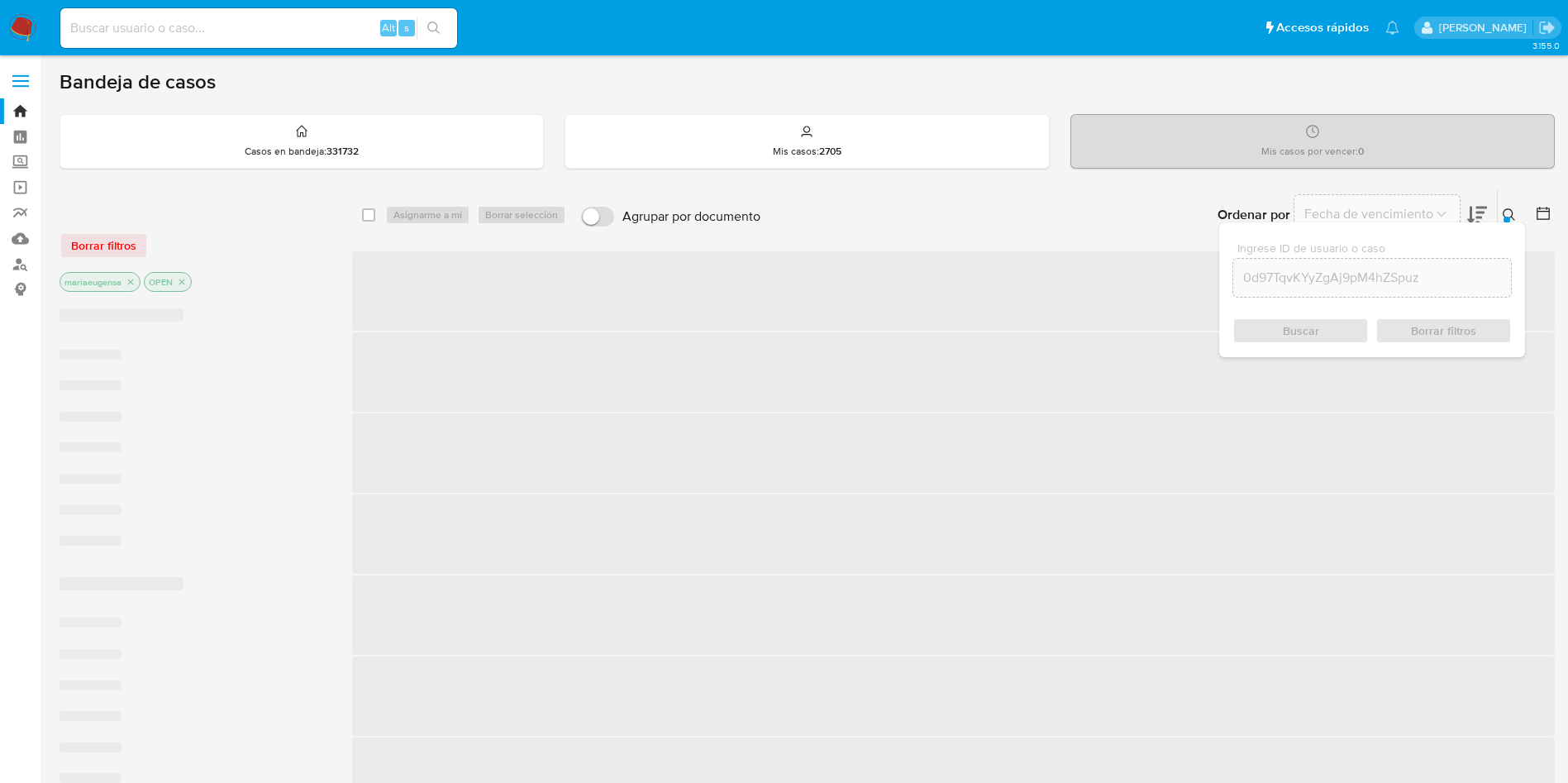
click at [1506, 217] on div at bounding box center [1507, 220] width 7 height 7
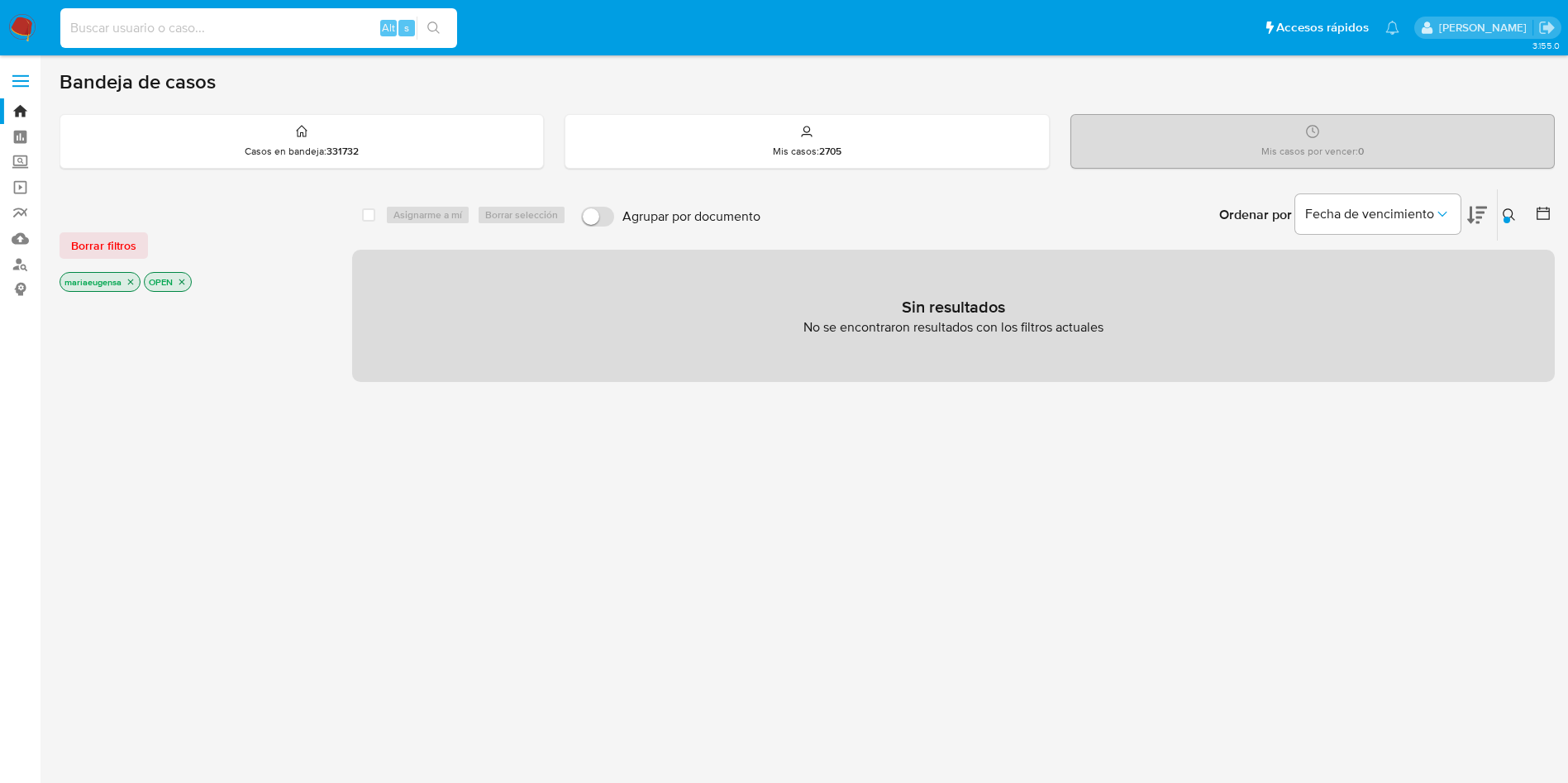
click at [311, 34] on input at bounding box center [258, 28] width 397 height 22
paste input "0d97TqvKYyZgAj9pM4hZSpuz"
type input "0d97TqvKYyZgAj9pM4hZSpuz"
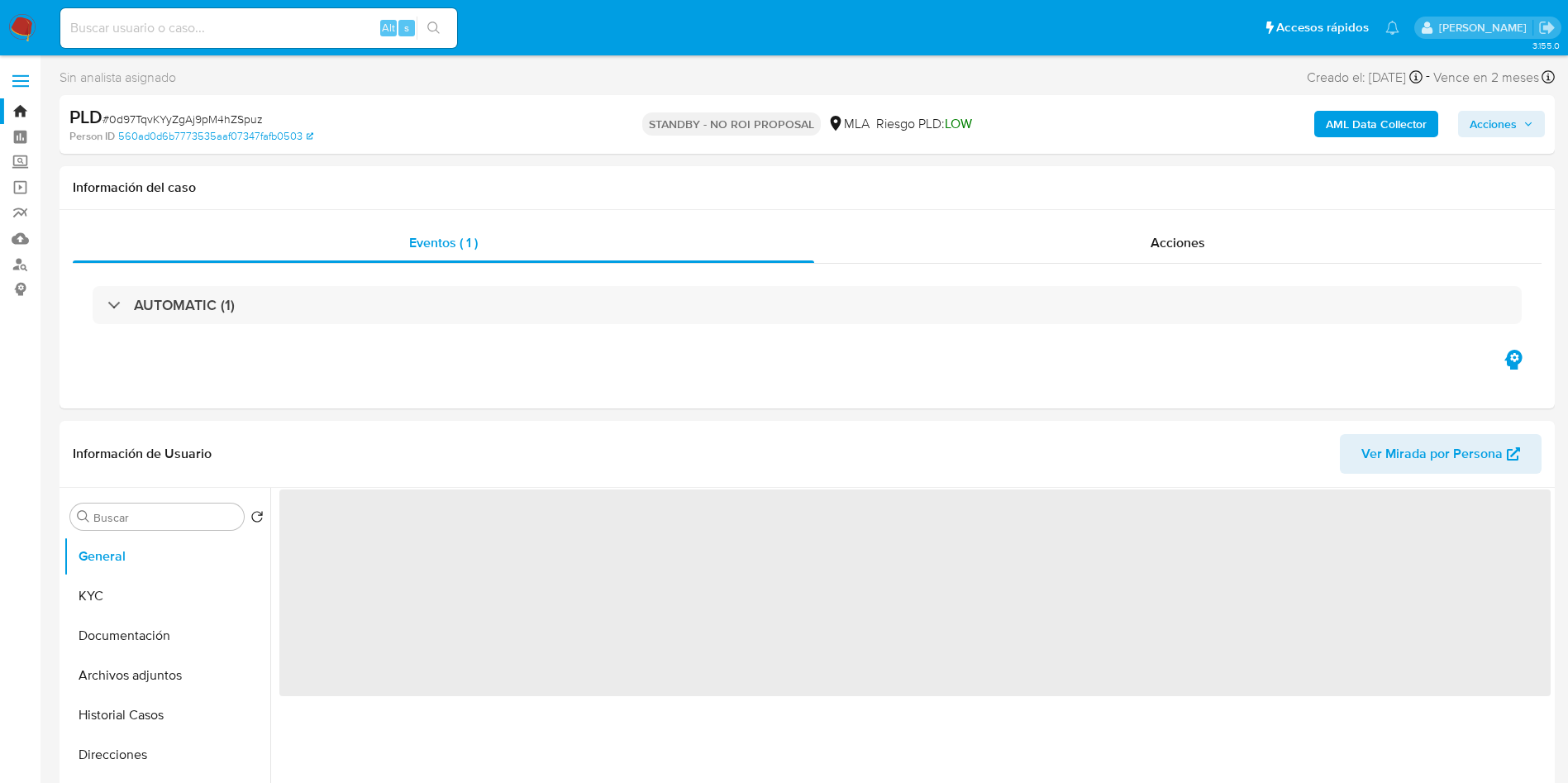
select select "10"
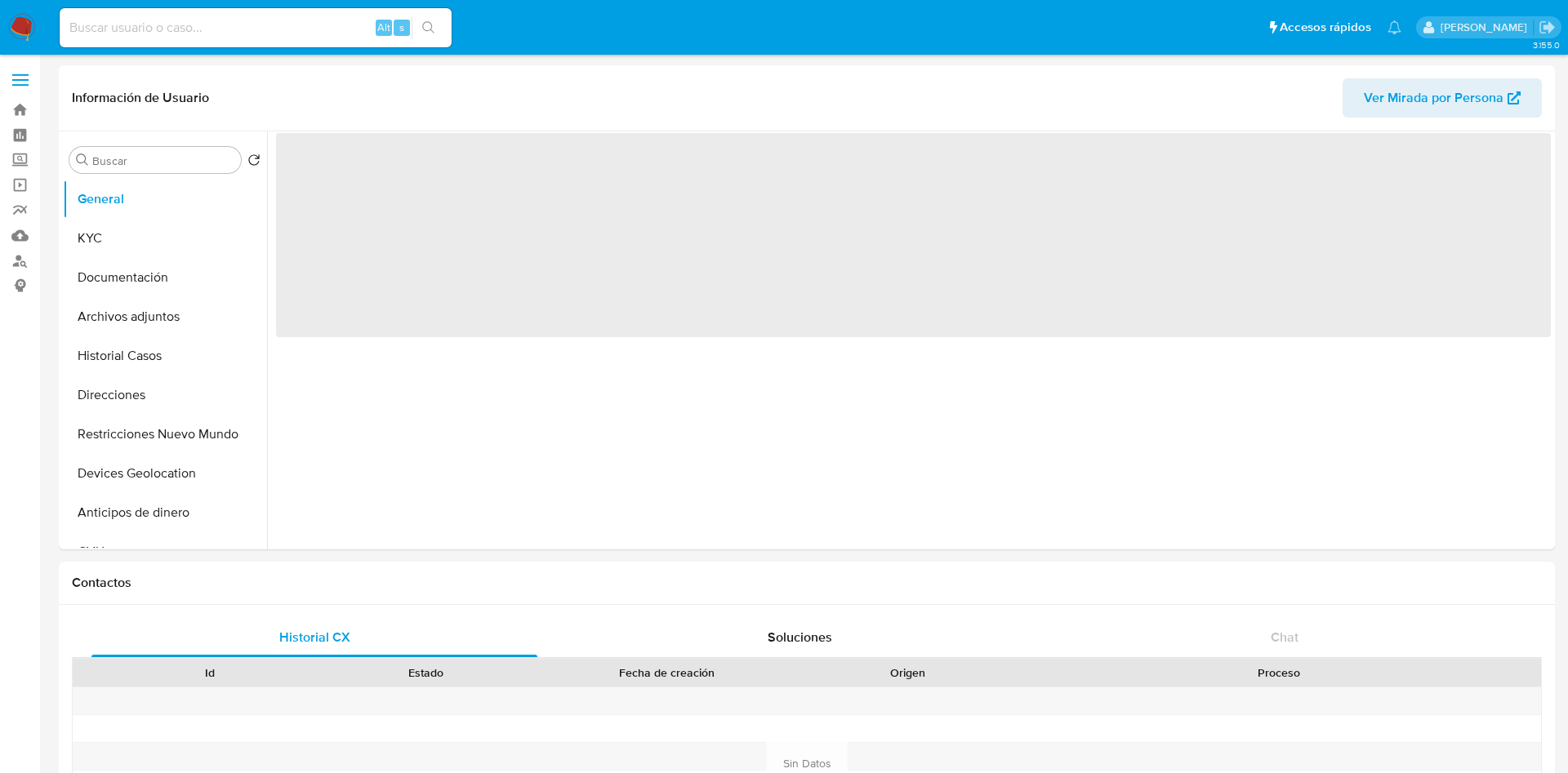
select select "10"
